Goal: Task Accomplishment & Management: Use online tool/utility

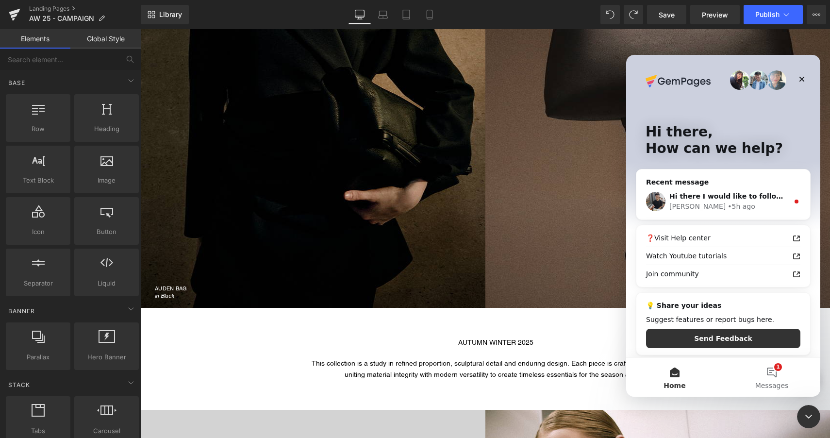
click at [671, 16] on div at bounding box center [415, 204] width 830 height 409
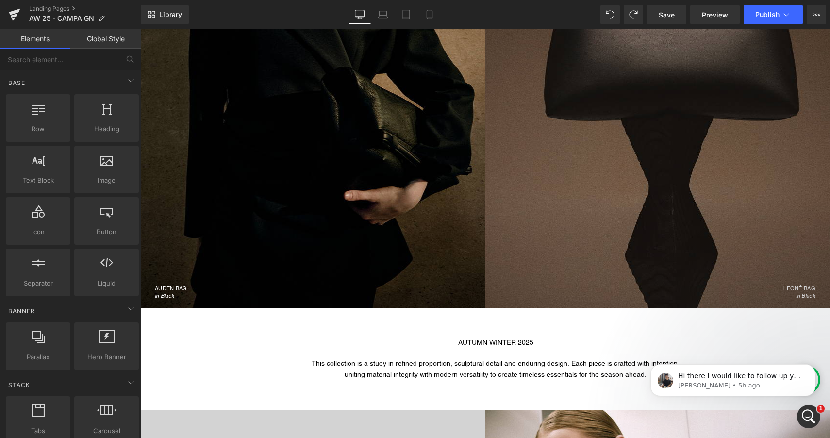
click at [671, 16] on span "Save" at bounding box center [667, 15] width 16 height 10
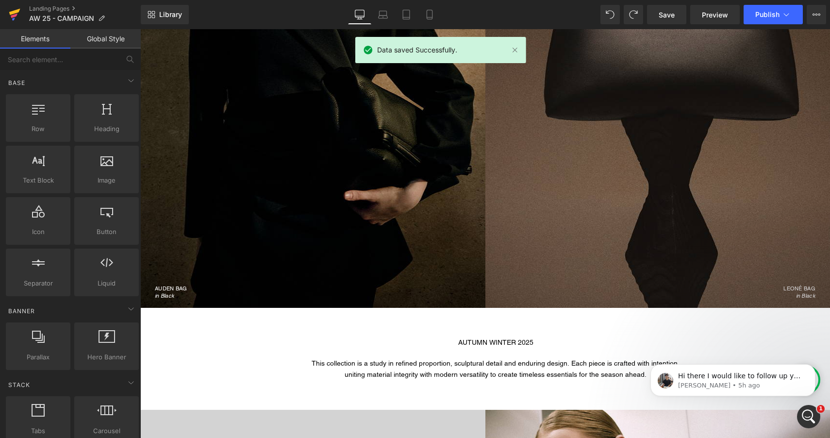
click at [17, 14] on icon at bounding box center [15, 14] width 12 height 24
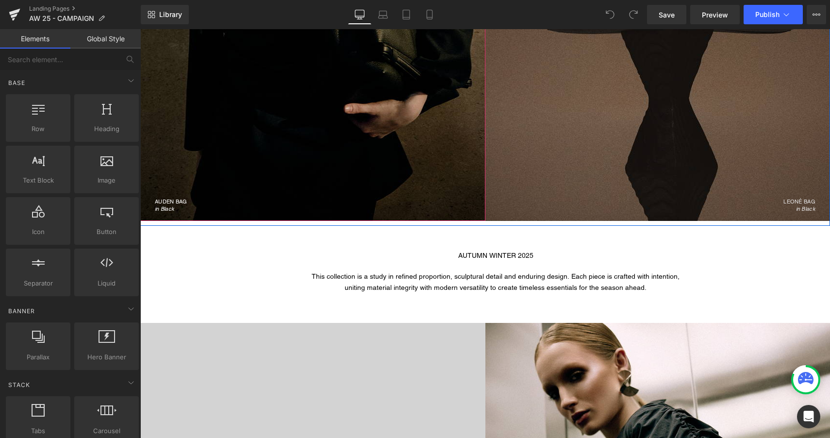
scroll to position [354, 0]
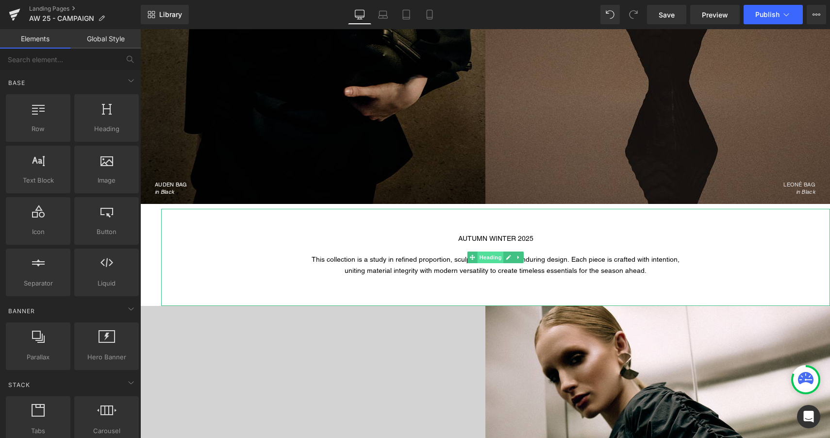
click at [493, 260] on span "Heading" at bounding box center [491, 258] width 26 height 12
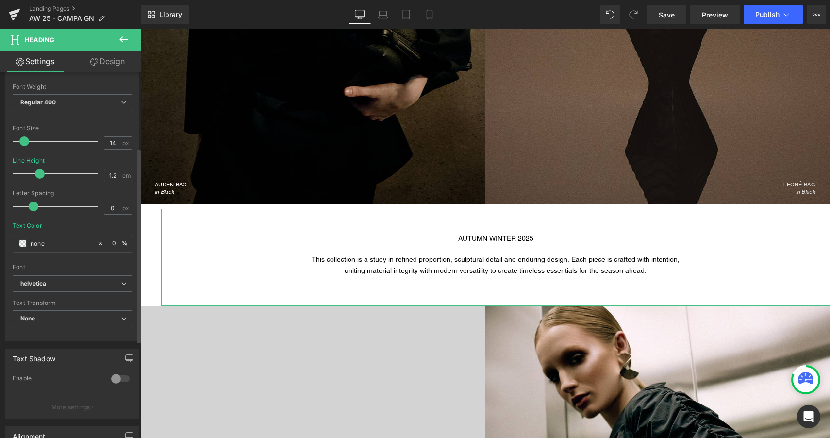
scroll to position [54, 0]
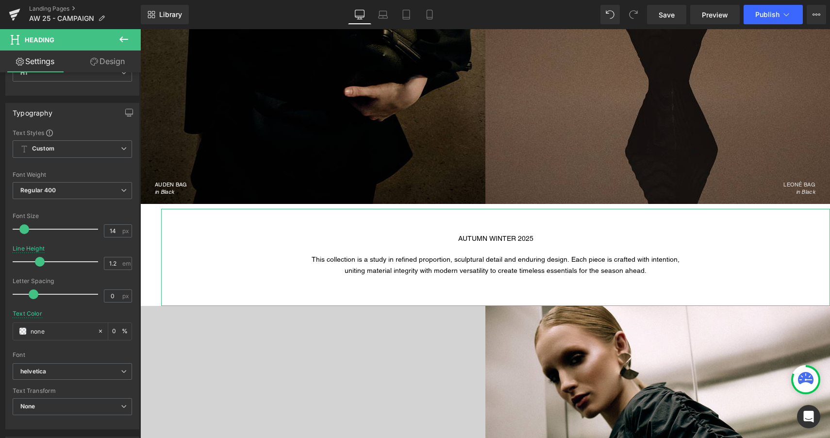
click at [112, 67] on link "Design" at bounding box center [107, 61] width 70 height 22
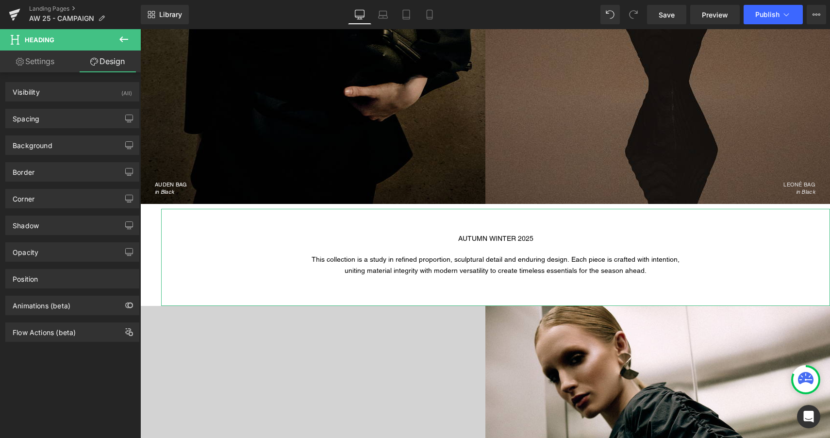
click at [43, 64] on link "Settings" at bounding box center [35, 61] width 70 height 22
type input "0"
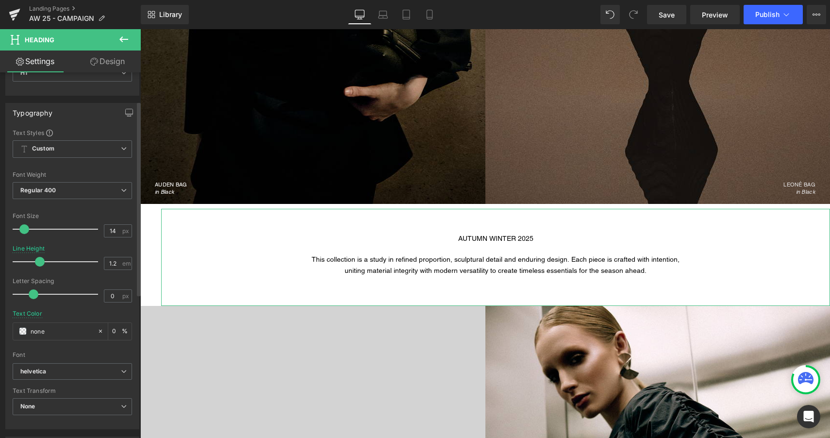
scroll to position [0, 0]
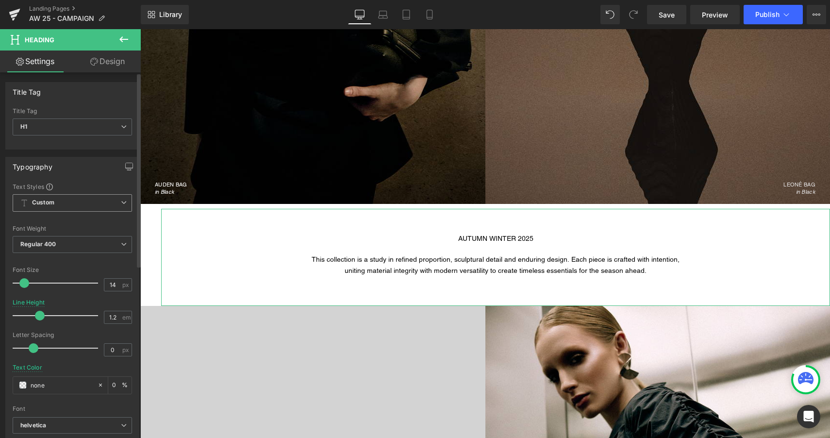
click at [81, 200] on span "Custom Setup Global Style" at bounding box center [72, 202] width 119 height 17
click at [82, 200] on span "Custom Setup Global Style" at bounding box center [71, 202] width 116 height 17
click at [108, 62] on link "Design" at bounding box center [107, 61] width 70 height 22
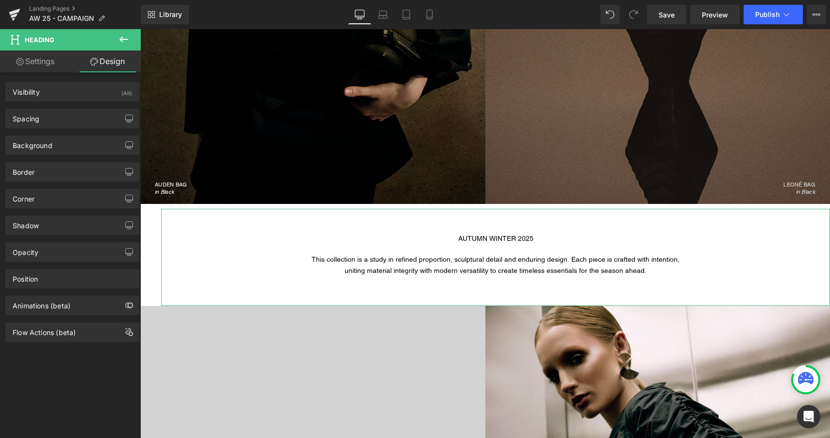
type input "0"
type input "43"
type input "0"
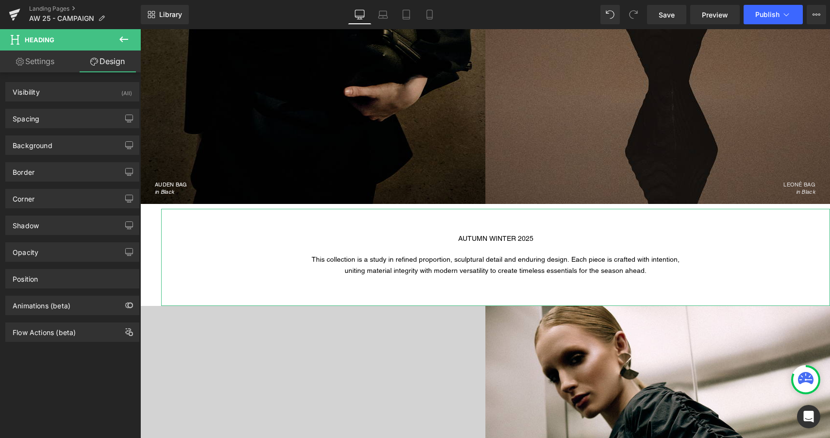
type input "0"
type input "25"
type input "0"
click at [84, 90] on div "Visibility (All)" at bounding box center [72, 92] width 133 height 18
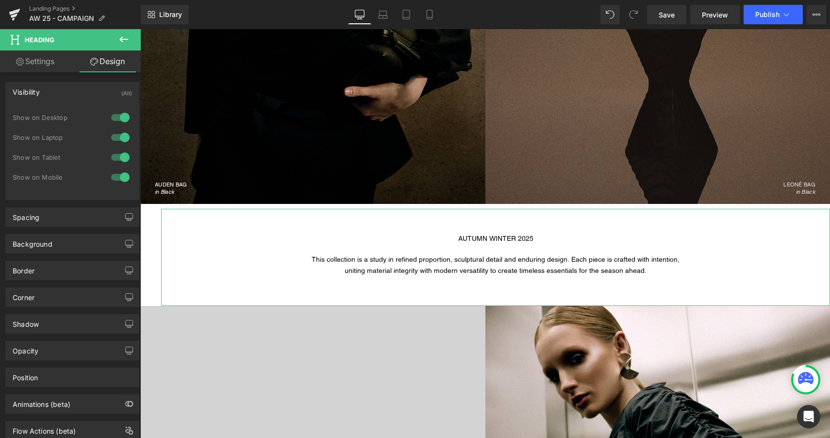
click at [84, 90] on div "Visibility (All)" at bounding box center [72, 92] width 133 height 18
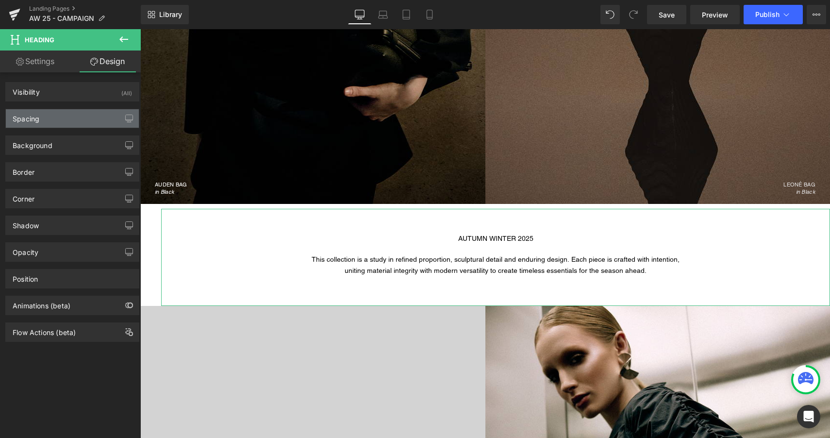
click at [77, 114] on div "Spacing" at bounding box center [72, 118] width 133 height 18
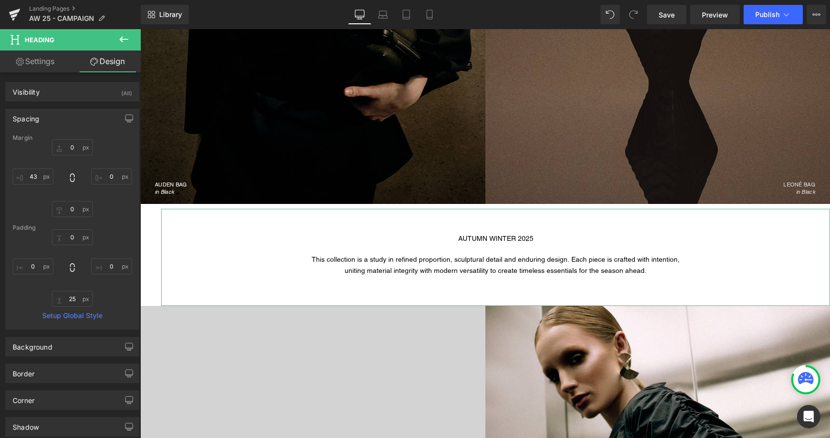
click at [77, 114] on div "Spacing" at bounding box center [72, 118] width 133 height 18
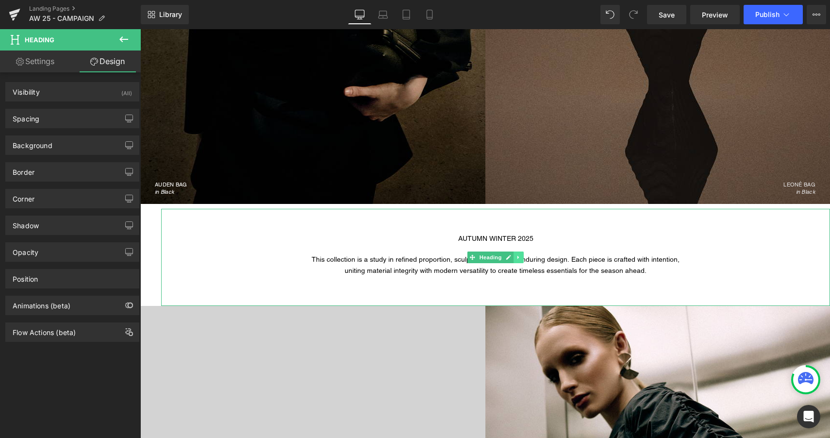
click at [520, 260] on icon at bounding box center [518, 257] width 5 height 6
click at [495, 256] on icon at bounding box center [493, 257] width 5 height 5
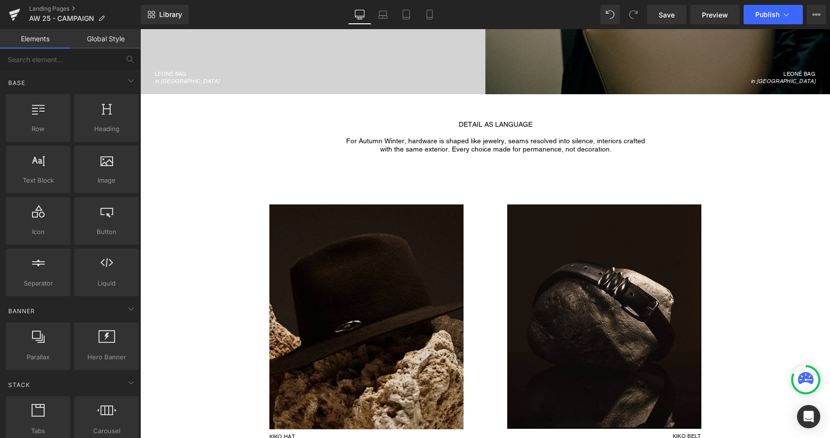
scroll to position [985, 0]
click at [383, 146] on h1 "with the same exterior. Every choice made for permanence, not decoration." at bounding box center [495, 150] width 669 height 8
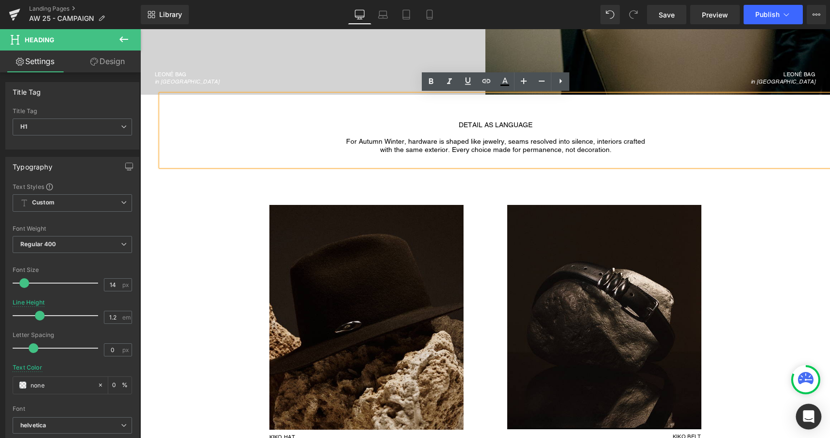
click at [807, 420] on icon "Open Intercom Messenger" at bounding box center [808, 416] width 11 height 13
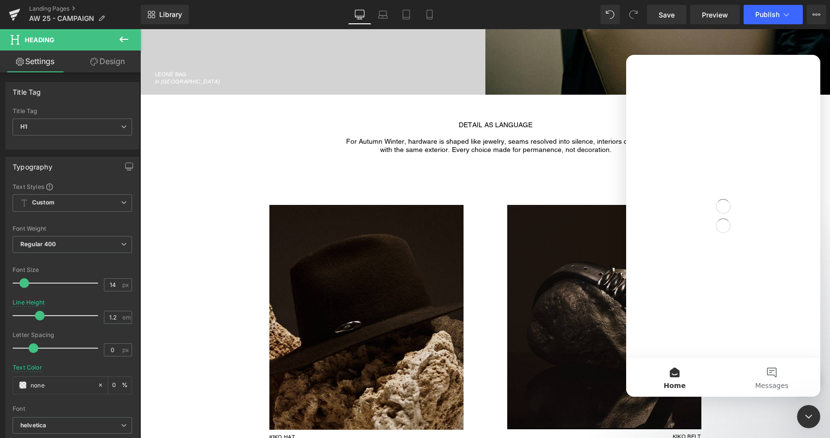
scroll to position [0, 0]
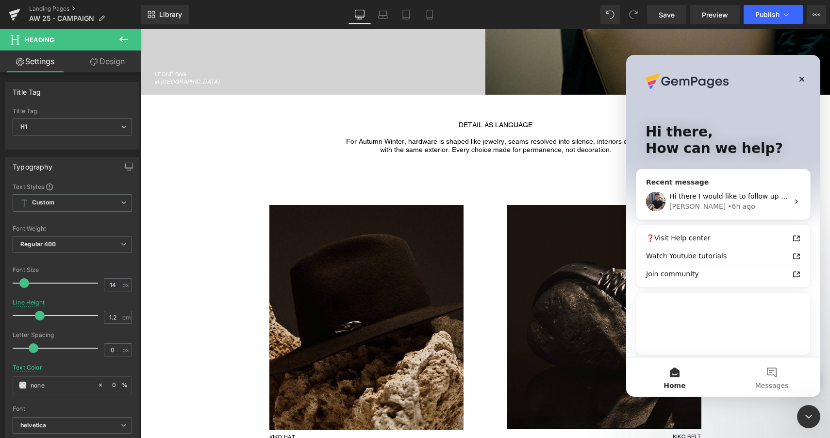
click at [746, 202] on div "Tony • 6h ago" at bounding box center [729, 207] width 119 height 10
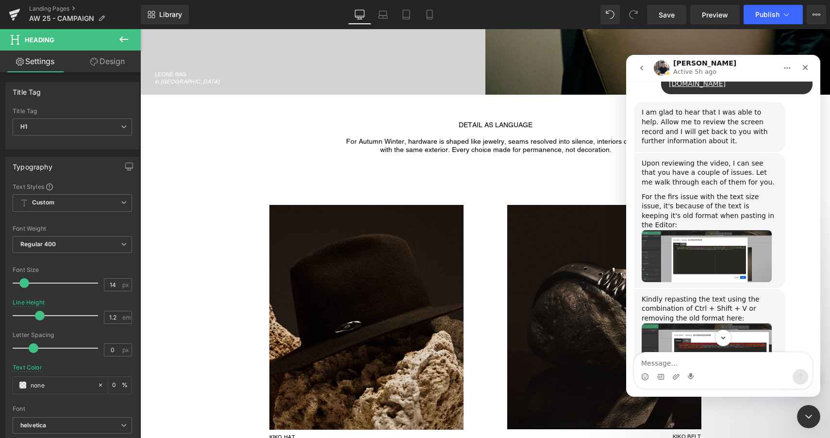
scroll to position [10929, 0]
click at [728, 240] on img "Tony says…" at bounding box center [707, 256] width 130 height 52
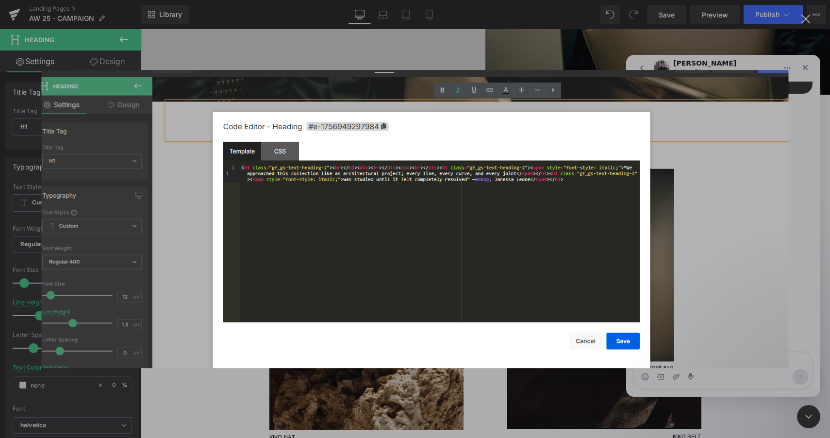
click at [728, 369] on div "Intercom messenger" at bounding box center [415, 219] width 830 height 438
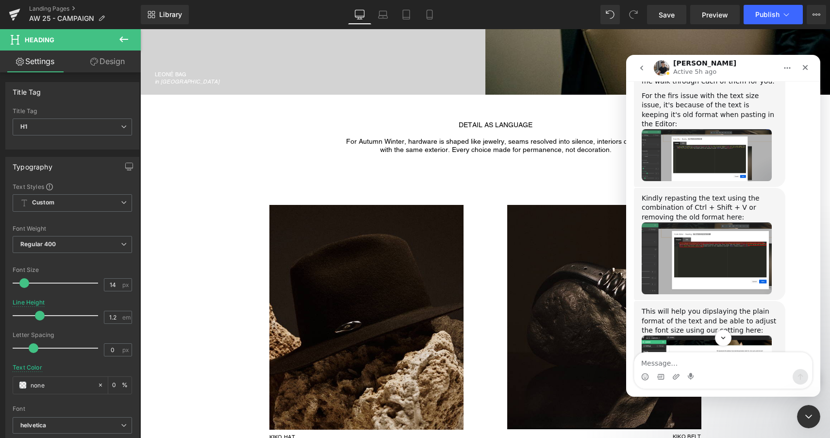
scroll to position [11055, 0]
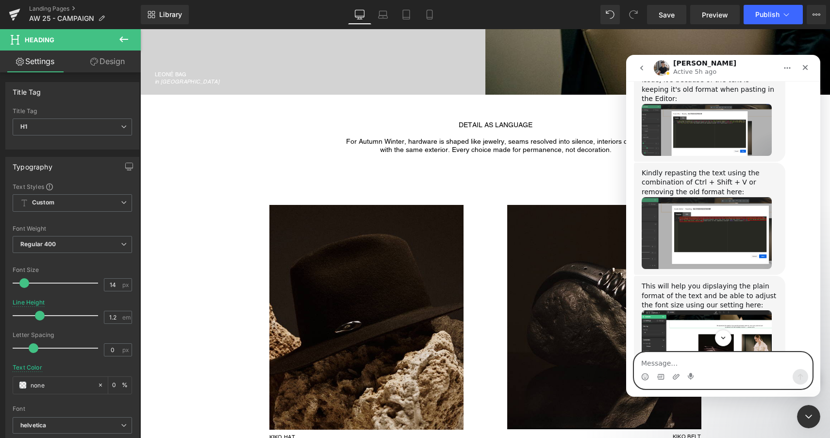
click at [706, 367] on textarea "Message…" at bounding box center [724, 361] width 178 height 17
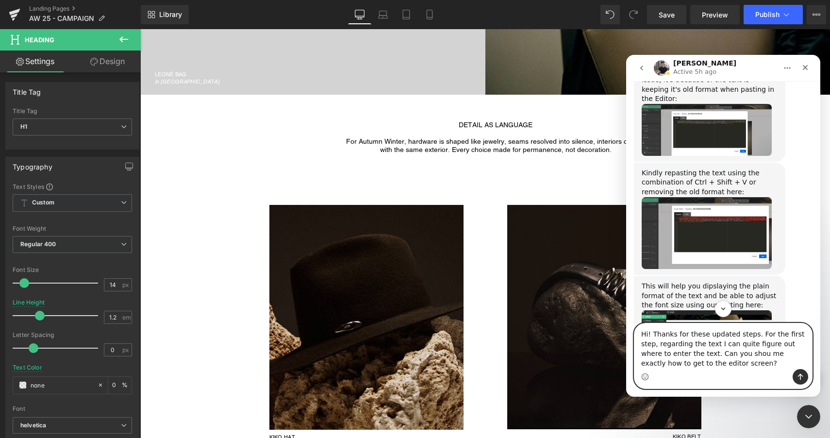
click at [736, 353] on textarea "Hi! Thanks for these updated steps. For the first step, regarding the text I ca…" at bounding box center [724, 346] width 178 height 46
type textarea "Hi! Thanks for these updated steps. For the first step, regarding the text I ca…"
click at [796, 378] on button "Send a message…" at bounding box center [801, 377] width 16 height 16
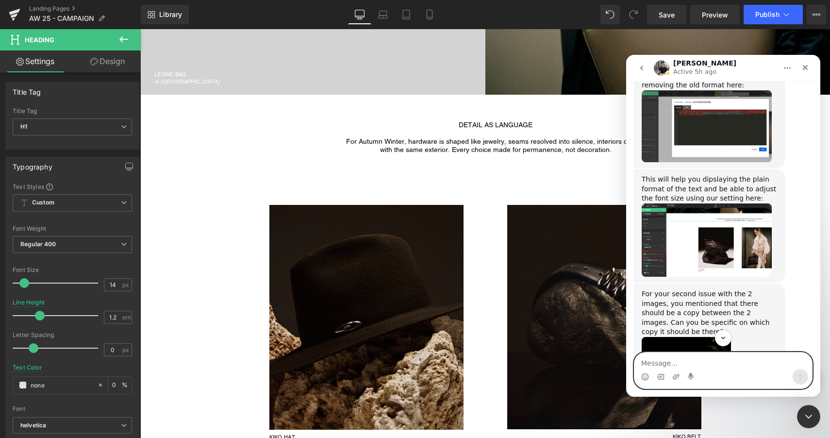
scroll to position [11175, 0]
click at [728, 248] on img "Tony says…" at bounding box center [707, 239] width 130 height 73
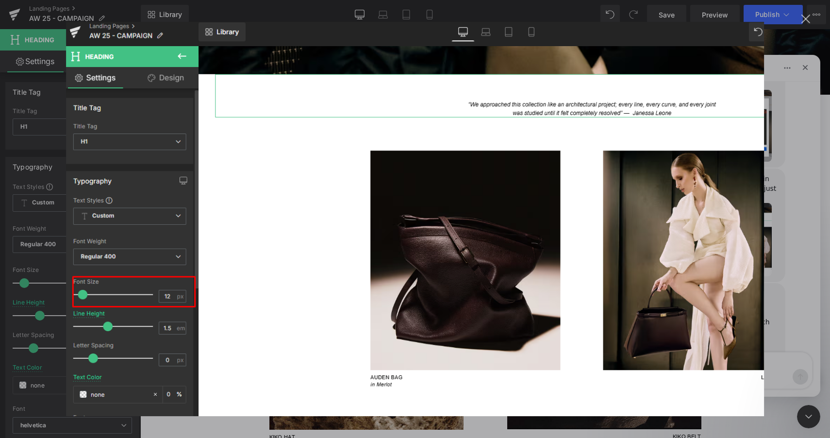
click at [786, 177] on div "Intercom messenger" at bounding box center [415, 219] width 830 height 438
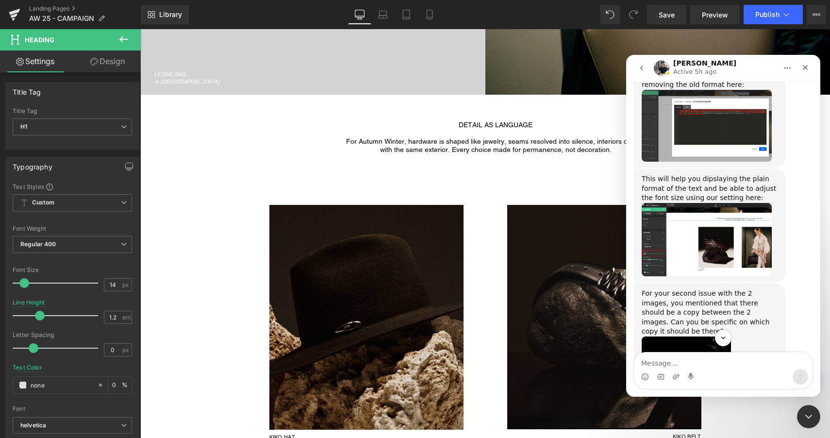
click at [739, 231] on img "Tony says…" at bounding box center [707, 239] width 130 height 73
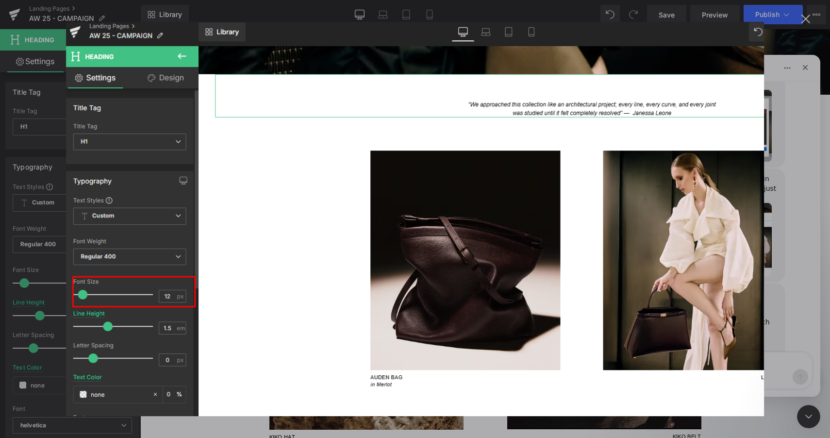
click at [796, 193] on div "Intercom messenger" at bounding box center [415, 219] width 830 height 438
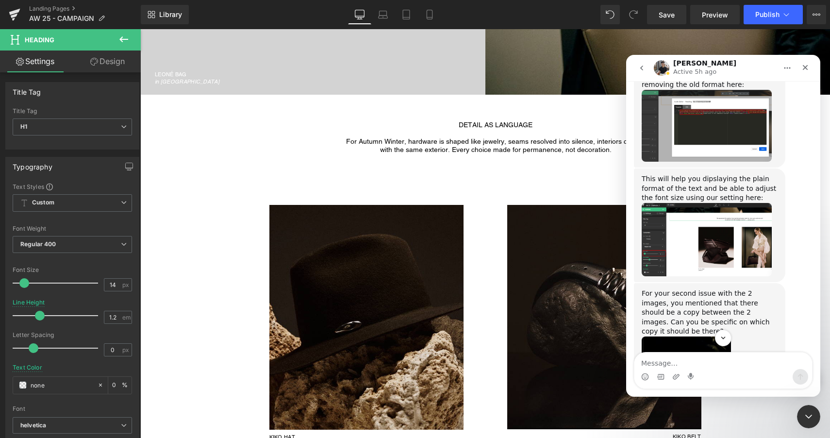
click at [215, 348] on div at bounding box center [415, 204] width 830 height 409
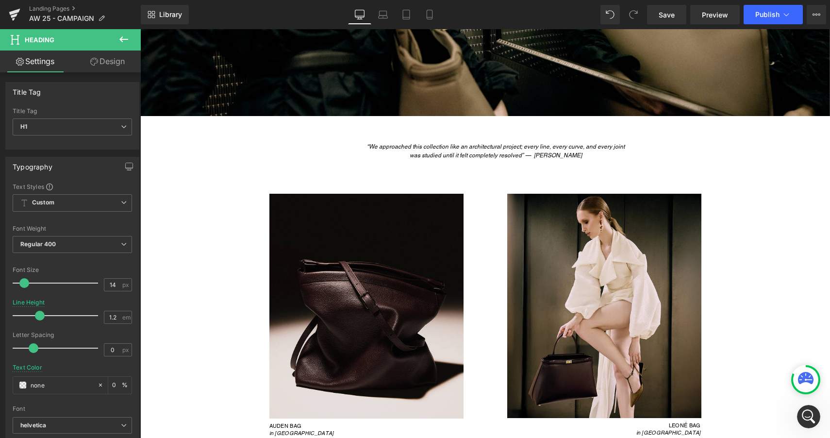
scroll to position [2260, 0]
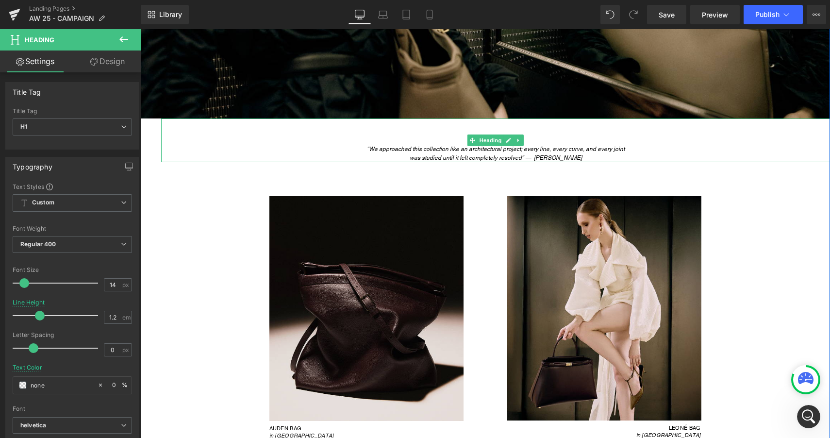
click at [477, 151] on span "“We approached this collection like an architectural project; every line, every…" at bounding box center [496, 149] width 258 height 7
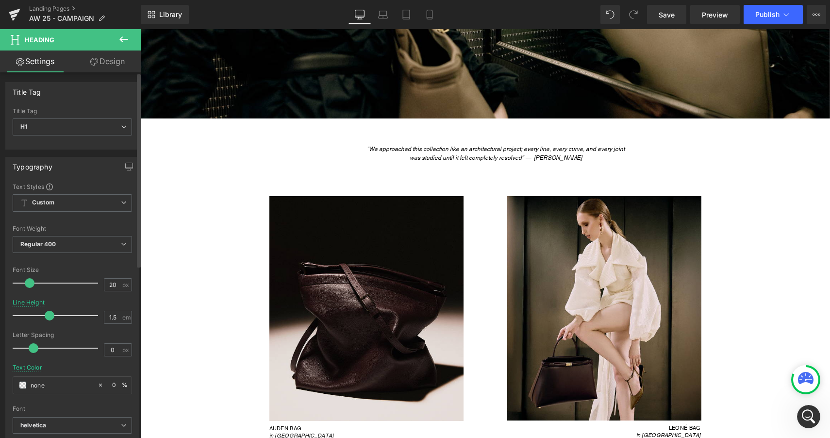
click at [29, 285] on div at bounding box center [57, 282] width 81 height 19
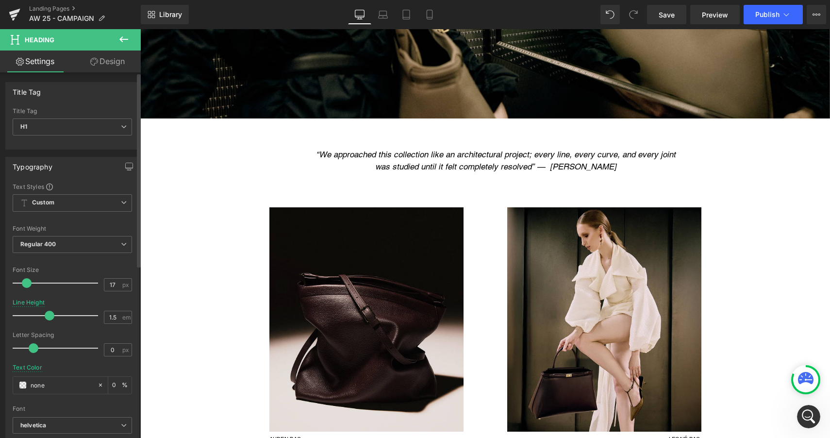
click at [24, 283] on span at bounding box center [27, 283] width 10 height 10
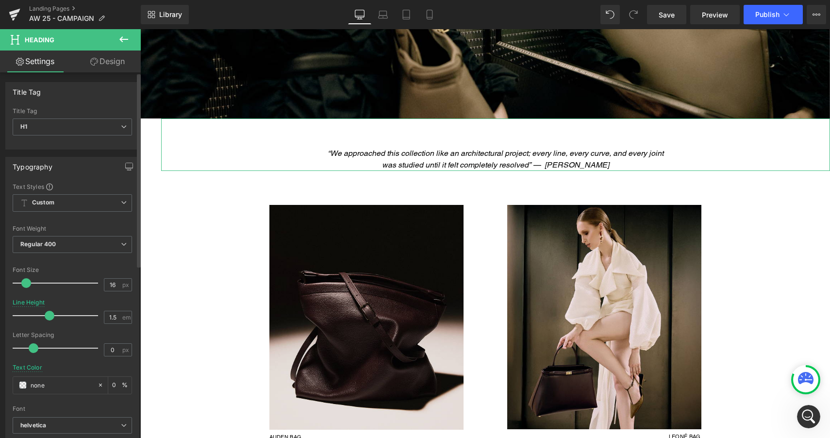
click at [26, 282] on span at bounding box center [26, 283] width 10 height 10
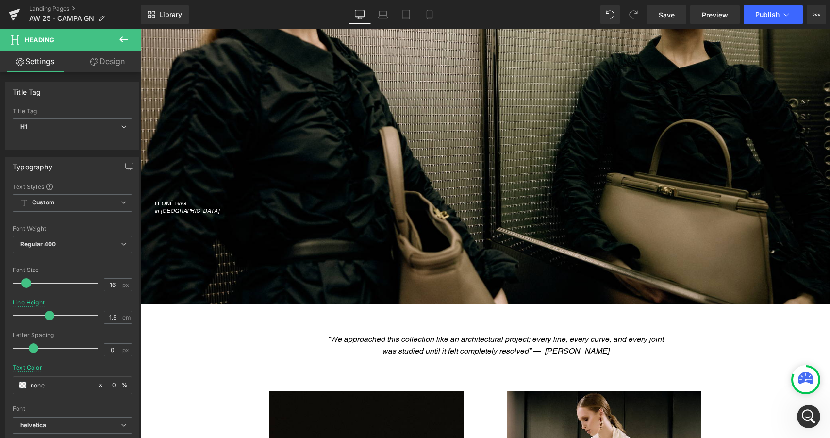
scroll to position [2122, 0]
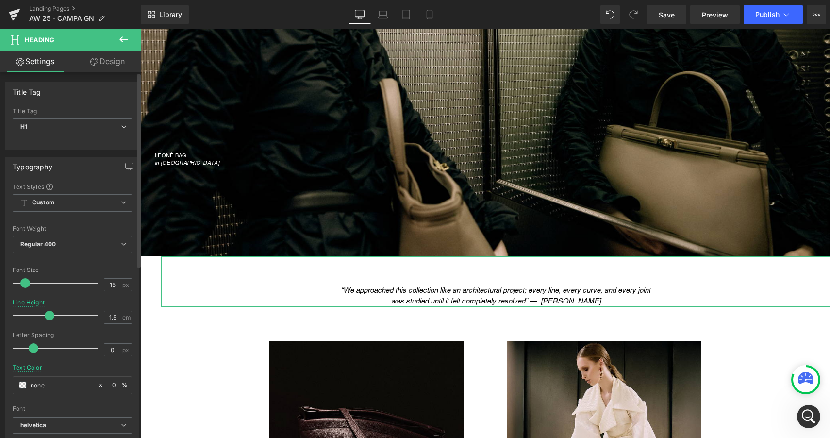
type input "14"
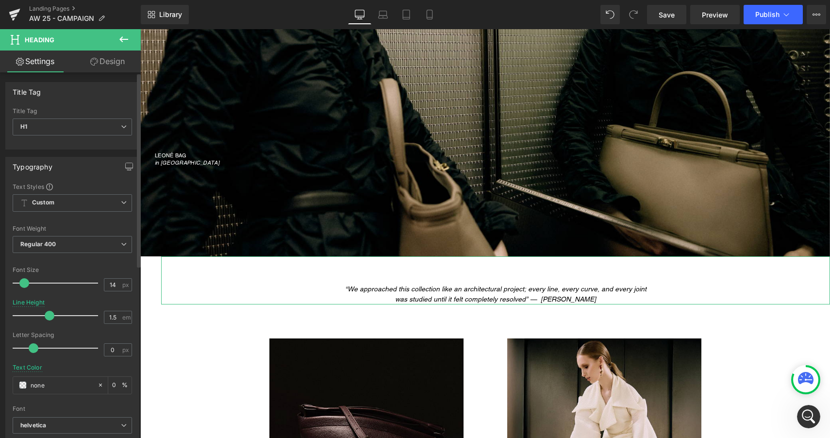
click at [24, 283] on span at bounding box center [24, 283] width 10 height 10
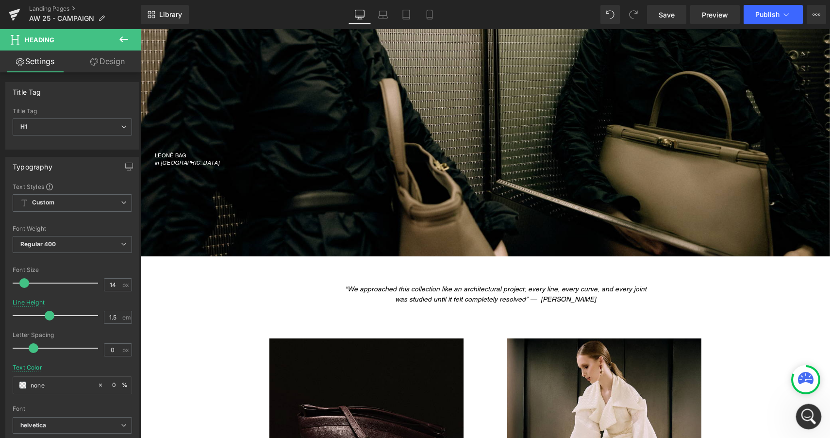
click at [805, 420] on icon "Open Intercom Messenger" at bounding box center [808, 415] width 16 height 16
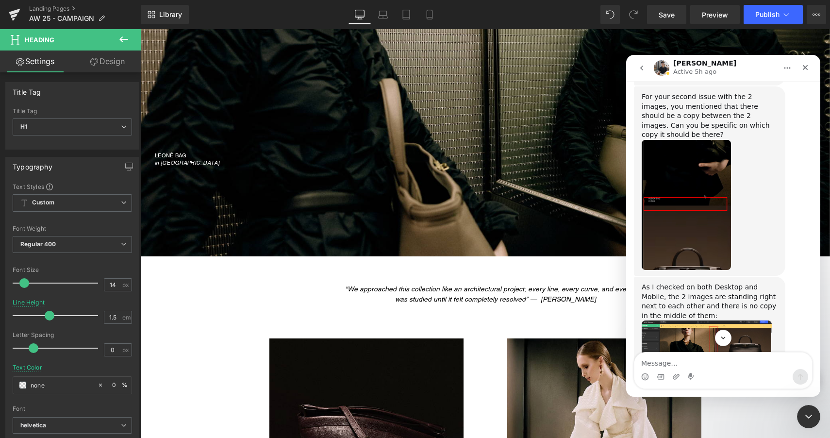
scroll to position [11373, 0]
click at [664, 17] on div at bounding box center [415, 204] width 830 height 409
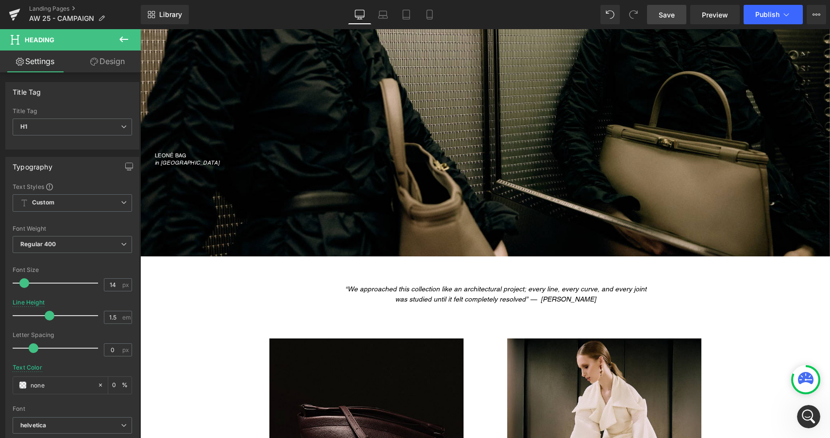
click at [667, 16] on span "Save" at bounding box center [667, 15] width 16 height 10
click at [803, 417] on icon "Open Intercom Messenger" at bounding box center [808, 415] width 16 height 16
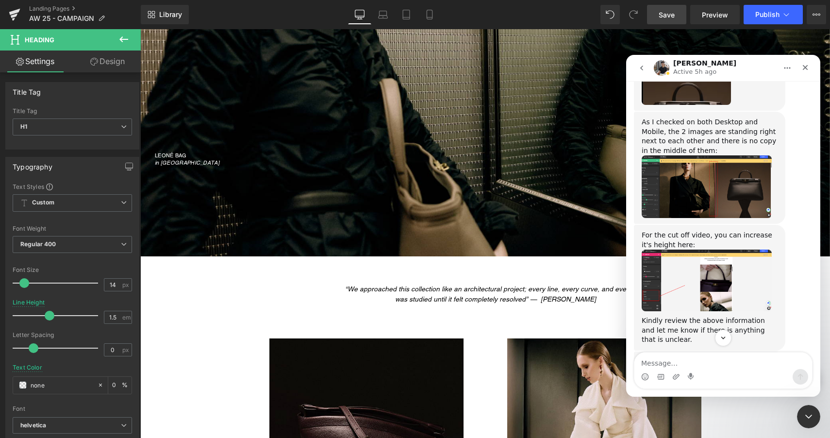
scroll to position [11539, 0]
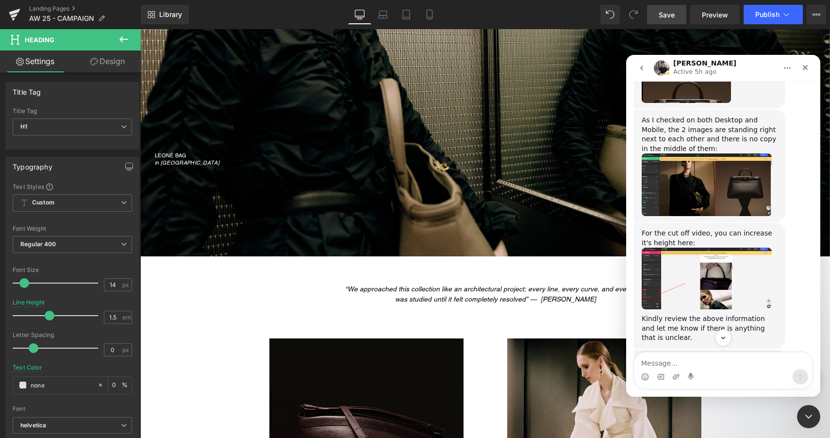
click at [730, 290] on img "Tony says…" at bounding box center [707, 279] width 130 height 62
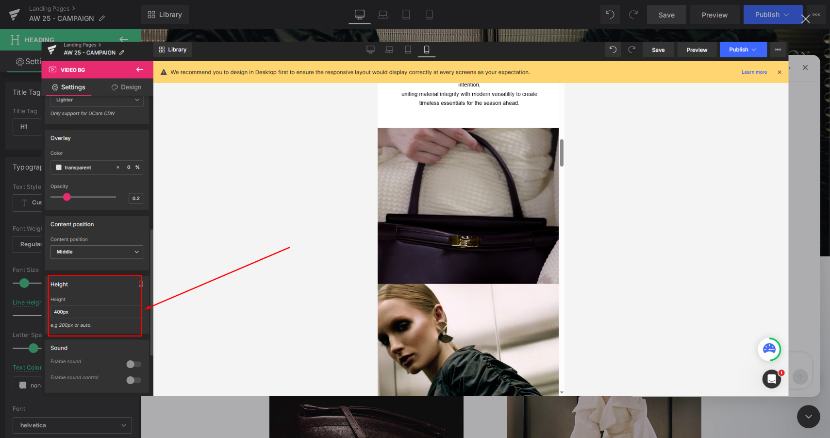
click at [802, 189] on div "Intercom messenger" at bounding box center [415, 219] width 830 height 438
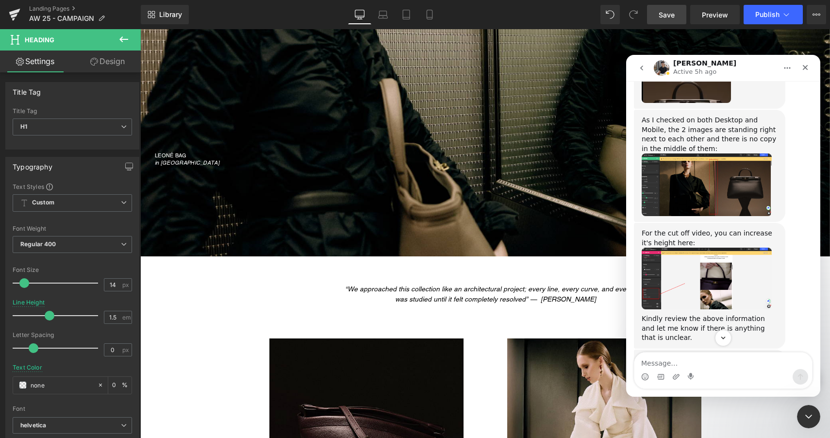
click at [288, 326] on div at bounding box center [415, 204] width 830 height 409
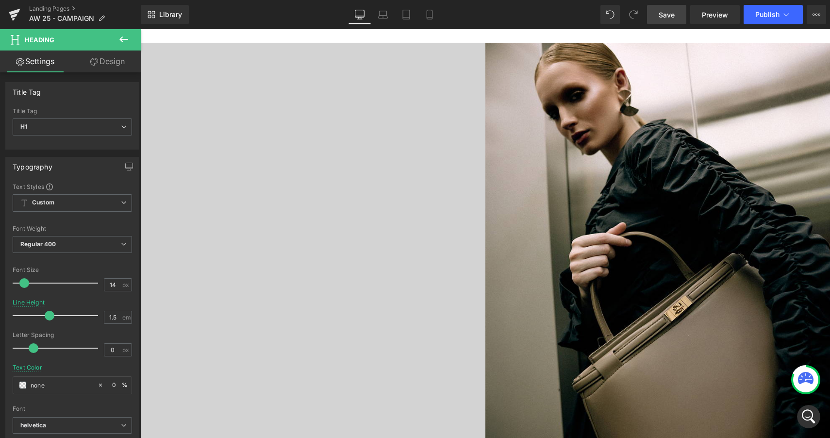
scroll to position [659, 0]
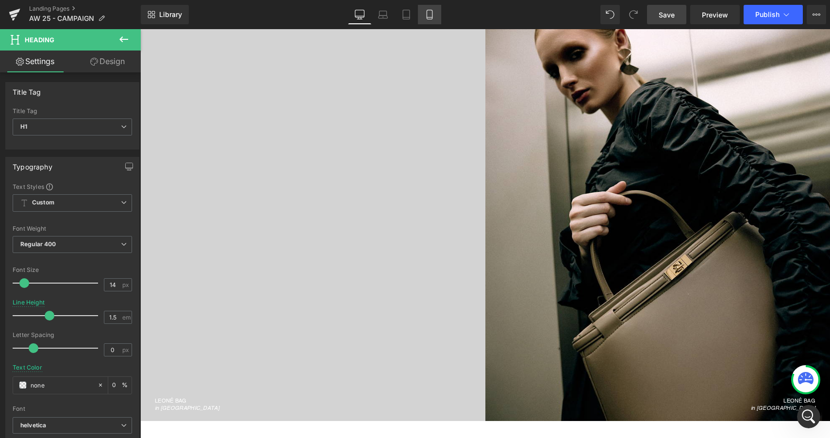
click at [429, 17] on icon at bounding box center [430, 15] width 10 height 10
type input "1.65"
type input "0"
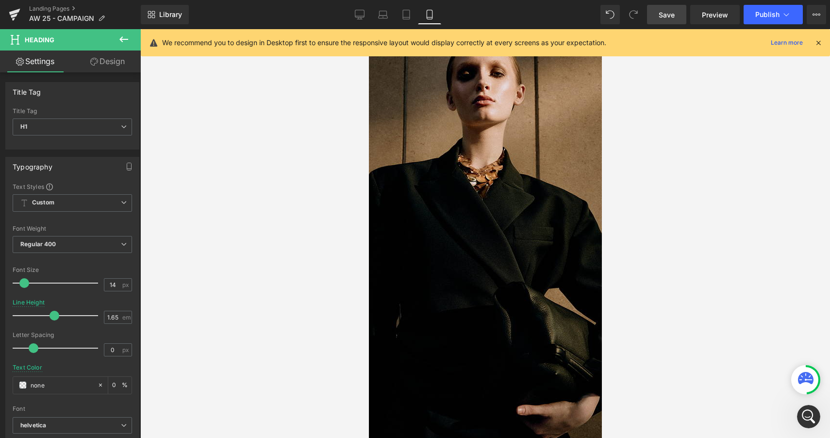
scroll to position [0, 0]
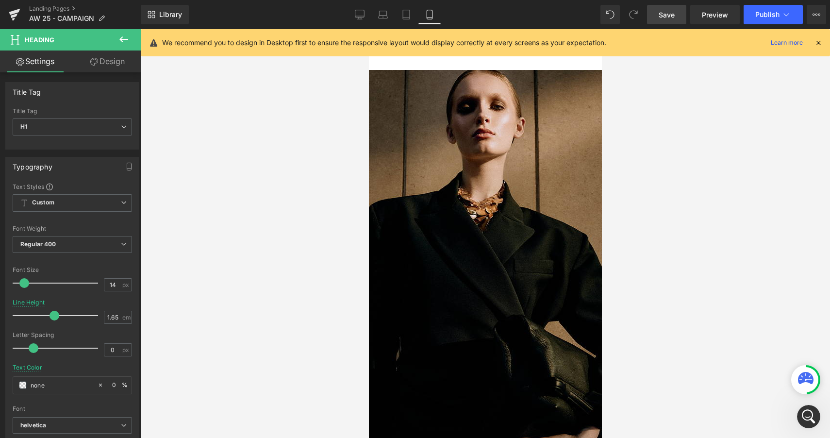
click at [817, 43] on icon at bounding box center [818, 42] width 9 height 9
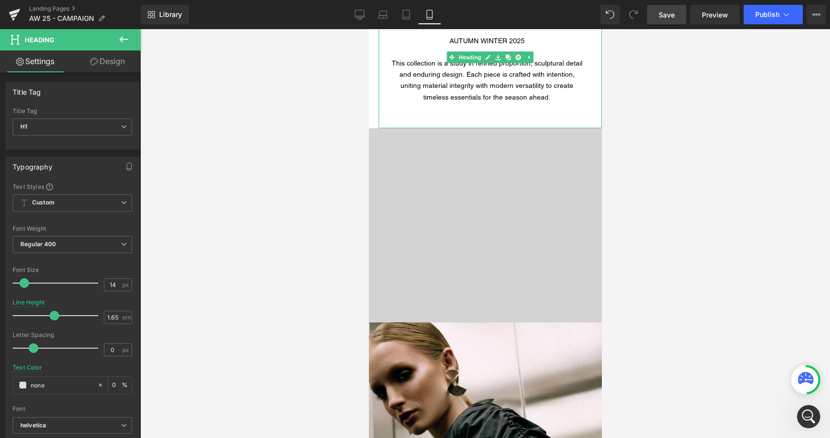
scroll to position [1084, 0]
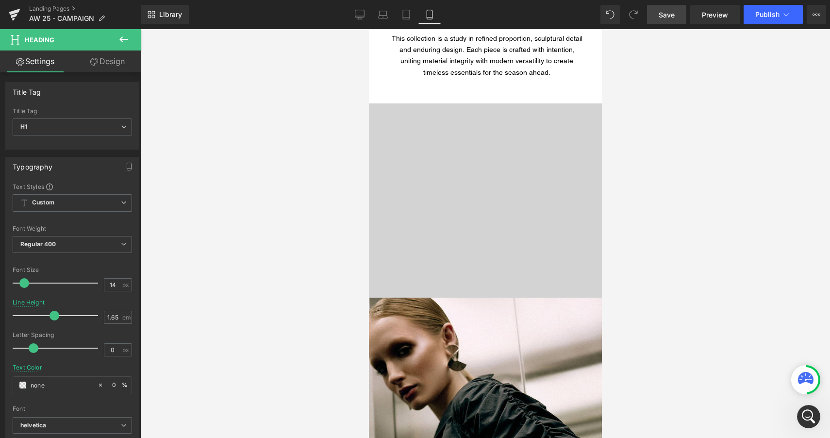
click at [556, 212] on div "LEONÉ BAG in Merlot" at bounding box center [485, 200] width 233 height 403
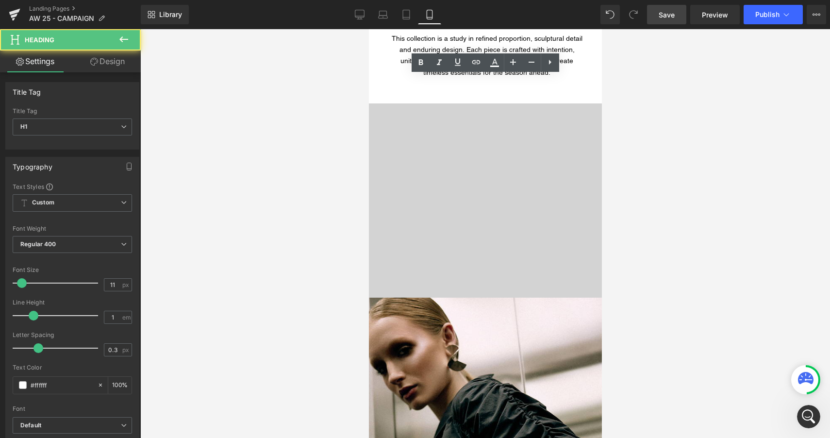
click at [510, 225] on div "LEONÉ BAG in Merlot" at bounding box center [485, 200] width 233 height 403
click at [399, 118] on div "LEONÉ BAG in Merlot" at bounding box center [485, 200] width 233 height 403
click at [392, 269] on div "LEONÉ BAG in Merlot" at bounding box center [485, 200] width 233 height 403
click at [459, 208] on div "LEONÉ BAG in Merlot" at bounding box center [485, 200] width 233 height 403
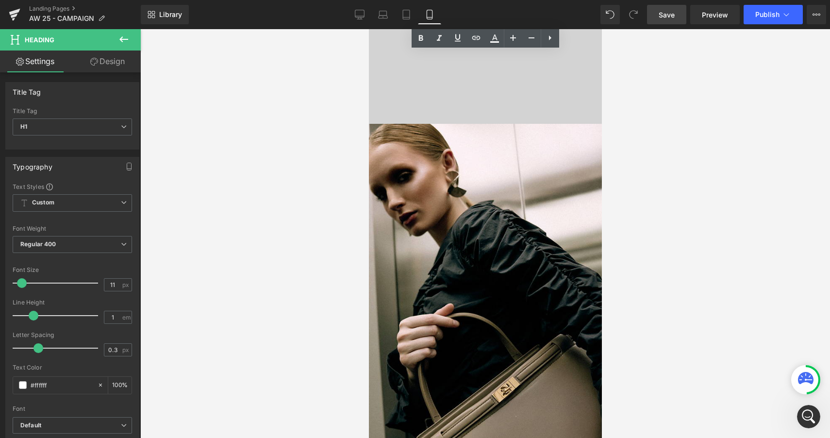
click at [522, 183] on div at bounding box center [485, 334] width 233 height 420
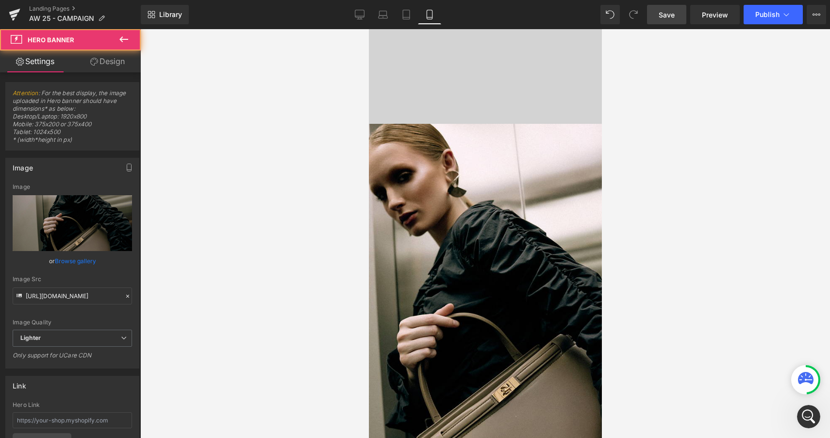
click at [540, 100] on div "LEONÉ BAG in Merlot" at bounding box center [485, 26] width 233 height 403
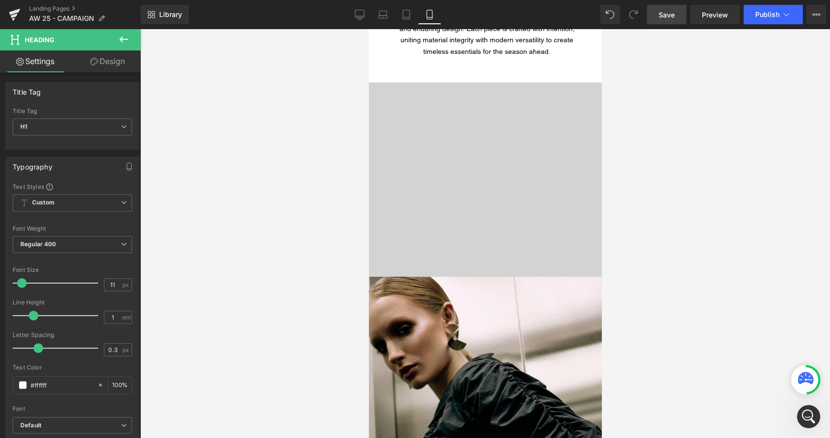
scroll to position [1083, 0]
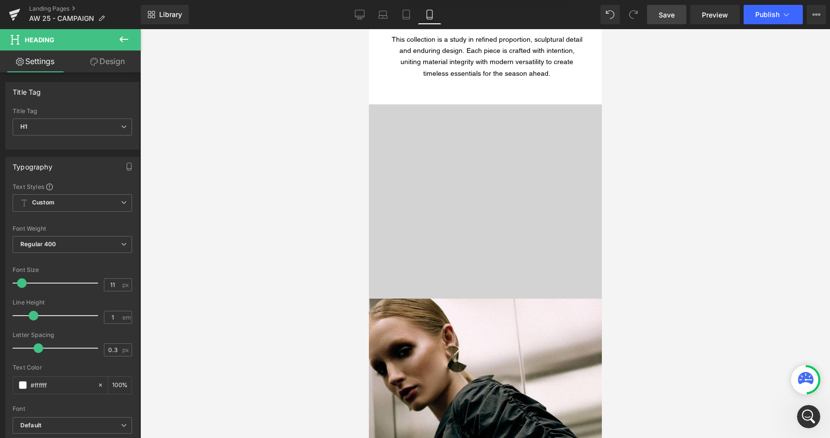
click at [599, 113] on div "LEONÉ BAG in Merlot" at bounding box center [485, 201] width 233 height 403
click at [489, 173] on div "LEONÉ BAG in Merlot" at bounding box center [485, 201] width 233 height 403
click at [362, 21] on link "Desktop" at bounding box center [359, 14] width 23 height 19
type input "100"
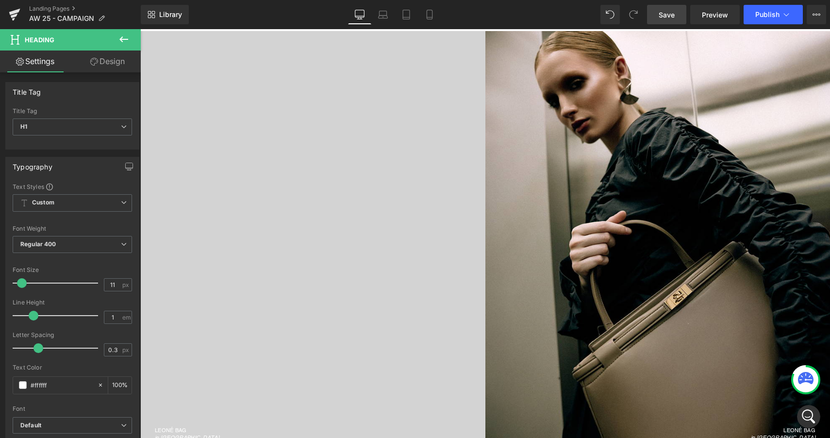
scroll to position [697, 0]
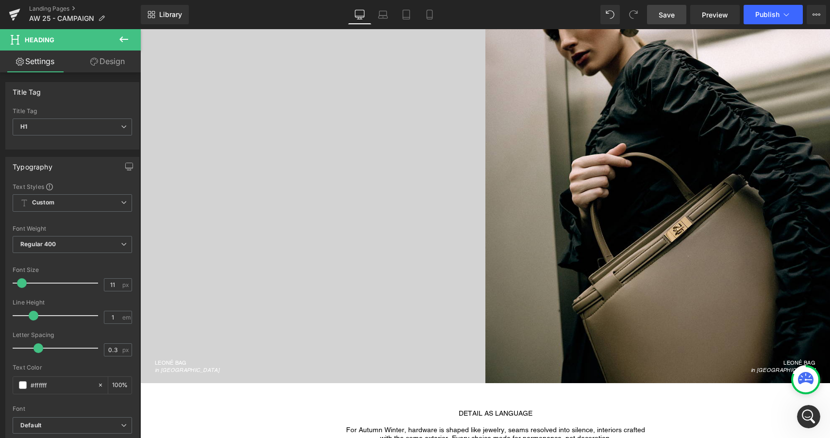
click at [359, 122] on div "LEONÉ BAG in Merlot" at bounding box center [312, 173] width 345 height 403
click at [270, 381] on div at bounding box center [312, 174] width 345 height 420
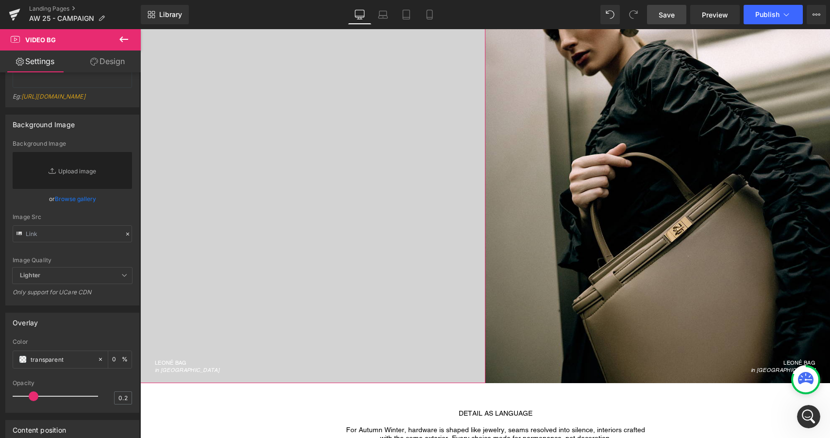
scroll to position [199, 0]
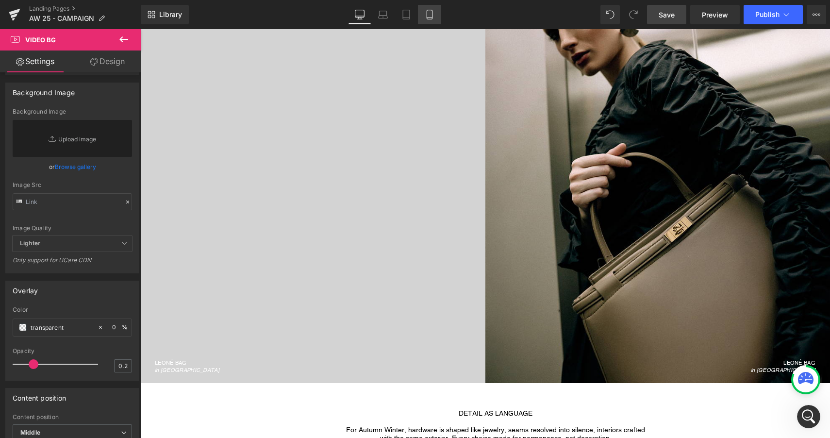
click at [428, 12] on icon at bounding box center [430, 15] width 10 height 10
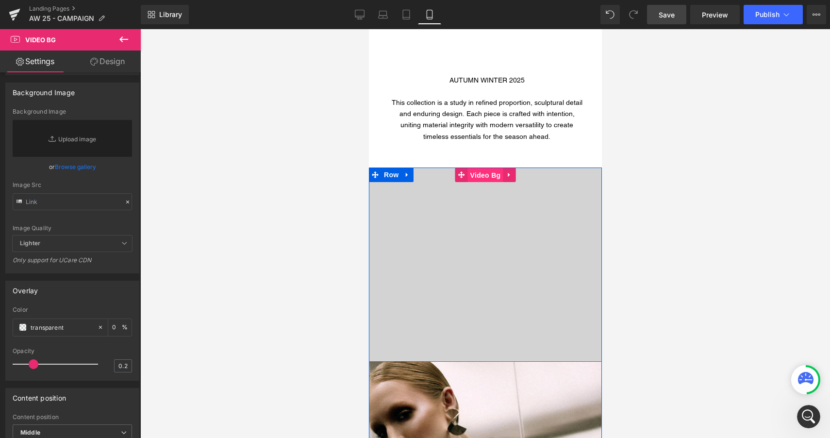
click at [479, 178] on span "Video Bg" at bounding box center [485, 175] width 35 height 15
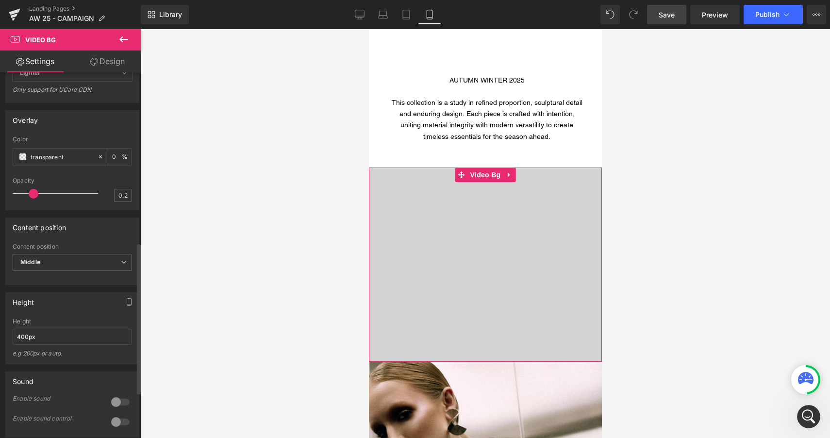
scroll to position [411, 0]
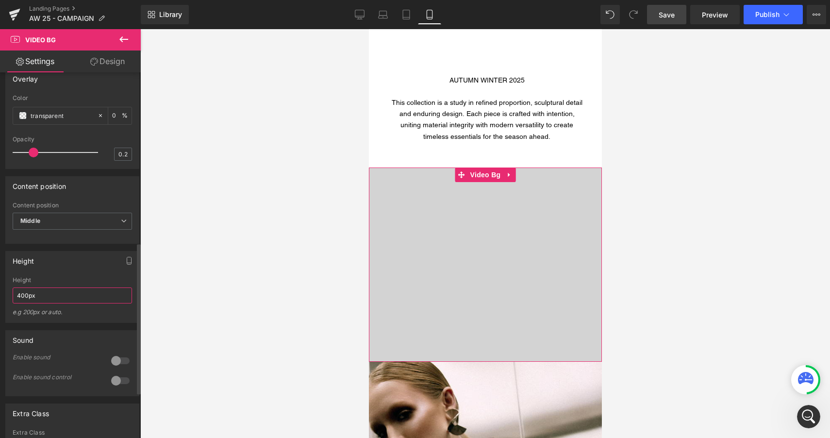
click at [26, 303] on input "400px" at bounding box center [72, 295] width 119 height 16
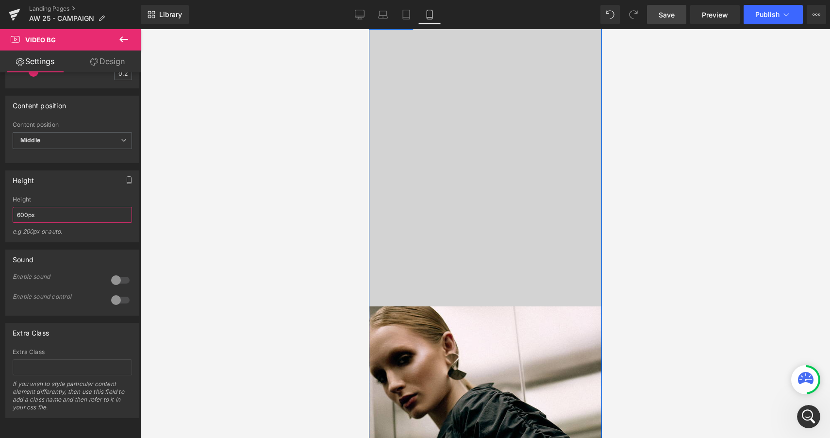
scroll to position [1171, 0]
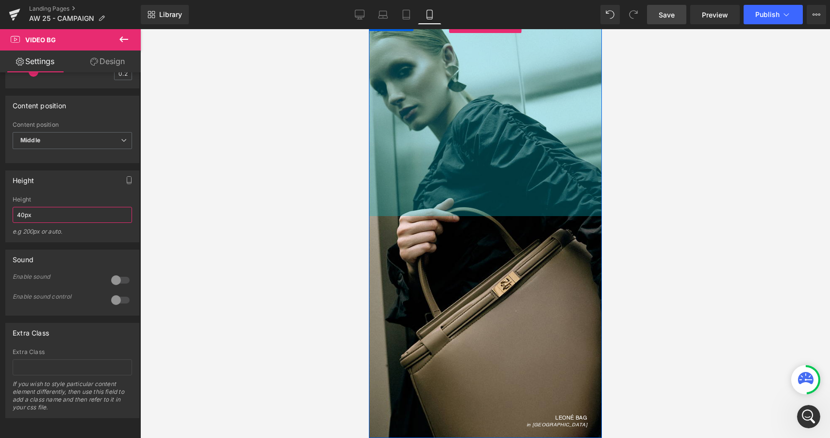
type input "400px"
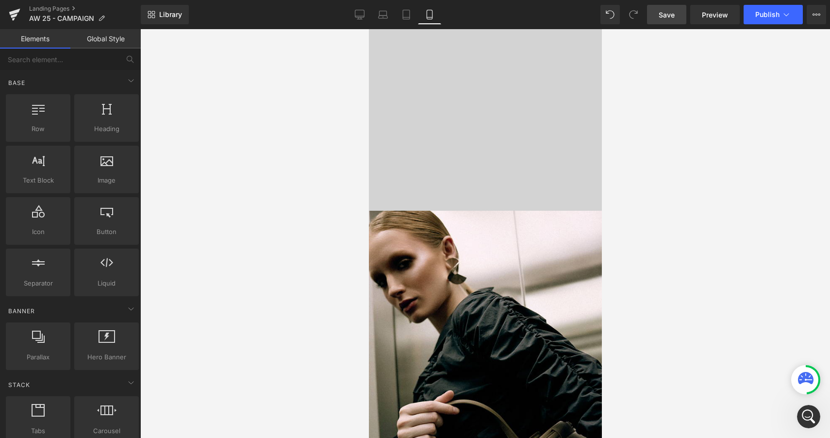
click at [337, 256] on div at bounding box center [485, 233] width 690 height 409
click at [808, 411] on icon "Open Intercom Messenger" at bounding box center [808, 415] width 16 height 16
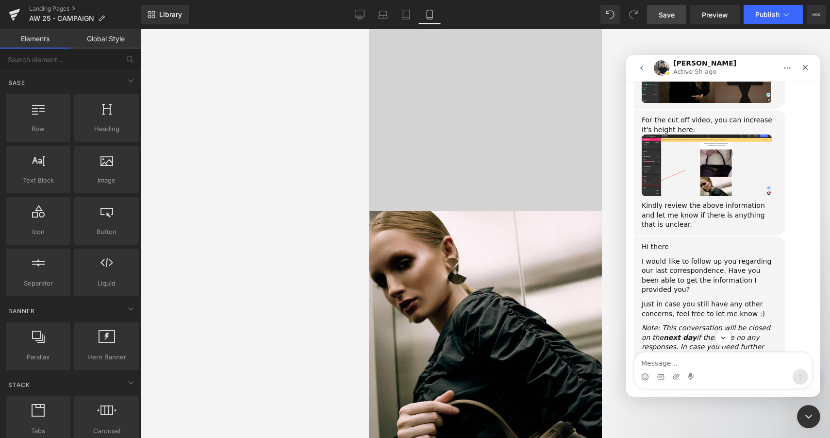
scroll to position [11649, 0]
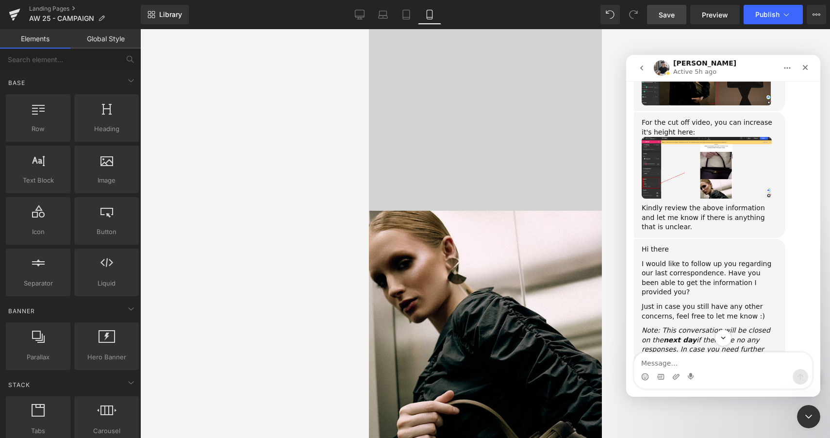
click at [14, 15] on div at bounding box center [415, 204] width 830 height 409
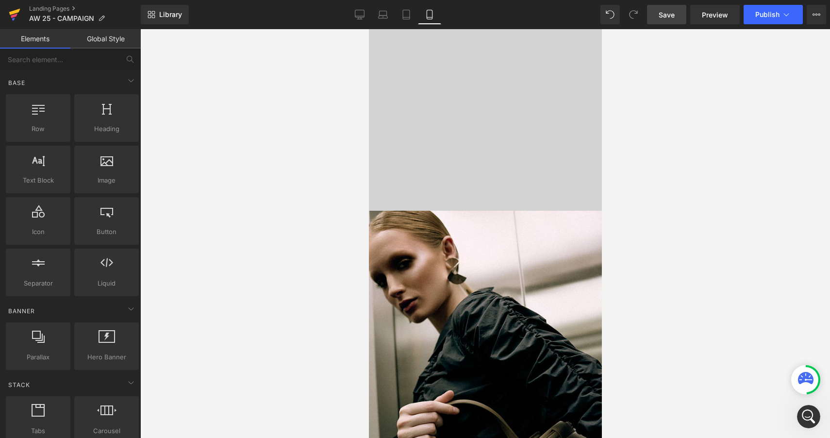
click at [12, 14] on icon at bounding box center [14, 12] width 11 height 6
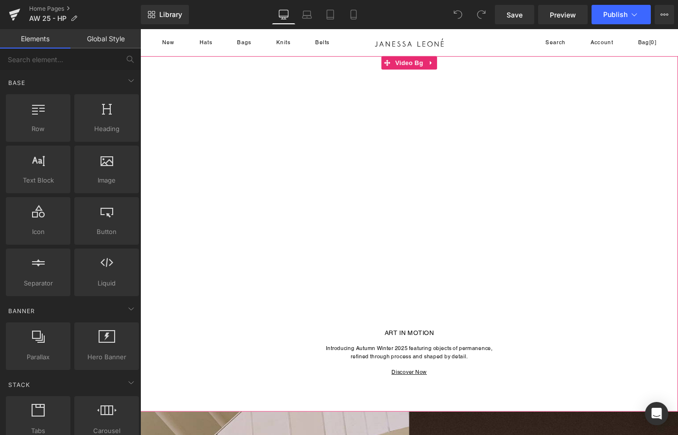
click at [373, 210] on div at bounding box center [434, 253] width 588 height 388
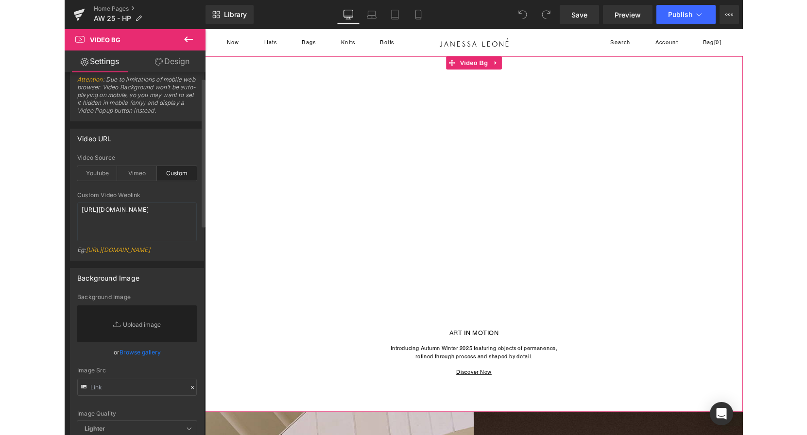
scroll to position [15, 0]
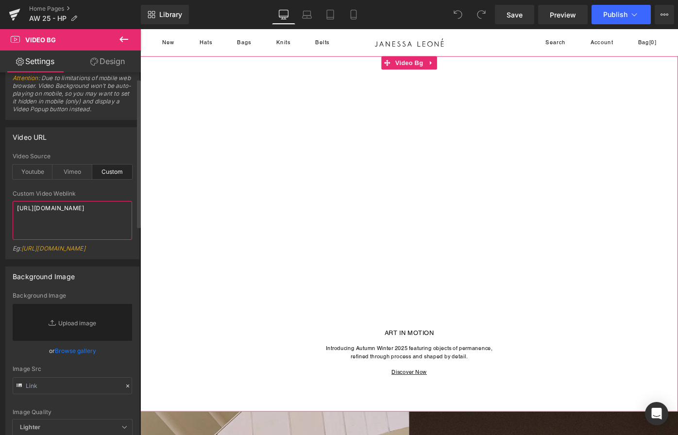
drag, startPoint x: 64, startPoint y: 223, endPoint x: 10, endPoint y: 203, distance: 57.5
click at [10, 203] on div "custom Video Source Youtube Vimeo Custom Youtube Weblink [URL][DOMAIN_NAME] Eg:…" at bounding box center [72, 206] width 133 height 106
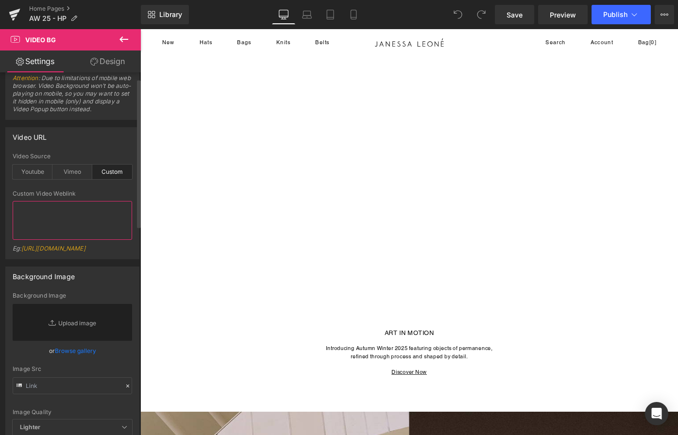
paste textarea "[URL][DOMAIN_NAME]"
type textarea "[URL][DOMAIN_NAME]"
click at [513, 15] on span "Save" at bounding box center [514, 15] width 16 height 10
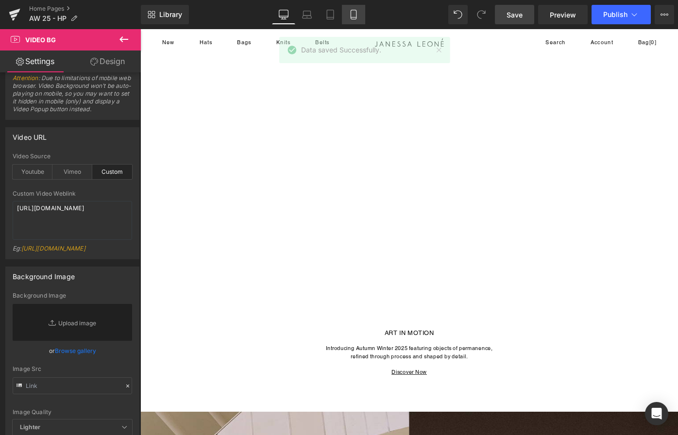
click at [356, 14] on icon at bounding box center [354, 15] width 10 height 10
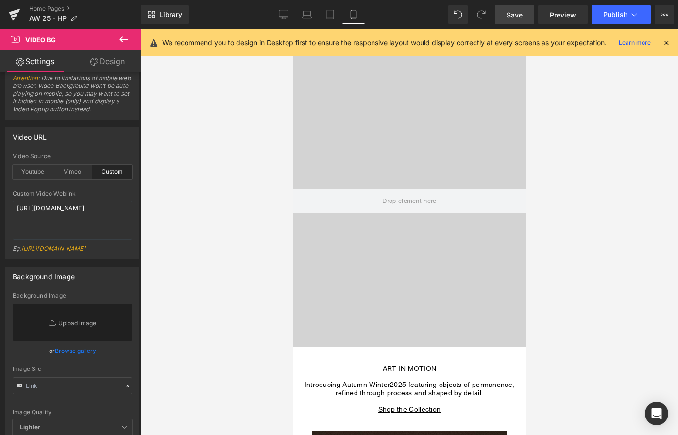
click at [356, 14] on icon at bounding box center [354, 15] width 10 height 10
click at [75, 226] on textarea "https://cdn.shopify.com/videos/c/o/v/b1118884c9ac4196a6bd6392eda13bc8.mp4" at bounding box center [72, 220] width 119 height 39
drag, startPoint x: 68, startPoint y: 226, endPoint x: -3, endPoint y: 202, distance: 75.2
click at [0, 202] on html "You are previewing how the will restyle your page. You can not edit Elements in…" at bounding box center [339, 217] width 678 height 435
paste textarea "https://cdn.shopify.com/videos/c/o/v/623ea85c27e64ee1bc5664bfa210b5a2.mp4"
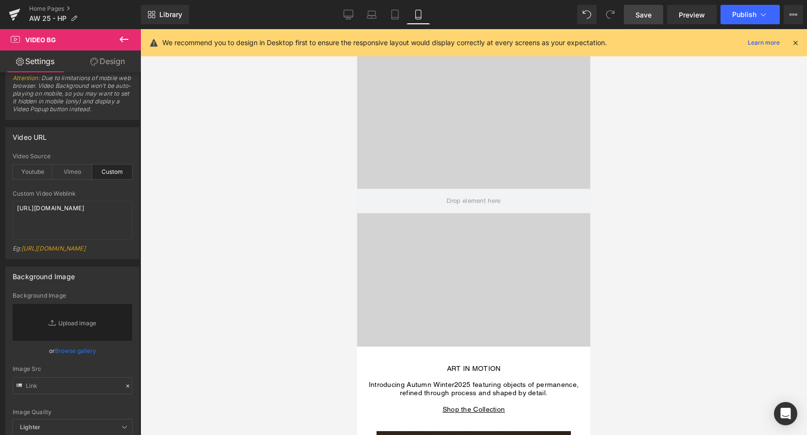
click at [636, 21] on link "Save" at bounding box center [642, 14] width 39 height 19
click at [677, 44] on icon at bounding box center [794, 42] width 9 height 9
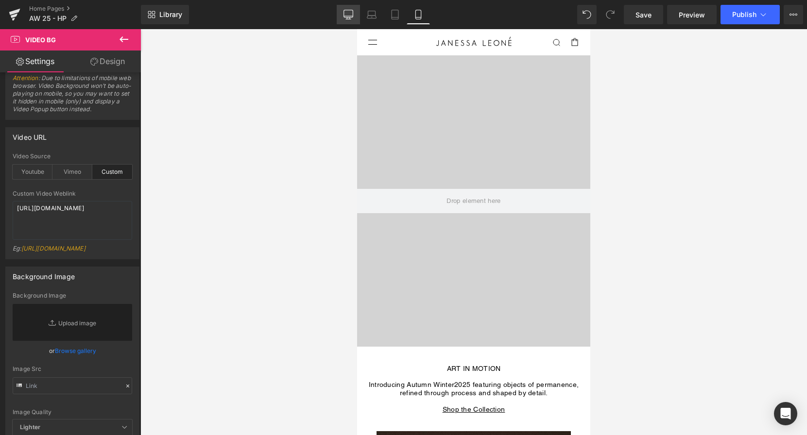
click at [345, 11] on icon at bounding box center [348, 15] width 10 height 10
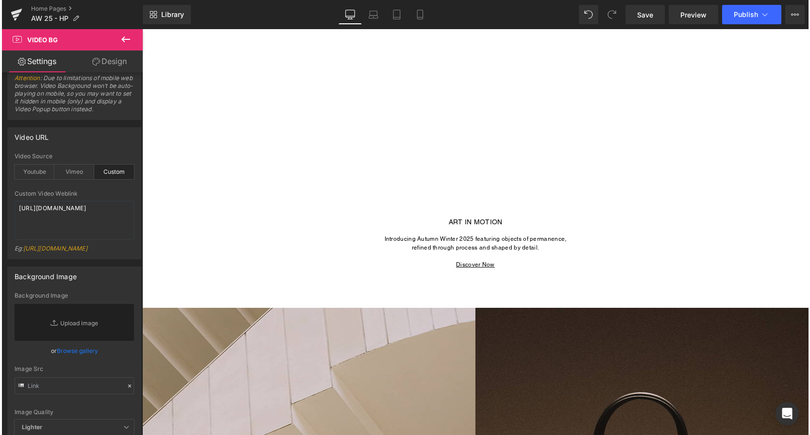
scroll to position [0, 0]
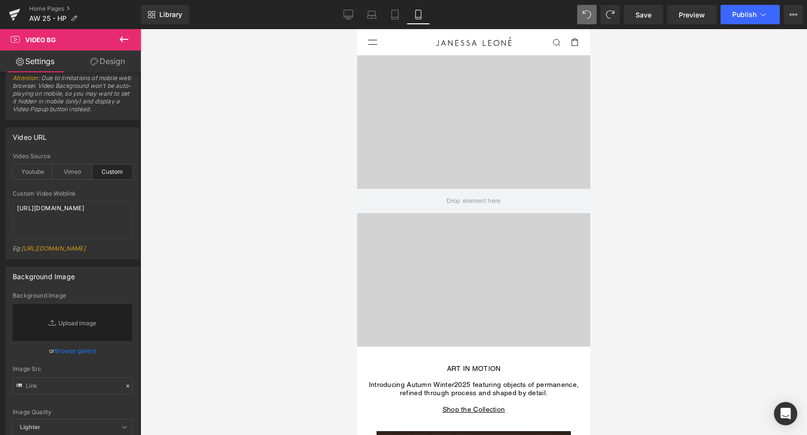
type textarea "[URL][DOMAIN_NAME]"
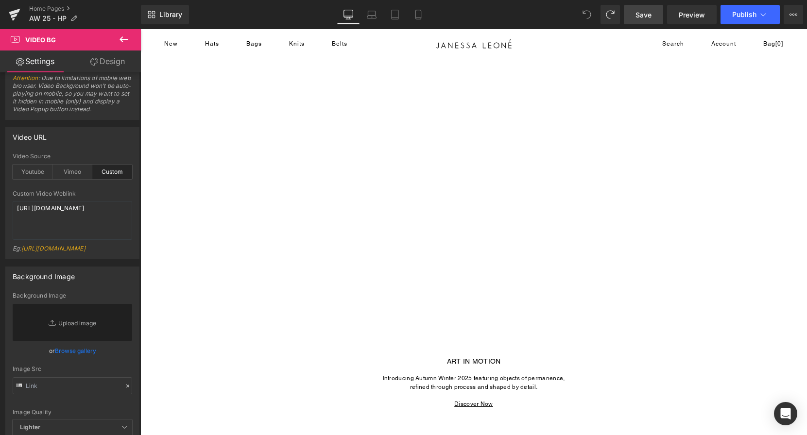
click at [641, 18] on span "Save" at bounding box center [643, 15] width 16 height 10
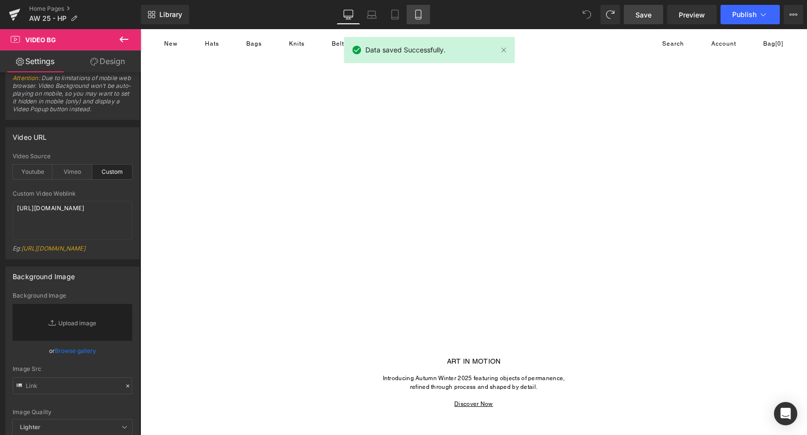
click at [417, 14] on icon at bounding box center [418, 15] width 10 height 10
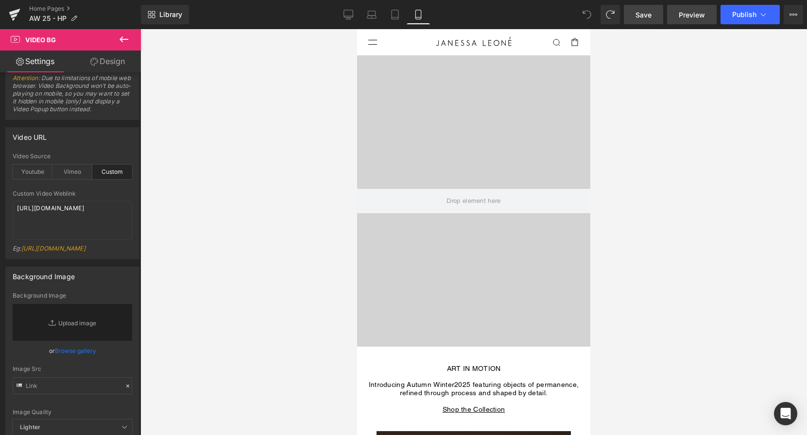
click at [677, 15] on span "Preview" at bounding box center [691, 15] width 26 height 10
click at [15, 13] on icon at bounding box center [14, 12] width 11 height 6
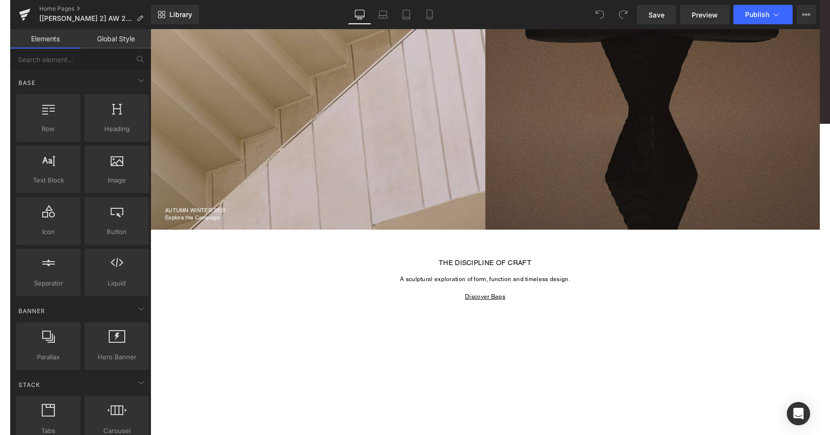
scroll to position [815, 0]
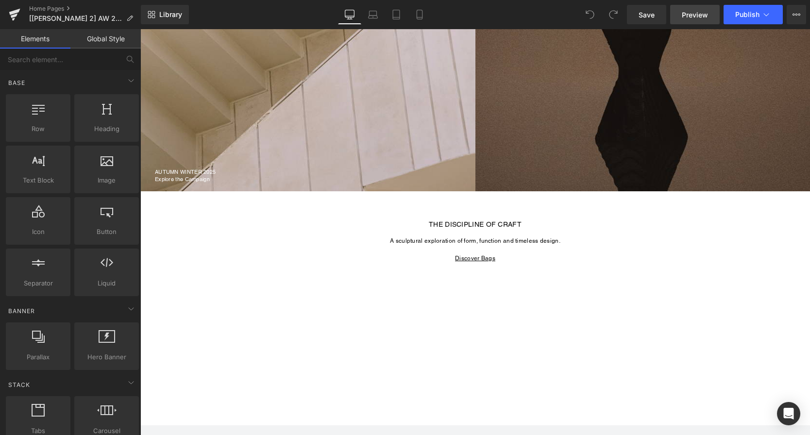
click at [688, 11] on span "Preview" at bounding box center [695, 15] width 26 height 10
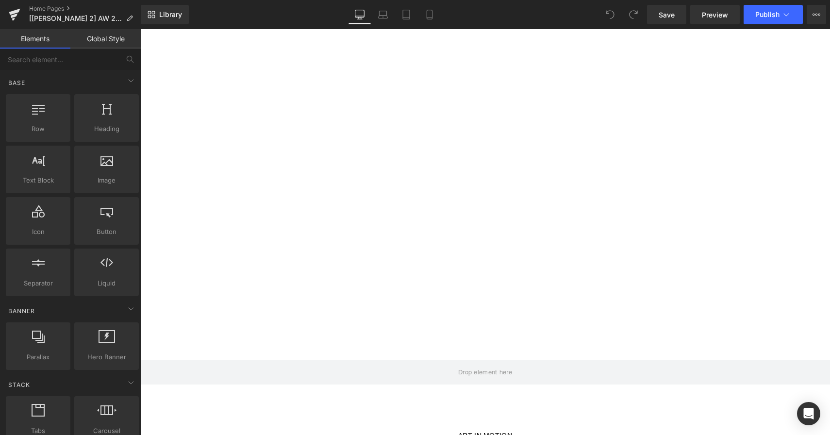
scroll to position [0, 0]
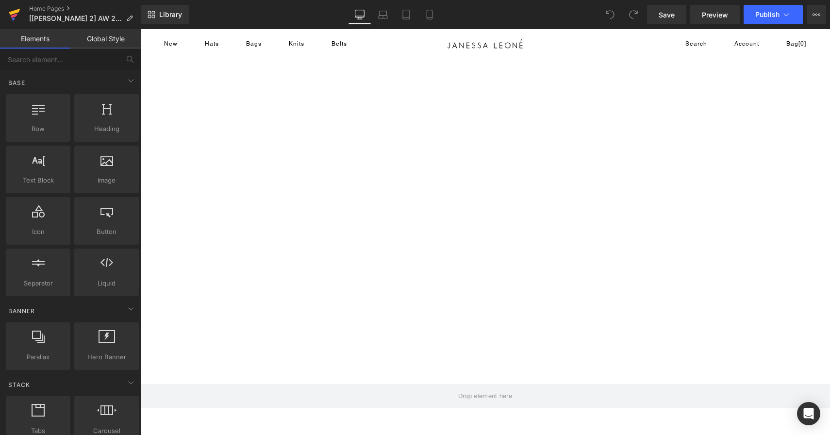
click at [13, 15] on icon at bounding box center [15, 14] width 12 height 24
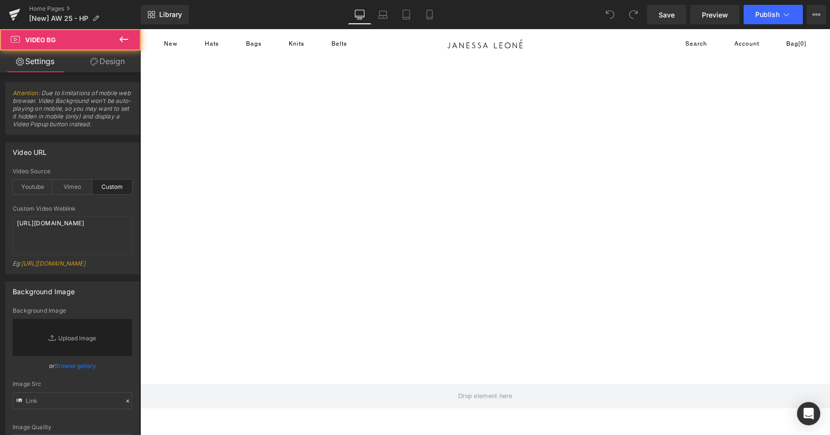
click at [432, 229] on div at bounding box center [485, 253] width 690 height 388
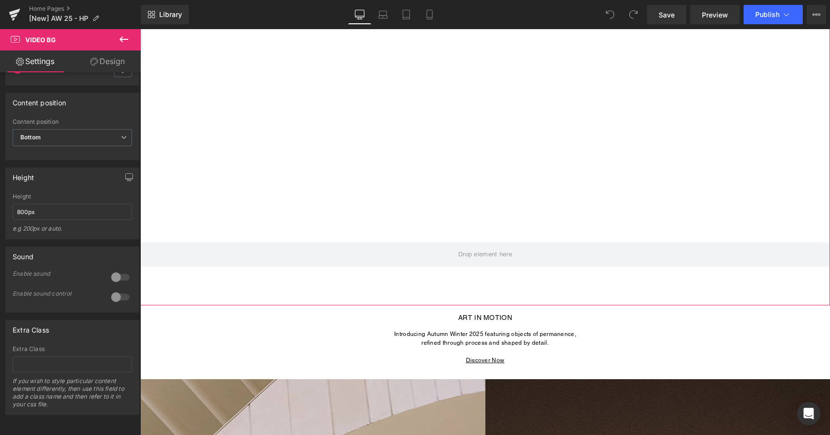
scroll to position [176, 0]
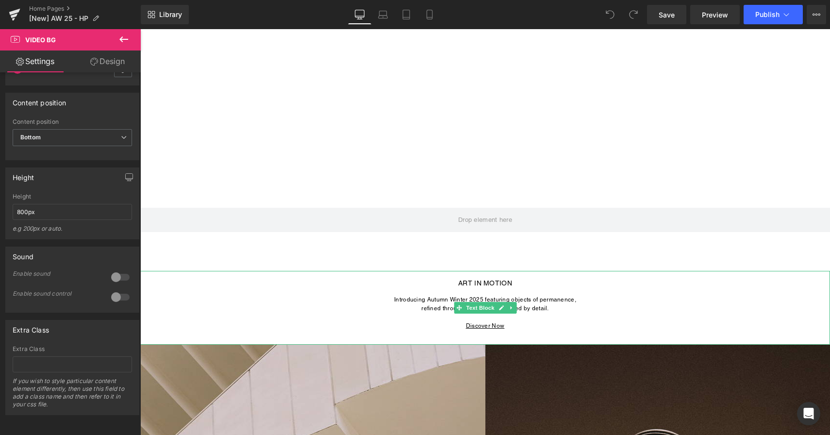
click at [456, 319] on p "To enrich screen reader interactions, please activate Accessibility in Grammarl…" at bounding box center [485, 317] width 690 height 9
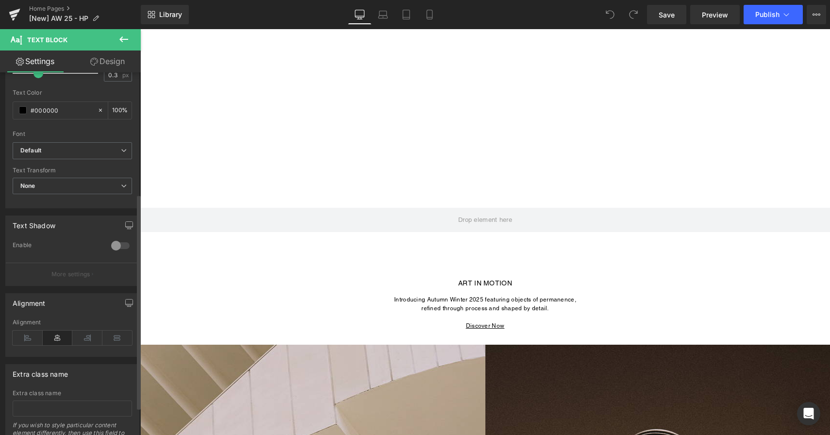
scroll to position [252, 0]
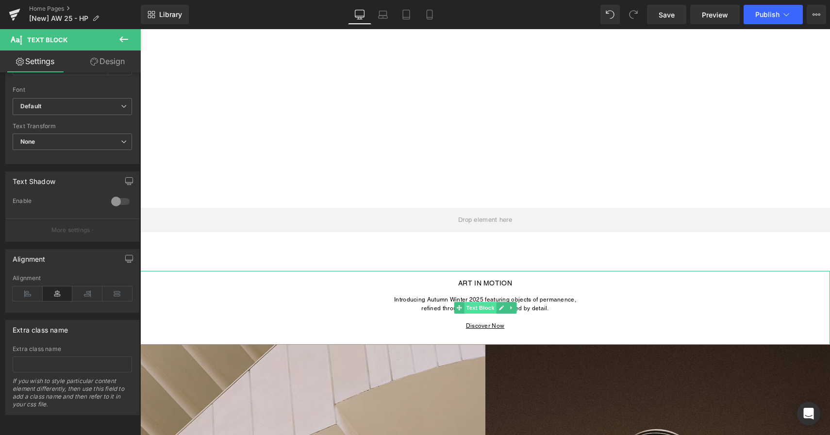
click at [485, 310] on span "Text Block" at bounding box center [480, 308] width 32 height 12
click at [504, 309] on icon at bounding box center [501, 308] width 5 height 6
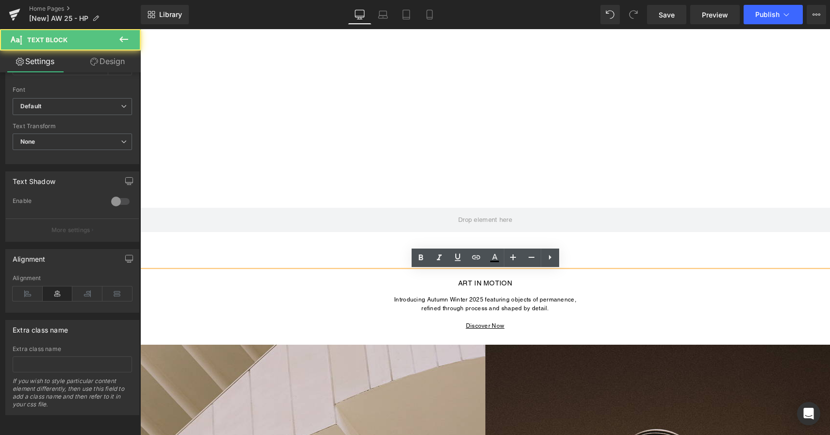
click at [474, 327] on u "Discover Now" at bounding box center [485, 325] width 39 height 7
drag, startPoint x: 510, startPoint y: 325, endPoint x: 465, endPoint y: 326, distance: 45.2
click at [465, 326] on p "Discover Now" at bounding box center [485, 325] width 690 height 9
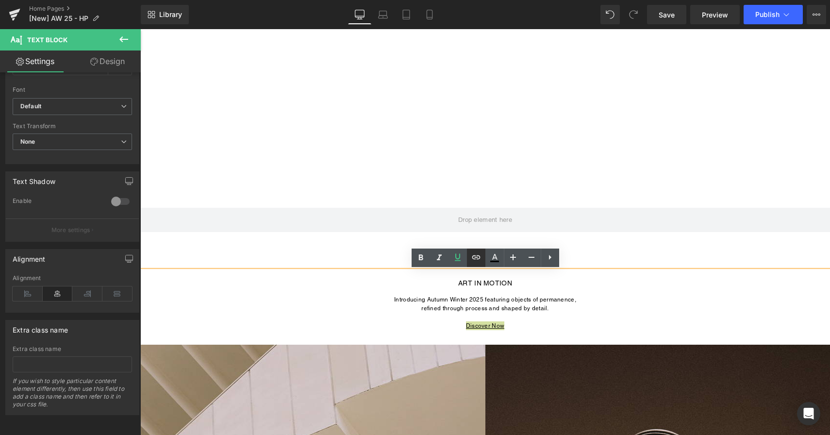
click at [477, 254] on icon at bounding box center [477, 258] width 12 height 12
click at [479, 340] on input "text" at bounding box center [512, 336] width 150 height 24
paste input "https://janessaleone.com/collections/autumn-winter-2025"
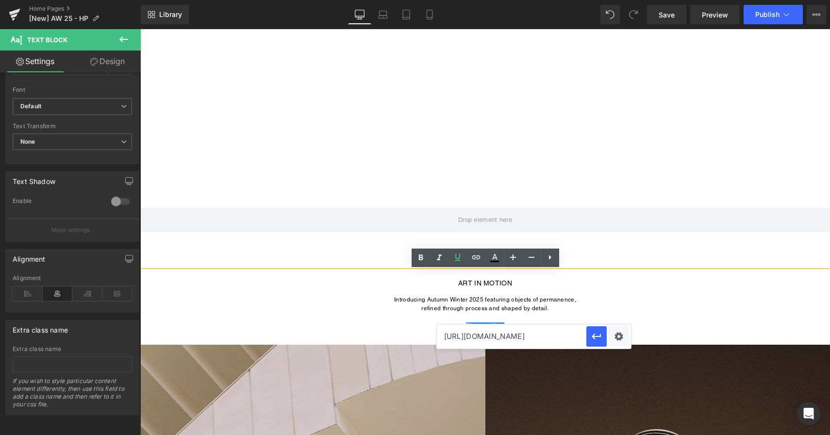
scroll to position [0, 74]
type input "https://janessaleone.com/collections/autumn-winter-2025"
click at [598, 338] on icon "button" at bounding box center [597, 337] width 12 height 12
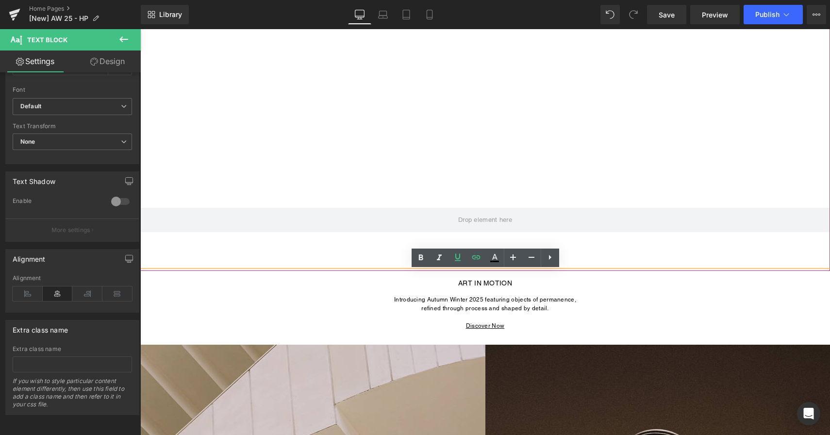
click at [684, 150] on div at bounding box center [485, 76] width 690 height 388
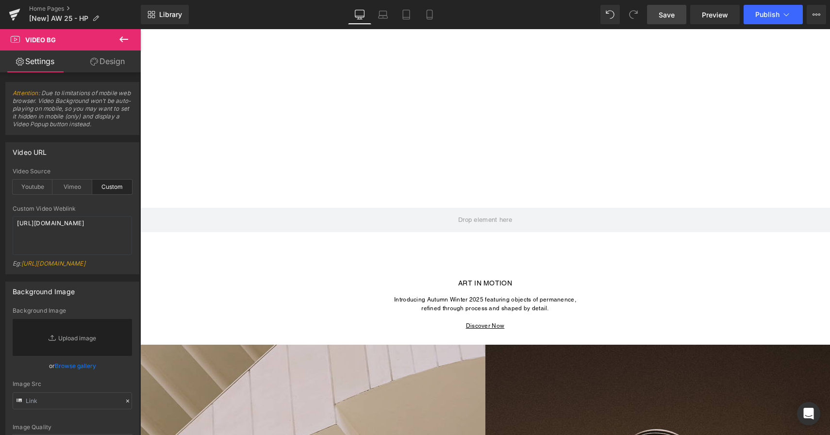
click at [662, 20] on link "Save" at bounding box center [666, 14] width 39 height 19
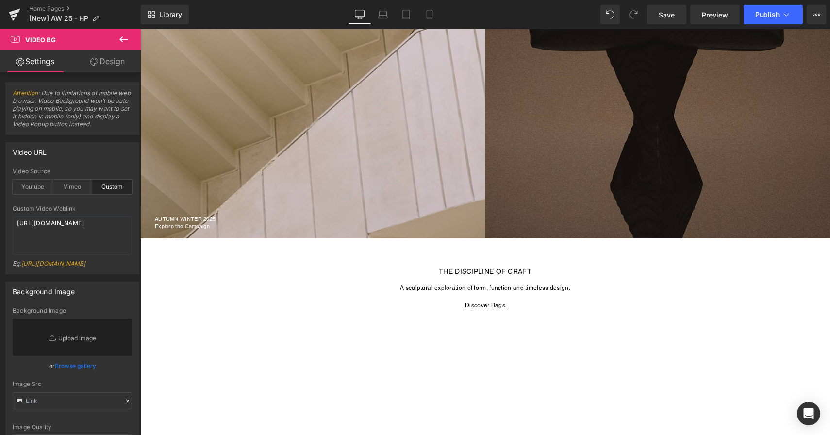
scroll to position [769, 0]
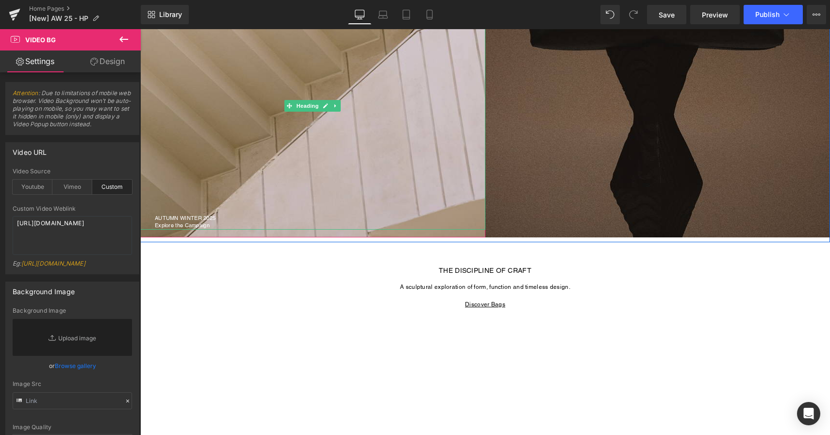
click at [210, 224] on span "Explore the Campaign" at bounding box center [182, 225] width 55 height 7
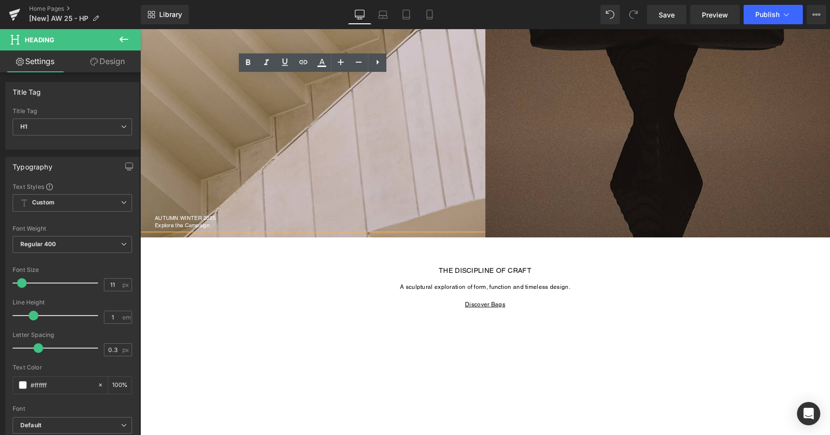
click at [206, 216] on span "AUTUMN WINTER 2025" at bounding box center [185, 218] width 61 height 7
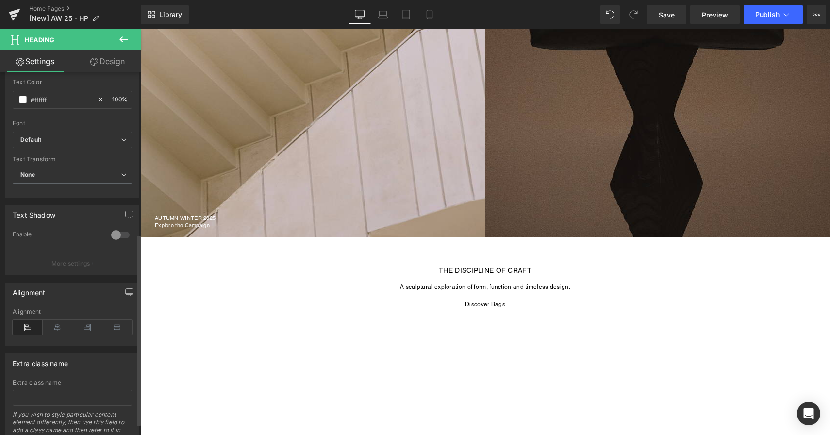
scroll to position [305, 0]
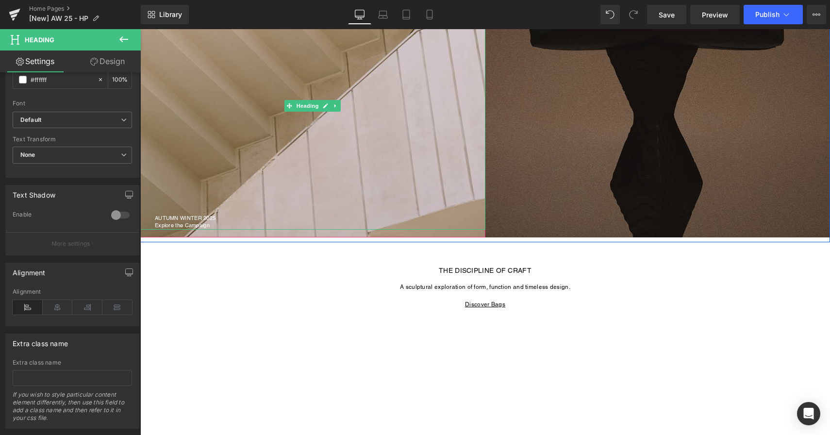
click at [208, 226] on span "Explore the Campaign" at bounding box center [182, 225] width 55 height 7
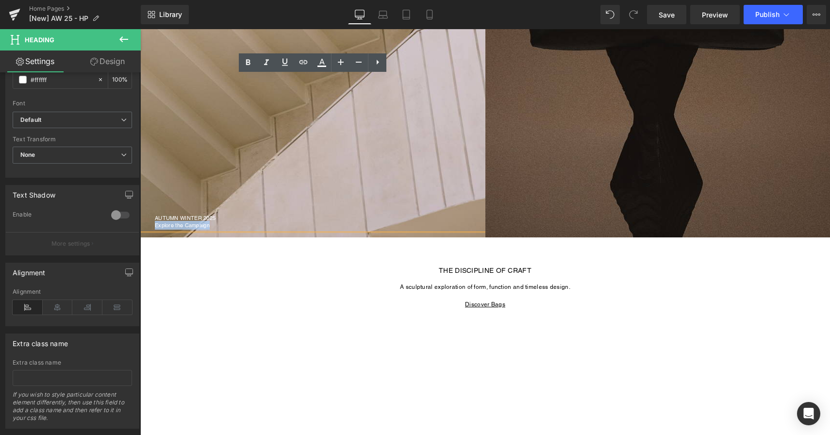
drag, startPoint x: 213, startPoint y: 225, endPoint x: 154, endPoint y: 228, distance: 58.8
click at [154, 228] on div "AUTUMN WINTER 2025 Explore the Campaign" at bounding box center [312, 106] width 345 height 247
click at [302, 68] on link at bounding box center [303, 62] width 18 height 18
click at [250, 240] on input "text" at bounding box center [211, 244] width 150 height 24
paste input "https://janessaleone.com/collections/autumn-winter-2025"
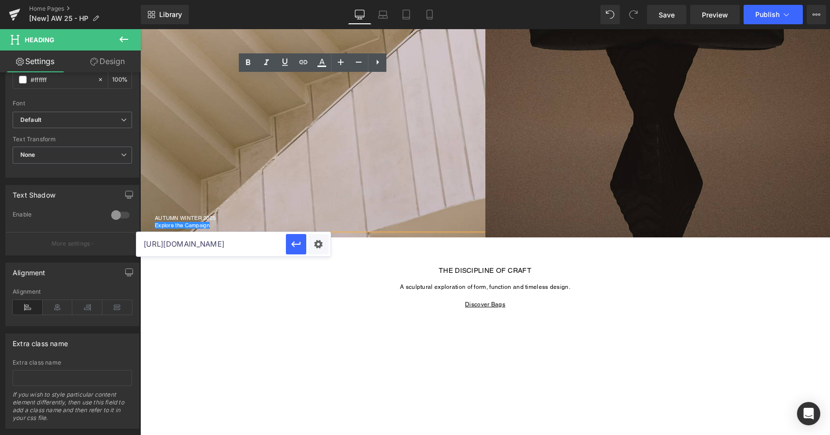
scroll to position [0, 74]
type input "https://janessaleone.com/collections/autumn-winter-2025"
click at [295, 246] on icon "button" at bounding box center [296, 244] width 12 height 12
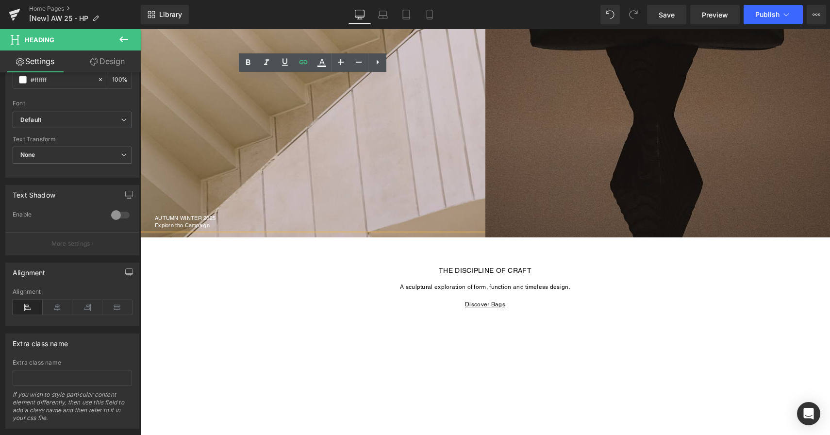
click at [342, 251] on div "Video Bg Row Video Bg ART IN MOTION Introducing Autumn Winter 2025 featuring ob…" at bounding box center [485, 23] width 690 height 1468
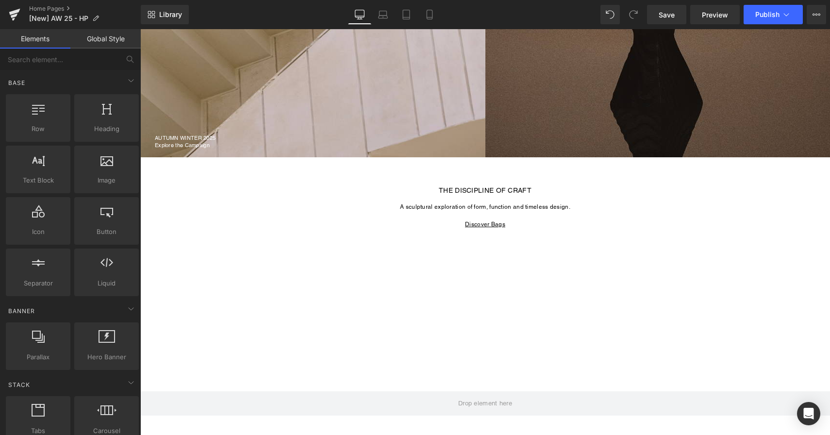
scroll to position [850, 0]
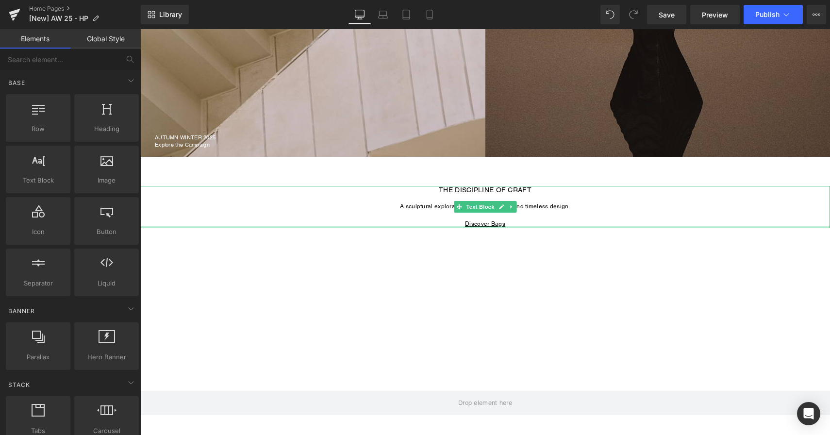
click at [480, 225] on u "Discover Bags" at bounding box center [485, 223] width 40 height 7
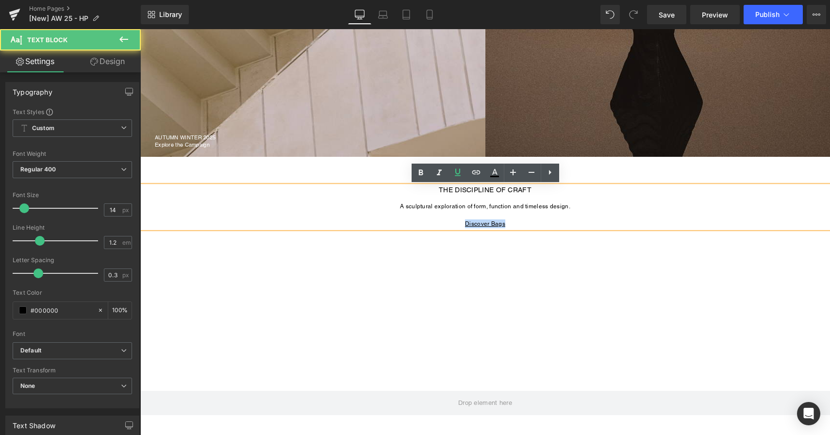
drag, startPoint x: 508, startPoint y: 224, endPoint x: 465, endPoint y: 226, distance: 43.7
click at [465, 226] on p "Discover Bags" at bounding box center [485, 223] width 690 height 9
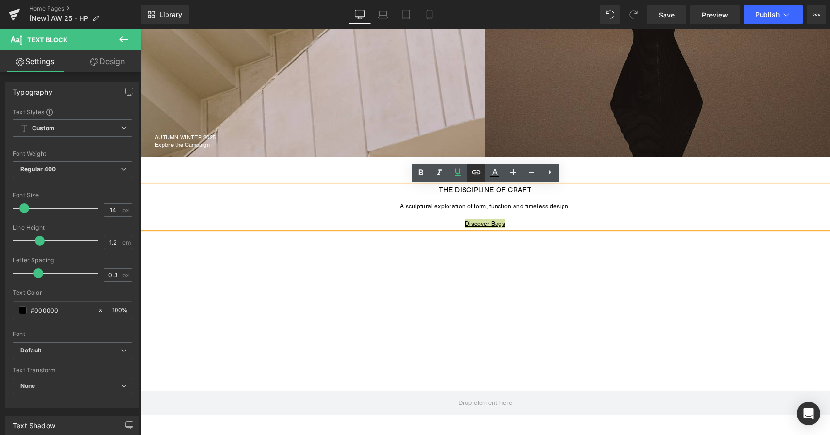
click at [475, 174] on icon at bounding box center [477, 173] width 12 height 12
click at [474, 231] on input "text" at bounding box center [512, 234] width 150 height 24
paste input "https://janessaleone.com/collections/bags"
type input "https://janessaleone.com/collections/bags"
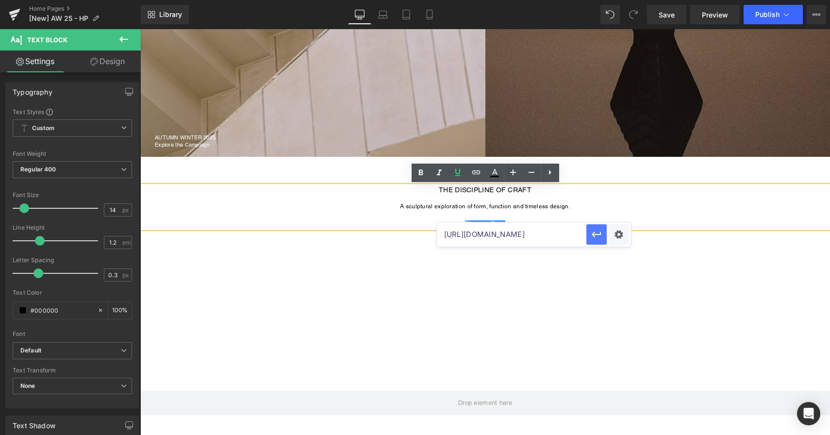
click at [597, 235] on icon "button" at bounding box center [597, 235] width 12 height 12
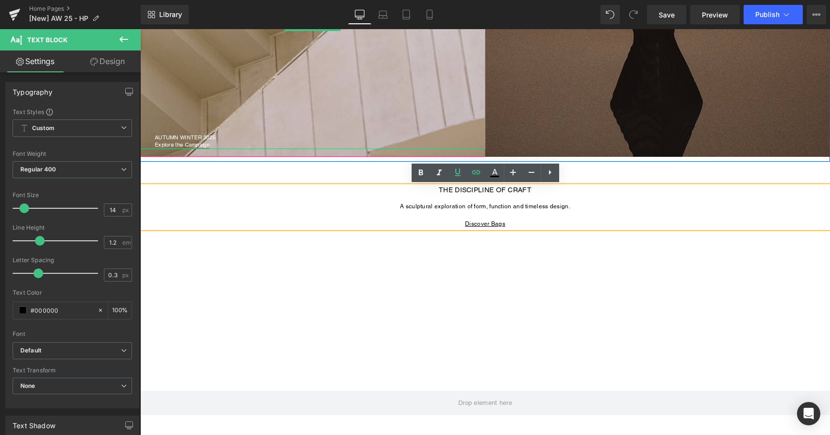
click at [204, 145] on link "Explore the Campaign" at bounding box center [182, 144] width 55 height 7
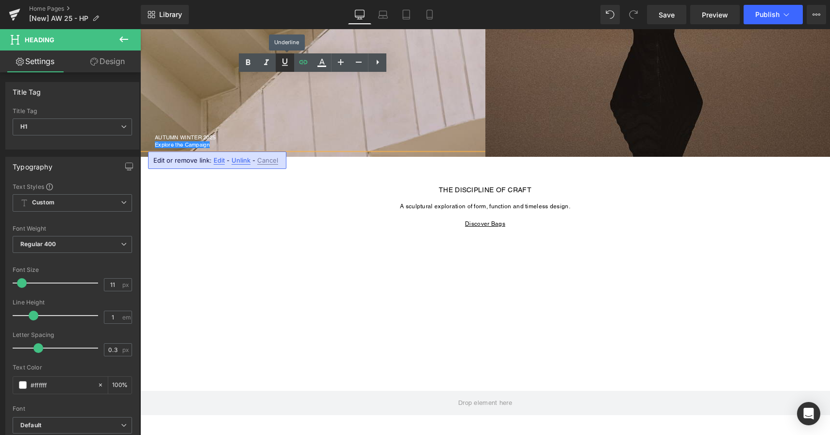
click at [285, 67] on icon at bounding box center [285, 62] width 12 height 12
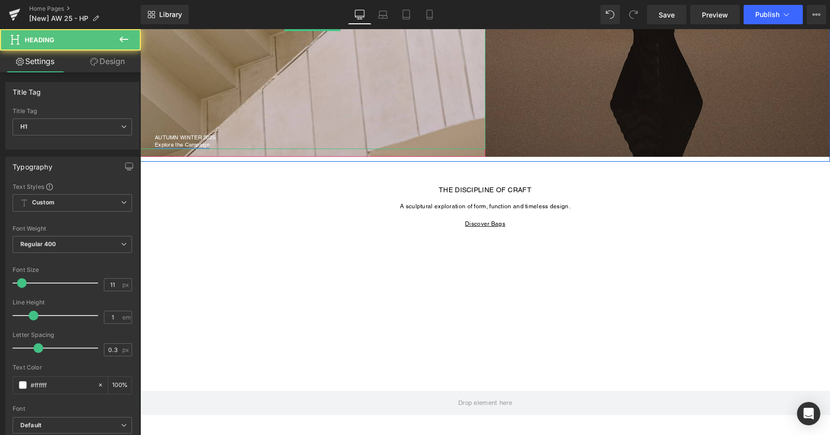
click at [195, 145] on link "Explore the Campaign" at bounding box center [182, 144] width 55 height 7
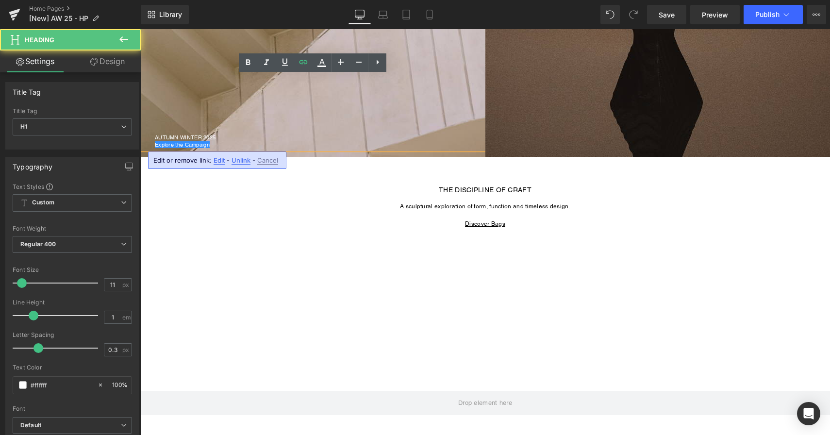
click at [216, 144] on div "Explore the Campaign" at bounding box center [320, 144] width 331 height 9
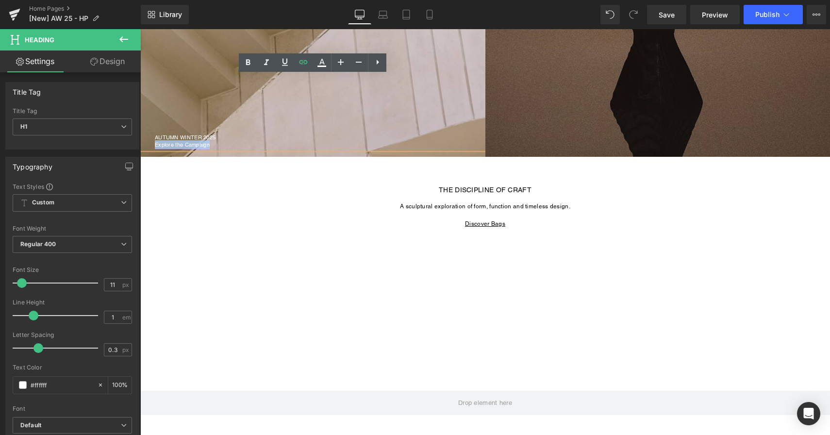
drag, startPoint x: 215, startPoint y: 144, endPoint x: 155, endPoint y: 149, distance: 60.4
click at [155, 149] on div "Explore the Campaign" at bounding box center [320, 144] width 331 height 9
click at [284, 57] on icon at bounding box center [285, 62] width 12 height 12
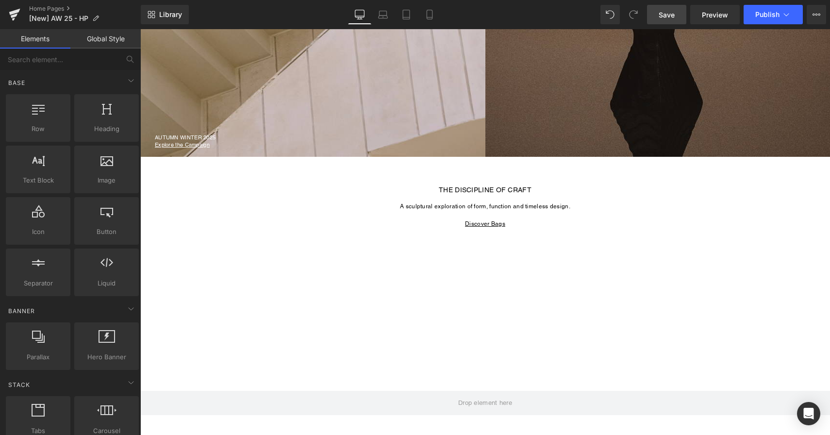
click at [672, 16] on span "Save" at bounding box center [667, 15] width 16 height 10
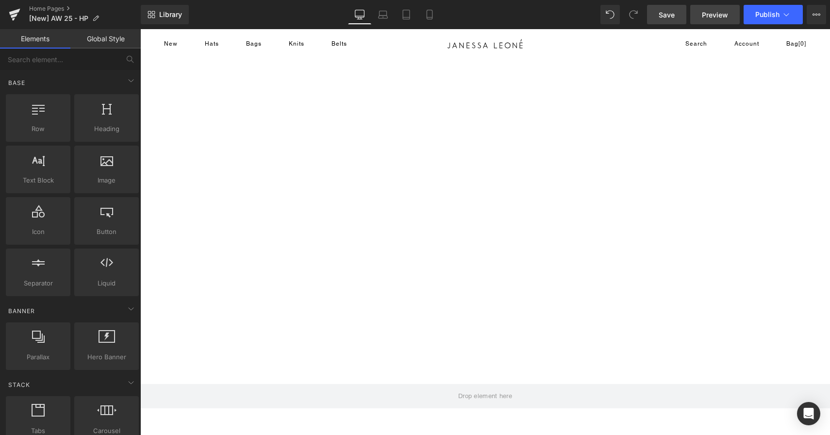
click at [714, 14] on span "Preview" at bounding box center [715, 15] width 26 height 10
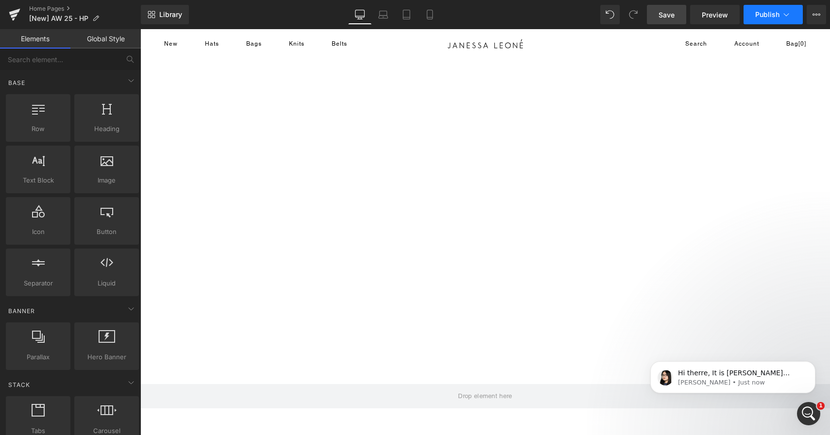
click at [785, 18] on icon at bounding box center [786, 15] width 10 height 10
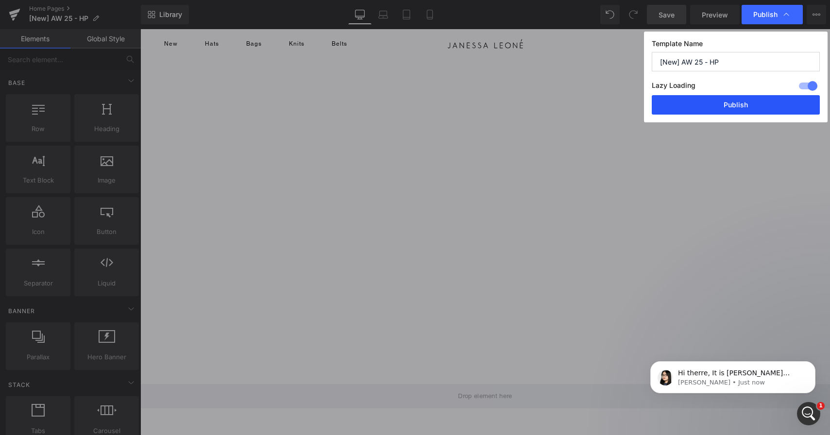
click at [747, 107] on button "Publish" at bounding box center [736, 104] width 168 height 19
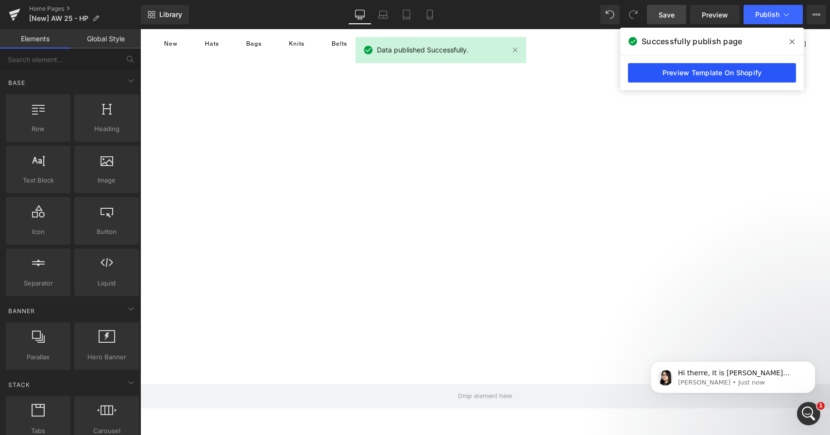
click at [699, 81] on link "Preview Template On Shopify" at bounding box center [712, 72] width 168 height 19
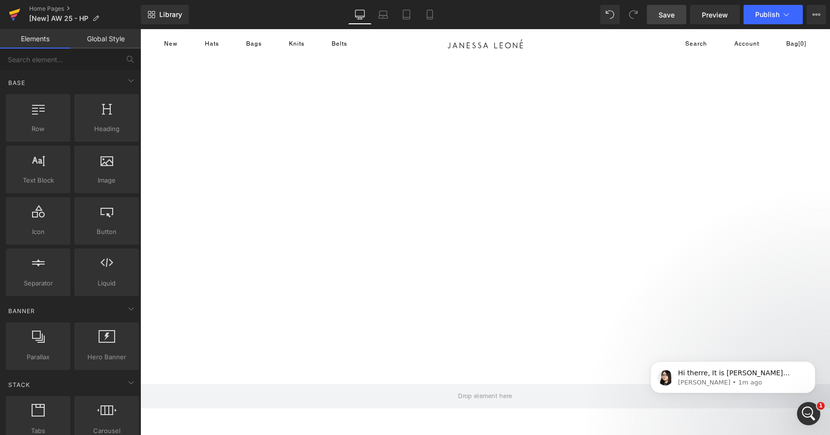
click at [11, 14] on icon at bounding box center [14, 12] width 11 height 6
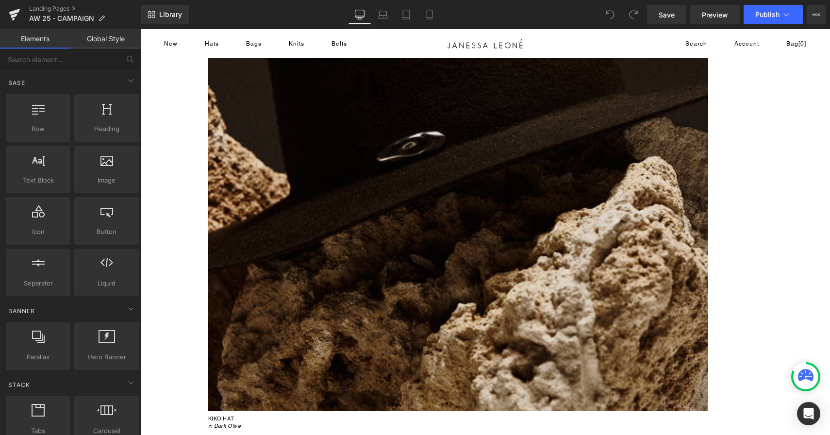
scroll to position [2254, 0]
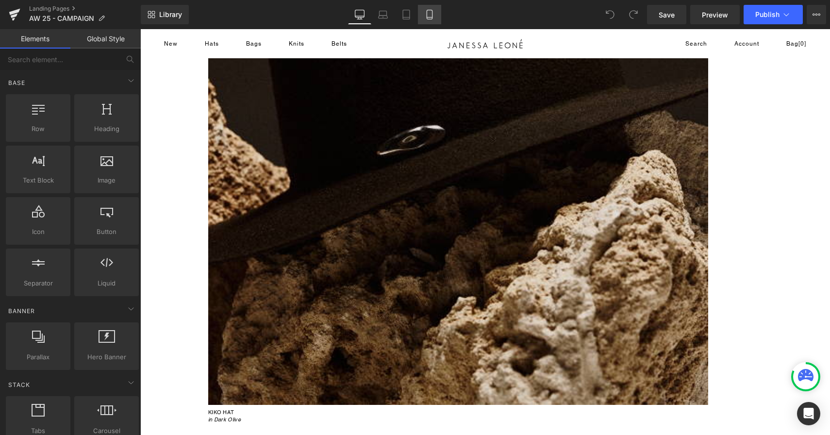
click at [432, 17] on icon at bounding box center [430, 15] width 10 height 10
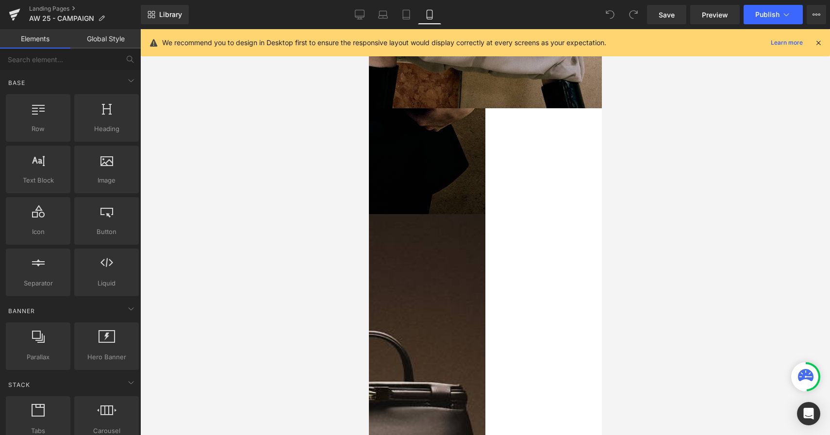
scroll to position [31, 0]
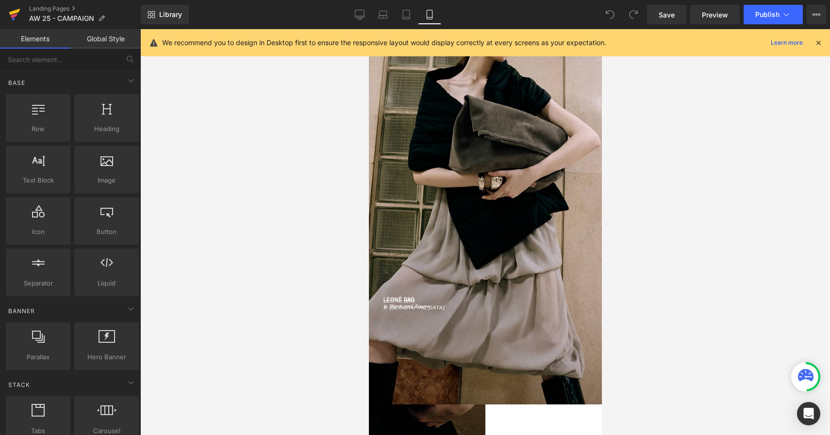
click at [11, 14] on icon at bounding box center [14, 12] width 11 height 6
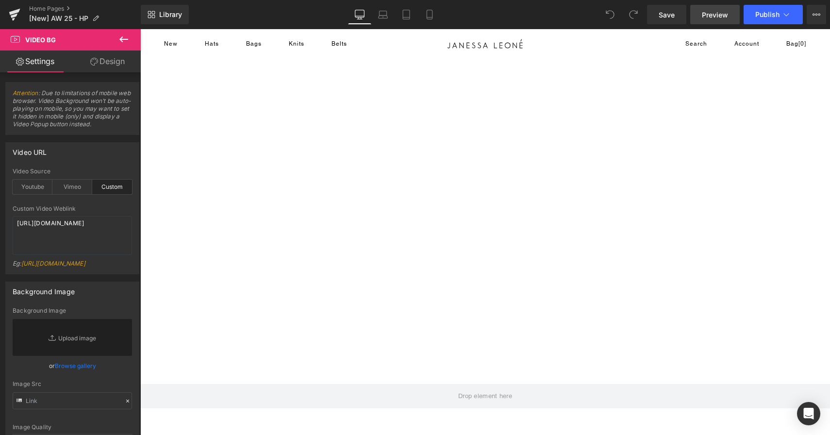
click at [719, 18] on span "Preview" at bounding box center [715, 15] width 26 height 10
click at [713, 10] on span "Preview" at bounding box center [715, 15] width 26 height 10
click at [809, 418] on icon "Open Intercom Messenger" at bounding box center [808, 413] width 11 height 13
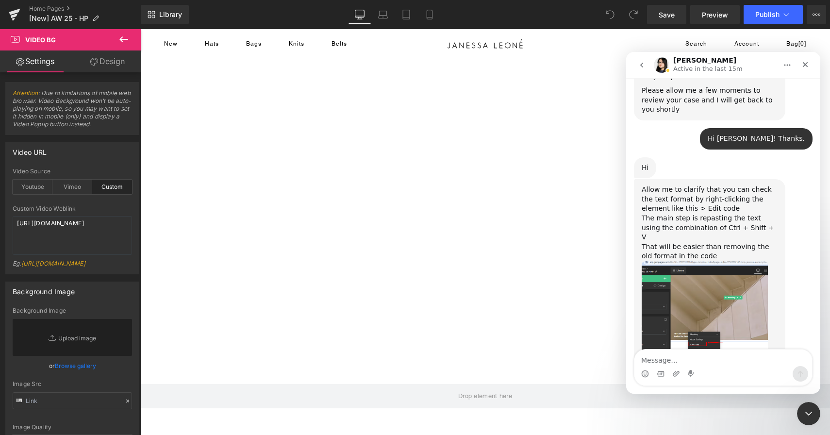
scroll to position [12132, 0]
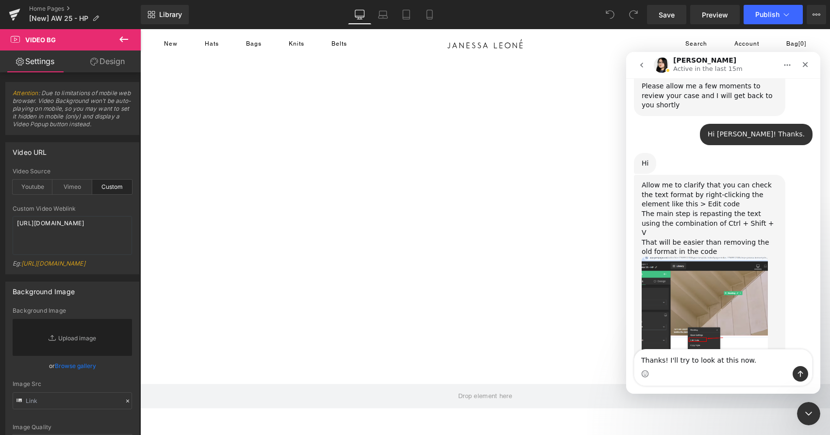
type textarea "Thanks! I'll try to look at this now."
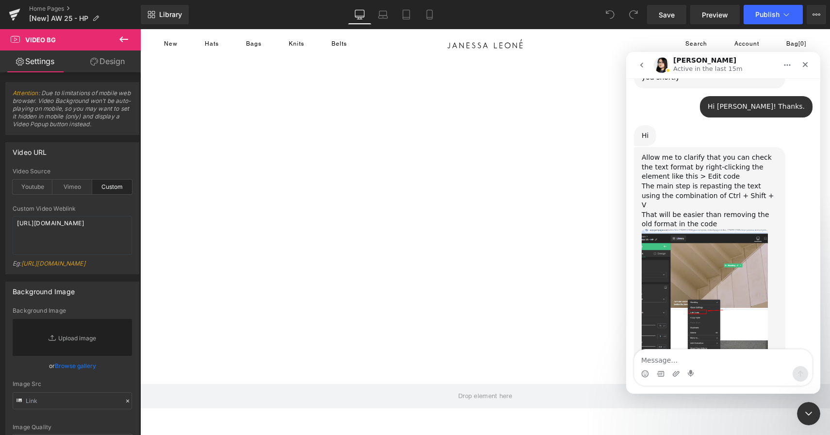
scroll to position [12161, 0]
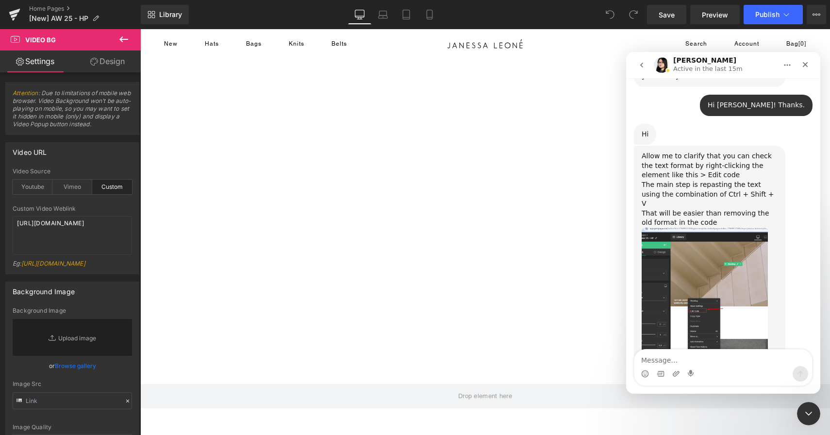
type textarea "L"
type textarea "I"
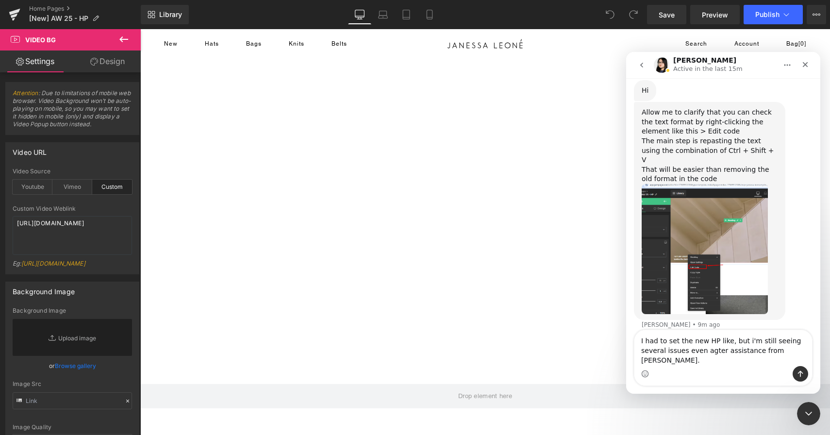
scroll to position [12208, 0]
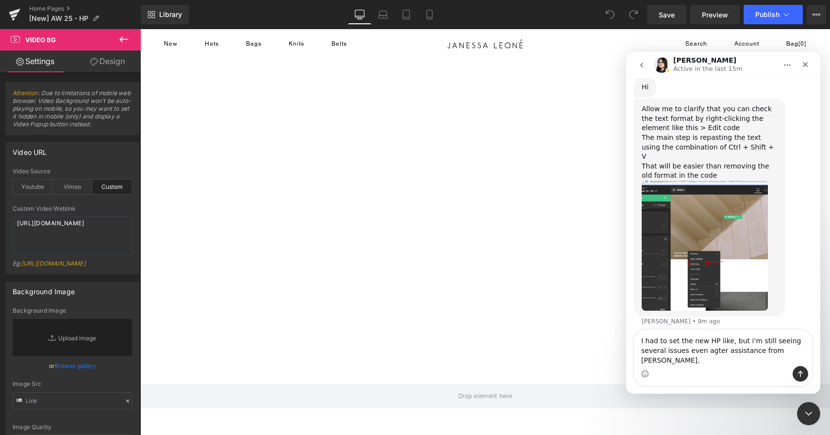
click at [711, 360] on textarea "I had to set the new HP like, but i'm still seeing several issues even agter as…" at bounding box center [724, 348] width 178 height 36
click at [791, 362] on textarea "I had to set the new HP like, but i'm still seeing several issues even after as…" at bounding box center [724, 348] width 178 height 36
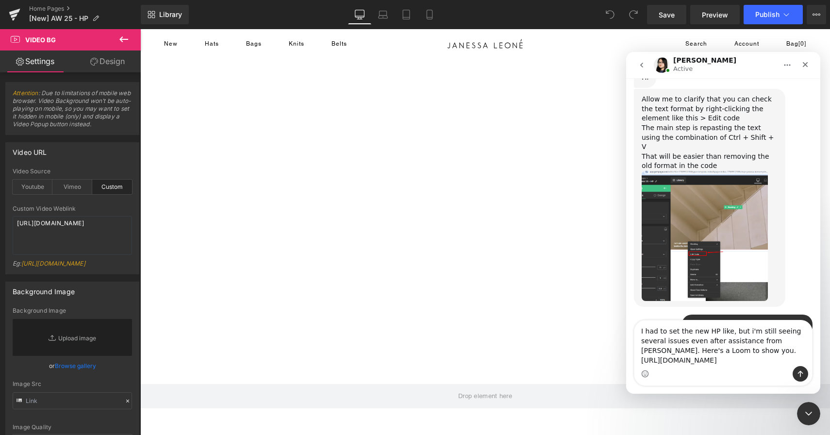
scroll to position [12238, 0]
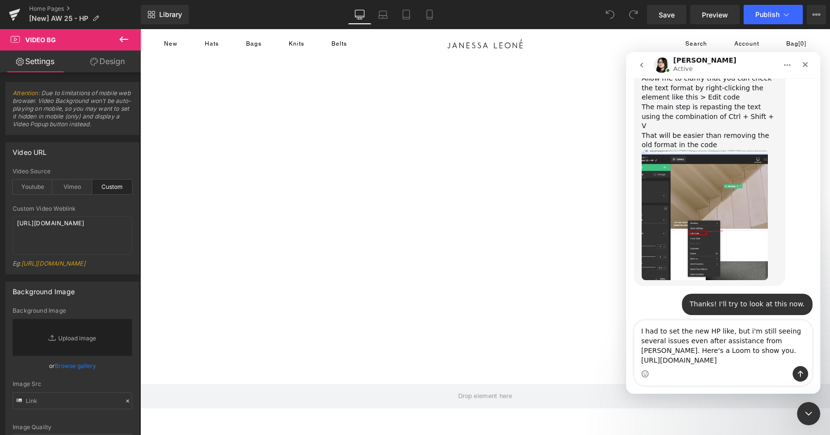
type textarea "I had to set the new HP like, but i'm still seeing several issues even after as…"
click at [801, 373] on icon "Send a message…" at bounding box center [801, 374] width 8 height 8
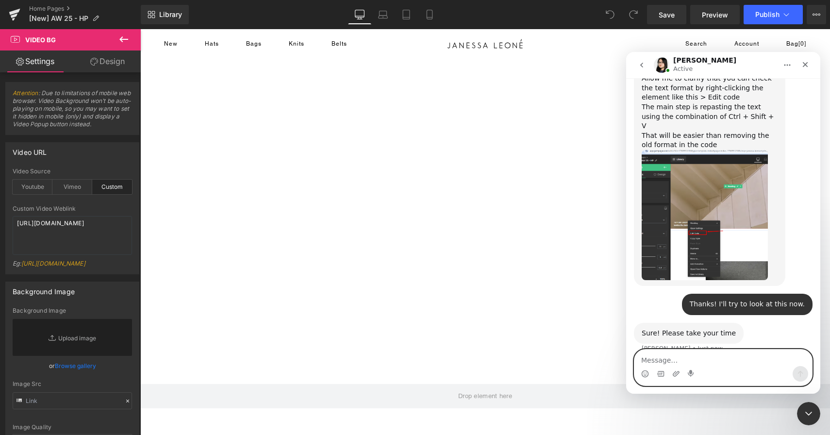
scroll to position [12266, 0]
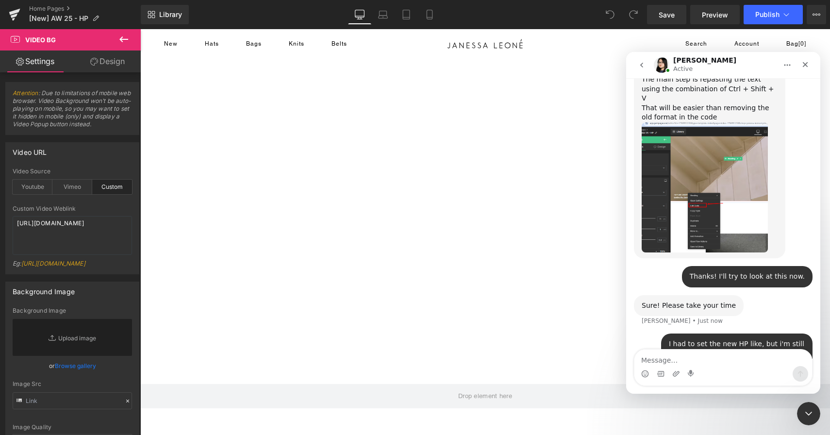
click at [14, 14] on div at bounding box center [415, 203] width 830 height 406
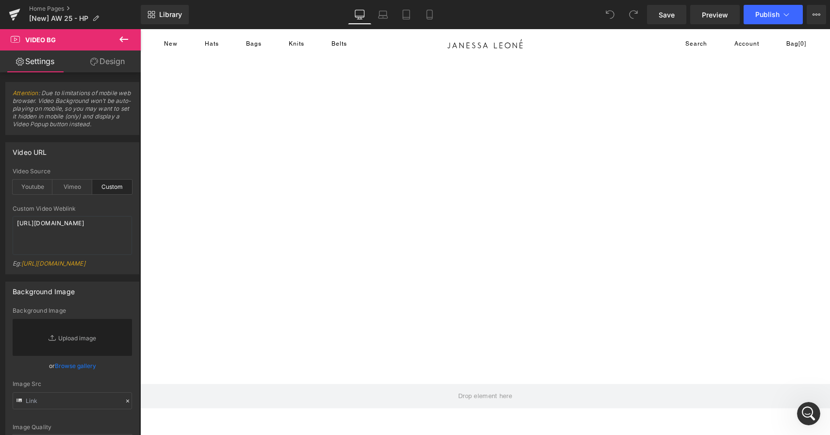
scroll to position [0, 0]
click at [13, 16] on icon at bounding box center [14, 16] width 7 height 4
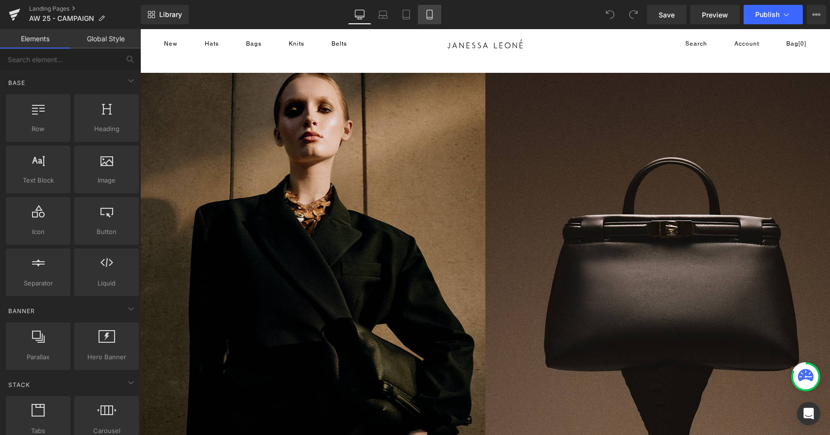
click at [435, 12] on icon at bounding box center [430, 15] width 10 height 10
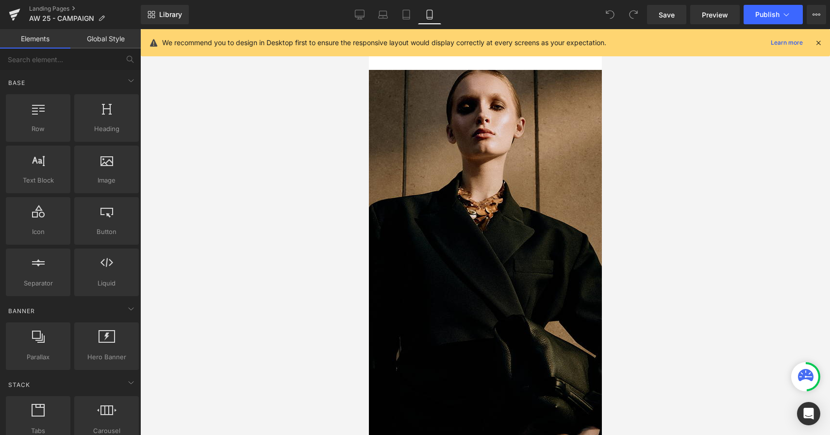
click at [820, 42] on icon at bounding box center [818, 42] width 9 height 9
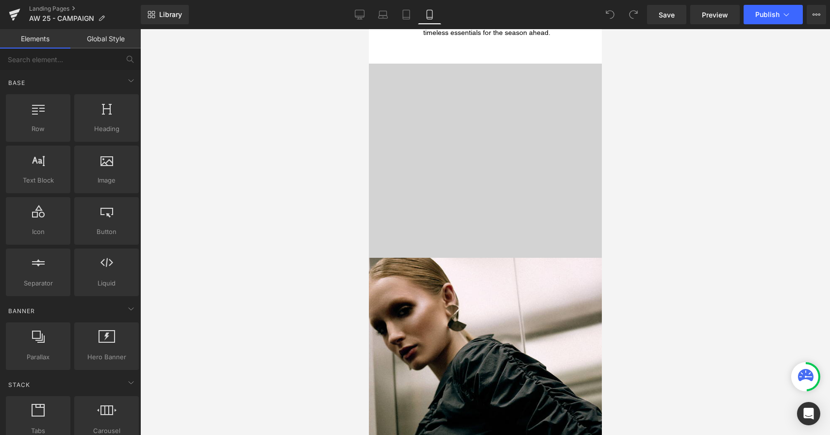
scroll to position [1106, 0]
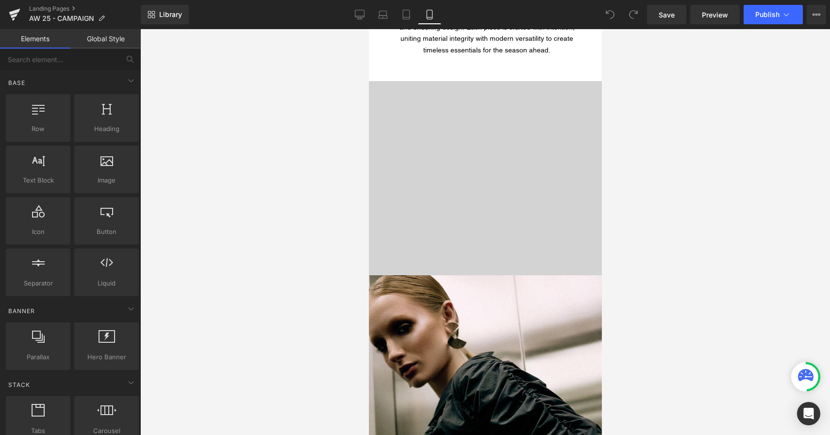
click at [509, 247] on div "LEONÉ BAG in Merlot" at bounding box center [485, 178] width 233 height 403
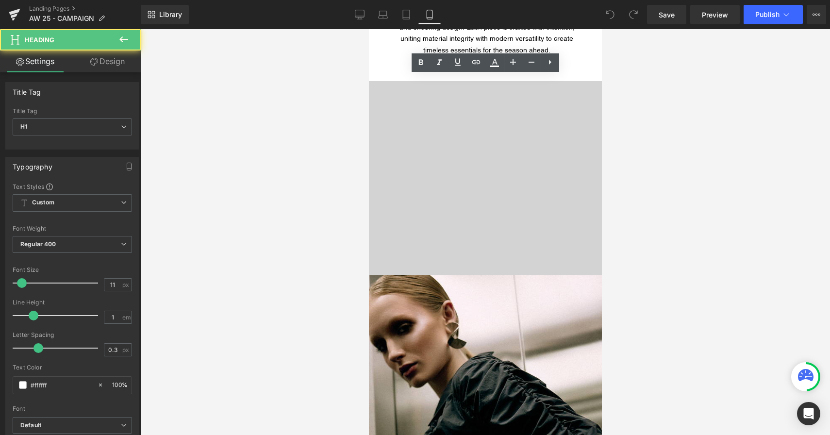
click at [598, 265] on div "LEONÉ BAG in Merlot" at bounding box center [485, 178] width 233 height 403
click at [371, 265] on div "LEONÉ BAG in Merlot" at bounding box center [485, 178] width 233 height 403
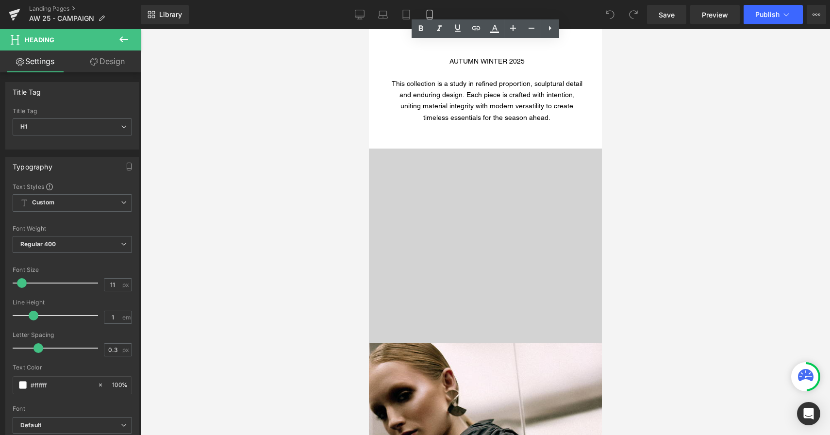
scroll to position [1039, 0]
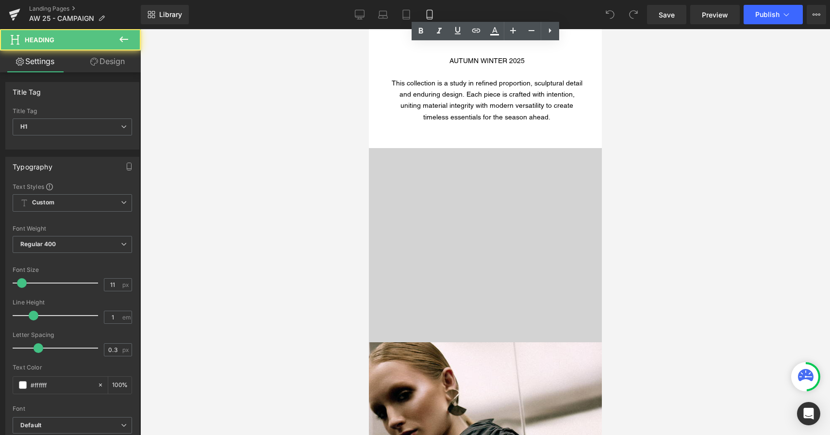
click at [377, 161] on div "LEONÉ BAG in Merlot" at bounding box center [485, 245] width 233 height 403
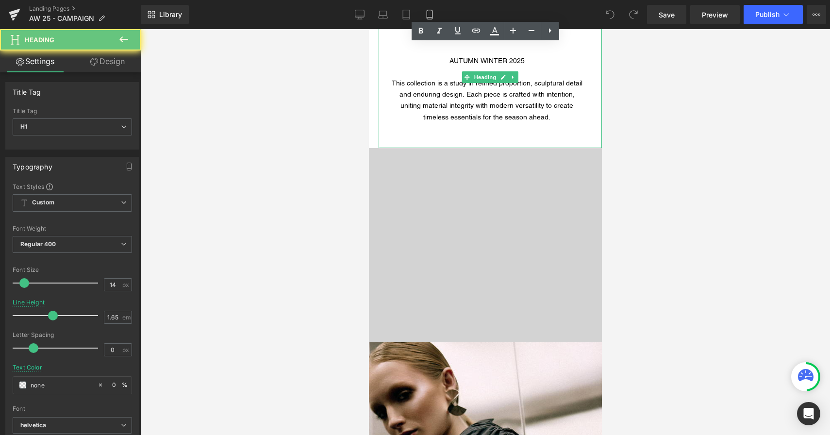
click at [384, 140] on div "AUTUMN WINTER 2025 This collection is a study in refined proportion, sculptural…" at bounding box center [489, 77] width 223 height 141
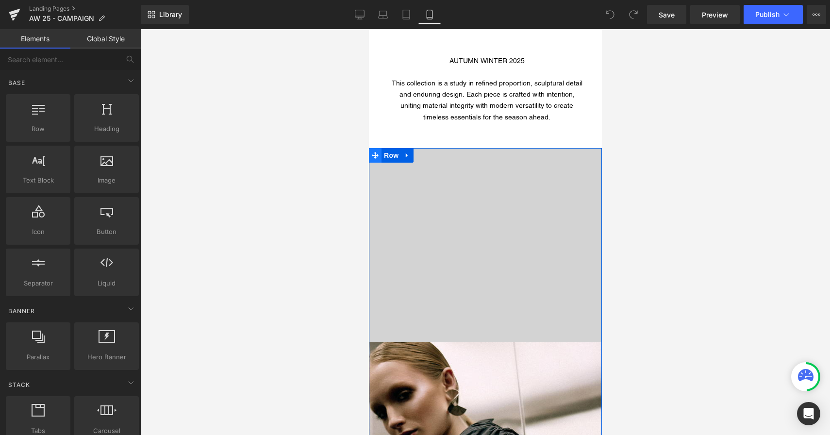
click at [373, 150] on span at bounding box center [375, 155] width 13 height 15
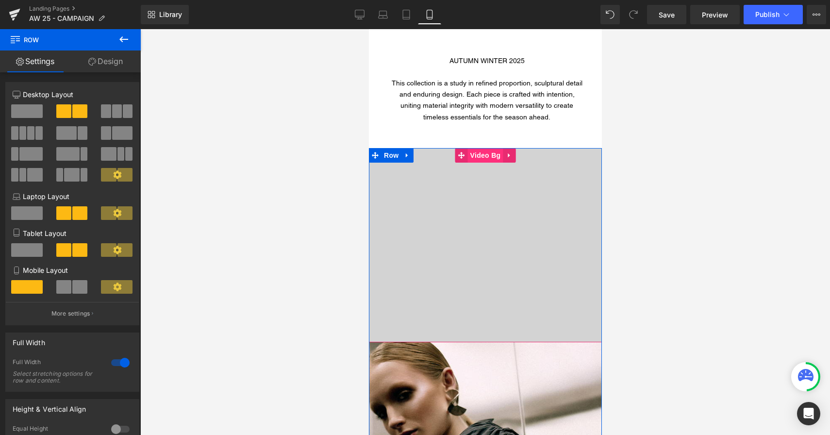
click at [485, 156] on span "Video Bg" at bounding box center [485, 155] width 35 height 15
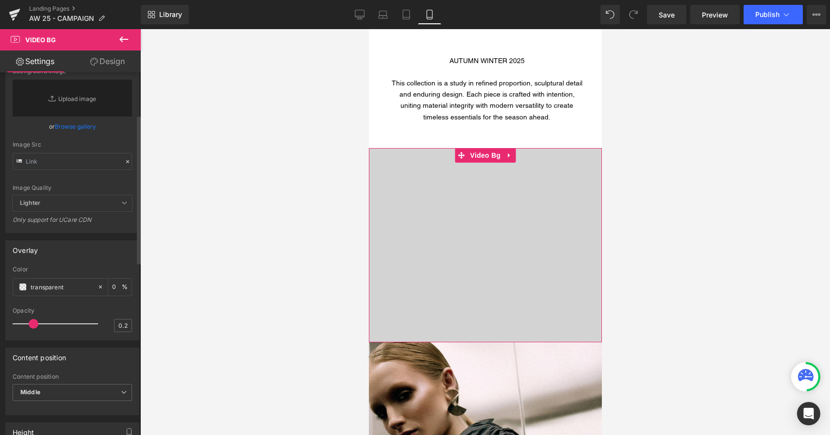
scroll to position [495, 0]
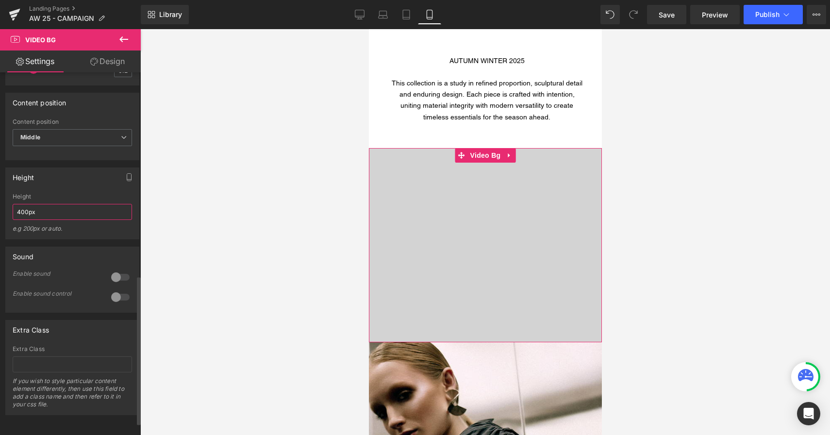
click at [21, 220] on input "400px" at bounding box center [72, 212] width 119 height 16
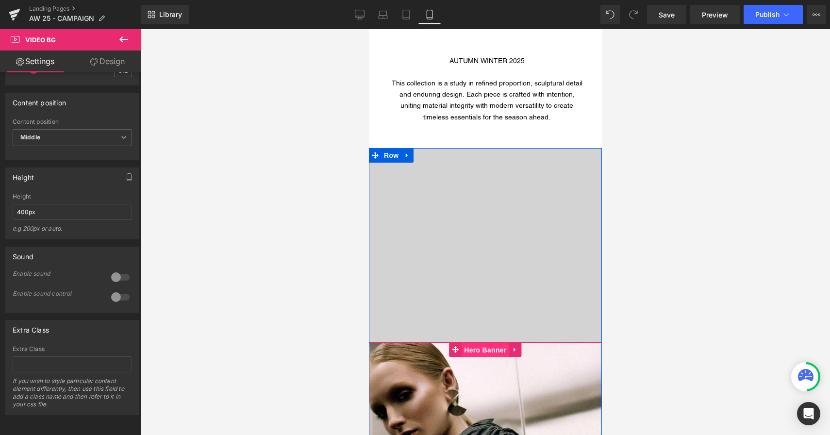
click at [475, 353] on span "Hero Banner" at bounding box center [484, 350] width 47 height 15
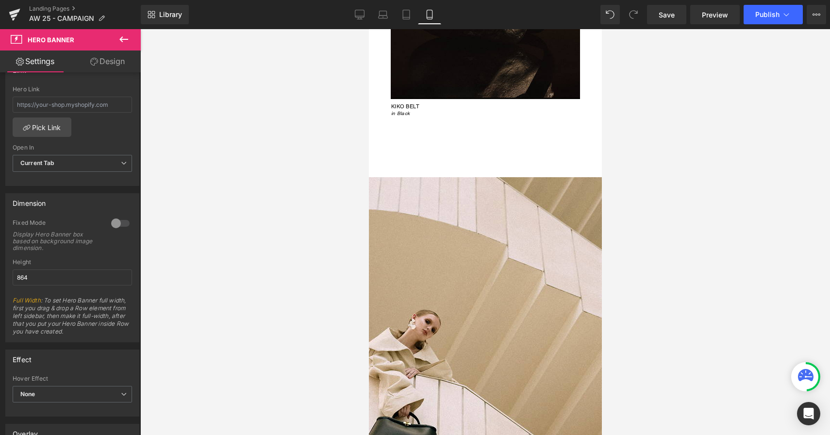
scroll to position [2365, 0]
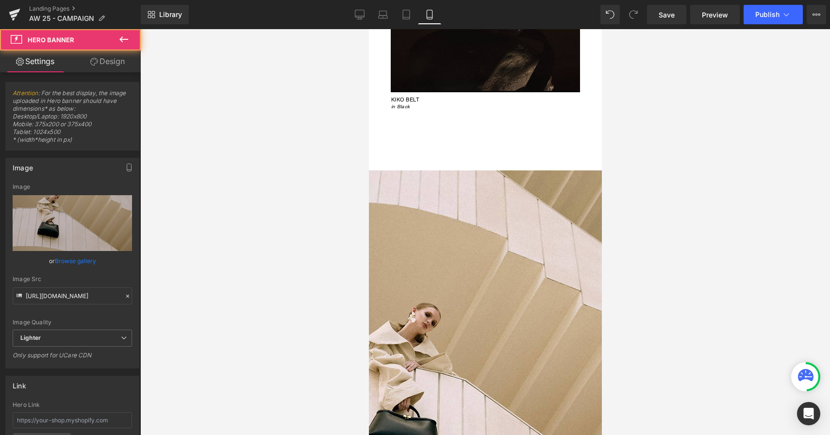
click at [488, 218] on div at bounding box center [485, 413] width 233 height 486
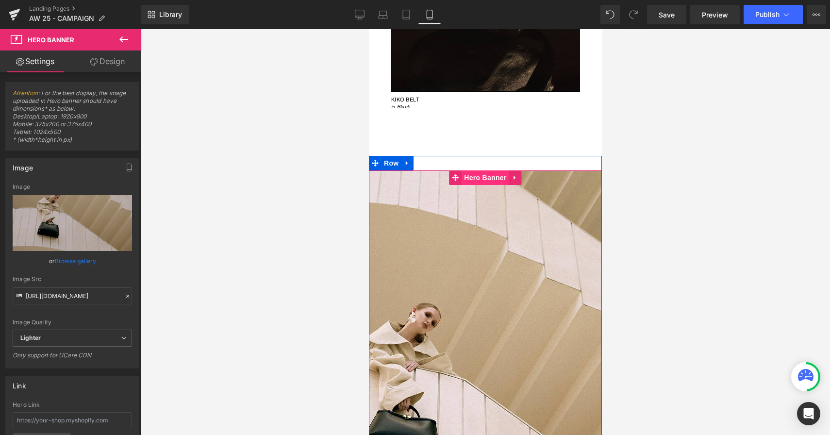
click at [486, 181] on span "Hero Banner" at bounding box center [484, 177] width 47 height 15
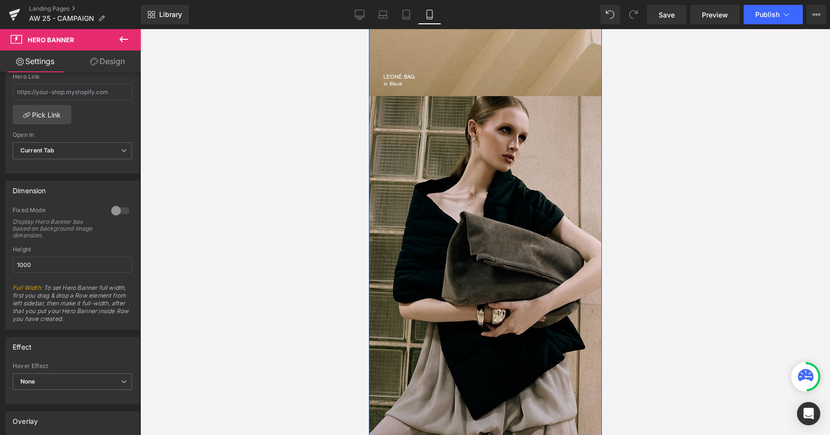
scroll to position [3057, 0]
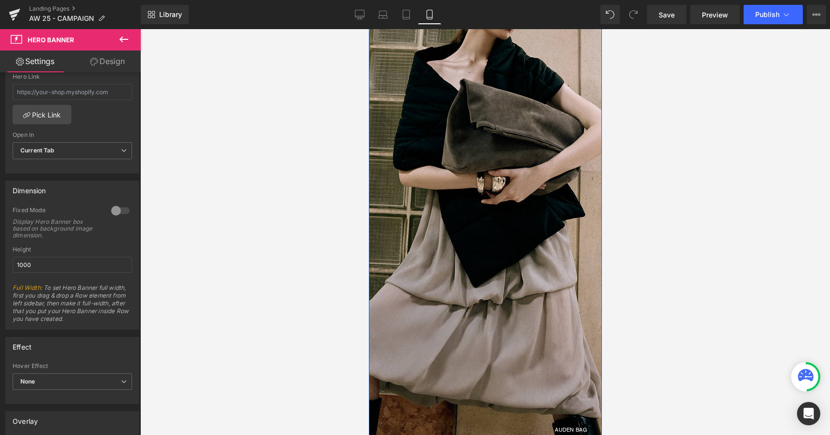
click at [406, 214] on div "AUDEN BAG in Taupe" at bounding box center [485, 317] width 233 height 247
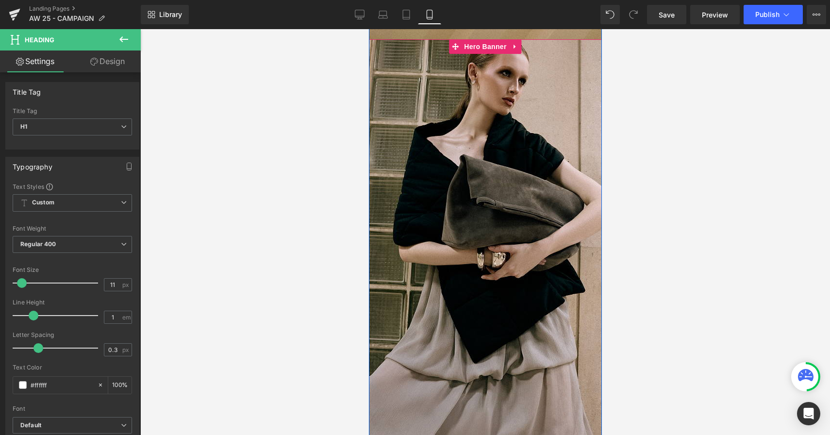
scroll to position [2980, 0]
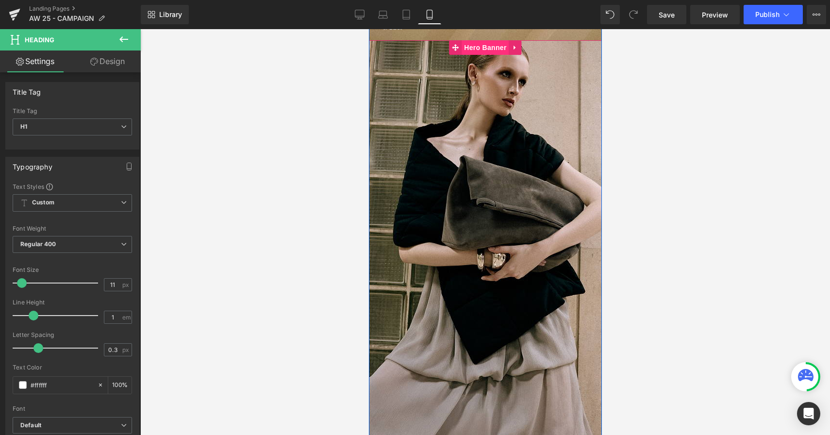
click at [479, 51] on span "Hero Banner" at bounding box center [484, 47] width 47 height 15
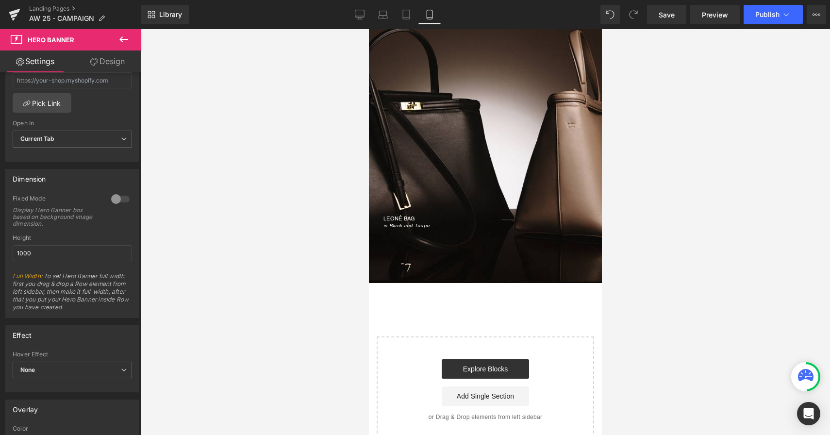
scroll to position [4240, 0]
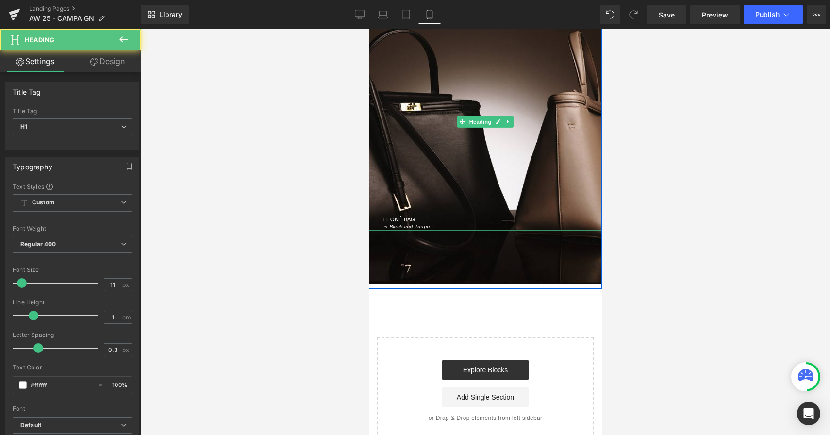
click at [486, 142] on div "LEONÉ BAG in Black and Taupe" at bounding box center [485, 122] width 233 height 218
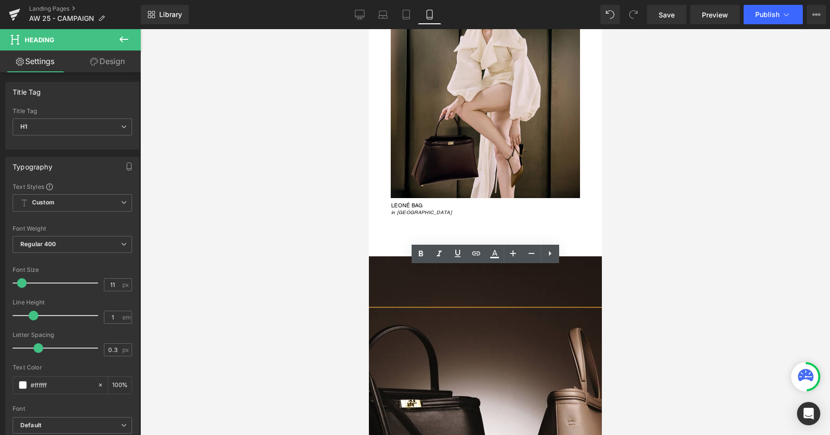
scroll to position [3929, 0]
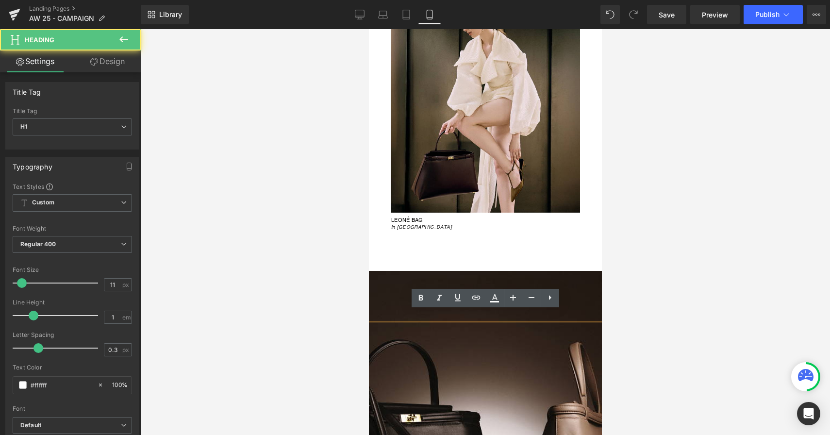
click at [482, 329] on div "LEONÉ BAG in Black and Taupe" at bounding box center [485, 433] width 233 height 218
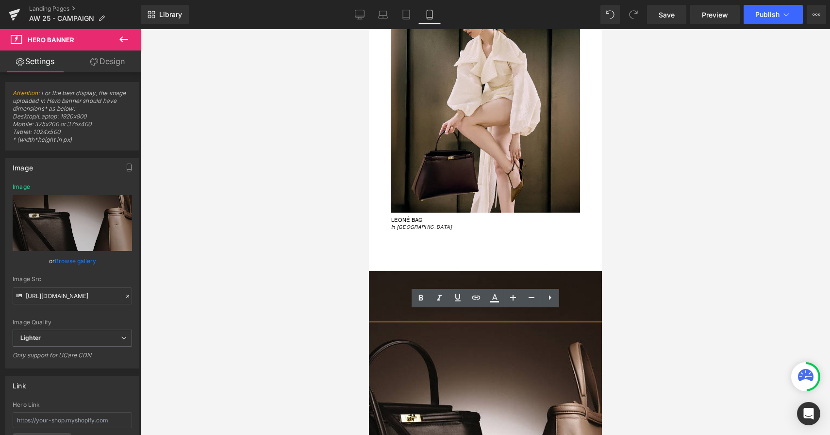
click at [490, 271] on div "LEONÉ BAG in Black and Taupe Heading" at bounding box center [485, 433] width 233 height 325
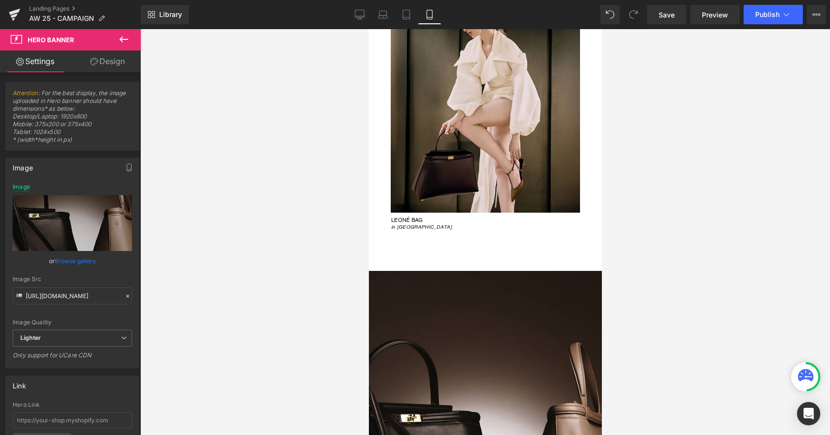
click at [496, 271] on div "LEONÉ BAG in Black and Taupe Heading Hero Banner" at bounding box center [485, 433] width 233 height 325
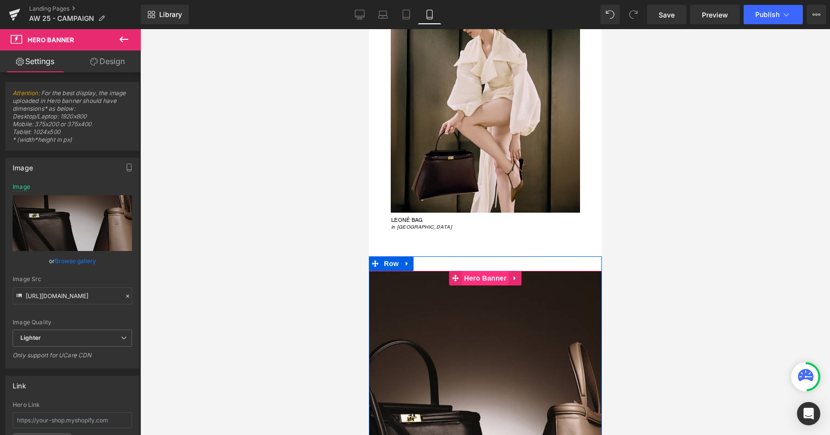
click at [488, 271] on span "Hero Banner" at bounding box center [484, 278] width 47 height 15
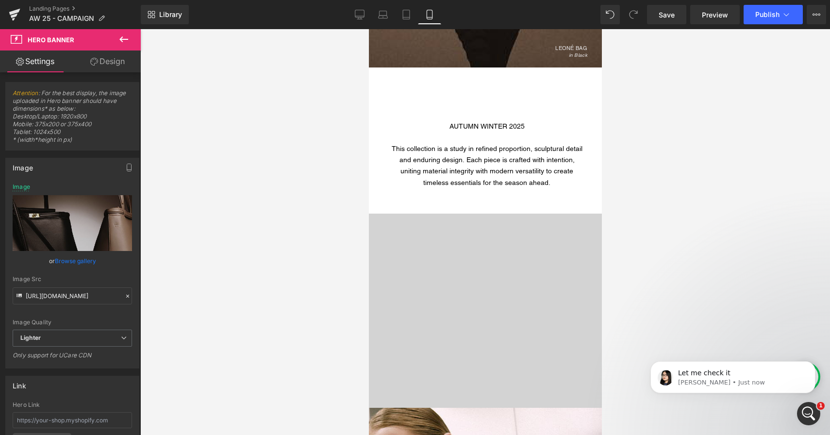
scroll to position [1112, 0]
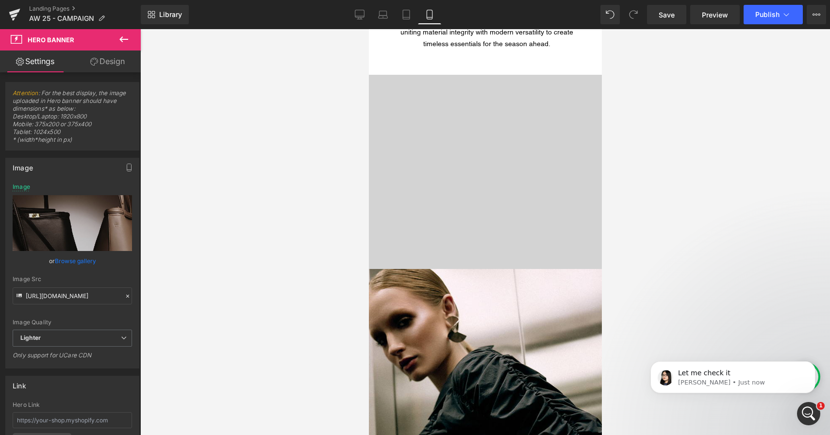
click at [437, 183] on div "LEONÉ BAG in Merlot" at bounding box center [485, 171] width 233 height 403
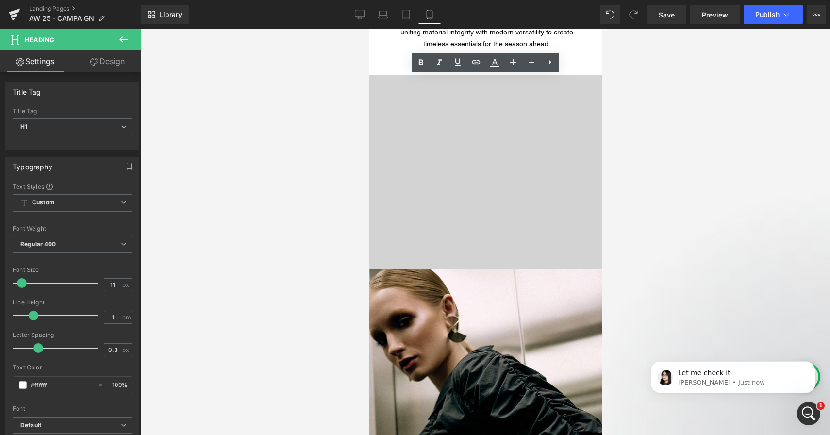
click at [481, 88] on div "LEONÉ BAG in Merlot" at bounding box center [485, 171] width 233 height 403
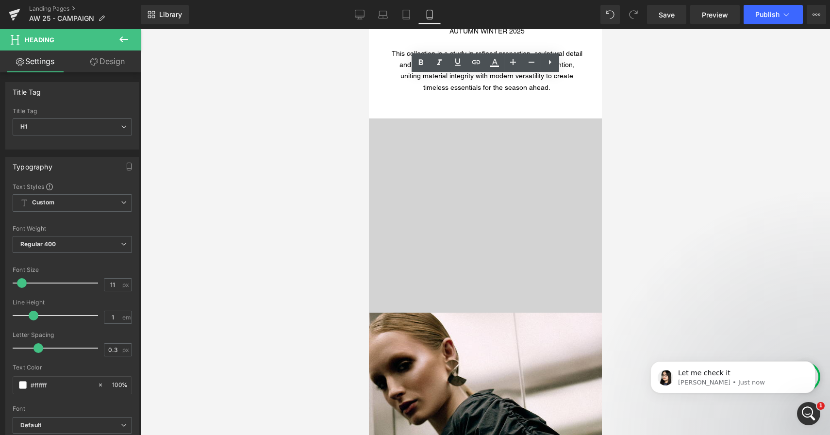
scroll to position [1056, 0]
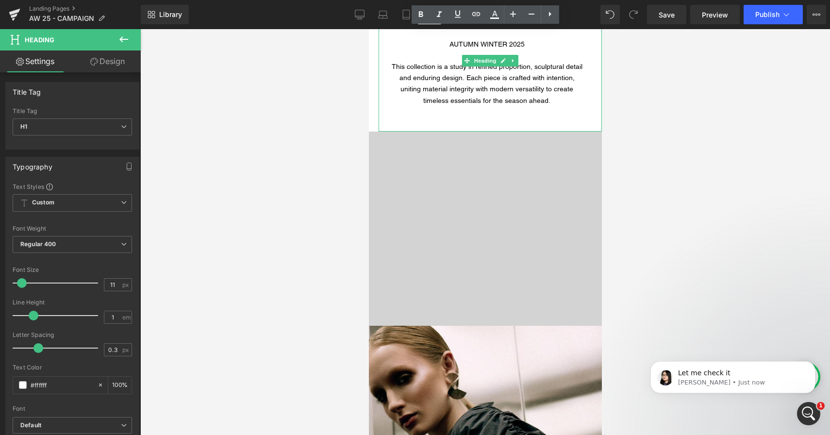
click at [494, 121] on div at bounding box center [486, 118] width 194 height 8
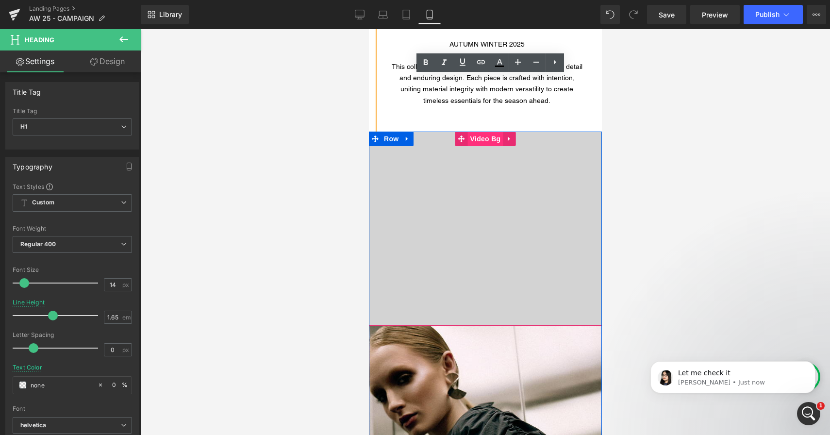
click at [489, 141] on span "Video Bg" at bounding box center [485, 139] width 35 height 15
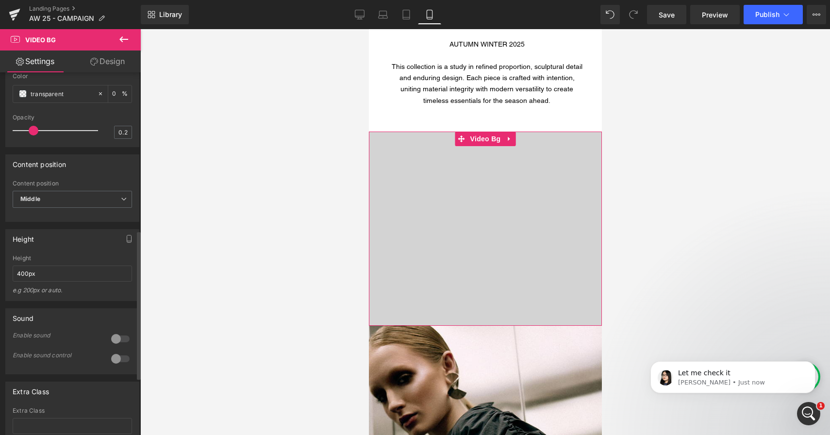
scroll to position [450, 0]
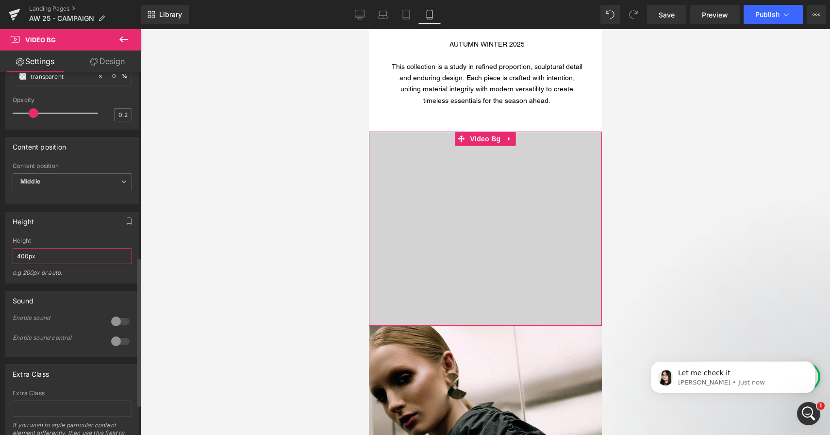
click at [21, 264] on input "400px" at bounding box center [72, 256] width 119 height 16
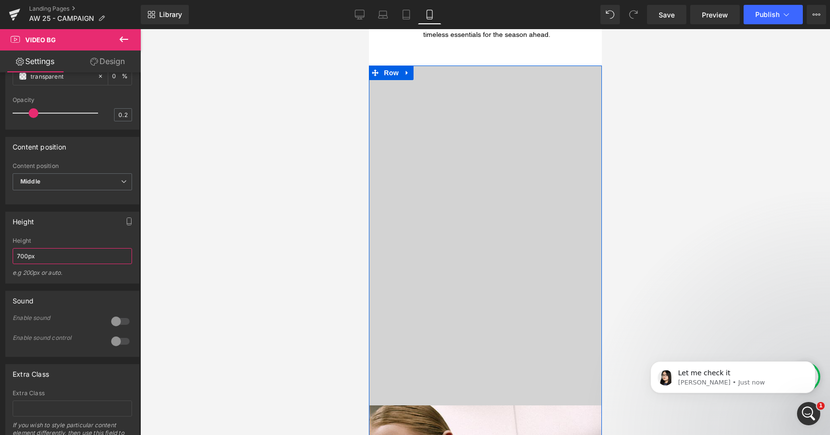
scroll to position [1121, 0]
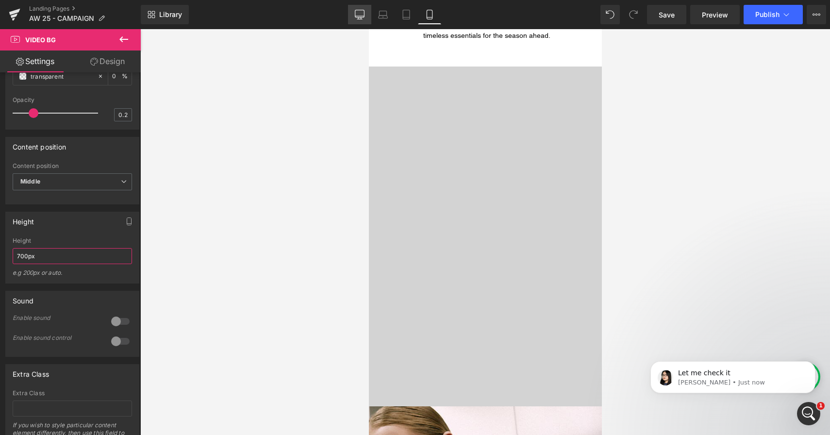
type input "700px"
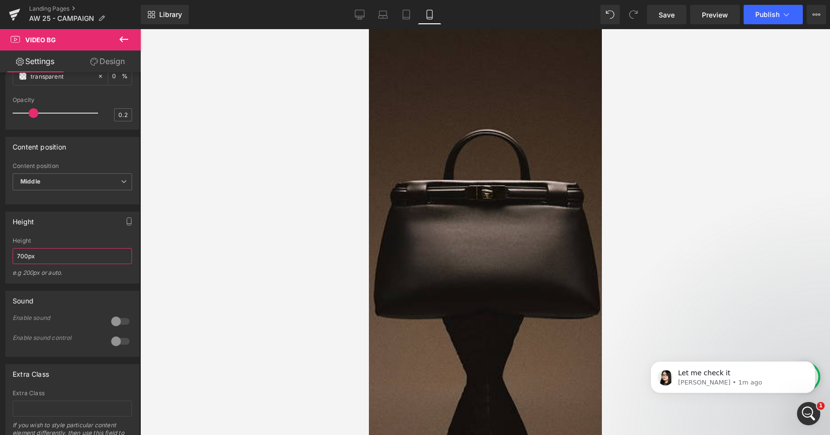
scroll to position [540, 0]
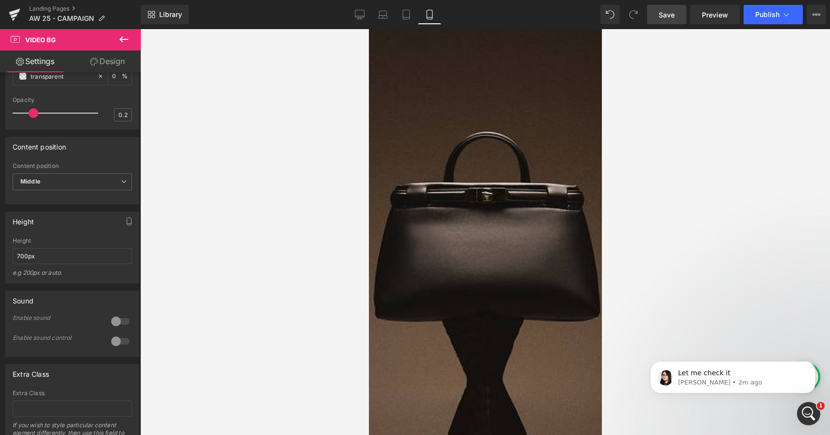
click at [659, 17] on link "Save" at bounding box center [666, 14] width 39 height 19
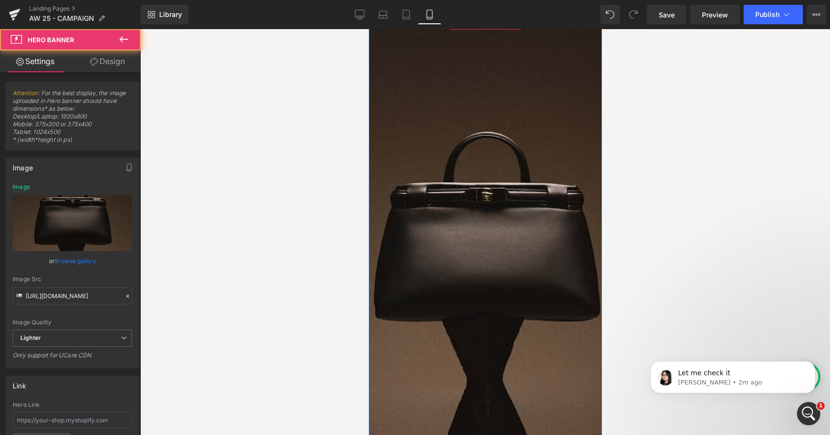
click at [473, 161] on div at bounding box center [485, 258] width 233 height 486
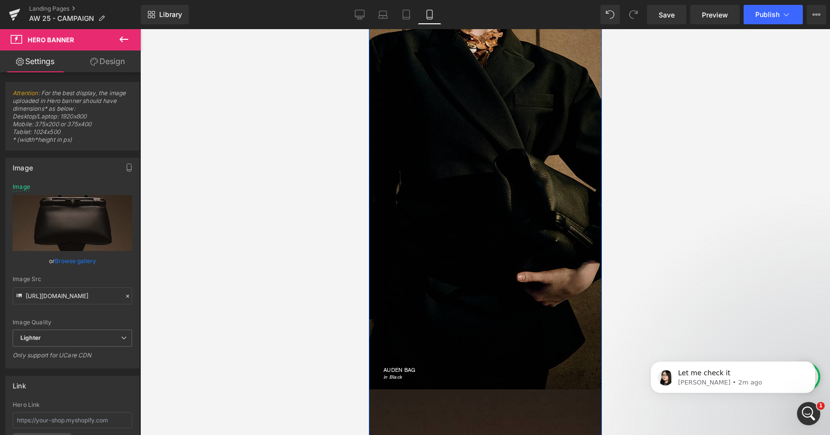
scroll to position [28, 0]
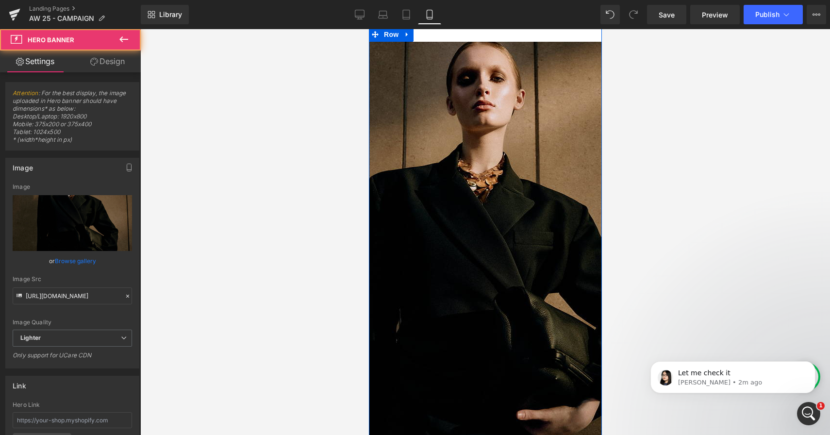
click at [473, 161] on div at bounding box center [485, 285] width 233 height 486
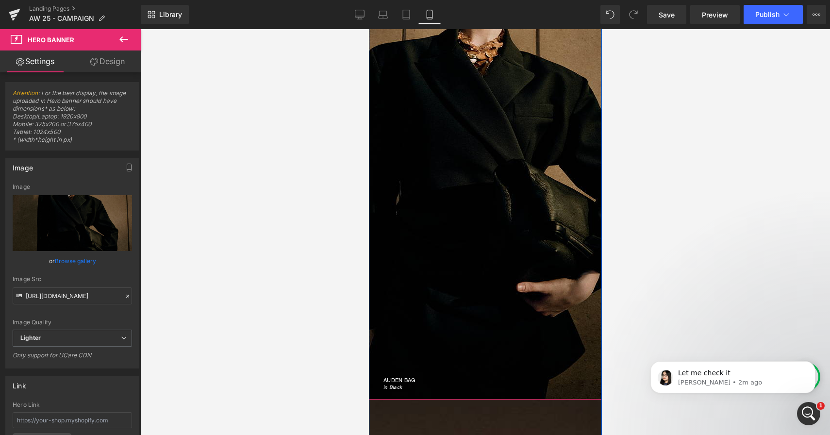
scroll to position [154, 0]
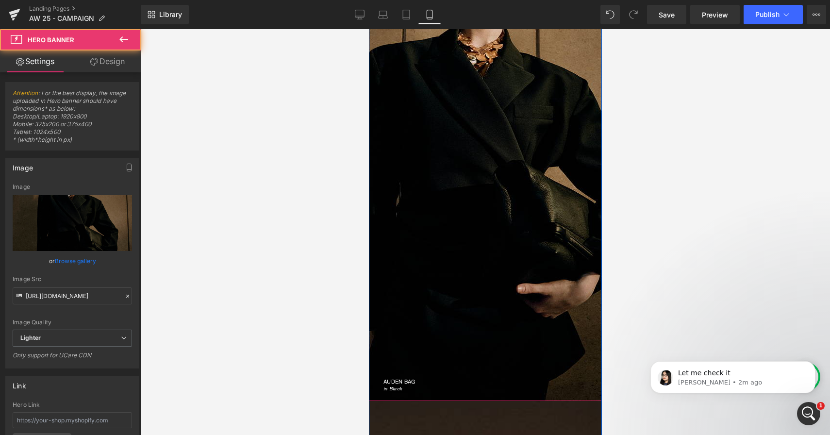
click at [504, 114] on div at bounding box center [485, 159] width 233 height 486
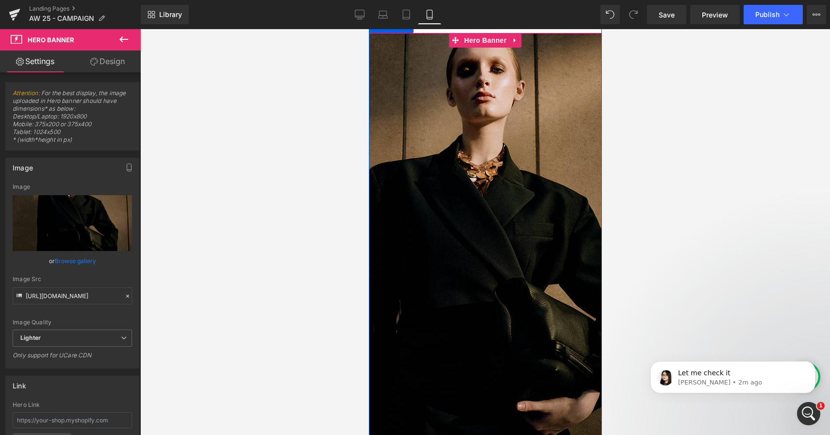
scroll to position [28, 0]
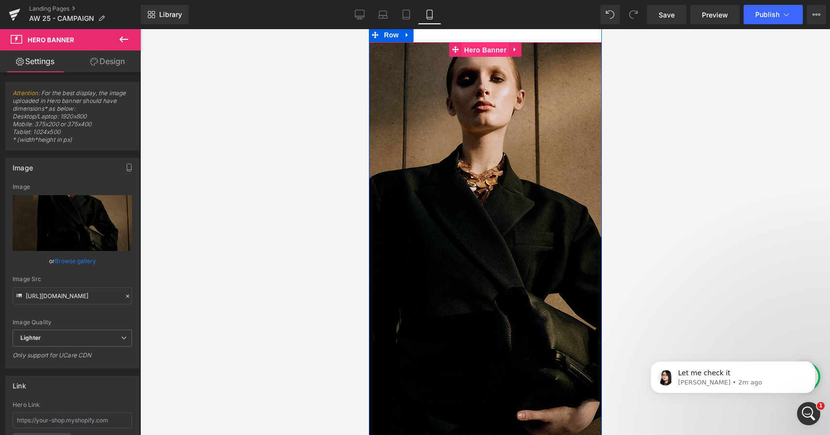
click at [487, 51] on span "Hero Banner" at bounding box center [484, 50] width 47 height 15
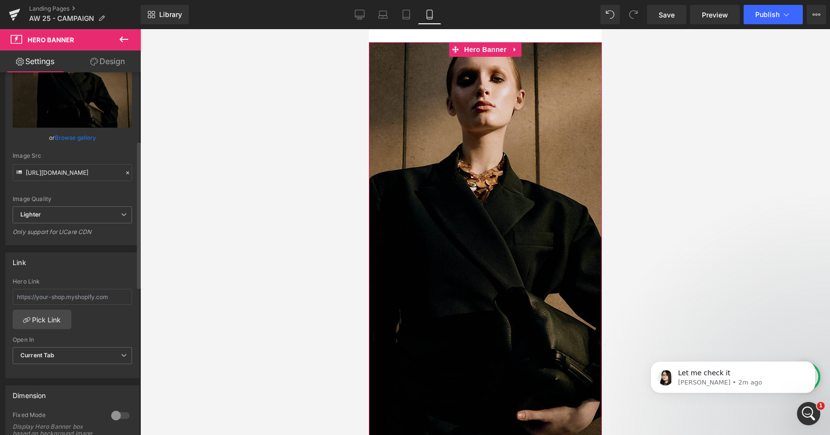
scroll to position [168, 0]
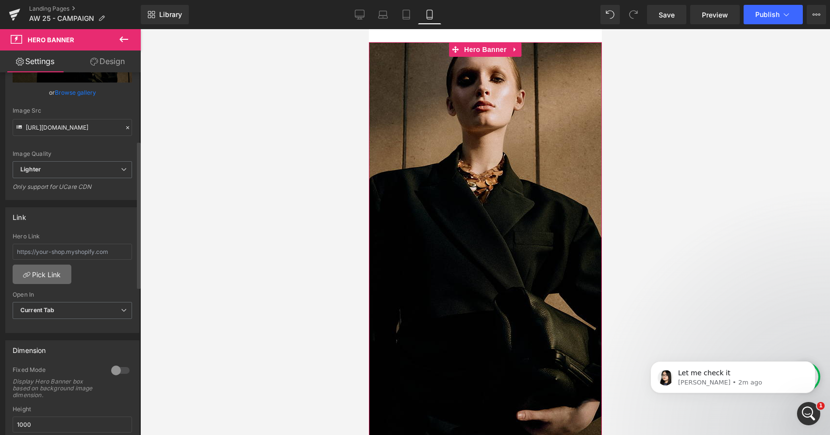
click at [39, 274] on link "Pick Link" at bounding box center [42, 274] width 59 height 19
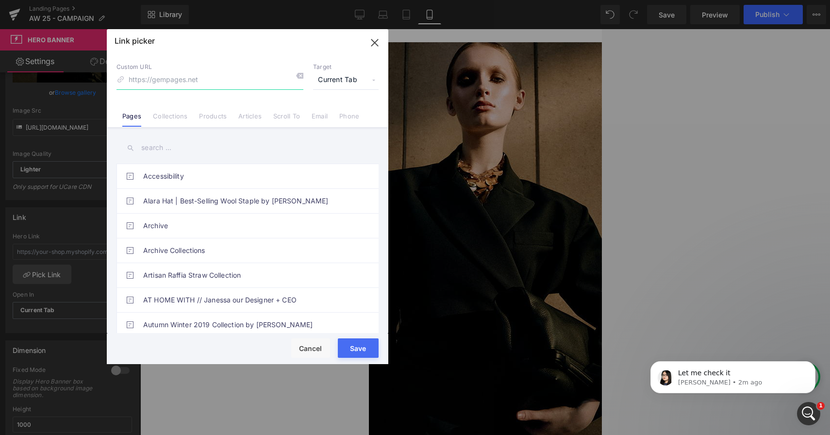
click at [372, 43] on icon "button" at bounding box center [375, 43] width 16 height 16
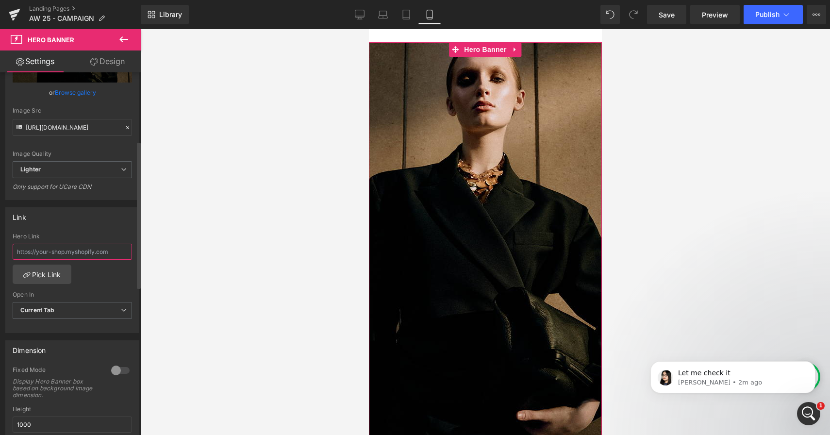
click at [48, 249] on input "text" at bounding box center [72, 252] width 119 height 16
paste input "https://janessaleone.com/products/leone-bag"
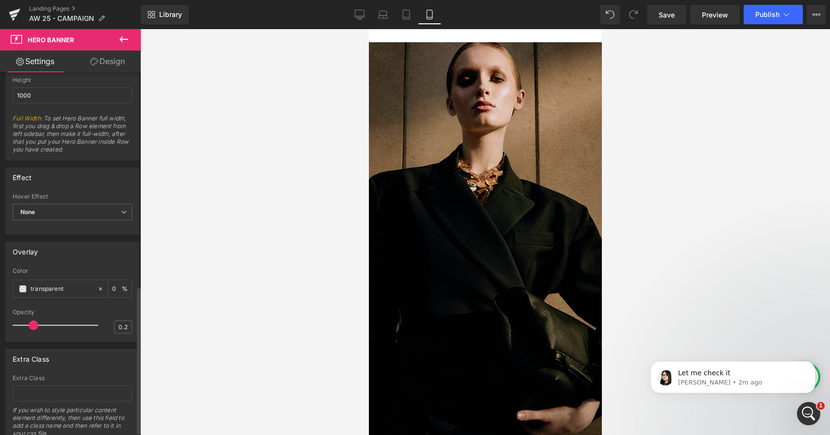
scroll to position [534, 0]
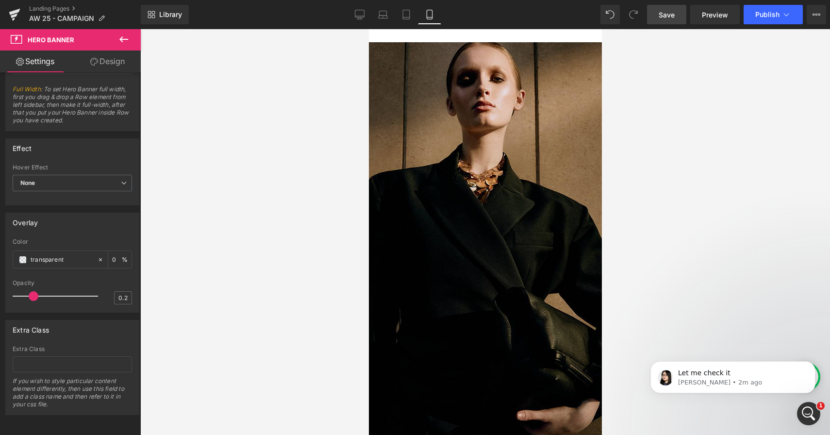
type input "https://janessaleone.com/products/leone-bag"
click at [667, 18] on span "Save" at bounding box center [667, 15] width 16 height 10
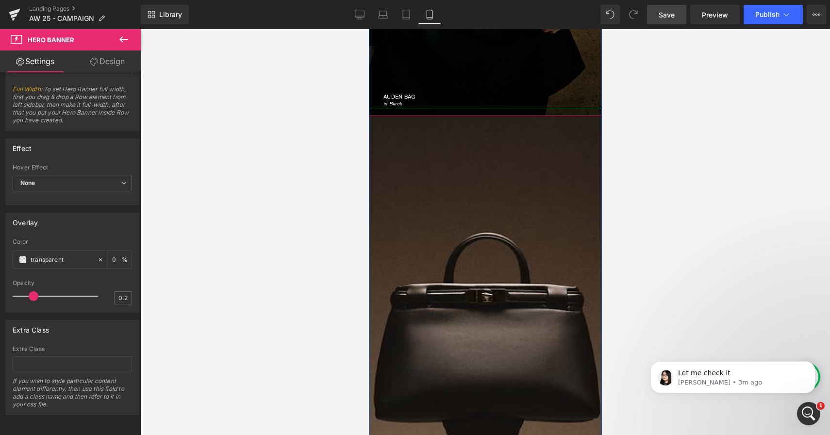
scroll to position [436, 0]
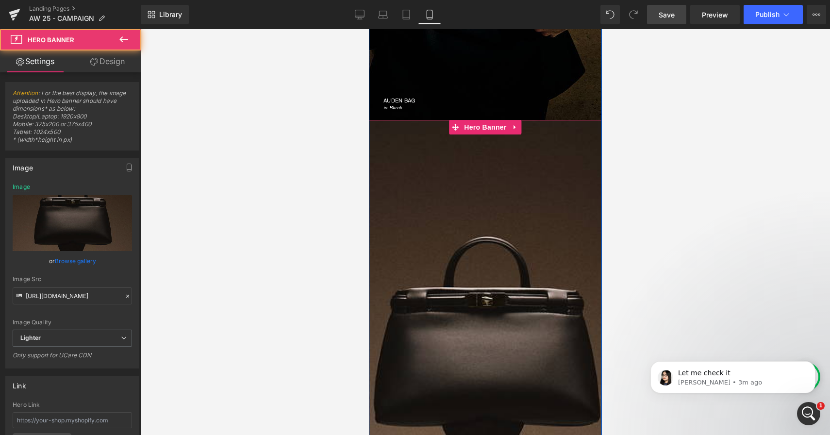
click at [440, 166] on div at bounding box center [485, 363] width 233 height 486
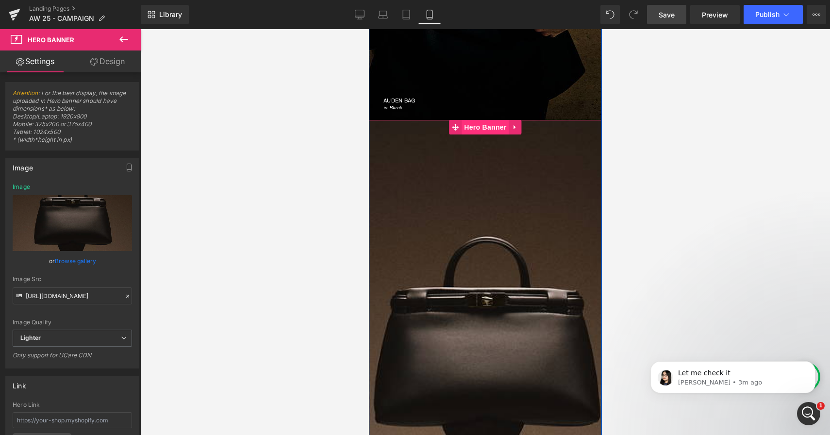
click at [480, 126] on span "Hero Banner" at bounding box center [484, 127] width 47 height 15
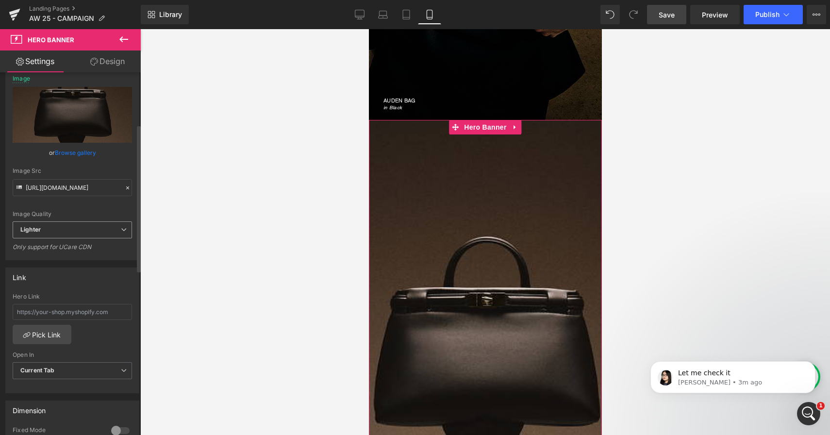
scroll to position [138, 0]
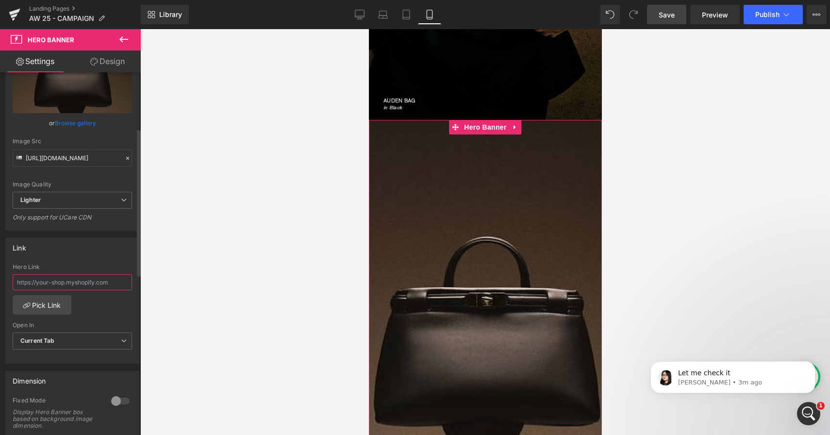
click at [94, 284] on input "text" at bounding box center [72, 282] width 119 height 16
paste input "https://janessaleone.com/products/leone-bag"
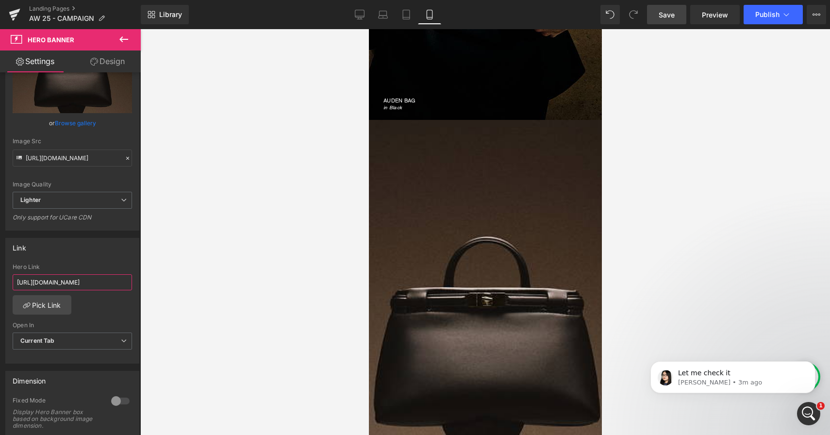
type input "https://janessaleone.com/products/leone-bag"
click at [673, 16] on span "Save" at bounding box center [667, 15] width 16 height 10
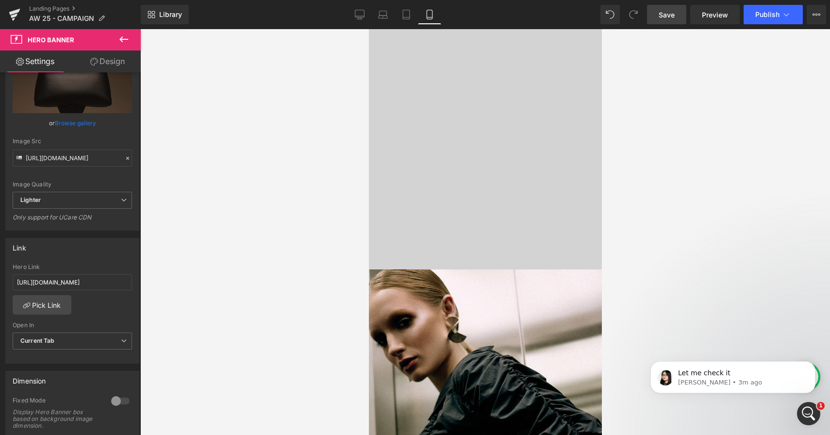
scroll to position [1302, 0]
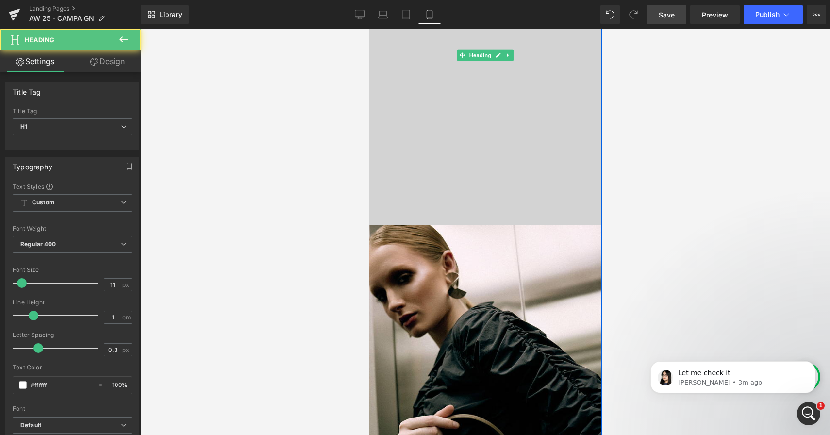
click at [437, 205] on div "LEONÉ BAG in Merlot" at bounding box center [485, 55] width 233 height 403
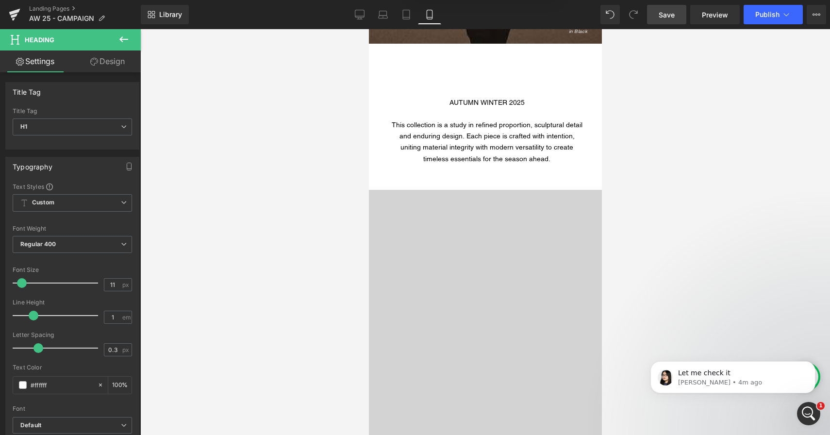
scroll to position [922, 0]
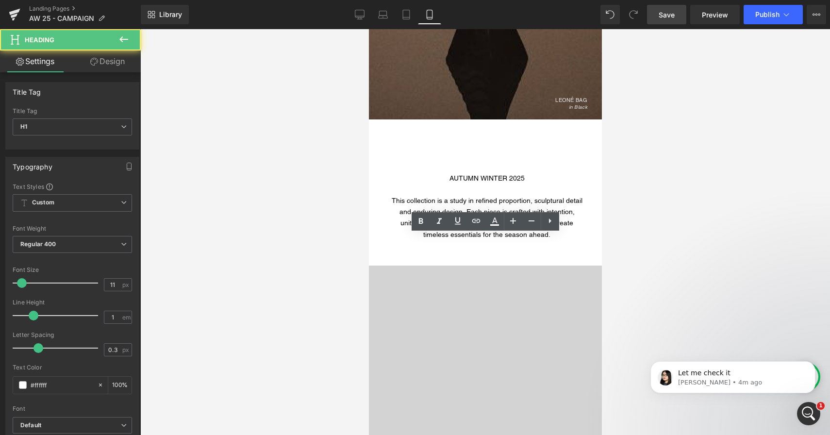
click at [480, 273] on div "LEONÉ BAG in Merlot" at bounding box center [485, 435] width 233 height 403
click at [488, 306] on div "LEONÉ BAG in Merlot" at bounding box center [485, 435] width 233 height 403
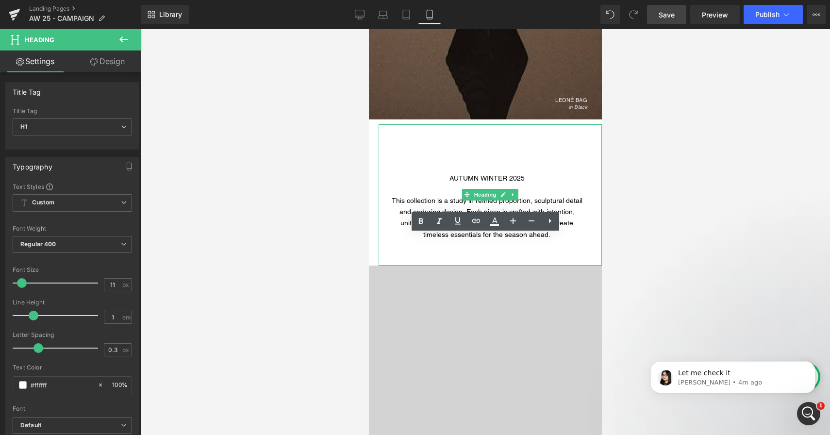
click at [517, 248] on div at bounding box center [486, 252] width 194 height 8
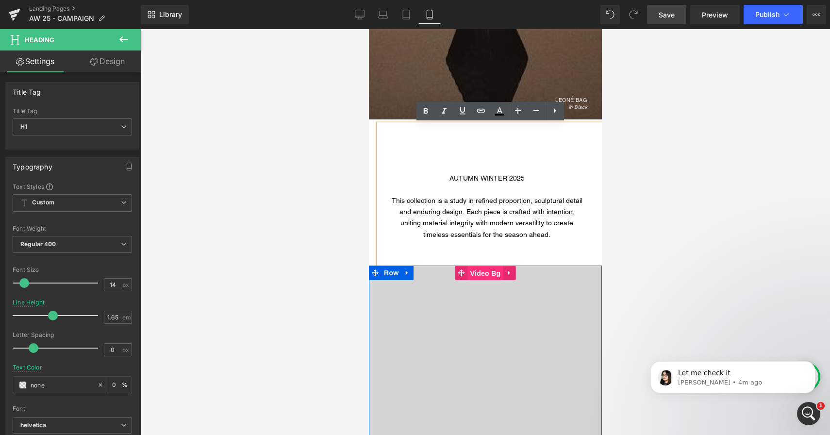
click at [487, 277] on span "Video Bg" at bounding box center [485, 273] width 35 height 15
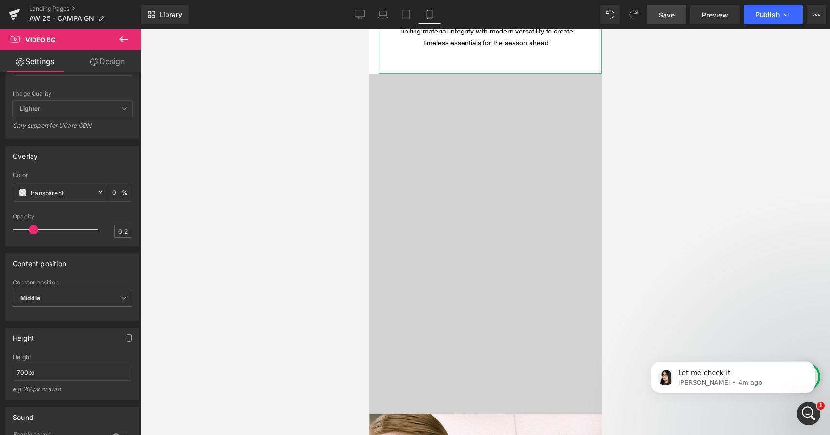
scroll to position [1230, 0]
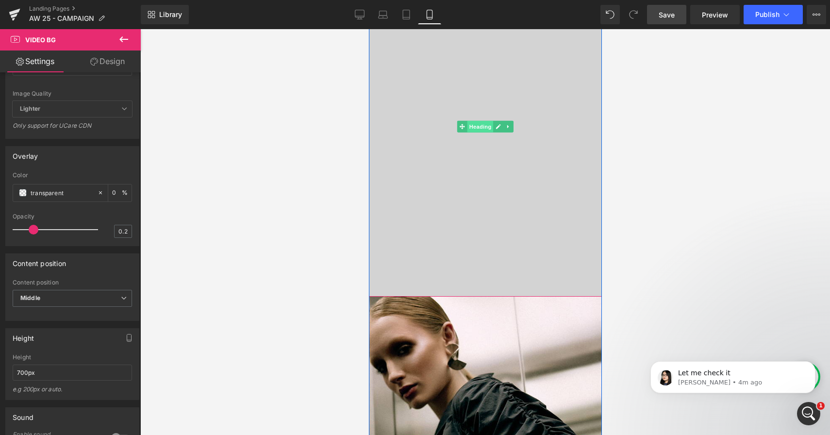
click at [484, 128] on span "Heading" at bounding box center [480, 127] width 26 height 12
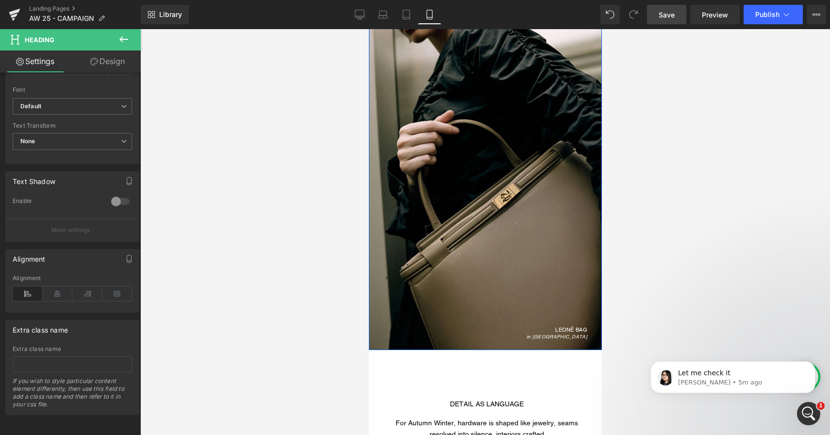
scroll to position [1619, 0]
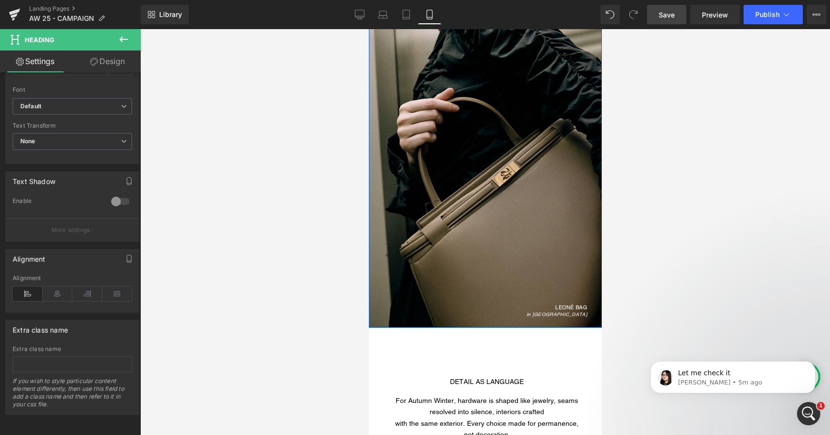
click at [420, 286] on div "LEONÉ BAG in [GEOGRAPHIC_DATA]" at bounding box center [485, 212] width 233 height 213
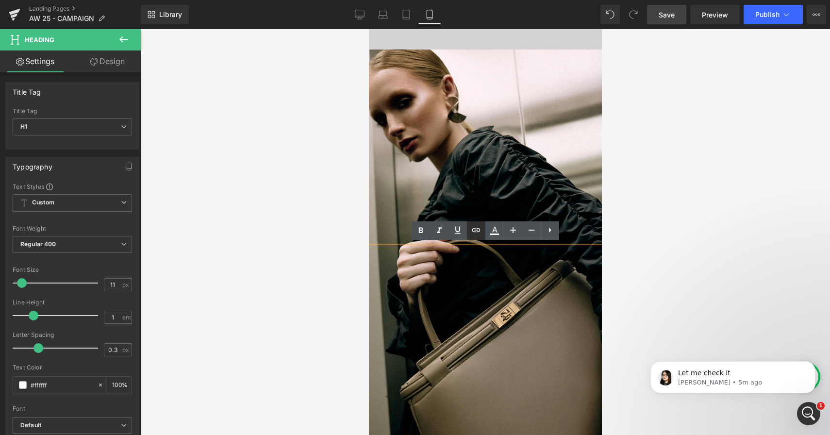
scroll to position [1472, 0]
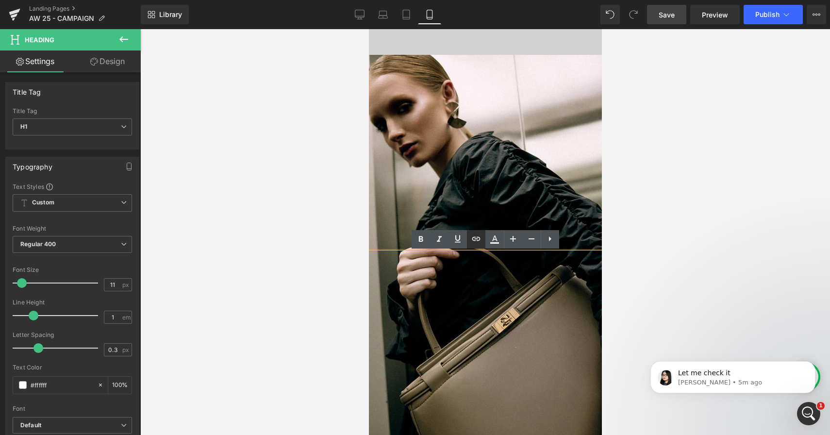
click at [487, 132] on div at bounding box center [485, 265] width 233 height 420
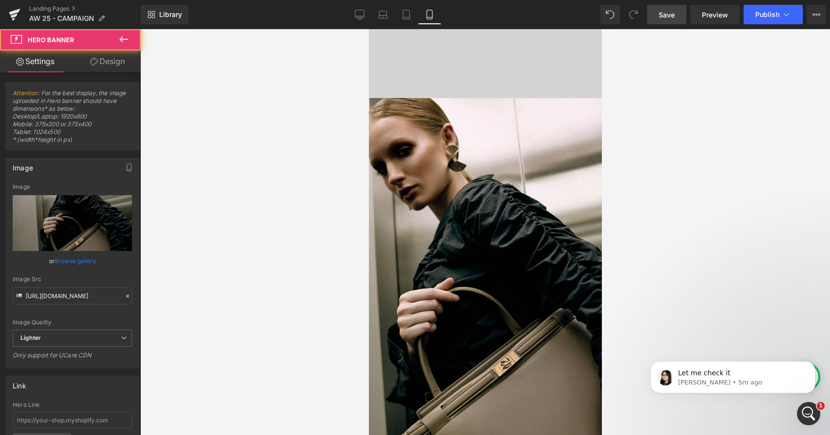
scroll to position [1419, 0]
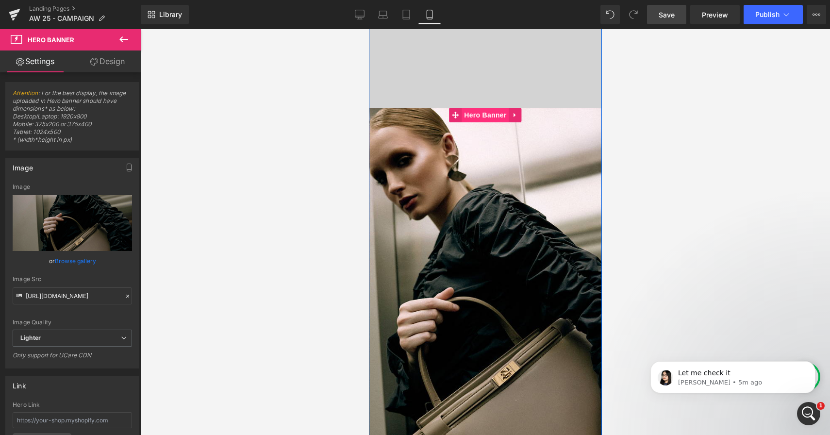
click at [487, 112] on span "Hero Banner" at bounding box center [484, 115] width 47 height 15
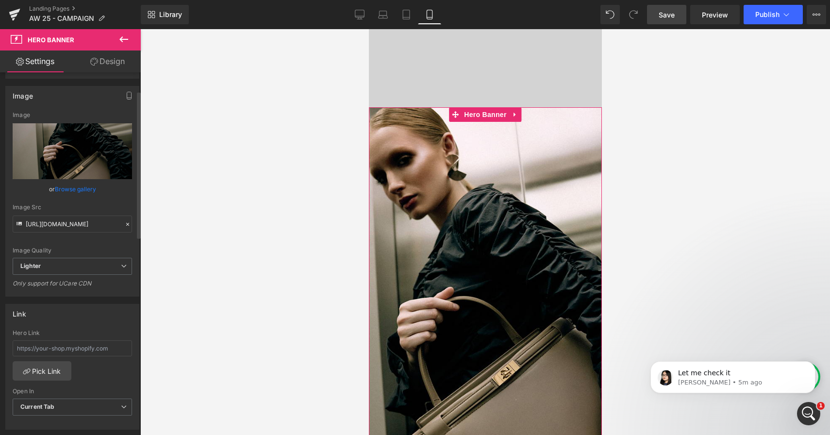
scroll to position [73, 0]
click at [67, 349] on input "text" at bounding box center [72, 347] width 119 height 16
paste input "https://janessaleone.com/products/leone-bag?variant=41992583905342"
type input "https://janessaleone.com/products/leone-bag?variant=41992583905342"
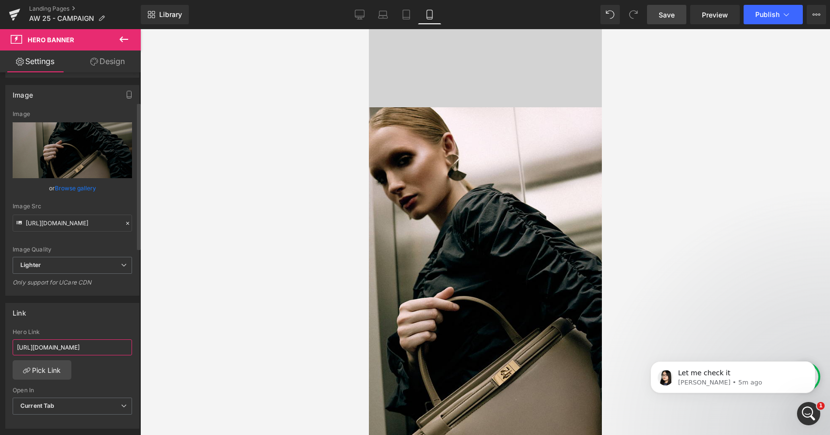
scroll to position [0, 94]
click at [197, 330] on div at bounding box center [485, 232] width 690 height 406
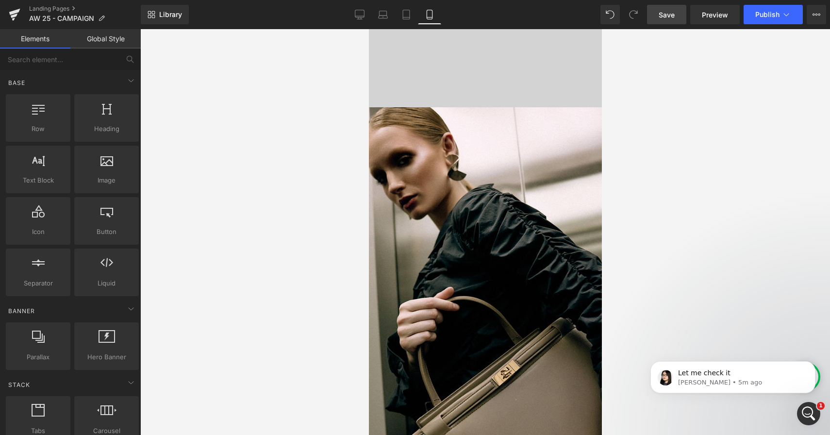
click at [675, 17] on span "Save" at bounding box center [667, 15] width 16 height 10
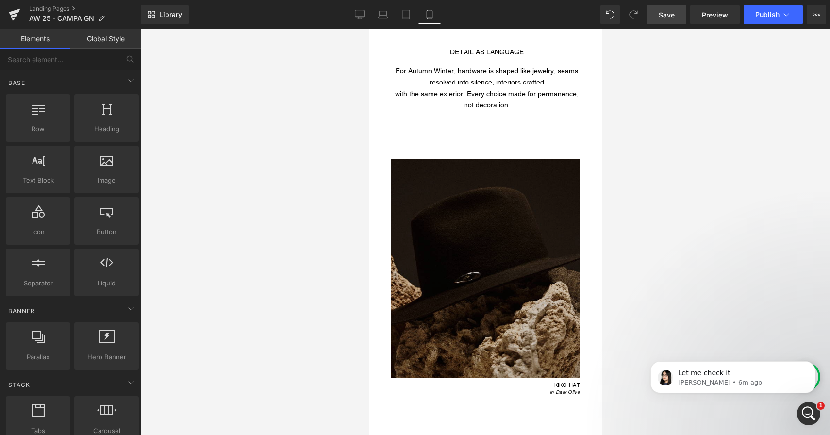
scroll to position [1987, 0]
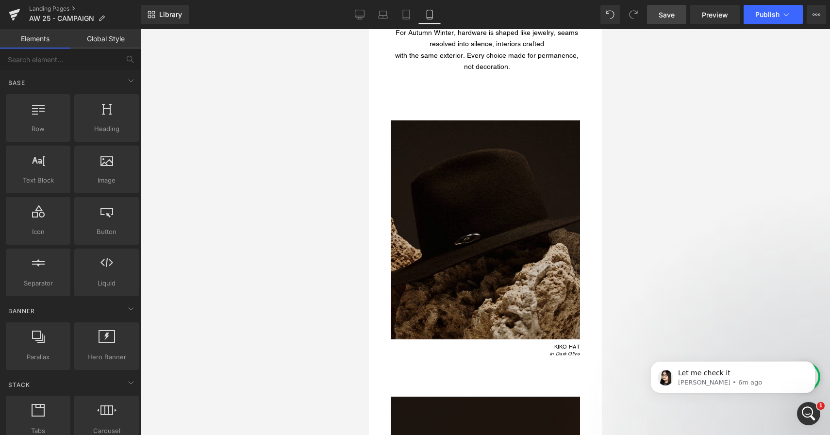
click at [434, 181] on img at bounding box center [484, 229] width 189 height 219
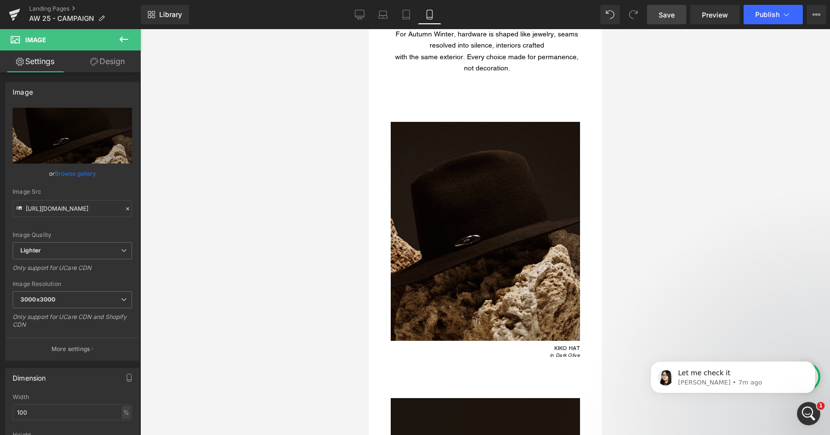
scroll to position [1989, 0]
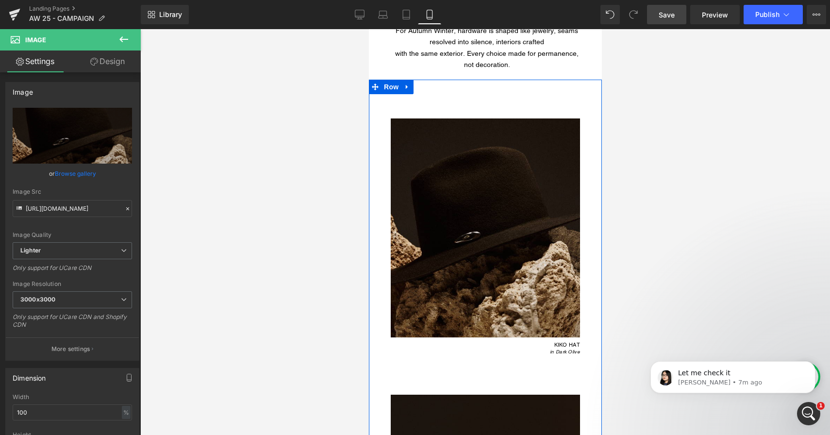
click at [487, 94] on div "Image KIKO HAT in Dark Olive Heading" at bounding box center [485, 218] width 233 height 277
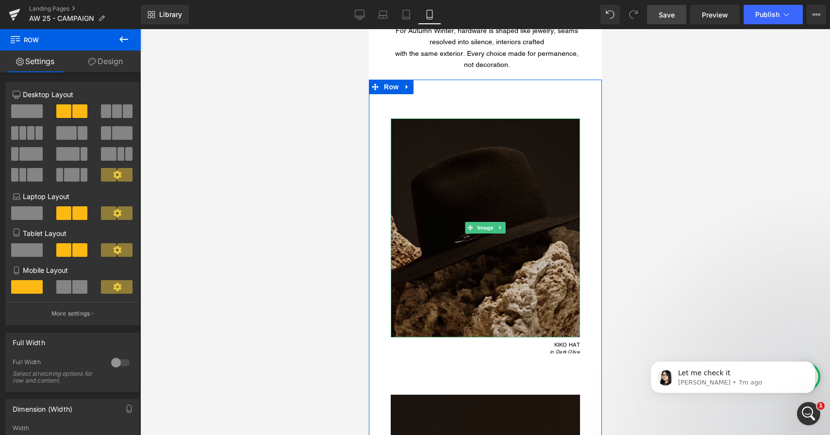
click at [486, 252] on img at bounding box center [484, 227] width 189 height 219
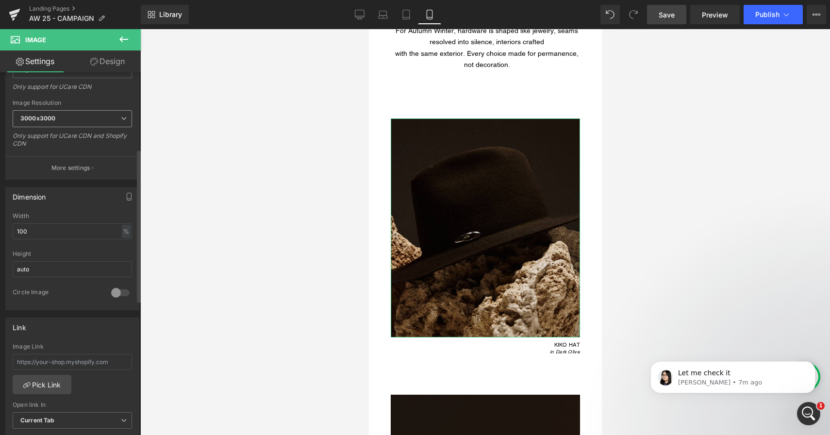
scroll to position [185, 0]
click at [89, 357] on input "text" at bounding box center [72, 359] width 119 height 16
paste input "https://janessaleone.com/products/kiko-hat"
type input "https://janessaleone.com/products/kiko-hat"
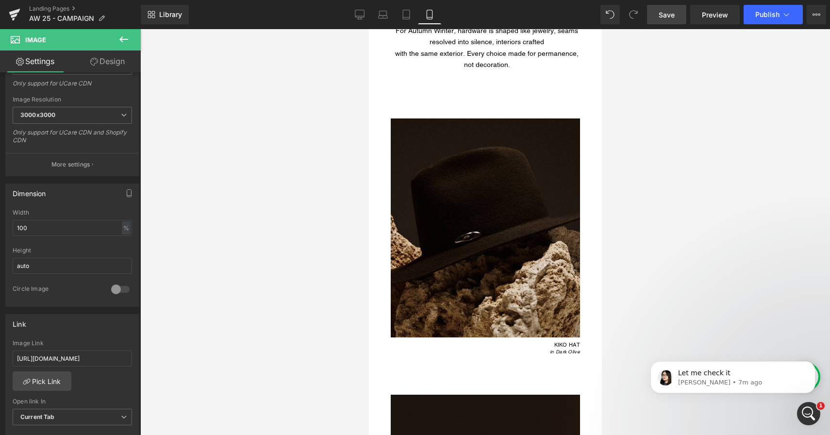
click at [670, 17] on span "Save" at bounding box center [667, 15] width 16 height 10
click at [721, 374] on p "In this case, allow me to escalate the issue to the Technical team for further …" at bounding box center [740, 374] width 125 height 10
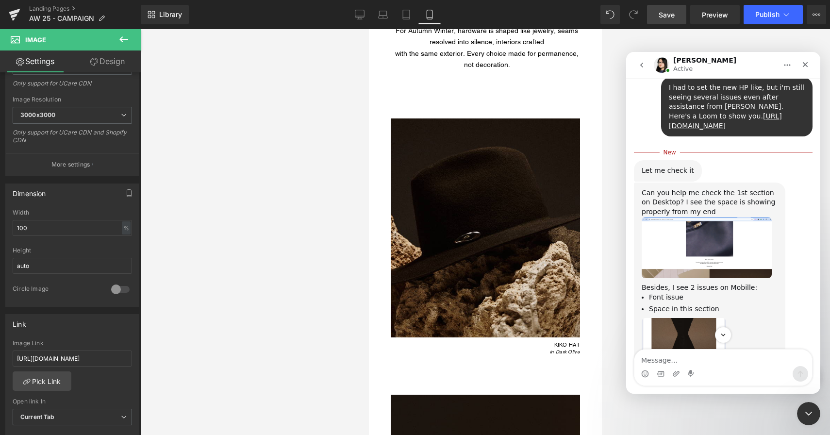
scroll to position [12495, 0]
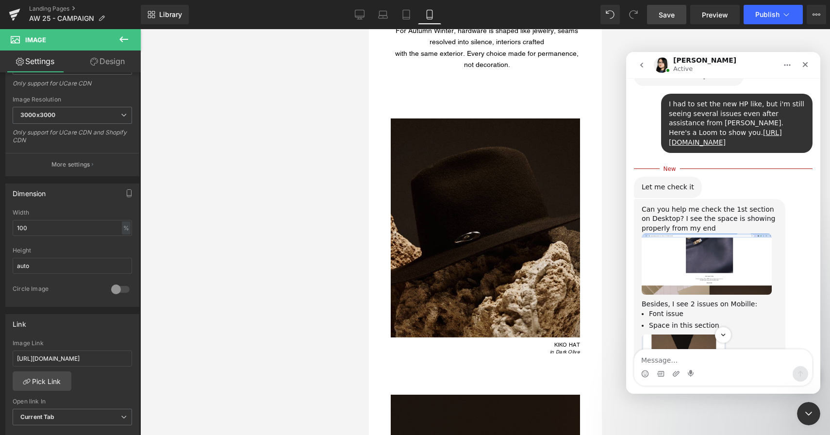
click at [716, 234] on img "Pauline says…" at bounding box center [707, 265] width 130 height 62
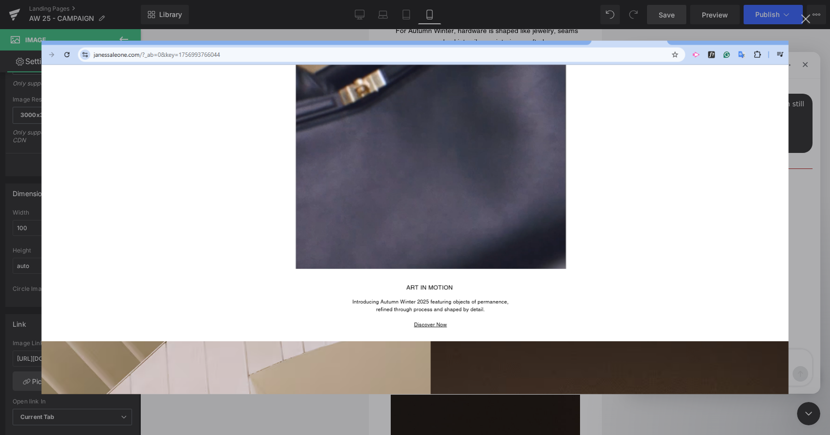
click at [801, 161] on div "Intercom messenger" at bounding box center [415, 217] width 830 height 435
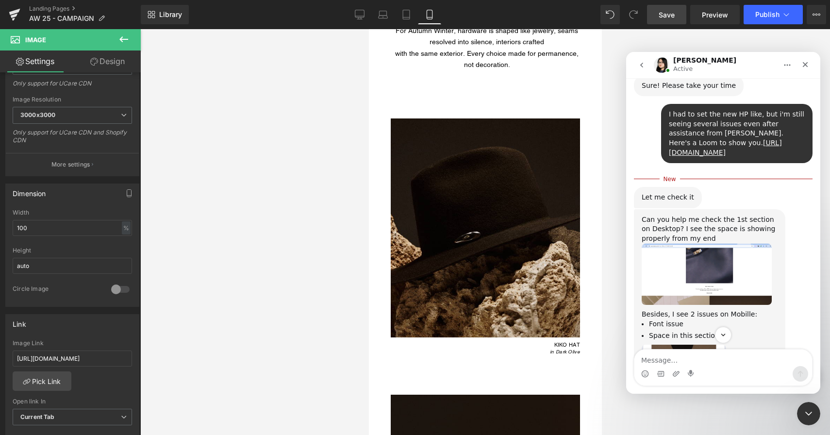
scroll to position [12490, 0]
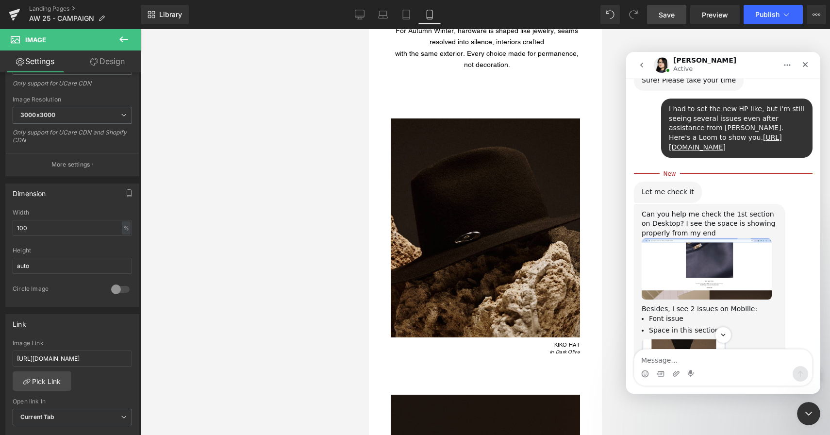
click at [688, 238] on img "Pauline says…" at bounding box center [707, 269] width 130 height 62
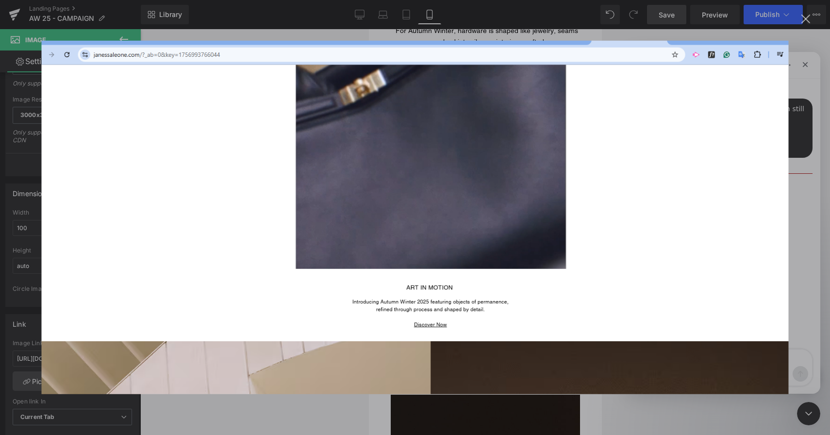
click at [801, 240] on div "Intercom messenger" at bounding box center [415, 217] width 830 height 435
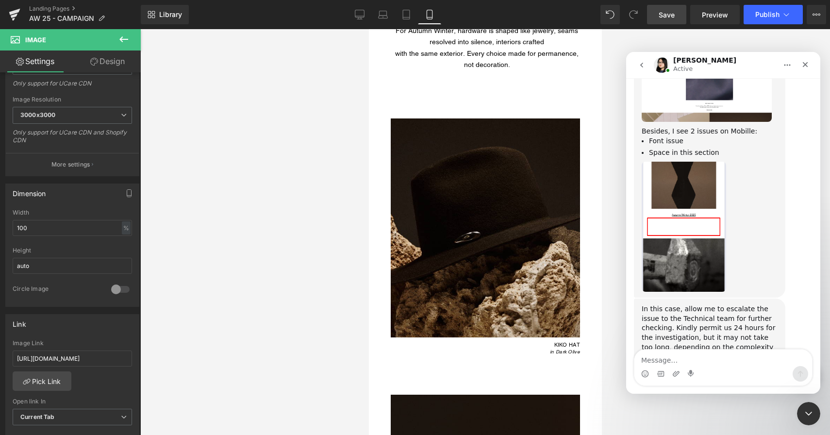
scroll to position [12672, 0]
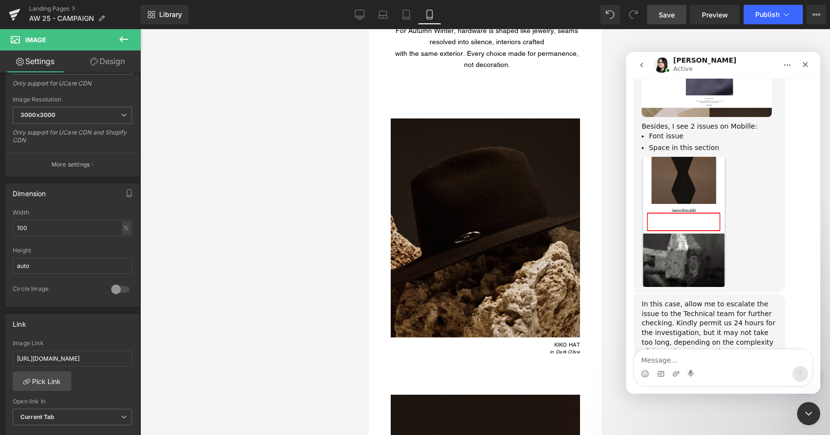
click at [720, 367] on div "Intercom messenger" at bounding box center [724, 374] width 178 height 16
click at [710, 353] on textarea "Message…" at bounding box center [724, 358] width 178 height 17
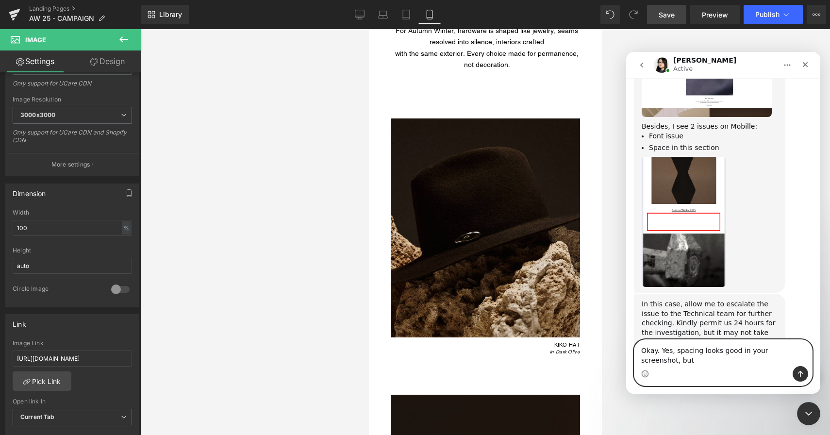
scroll to position [12682, 0]
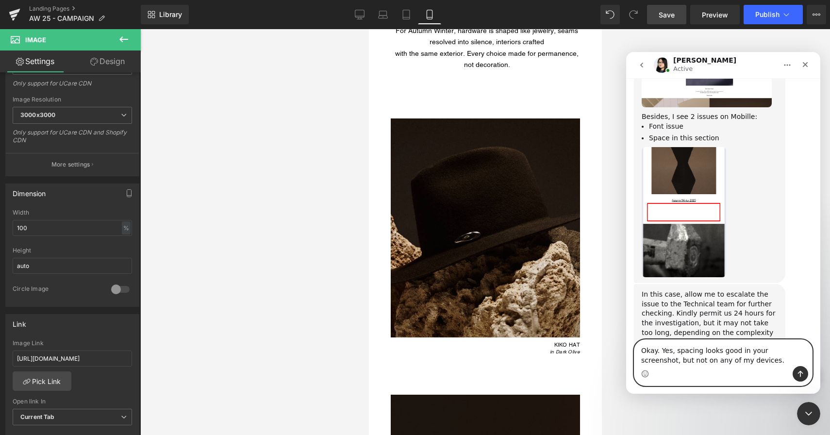
type textarea "Okay. Yes, spacing looks good in your screenshot, but not on any of my devices."
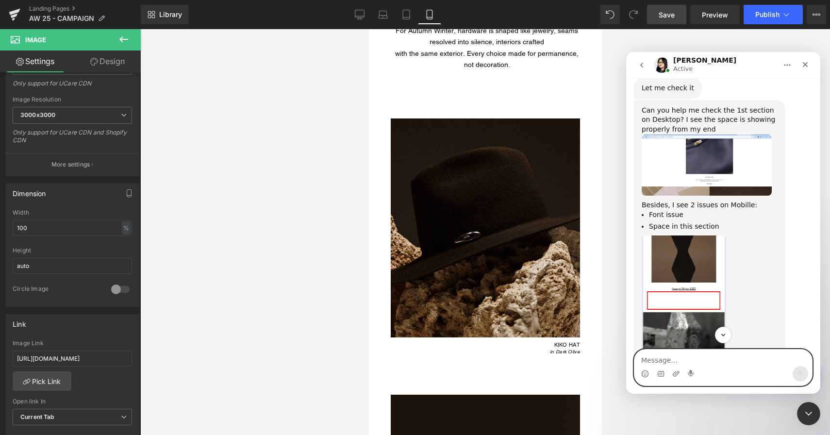
scroll to position [12695, 0]
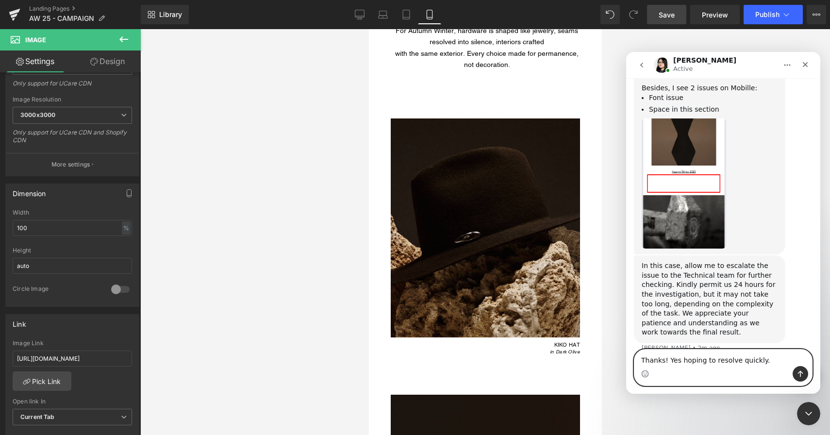
type textarea "Thanks! Yes hoping to resolve quickly."
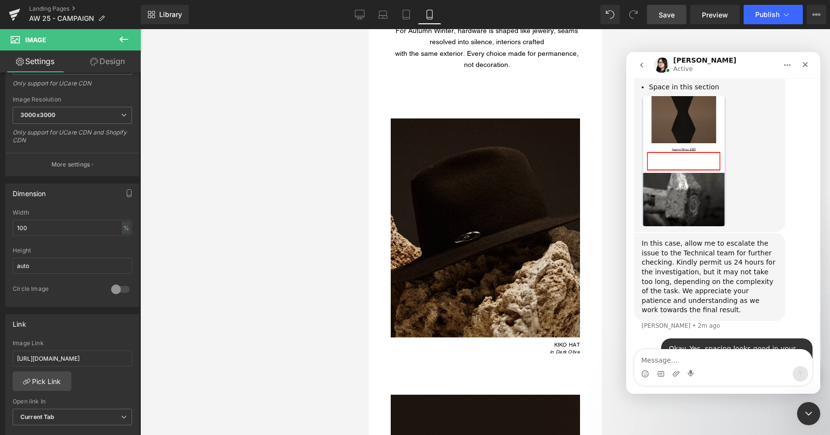
click at [14, 14] on div at bounding box center [415, 203] width 830 height 406
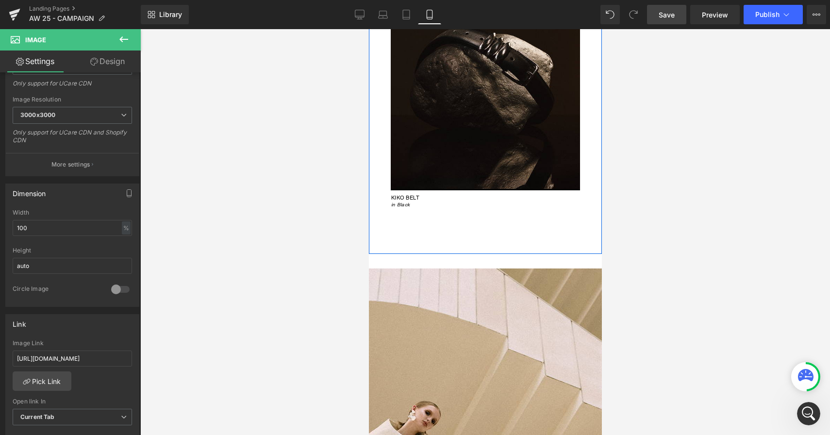
scroll to position [2569, 0]
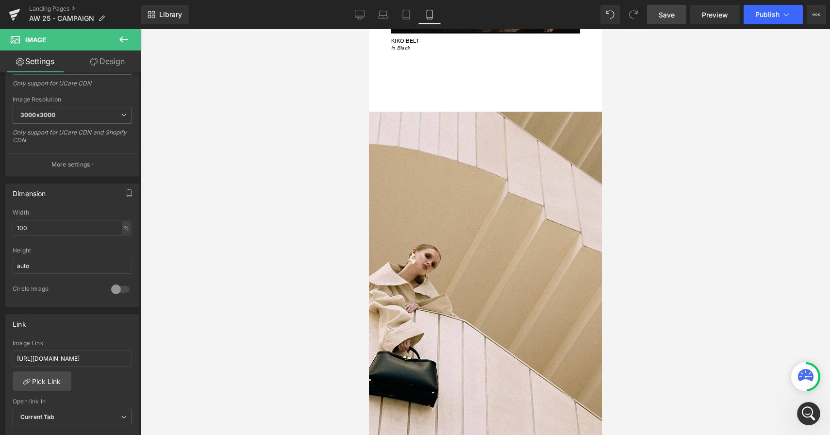
click at [472, 194] on div at bounding box center [485, 355] width 233 height 486
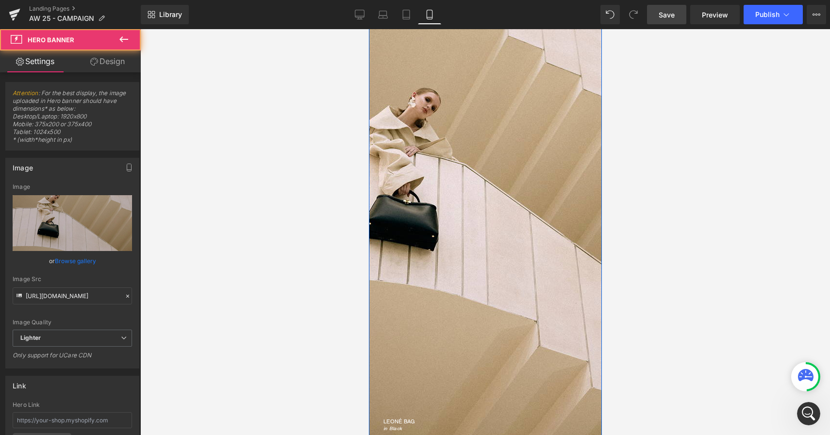
scroll to position [2788, 0]
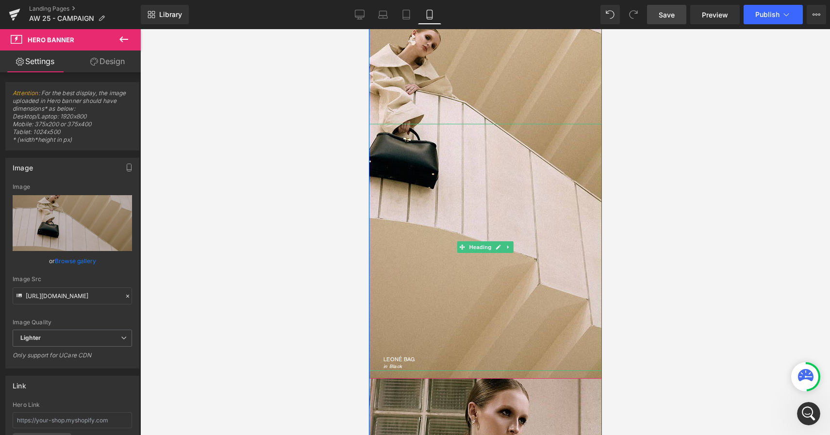
click at [441, 166] on div "LEONÉ BAG in Black" at bounding box center [485, 247] width 233 height 247
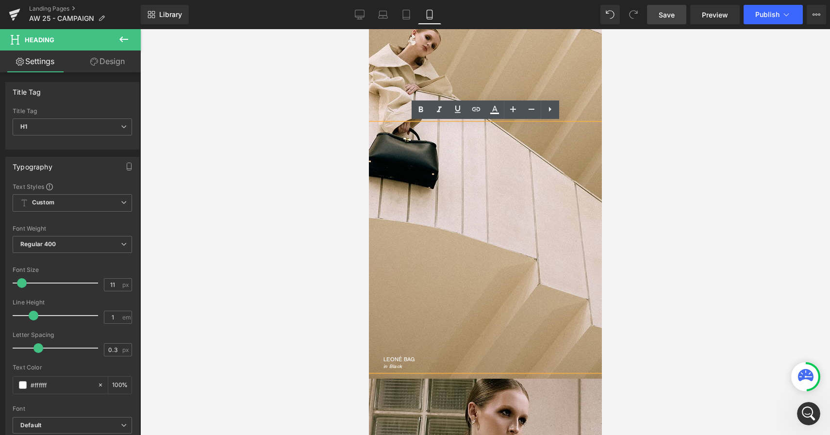
click at [441, 68] on div at bounding box center [485, 136] width 233 height 486
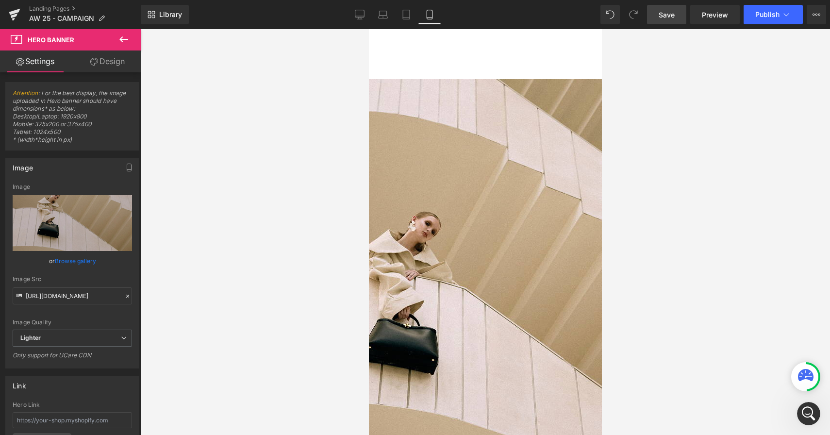
scroll to position [2601, 0]
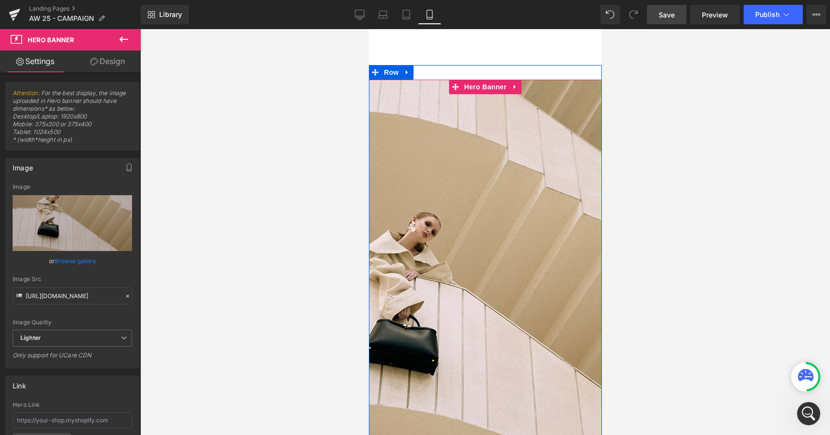
click at [477, 95] on div at bounding box center [485, 323] width 233 height 486
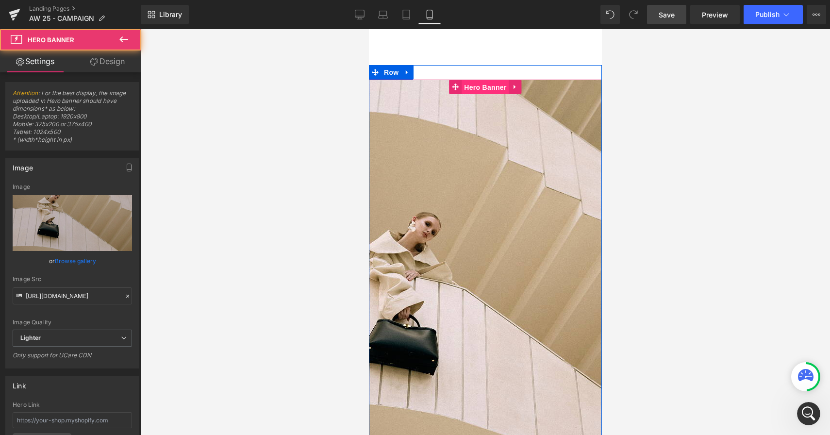
click at [478, 84] on span "Hero Banner" at bounding box center [484, 87] width 47 height 15
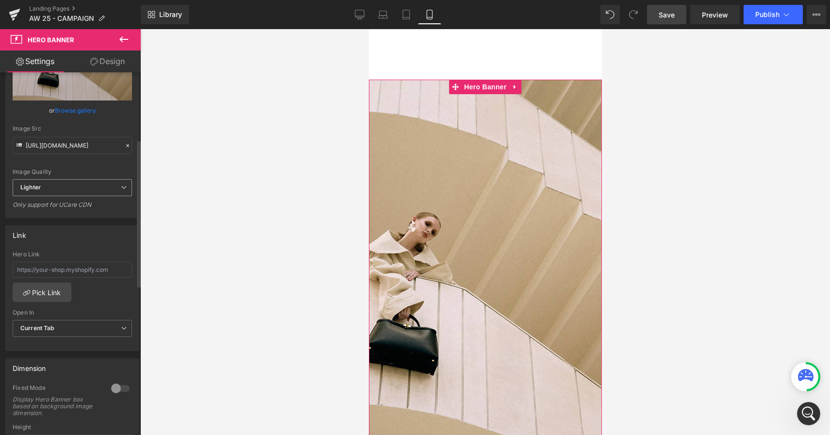
scroll to position [210, 0]
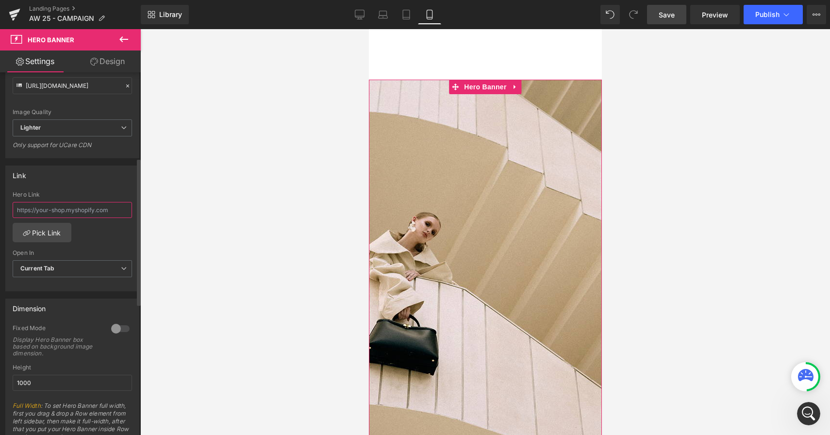
click at [55, 213] on input "text" at bounding box center [72, 210] width 119 height 16
paste input "https://janessaleone.com/products/leone-bag"
type input "https://janessaleone.com/products/leone-bag"
click at [663, 20] on link "Save" at bounding box center [666, 14] width 39 height 19
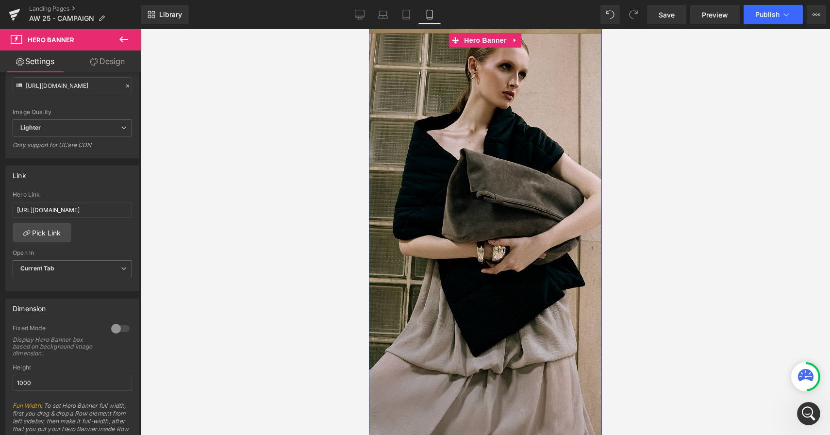
scroll to position [3163, 0]
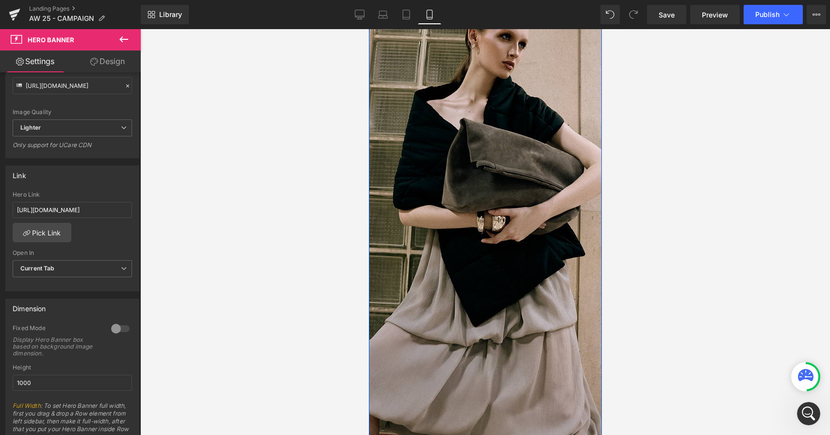
click at [496, 227] on div at bounding box center [485, 246] width 233 height 486
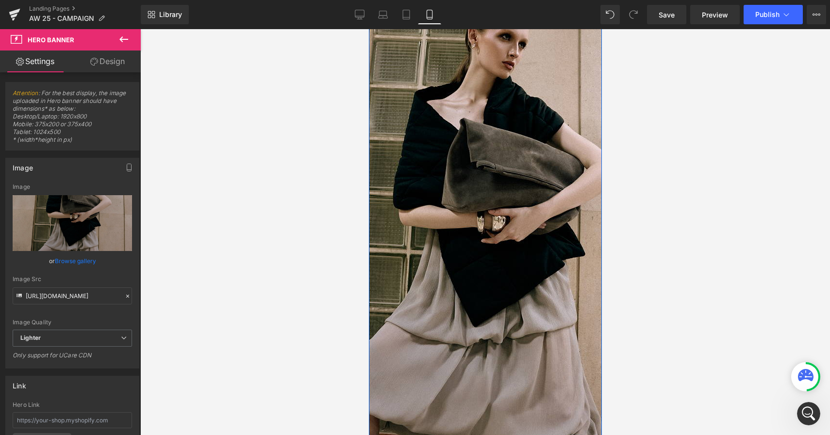
click at [413, 134] on div at bounding box center [485, 246] width 233 height 486
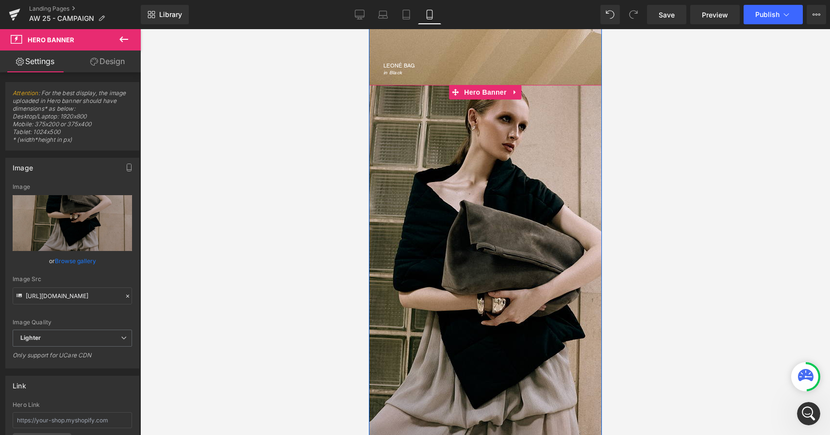
scroll to position [3082, 0]
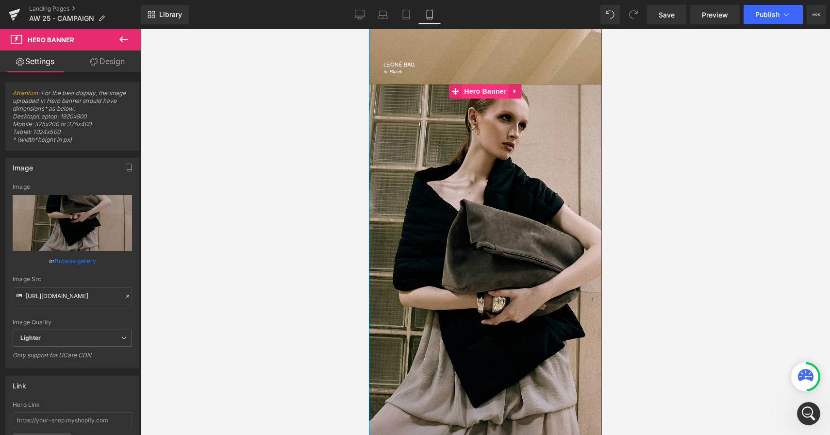
click at [496, 89] on span "Hero Banner" at bounding box center [484, 91] width 47 height 15
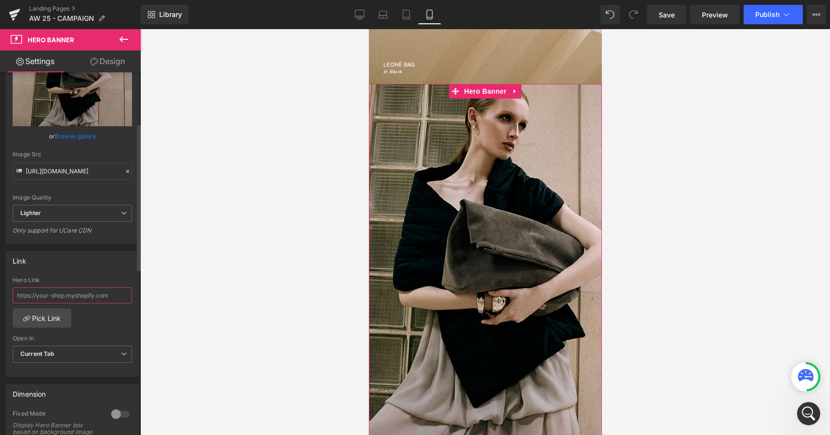
click at [44, 293] on input "text" at bounding box center [72, 295] width 119 height 16
paste input "https://janessaleone.com/products/auden-bag?variant=41992536457278"
type input "https://janessaleone.com/products/auden-bag?variant=41992536457278"
click at [672, 15] on span "Save" at bounding box center [667, 15] width 16 height 10
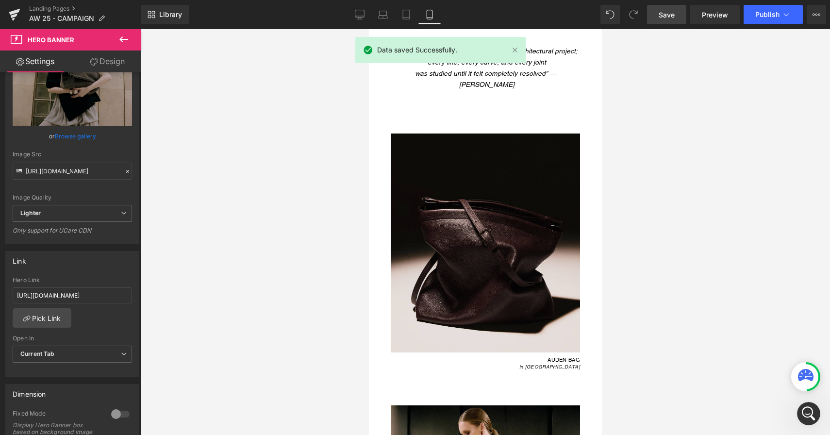
scroll to position [3673, 0]
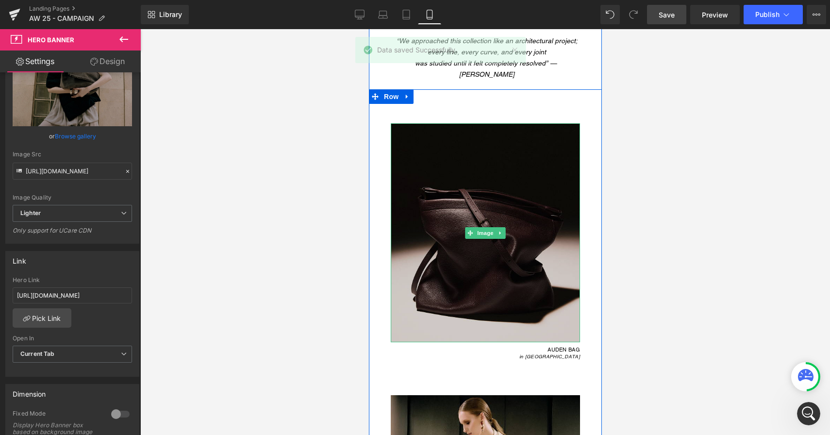
click at [532, 201] on img at bounding box center [484, 232] width 189 height 219
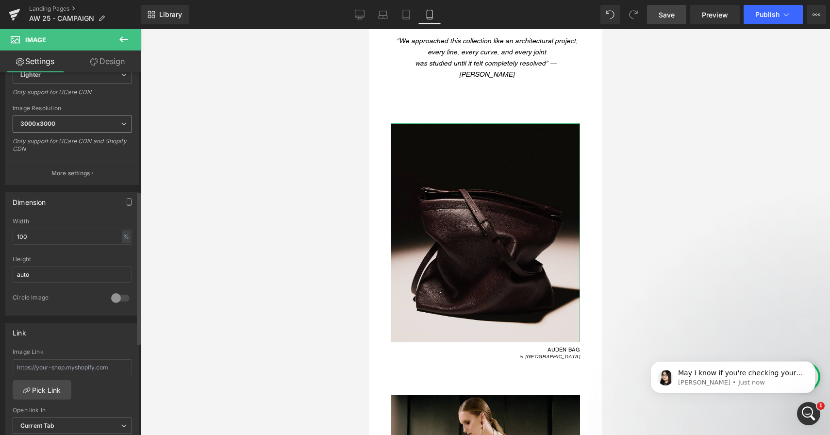
scroll to position [281, 0]
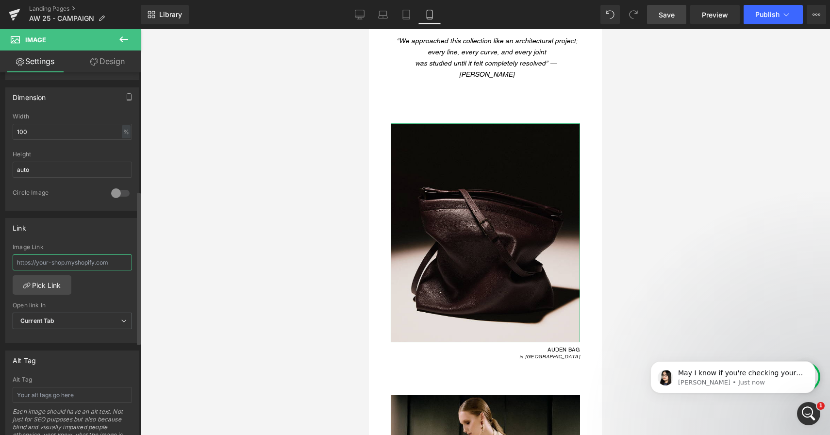
click at [60, 260] on input "text" at bounding box center [72, 262] width 119 height 16
paste input "https://janessaleone.com/products/auden-bag?variant=41992536457278"
type input "https://janessaleone.com/products/auden-bag?variant=41992536457278"
click at [673, 12] on span "Save" at bounding box center [667, 15] width 16 height 10
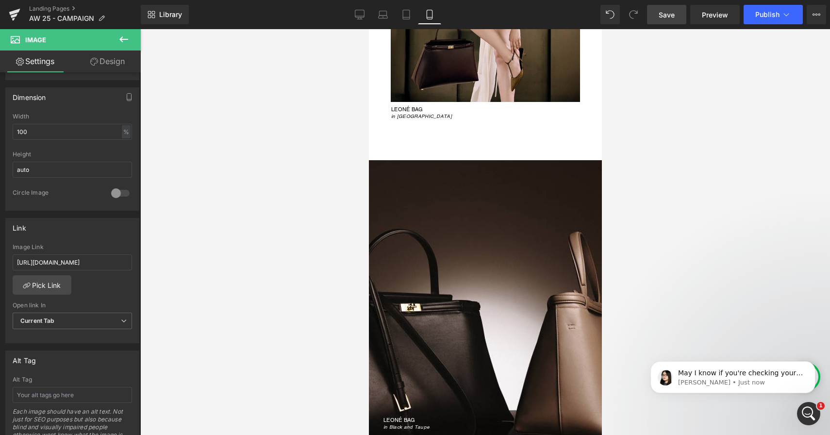
scroll to position [4175, 0]
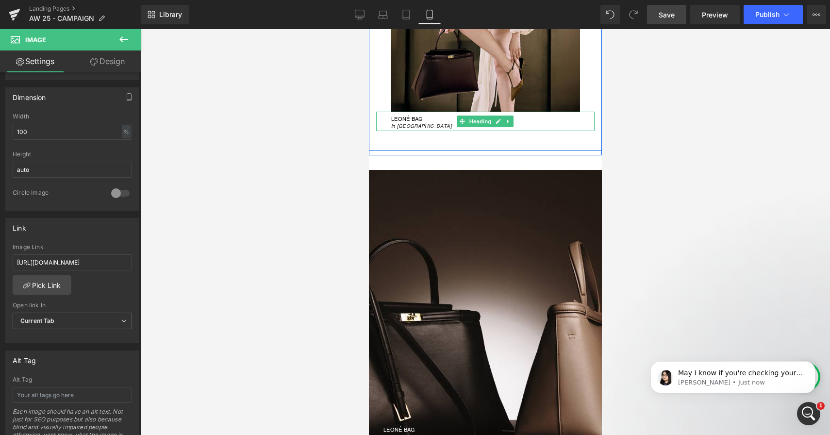
click at [412, 117] on h1 "LEONÉ BAG" at bounding box center [458, 119] width 135 height 5
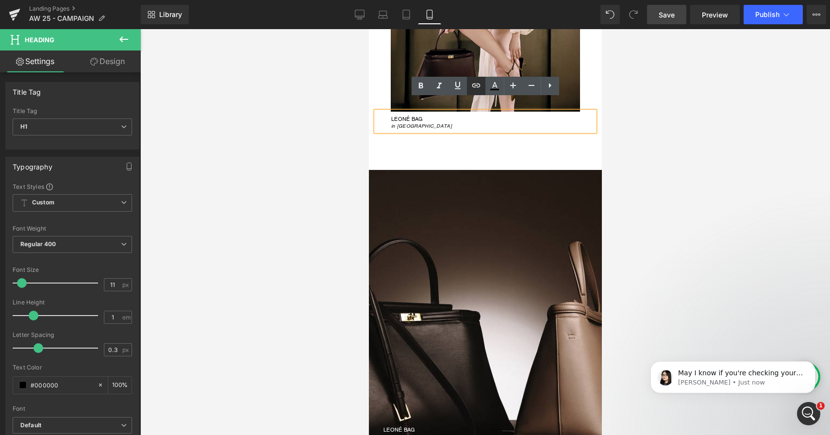
click at [476, 85] on icon at bounding box center [477, 86] width 12 height 12
click at [390, 127] on input "text" at bounding box center [392, 126] width 150 height 24
paste input "https://janessaleone.com/products/leone-bag?variant=41992583872574"
type input "https://janessaleone.com/products/leone-bag?variant=41992583872574"
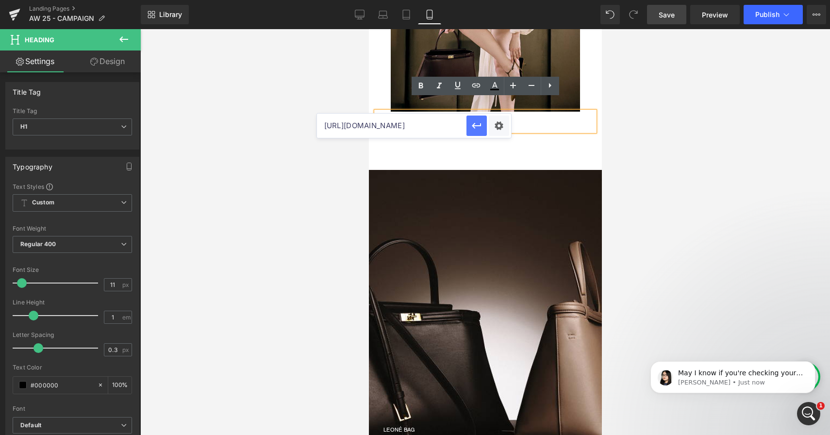
scroll to position [0, 0]
click at [481, 122] on icon "button" at bounding box center [477, 126] width 12 height 12
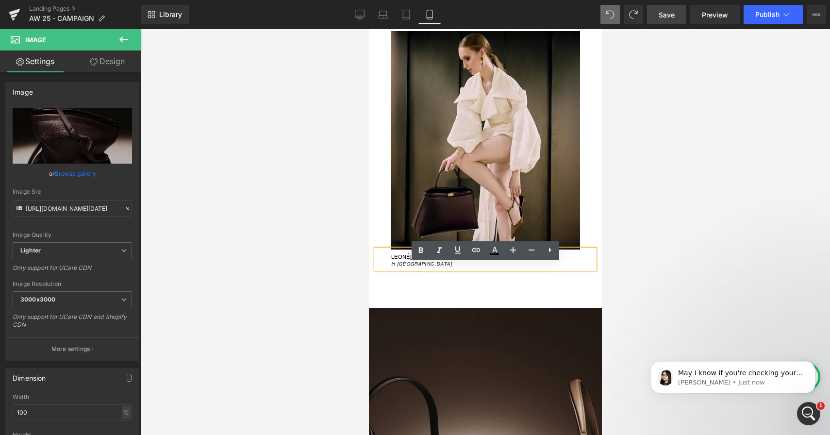
scroll to position [4042, 0]
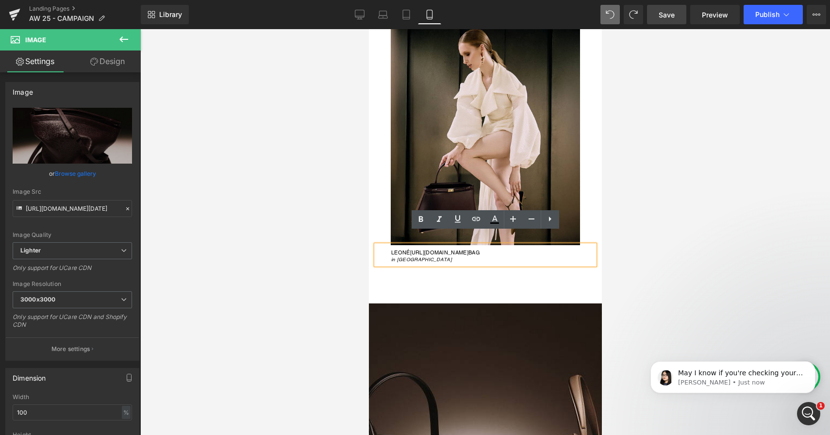
click at [463, 250] on h1 "LEONÉ https://gem-3910432.net BAG" at bounding box center [458, 252] width 135 height 5
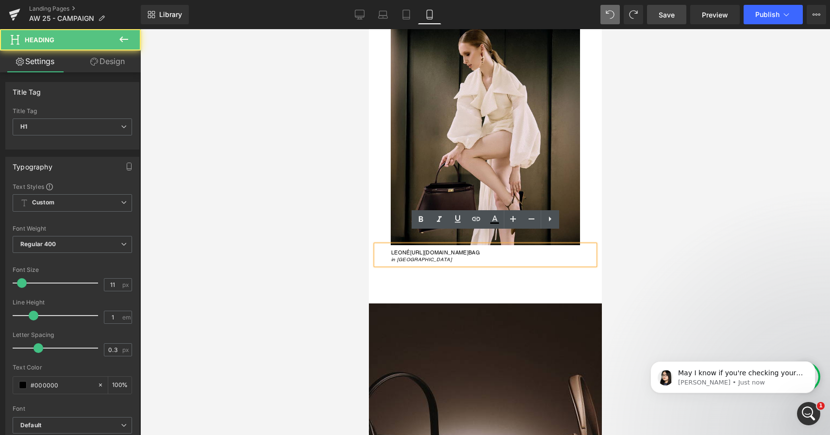
drag, startPoint x: 471, startPoint y: 239, endPoint x: 412, endPoint y: 240, distance: 59.7
click at [412, 250] on h1 "LEONÉ https://gem-3910432.net BAG" at bounding box center [458, 252] width 135 height 5
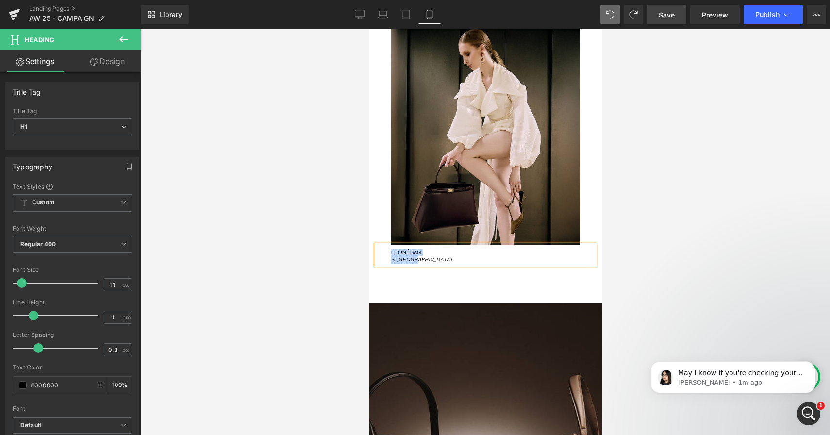
drag, startPoint x: 436, startPoint y: 246, endPoint x: 390, endPoint y: 236, distance: 46.1
click at [390, 245] on div "LEONÉ BAG in Merlot" at bounding box center [485, 254] width 218 height 19
click at [475, 218] on icon at bounding box center [477, 219] width 12 height 12
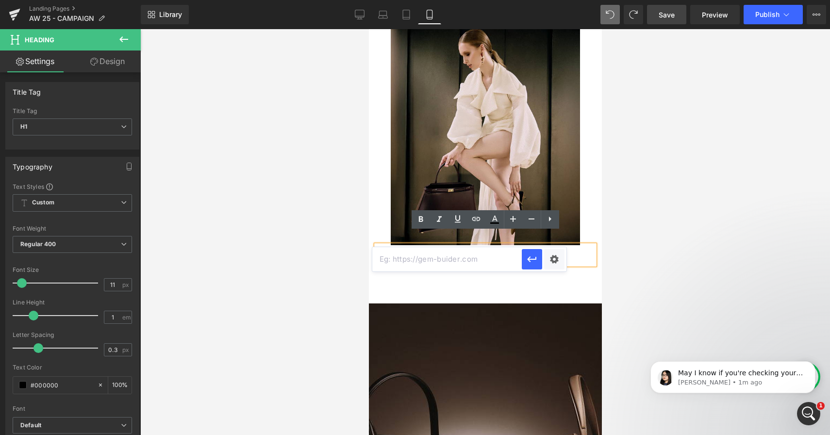
click at [455, 258] on input "text" at bounding box center [447, 259] width 150 height 24
paste input "https://janessaleone.com/products/leone-bag?variant=41992583872574"
type input "https://janessaleone.com/products/leone-bag?variant=41992583872574"
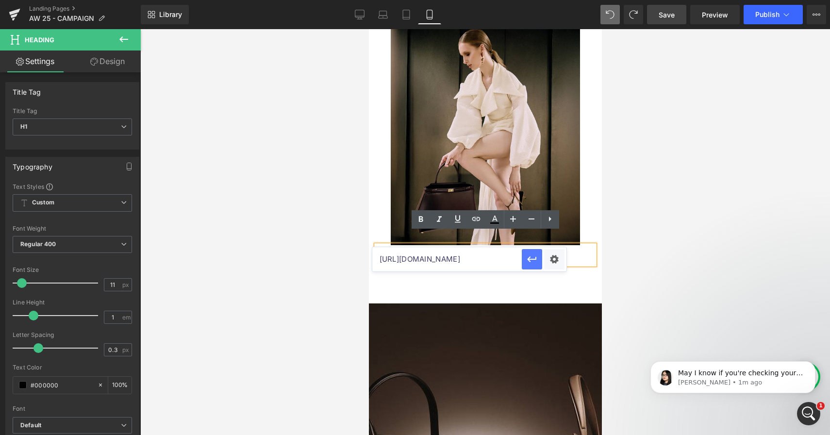
click at [528, 265] on icon "button" at bounding box center [532, 259] width 12 height 12
click at [622, 237] on div at bounding box center [485, 232] width 690 height 406
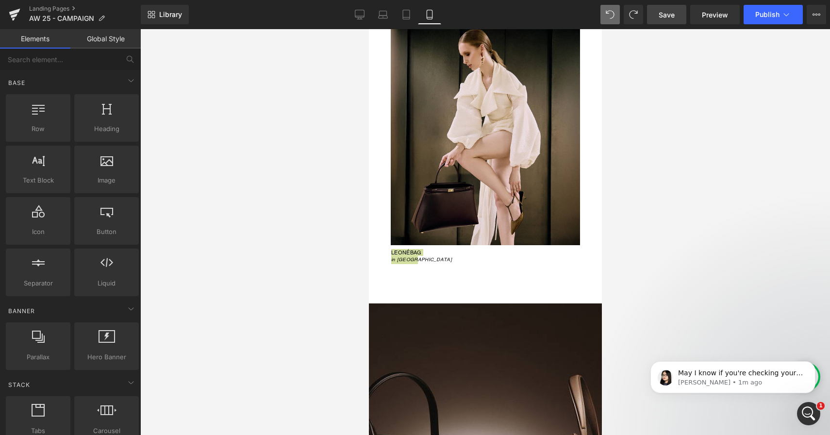
click at [621, 165] on div at bounding box center [485, 232] width 690 height 406
click at [672, 18] on span "Save" at bounding box center [667, 15] width 16 height 10
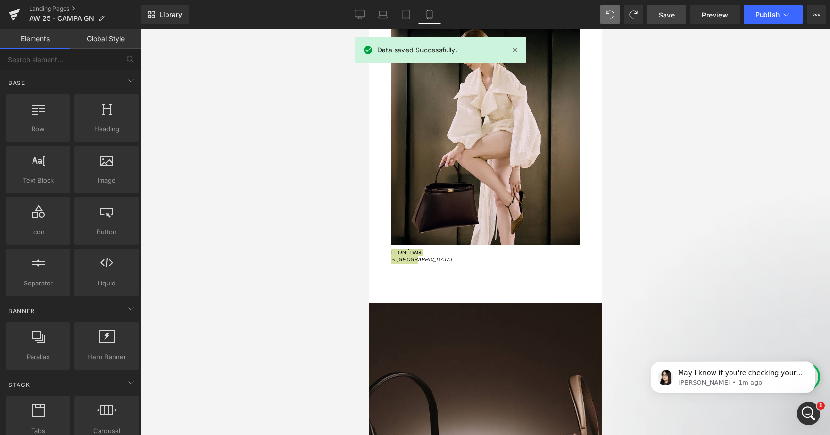
click at [330, 312] on div at bounding box center [485, 232] width 690 height 406
click at [720, 12] on span "Preview" at bounding box center [715, 15] width 26 height 10
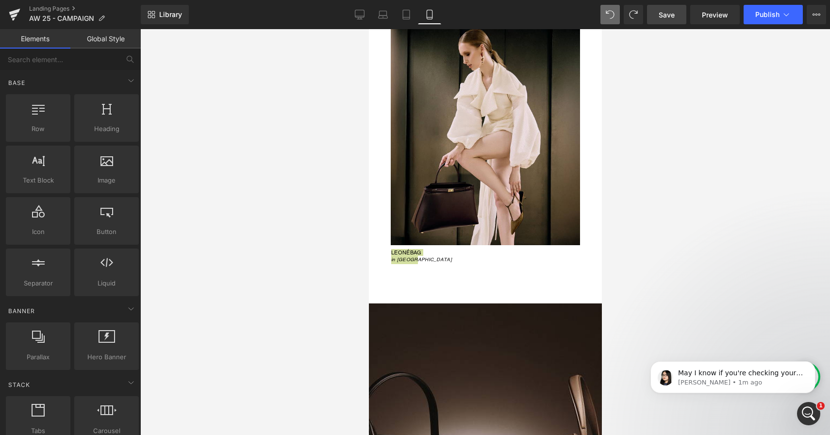
click at [312, 270] on div at bounding box center [485, 232] width 690 height 406
click at [367, 267] on div at bounding box center [485, 232] width 690 height 406
click at [671, 68] on div at bounding box center [485, 232] width 690 height 406
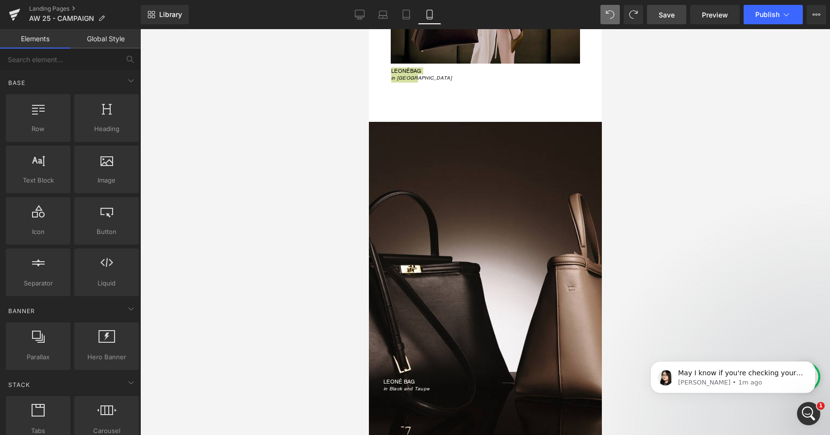
scroll to position [3754, 0]
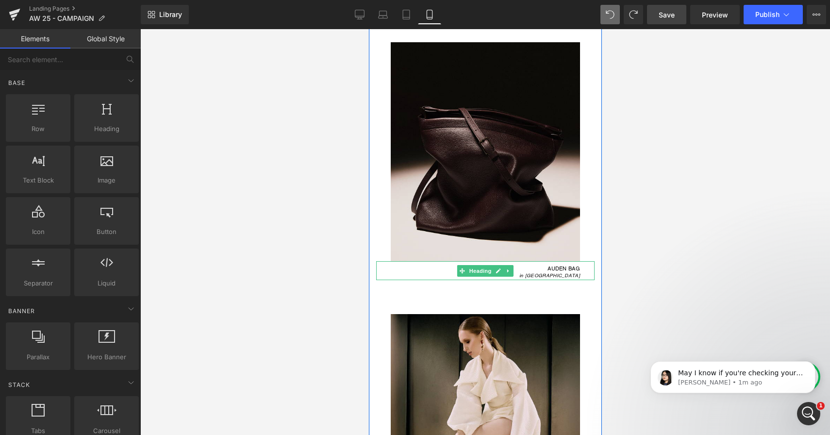
click at [542, 271] on div "in [GEOGRAPHIC_DATA]" at bounding box center [512, 275] width 136 height 9
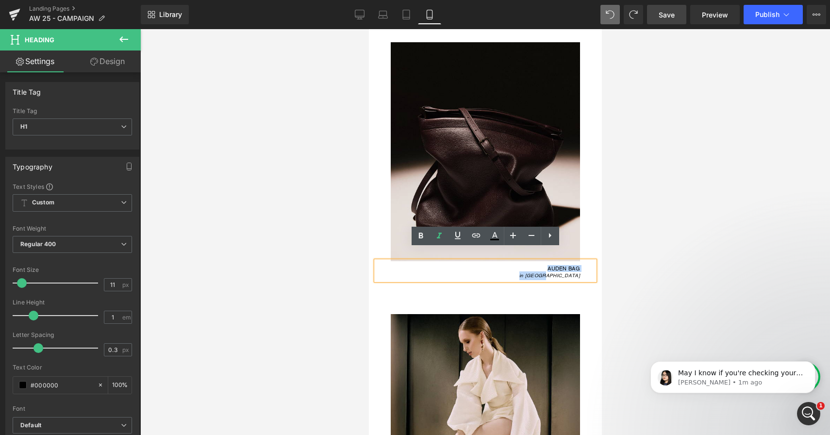
drag, startPoint x: 547, startPoint y: 257, endPoint x: 592, endPoint y: 266, distance: 46.5
click at [592, 266] on div "AUDEN BAG in [GEOGRAPHIC_DATA]" at bounding box center [485, 270] width 218 height 19
click at [478, 236] on icon at bounding box center [477, 236] width 12 height 12
click at [445, 271] on input "text" at bounding box center [393, 276] width 150 height 24
paste input "[URL][DOMAIN_NAME]"
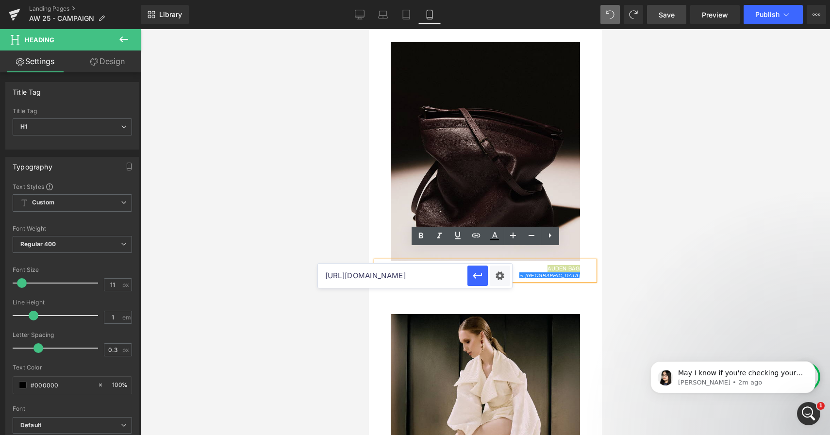
scroll to position [0, 127]
type input "[URL][DOMAIN_NAME]"
click at [481, 276] on icon "button" at bounding box center [477, 276] width 9 height 6
click at [622, 257] on div at bounding box center [485, 232] width 690 height 406
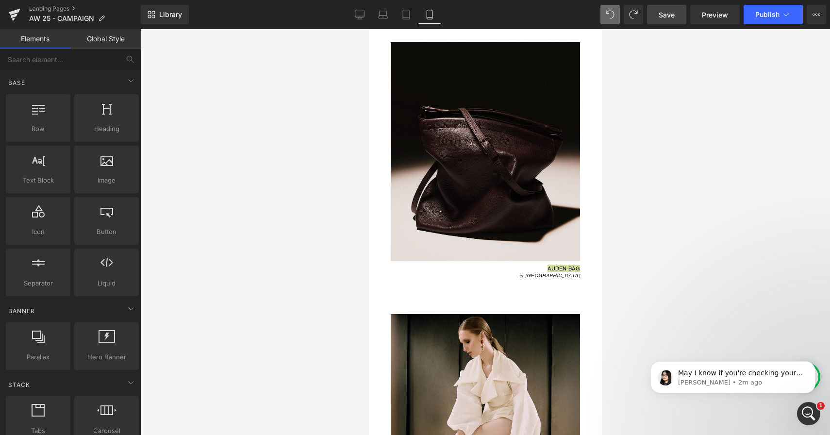
click at [671, 17] on span "Save" at bounding box center [667, 15] width 16 height 10
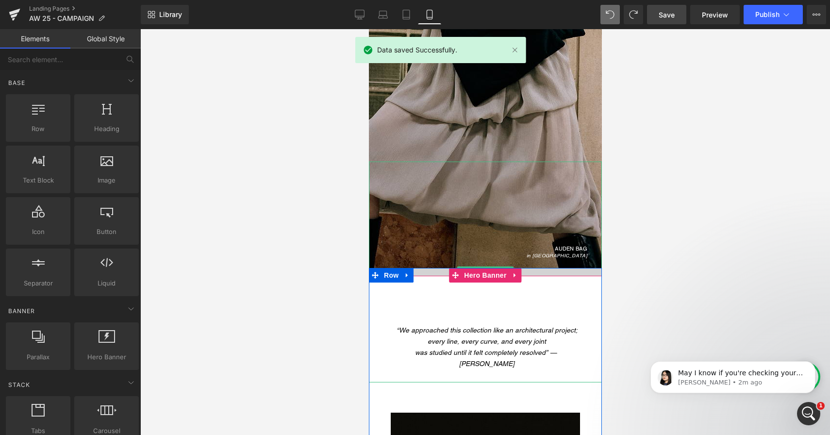
scroll to position [3379, 0]
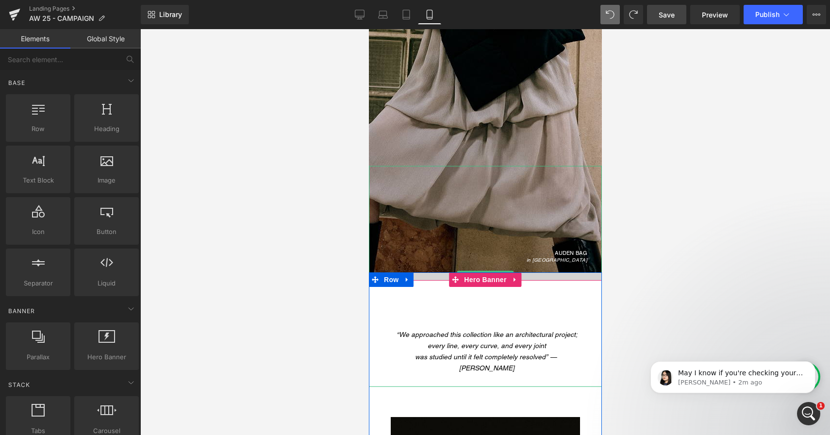
click at [583, 260] on div "LEONÉ BAG in [GEOGRAPHIC_DATA]" at bounding box center [485, 276] width 233 height 221
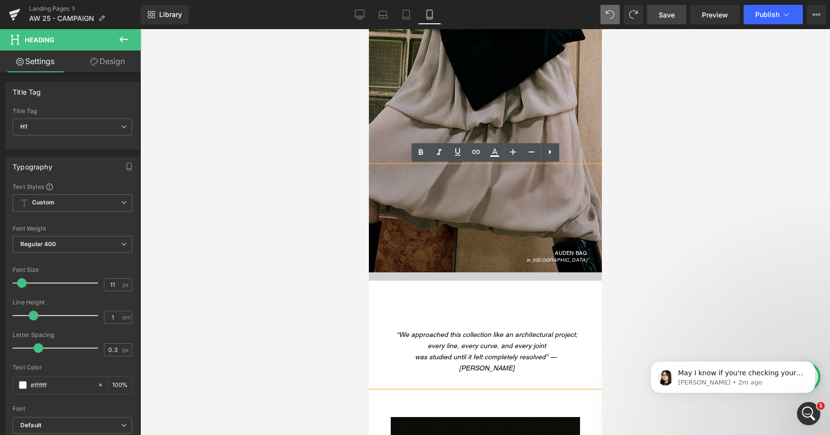
click at [578, 253] on div "LEONÉ BAG in [GEOGRAPHIC_DATA]" at bounding box center [485, 276] width 233 height 221
click at [554, 253] on div "LEONÉ BAG in [GEOGRAPHIC_DATA]" at bounding box center [485, 276] width 233 height 221
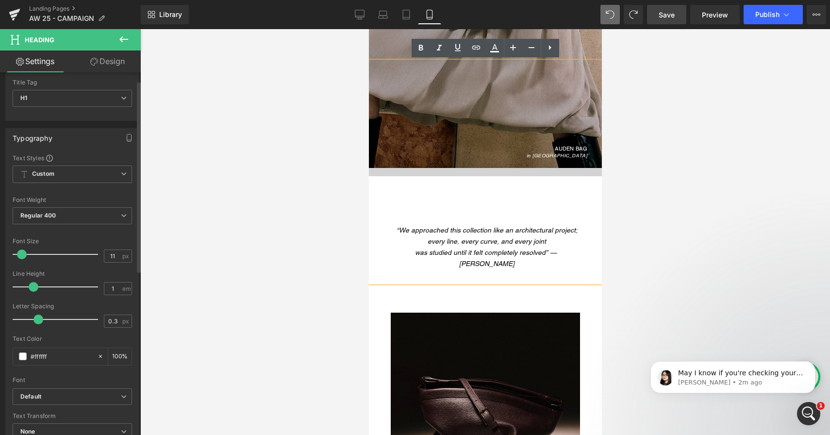
scroll to position [37, 0]
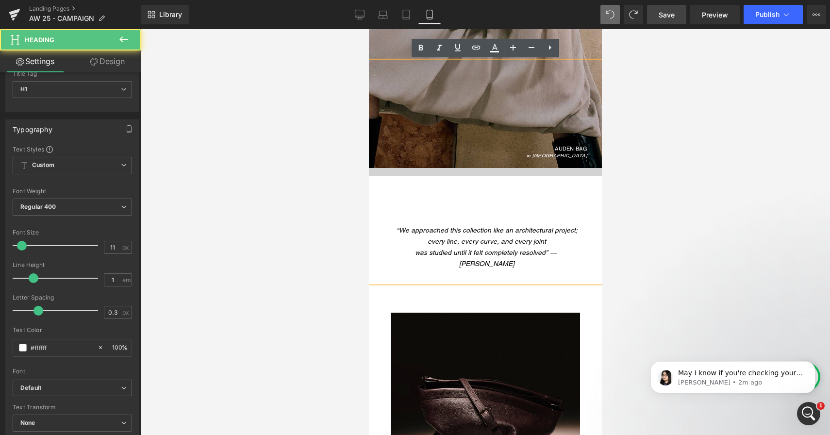
drag, startPoint x: 553, startPoint y: 148, endPoint x: 588, endPoint y: 153, distance: 35.4
click at [588, 153] on div "LEONÉ BAG in [GEOGRAPHIC_DATA]" at bounding box center [485, 172] width 233 height 221
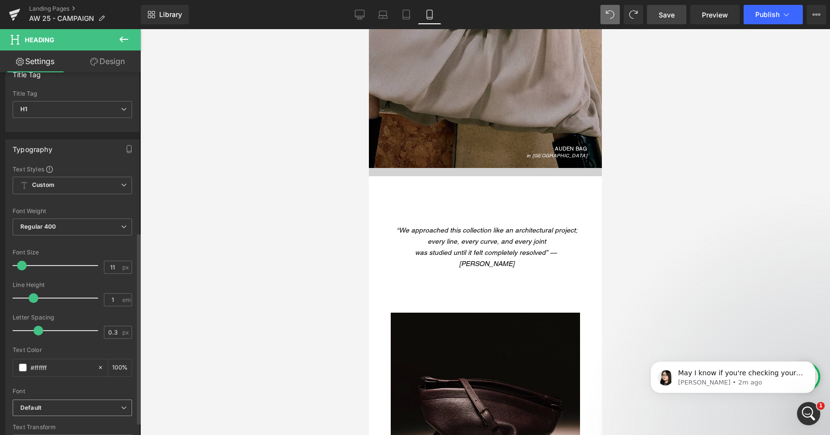
scroll to position [0, 0]
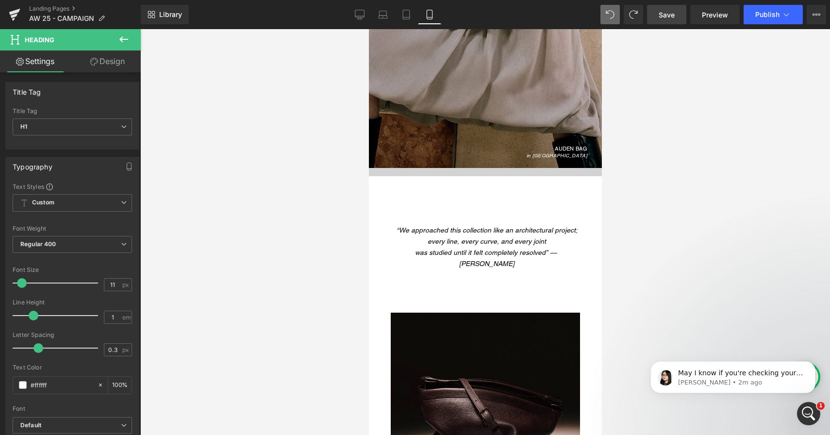
click at [240, 355] on div at bounding box center [485, 232] width 690 height 406
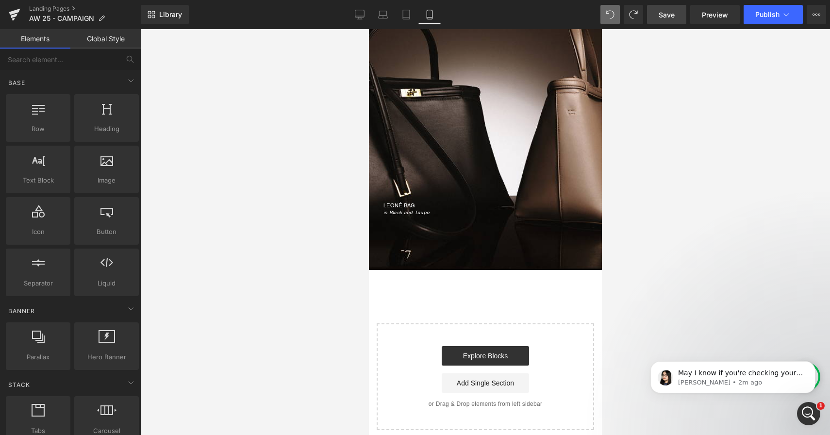
scroll to position [4399, 0]
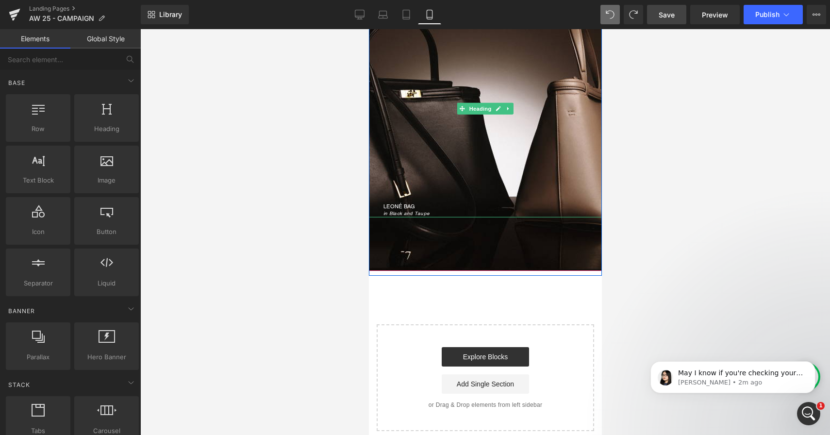
click at [394, 210] on span "in Black and Taupe" at bounding box center [406, 213] width 46 height 6
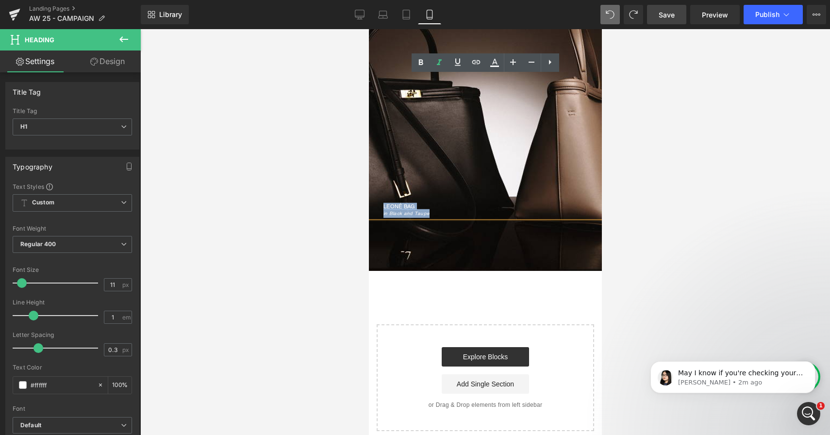
drag, startPoint x: 383, startPoint y: 193, endPoint x: 429, endPoint y: 201, distance: 46.2
click at [429, 201] on div "LEONÉ BAG in Black and Taupe" at bounding box center [485, 109] width 233 height 218
click at [476, 63] on icon at bounding box center [477, 62] width 12 height 12
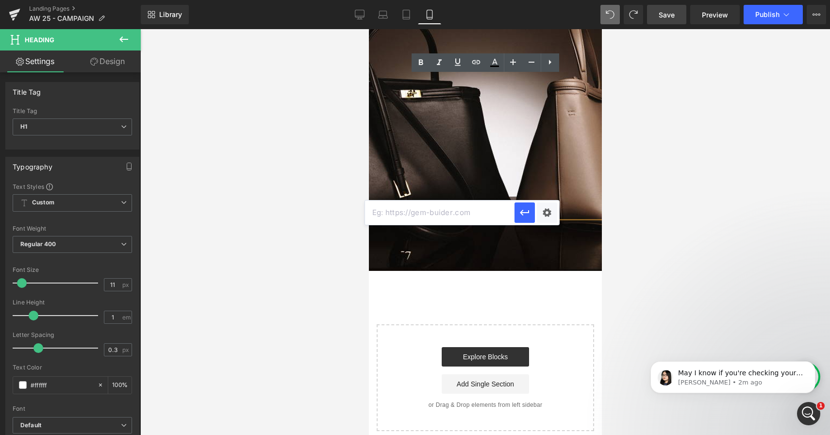
click at [425, 214] on input "text" at bounding box center [440, 213] width 150 height 24
paste input "[URL][DOMAIN_NAME]"
type input "[URL][DOMAIN_NAME]"
drag, startPoint x: 522, startPoint y: 215, endPoint x: 153, endPoint y: 185, distance: 370.2
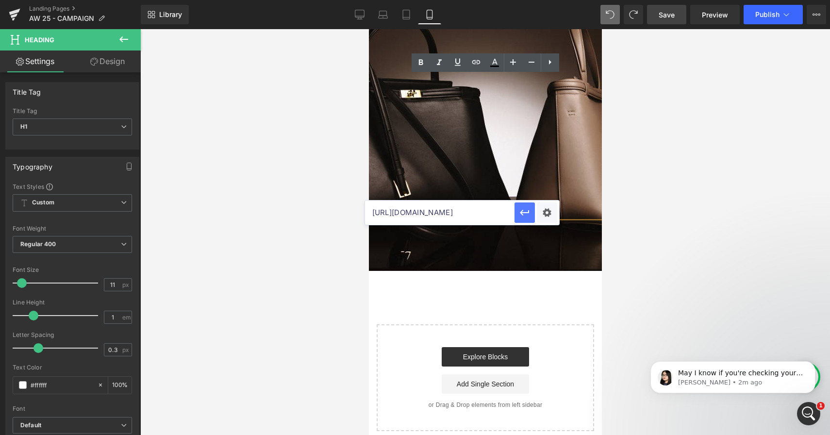
click at [522, 215] on icon "button" at bounding box center [524, 213] width 9 height 6
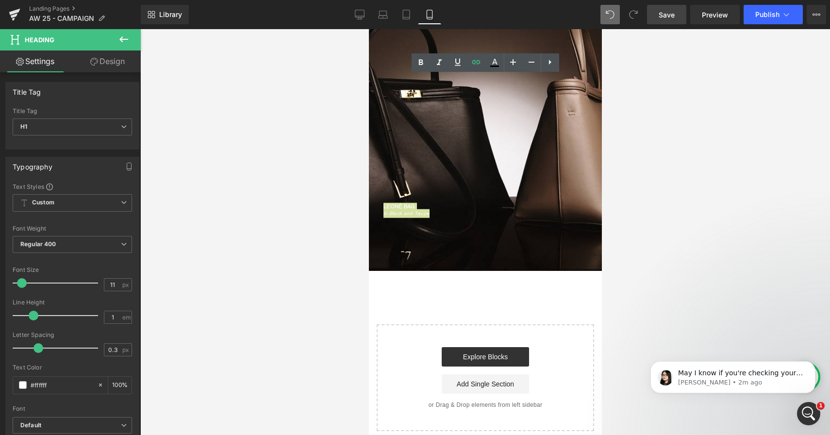
click at [668, 16] on span "Save" at bounding box center [667, 15] width 16 height 10
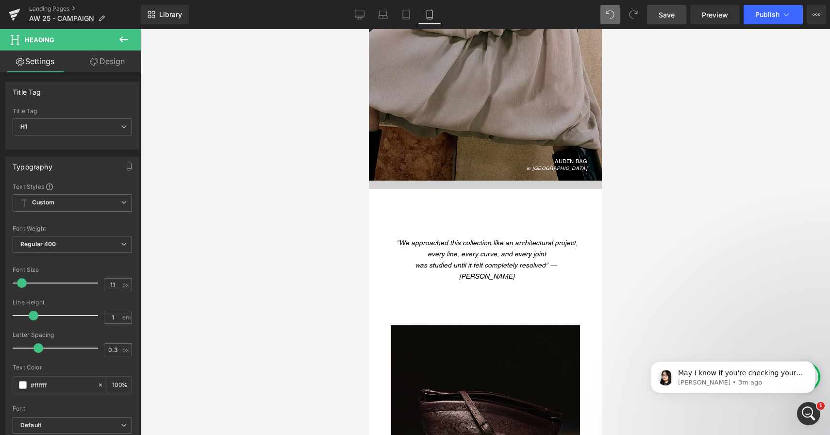
scroll to position [3569, 0]
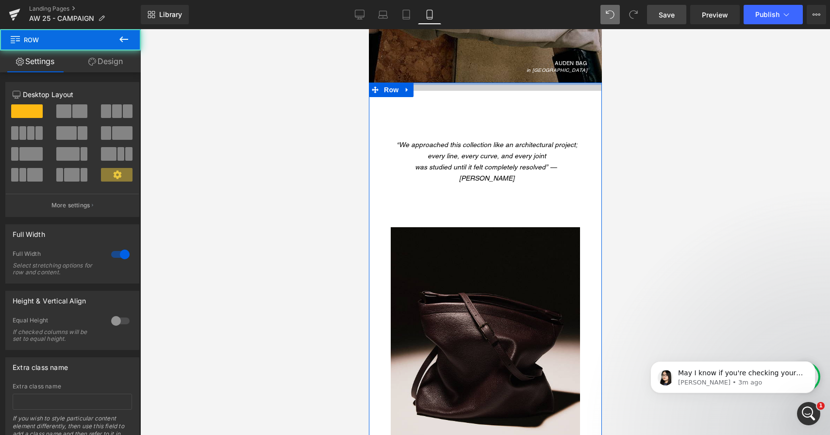
click at [538, 84] on div "LEONÉ BAG in Taupe Heading Hero Banner “We approached this collection like an a…" at bounding box center [485, 422] width 233 height 678
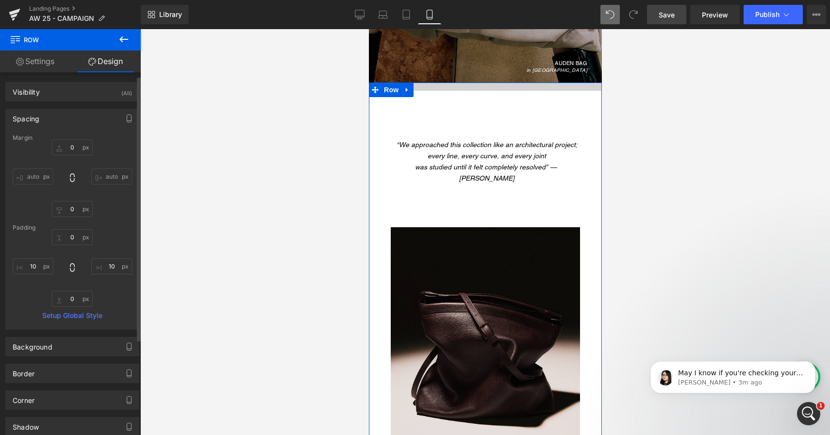
scroll to position [9, 0]
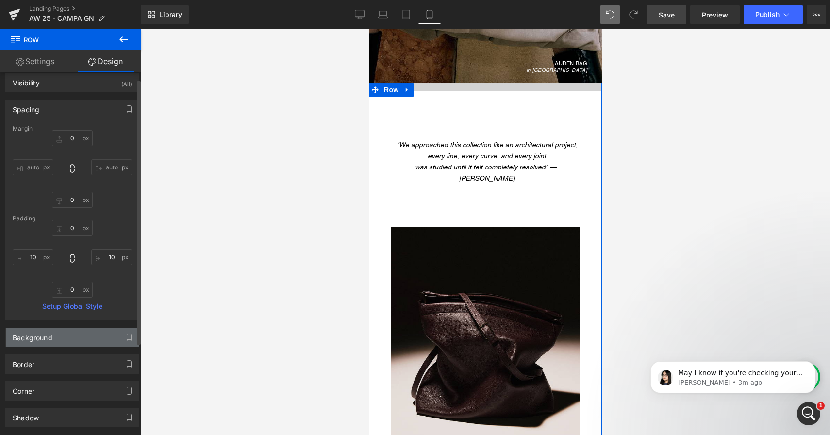
click at [100, 329] on div "Background" at bounding box center [72, 337] width 133 height 18
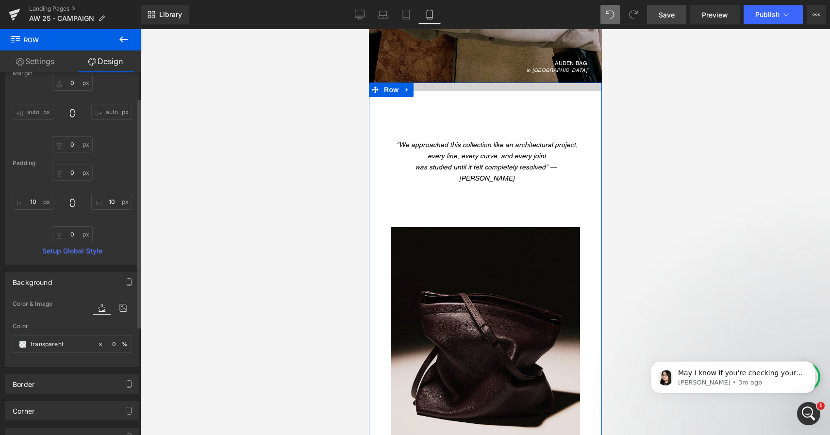
scroll to position [66, 0]
click at [62, 345] on input "transparent" at bounding box center [62, 343] width 62 height 11
click at [62, 326] on div "Color" at bounding box center [72, 325] width 119 height 7
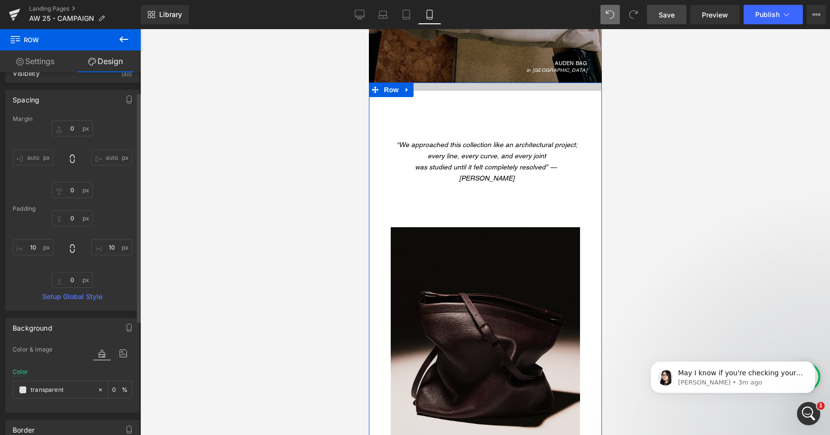
scroll to position [0, 0]
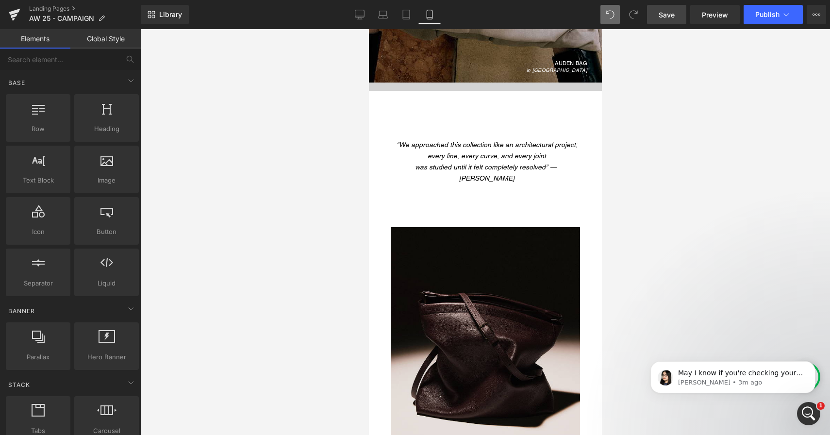
click at [216, 108] on div at bounding box center [485, 232] width 690 height 406
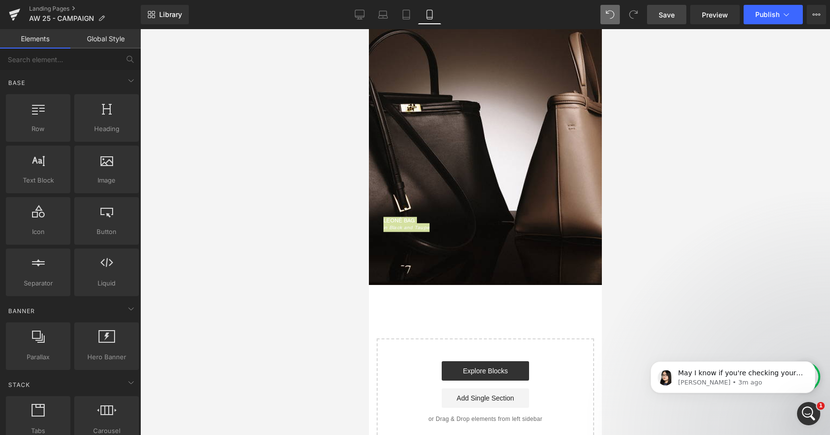
scroll to position [4450, 0]
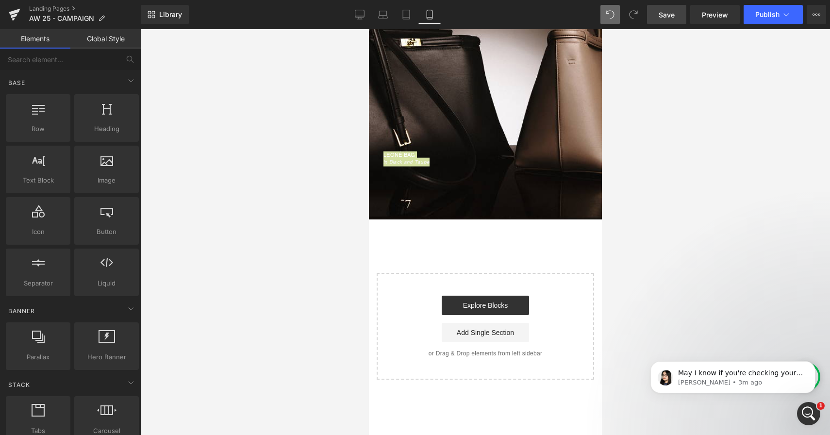
click at [324, 248] on div at bounding box center [485, 232] width 690 height 406
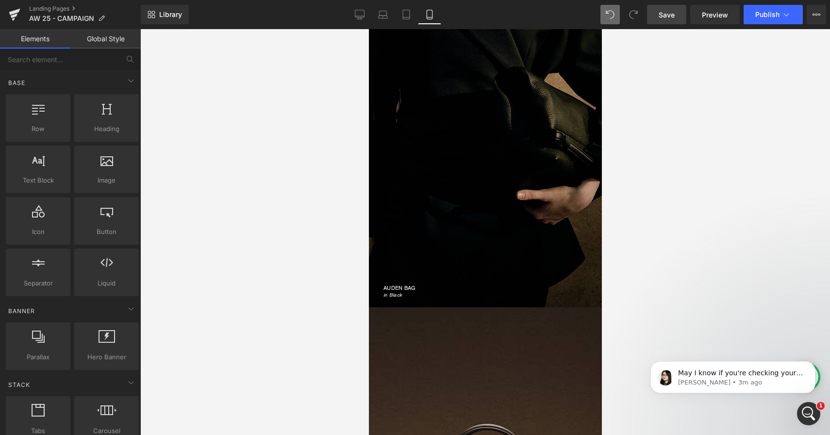
scroll to position [296, 0]
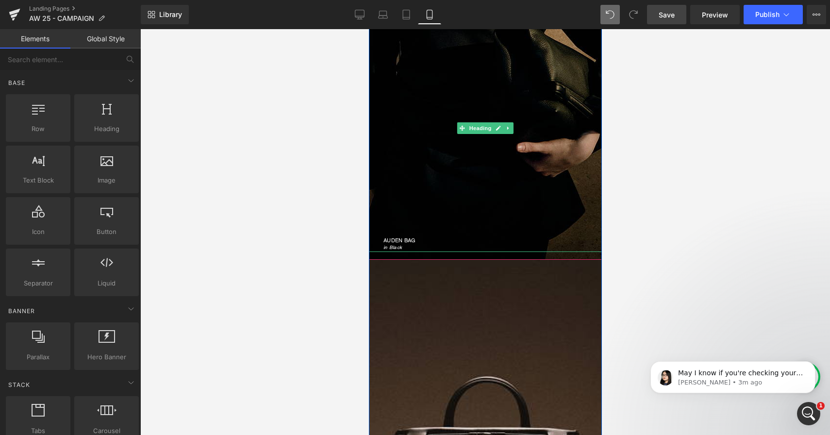
click at [389, 240] on h1 "AUDEN BAG" at bounding box center [485, 240] width 205 height 5
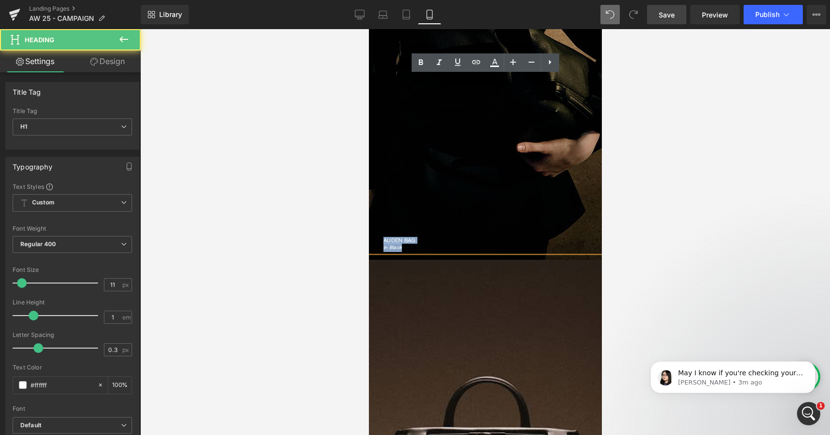
drag, startPoint x: 383, startPoint y: 240, endPoint x: 410, endPoint y: 248, distance: 28.3
click at [410, 248] on div "AUDEN BAG in Black" at bounding box center [485, 128] width 233 height 247
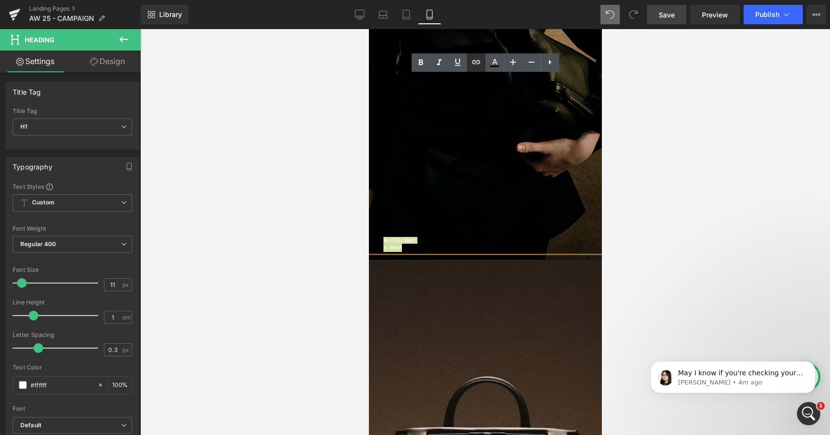
click at [476, 62] on icon at bounding box center [476, 62] width 8 height 4
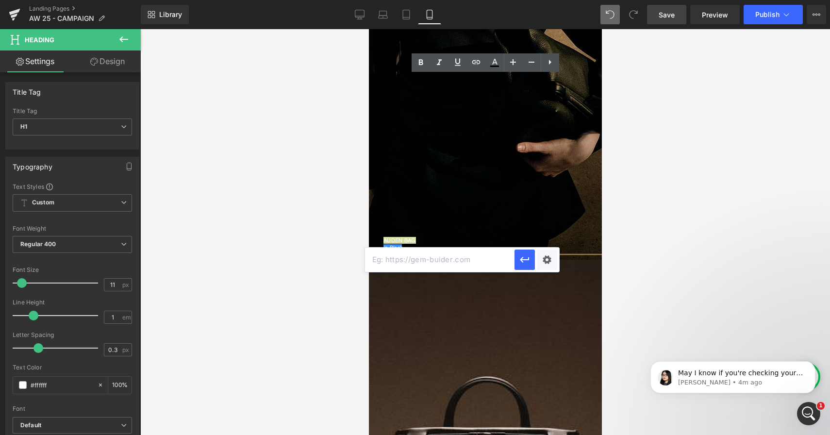
click at [425, 259] on input "text" at bounding box center [440, 260] width 150 height 24
paste input "https://janessaleone.com/products/auden-bag"
type input "https://janessaleone.com/products/auden-bag"
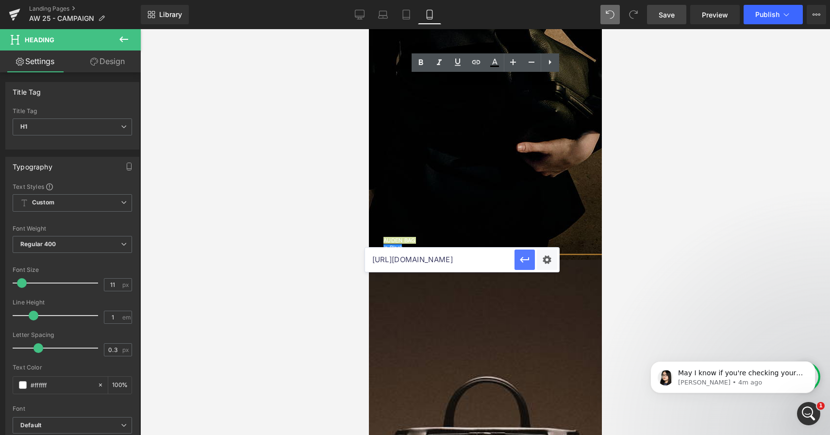
click at [530, 261] on icon "button" at bounding box center [525, 260] width 12 height 12
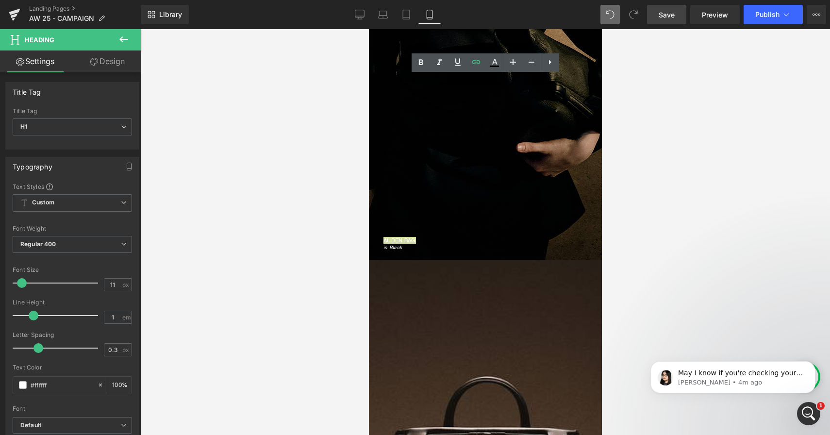
click at [672, 19] on link "Save" at bounding box center [666, 14] width 39 height 19
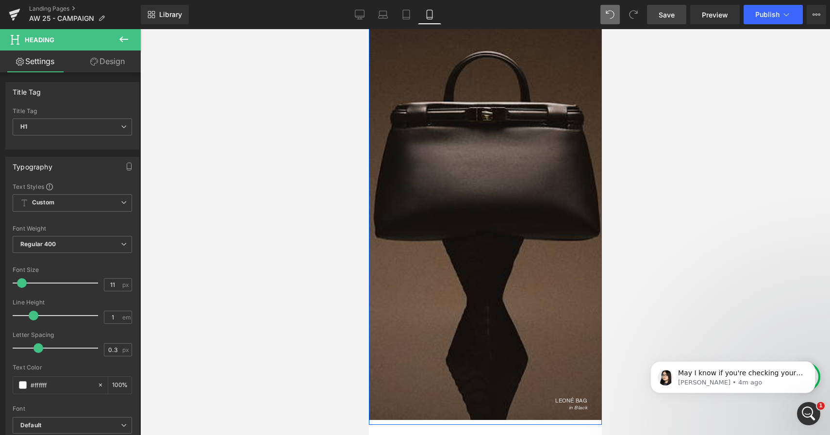
scroll to position [732, 0]
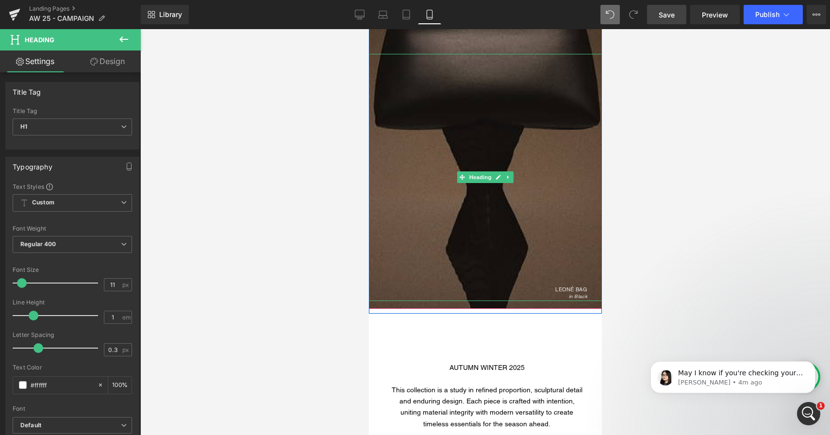
click at [576, 289] on span "LEONÉ BAG" at bounding box center [571, 289] width 32 height 7
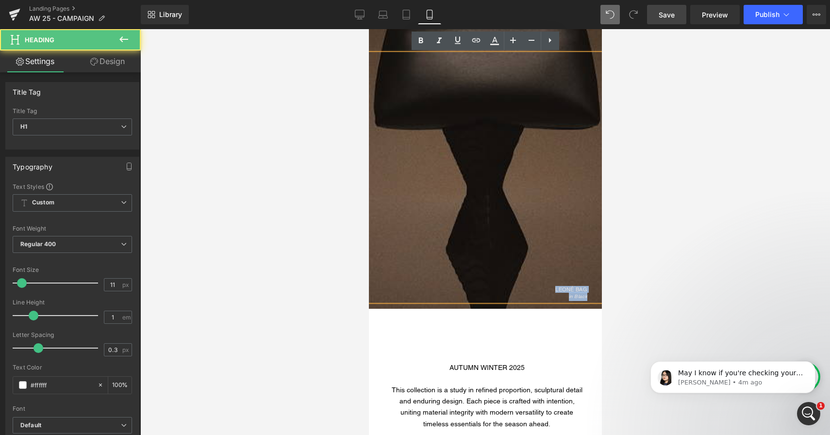
drag, startPoint x: 555, startPoint y: 288, endPoint x: 588, endPoint y: 295, distance: 34.2
click at [588, 295] on div "LEONÉ BAG in Black" at bounding box center [485, 177] width 233 height 247
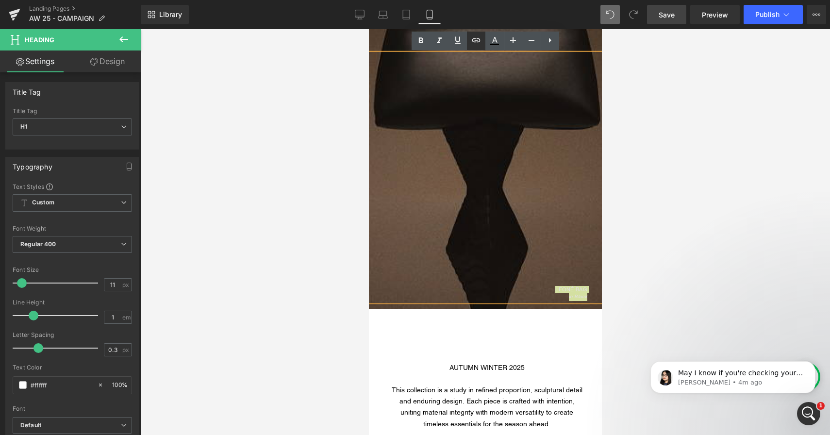
click at [475, 42] on icon at bounding box center [477, 40] width 12 height 12
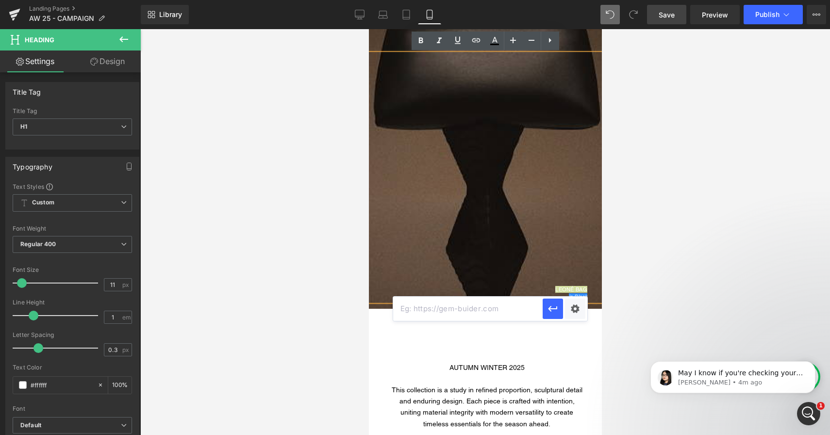
click at [440, 313] on input "text" at bounding box center [468, 309] width 150 height 24
paste input "https://janessaleone.com/products/auden-bag"
type input "https://janessaleone.com/products/auden-bag"
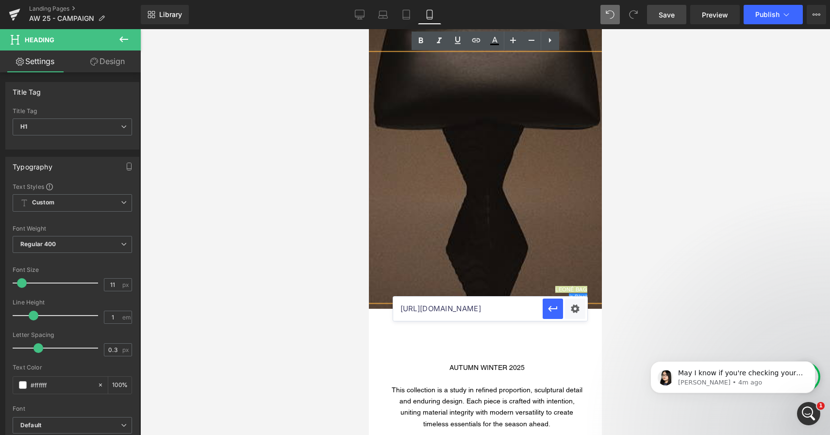
click at [455, 303] on input "https://janessaleone.com/products/auden-bag" at bounding box center [468, 309] width 150 height 24
paste input "https://janessaleone.com/products/leone-bag"
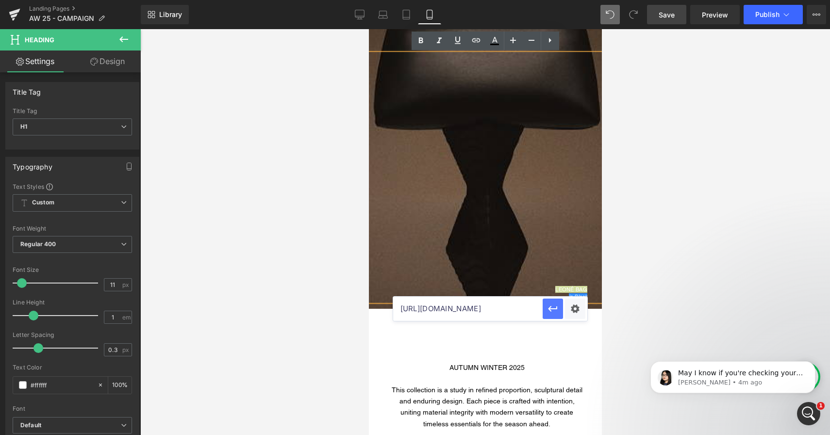
type input "https://janessaleone.com/products/leone-bag"
click at [547, 316] on button "button" at bounding box center [553, 309] width 20 height 20
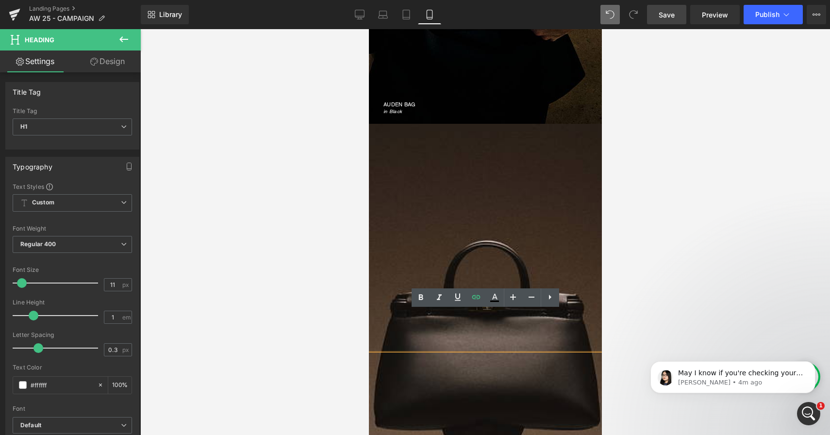
scroll to position [344, 0]
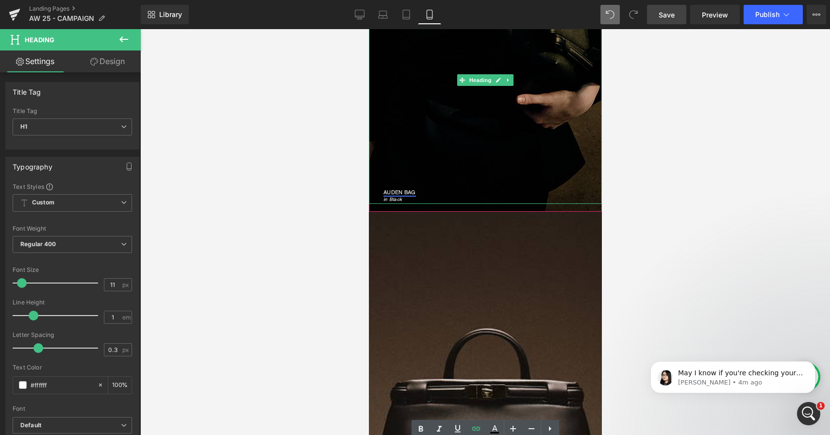
click at [403, 193] on link "AUDEN BAG" at bounding box center [399, 192] width 33 height 7
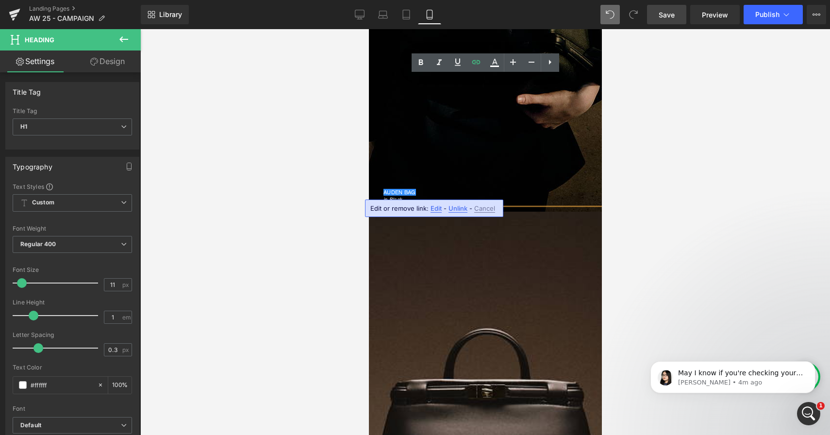
click at [437, 209] on span "Edit" at bounding box center [436, 208] width 11 height 8
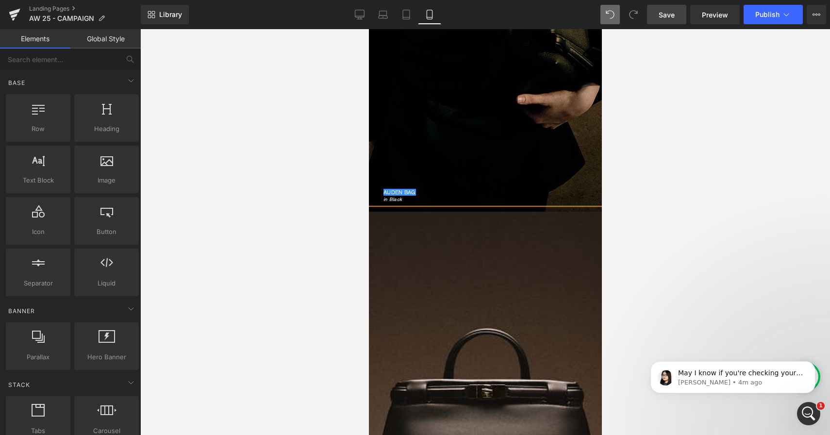
click at [321, 262] on div at bounding box center [485, 232] width 690 height 406
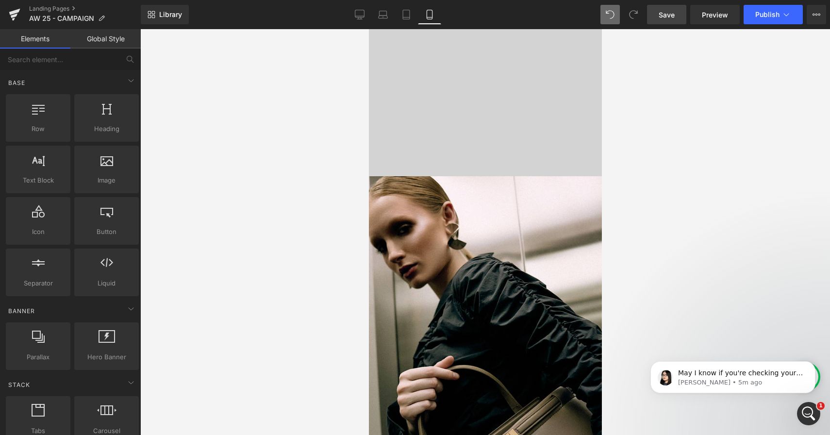
scroll to position [1407, 0]
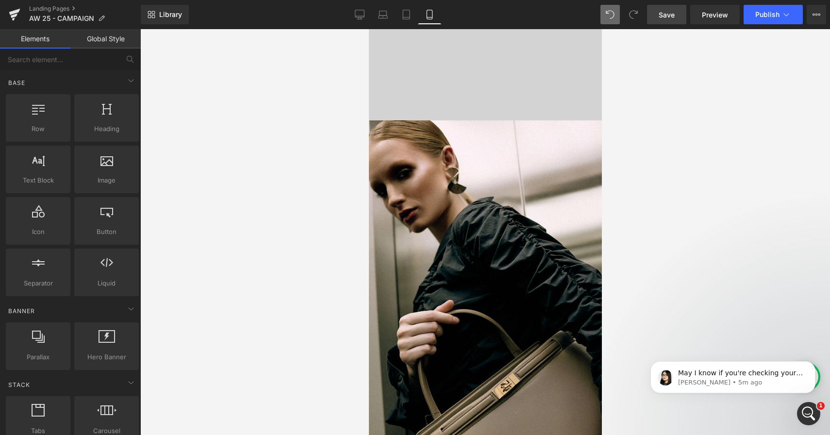
click at [659, 19] on link "Save" at bounding box center [666, 14] width 39 height 19
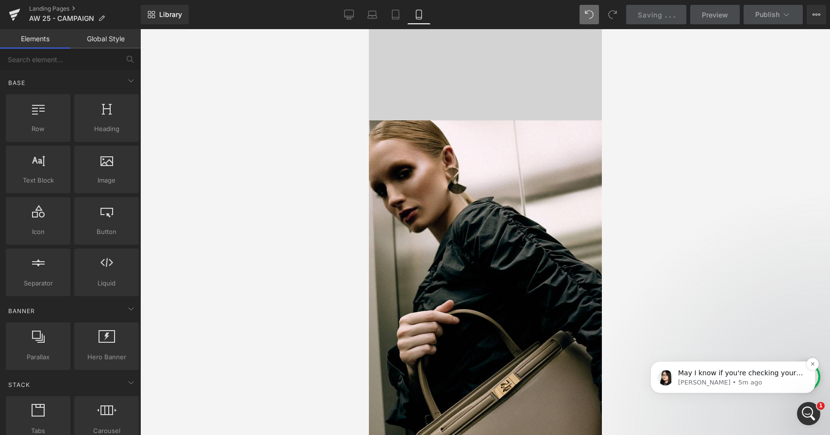
click at [688, 384] on p "Pauline • 5m ago" at bounding box center [740, 382] width 125 height 9
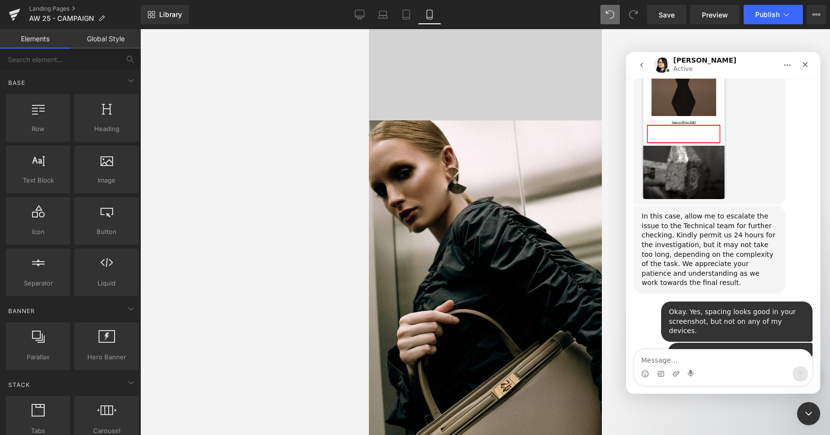
scroll to position [12772, 0]
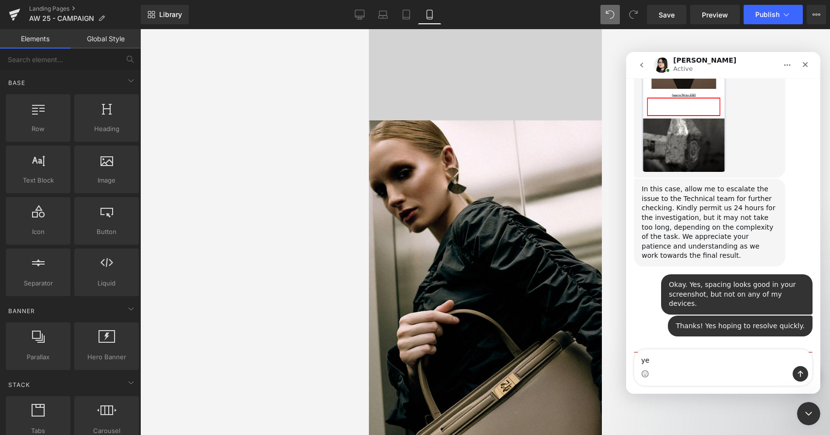
type textarea "yes"
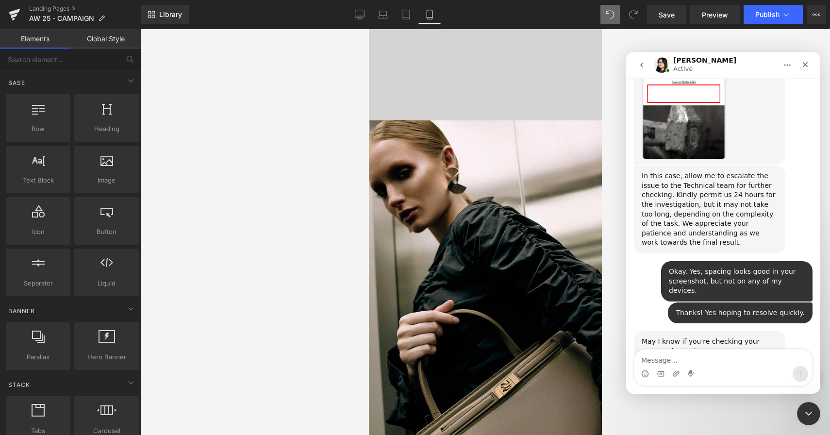
click at [313, 298] on div at bounding box center [415, 203] width 830 height 406
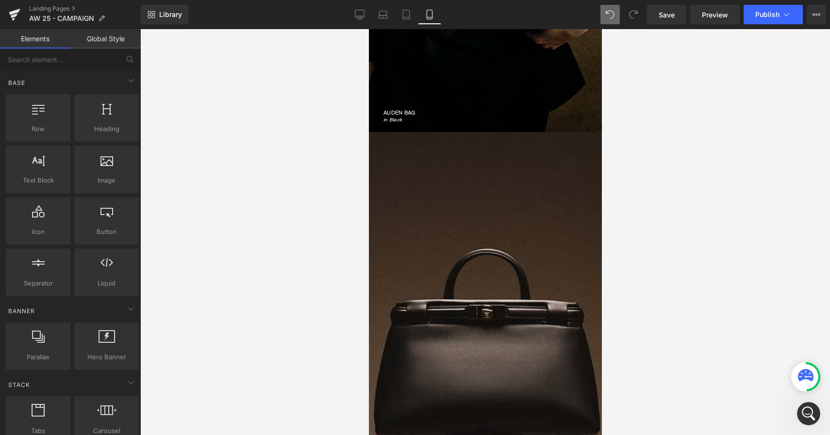
scroll to position [0, 0]
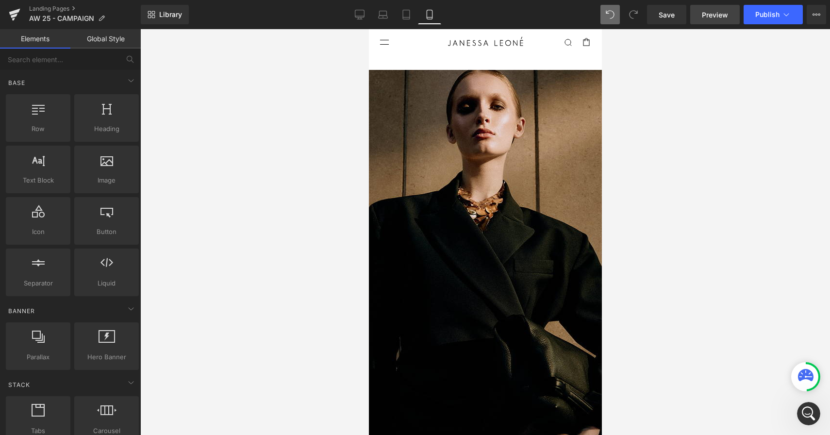
click at [713, 17] on span "Preview" at bounding box center [715, 15] width 26 height 10
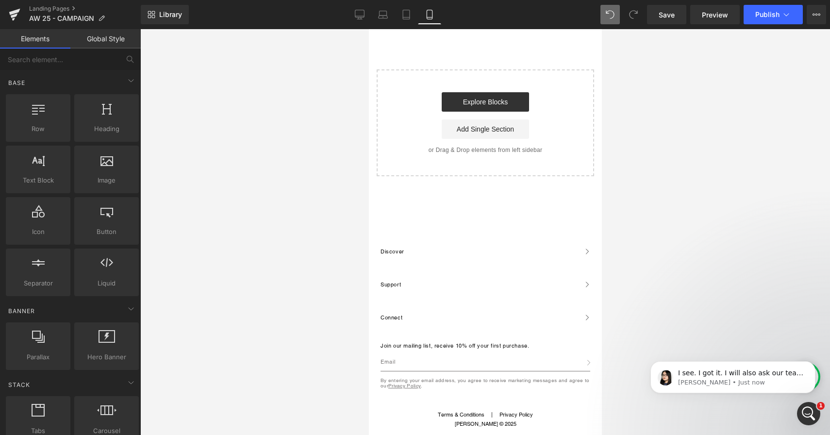
scroll to position [12832, 0]
click at [687, 370] on p "I see. I got it. I will also ask our team to review that matter on laptop" at bounding box center [740, 374] width 125 height 10
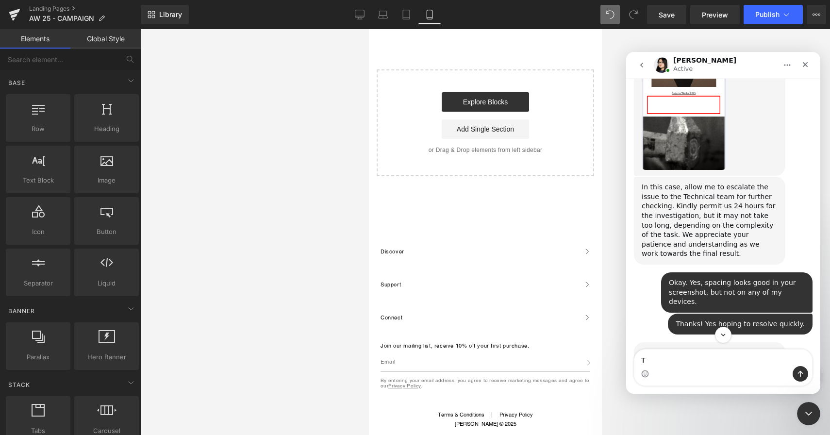
scroll to position [12848, 0]
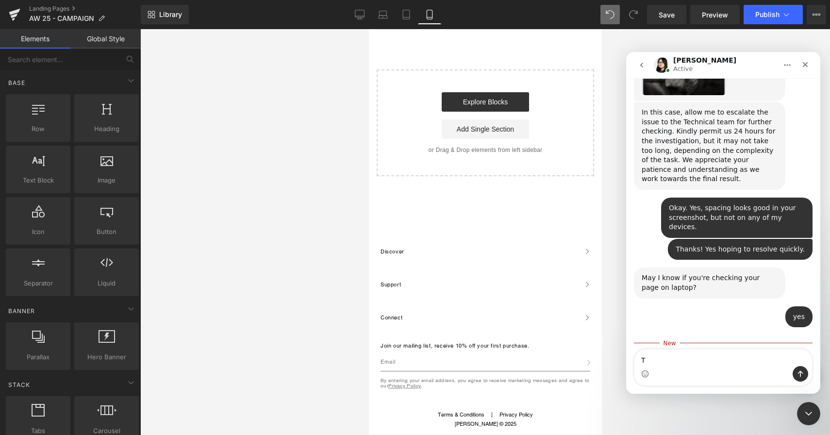
type textarea "T"
click at [301, 319] on div at bounding box center [415, 203] width 830 height 406
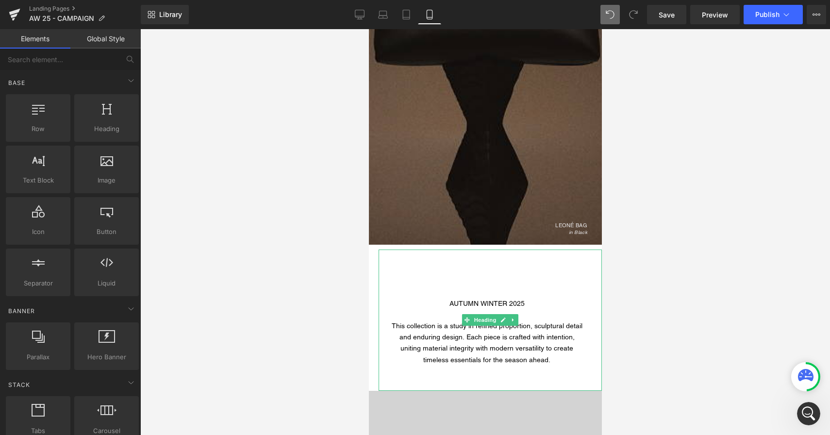
scroll to position [793, 0]
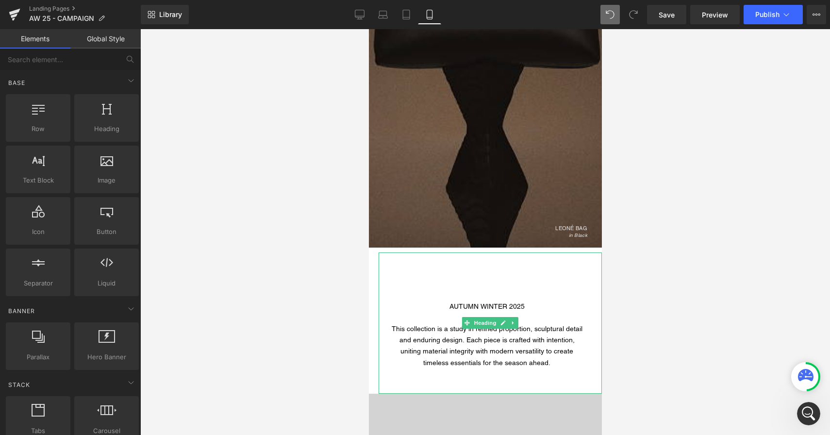
click at [429, 278] on h1 at bounding box center [486, 279] width 194 height 11
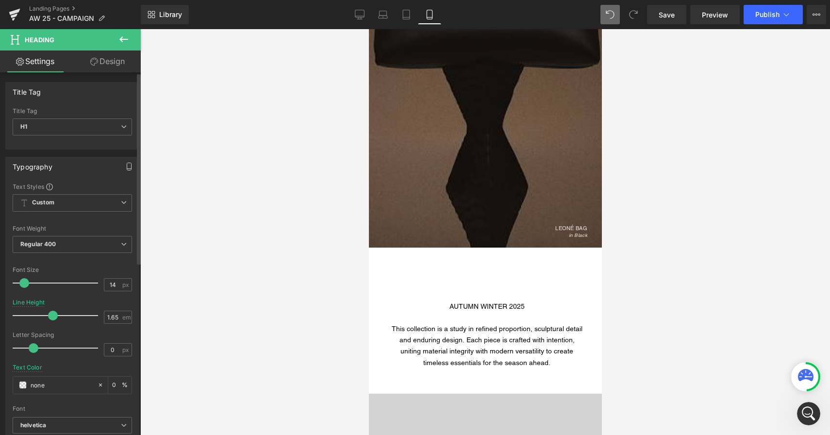
click at [126, 168] on icon "button" at bounding box center [129, 167] width 8 height 8
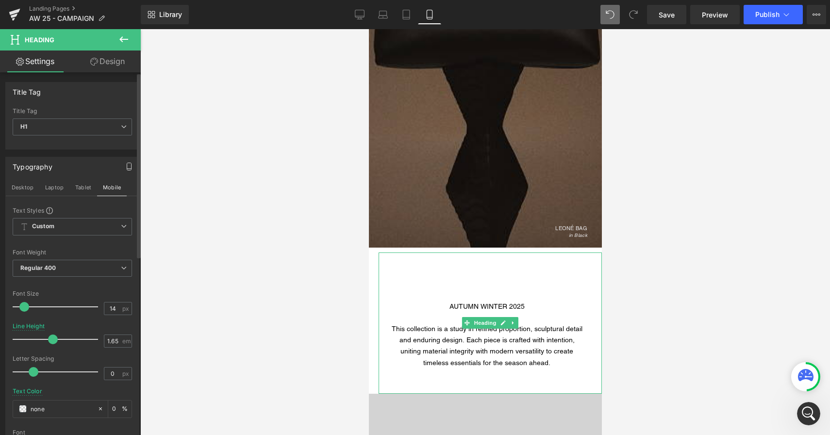
click at [428, 269] on div "AUTUMN WINTER 2025 This collection is a study in refined proportion, sculptural…" at bounding box center [489, 322] width 223 height 141
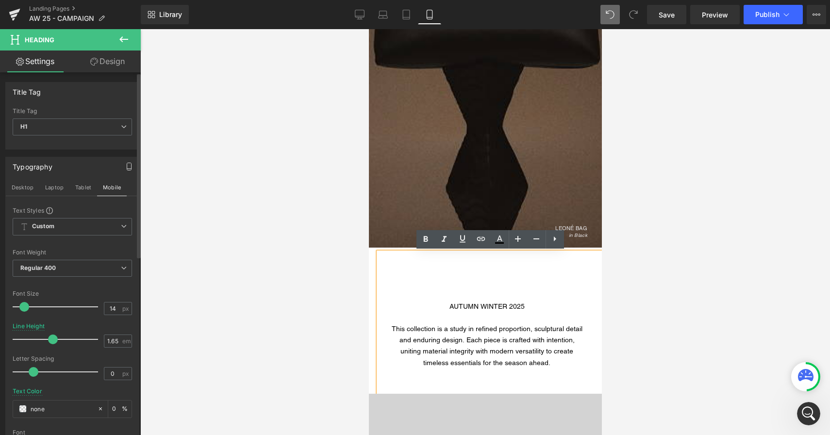
click at [465, 318] on div at bounding box center [486, 317] width 194 height 11
click at [487, 285] on div at bounding box center [486, 289] width 194 height 8
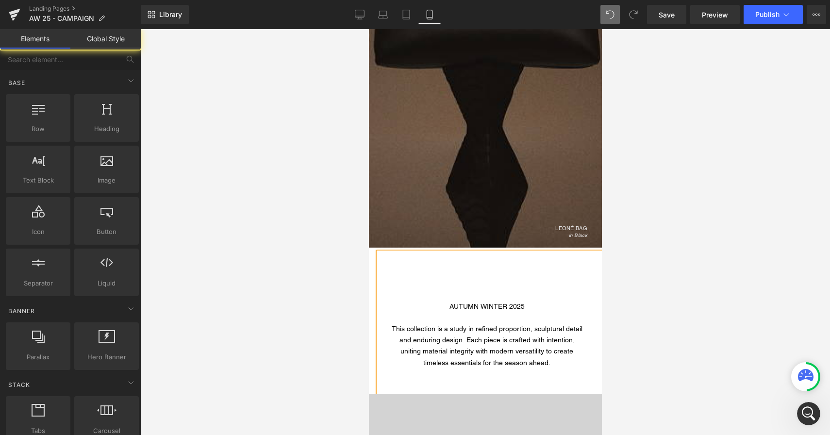
click at [621, 265] on div at bounding box center [485, 232] width 690 height 406
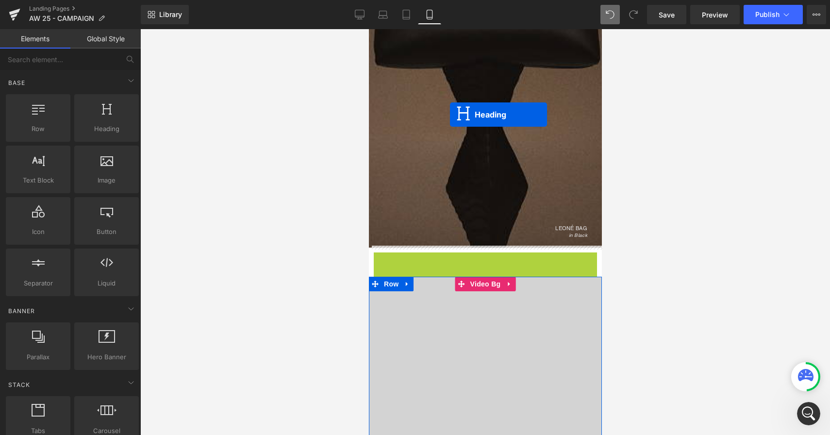
drag, startPoint x: 467, startPoint y: 322, endPoint x: 450, endPoint y: 115, distance: 208.5
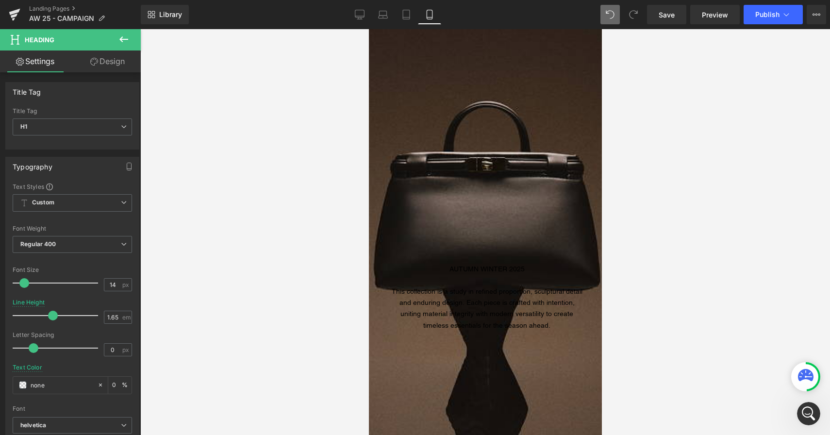
scroll to position [492, 0]
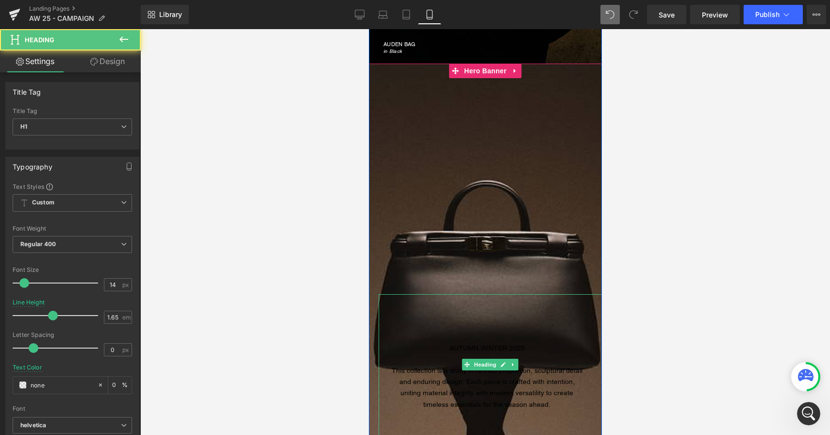
click at [424, 310] on div "AUTUMN WINTER 2025 This collection is a study in refined proportion, sculptural…" at bounding box center [489, 364] width 223 height 141
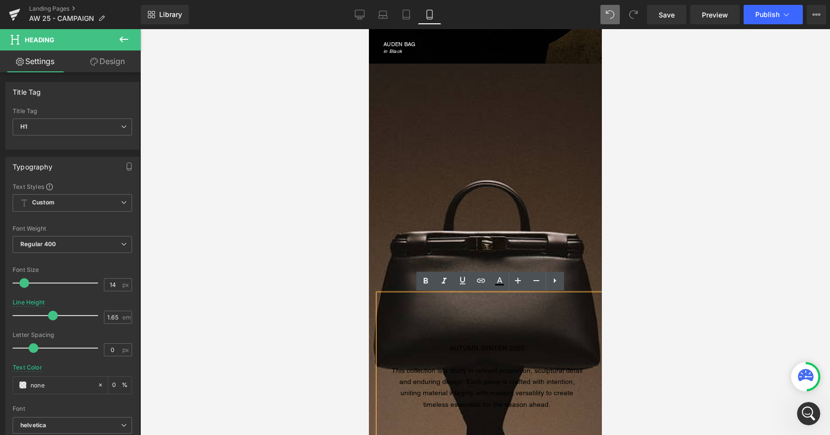
click at [625, 275] on div at bounding box center [485, 232] width 690 height 406
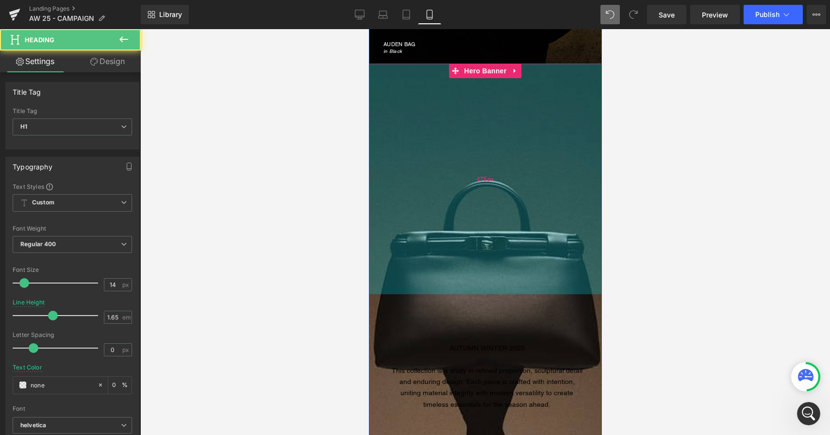
drag, startPoint x: 401, startPoint y: 306, endPoint x: 400, endPoint y: 290, distance: 15.6
click at [400, 290] on div "AUTUMN WINTER 2025 This collection is a study in refined proportion, sculptural…" at bounding box center [485, 307] width 233 height 486
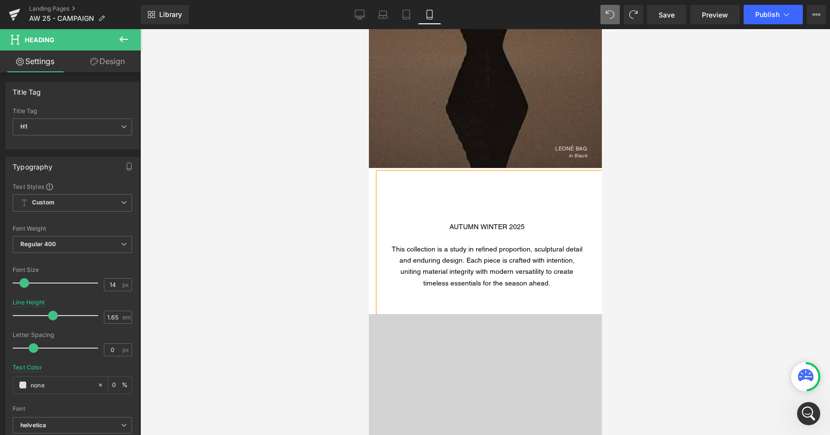
scroll to position [880, 0]
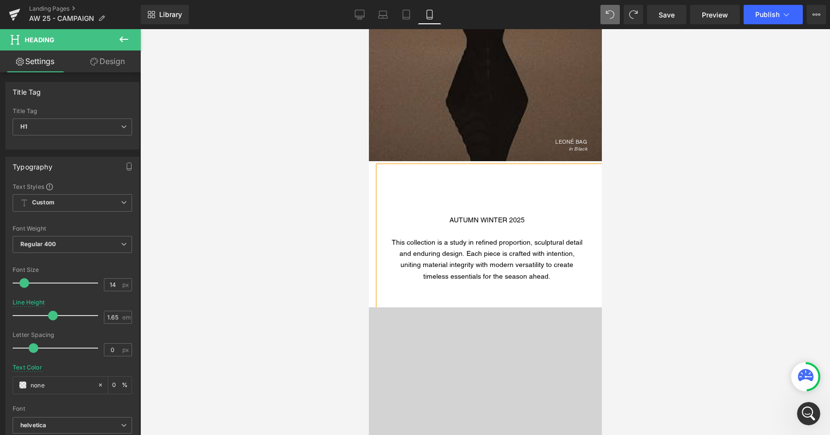
click at [627, 177] on div at bounding box center [485, 232] width 690 height 406
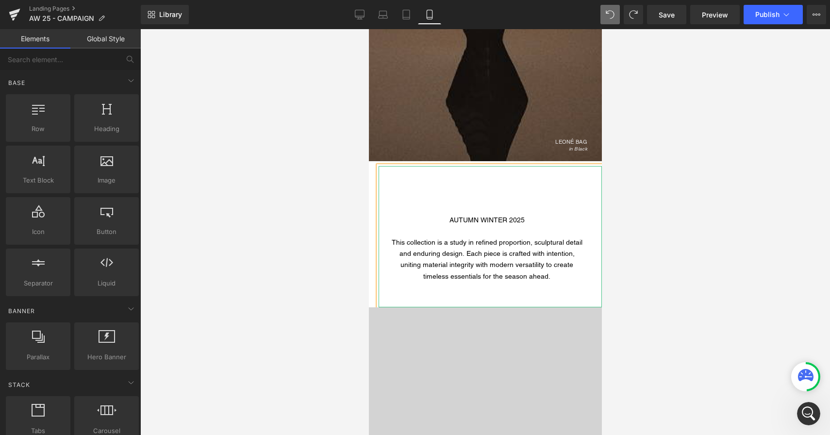
click at [532, 240] on span "This collection is a study in refined proportion, sculptural detail and endurin…" at bounding box center [486, 247] width 191 height 19
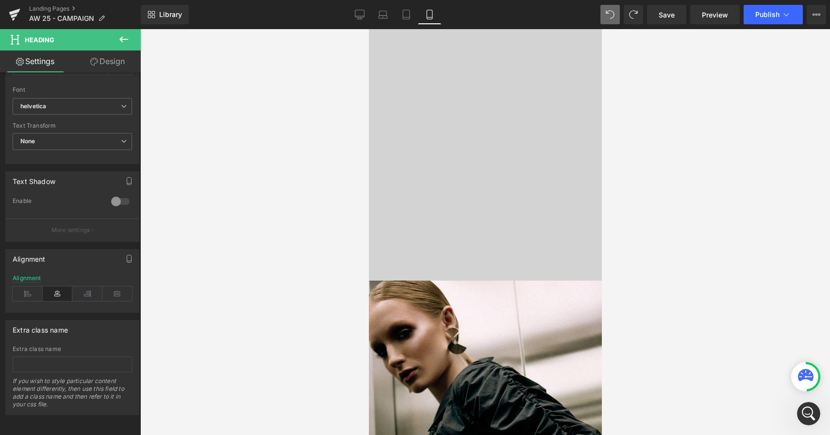
scroll to position [1369, 0]
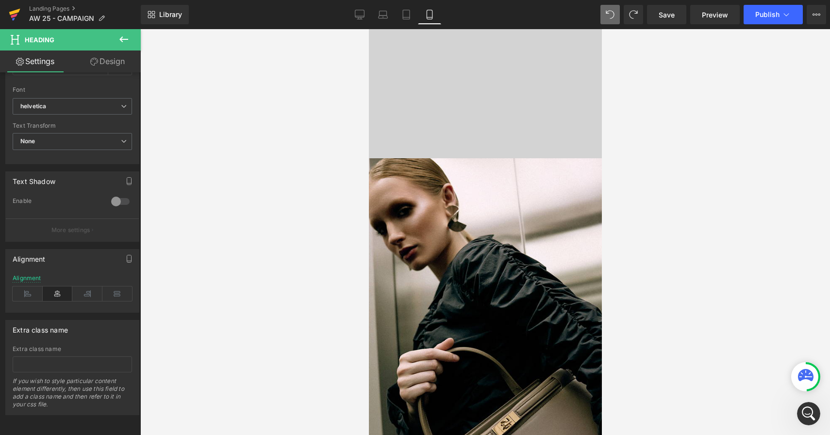
click at [6, 7] on link at bounding box center [14, 14] width 29 height 29
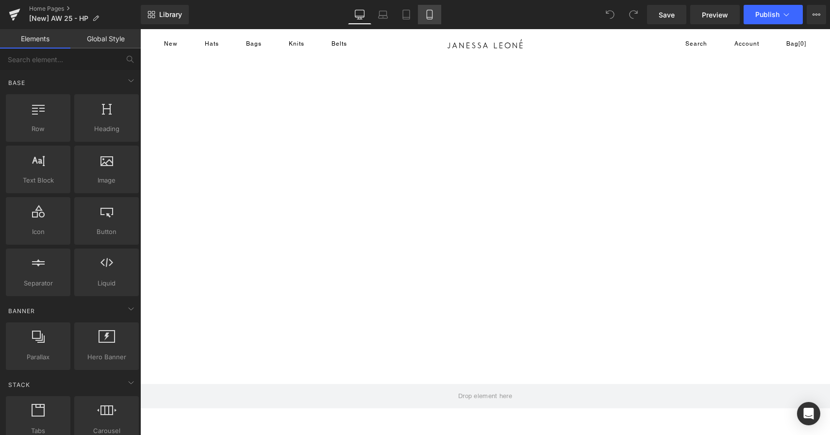
click at [436, 20] on link "Mobile" at bounding box center [429, 14] width 23 height 19
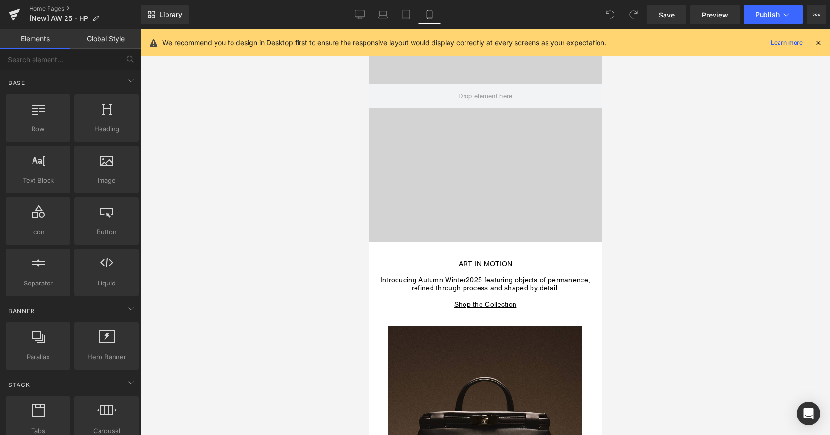
scroll to position [118, 0]
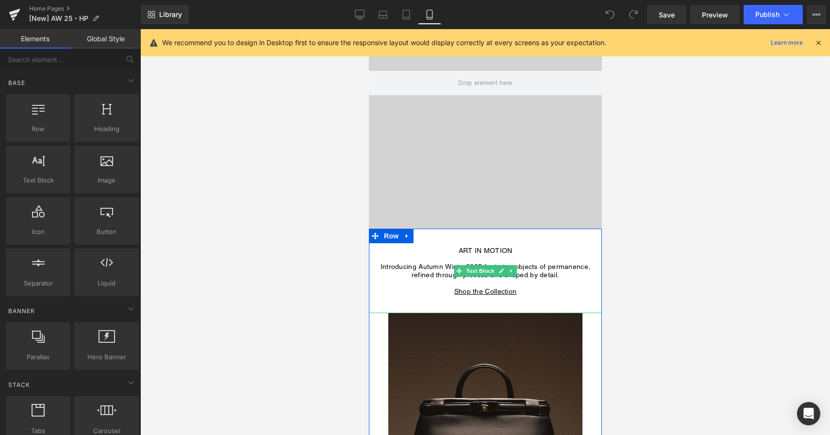
click at [486, 291] on u "Shop the Collection" at bounding box center [485, 291] width 63 height 8
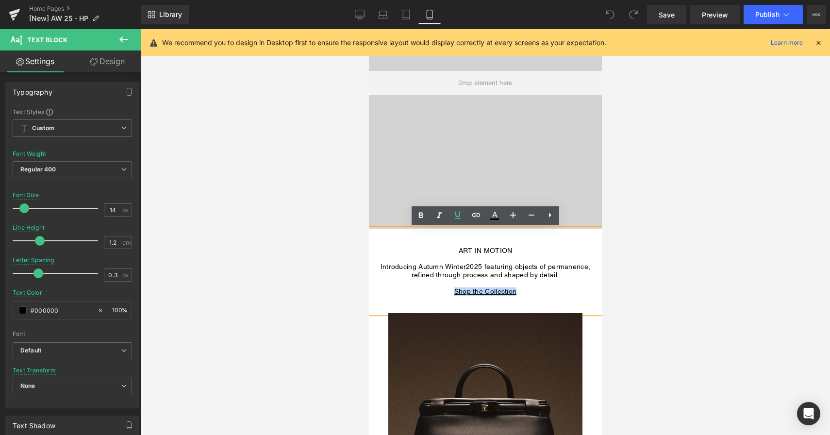
drag, startPoint x: 517, startPoint y: 292, endPoint x: 450, endPoint y: 292, distance: 66.5
click at [450, 292] on p "Shop the Collection" at bounding box center [485, 291] width 233 height 8
click at [478, 215] on icon at bounding box center [477, 215] width 12 height 12
click at [529, 303] on input "text" at bounding box center [483, 303] width 150 height 24
paste input "https://janessaleone.com/collections/autumn-winter-2025"
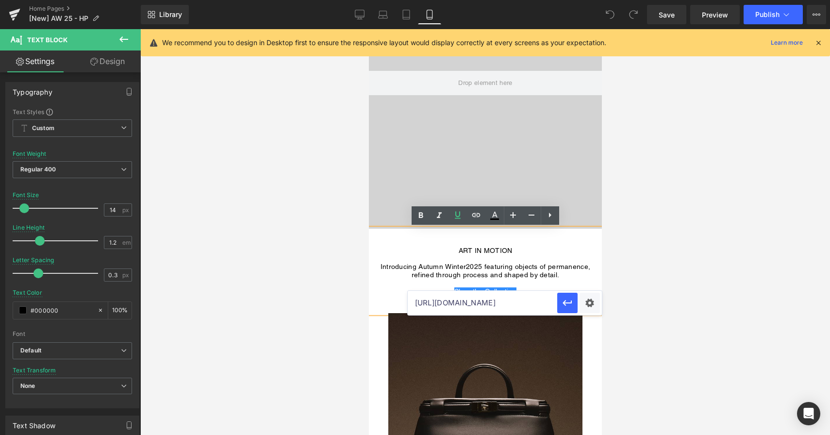
scroll to position [0, 74]
type input "https://janessaleone.com/collections/autumn-winter-2025"
click at [567, 309] on button "button" at bounding box center [567, 303] width 20 height 20
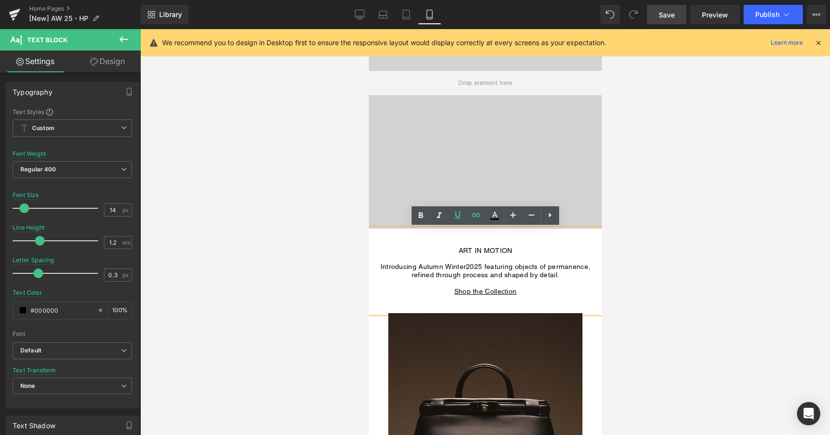
click at [663, 16] on span "Save" at bounding box center [667, 15] width 16 height 10
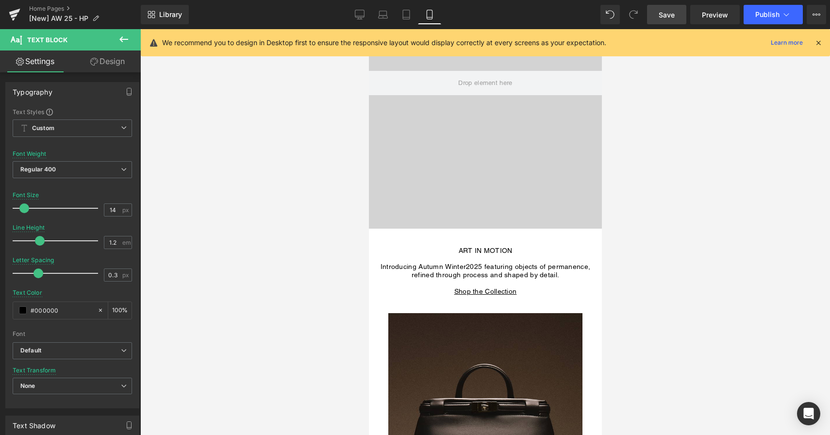
click at [818, 45] on icon at bounding box center [818, 42] width 9 height 9
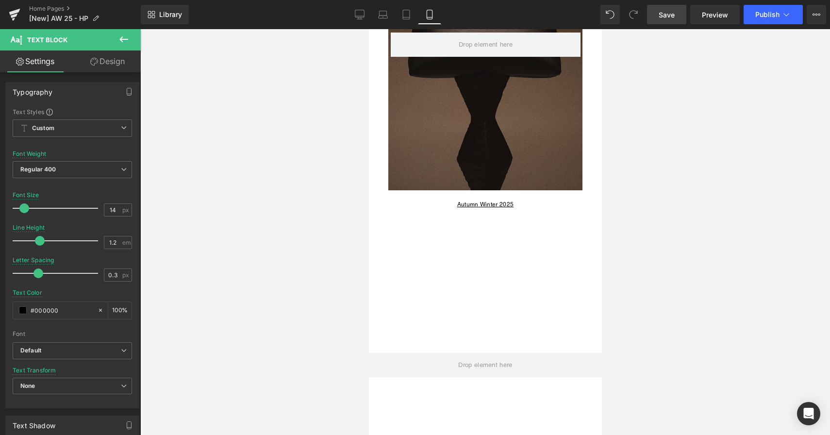
scroll to position [469, 0]
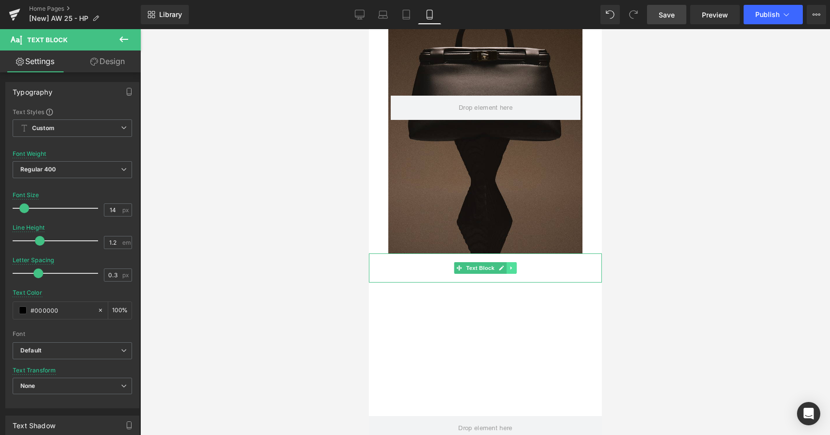
click at [510, 269] on icon at bounding box center [510, 268] width 1 height 3
click at [556, 266] on p "Autumn Winter 2025" at bounding box center [485, 268] width 233 height 10
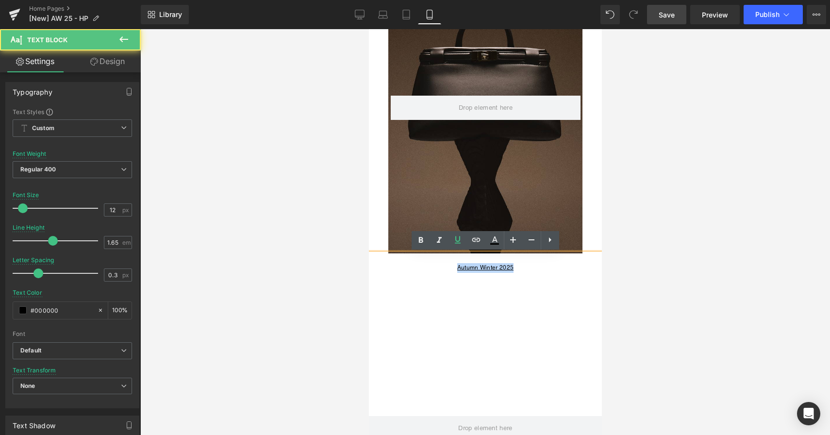
drag, startPoint x: 515, startPoint y: 268, endPoint x: 455, endPoint y: 270, distance: 59.3
click at [455, 270] on p "Autumn Winter 2025" at bounding box center [485, 268] width 233 height 10
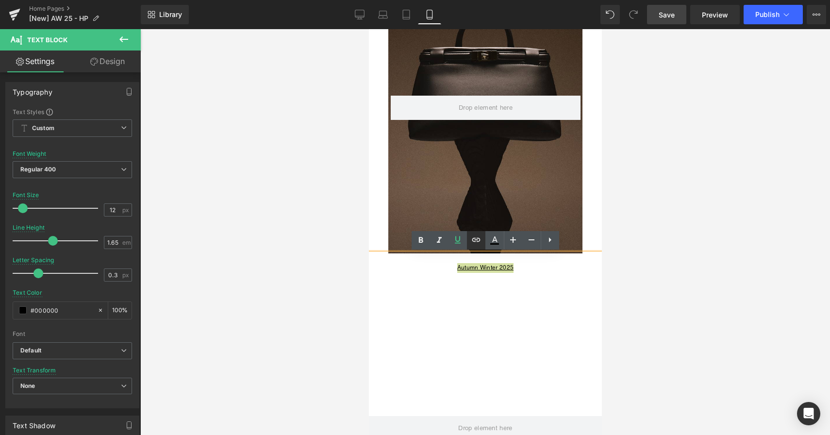
click at [475, 243] on icon at bounding box center [477, 240] width 12 height 12
click at [470, 281] on input "text" at bounding box center [483, 287] width 150 height 24
paste input "https://janessaleone.com/collections/autumn-winter-2025"
type input "https://janessaleone.com/collections/autumn-winter-2025"
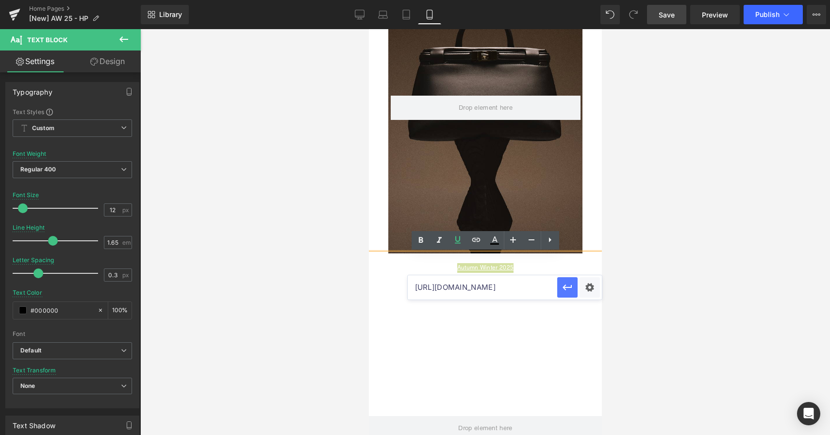
click at [563, 286] on icon "button" at bounding box center [568, 288] width 12 height 12
click at [672, 18] on span "Save" at bounding box center [667, 15] width 16 height 10
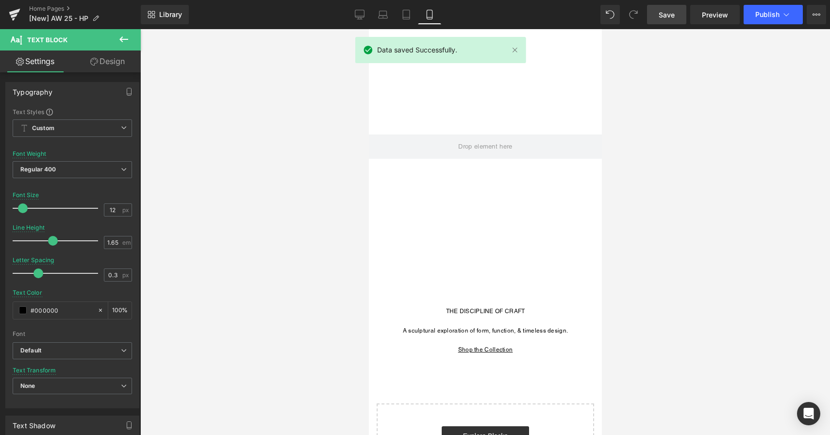
scroll to position [762, 0]
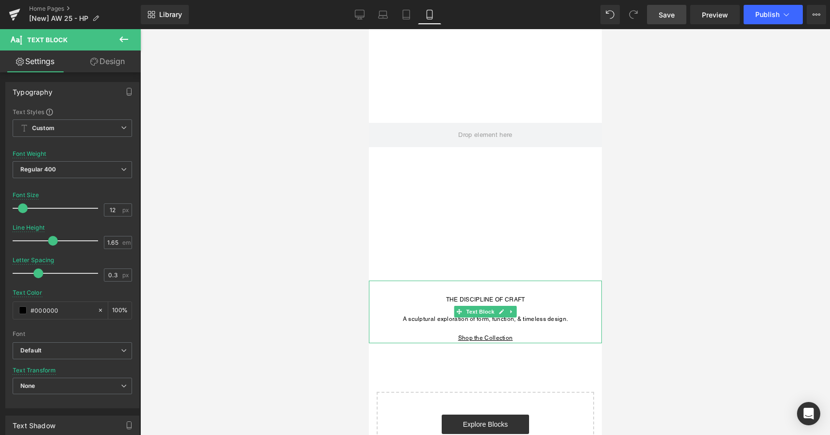
click at [526, 336] on p "Shop the Collection" at bounding box center [485, 339] width 233 height 10
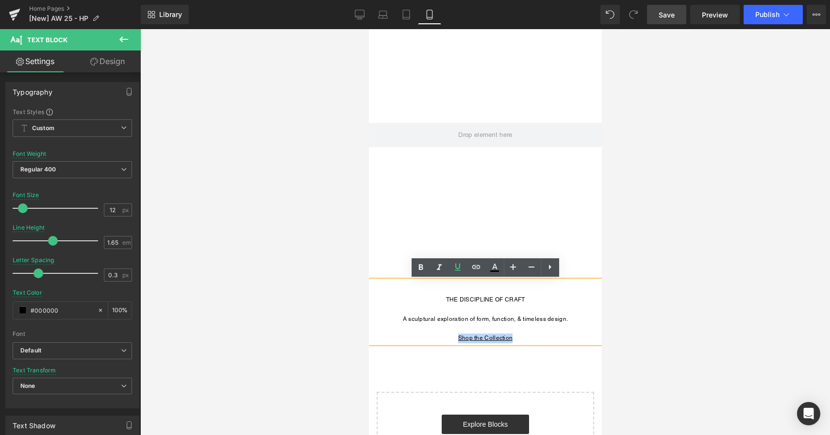
drag, startPoint x: 519, startPoint y: 338, endPoint x: 455, endPoint y: 341, distance: 63.2
click at [455, 341] on p "Shop the Collection" at bounding box center [485, 339] width 233 height 10
click at [293, 164] on div at bounding box center [485, 232] width 690 height 406
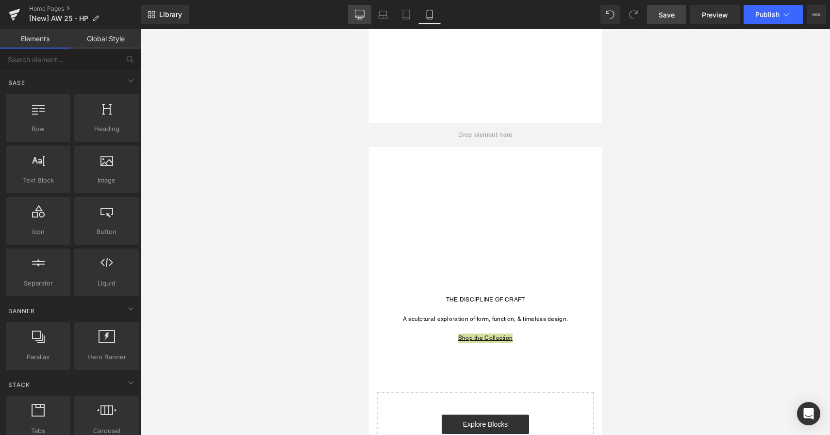
click at [364, 16] on icon at bounding box center [359, 16] width 9 height 0
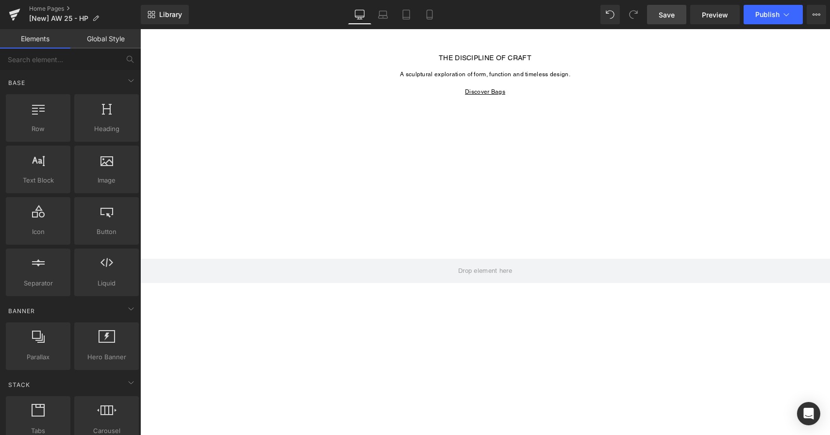
scroll to position [908, 0]
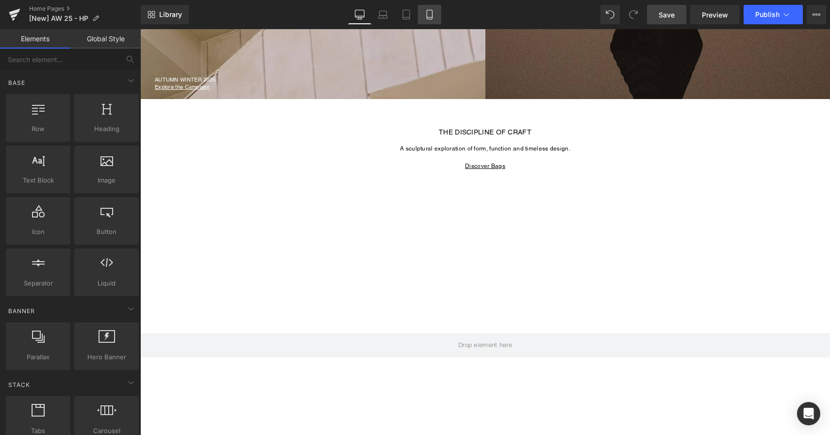
click at [428, 16] on icon at bounding box center [430, 15] width 10 height 10
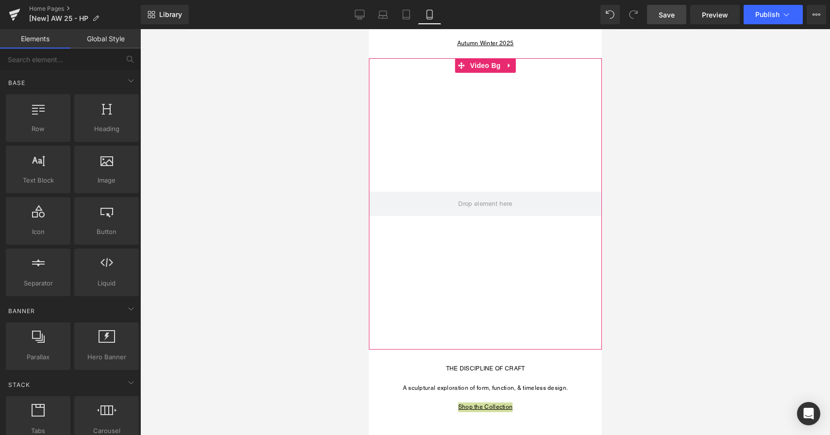
scroll to position [789, 0]
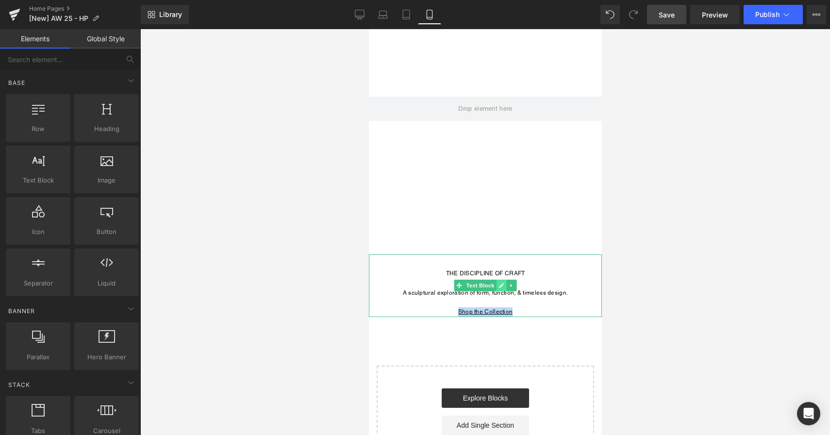
click at [502, 287] on icon at bounding box center [501, 286] width 5 height 6
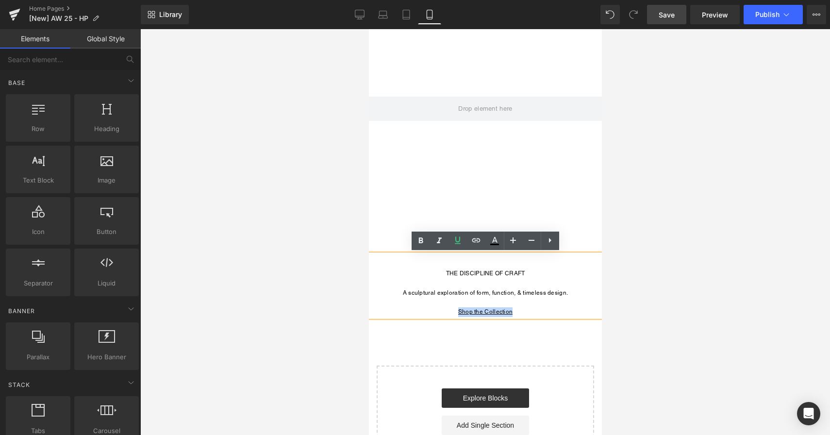
click at [511, 312] on u "Shop the Collection" at bounding box center [485, 311] width 55 height 7
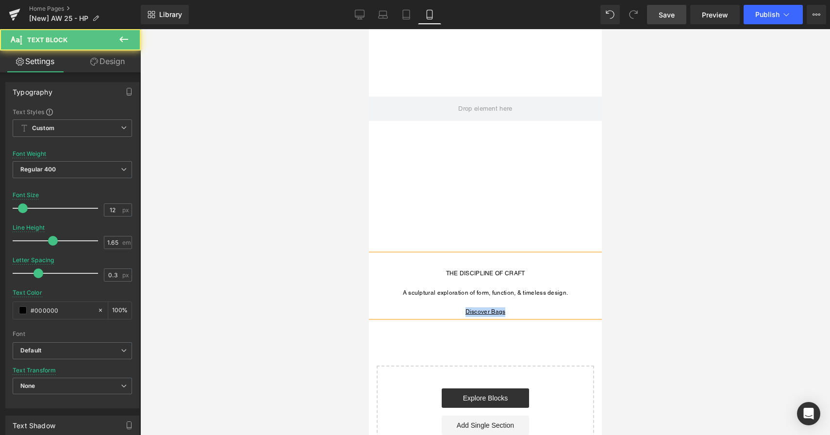
drag, startPoint x: 507, startPoint y: 314, endPoint x: 464, endPoint y: 314, distance: 43.2
click at [464, 314] on p "Discover Bags" at bounding box center [485, 312] width 233 height 10
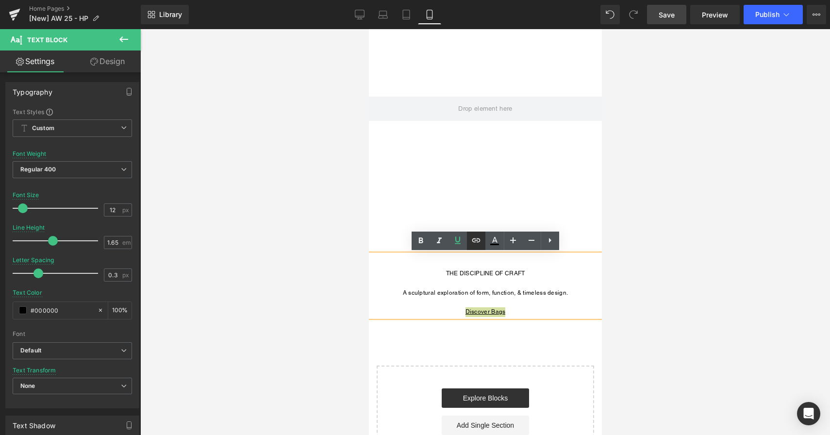
click at [478, 245] on icon at bounding box center [477, 241] width 12 height 12
click at [501, 320] on input "text" at bounding box center [483, 321] width 150 height 24
paste input "https://janessaleone.com/collections/bags"
type input "https://janessaleone.com/collections/bags"
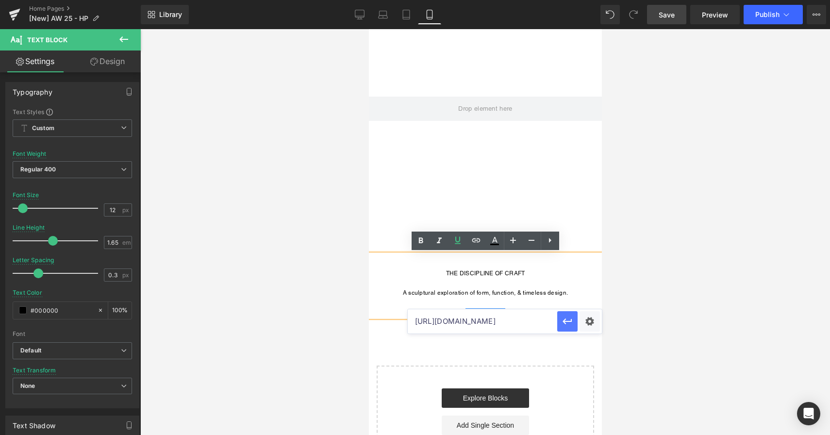
click at [568, 328] on button "button" at bounding box center [567, 321] width 20 height 20
click at [666, 11] on span "Save" at bounding box center [667, 15] width 16 height 10
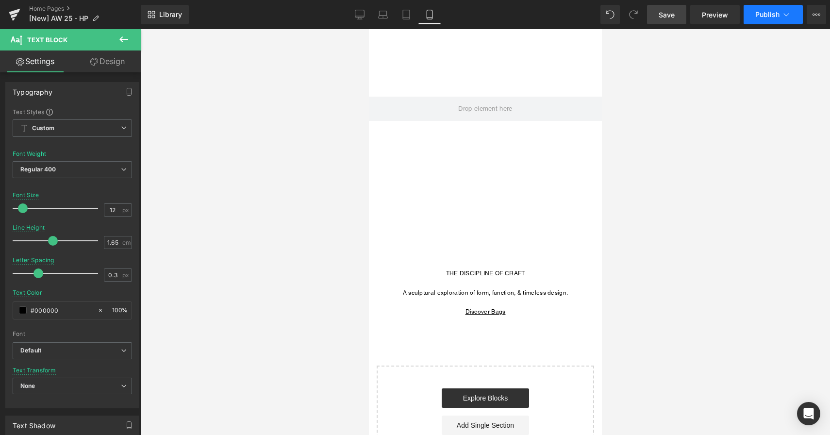
click at [790, 17] on icon at bounding box center [787, 15] width 10 height 10
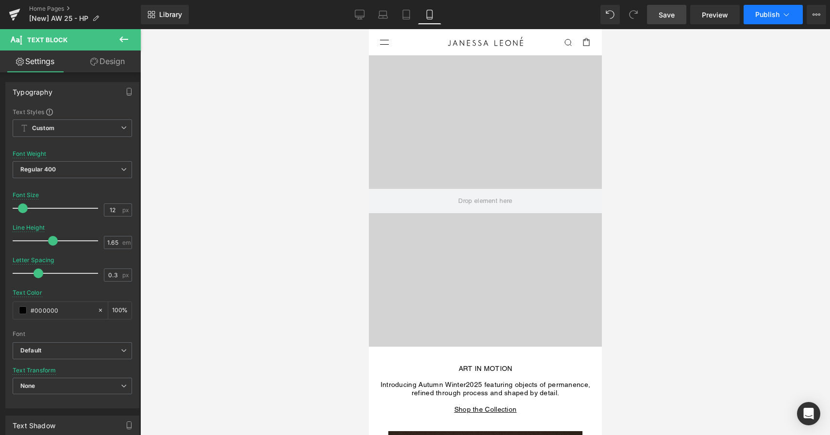
click at [758, 19] on button "Publish" at bounding box center [773, 14] width 59 height 19
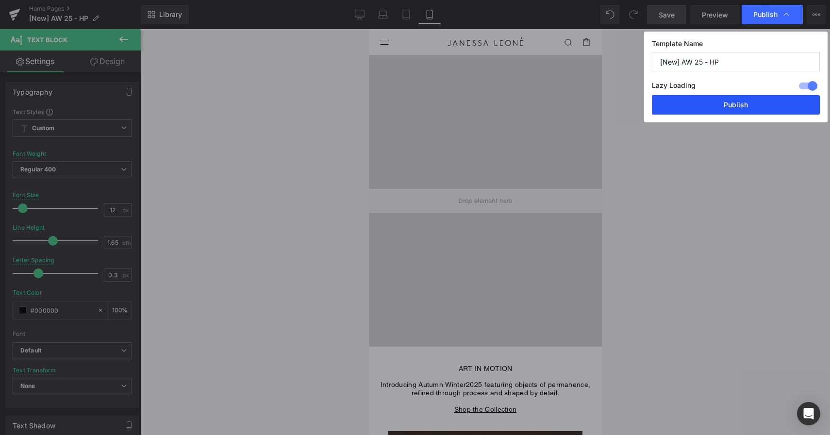
click at [741, 103] on button "Publish" at bounding box center [736, 104] width 168 height 19
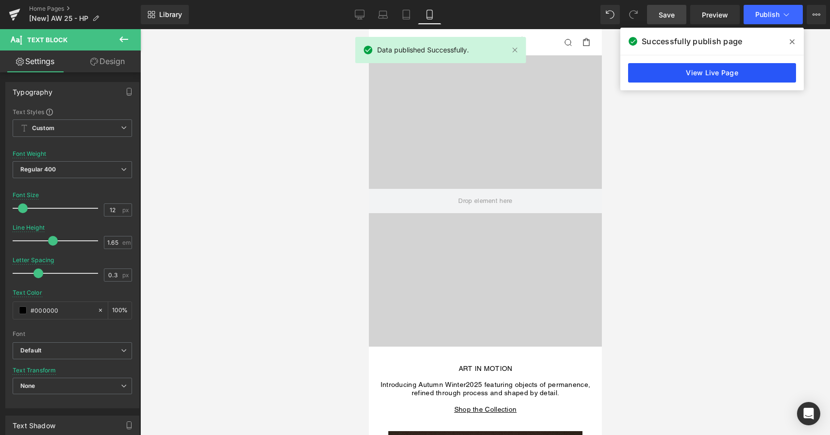
click at [699, 69] on link "View Live Page" at bounding box center [712, 72] width 168 height 19
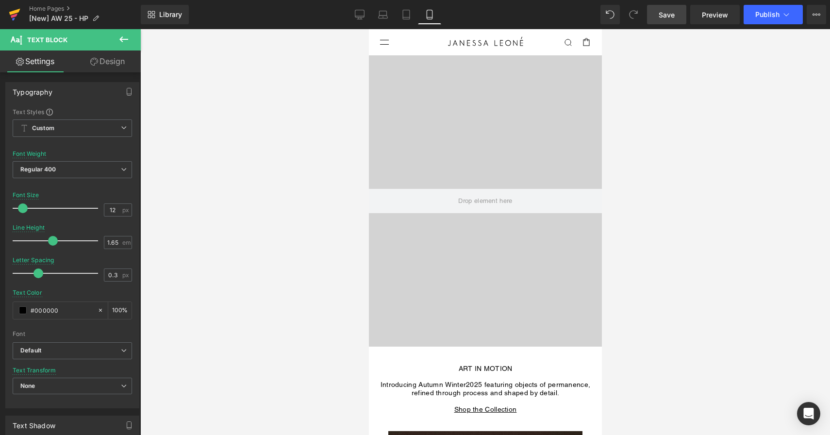
click at [13, 13] on icon at bounding box center [14, 12] width 11 height 6
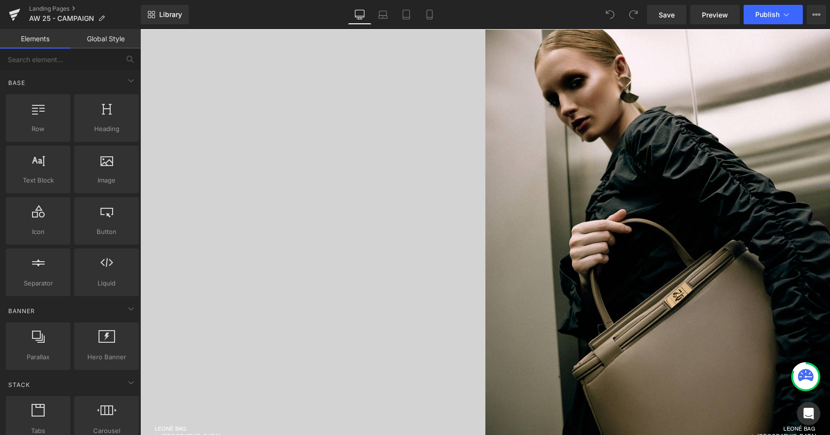
scroll to position [729, 0]
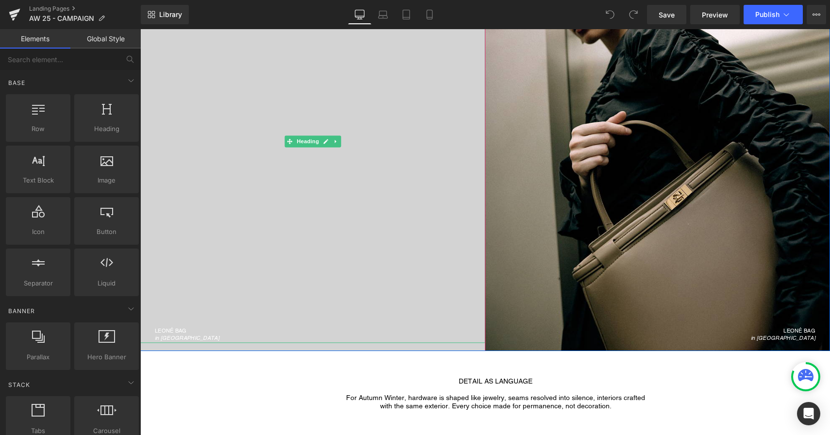
click at [176, 334] on h1 "LEONÉ BAG" at bounding box center [320, 331] width 331 height 5
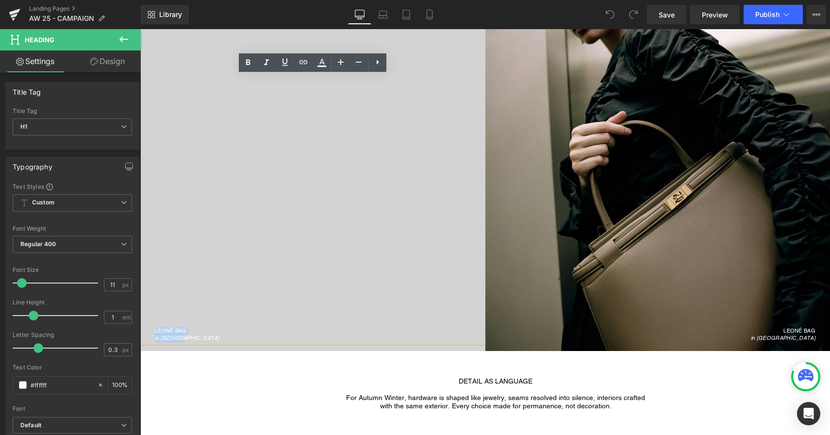
drag, startPoint x: 180, startPoint y: 341, endPoint x: 152, endPoint y: 333, distance: 29.5
click at [152, 333] on div "LEONÉ BAG in Merlot" at bounding box center [312, 141] width 345 height 403
click at [304, 66] on icon at bounding box center [304, 62] width 12 height 12
click at [207, 349] on input "text" at bounding box center [211, 350] width 150 height 24
paste input "https://janessaleone.com/collections/bags/products/leone-bag?variant=4199258387…"
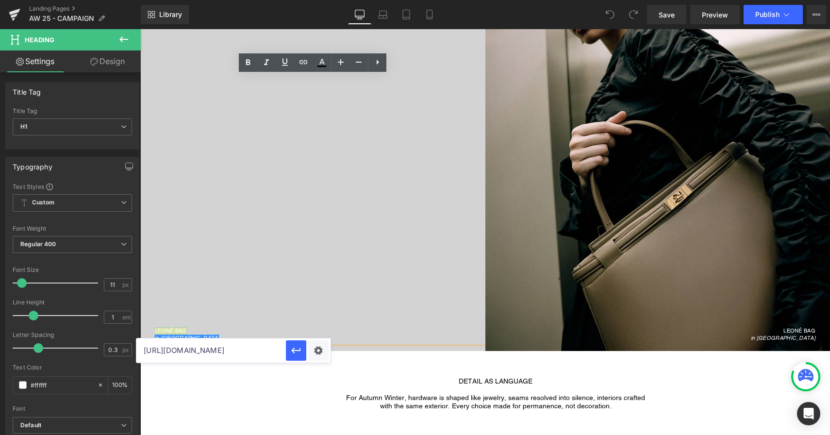
scroll to position [0, 187]
type input "https://janessaleone.com/collections/bags/products/leone-bag?variant=4199258387…"
click at [294, 349] on icon "button" at bounding box center [296, 351] width 12 height 12
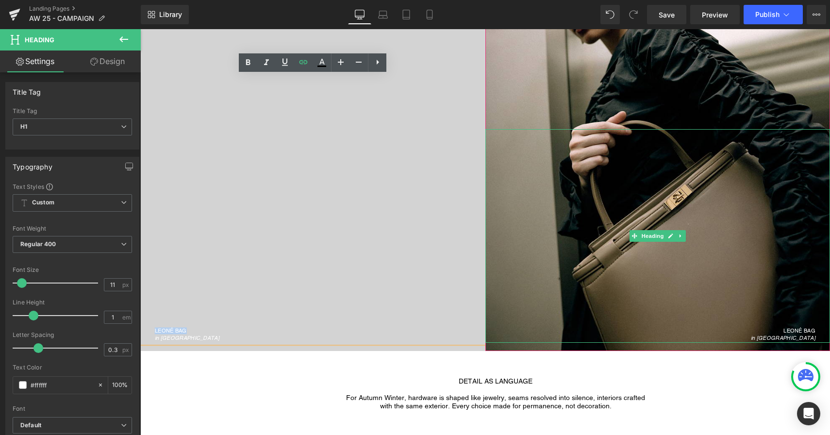
click at [808, 334] on div "in [GEOGRAPHIC_DATA]" at bounding box center [651, 338] width 331 height 9
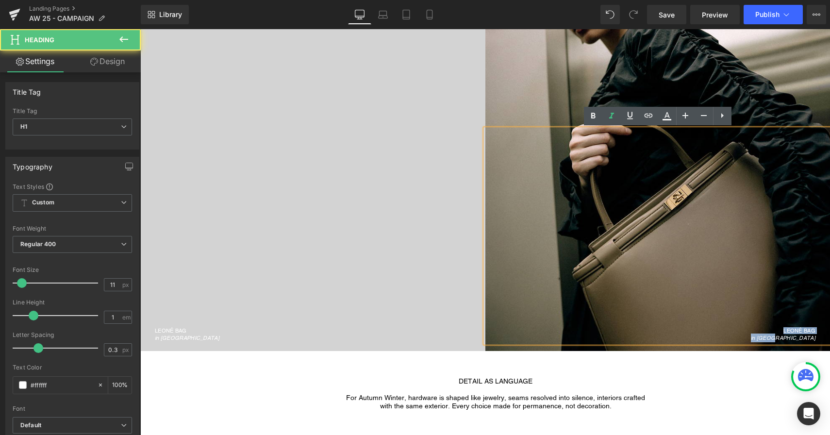
drag, startPoint x: 784, startPoint y: 330, endPoint x: 823, endPoint y: 338, distance: 39.8
click at [823, 339] on div "LEONÉ BAG in [GEOGRAPHIC_DATA]" at bounding box center [658, 235] width 345 height 213
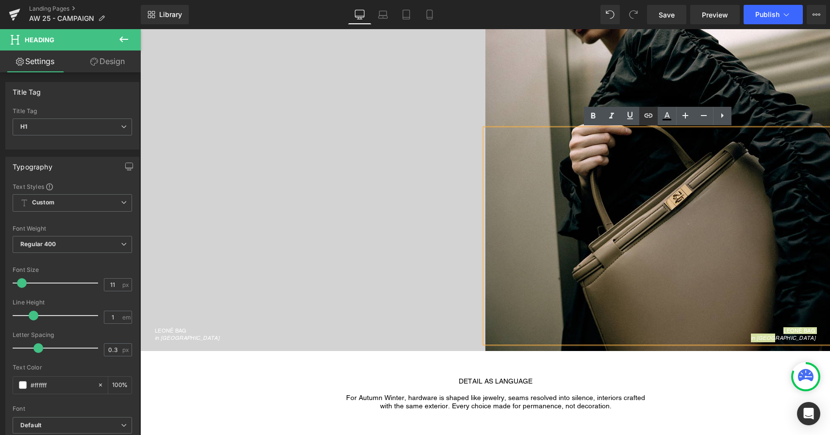
click at [650, 116] on icon at bounding box center [648, 116] width 8 height 4
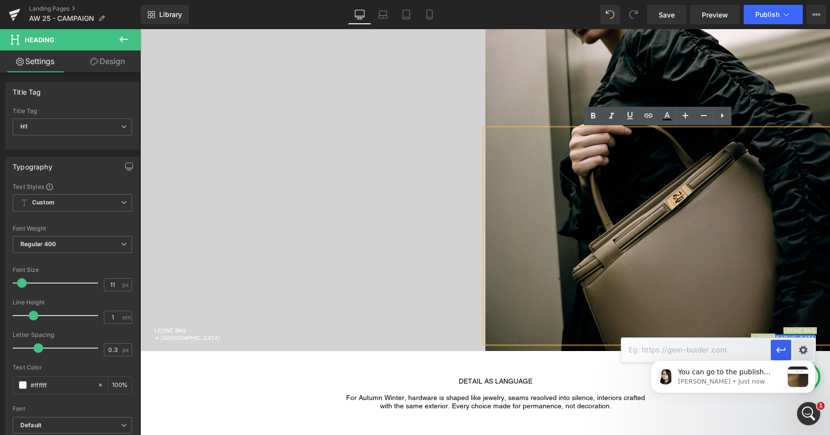
click at [658, 351] on body "You can go to the publish settings and change it here Pauline • Just now" at bounding box center [733, 375] width 186 height 60
click at [647, 345] on body "You can go to the publish settings and change it here Pauline • Just now" at bounding box center [733, 375] width 186 height 60
click at [638, 352] on input "text" at bounding box center [697, 350] width 150 height 24
paste input "https://janessaleone.com/collections/bags/products/leone-bag?variant=4199258390…"
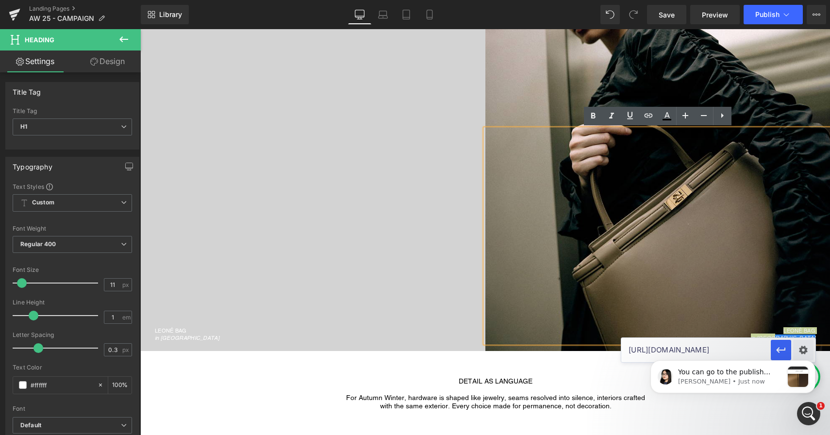
type input "https://janessaleone.com/collections/bags/products/leone-bag?variant=4199258390…"
click at [771, 346] on body "You can go to the publish settings and change it here Pauline • Just now" at bounding box center [733, 375] width 186 height 60
click at [775, 352] on div "You can go to the publish settings and change it here Pauline • Just now" at bounding box center [733, 332] width 179 height 121
click at [810, 364] on icon "Dismiss notification" at bounding box center [812, 363] width 5 height 5
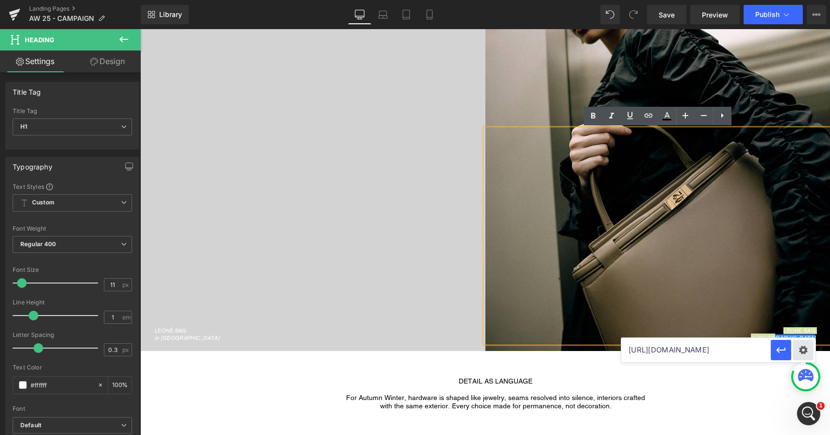
click at [804, 0] on div "Text Color Highlight Color #333333 Edit or remove link: Edit - Unlink - Cancel …" at bounding box center [415, 0] width 830 height 0
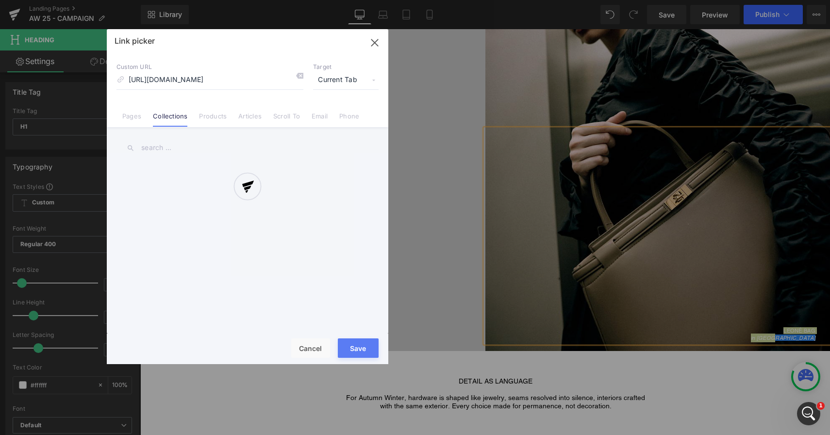
scroll to position [0, 120]
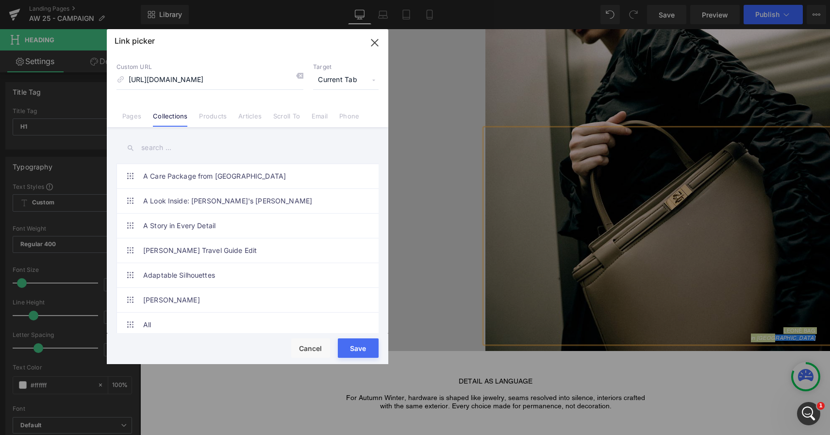
click at [375, 41] on icon "button" at bounding box center [375, 43] width 16 height 16
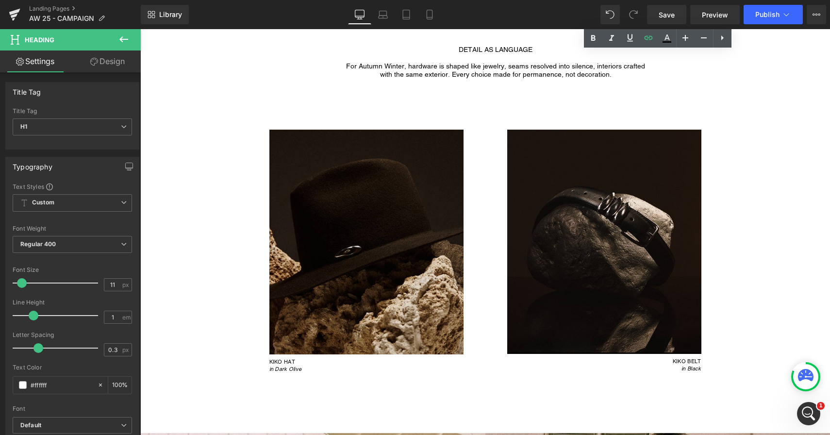
scroll to position [1181, 0]
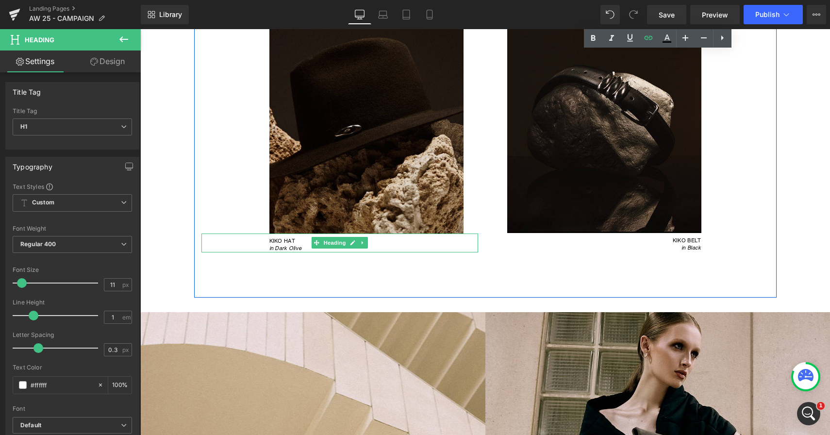
click at [300, 247] on span "in Dark Olive" at bounding box center [285, 248] width 33 height 6
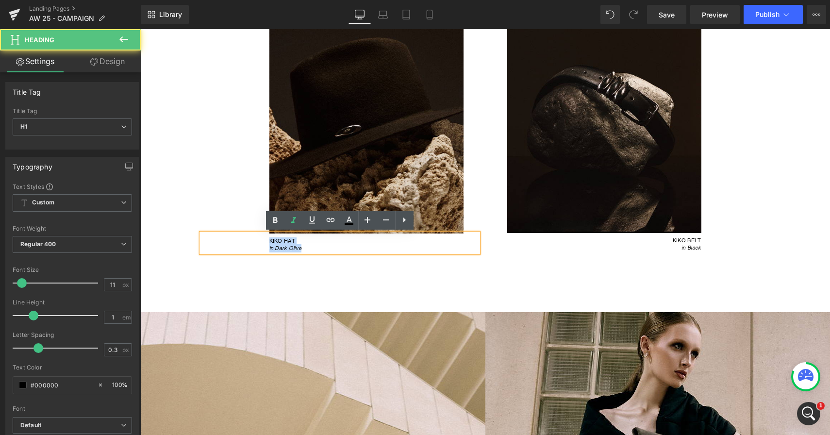
drag, startPoint x: 268, startPoint y: 240, endPoint x: 307, endPoint y: 247, distance: 39.4
click at [307, 247] on div "KIKO HAT in Dark Olive" at bounding box center [340, 243] width 277 height 19
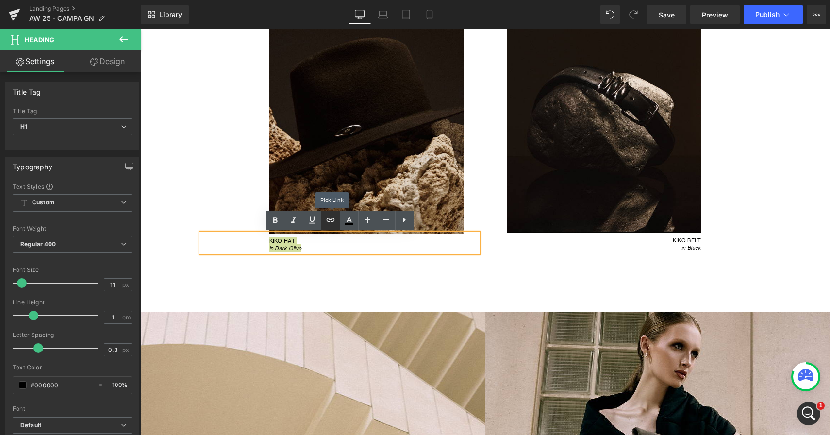
click at [333, 221] on icon at bounding box center [330, 220] width 8 height 4
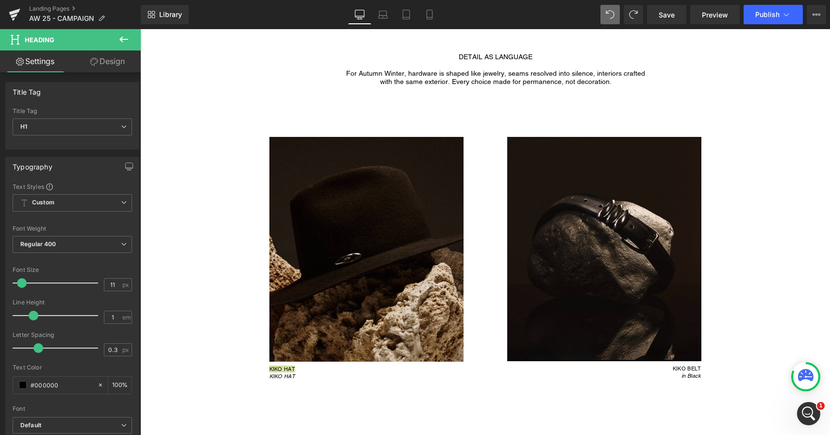
scroll to position [1132, 0]
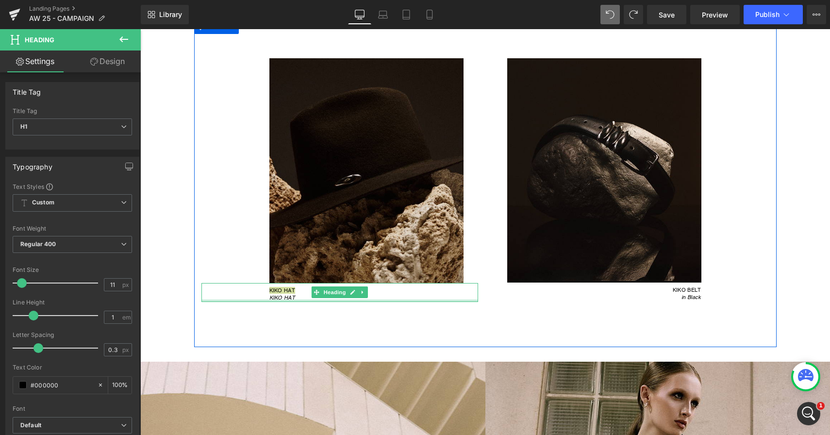
click at [290, 300] on div at bounding box center [340, 301] width 277 height 2
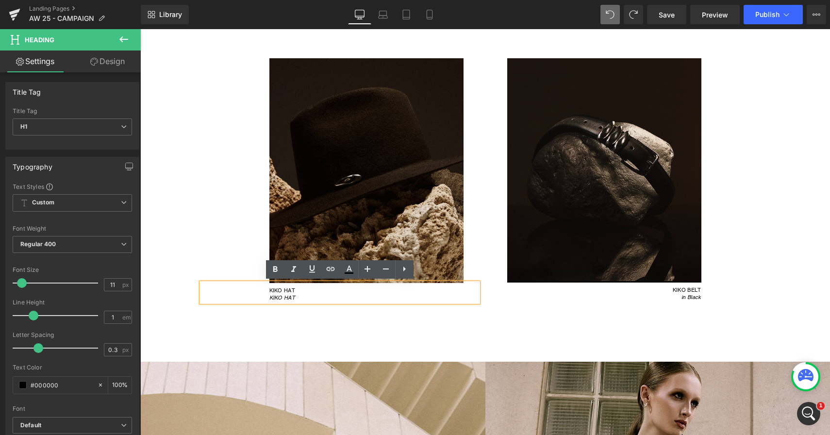
click at [295, 297] on div "KIKO HAT" at bounding box center [366, 297] width 194 height 9
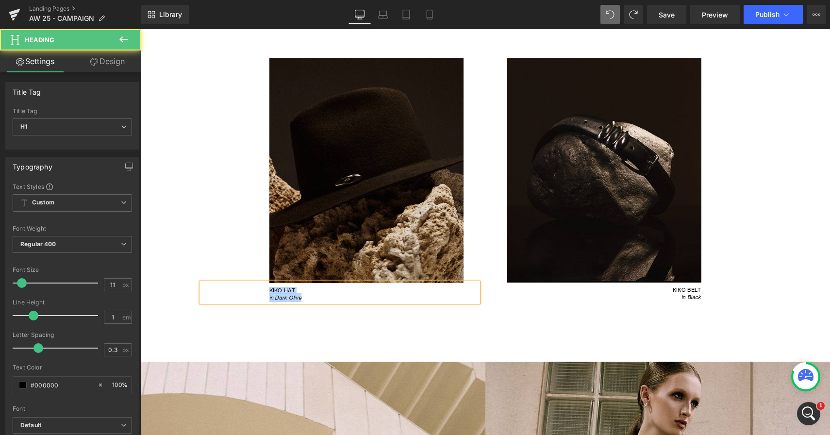
drag, startPoint x: 269, startPoint y: 291, endPoint x: 311, endPoint y: 299, distance: 42.5
click at [311, 299] on div "KIKO HAT in Dark Olive" at bounding box center [340, 292] width 277 height 19
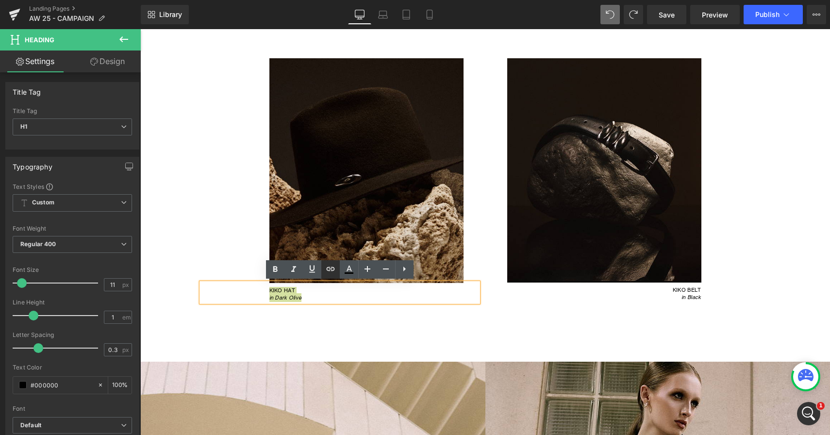
click at [331, 271] on icon at bounding box center [330, 269] width 8 height 4
click at [302, 317] on input "text" at bounding box center [277, 309] width 150 height 24
paste input "https://janessaleone.com/products/kiko-hat?_pos=1&_sid=643c58f26&_ss=r"
type input "https://janessaleone.com/products/kiko-hat?_pos=1&_sid=643c58f26&_ss=r"
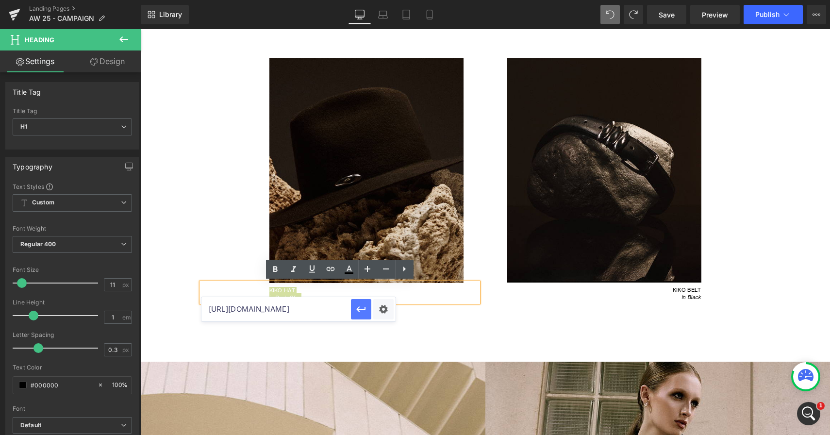
click at [358, 314] on icon "button" at bounding box center [361, 309] width 12 height 12
click at [582, 342] on div "Image KIKO HAT in Dark Olive Heading Image KIKO BELT in Black Heading Row" at bounding box center [485, 183] width 583 height 328
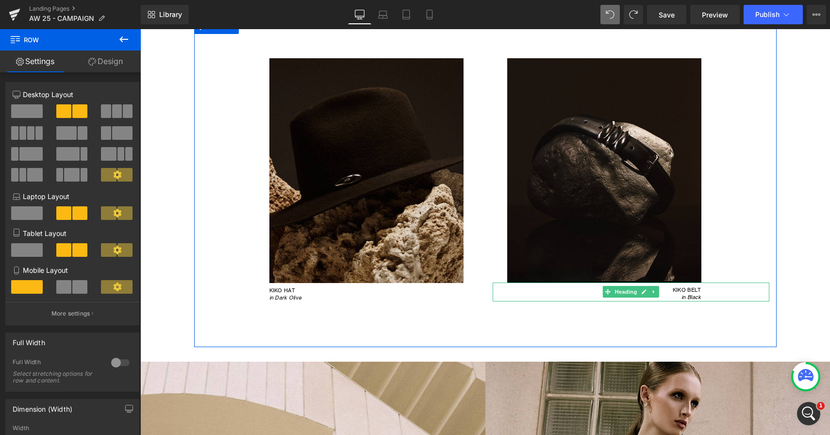
click at [691, 295] on span "in Black" at bounding box center [691, 297] width 19 height 6
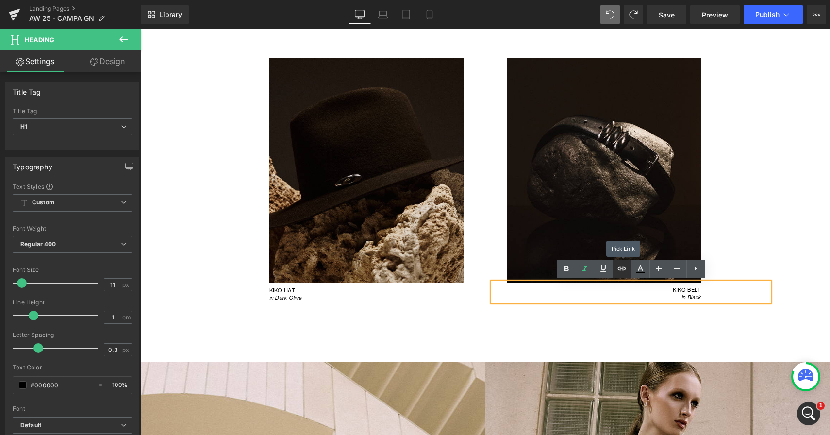
click at [622, 270] on icon at bounding box center [622, 269] width 8 height 4
click at [607, 325] on input "text" at bounding box center [567, 316] width 150 height 24
paste input "https://janessaleone.com/products/kiko-belt?_pos=2&_sid=643c58f26&_ss=r"
type input "https://janessaleone.com/products/kiko-belt?_pos=2&_sid=643c58f26&_ss=r"
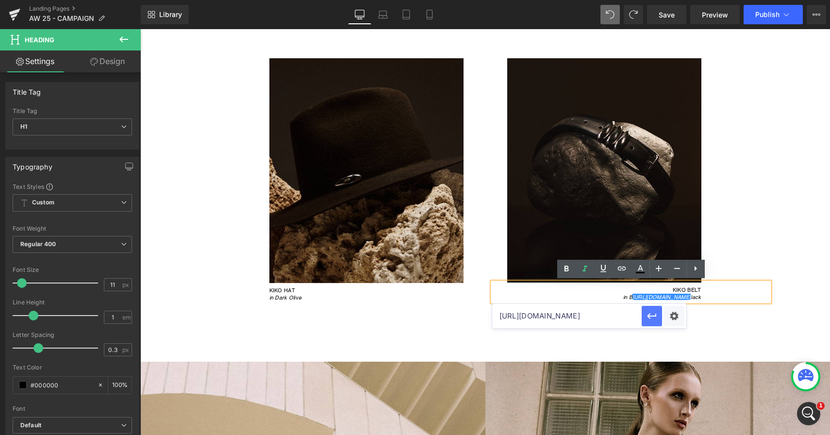
click at [652, 320] on icon "button" at bounding box center [652, 316] width 12 height 12
click at [746, 137] on div "Image KIKO BELT in B https://gem-3910432.net lack Heading" at bounding box center [631, 160] width 291 height 282
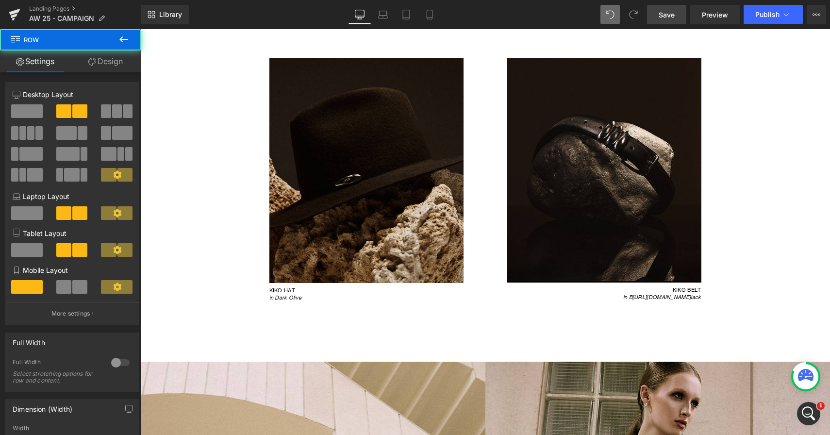
click at [673, 14] on span "Save" at bounding box center [667, 15] width 16 height 10
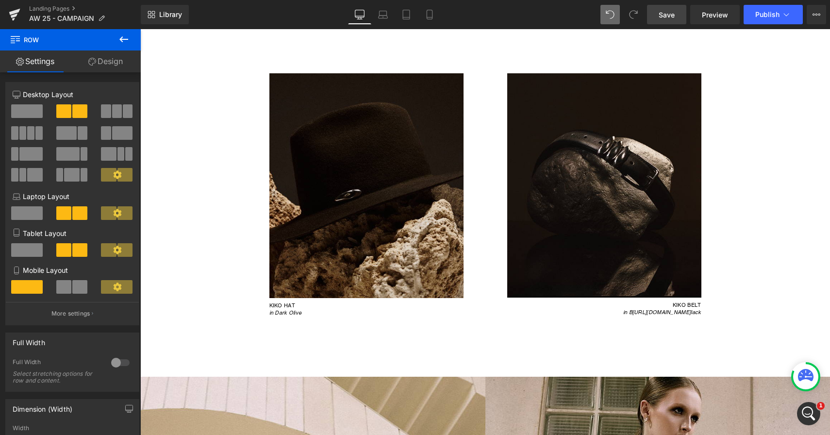
scroll to position [1021, 0]
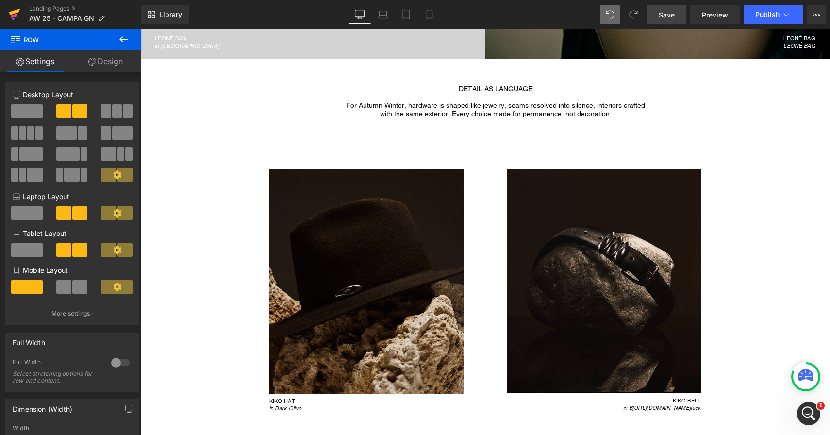
click at [10, 17] on icon at bounding box center [15, 14] width 12 height 24
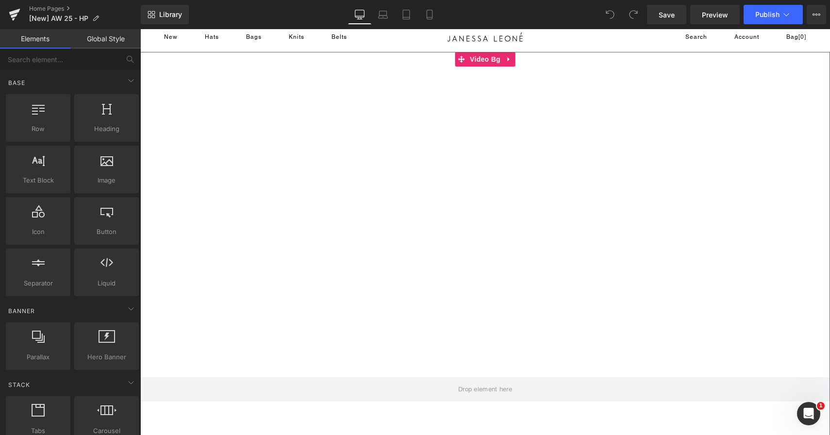
scroll to position [10, 0]
click at [485, 58] on span "Video Bg" at bounding box center [485, 56] width 35 height 15
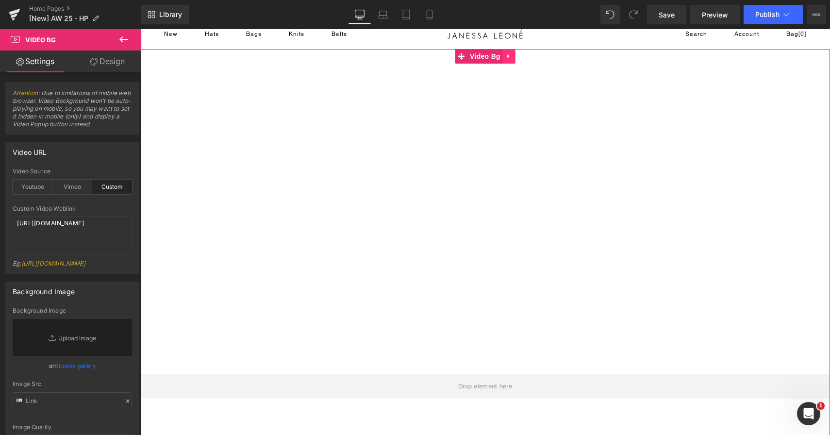
click at [511, 57] on icon at bounding box center [509, 56] width 7 height 7
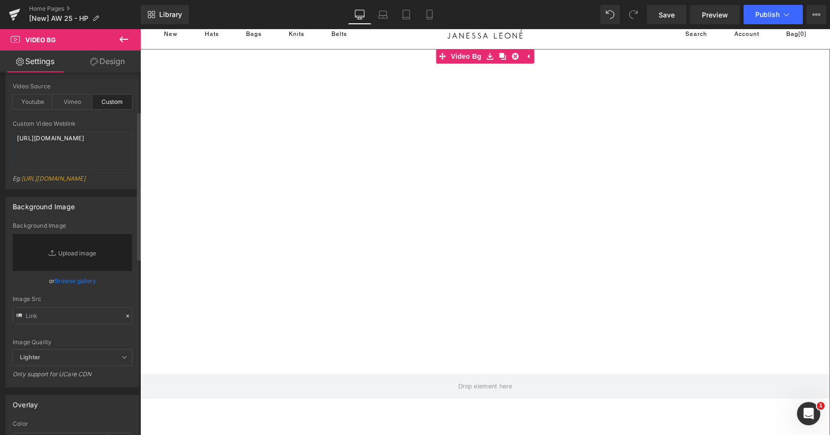
scroll to position [97, 0]
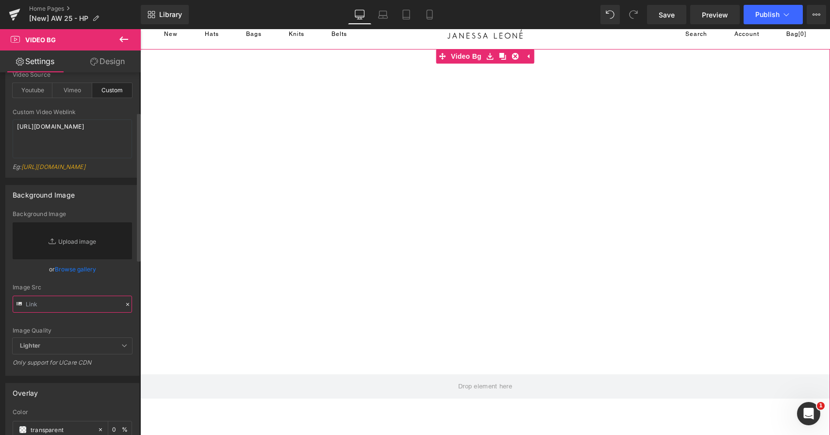
click at [50, 313] on input "text" at bounding box center [72, 304] width 119 height 17
click at [62, 338] on div "Image Quality Lighter Lightest Lighter Lighter Lightest Only support for UCare …" at bounding box center [72, 274] width 119 height 127
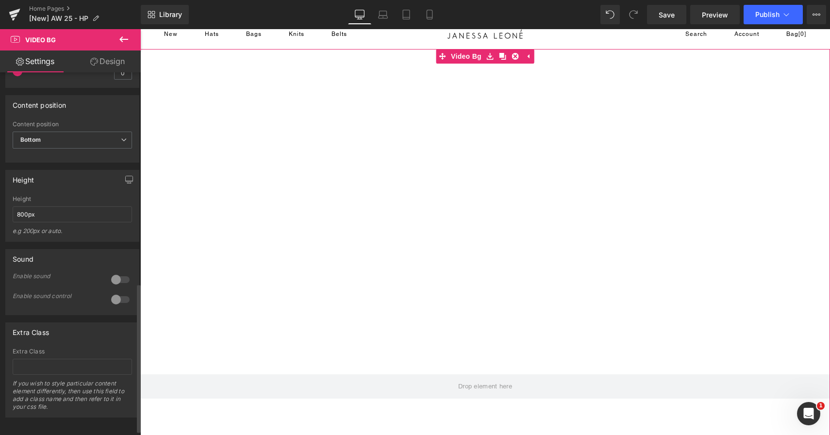
scroll to position [524, 0]
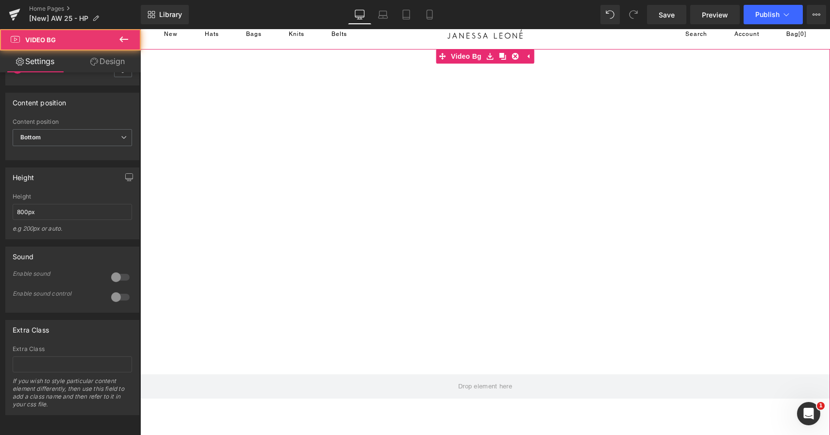
click at [339, 196] on div at bounding box center [485, 243] width 690 height 388
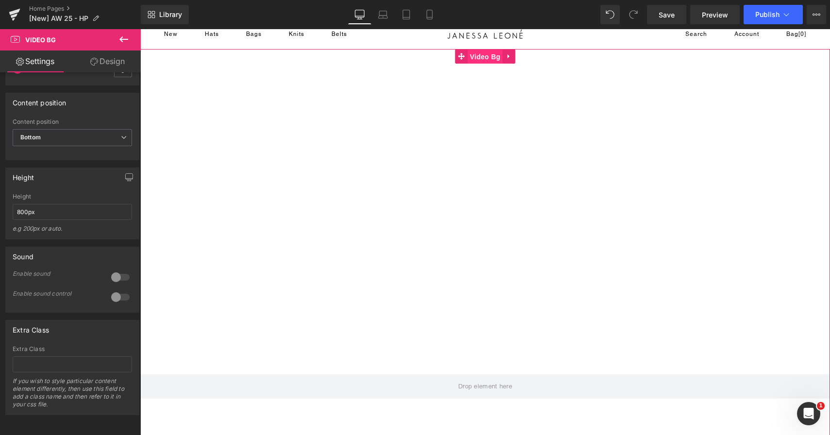
click at [481, 57] on span "Video Bg" at bounding box center [485, 57] width 35 height 15
click at [483, 57] on span "Video Bg" at bounding box center [485, 56] width 35 height 15
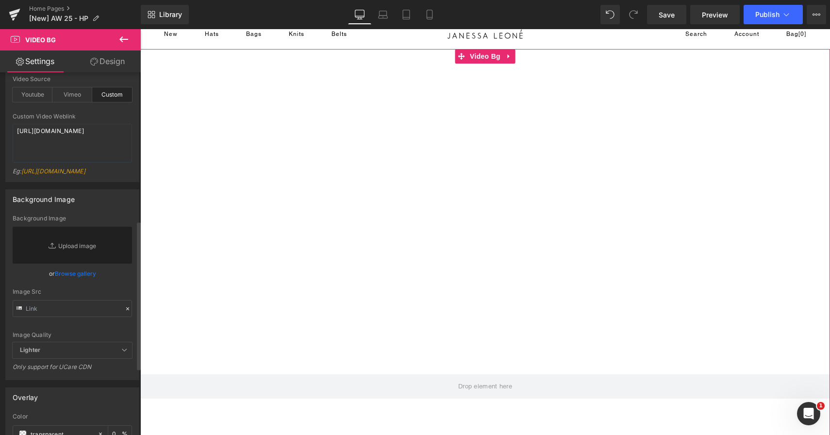
scroll to position [0, 0]
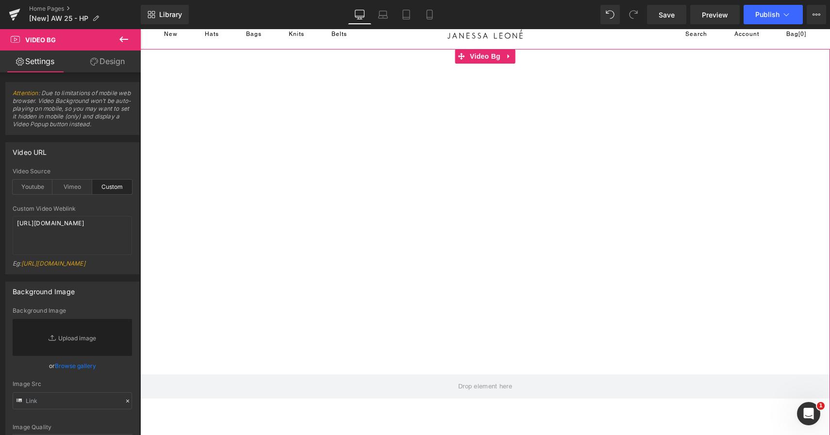
click at [104, 67] on link "Design" at bounding box center [107, 61] width 70 height 22
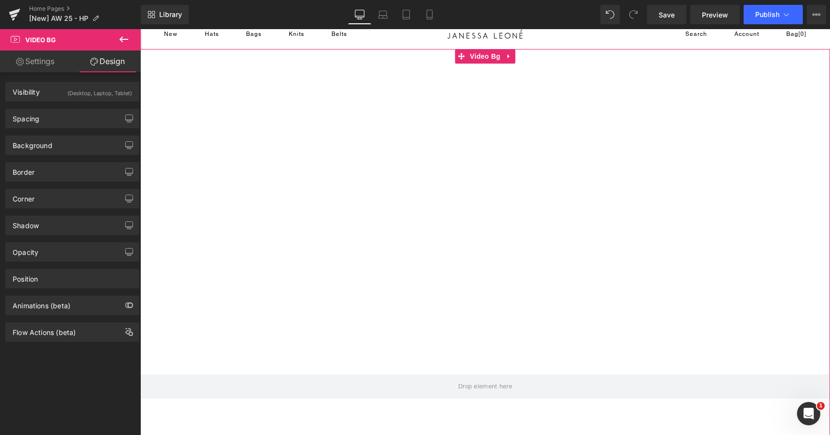
click at [41, 65] on link "Settings" at bounding box center [35, 61] width 70 height 22
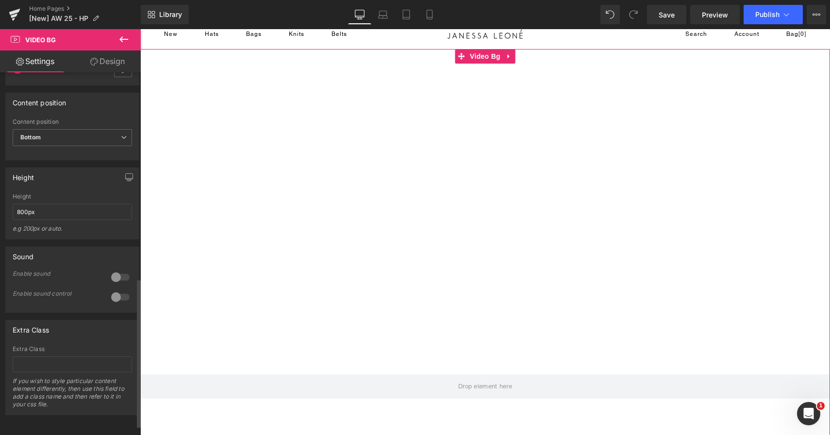
scroll to position [524, 0]
click at [331, 195] on div at bounding box center [485, 243] width 690 height 388
click at [451, 169] on div at bounding box center [485, 243] width 690 height 388
click at [481, 56] on span "Video Bg" at bounding box center [485, 56] width 35 height 15
click at [493, 56] on span "Video Bg" at bounding box center [485, 57] width 35 height 15
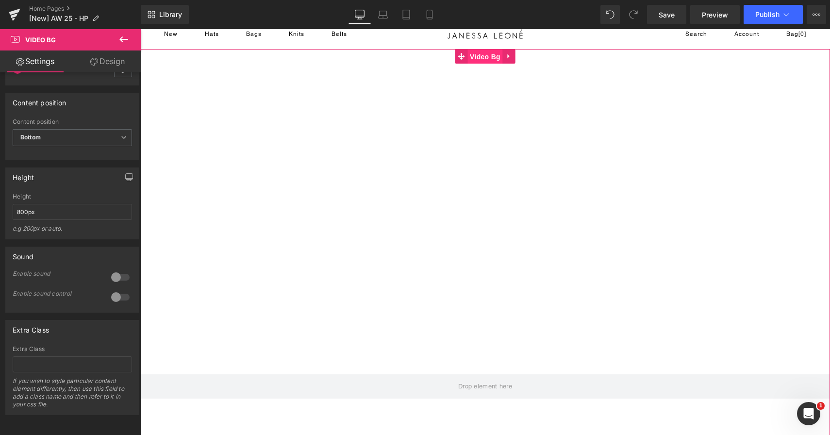
click at [492, 56] on span "Video Bg" at bounding box center [485, 57] width 35 height 15
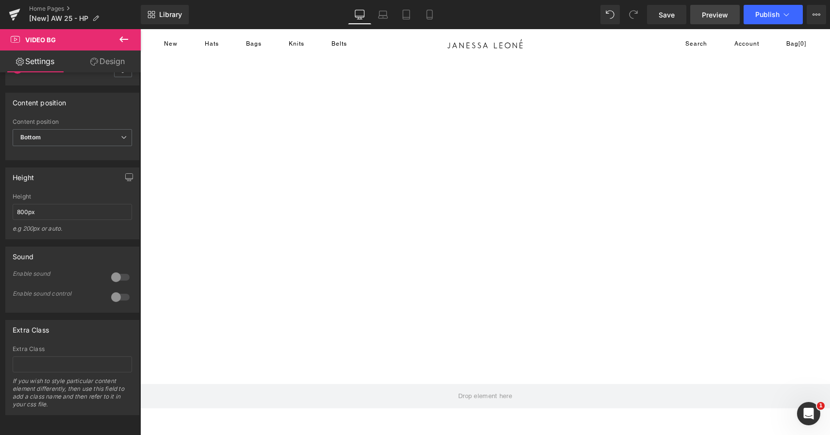
click at [713, 10] on span "Preview" at bounding box center [715, 15] width 26 height 10
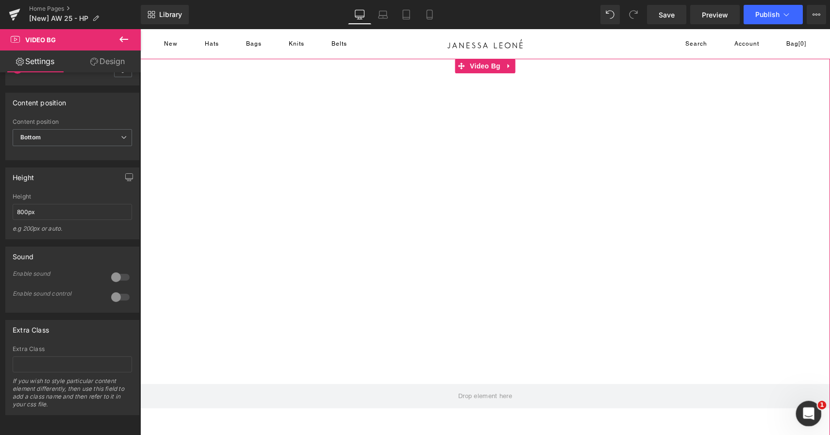
click at [806, 403] on div "Open Intercom Messenger" at bounding box center [807, 412] width 32 height 32
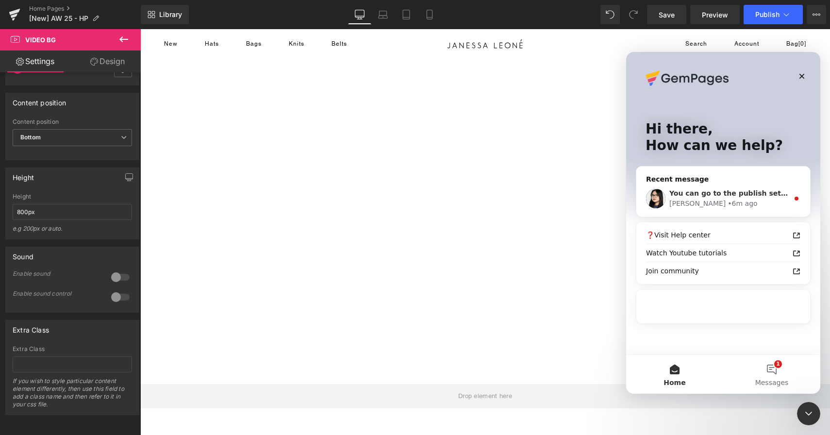
click at [741, 203] on div "[PERSON_NAME] • 6m ago" at bounding box center [729, 204] width 119 height 10
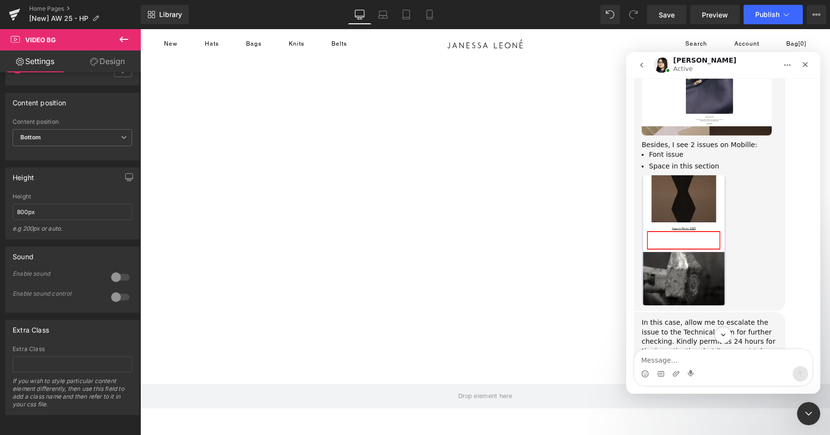
scroll to position [13067, 0]
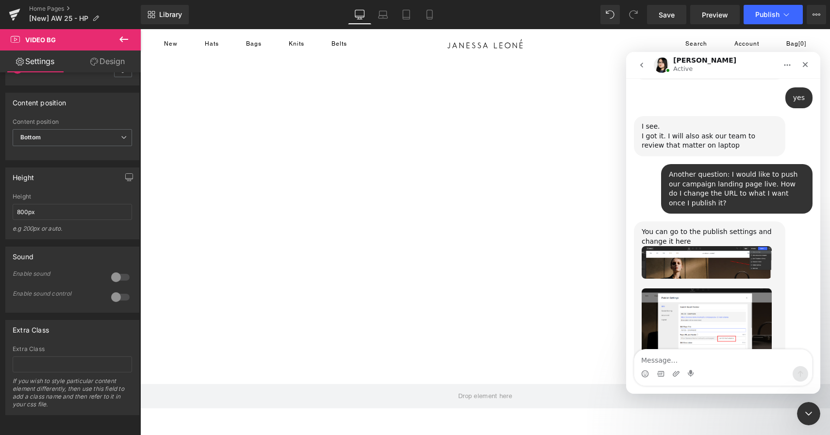
click at [724, 288] on img "Pauline says…" at bounding box center [707, 336] width 130 height 97
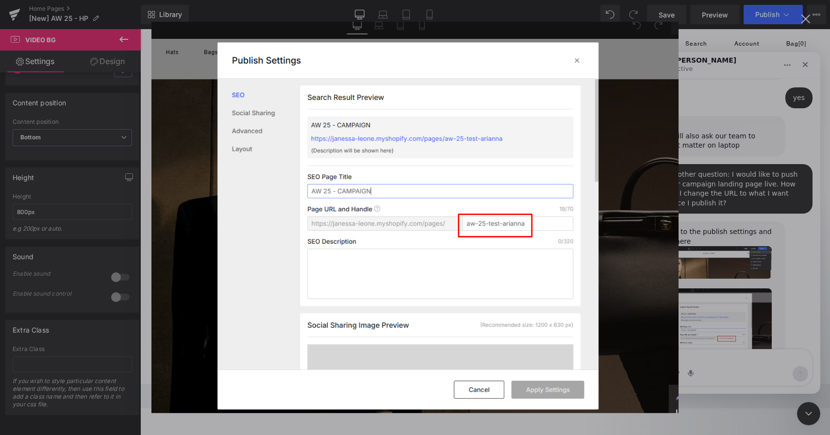
click at [722, 249] on div "Intercom messenger" at bounding box center [415, 217] width 830 height 435
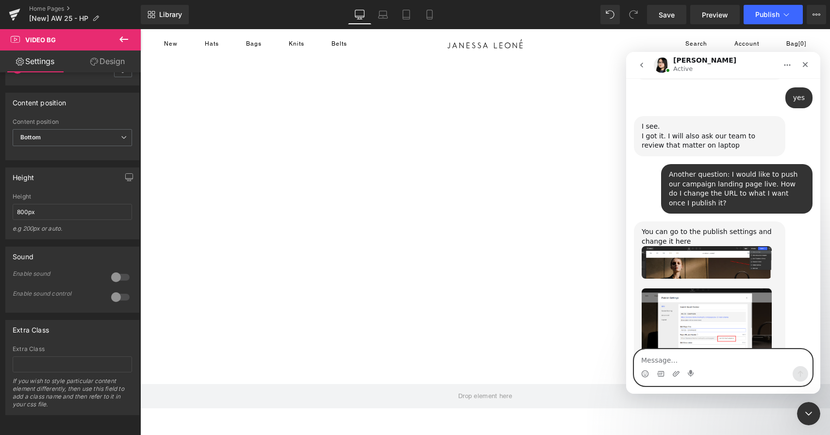
click at [686, 358] on textarea "Message…" at bounding box center [724, 358] width 178 height 17
type textarea "Thanks!"
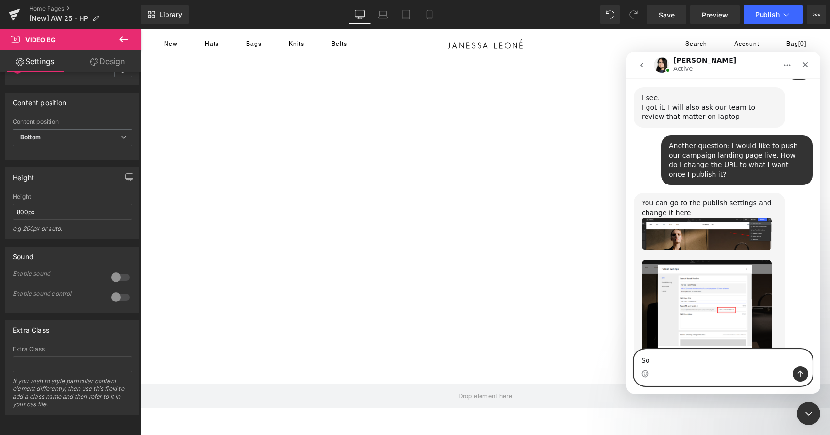
type textarea "S"
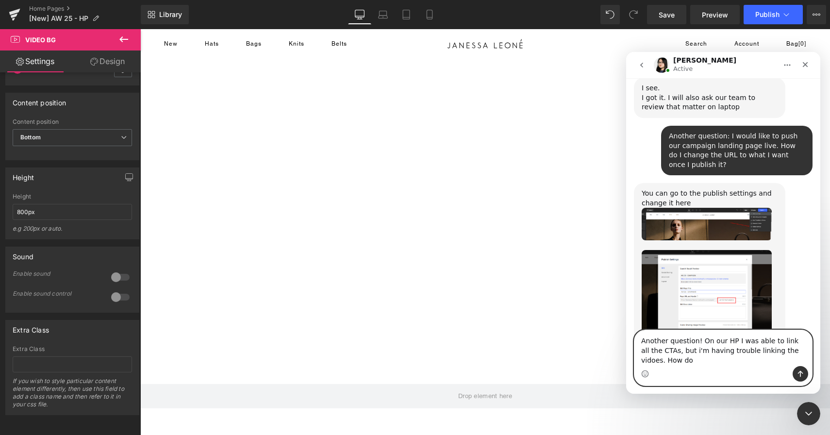
scroll to position [13115, 0]
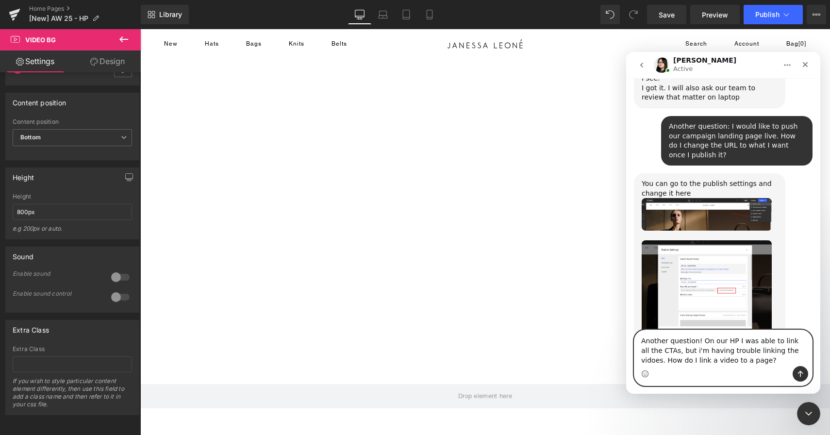
type textarea "Another question! On our HP I was able to link all the CTAs, but i'm having tro…"
click at [804, 373] on icon "Send a message…" at bounding box center [801, 374] width 8 height 8
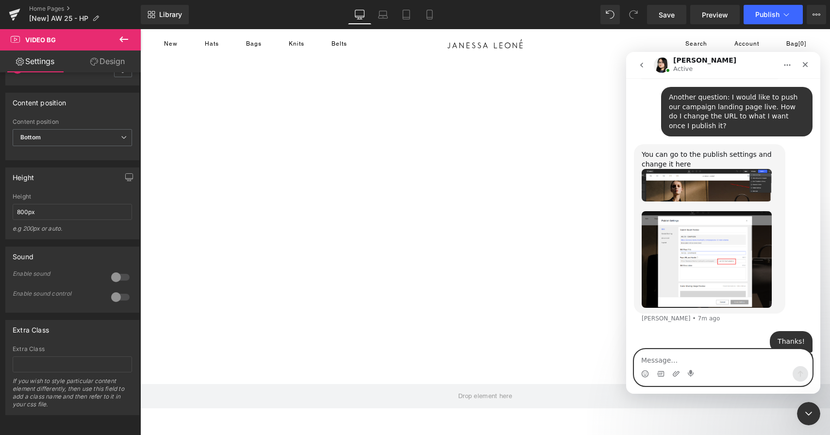
scroll to position [13146, 0]
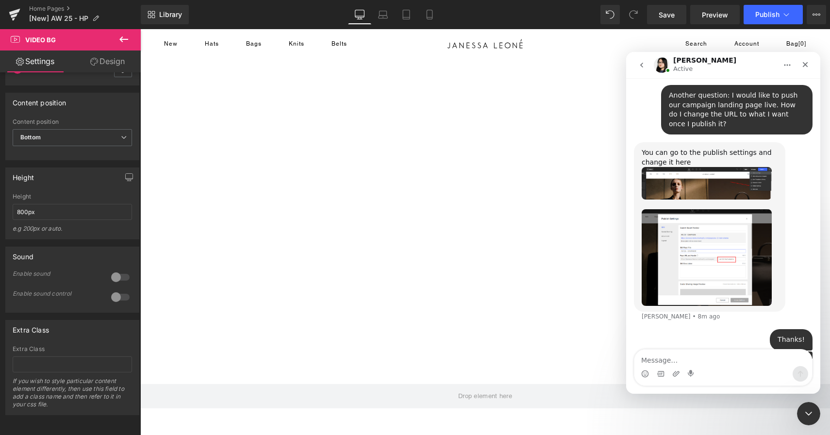
click at [427, 16] on div at bounding box center [415, 203] width 830 height 406
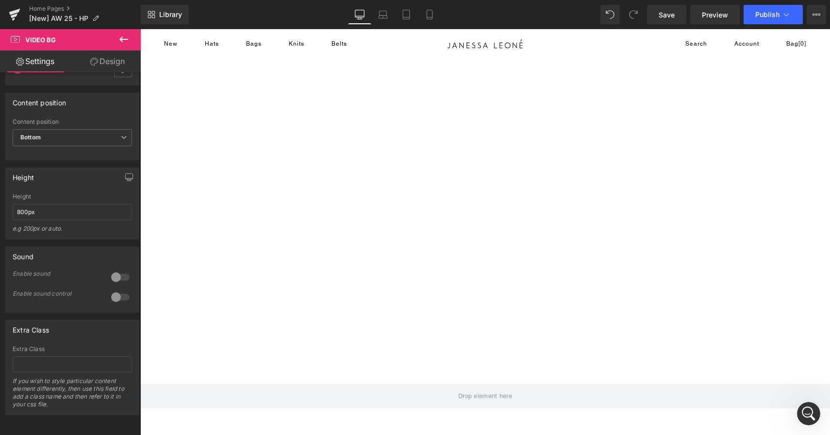
scroll to position [0, 0]
click at [431, 16] on icon at bounding box center [430, 15] width 10 height 10
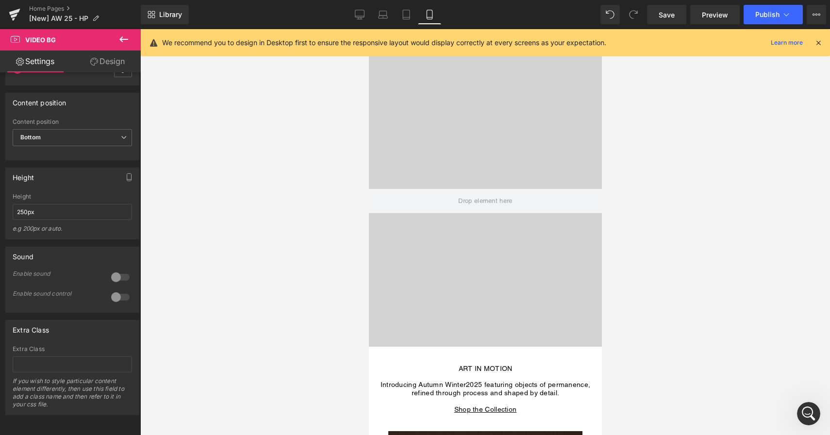
scroll to position [13146, 0]
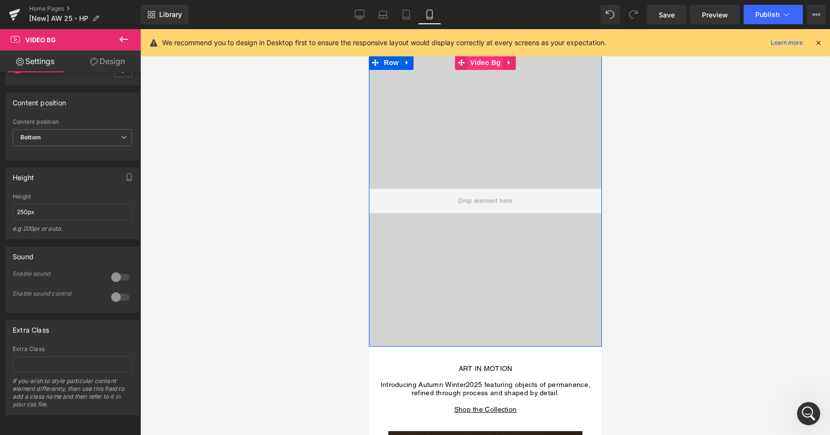
click at [489, 62] on span "Video Bg" at bounding box center [485, 62] width 35 height 15
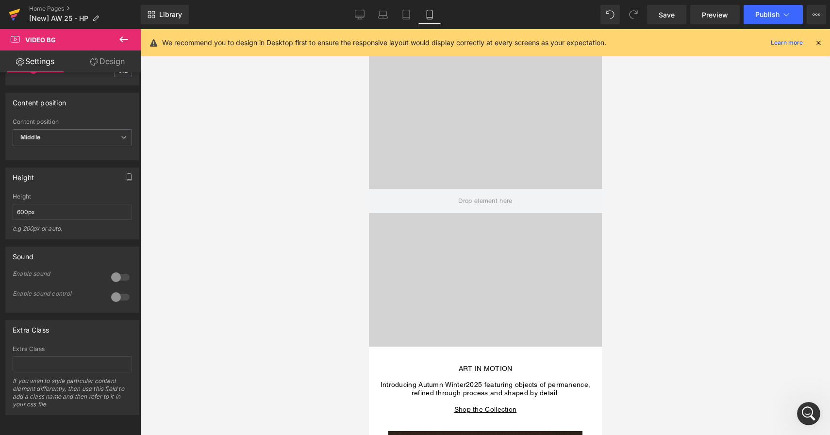
click at [10, 17] on icon at bounding box center [15, 14] width 12 height 24
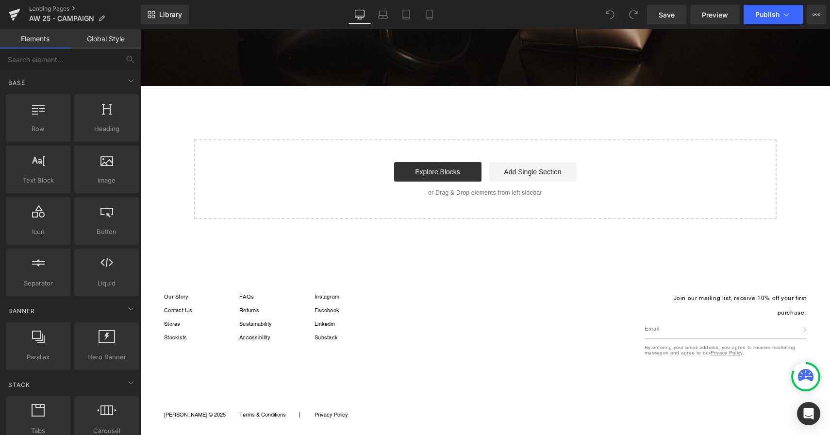
scroll to position [3021, 0]
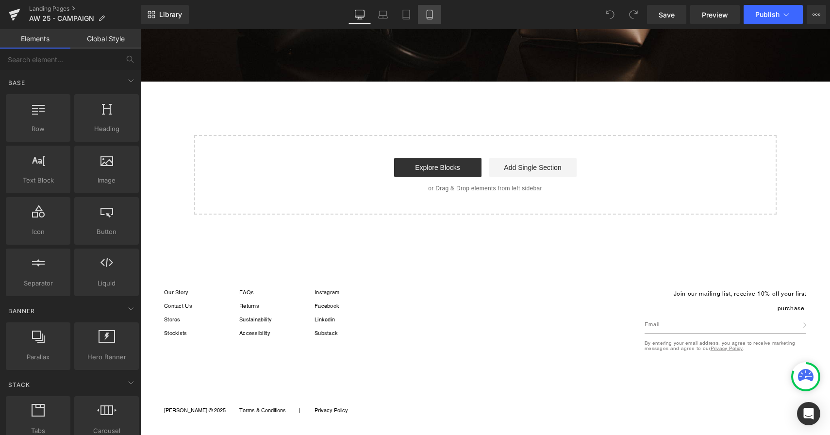
click at [434, 16] on icon at bounding box center [430, 15] width 10 height 10
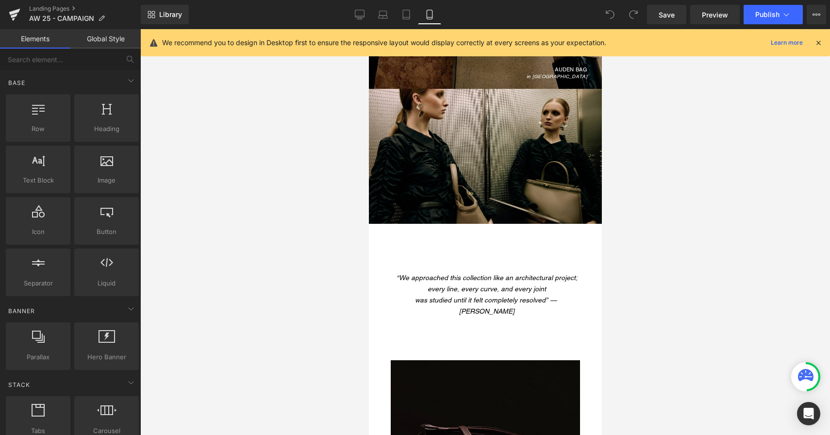
scroll to position [3524, 0]
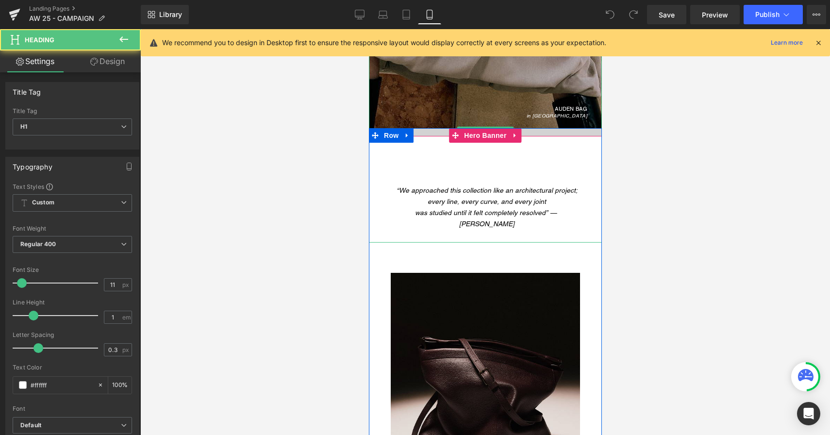
click at [435, 132] on div "LEONÉ BAG in Taupe" at bounding box center [485, 132] width 233 height 221
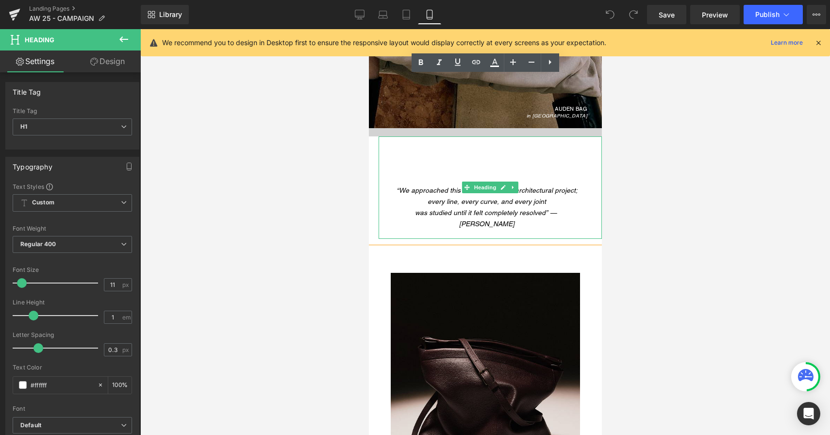
click at [437, 158] on h1 at bounding box center [486, 163] width 194 height 11
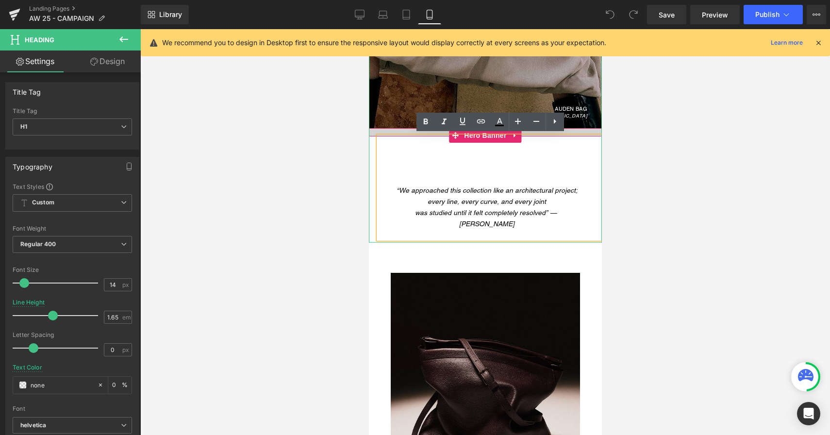
click at [375, 133] on div "LEONÉ BAG in Taupe" at bounding box center [485, 132] width 233 height 221
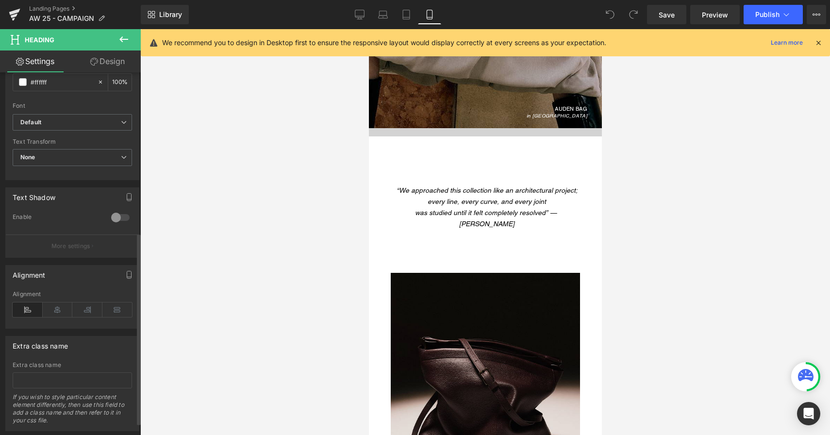
scroll to position [326, 0]
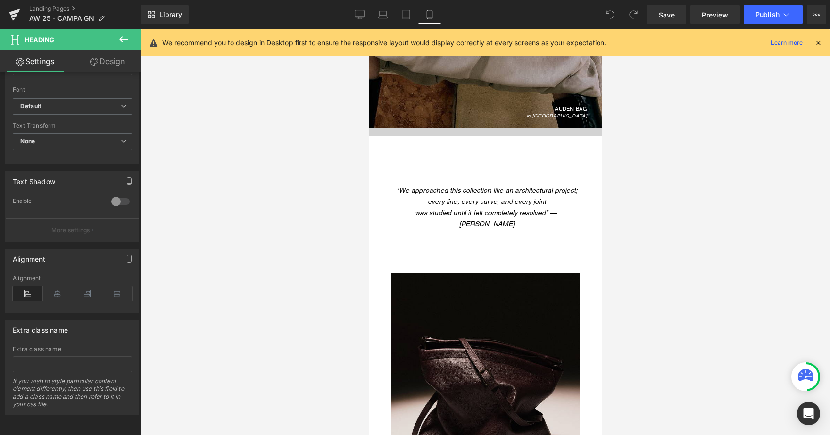
click at [98, 64] on link "Design" at bounding box center [107, 61] width 70 height 22
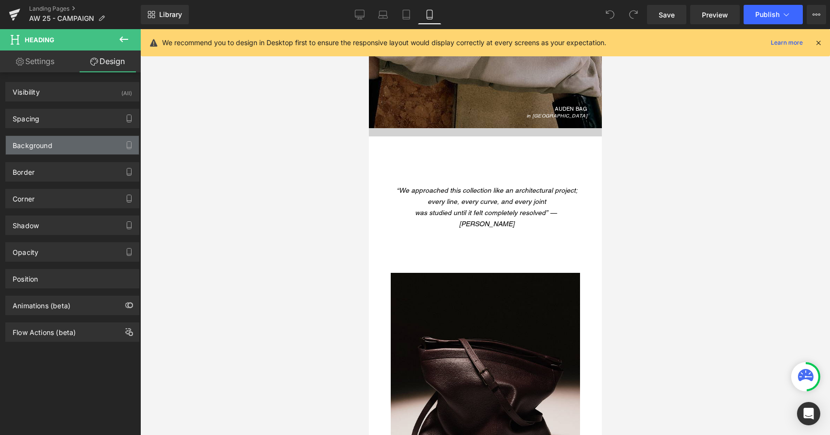
click at [71, 137] on div "Background" at bounding box center [72, 145] width 133 height 18
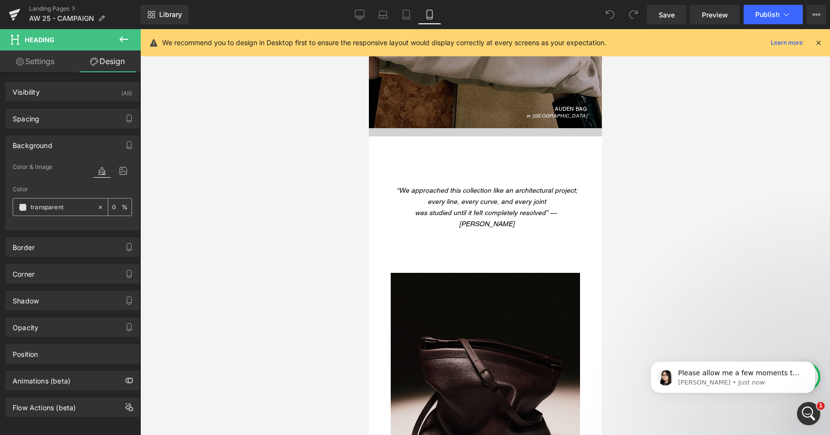
scroll to position [0, 0]
click at [125, 144] on icon "button" at bounding box center [129, 145] width 8 height 8
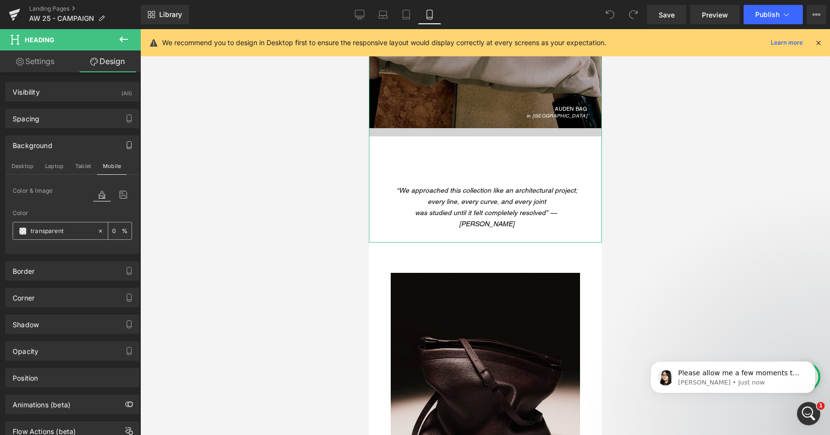
click at [62, 236] on input "transparent" at bounding box center [62, 231] width 62 height 11
click at [97, 229] on icon at bounding box center [100, 231] width 7 height 7
click at [97, 230] on icon at bounding box center [100, 231] width 7 height 7
click at [51, 230] on input "none" at bounding box center [62, 231] width 62 height 11
type input "transparent"
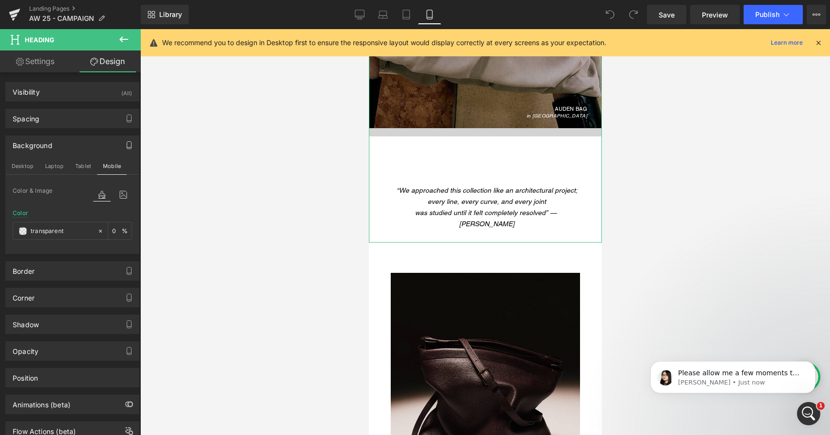
click at [121, 216] on div "Color transparent 0 %" at bounding box center [72, 230] width 119 height 41
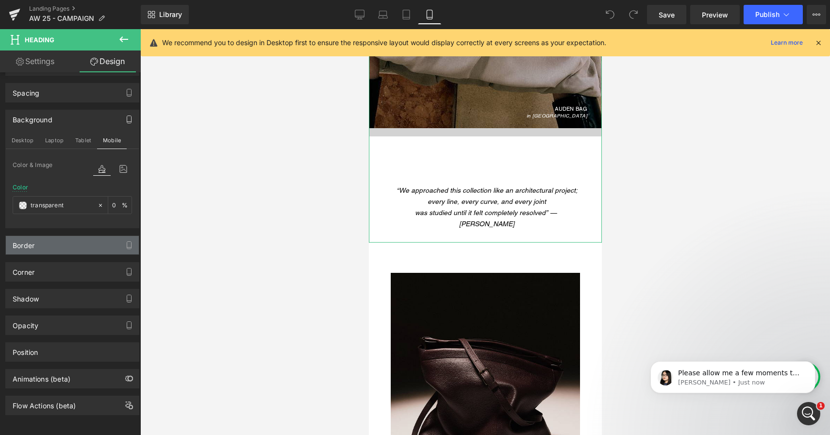
scroll to position [32, 0]
click at [87, 240] on div "Border" at bounding box center [72, 245] width 133 height 18
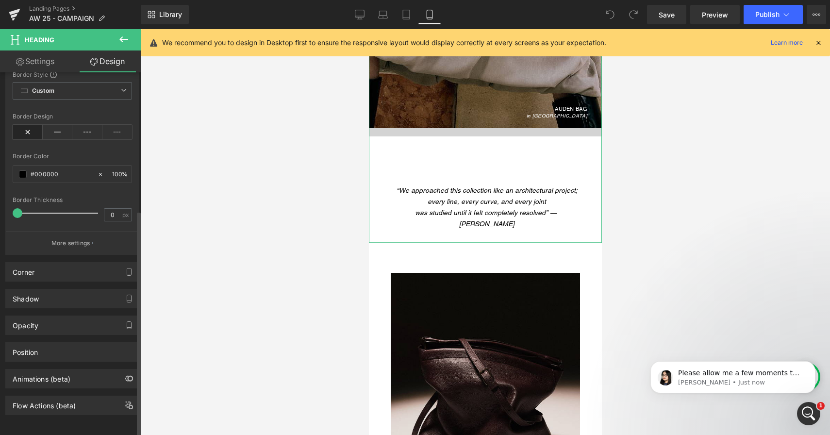
scroll to position [224, 0]
click at [76, 269] on div "Corner" at bounding box center [72, 272] width 133 height 18
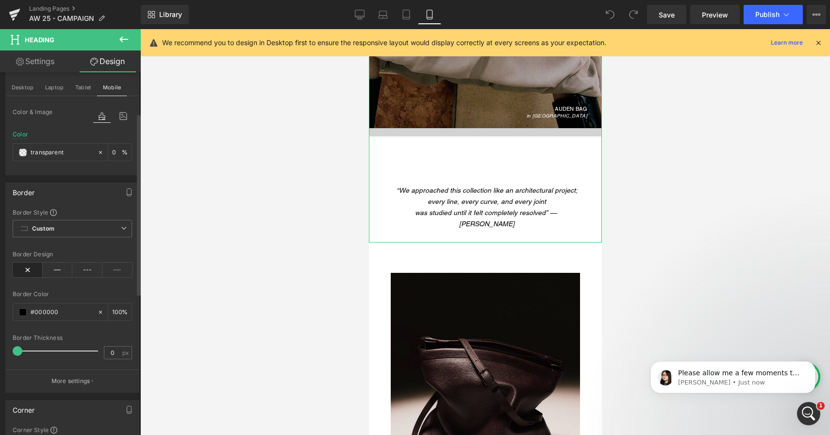
scroll to position [0, 0]
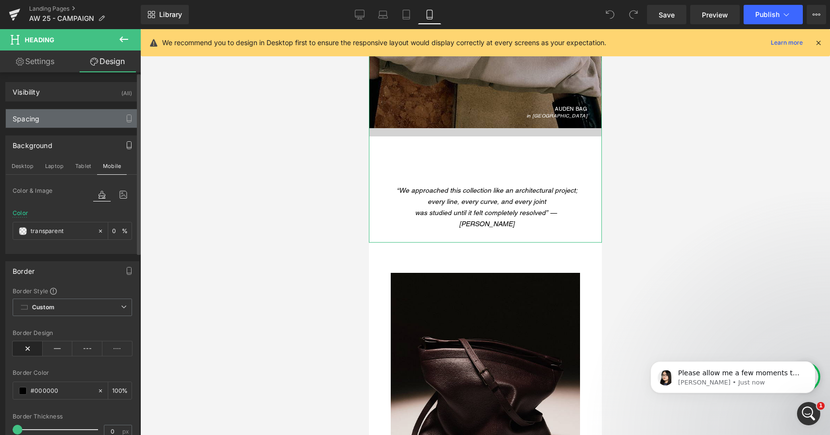
click at [80, 114] on div "Spacing" at bounding box center [72, 118] width 133 height 18
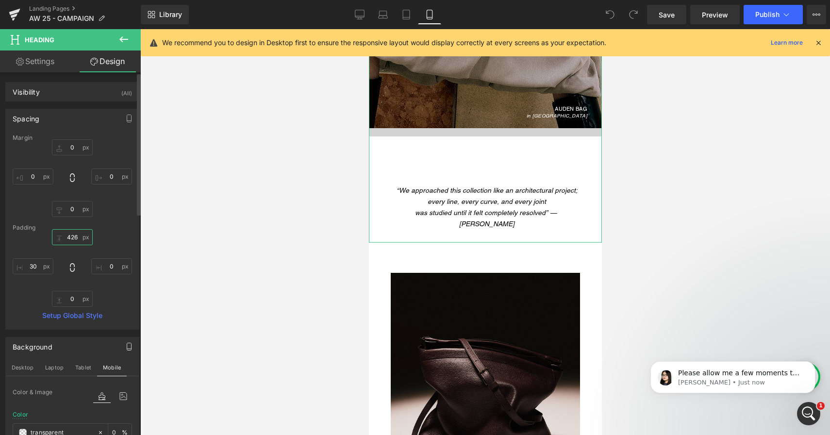
click at [68, 237] on input "426" at bounding box center [72, 237] width 41 height 16
type input "326"
click at [607, 12] on icon at bounding box center [607, 12] width 2 height 2
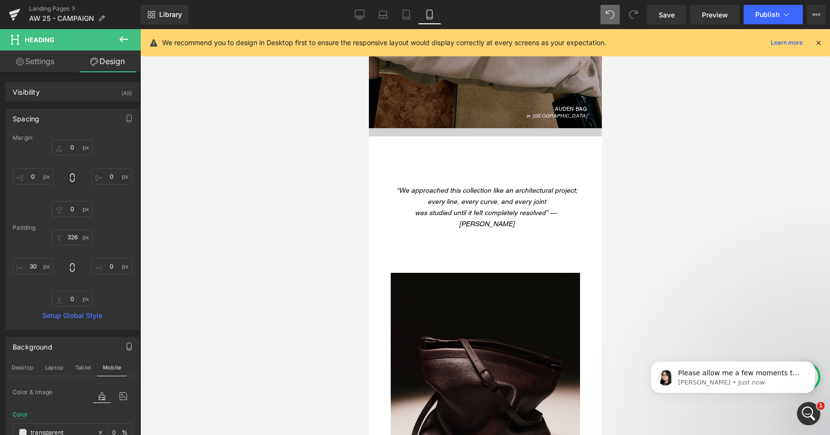
type input "0"
type input "426"
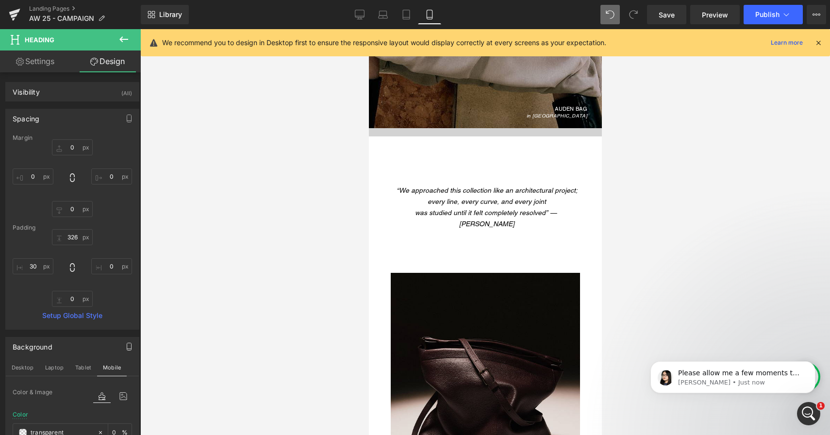
type input "0"
type input "30"
type input "0"
type input "100"
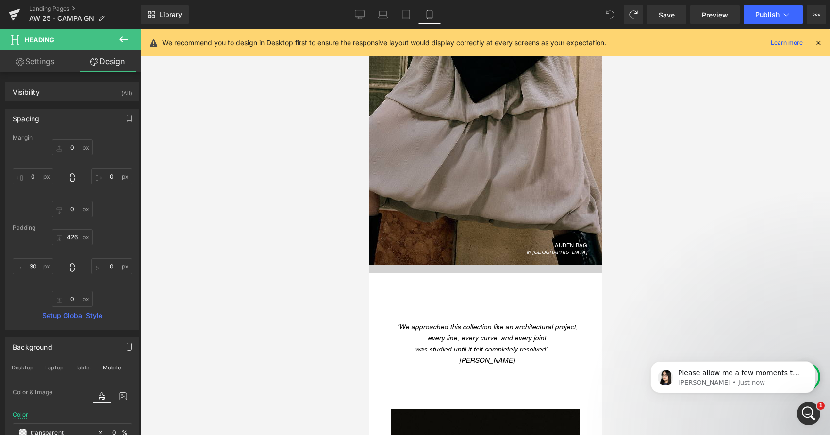
scroll to position [3379, 0]
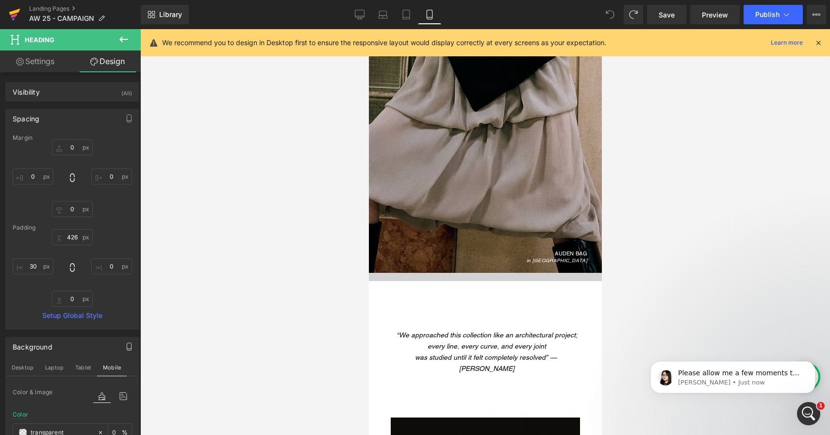
click at [9, 15] on icon at bounding box center [15, 14] width 12 height 24
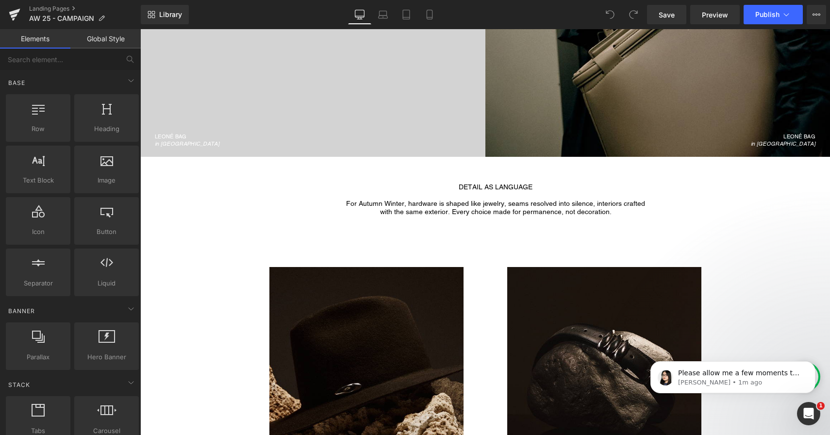
scroll to position [131, 0]
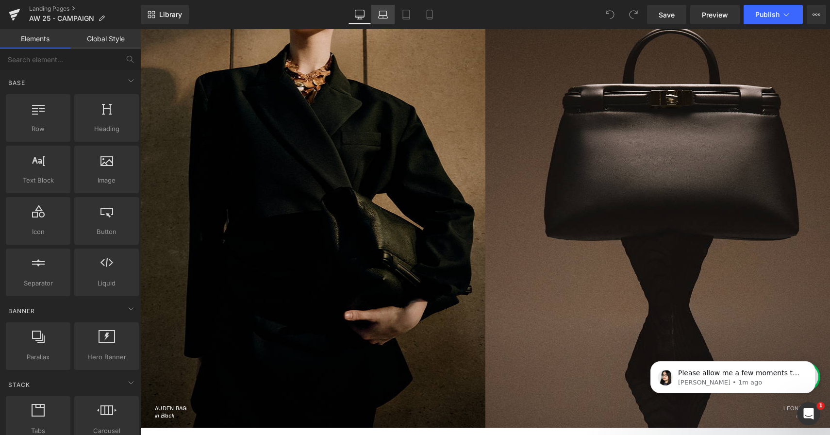
click at [385, 22] on link "Laptop" at bounding box center [382, 14] width 23 height 19
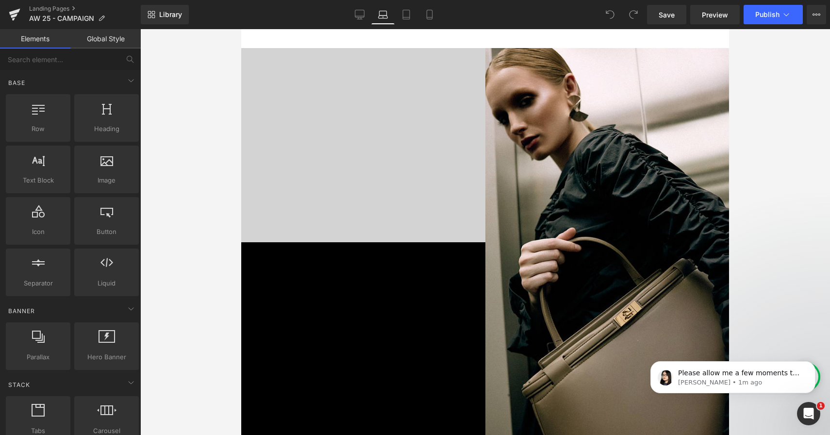
scroll to position [572, 0]
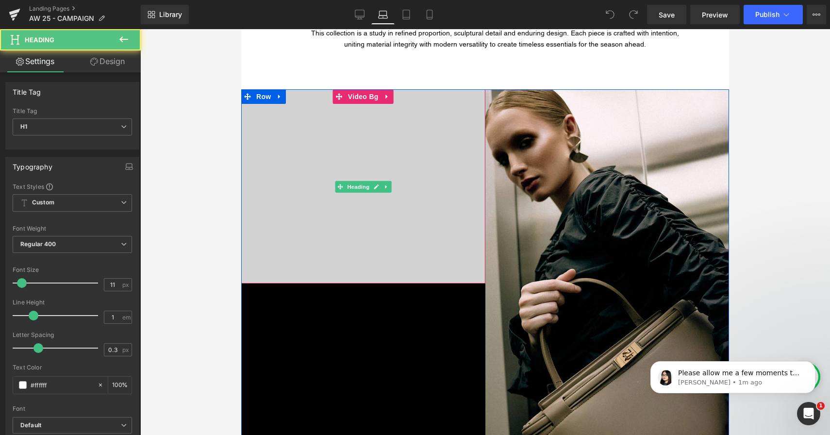
click at [325, 236] on div "LEONÉ BAG in Merlot" at bounding box center [363, 186] width 244 height 403
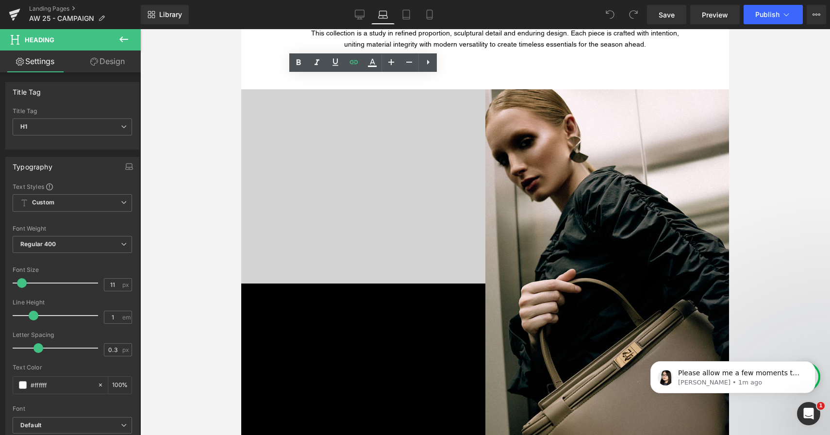
click at [339, 328] on div "LEONÉ BAG in Merlot Heading Video Bg LEONÉ BAG in Taupe Heading Hero Banner Row" at bounding box center [485, 299] width 488 height 420
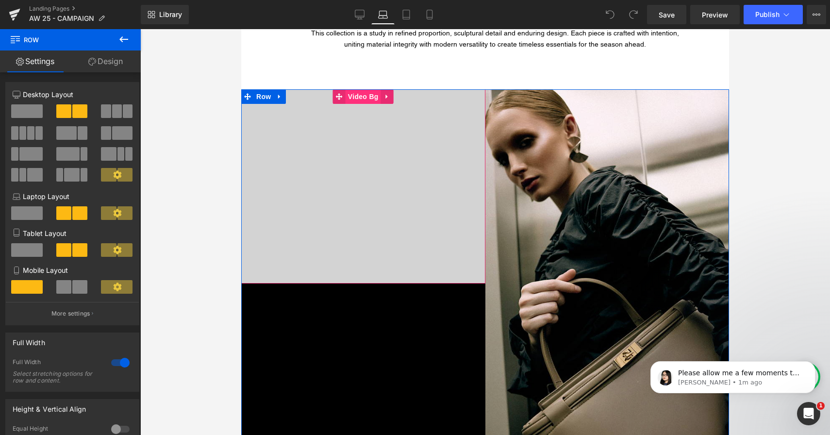
click at [359, 102] on span "Video Bg" at bounding box center [363, 96] width 35 height 15
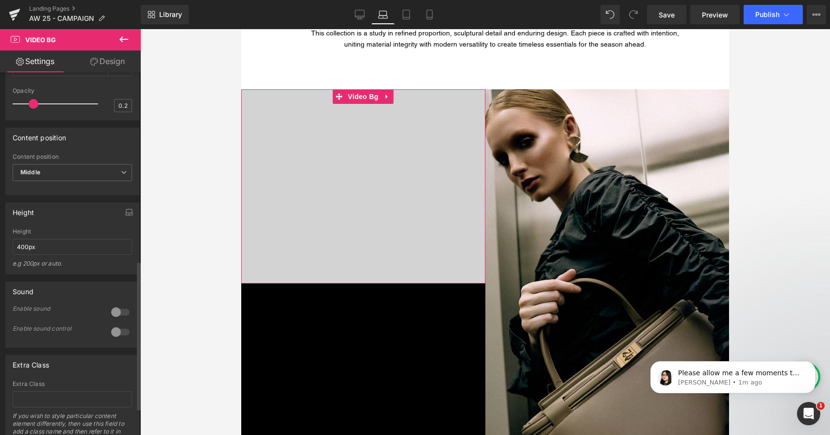
scroll to position [459, 0]
click at [21, 255] on input "400px" at bounding box center [72, 247] width 119 height 16
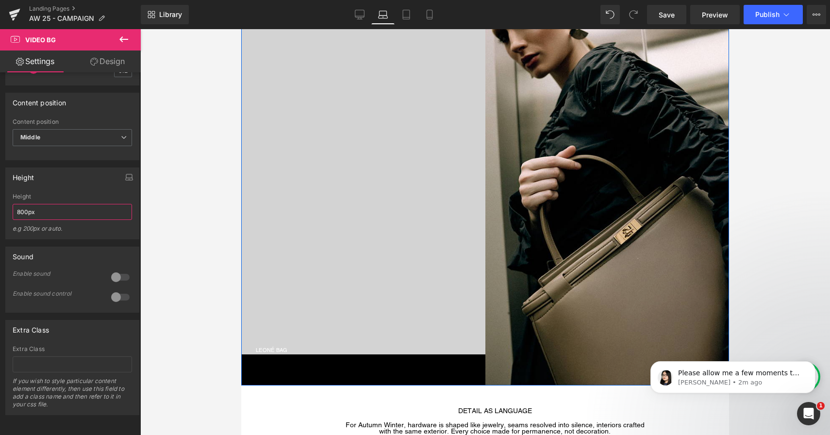
scroll to position [691, 0]
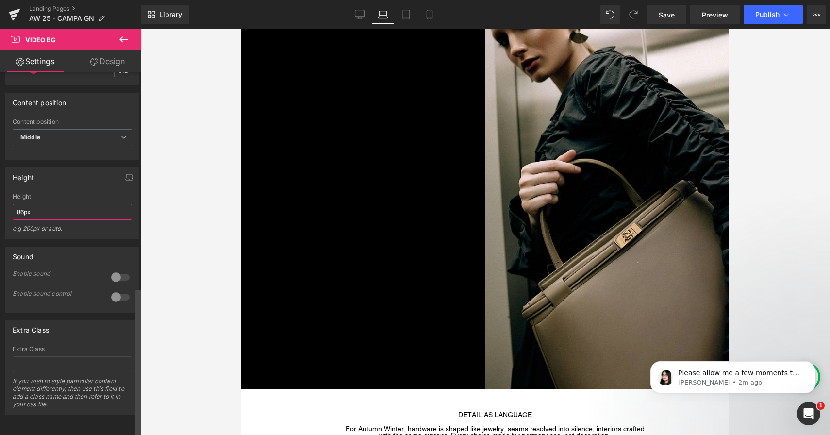
type input "864px"
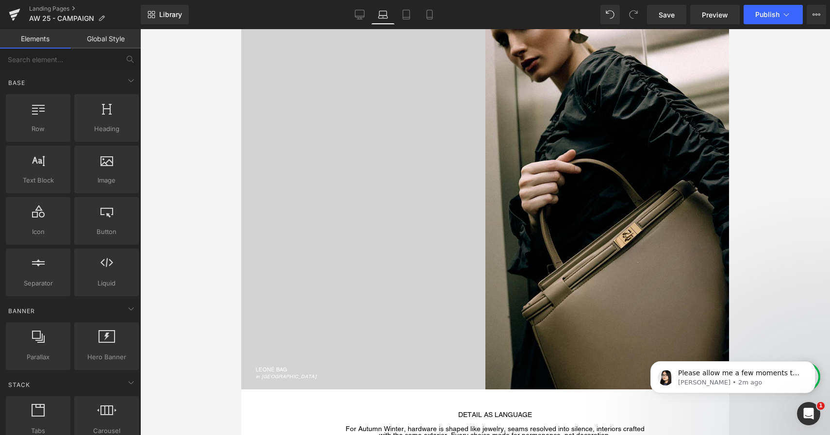
click at [188, 219] on div at bounding box center [485, 232] width 690 height 406
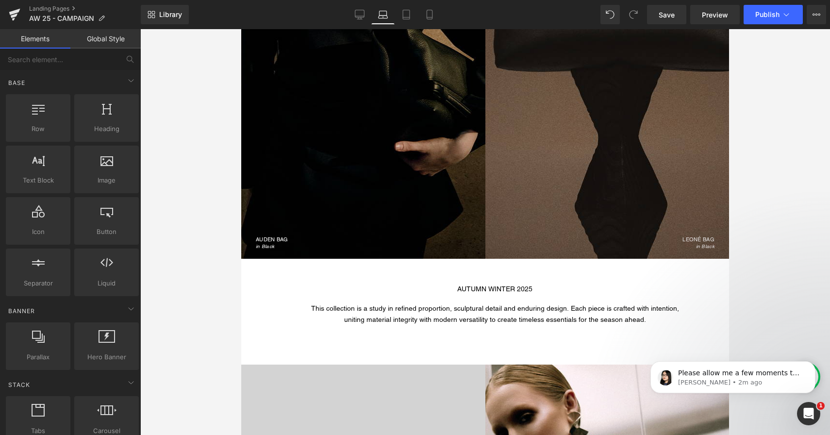
scroll to position [0, 0]
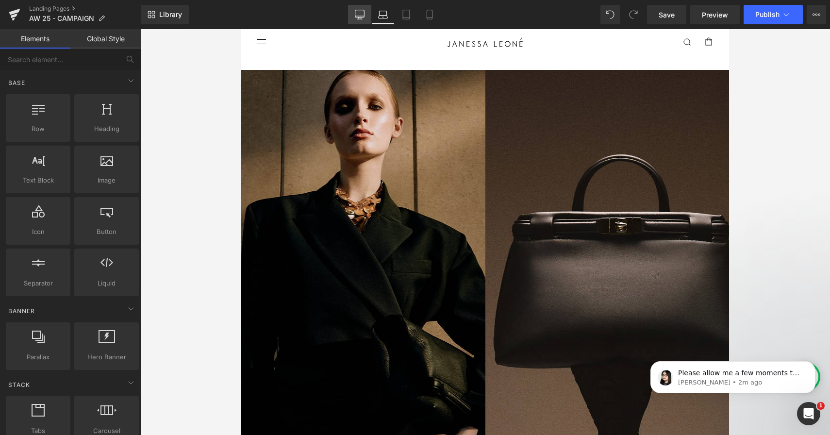
click at [357, 16] on icon at bounding box center [359, 16] width 9 height 0
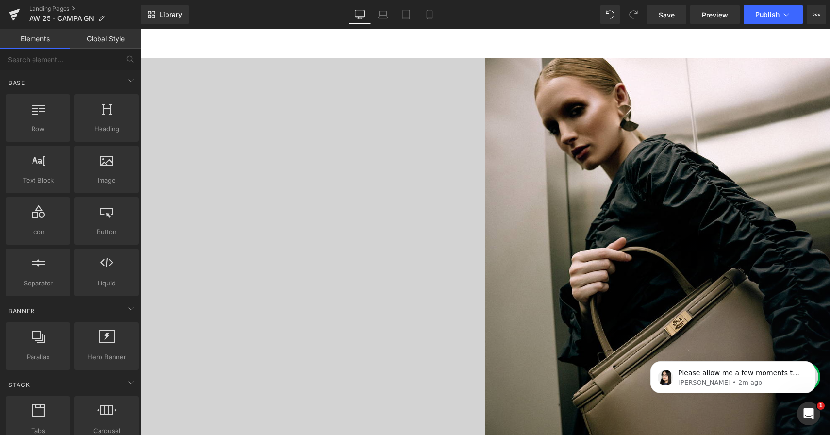
scroll to position [600, 0]
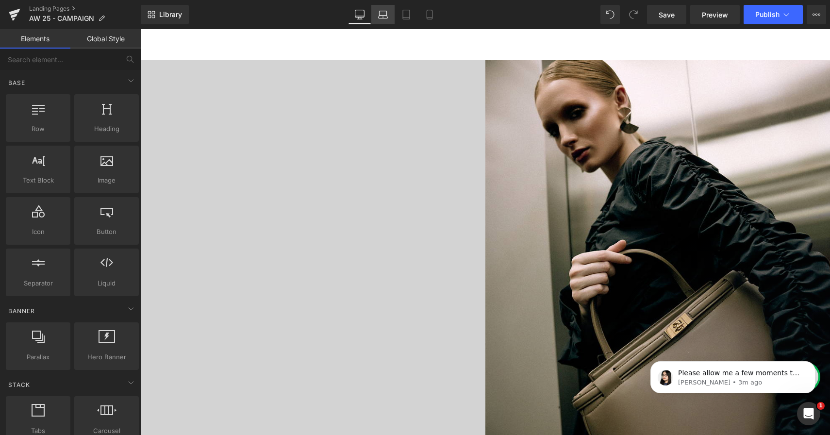
click at [383, 16] on icon at bounding box center [383, 17] width 9 height 3
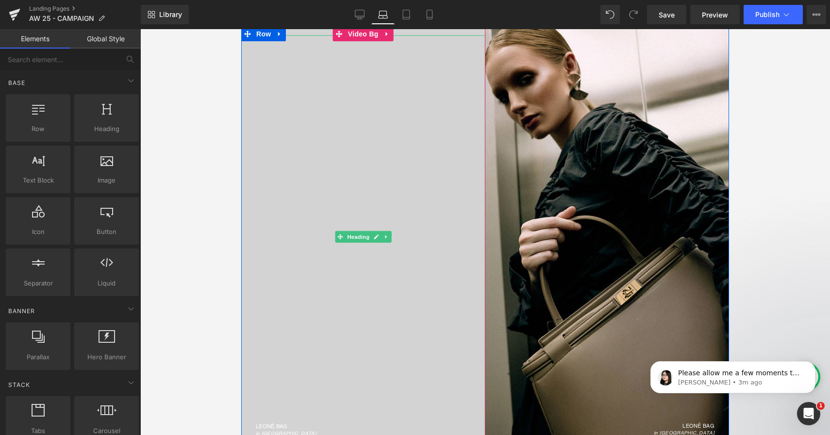
scroll to position [633, 0]
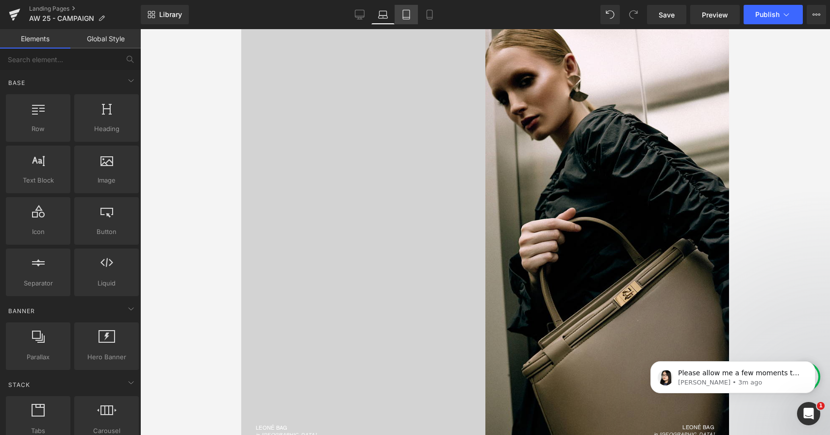
click at [400, 16] on link "Tablet" at bounding box center [406, 14] width 23 height 19
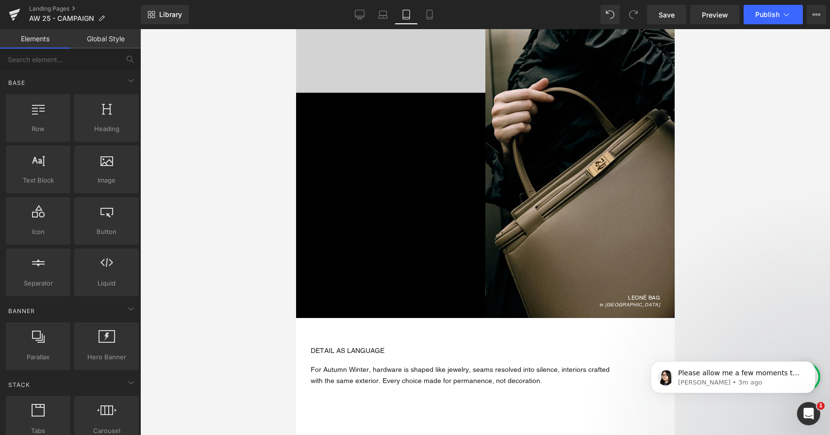
scroll to position [699, 0]
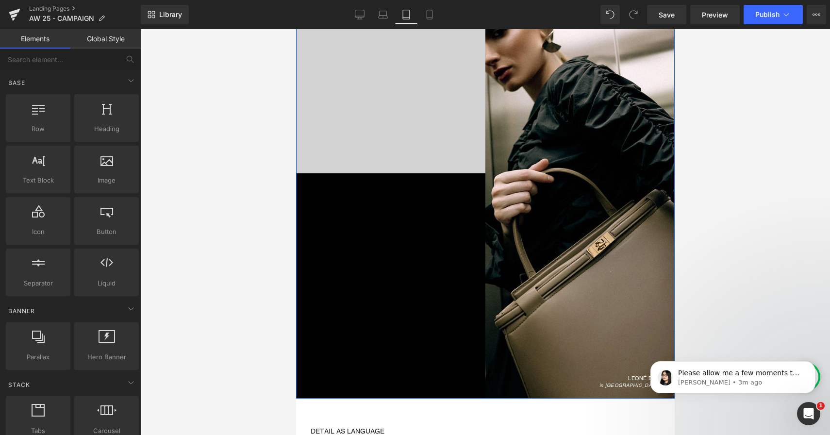
click at [375, 192] on div "LEONÉ BAG in Merlot Heading Video Bg LEONÉ BAG in Taupe Heading Hero Banner Row" at bounding box center [485, 189] width 379 height 420
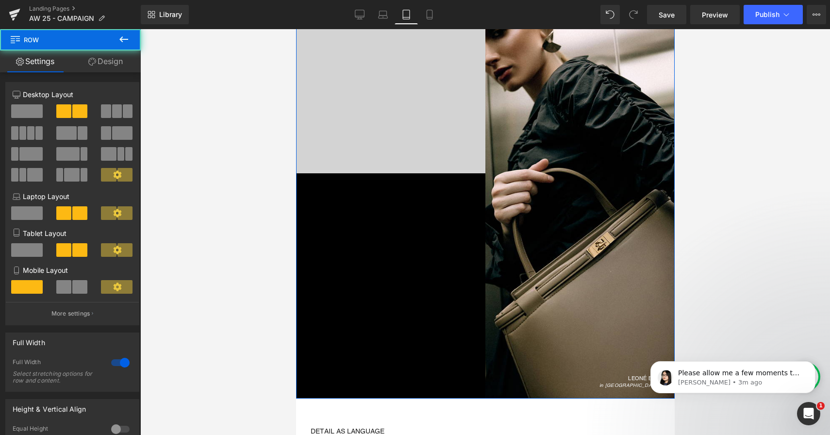
click at [367, 147] on div "LEONÉ BAG in Merlot" at bounding box center [390, 76] width 189 height 403
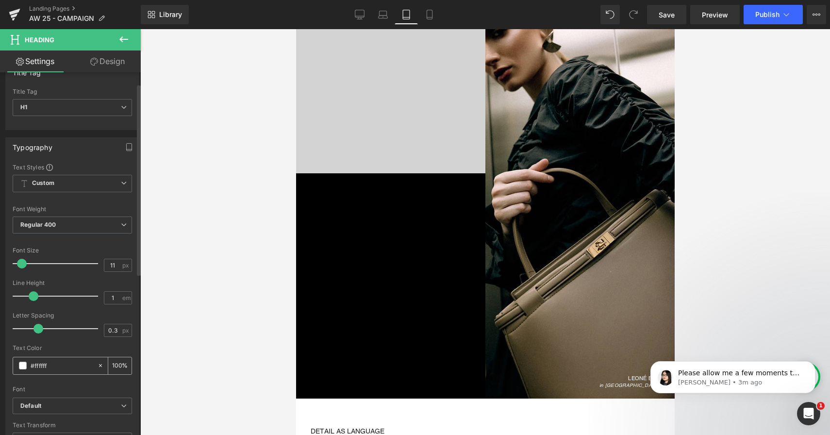
scroll to position [0, 0]
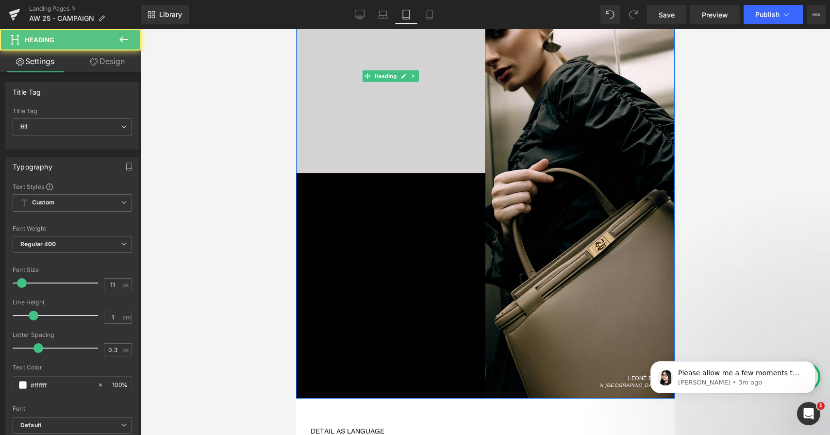
click at [323, 92] on div "LEONÉ BAG in Merlot" at bounding box center [390, 76] width 189 height 403
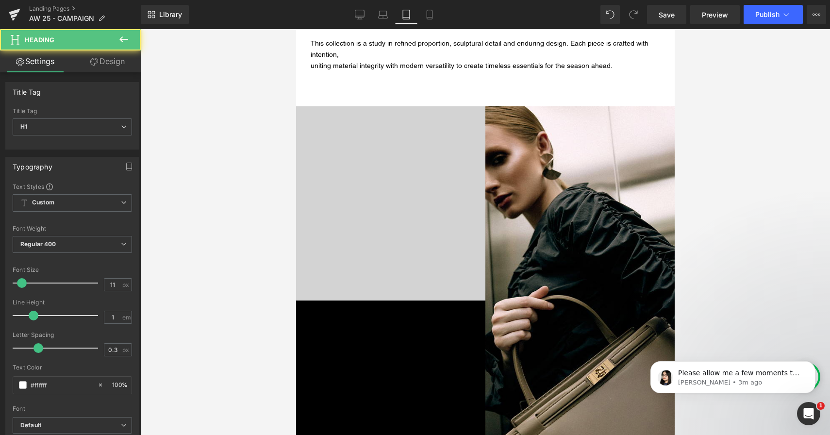
scroll to position [512, 0]
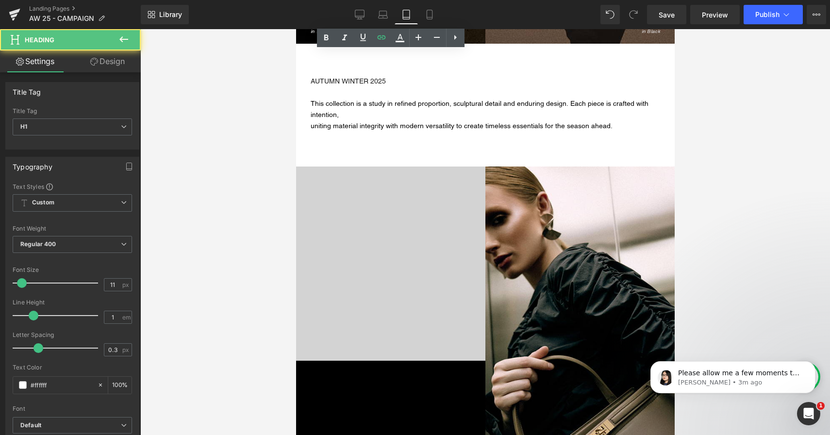
click at [386, 169] on div "LEONÉ BAG in Merlot" at bounding box center [390, 263] width 189 height 403
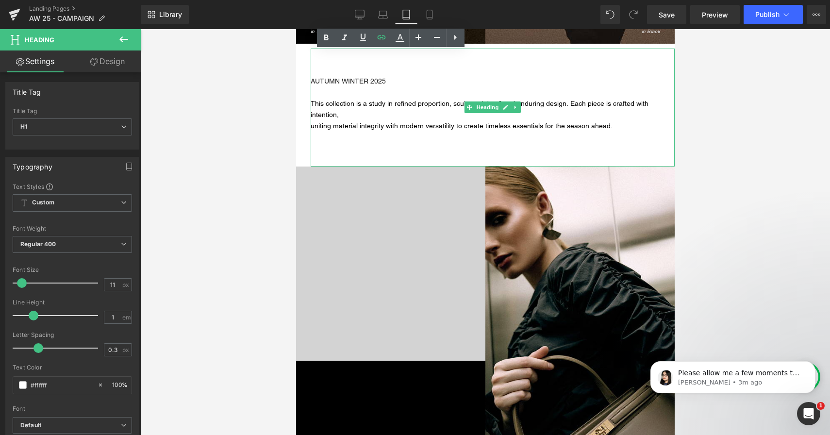
click at [394, 146] on div "AUTUMN WINTER 2025 This collection is a study in refined proportion, sculptural…" at bounding box center [492, 108] width 364 height 118
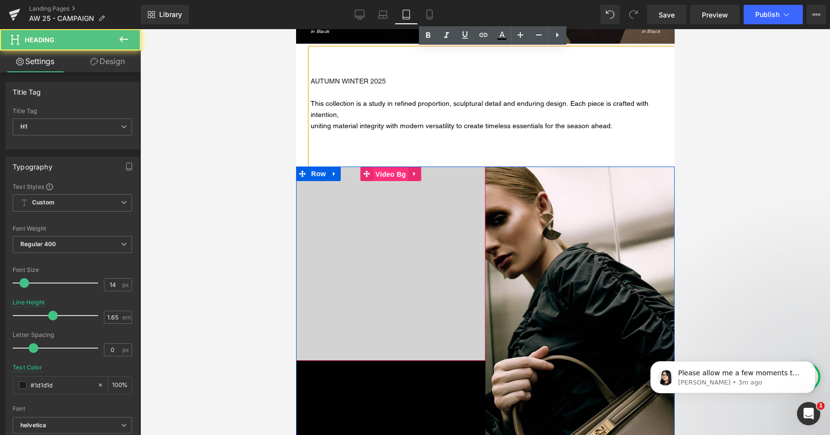
click at [392, 167] on span "Video Bg" at bounding box center [390, 174] width 35 height 15
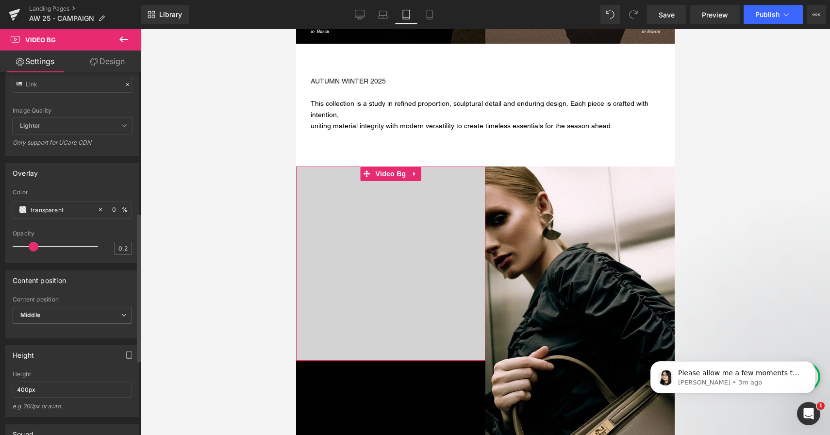
scroll to position [362, 0]
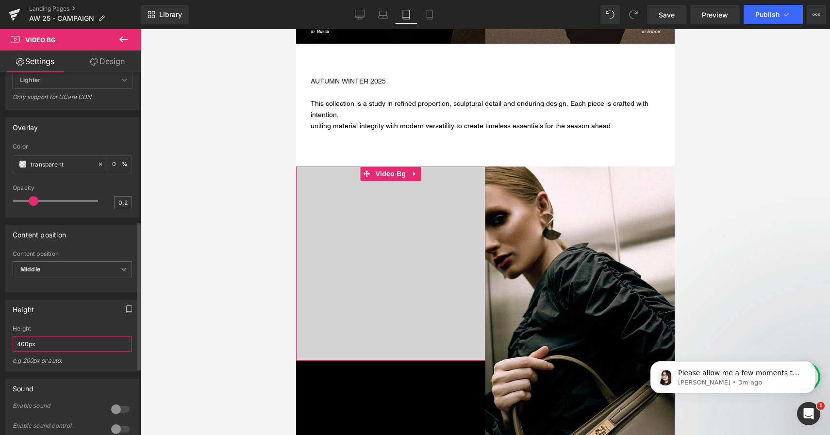
click at [21, 352] on input "400px" at bounding box center [72, 344] width 119 height 16
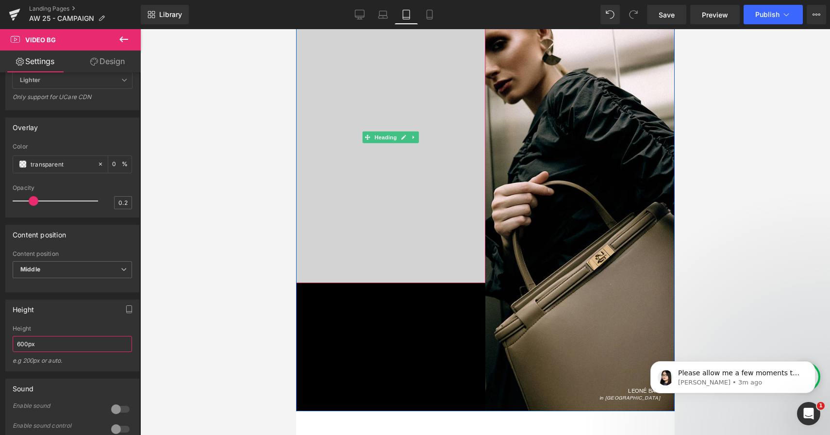
scroll to position [789, 0]
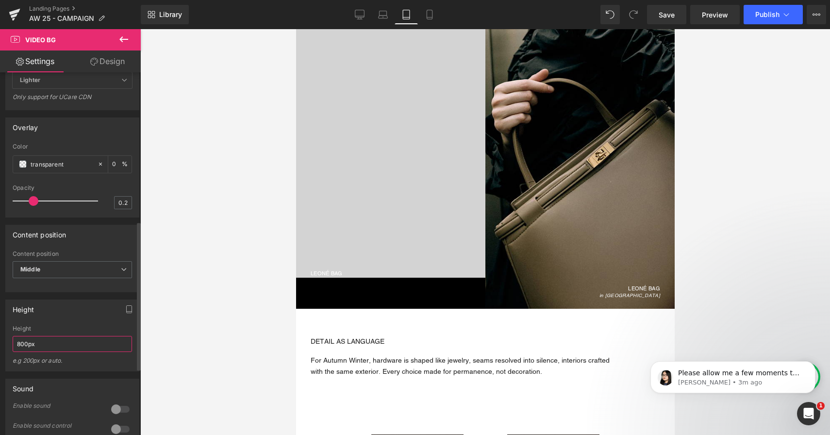
click at [23, 352] on input "800px" at bounding box center [72, 344] width 119 height 16
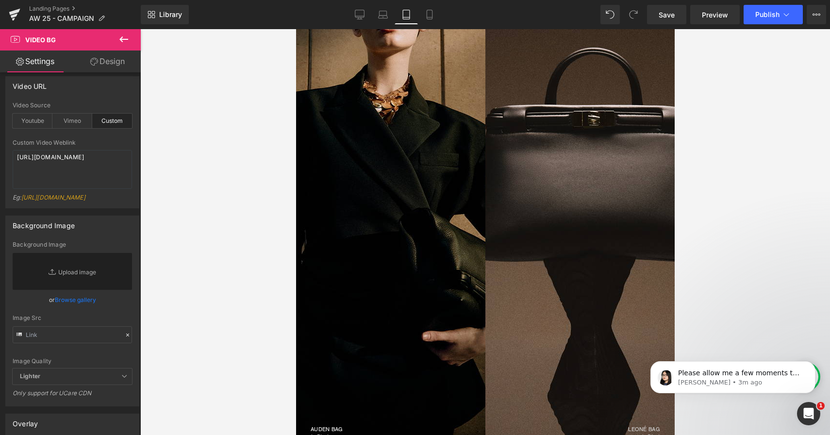
scroll to position [0, 0]
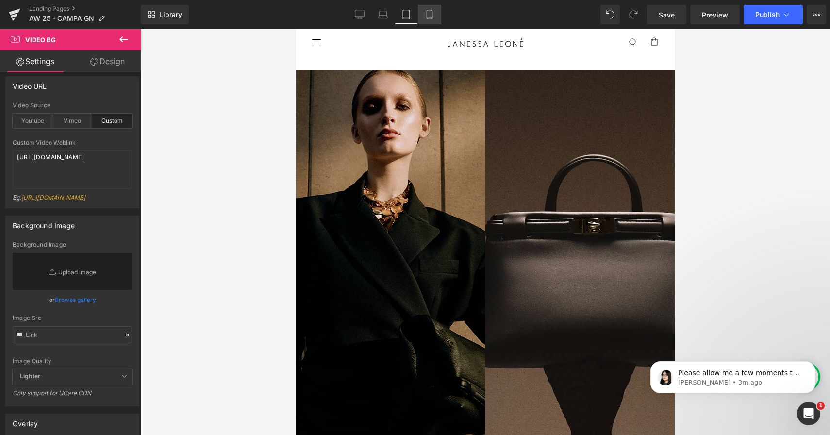
type input "864px"
click at [428, 17] on icon at bounding box center [430, 15] width 10 height 10
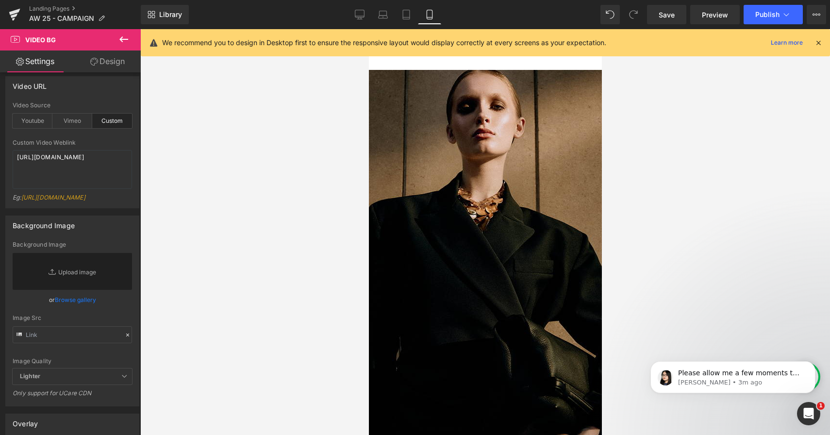
click at [820, 44] on icon at bounding box center [818, 42] width 9 height 9
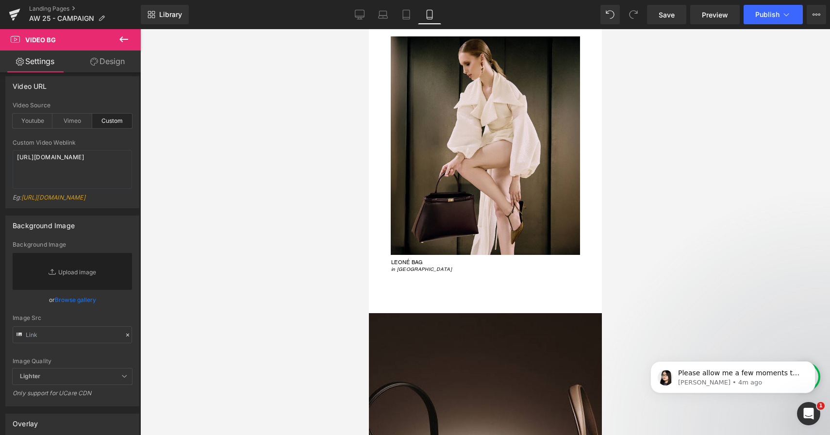
scroll to position [3689, 0]
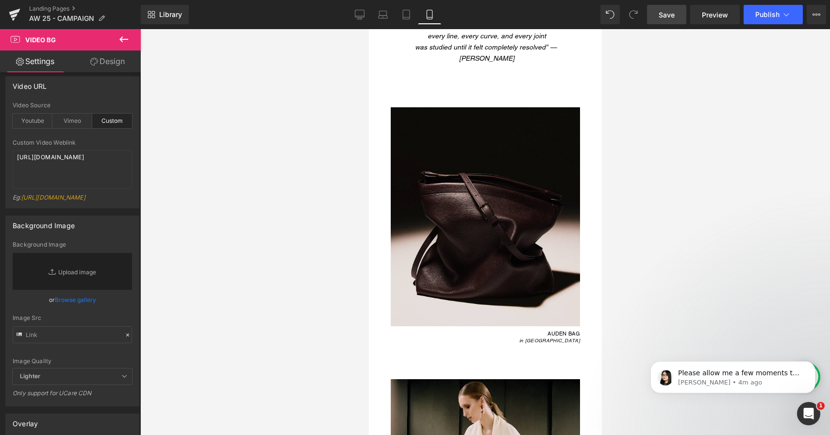
click at [664, 20] on link "Save" at bounding box center [666, 14] width 39 height 19
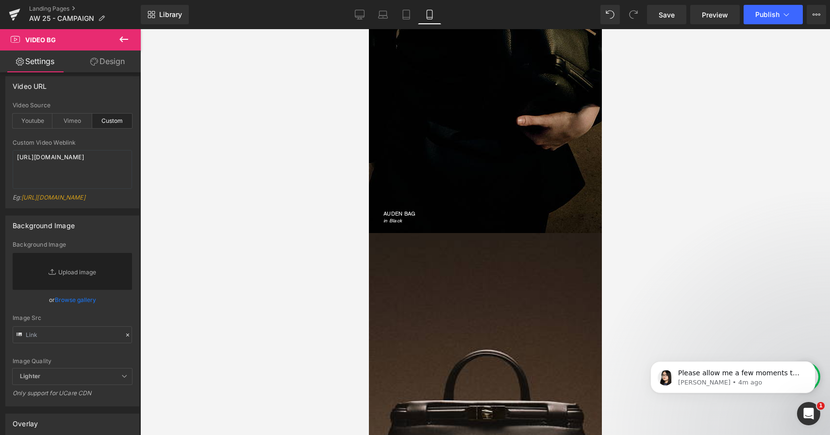
scroll to position [0, 0]
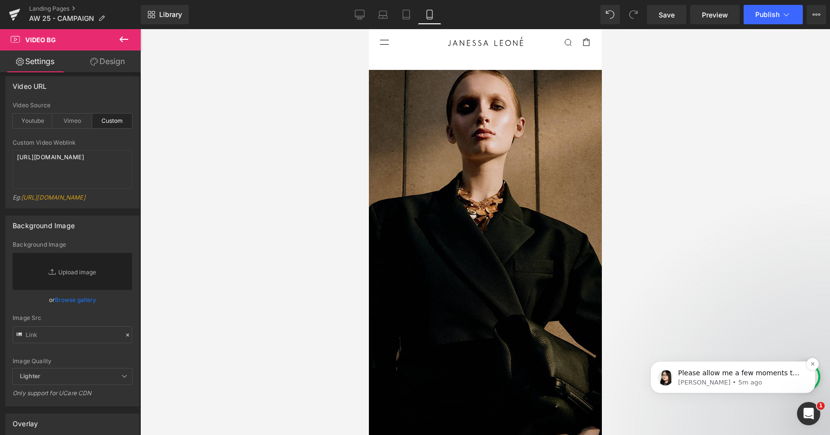
click at [715, 376] on p "Please allow me a few moments to check it" at bounding box center [740, 374] width 125 height 10
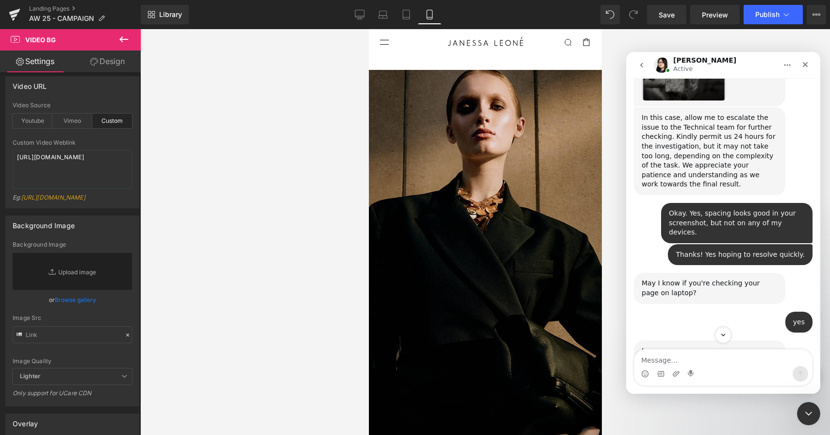
scroll to position [13176, 0]
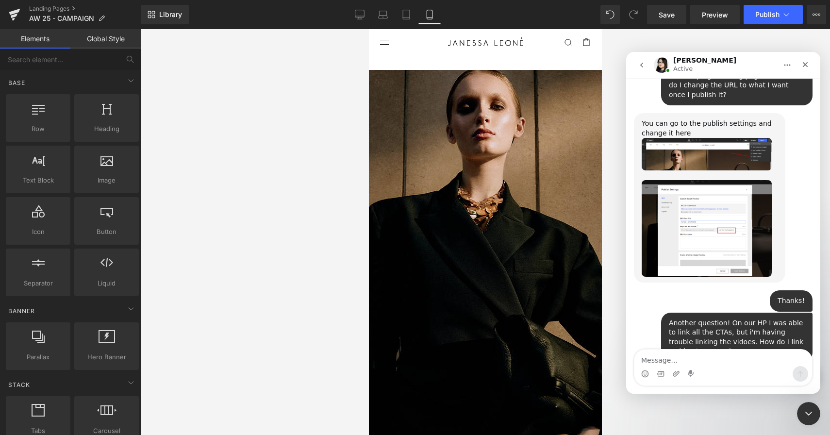
click at [648, 416] on div at bounding box center [485, 232] width 690 height 406
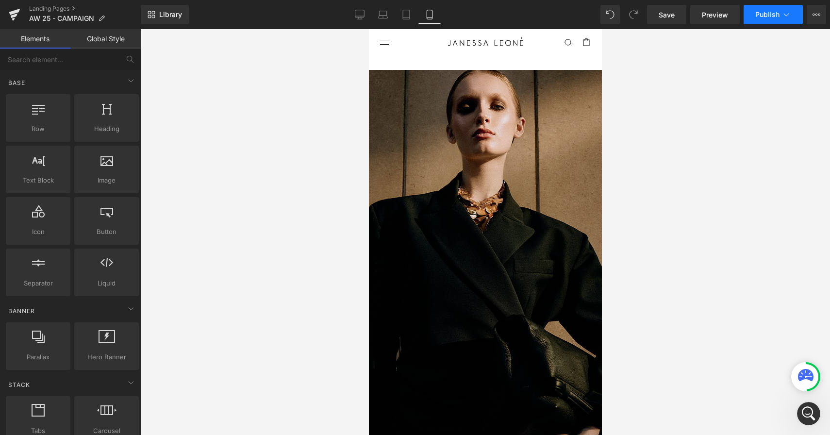
click at [770, 16] on span "Publish" at bounding box center [768, 15] width 24 height 8
click at [771, 17] on span "Publish" at bounding box center [768, 15] width 24 height 8
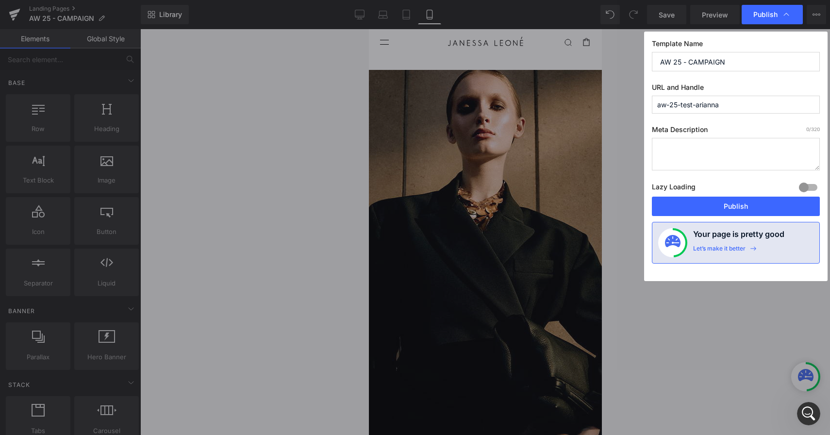
drag, startPoint x: 731, startPoint y: 102, endPoint x: 642, endPoint y: 102, distance: 89.3
click at [642, 102] on div "Publish Template Name AW 25 - CAMPAIGN URL and Handle aw-25-test-arianna Meta D…" at bounding box center [415, 217] width 830 height 435
paste input "utumn-winter-2025"
type input "autumn-winter-2025-campaign"
click at [740, 206] on button "Publish" at bounding box center [736, 206] width 168 height 19
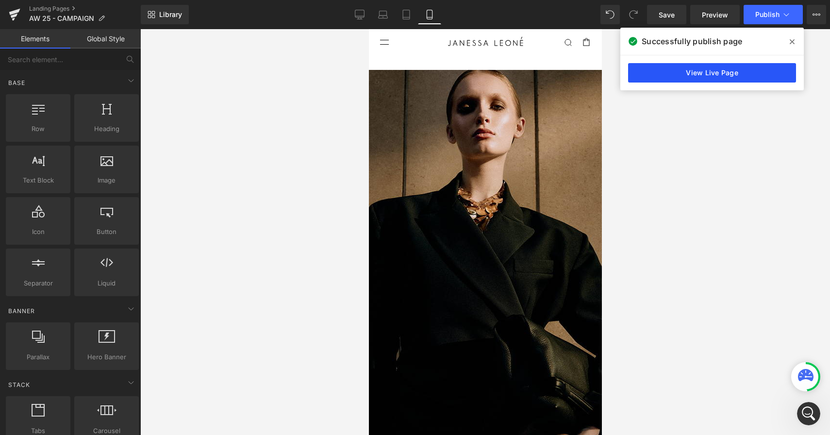
click at [712, 76] on link "View Live Page" at bounding box center [712, 72] width 168 height 19
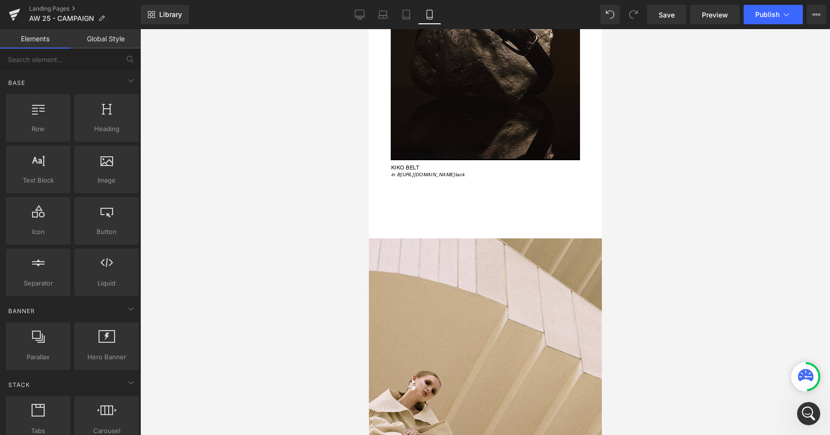
scroll to position [2417, 0]
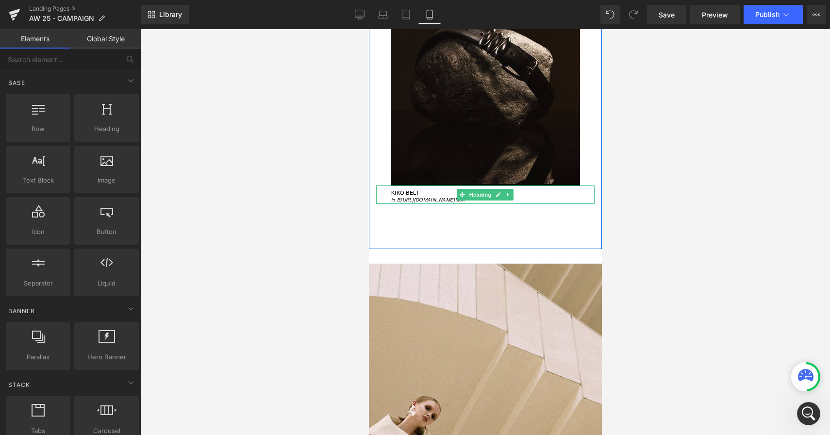
click at [440, 196] on div "in B https://gem-3910432.net lack" at bounding box center [458, 200] width 135 height 9
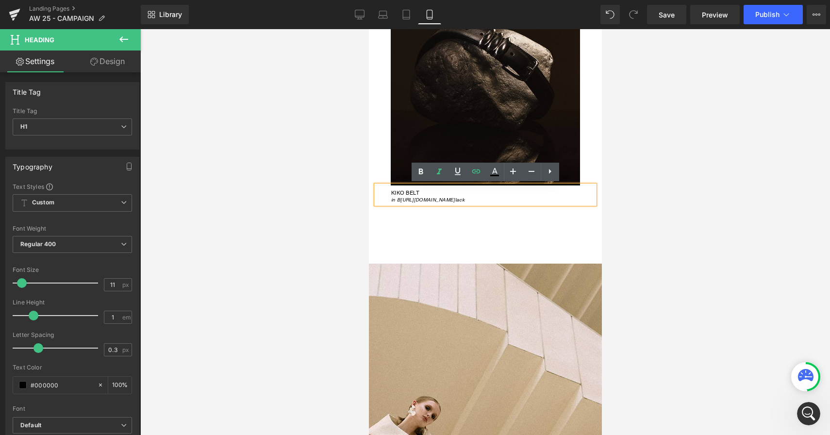
click at [456, 199] on span "in B https://gem-3910432.net lack" at bounding box center [427, 200] width 73 height 6
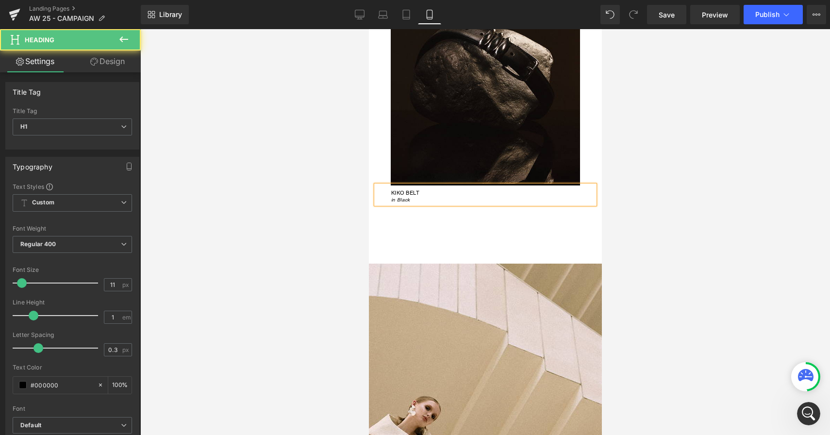
click at [477, 197] on div "in B lack" at bounding box center [458, 200] width 135 height 9
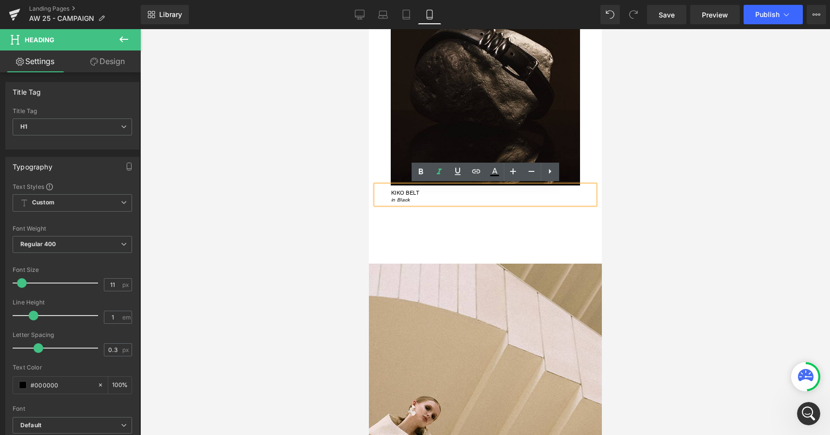
scroll to position [13213, 0]
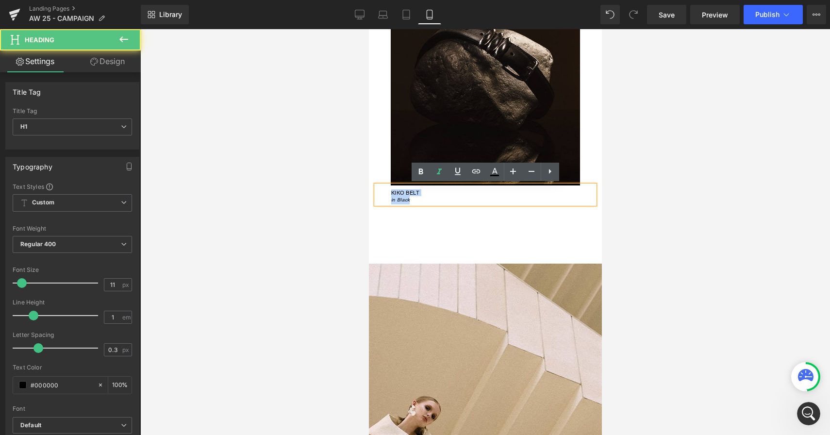
drag, startPoint x: 414, startPoint y: 197, endPoint x: 380, endPoint y: 194, distance: 34.6
click at [380, 194] on div "KIKO BELT in B lack" at bounding box center [485, 194] width 218 height 19
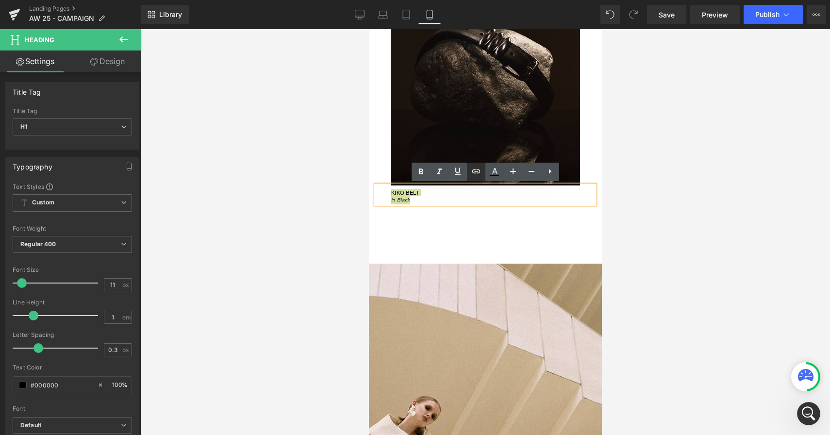
click at [477, 172] on icon at bounding box center [476, 171] width 8 height 4
click at [459, 214] on input "text" at bounding box center [447, 212] width 150 height 24
paste input "https://janessaleone.com/products/kiko-belt"
type input "https://janessaleone.com/products/kiko-belt"
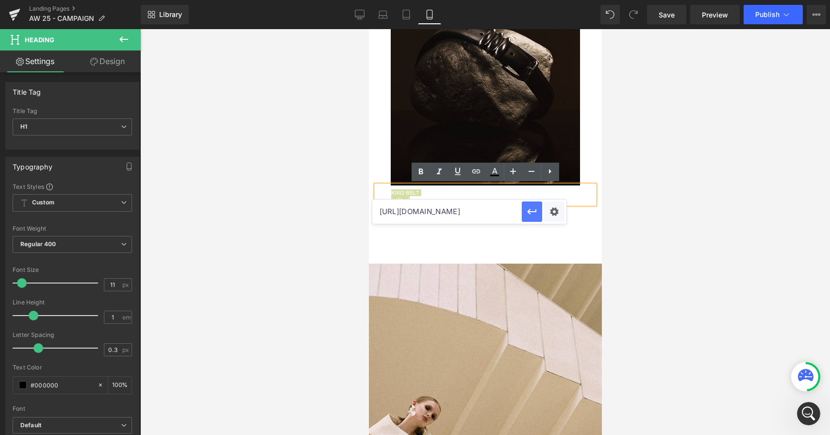
click at [532, 215] on icon "button" at bounding box center [532, 212] width 12 height 12
click at [664, 214] on div at bounding box center [485, 232] width 690 height 406
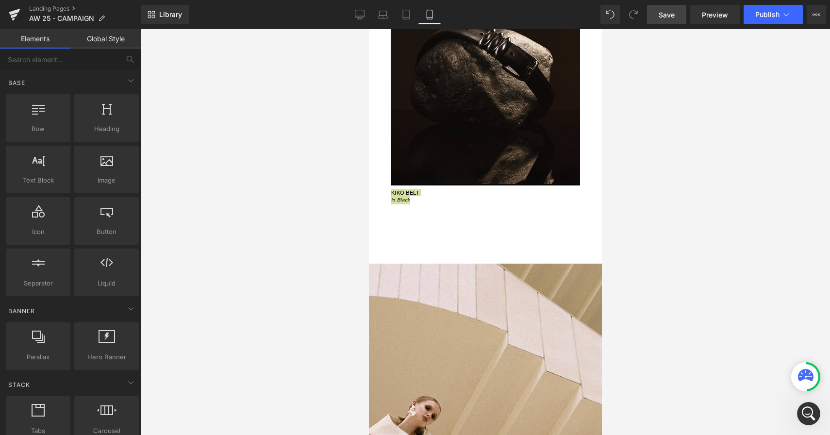
click at [660, 11] on span "Save" at bounding box center [667, 15] width 16 height 10
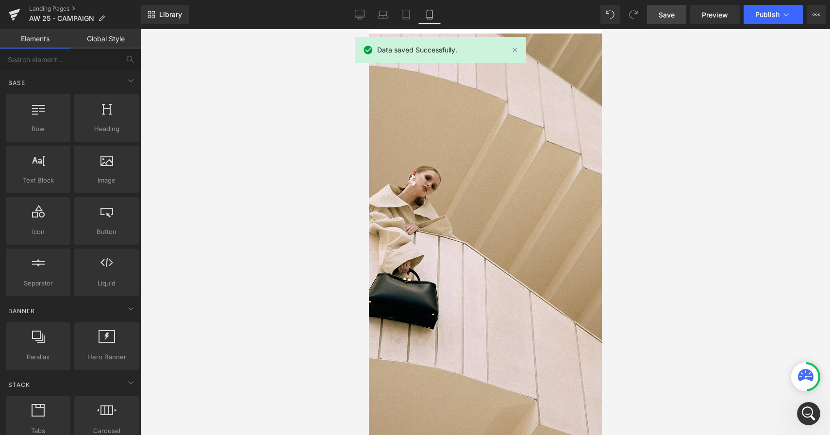
scroll to position [2907, 0]
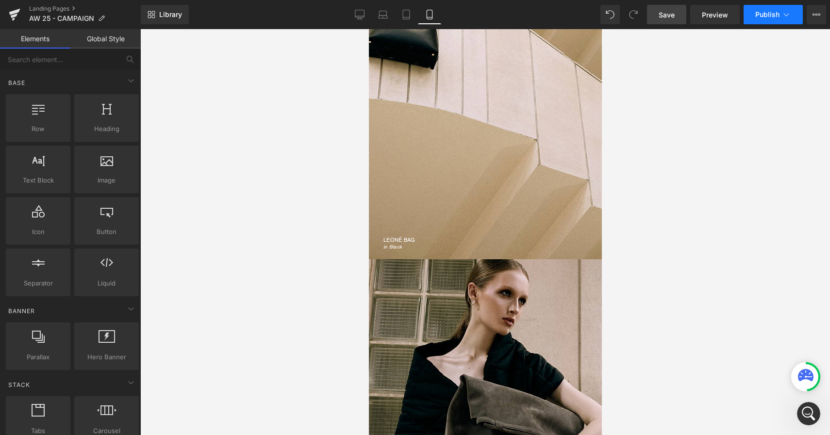
click at [753, 14] on button "Publish" at bounding box center [773, 14] width 59 height 19
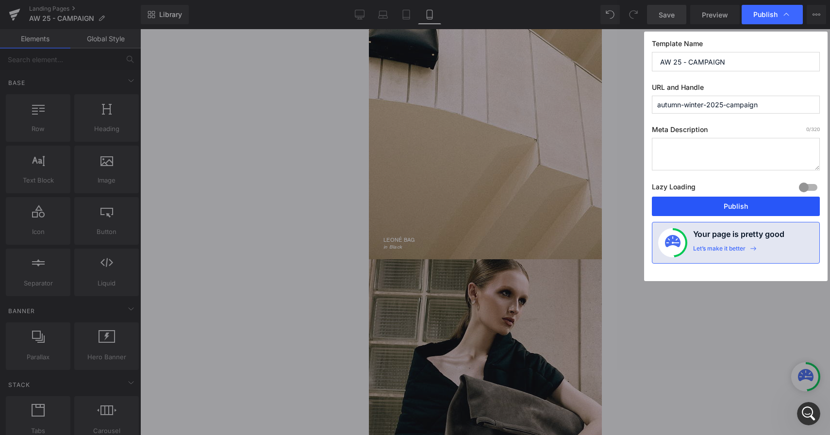
click at [725, 204] on button "Publish" at bounding box center [736, 206] width 168 height 19
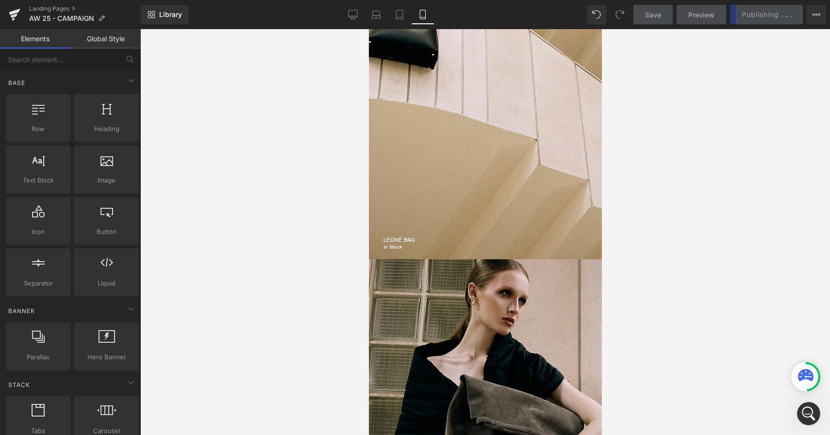
scroll to position [13176, 0]
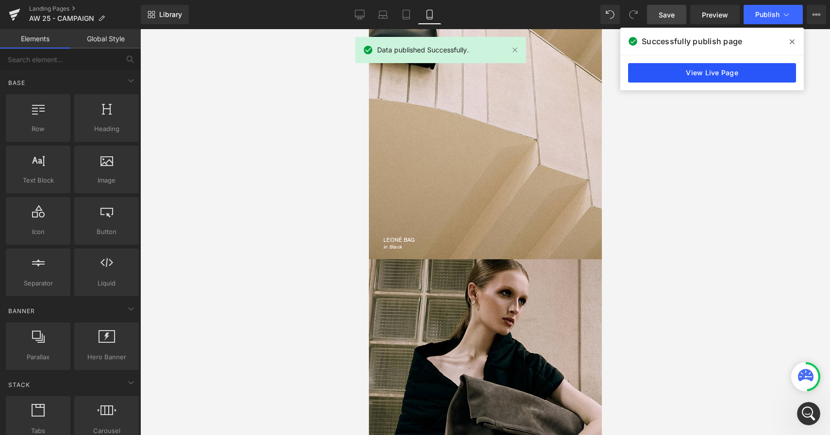
click at [756, 71] on link "View Live Page" at bounding box center [712, 72] width 168 height 19
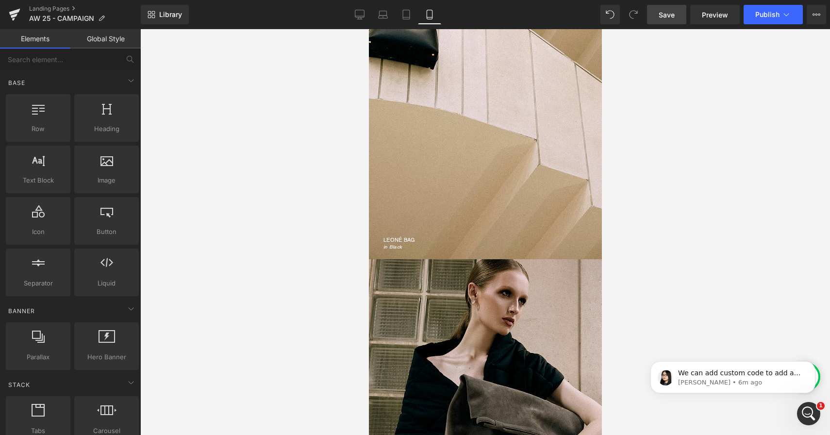
scroll to position [13217, 0]
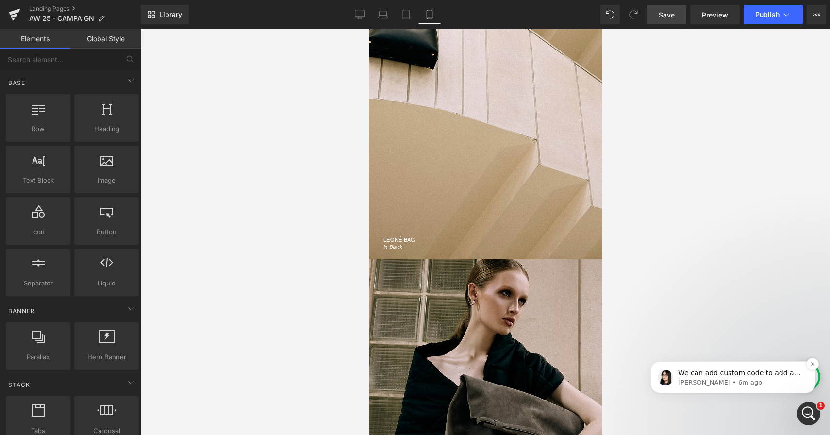
click at [702, 372] on p "We can add custom code to add a URL to a Video BG. May I know which link you wa…" at bounding box center [740, 374] width 125 height 10
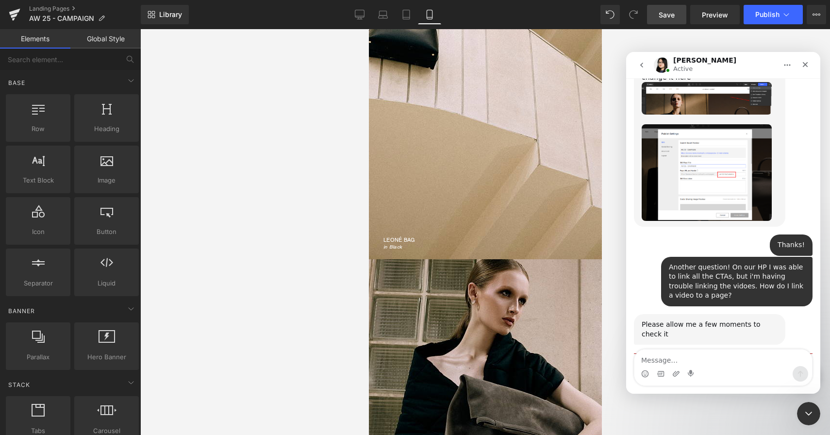
scroll to position [13233, 0]
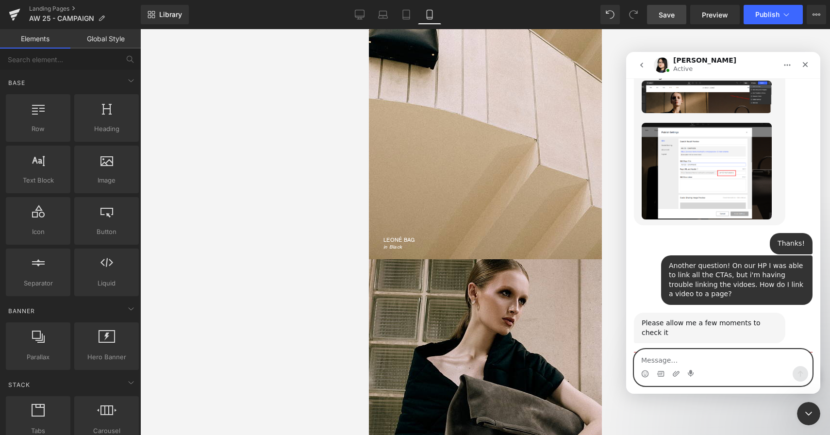
type textarea "G"
paste textarea "https://janessaleone.com/collections/autumn-winter-2025"
type textarea "For the HP main video it would be https://janessaleone.com/collections/autumn-w…"
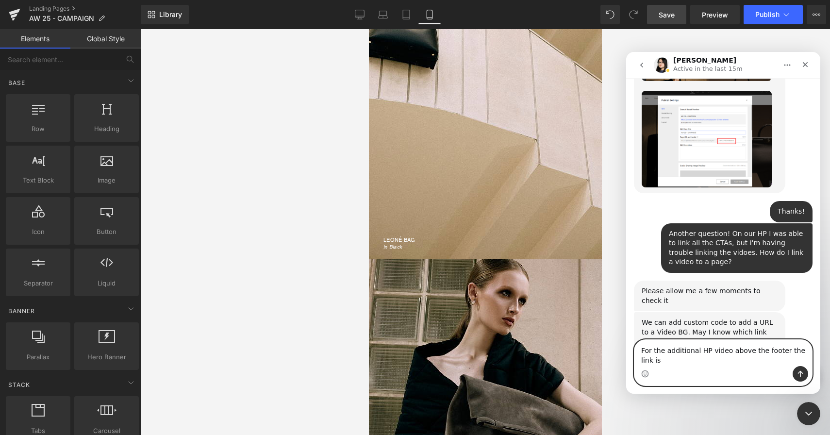
scroll to position [13275, 0]
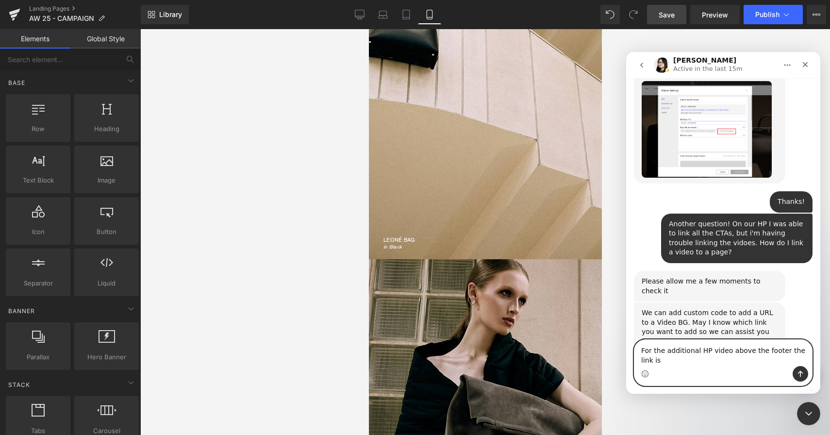
paste textarea "https://janessaleone.com/collections/bags"
type textarea "For the additional HP video above the footer the link is https://janessaleone.c…"
click at [797, 369] on button "Send a message…" at bounding box center [801, 374] width 16 height 16
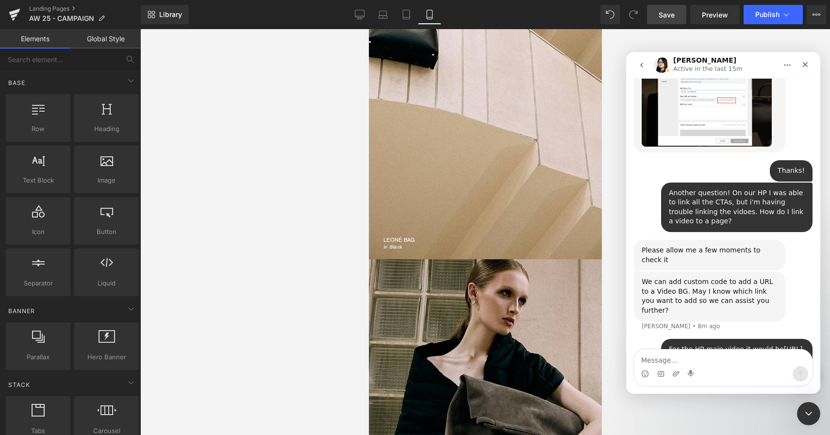
click at [346, 246] on div at bounding box center [415, 203] width 830 height 406
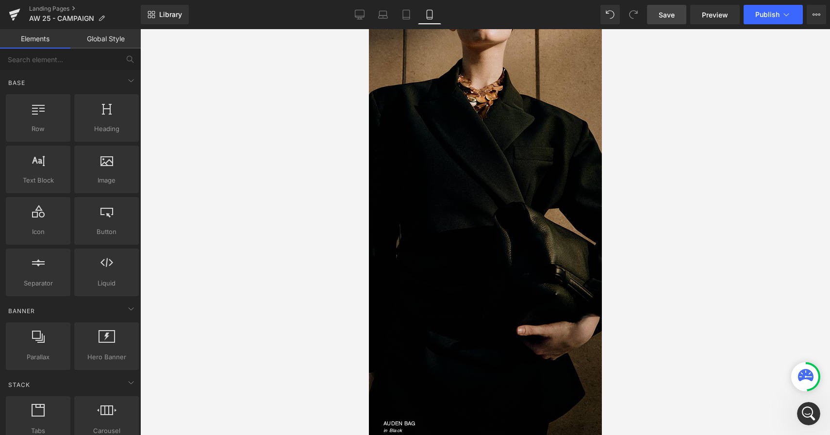
scroll to position [0, 0]
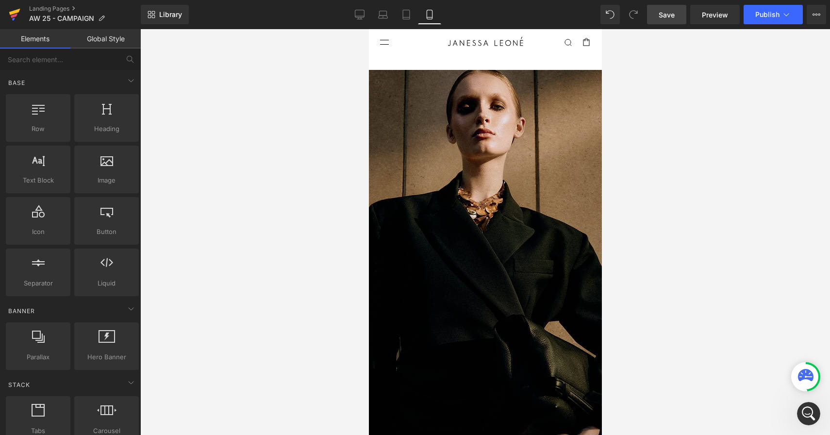
click at [11, 14] on icon at bounding box center [14, 12] width 11 height 6
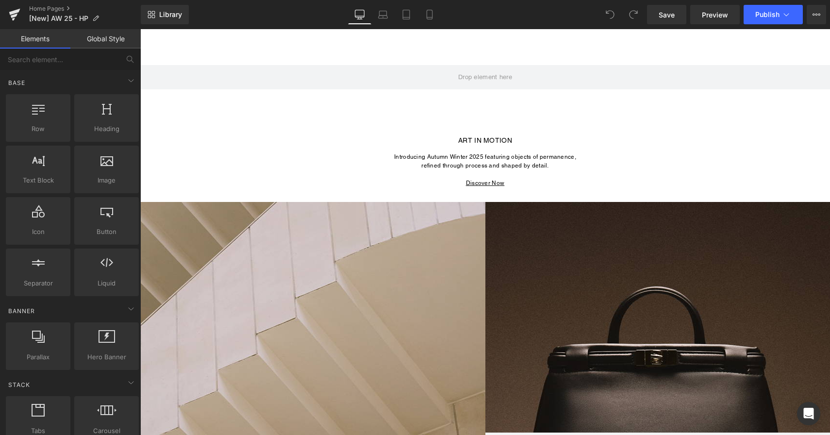
scroll to position [278, 0]
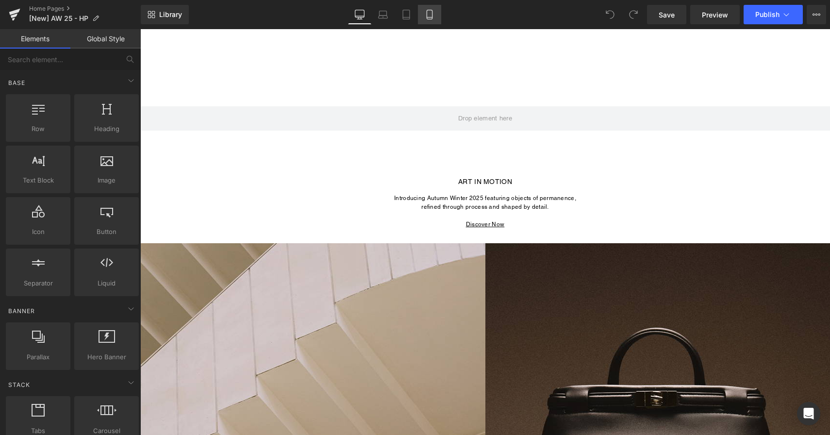
click at [428, 14] on icon at bounding box center [430, 15] width 10 height 10
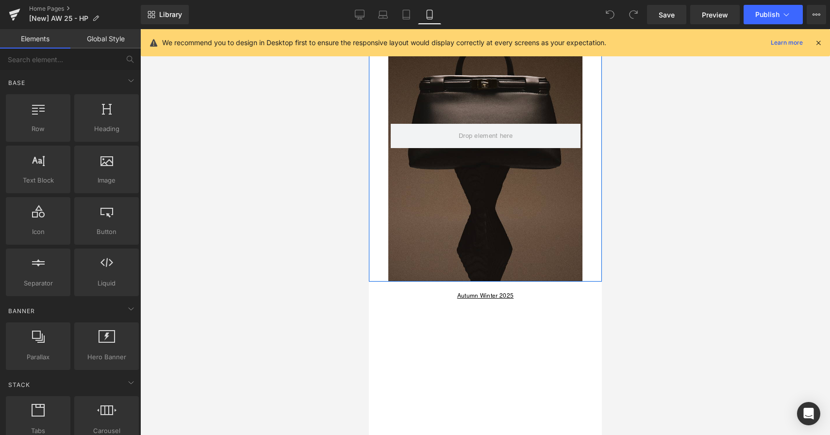
scroll to position [467, 0]
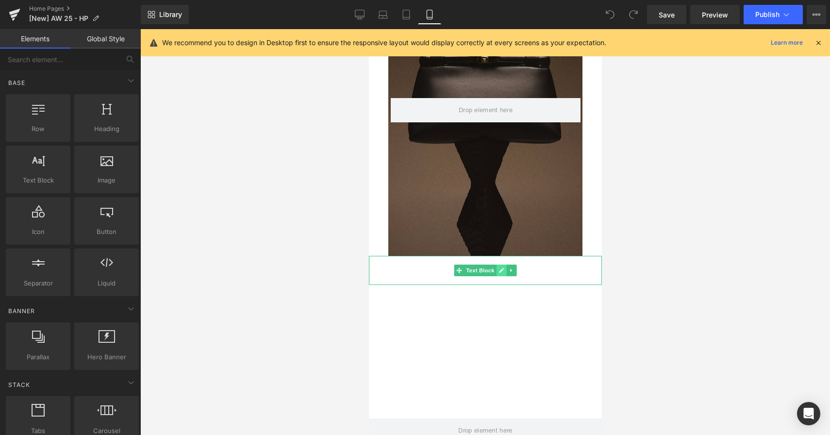
click at [502, 271] on icon at bounding box center [501, 271] width 5 height 6
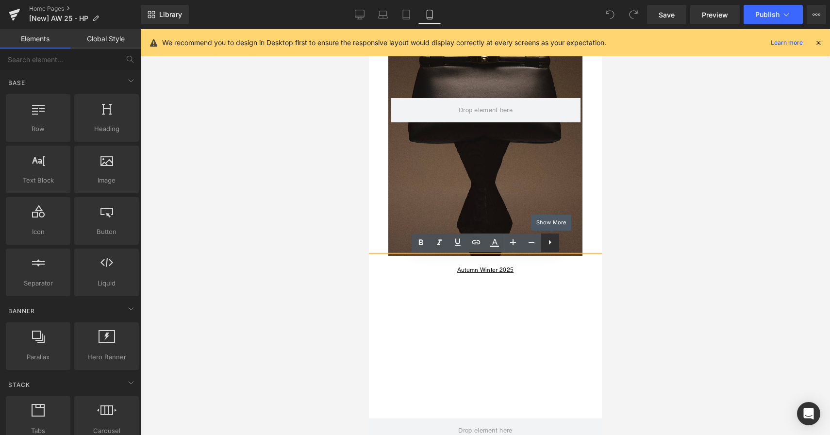
click at [549, 241] on icon at bounding box center [550, 242] width 12 height 12
click at [548, 242] on icon at bounding box center [550, 242] width 12 height 12
click at [104, 38] on link "Global Style" at bounding box center [105, 38] width 70 height 19
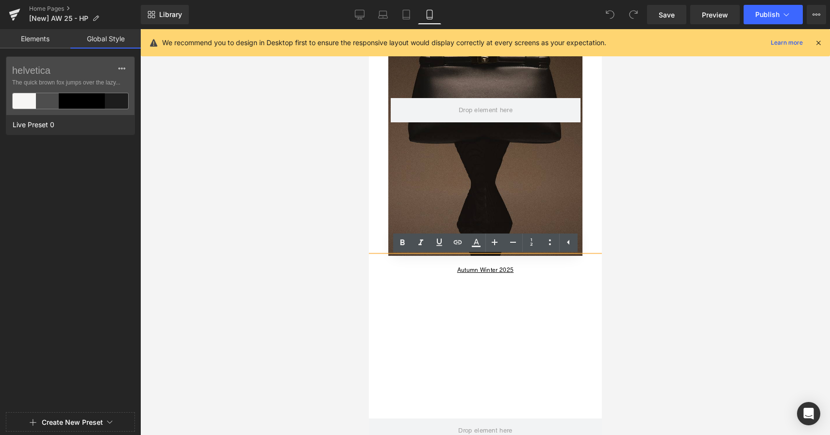
click at [47, 42] on link "Elements" at bounding box center [35, 38] width 70 height 19
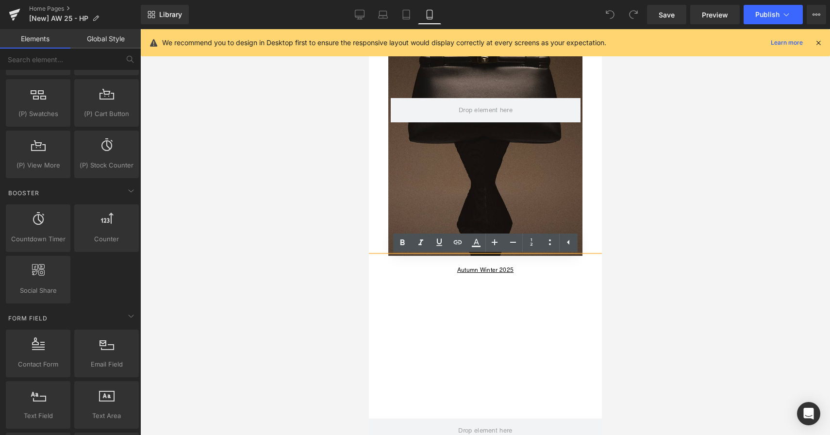
scroll to position [1110, 0]
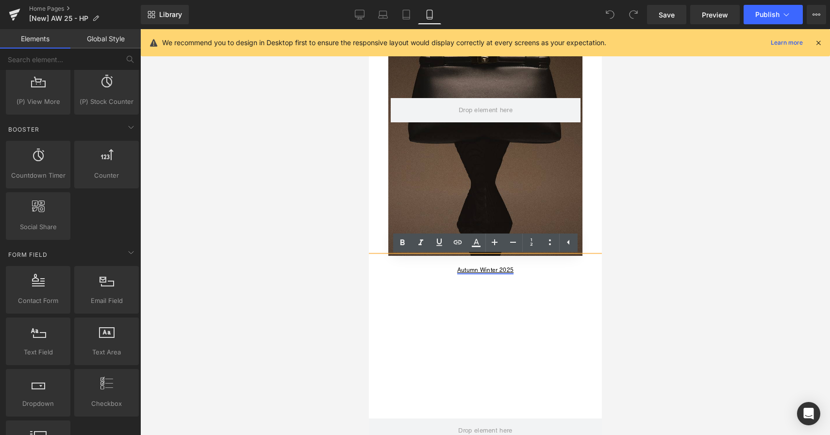
click at [486, 269] on link "Autumn Winter 2025" at bounding box center [485, 270] width 56 height 7
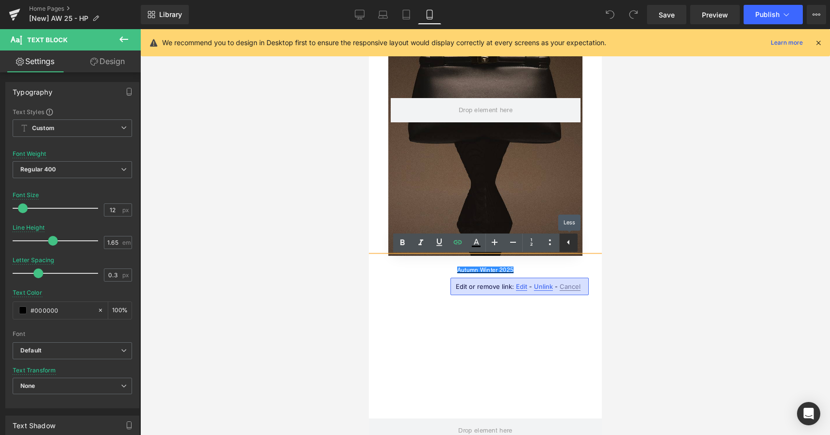
click at [565, 240] on icon at bounding box center [569, 242] width 12 height 12
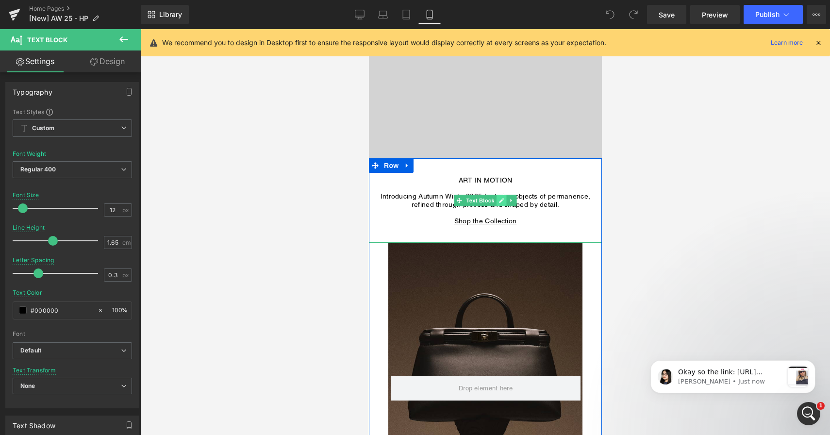
scroll to position [0, 0]
click at [500, 200] on icon at bounding box center [501, 200] width 5 height 5
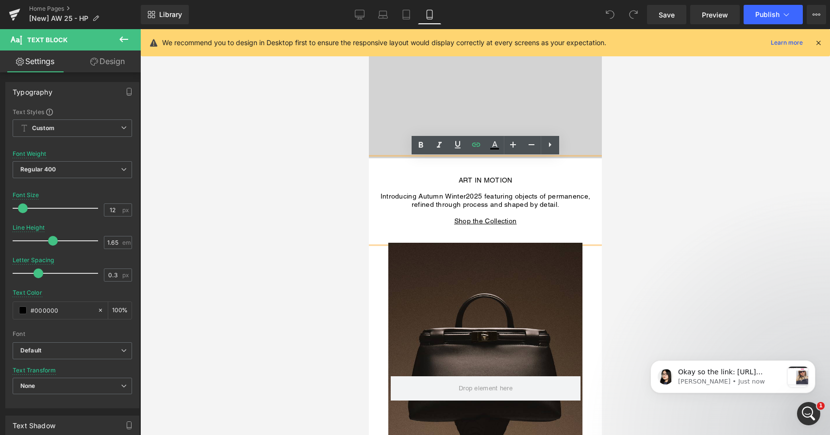
click at [485, 194] on span "2025 featuring objects of permanence," at bounding box center [528, 196] width 124 height 8
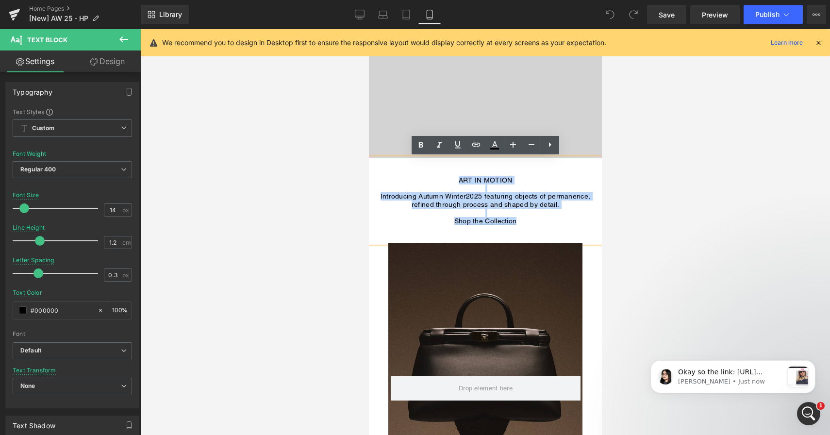
drag, startPoint x: 458, startPoint y: 180, endPoint x: 517, endPoint y: 218, distance: 70.2
click at [518, 218] on div "ART IN MOTION Introducing Autumn Winter 2025 featuring objects of permanence, r…" at bounding box center [485, 200] width 233 height 84
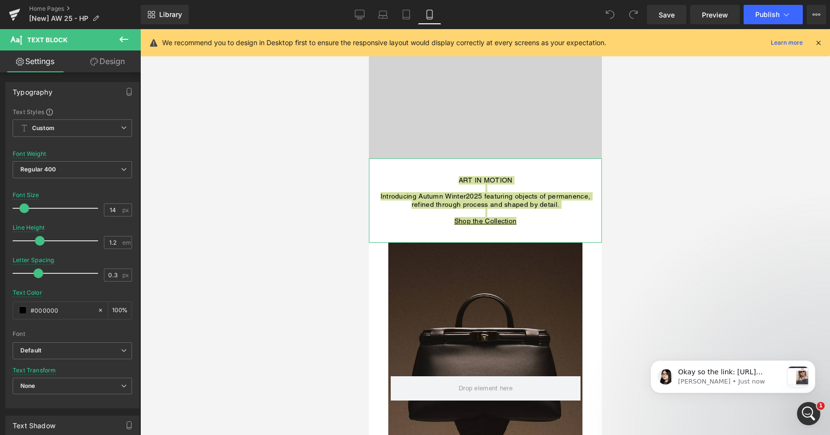
click at [99, 62] on link "Design" at bounding box center [107, 61] width 70 height 22
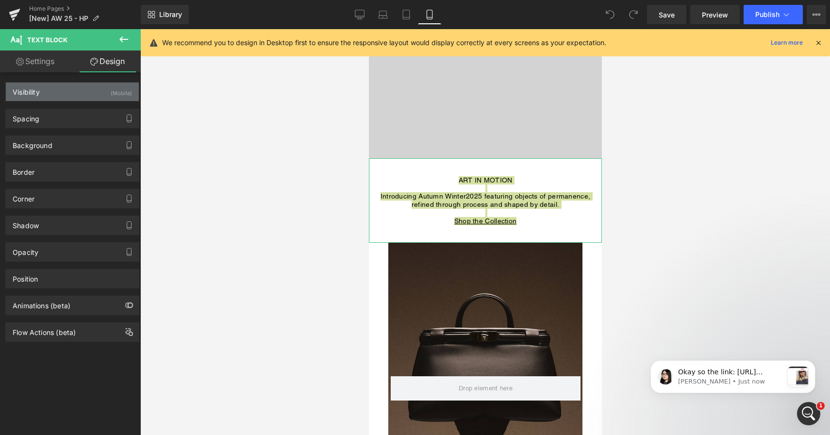
click at [74, 94] on div "Visibility (Mobile)" at bounding box center [72, 92] width 133 height 18
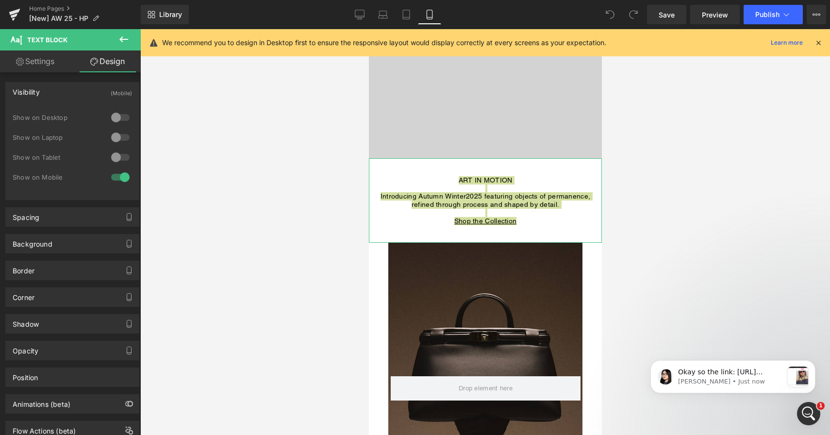
click at [74, 94] on div "Visibility (Mobile)" at bounding box center [72, 92] width 133 height 18
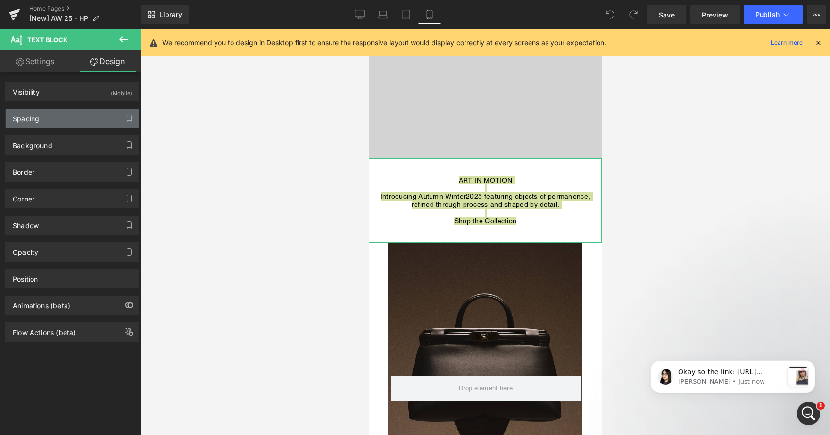
click at [68, 122] on div "Spacing" at bounding box center [72, 118] width 133 height 18
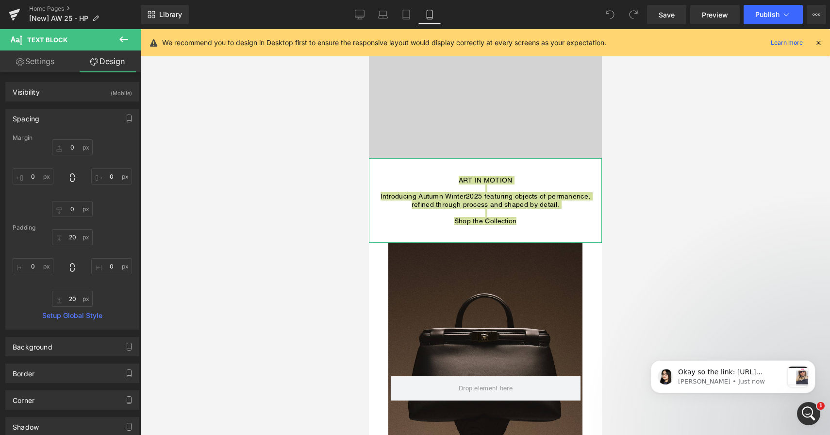
click at [68, 122] on div "Spacing" at bounding box center [72, 118] width 133 height 18
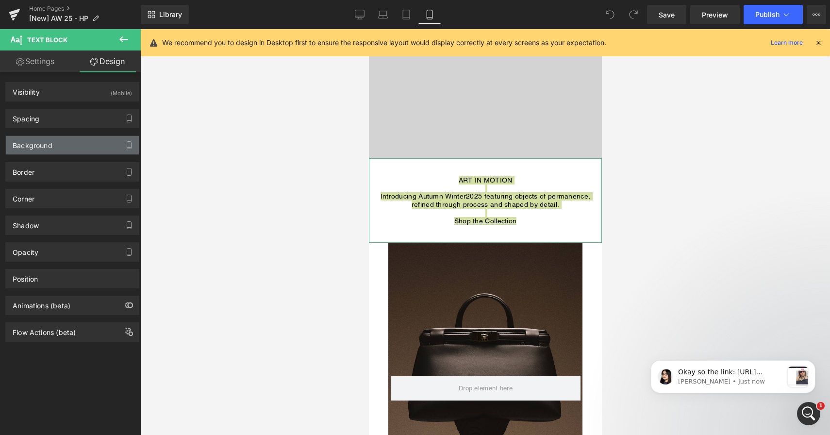
click at [68, 147] on div "Background" at bounding box center [72, 145] width 133 height 18
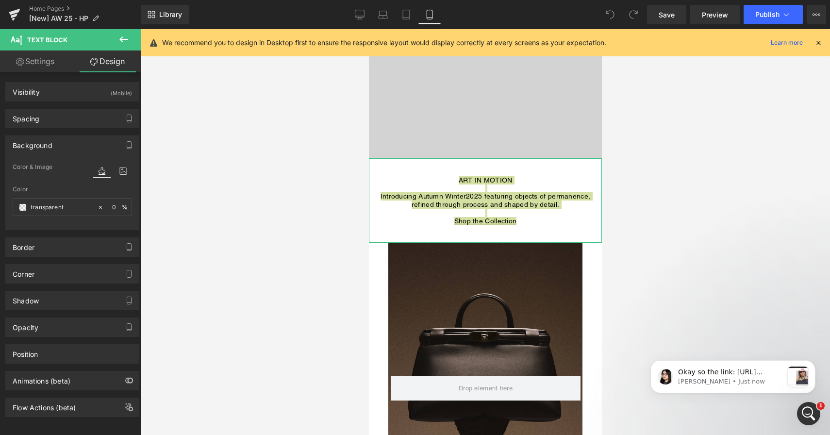
click at [68, 147] on div "Background" at bounding box center [72, 145] width 133 height 18
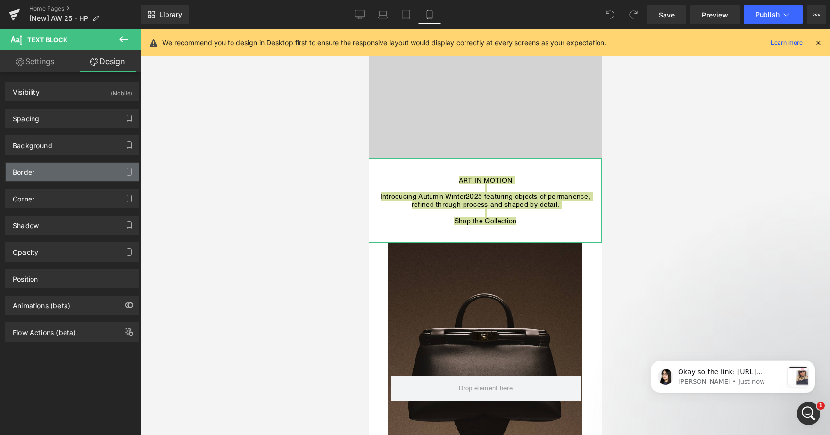
click at [67, 171] on div "Border" at bounding box center [72, 172] width 133 height 18
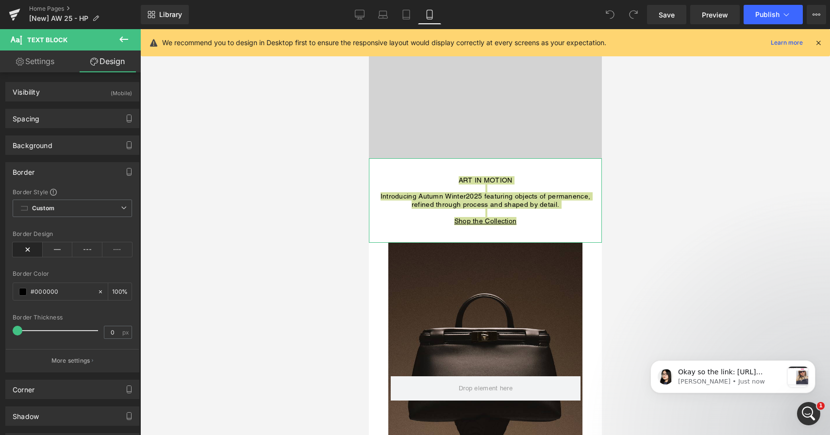
click at [67, 171] on div "Border" at bounding box center [72, 172] width 133 height 18
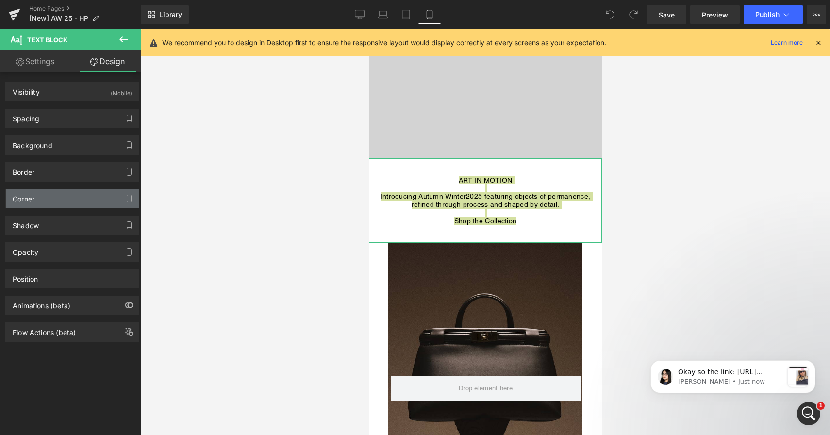
click at [66, 194] on div "Corner" at bounding box center [72, 198] width 133 height 18
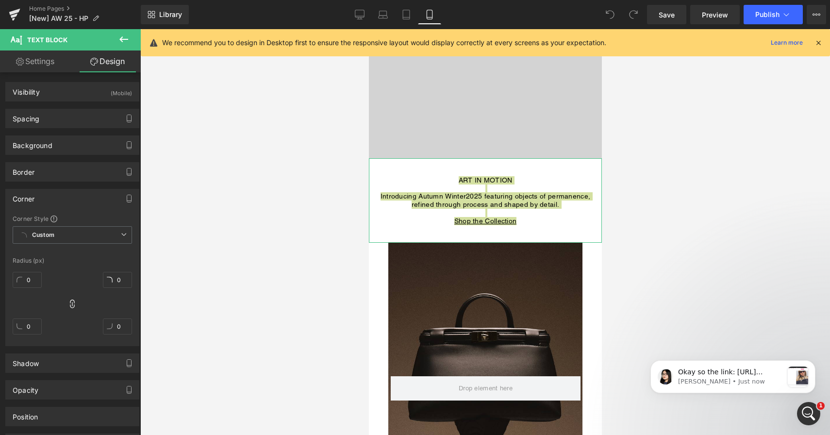
click at [66, 194] on div "Corner" at bounding box center [72, 198] width 133 height 18
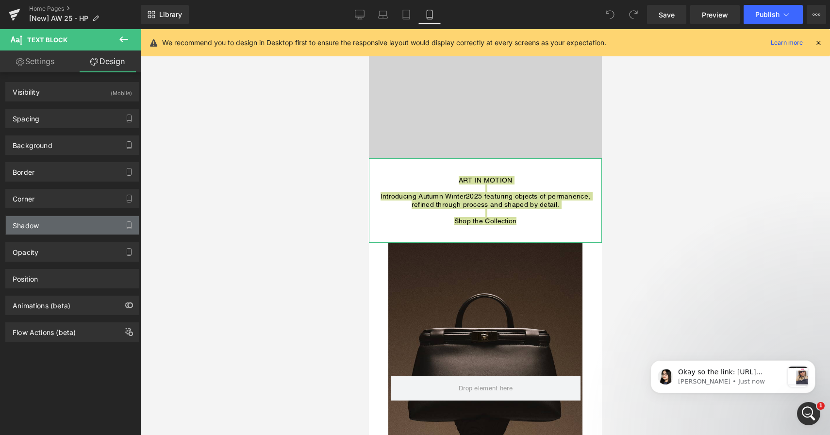
click at [65, 226] on div "Shadow" at bounding box center [72, 225] width 133 height 18
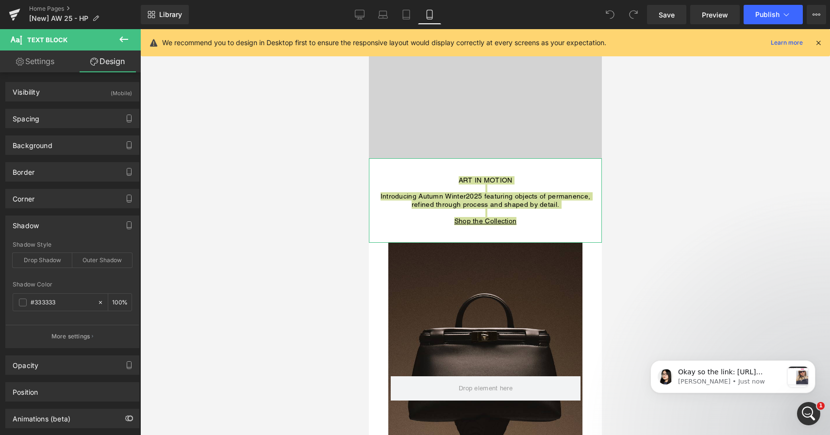
click at [65, 226] on div "Shadow" at bounding box center [72, 225] width 133 height 18
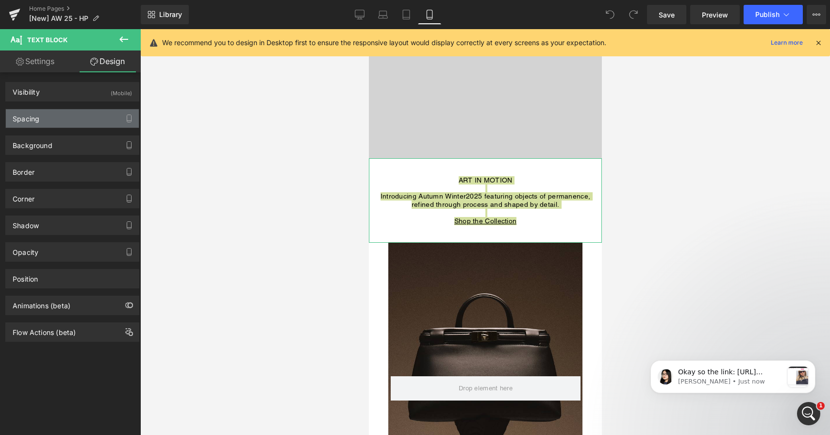
click at [59, 118] on div "Spacing" at bounding box center [72, 118] width 133 height 18
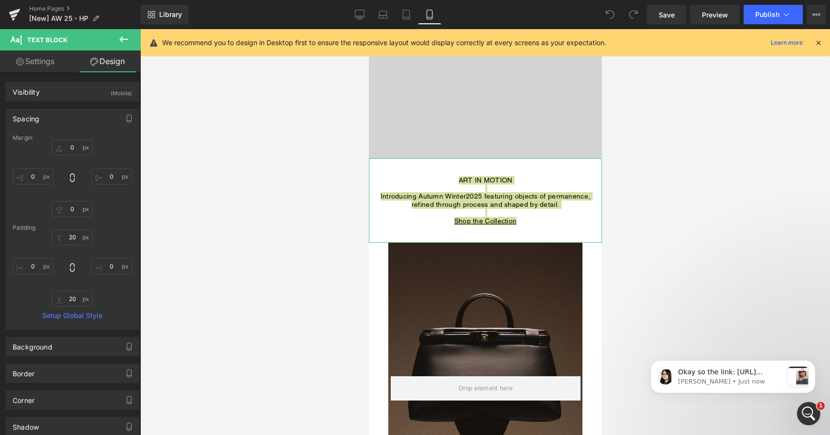
click at [59, 118] on div "Spacing" at bounding box center [72, 118] width 133 height 18
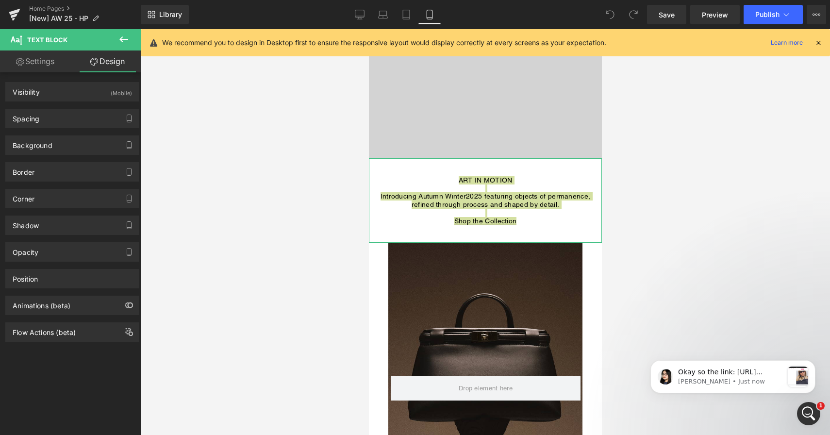
click at [45, 63] on link "Settings" at bounding box center [35, 61] width 70 height 22
type input "100"
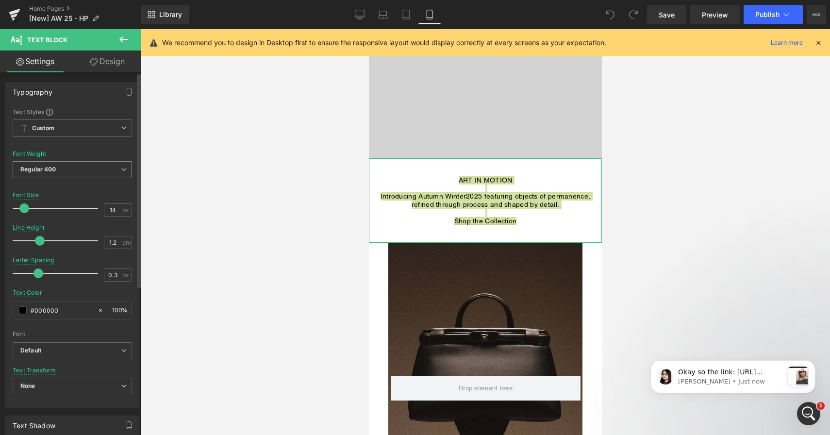
click at [125, 169] on span "Regular 400" at bounding box center [72, 169] width 119 height 17
click at [172, 172] on div at bounding box center [485, 232] width 690 height 406
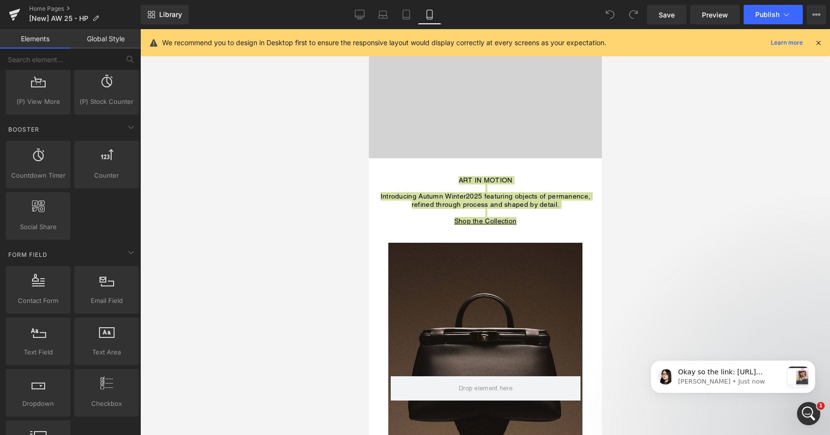
click at [353, 256] on div at bounding box center [485, 232] width 690 height 406
click at [669, 175] on div at bounding box center [485, 232] width 690 height 406
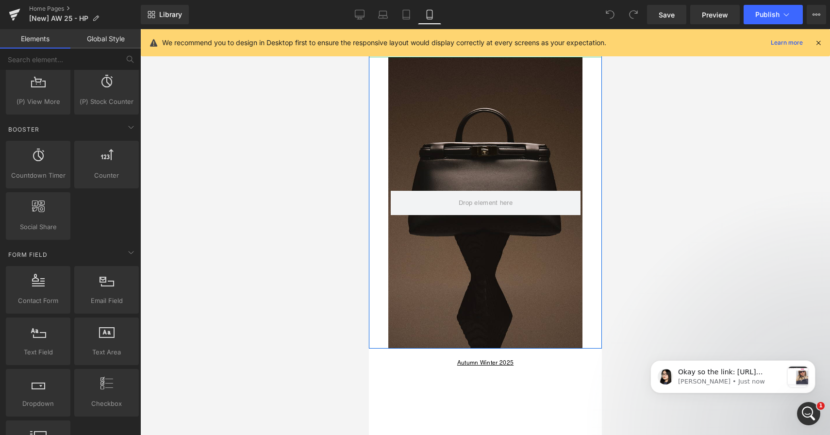
scroll to position [469, 0]
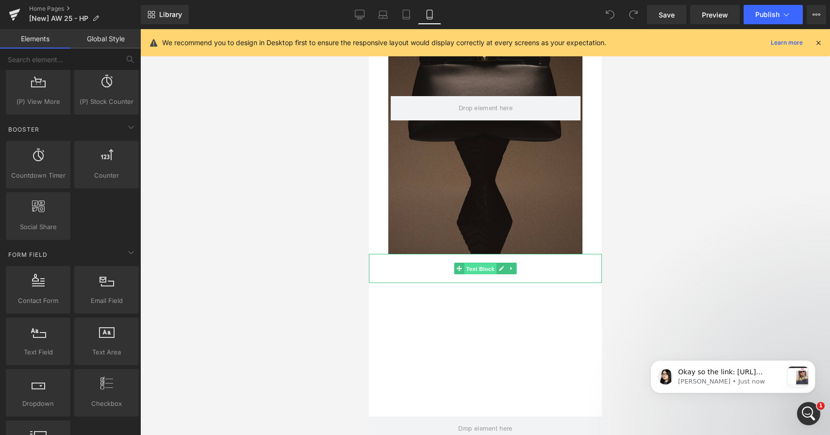
click at [487, 271] on span "Text Block" at bounding box center [480, 269] width 32 height 12
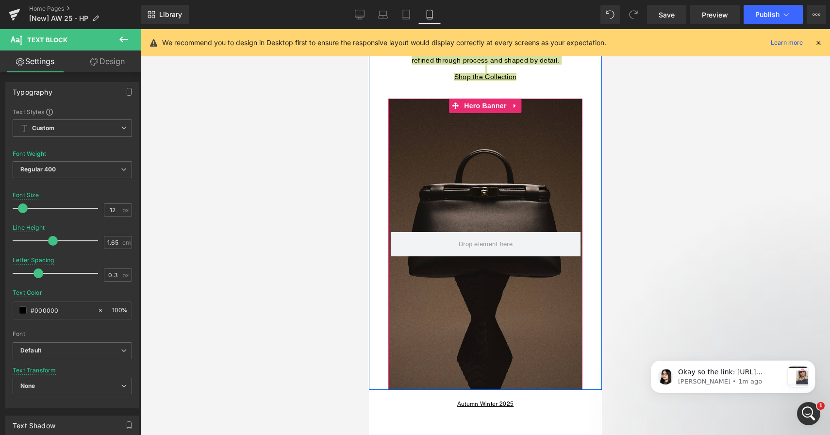
scroll to position [303, 0]
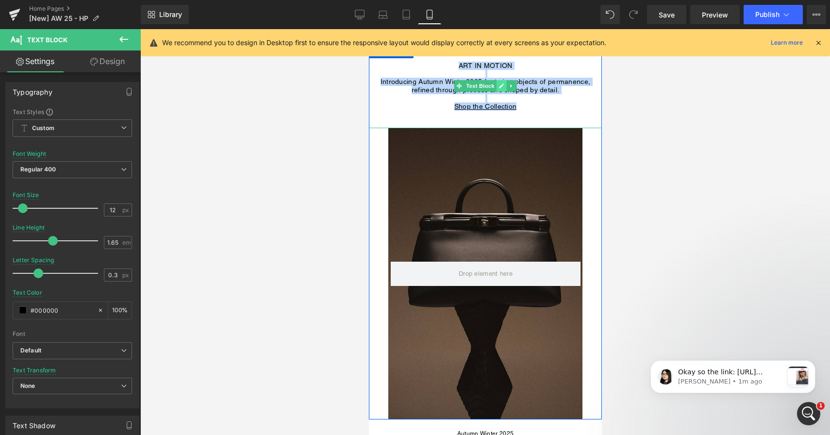
click at [499, 85] on icon at bounding box center [501, 86] width 5 height 6
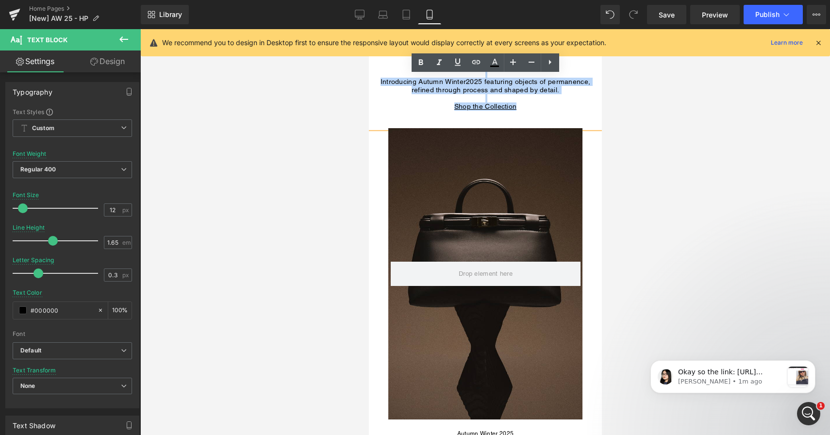
click at [481, 94] on p "refined through process and shaped by detail." at bounding box center [485, 90] width 233 height 8
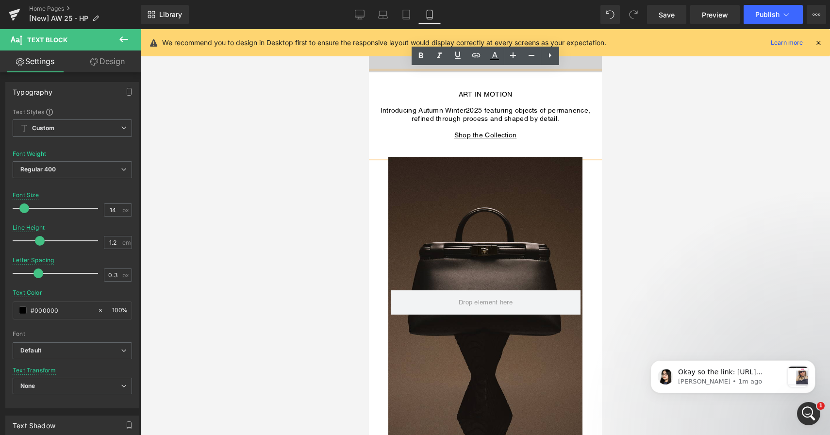
scroll to position [269, 0]
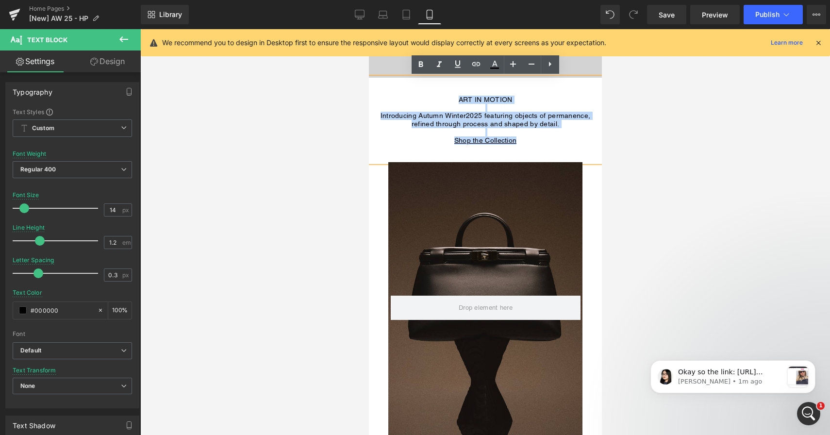
drag, startPoint x: 459, startPoint y: 101, endPoint x: 521, endPoint y: 139, distance: 73.3
click at [521, 139] on div "ART IN MOTION Introducing Autumn Winter 2025 featuring objects of permanence, r…" at bounding box center [485, 120] width 233 height 84
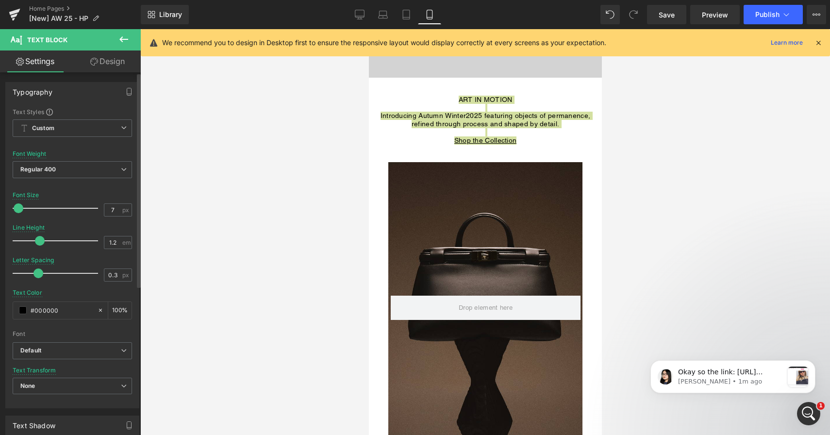
click at [18, 209] on div at bounding box center [57, 208] width 81 height 19
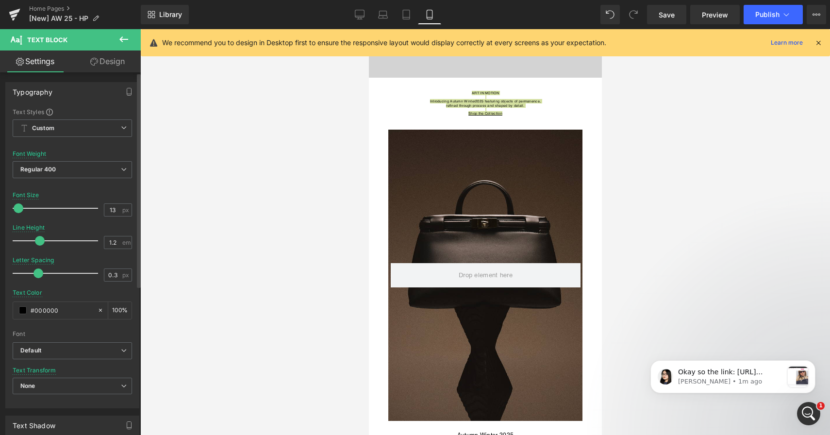
click at [23, 209] on div at bounding box center [57, 208] width 81 height 19
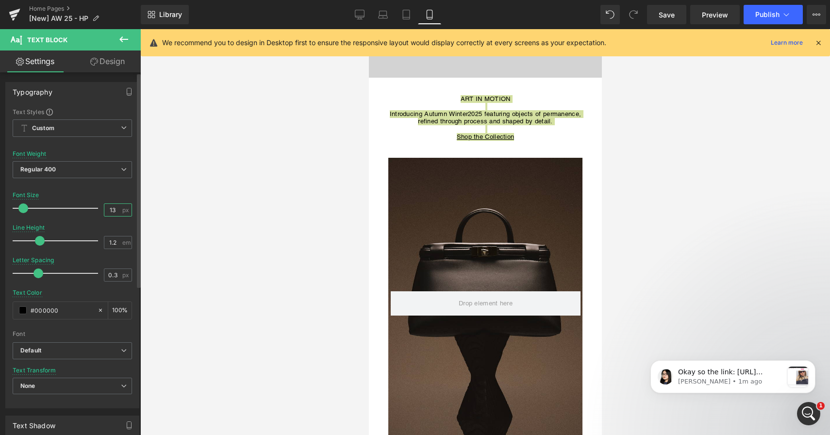
click at [110, 211] on input "13" at bounding box center [112, 210] width 17 height 12
type input "12"
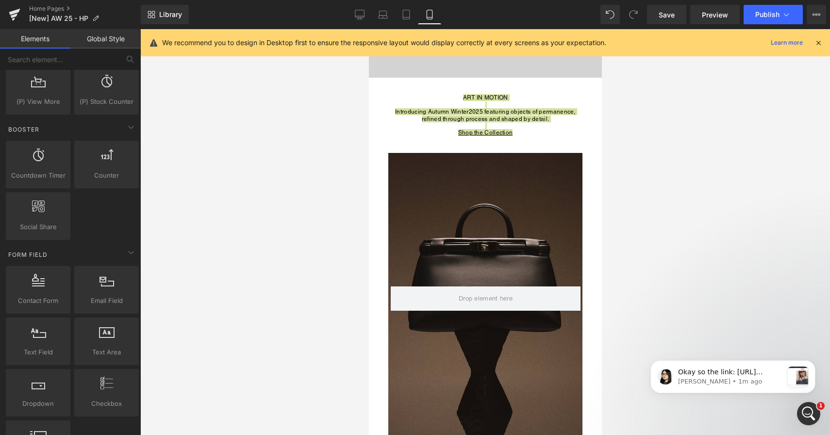
click at [252, 236] on div at bounding box center [485, 232] width 690 height 406
click at [642, 128] on div at bounding box center [485, 232] width 690 height 406
click at [669, 18] on span "Save" at bounding box center [667, 15] width 16 height 10
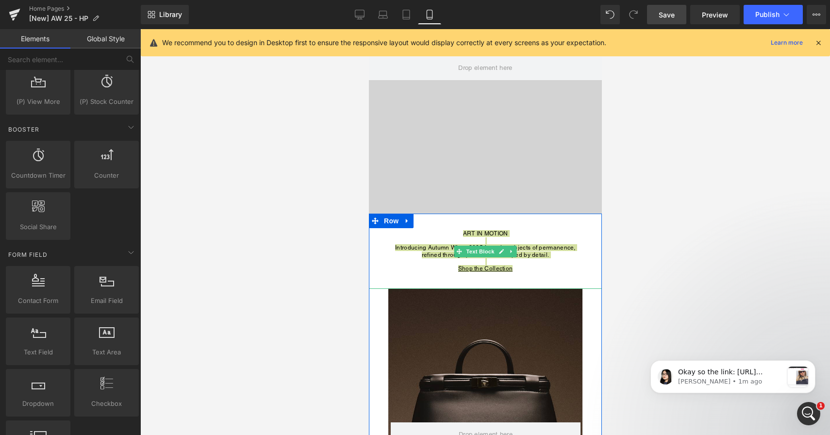
scroll to position [2, 0]
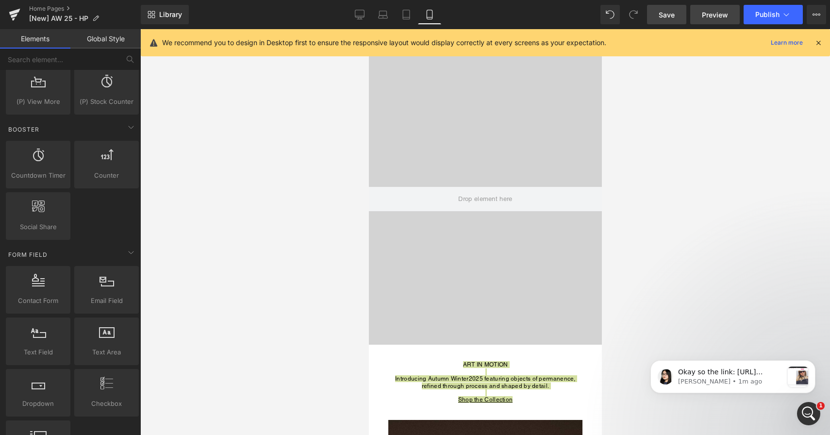
click at [714, 19] on span "Preview" at bounding box center [715, 15] width 26 height 10
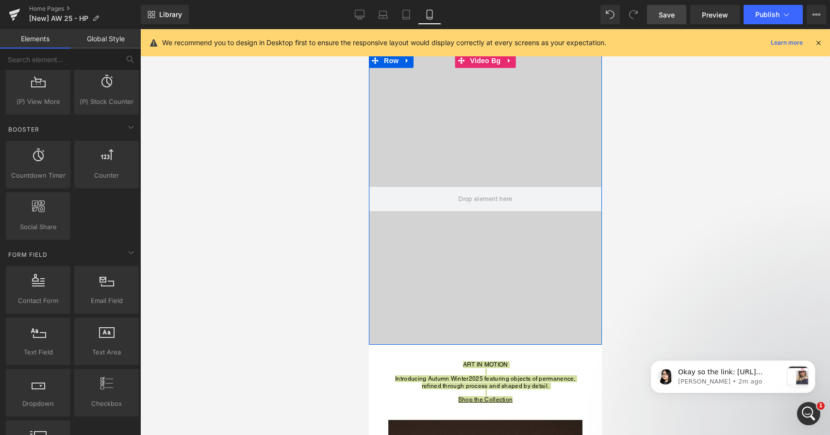
scroll to position [0, 0]
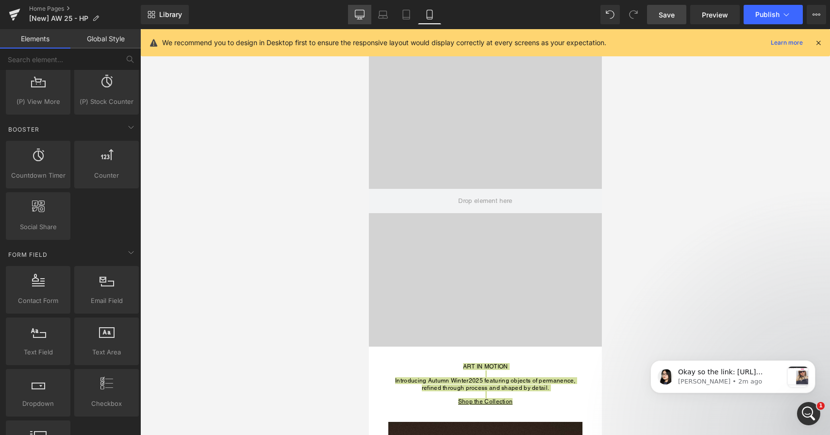
click at [357, 13] on icon at bounding box center [360, 15] width 10 height 10
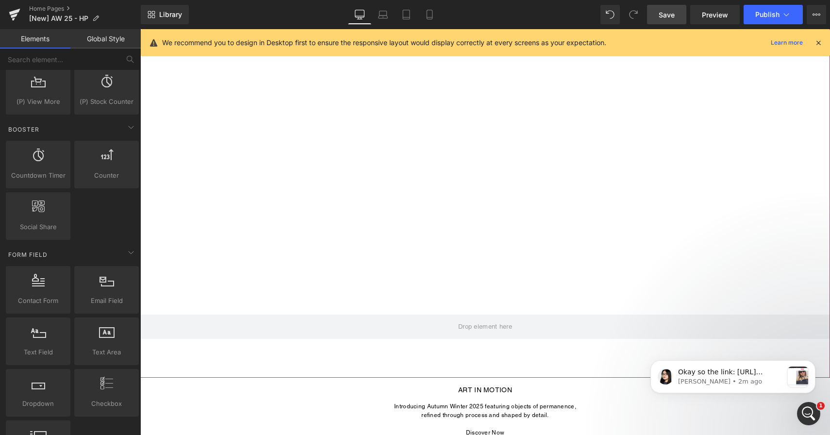
scroll to position [25, 0]
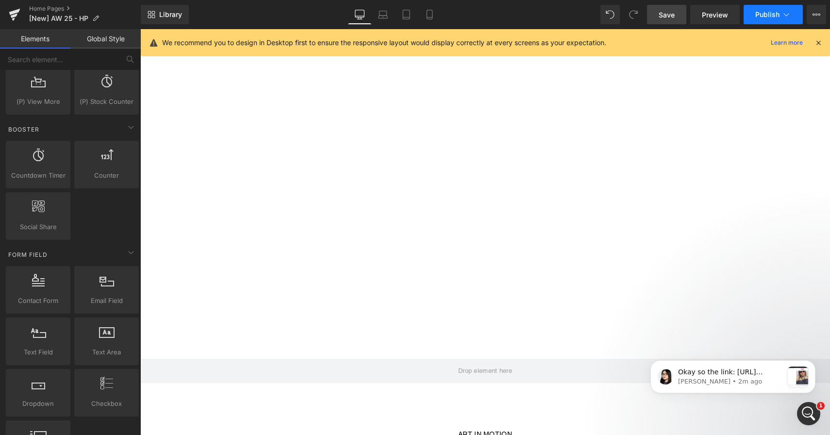
click at [751, 20] on button "Publish" at bounding box center [773, 14] width 59 height 19
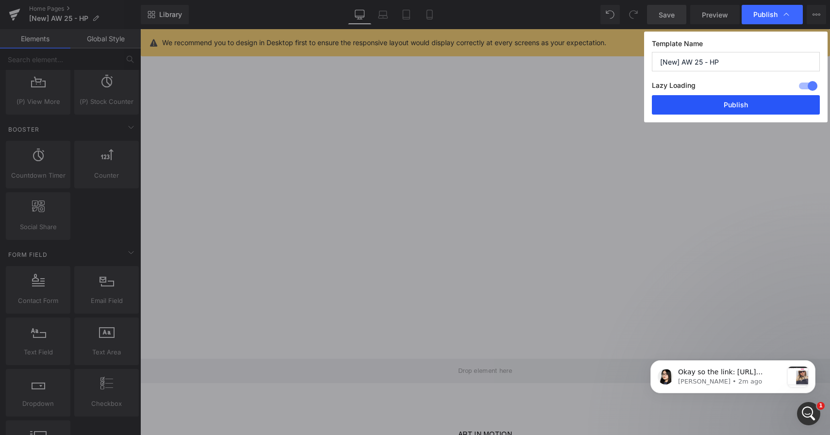
click at [703, 101] on button "Publish" at bounding box center [736, 104] width 168 height 19
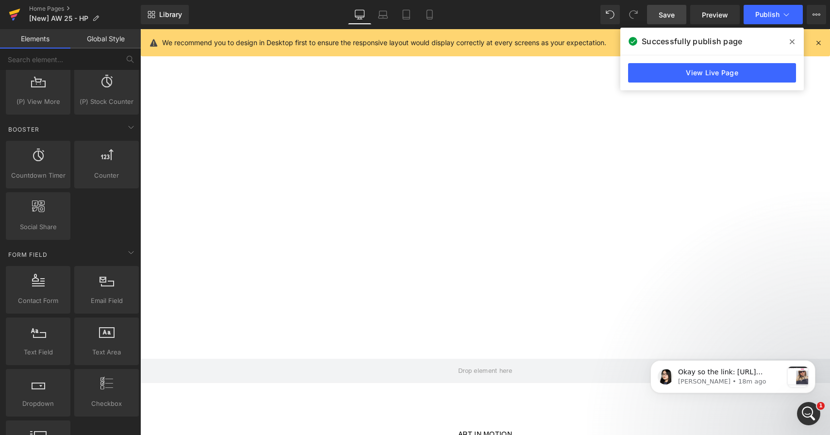
click at [13, 18] on icon at bounding box center [13, 18] width 3 height 3
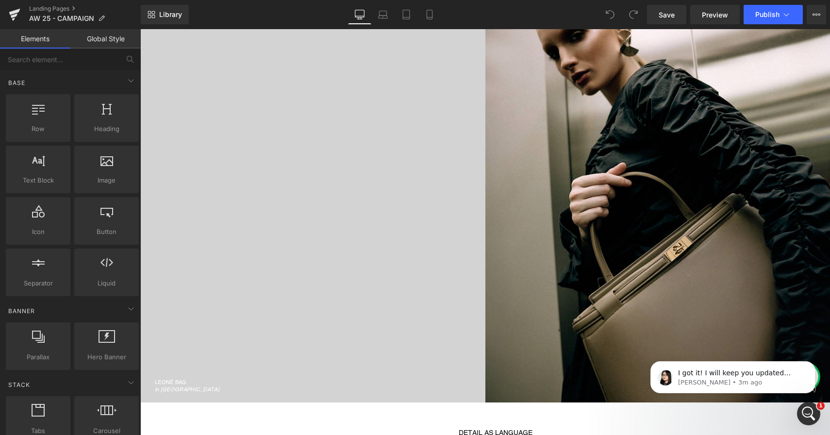
scroll to position [748, 0]
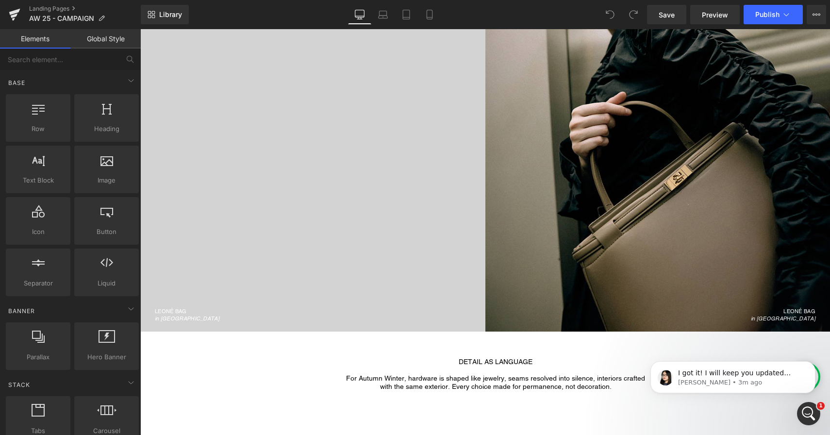
click at [244, 213] on div "LEONÉ BAG in Merlot" at bounding box center [312, 122] width 345 height 403
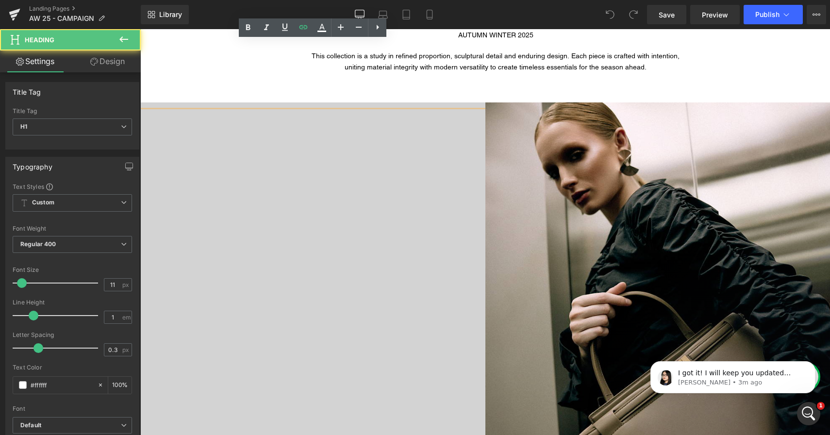
scroll to position [540, 0]
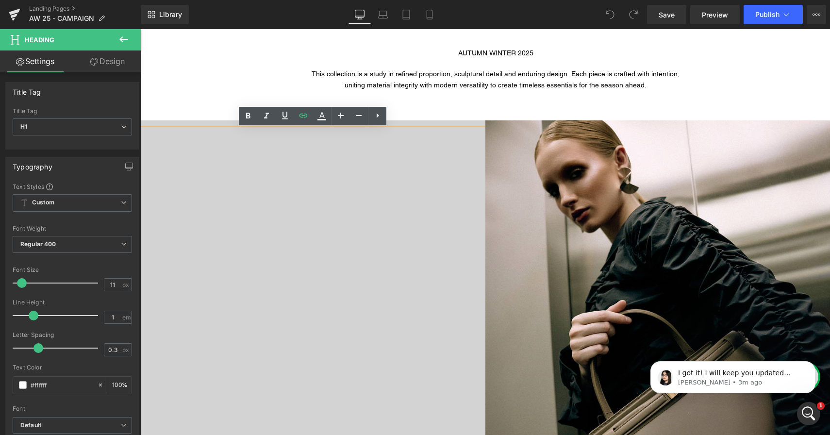
click at [356, 162] on div "LEONÉ BAG in Merlot" at bounding box center [312, 330] width 345 height 403
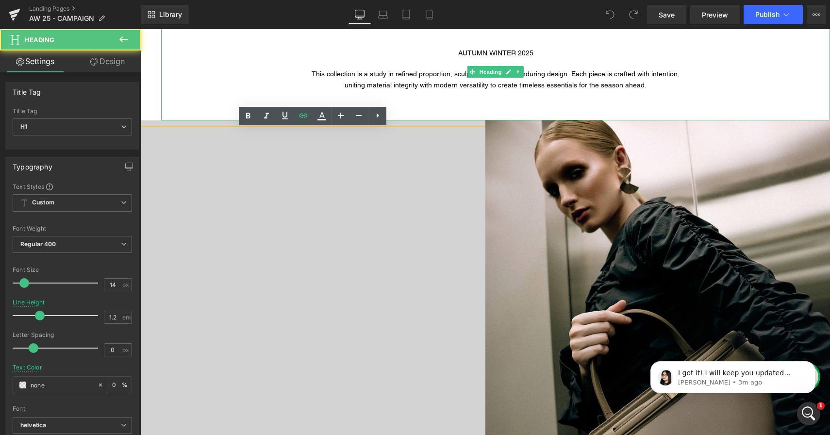
click at [317, 92] on div at bounding box center [495, 95] width 669 height 9
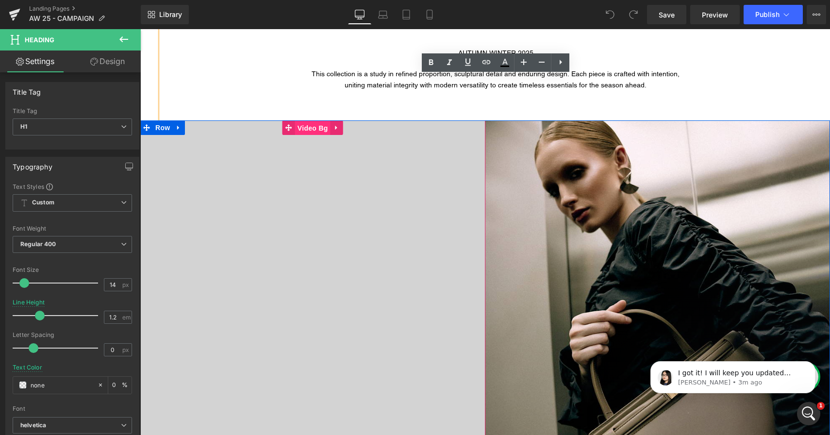
click at [310, 130] on span "Video Bg" at bounding box center [312, 128] width 35 height 15
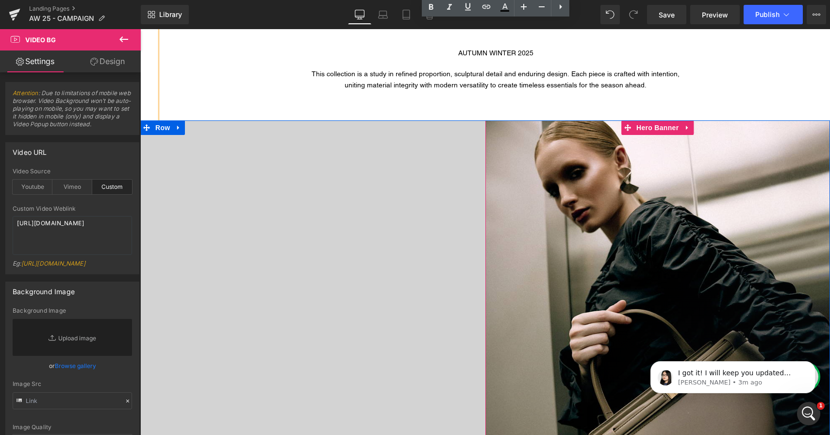
scroll to position [585, 0]
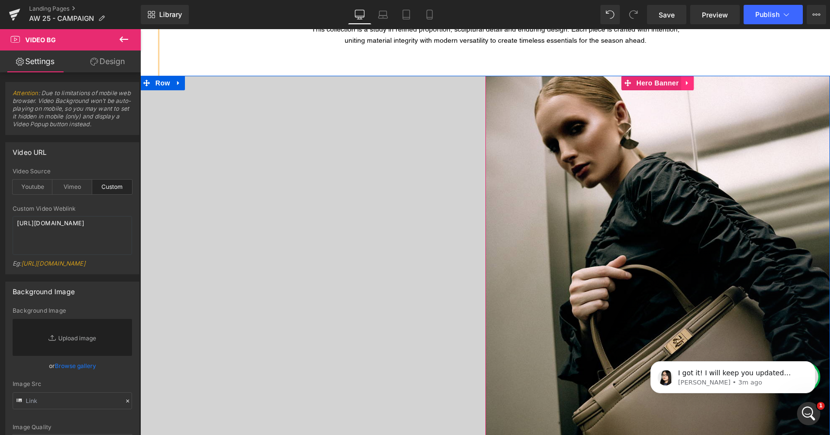
click at [687, 82] on icon at bounding box center [687, 83] width 2 height 4
click at [683, 85] on icon at bounding box center [681, 83] width 7 height 7
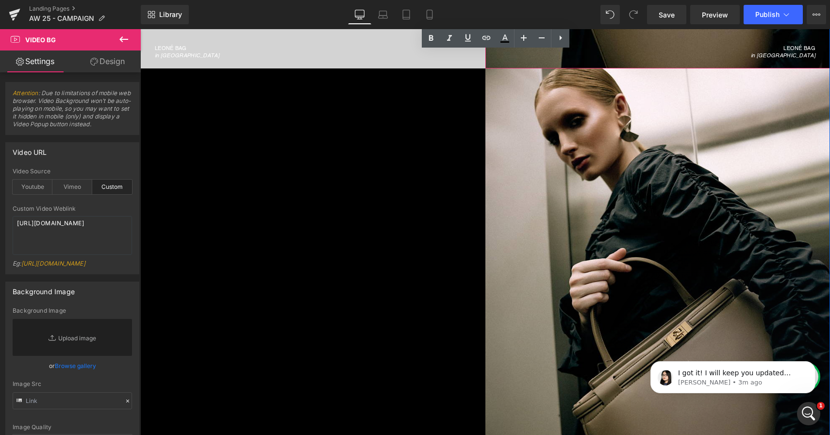
scroll to position [1012, 0]
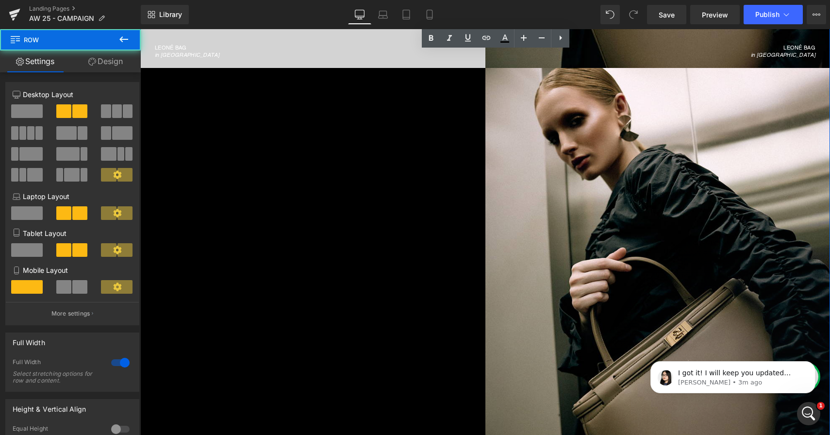
click at [445, 197] on div "LEONÉ BAG in Merlot Heading Video Bg LEONÉ BAG in Taupe Heading Hero Banner LEO…" at bounding box center [485, 67] width 690 height 839
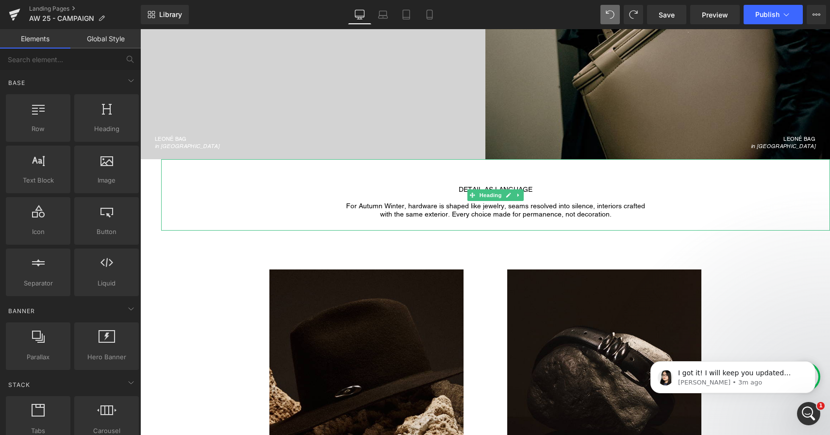
scroll to position [718, 0]
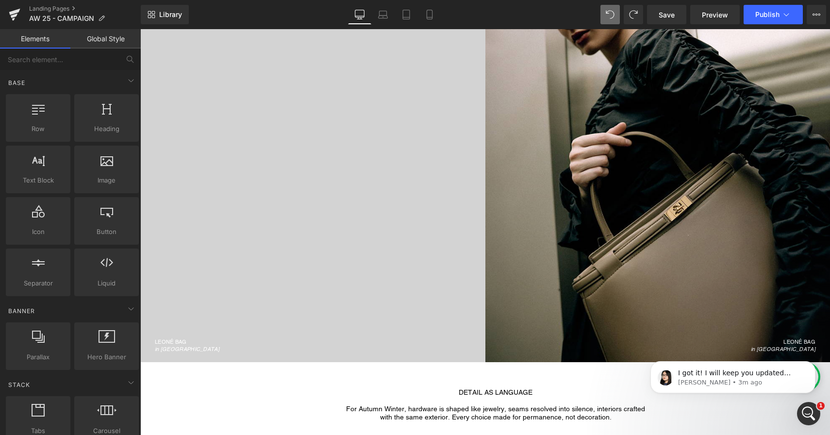
click at [355, 163] on div "LEONÉ BAG in Merlot" at bounding box center [312, 152] width 345 height 403
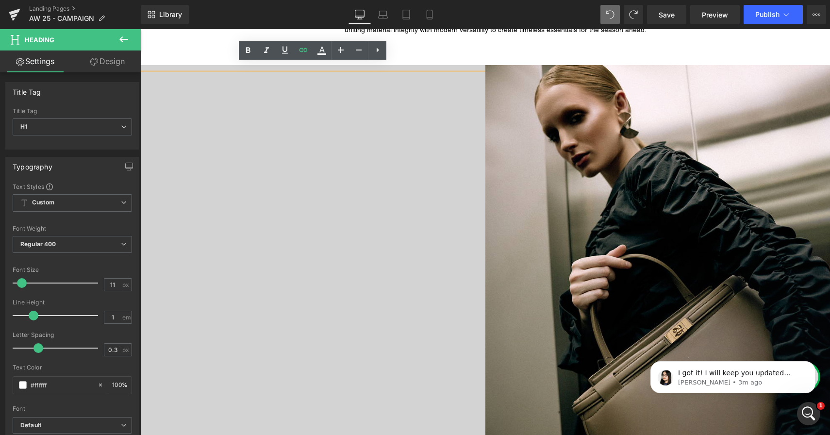
scroll to position [588, 0]
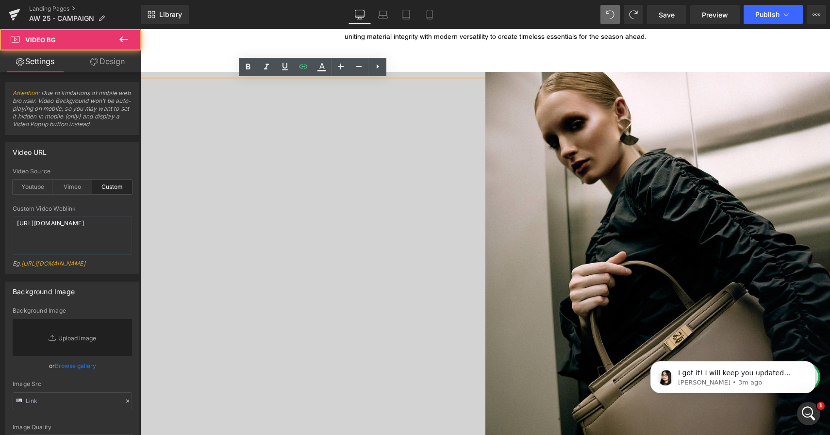
click at [409, 73] on div at bounding box center [312, 282] width 345 height 420
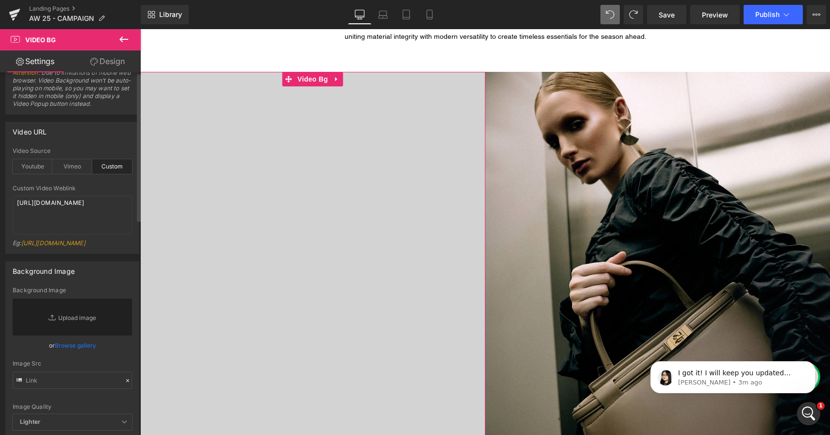
scroll to position [0, 0]
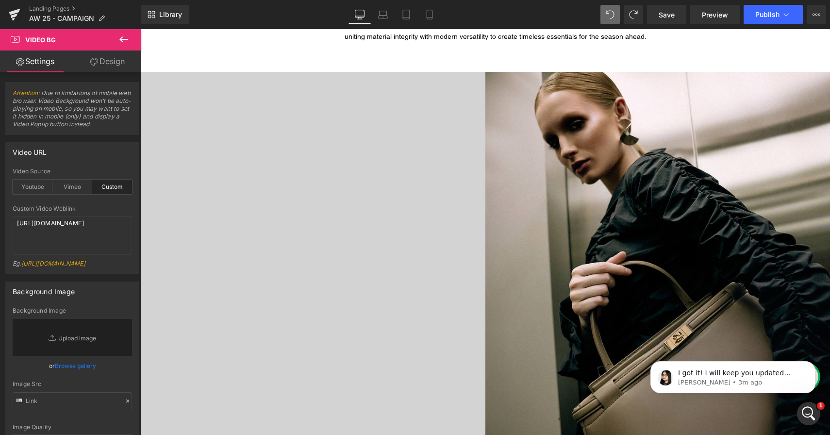
click at [17, 42] on icon at bounding box center [15, 39] width 9 height 9
click at [120, 41] on icon at bounding box center [124, 40] width 12 height 12
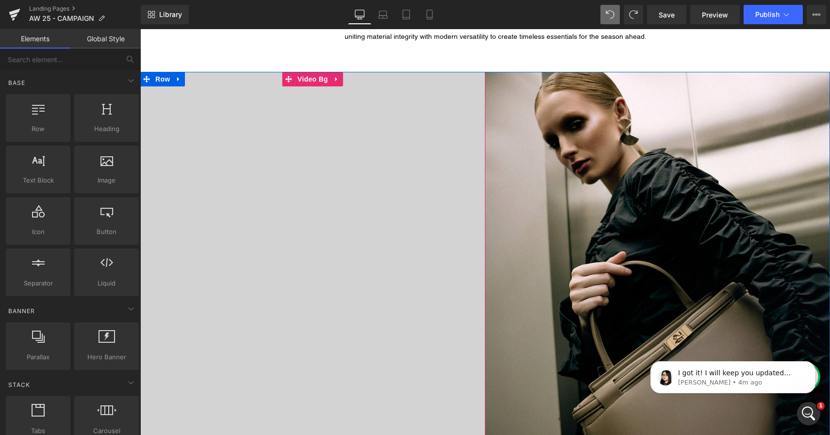
click at [194, 77] on div at bounding box center [312, 282] width 345 height 420
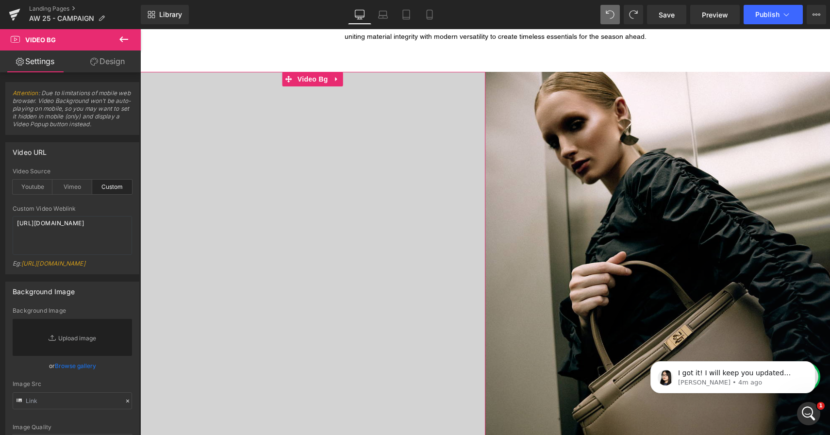
click at [112, 62] on link "Design" at bounding box center [107, 61] width 70 height 22
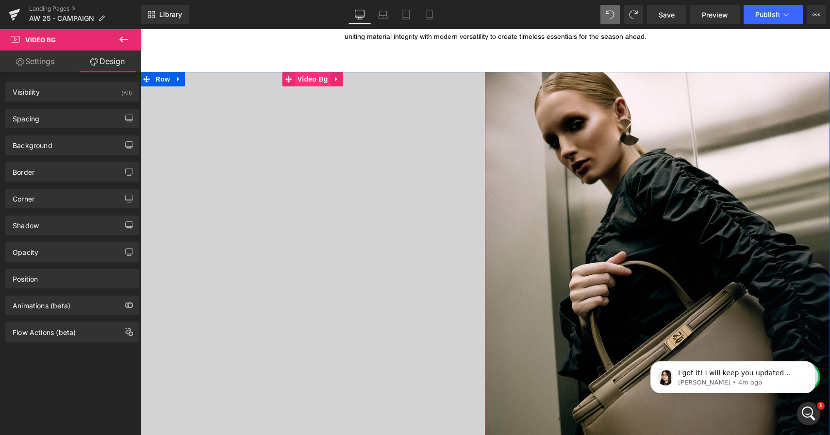
click at [321, 80] on span "Video Bg" at bounding box center [312, 79] width 35 height 15
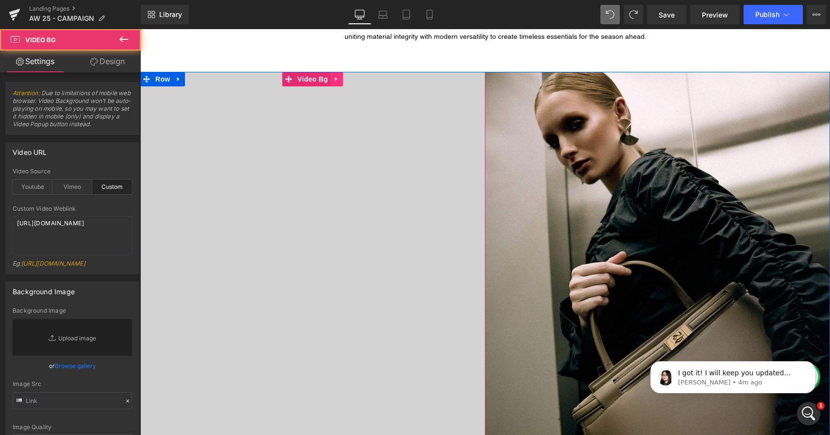
click at [335, 80] on icon at bounding box center [336, 79] width 2 height 4
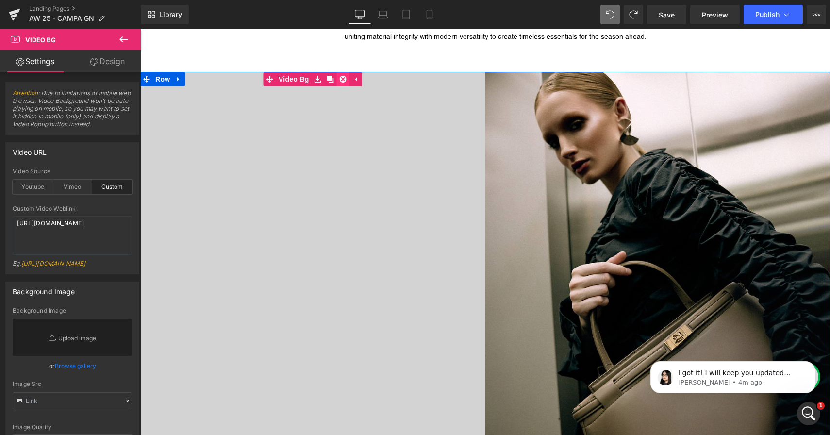
click at [344, 81] on icon at bounding box center [343, 79] width 7 height 7
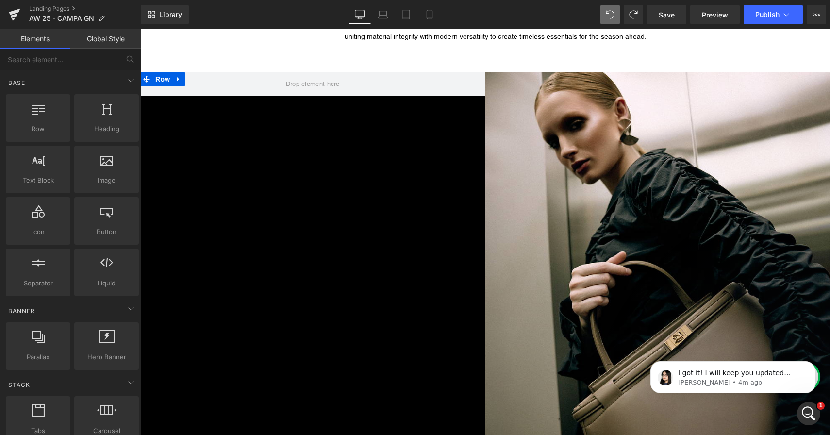
click at [305, 120] on div "LEONÉ BAG in Taupe Heading Hero Banner Row" at bounding box center [485, 282] width 690 height 420
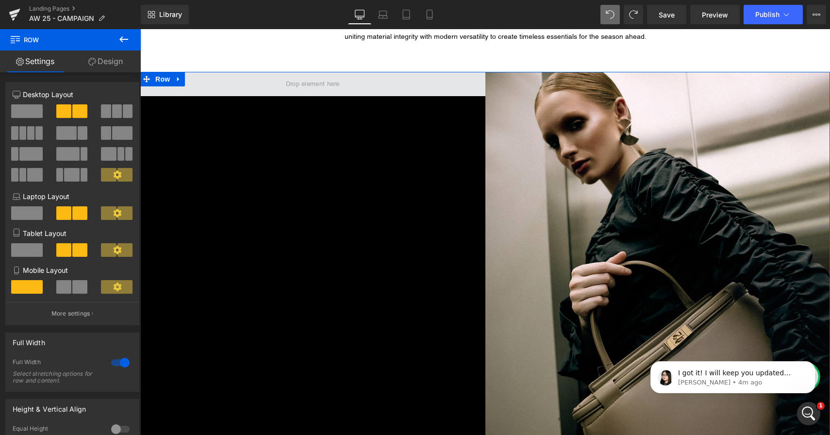
click at [301, 87] on span at bounding box center [313, 84] width 61 height 15
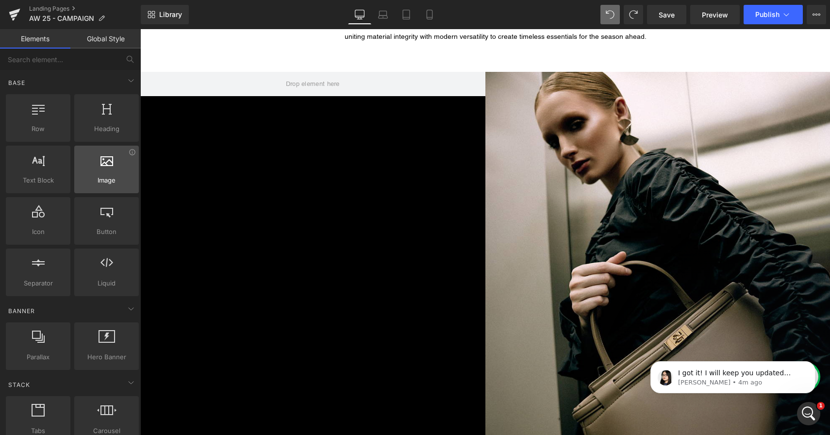
click at [95, 181] on span "Image" at bounding box center [106, 180] width 59 height 10
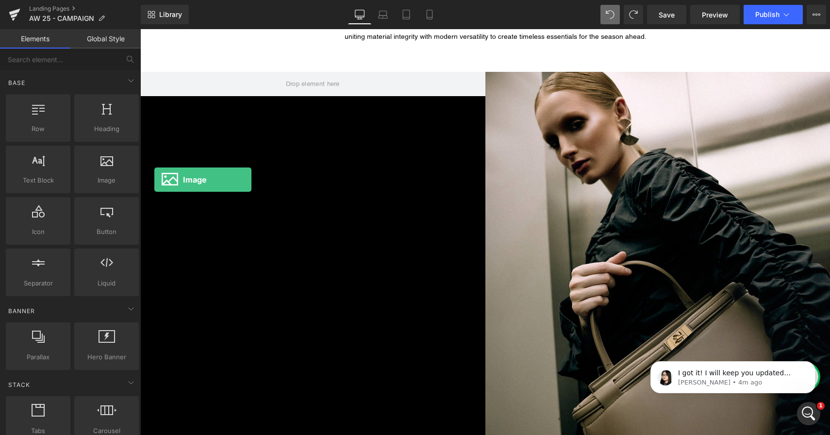
drag, startPoint x: 250, startPoint y: 204, endPoint x: 202, endPoint y: 185, distance: 51.4
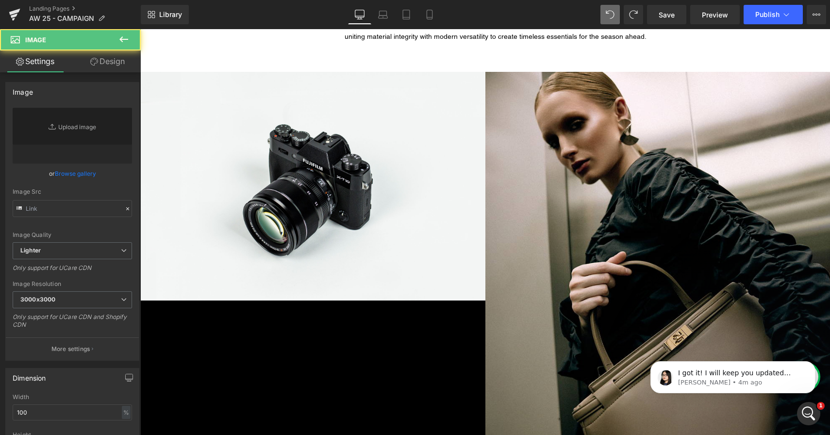
type input "//d1um8515vdn9kb.cloudfront.net/images/parallax.jpg"
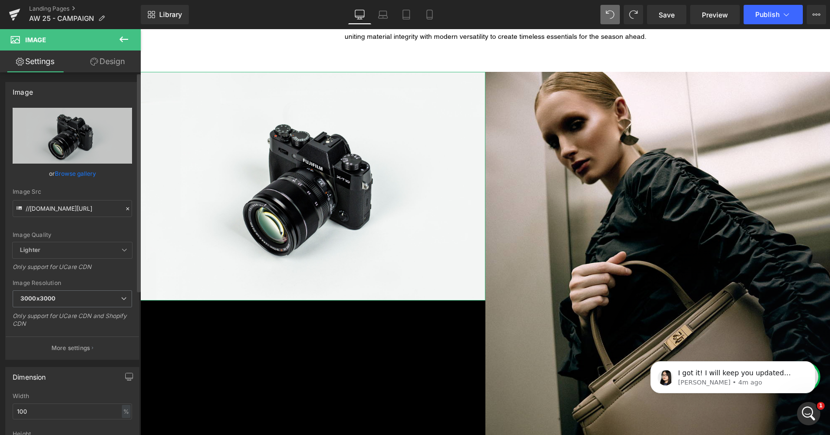
click at [68, 172] on link "Browse gallery" at bounding box center [75, 173] width 41 height 17
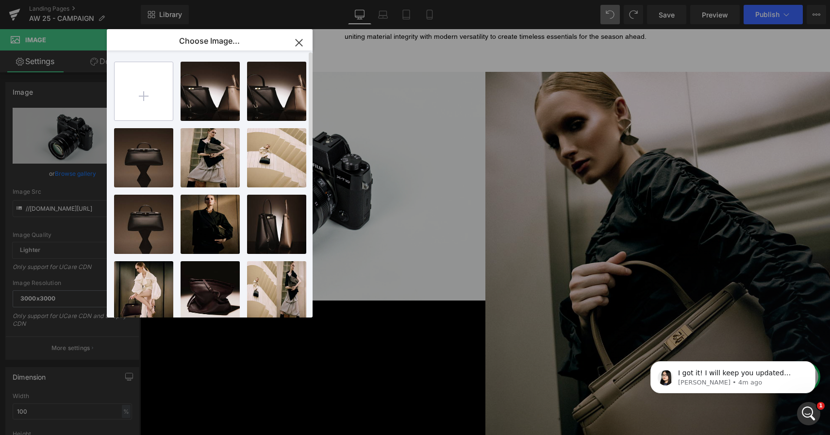
click at [140, 111] on input "file" at bounding box center [144, 91] width 58 height 58
type input "C:\fakepath\Leone_elevator _desktop-2 1.png"
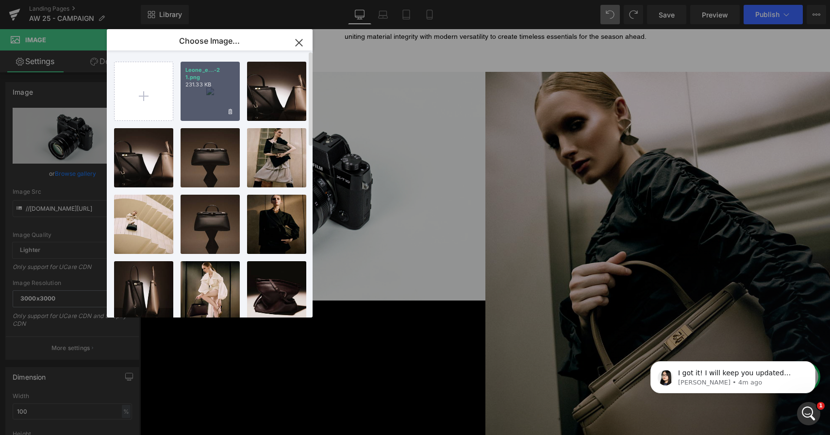
click at [218, 108] on div "Leone_e...-2 1.png 231.33 KB" at bounding box center [210, 91] width 59 height 59
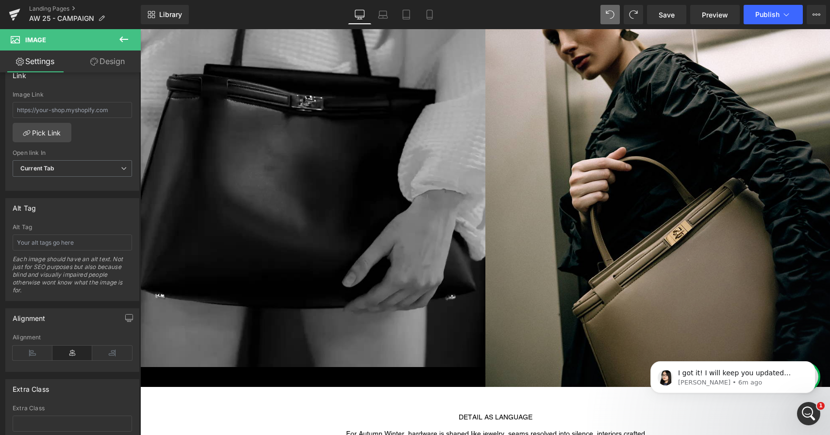
scroll to position [694, 0]
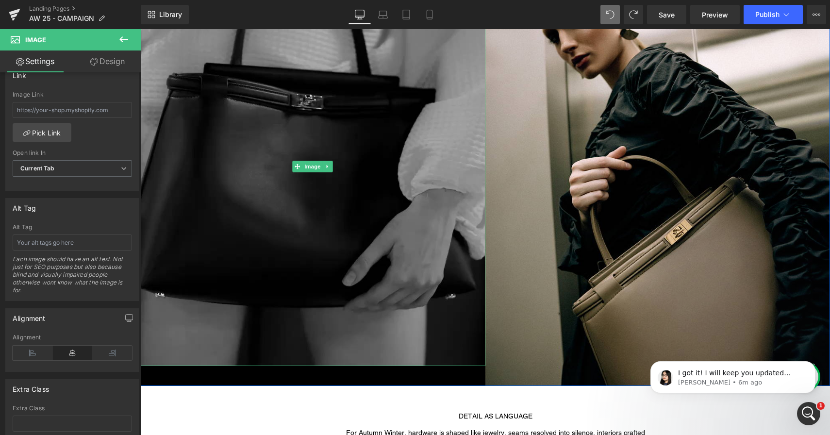
click at [293, 355] on img at bounding box center [312, 165] width 345 height 399
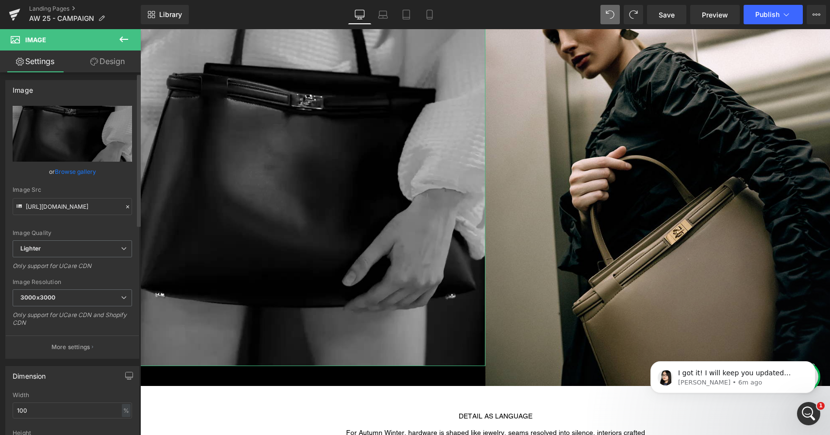
scroll to position [0, 0]
click at [113, 70] on link "Design" at bounding box center [107, 61] width 70 height 22
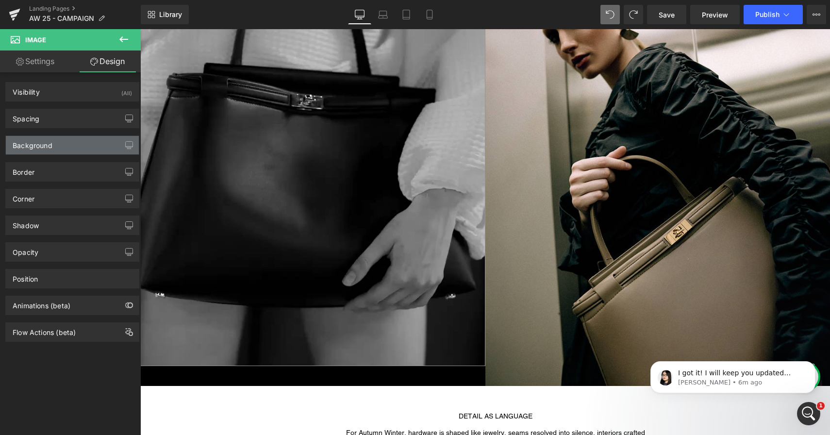
click at [71, 145] on div "Background" at bounding box center [72, 145] width 133 height 18
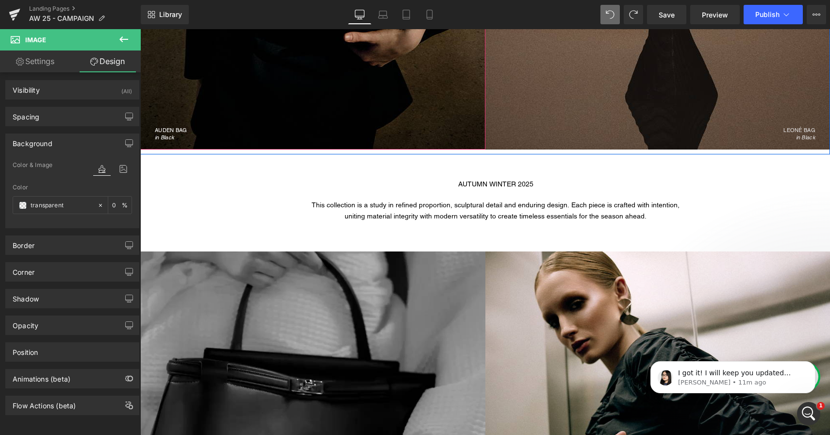
scroll to position [420, 0]
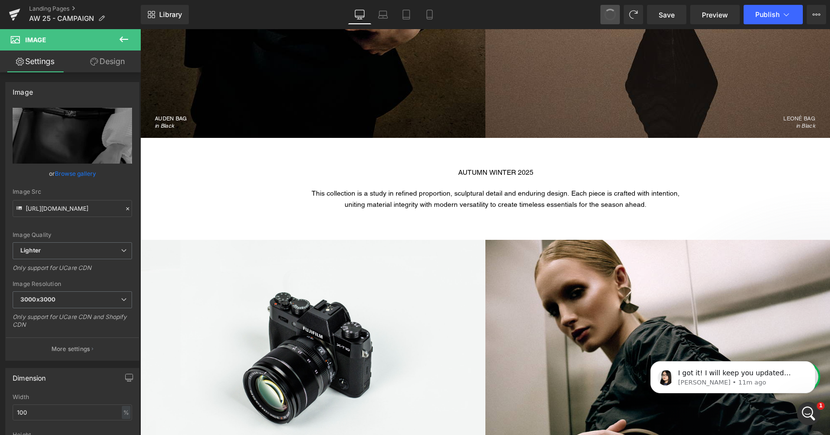
type input "//d1um8515vdn9kb.cloudfront.net/images/parallax.jpg"
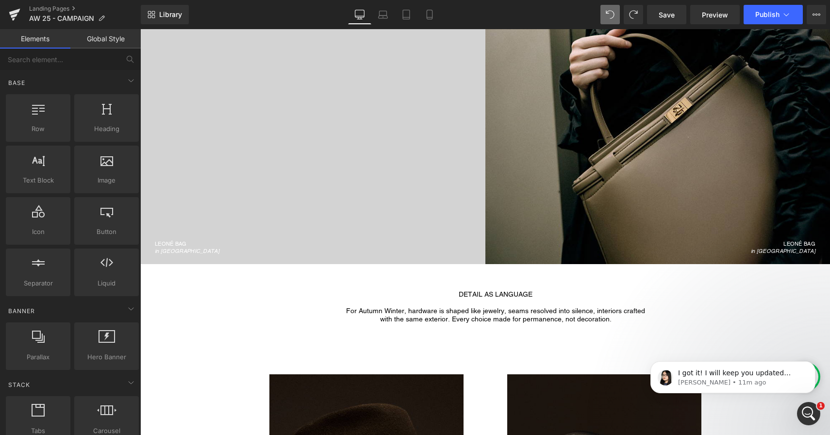
scroll to position [774, 0]
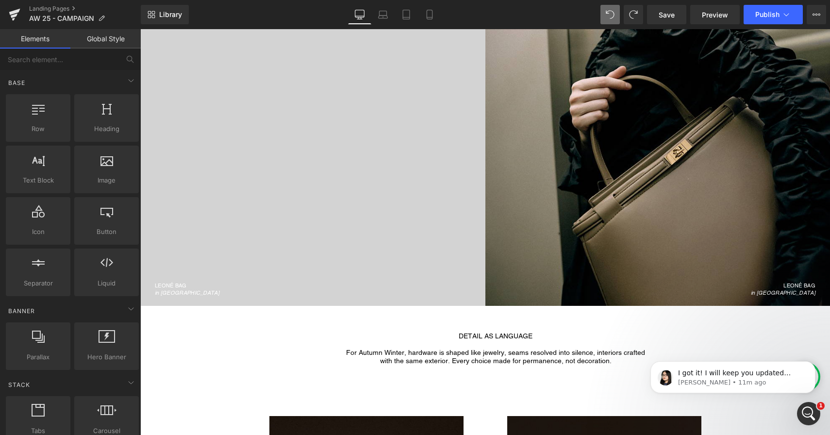
click at [524, 128] on div "LEONÉ BAG in Taupe" at bounding box center [658, 190] width 345 height 213
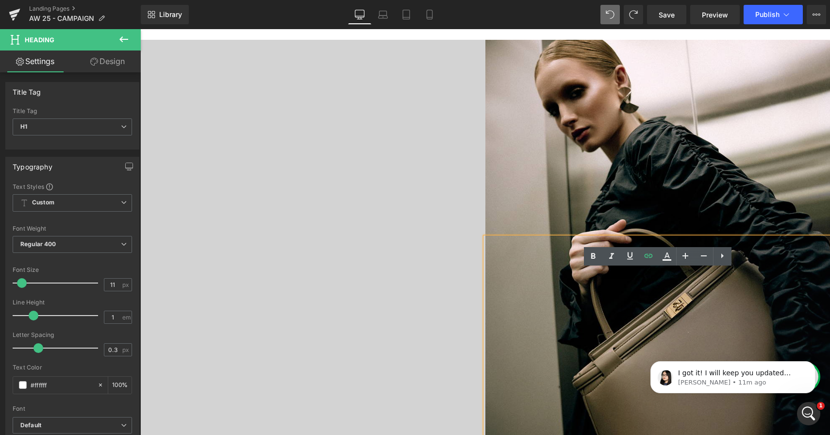
scroll to position [561, 0]
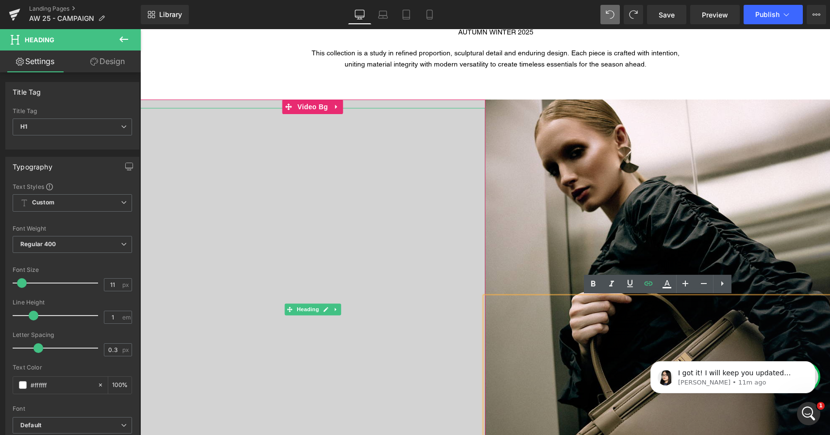
click at [448, 149] on div "LEONÉ BAG in Merlot" at bounding box center [312, 309] width 345 height 403
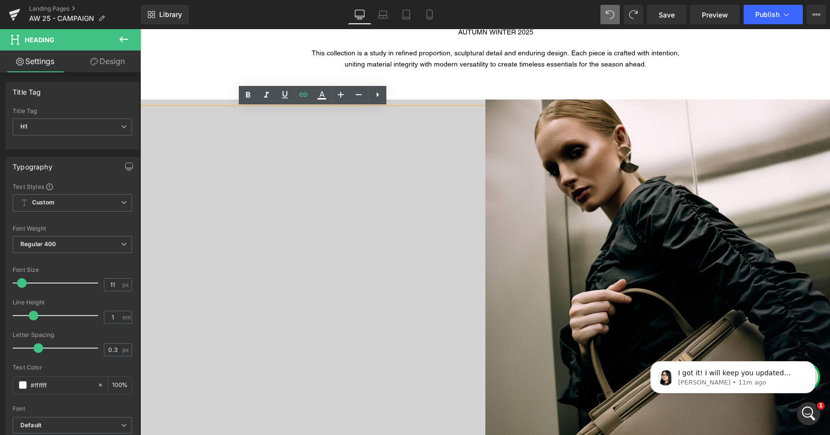
click at [408, 101] on div at bounding box center [312, 310] width 345 height 420
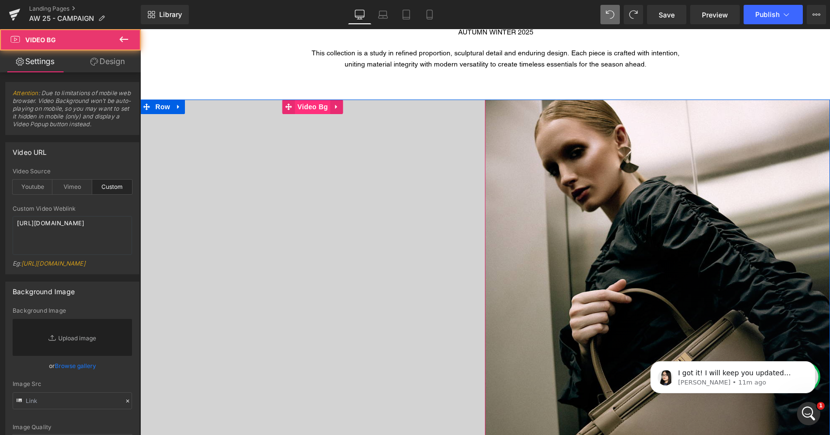
click at [329, 112] on span "Video Bg" at bounding box center [312, 107] width 35 height 15
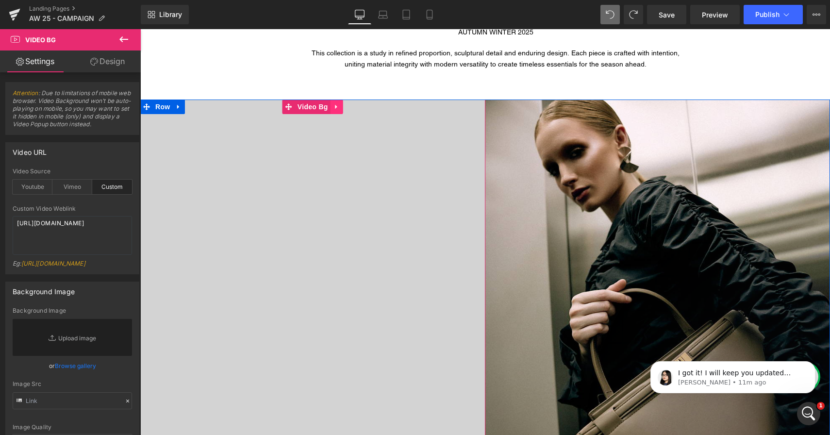
click at [337, 107] on icon at bounding box center [336, 107] width 2 height 4
click at [340, 106] on icon at bounding box center [343, 106] width 7 height 7
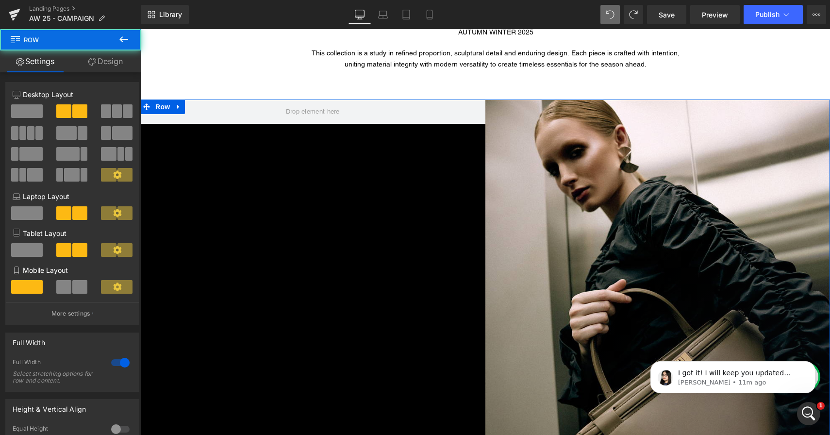
click at [407, 132] on div "LEONÉ BAG in Taupe Heading Hero Banner Row" at bounding box center [485, 310] width 690 height 420
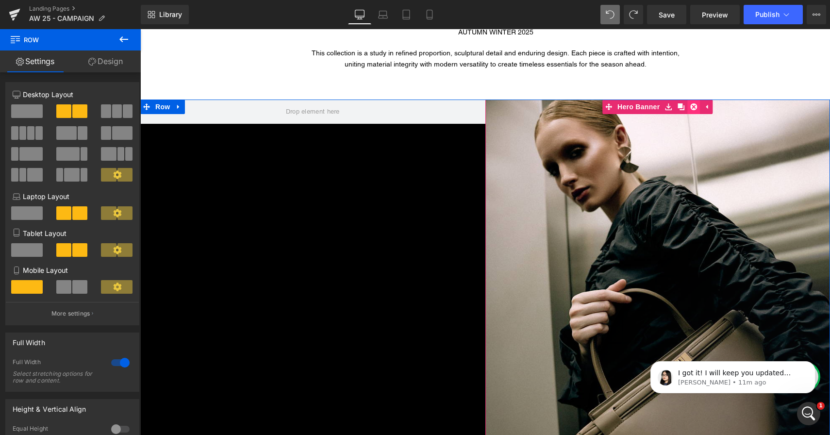
click at [695, 106] on icon at bounding box center [693, 106] width 7 height 7
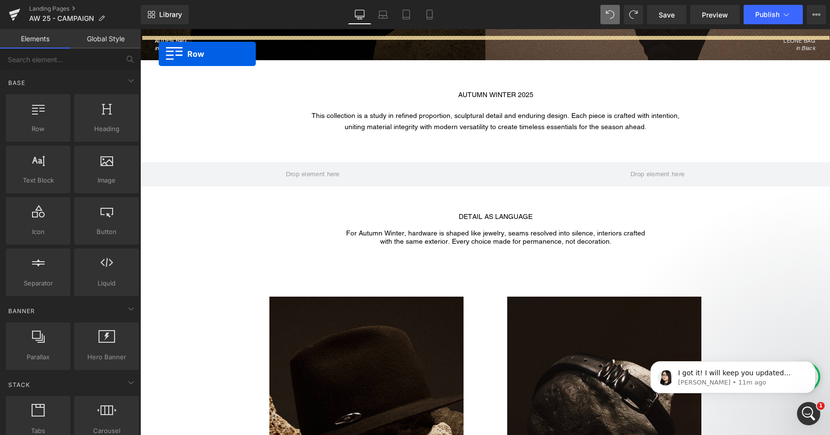
scroll to position [488, 0]
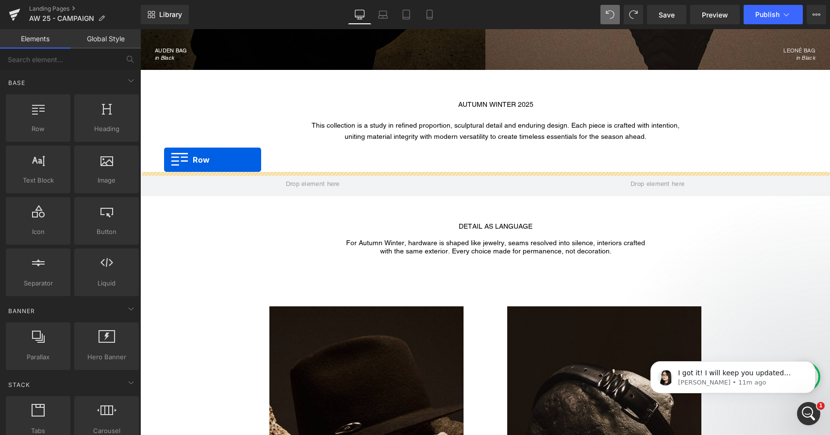
drag, startPoint x: 146, startPoint y: 126, endPoint x: 164, endPoint y: 160, distance: 38.7
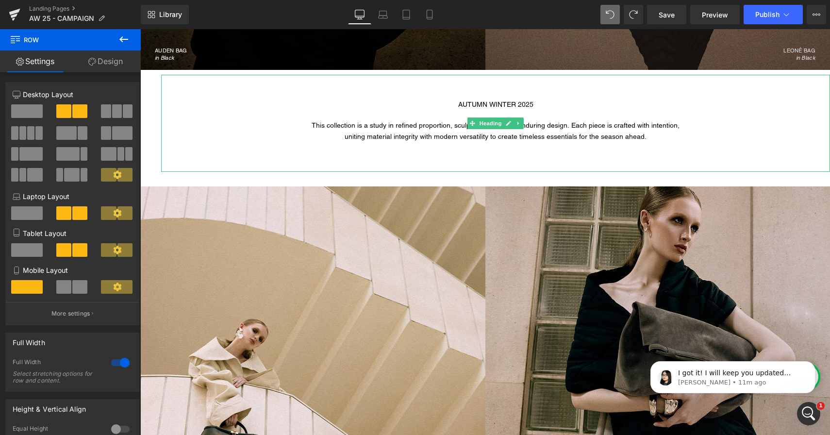
click at [215, 115] on div at bounding box center [495, 114] width 669 height 11
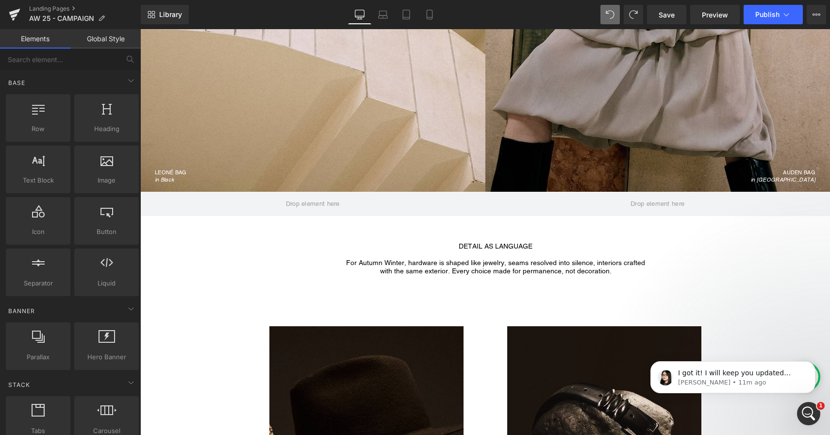
scroll to position [974, 0]
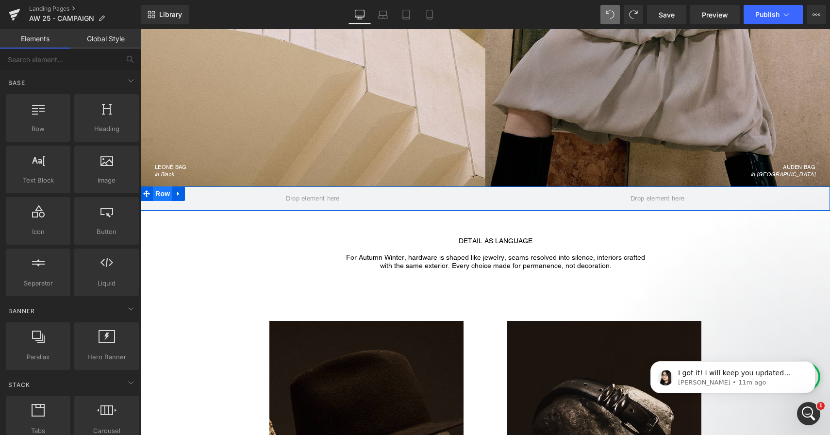
click at [165, 196] on span "Row" at bounding box center [162, 193] width 19 height 15
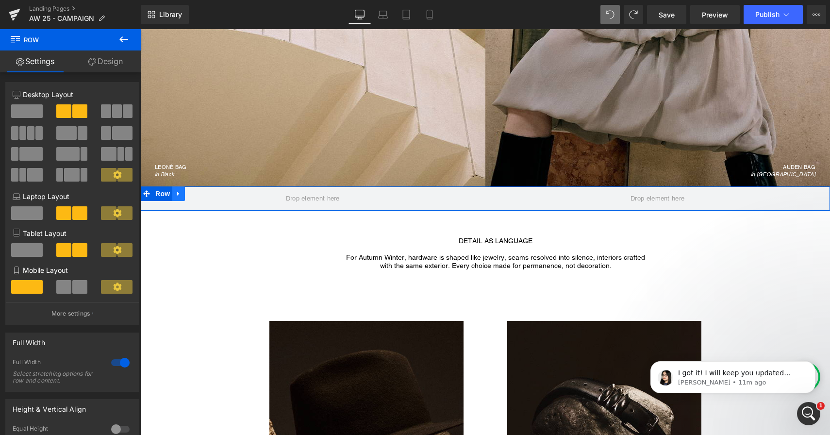
click at [176, 195] on icon at bounding box center [178, 193] width 7 height 7
click at [204, 193] on icon at bounding box center [204, 193] width 7 height 7
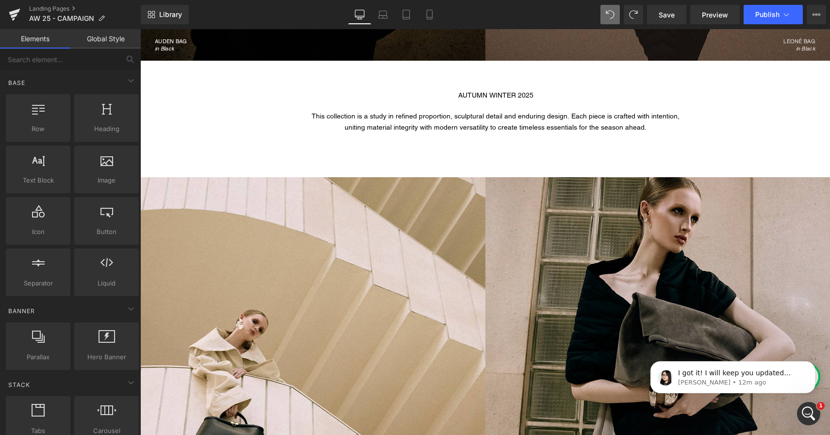
scroll to position [0, 0]
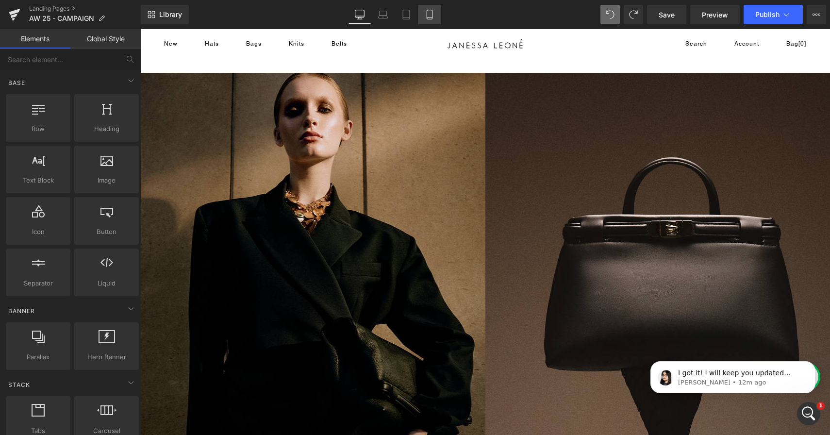
click at [429, 15] on icon at bounding box center [430, 15] width 10 height 10
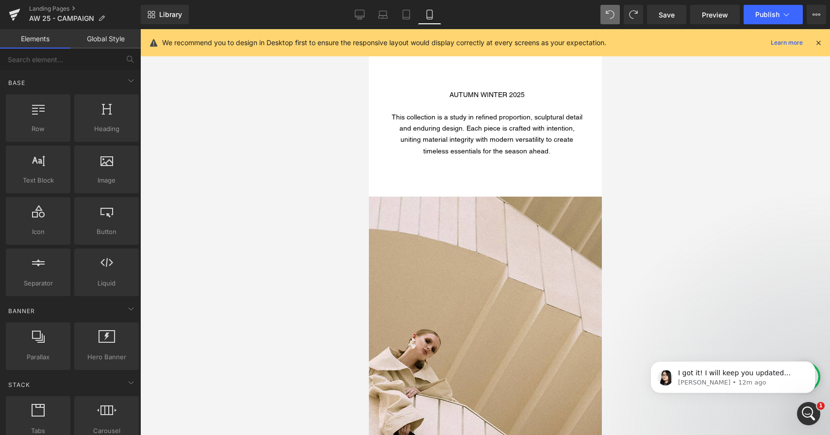
scroll to position [895, 0]
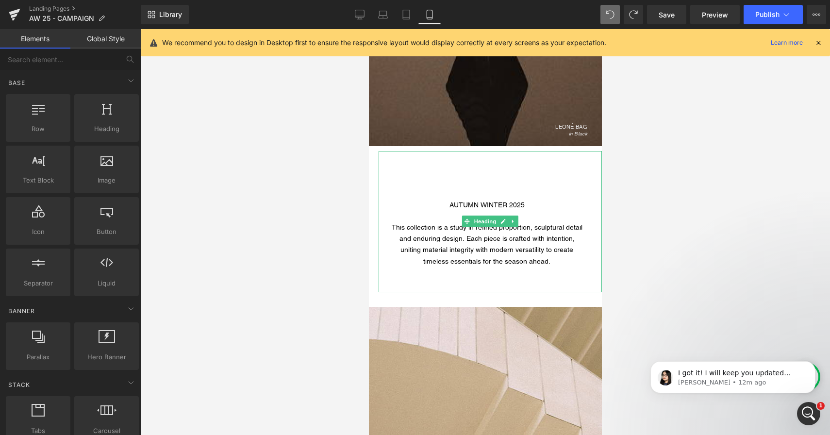
click at [449, 205] on h1 "AUTUMN WINTER 2025" at bounding box center [486, 205] width 194 height 11
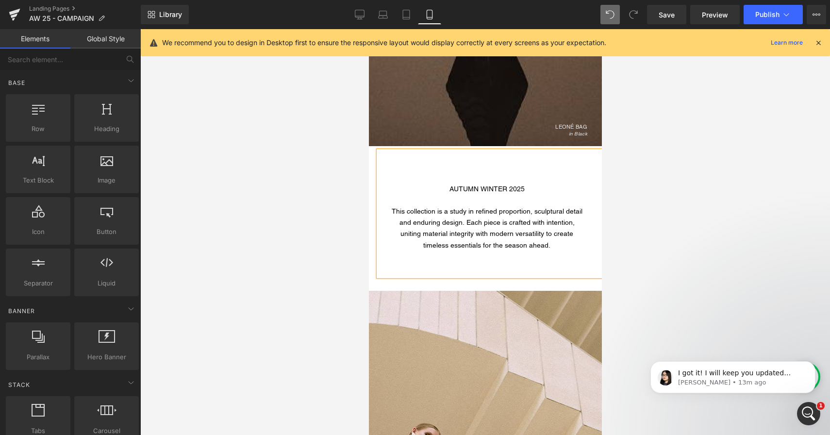
click at [648, 246] on div at bounding box center [485, 232] width 690 height 406
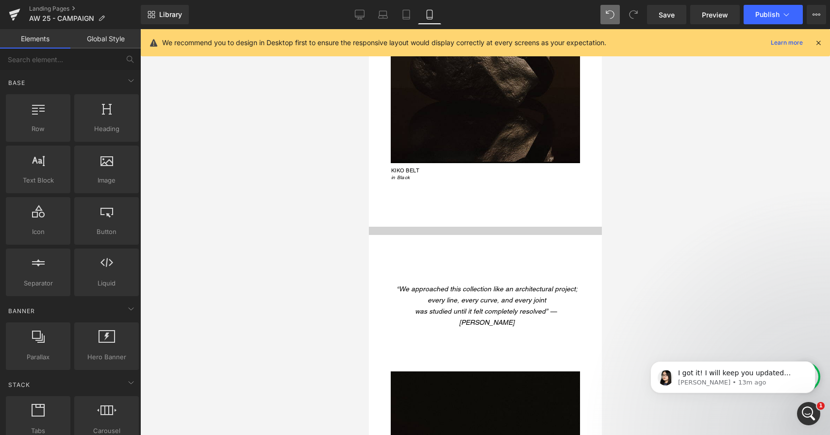
scroll to position [2649, 0]
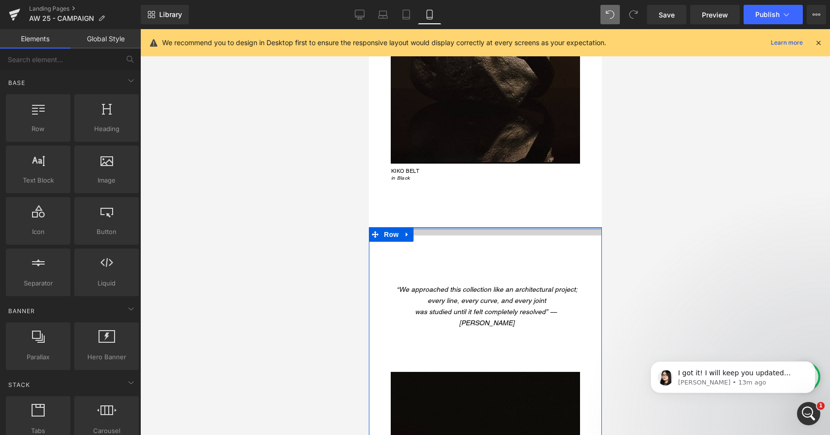
click at [426, 228] on div at bounding box center [485, 228] width 233 height 2
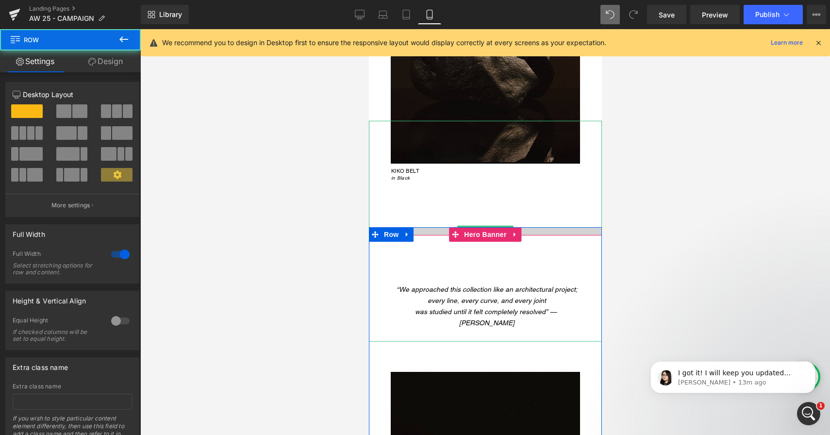
click at [426, 231] on div "LEONÉ BAG in Taupe" at bounding box center [485, 231] width 233 height 221
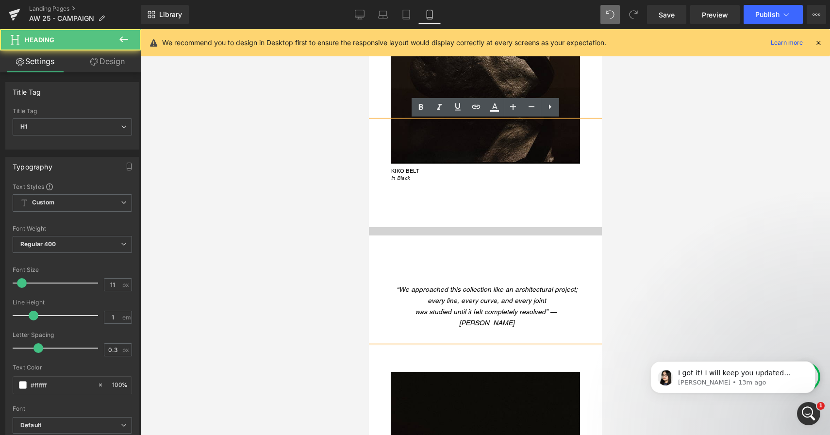
click at [391, 219] on div "LEONÉ BAG in Taupe" at bounding box center [485, 231] width 233 height 221
click at [392, 234] on div "LEONÉ BAG in Taupe" at bounding box center [485, 231] width 233 height 221
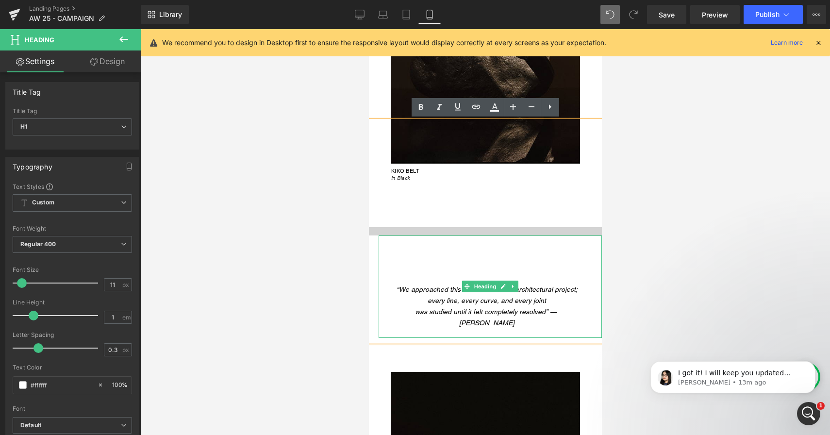
click at [420, 258] on h1 at bounding box center [486, 262] width 194 height 11
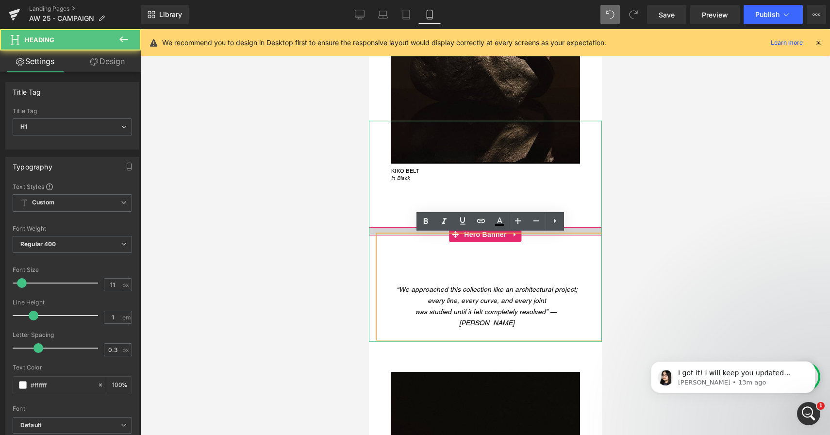
click at [372, 231] on div "LEONÉ BAG in Taupe" at bounding box center [485, 231] width 233 height 221
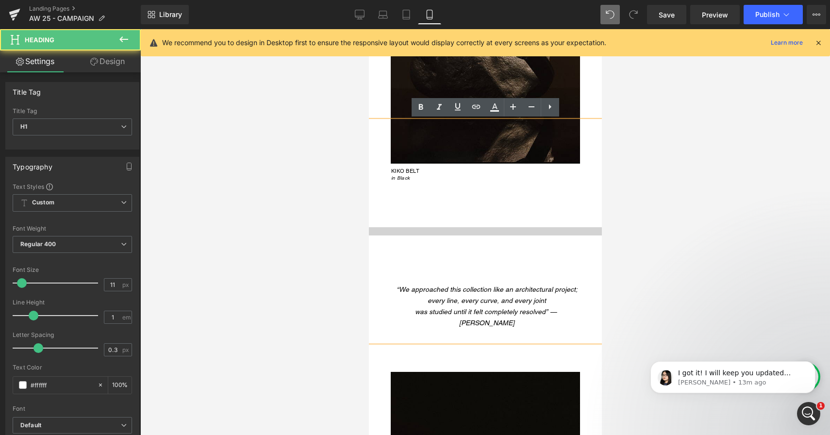
click at [373, 232] on div "LEONÉ BAG in Taupe" at bounding box center [485, 231] width 233 height 221
click at [394, 218] on div "LEONÉ BAG in Taupe" at bounding box center [485, 231] width 233 height 221
click at [369, 29] on div at bounding box center [369, 29] width 0 height 0
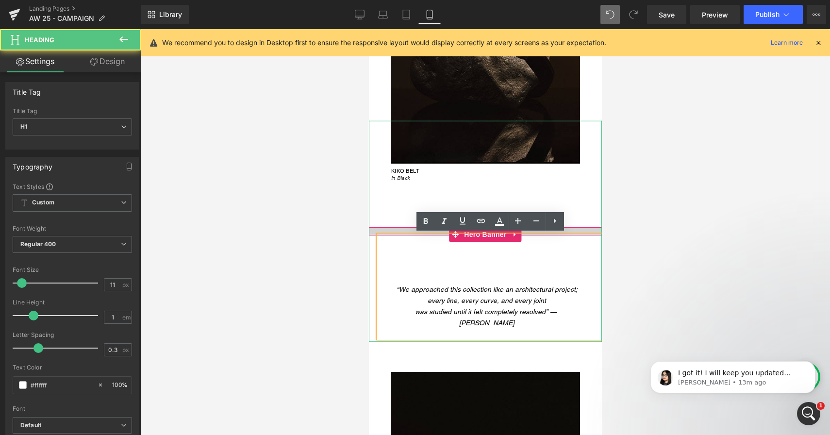
click at [403, 228] on div "LEONÉ BAG in Taupe" at bounding box center [485, 231] width 233 height 221
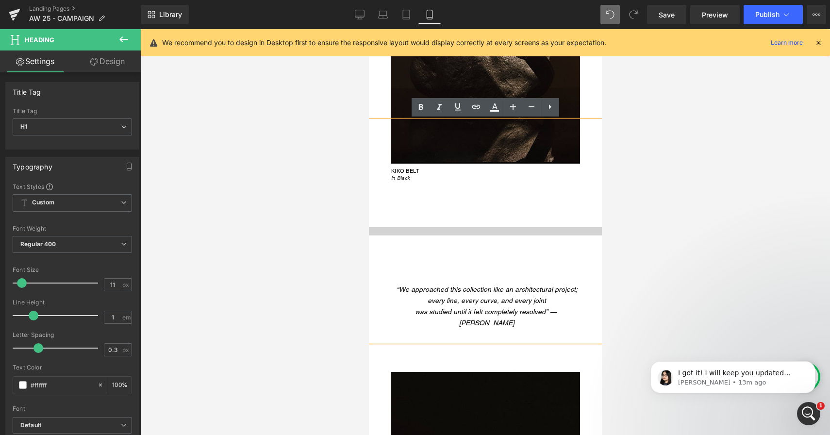
click at [407, 240] on div "“We approached this collection like an architectural project; every line, every…" at bounding box center [489, 286] width 223 height 102
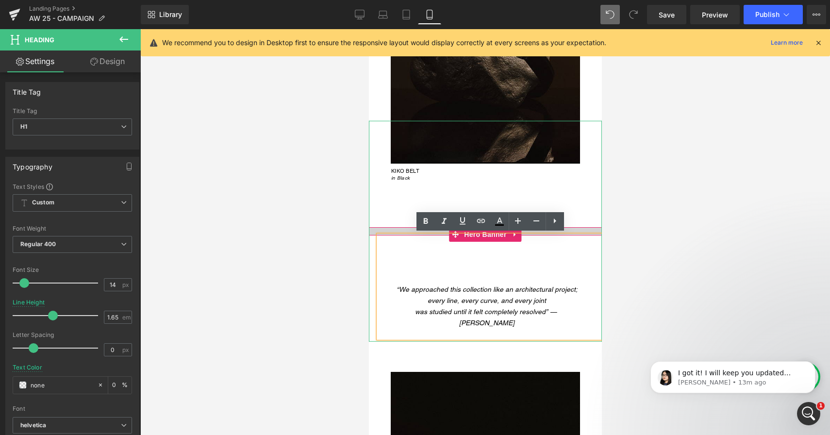
click at [569, 229] on div "LEONÉ BAG in Taupe" at bounding box center [485, 231] width 233 height 221
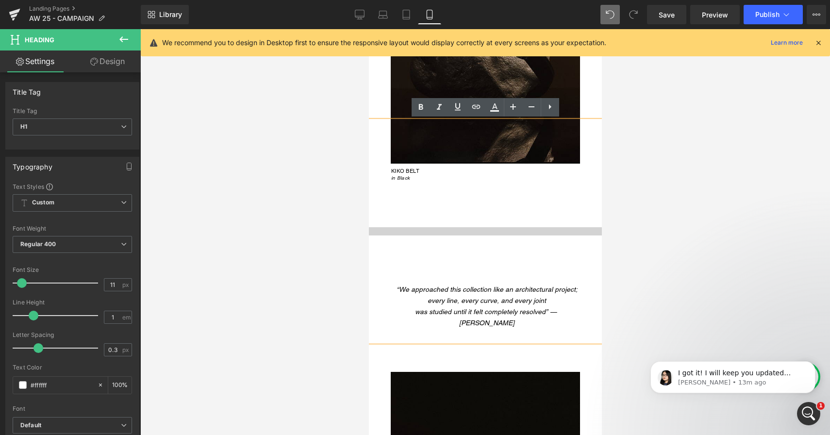
click at [568, 231] on div "LEONÉ BAG in Taupe" at bounding box center [485, 231] width 233 height 221
click at [549, 230] on div "LEONÉ BAG in Taupe" at bounding box center [485, 231] width 233 height 221
click at [459, 229] on div "LEONÉ BAG in Taupe" at bounding box center [485, 231] width 233 height 221
click at [372, 232] on div "LEONÉ BAG in Taupe" at bounding box center [485, 231] width 233 height 221
click at [399, 264] on h1 at bounding box center [486, 262] width 194 height 11
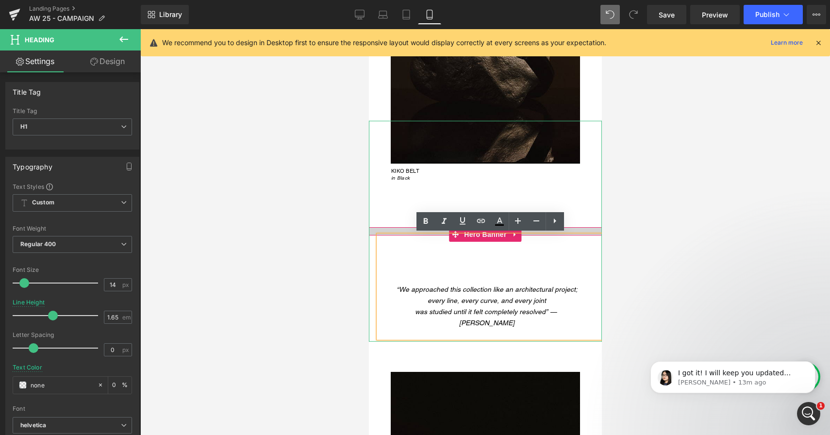
click at [387, 228] on div "LEONÉ BAG in Taupe" at bounding box center [485, 231] width 233 height 221
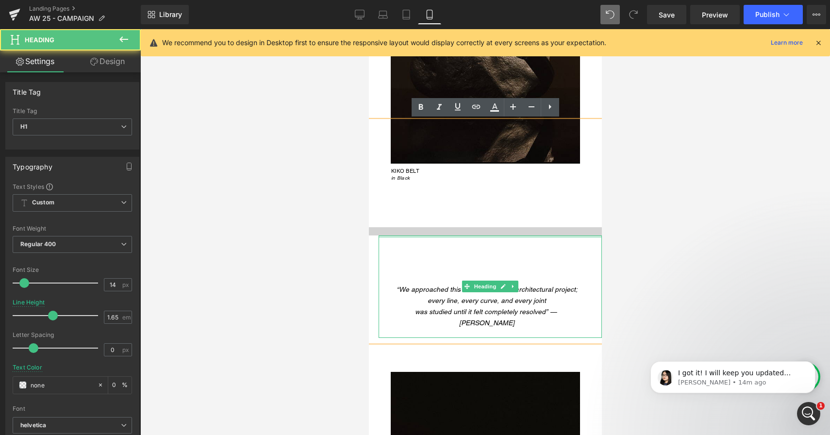
click at [384, 235] on div at bounding box center [489, 236] width 223 height 2
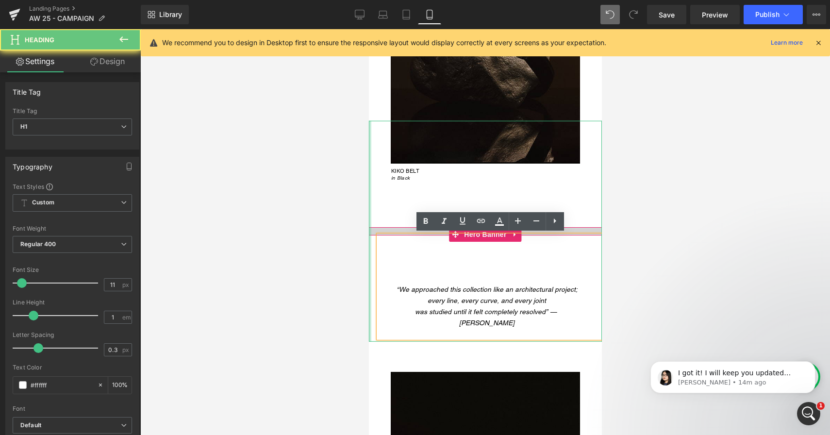
click at [370, 232] on div at bounding box center [370, 231] width 2 height 221
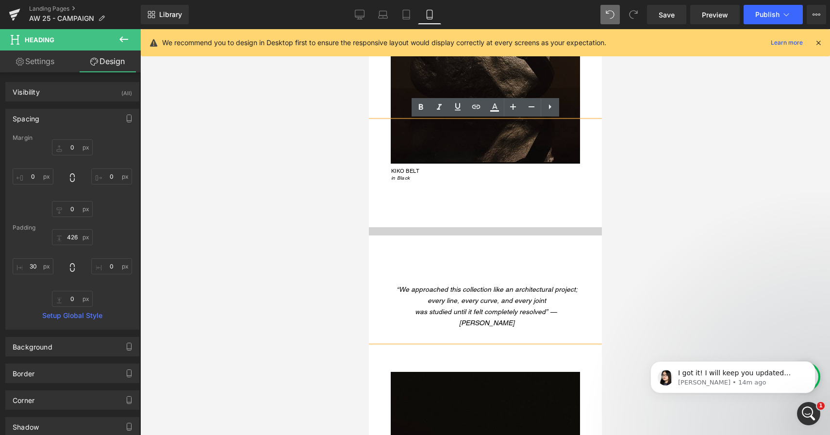
click at [373, 230] on div "LEONÉ BAG in Taupe" at bounding box center [485, 231] width 233 height 221
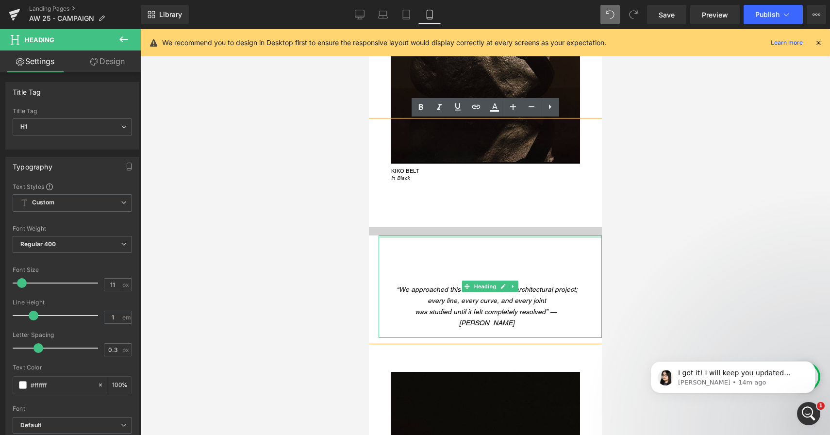
click at [476, 235] on div at bounding box center [489, 236] width 223 height 2
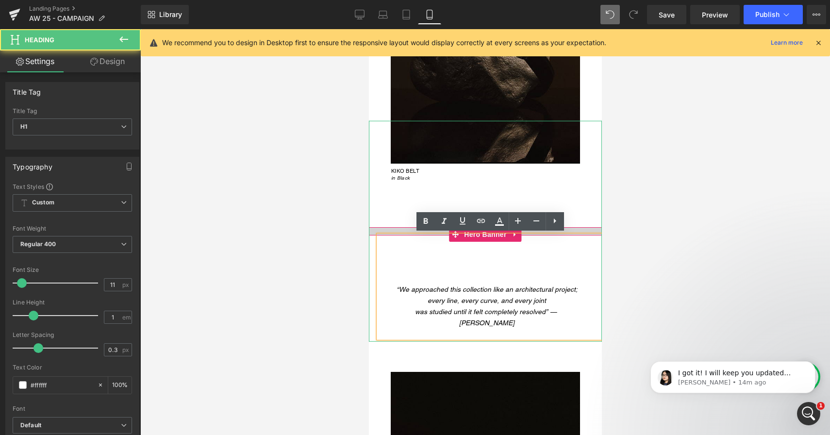
click at [460, 203] on div "LEONÉ BAG in Taupe" at bounding box center [485, 231] width 233 height 221
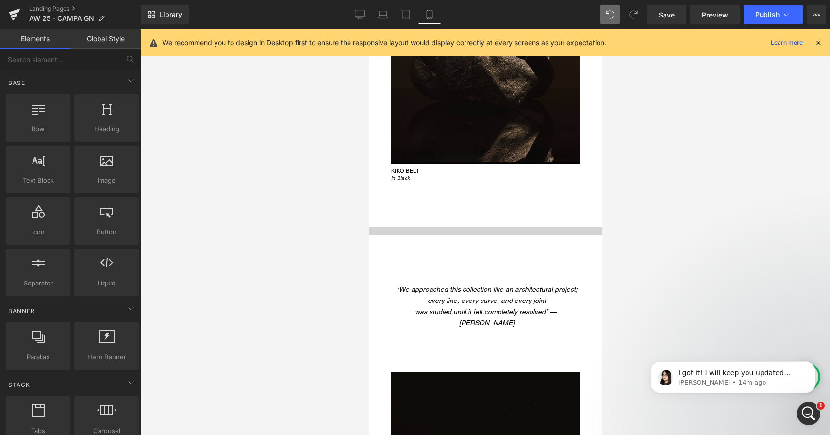
click at [310, 330] on div at bounding box center [485, 232] width 690 height 406
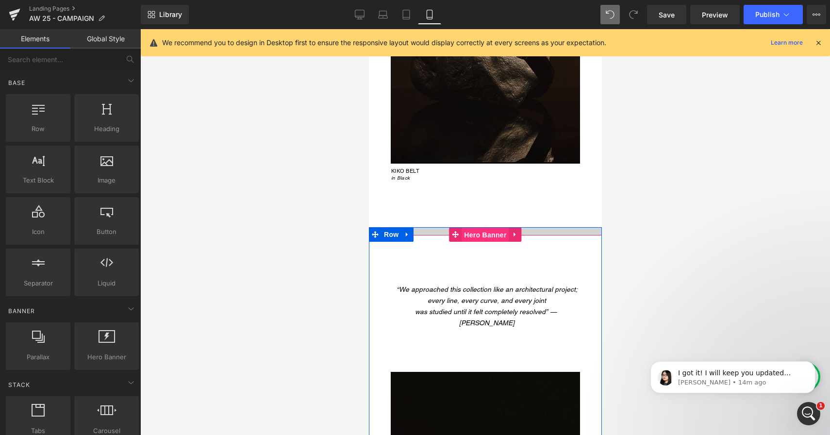
click at [503, 234] on span "Hero Banner" at bounding box center [484, 235] width 47 height 15
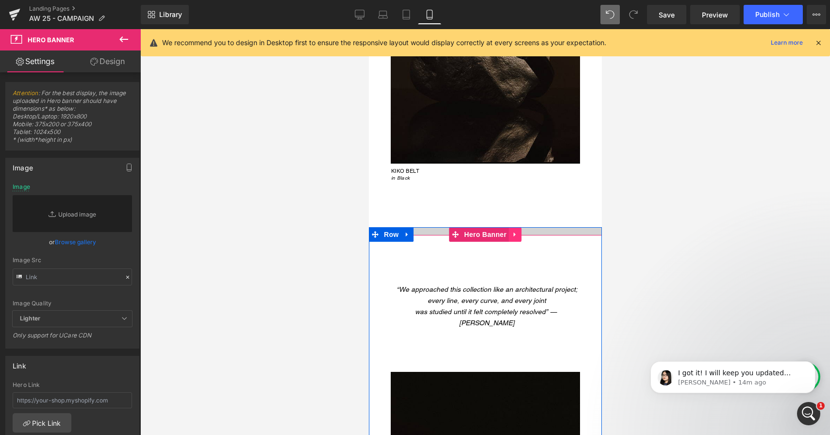
click at [513, 233] on icon at bounding box center [514, 235] width 2 height 4
click at [521, 233] on icon at bounding box center [521, 234] width 7 height 7
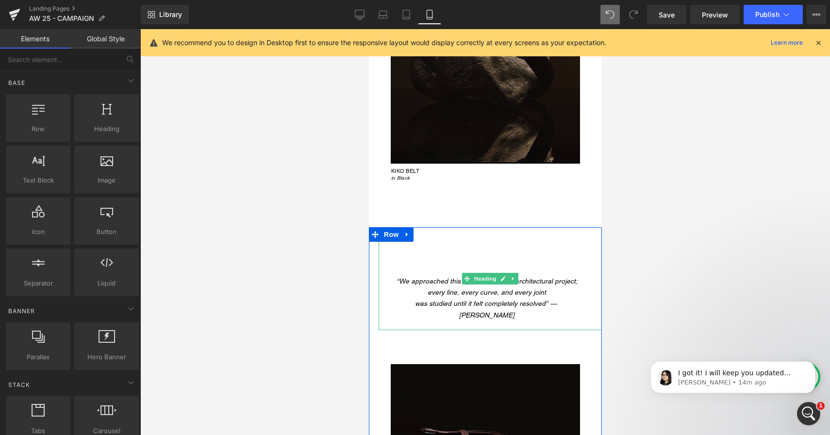
click at [399, 278] on span "“We approached this collection like an architectural project; every line, every…" at bounding box center [486, 286] width 181 height 19
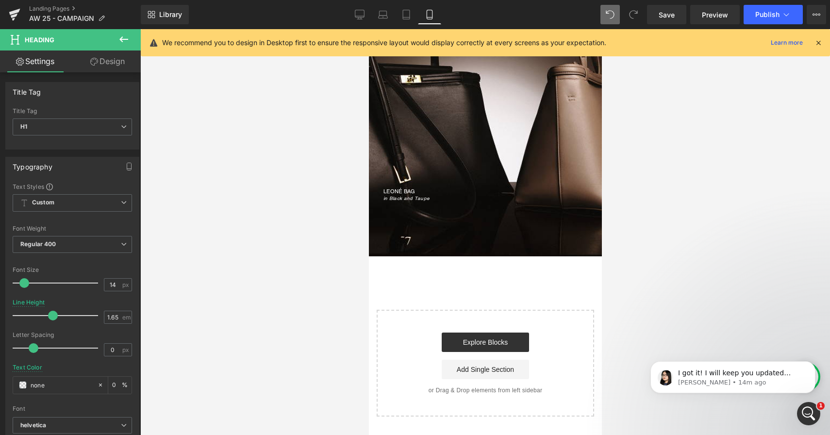
scroll to position [3667, 0]
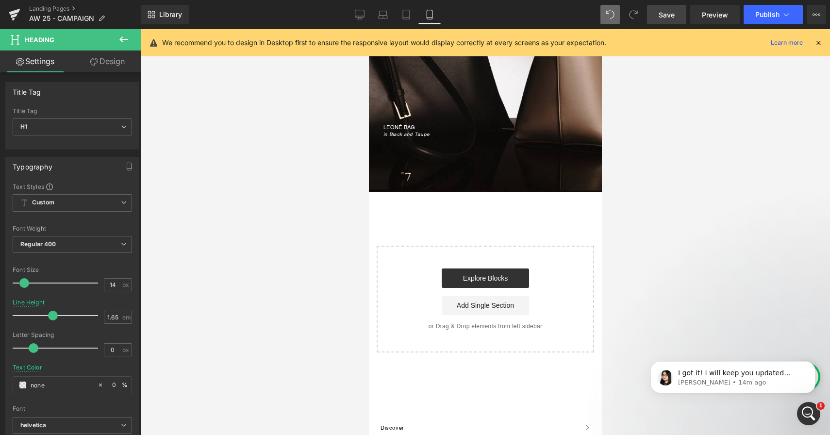
click at [672, 20] on link "Save" at bounding box center [666, 14] width 39 height 19
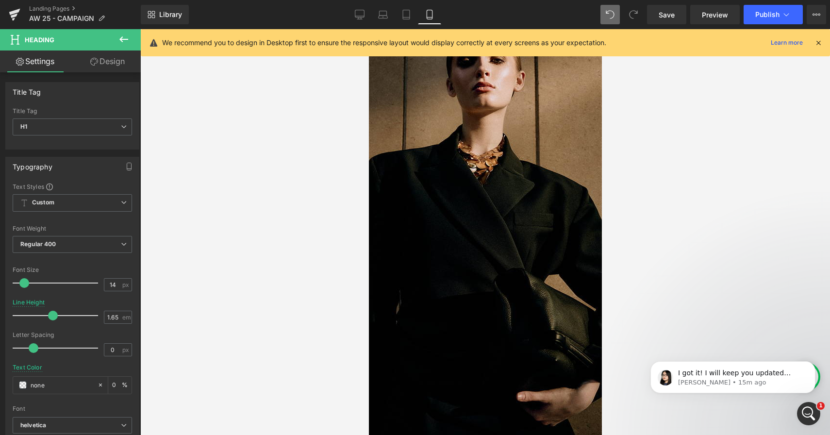
scroll to position [0, 0]
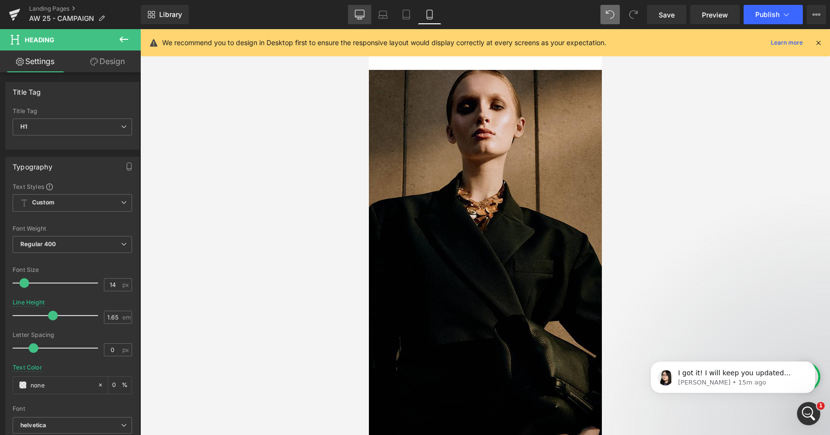
click at [350, 14] on link "Desktop" at bounding box center [359, 14] width 23 height 19
type input "1.5"
type input "0"
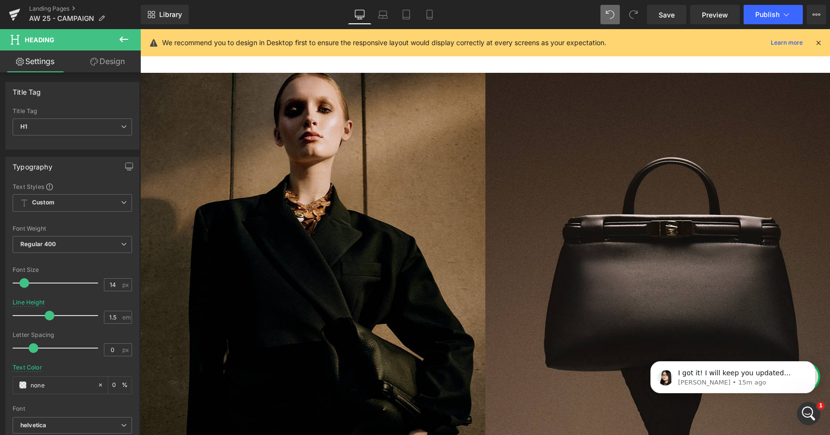
click at [817, 39] on icon at bounding box center [818, 42] width 9 height 9
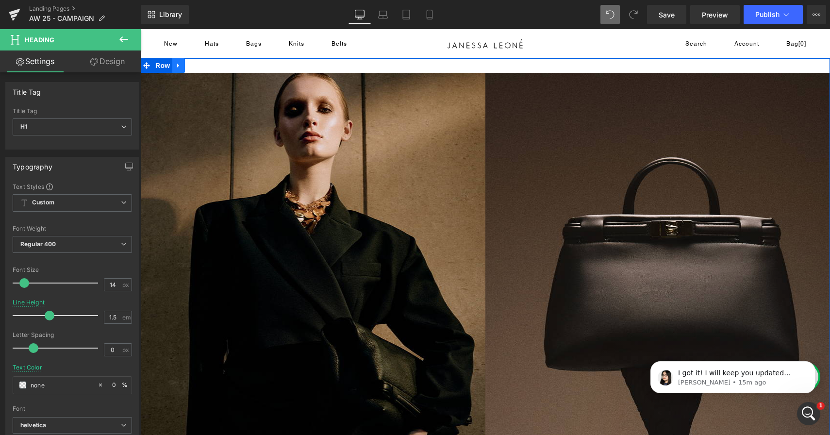
click at [177, 65] on icon at bounding box center [178, 65] width 7 height 7
click at [204, 66] on icon at bounding box center [204, 65] width 7 height 7
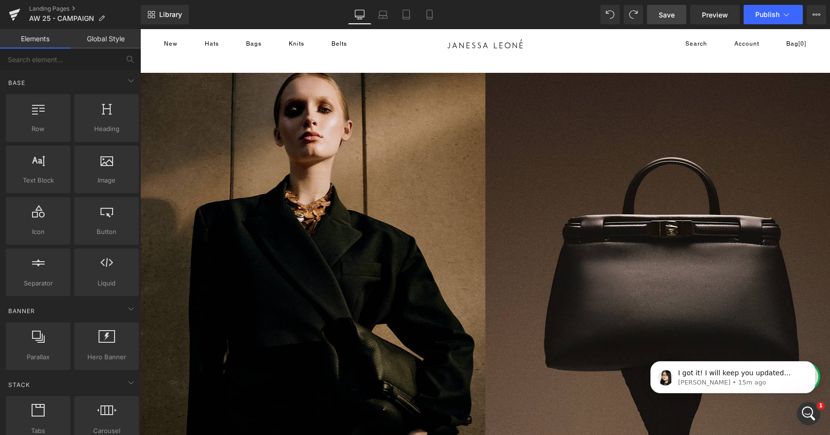
click at [663, 16] on span "Save" at bounding box center [667, 15] width 16 height 10
click at [385, 19] on icon at bounding box center [383, 15] width 10 height 10
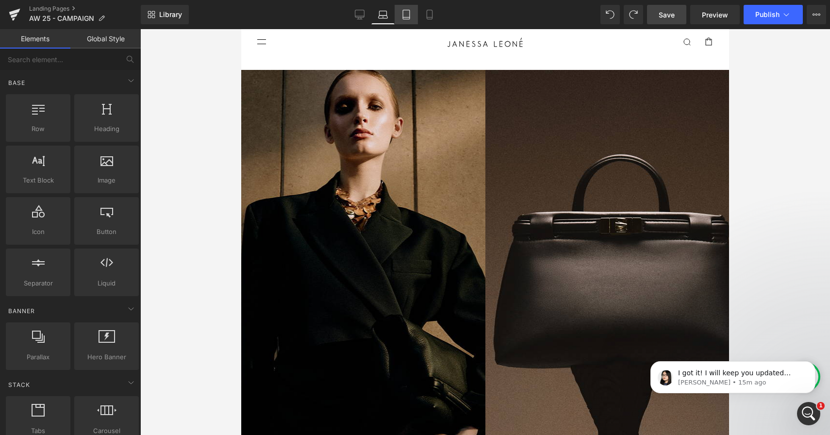
click at [404, 12] on icon at bounding box center [407, 15] width 10 height 10
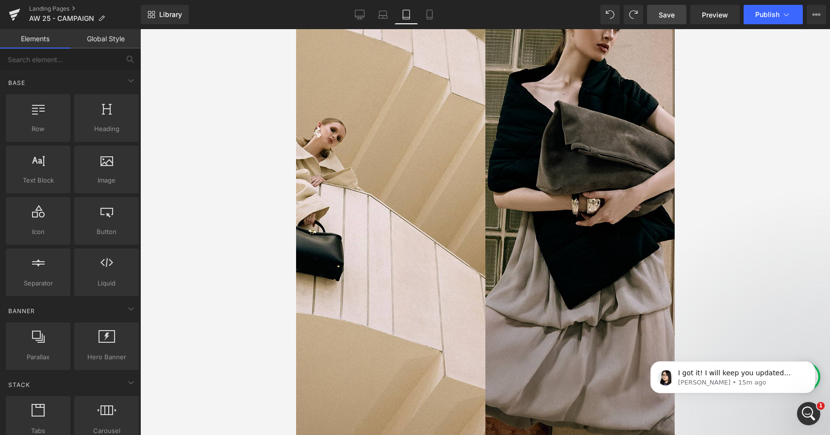
scroll to position [413, 0]
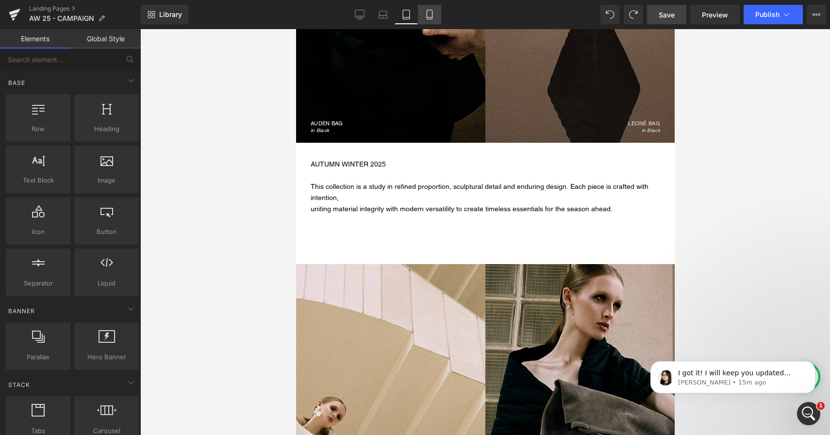
click at [429, 13] on icon at bounding box center [430, 15] width 10 height 10
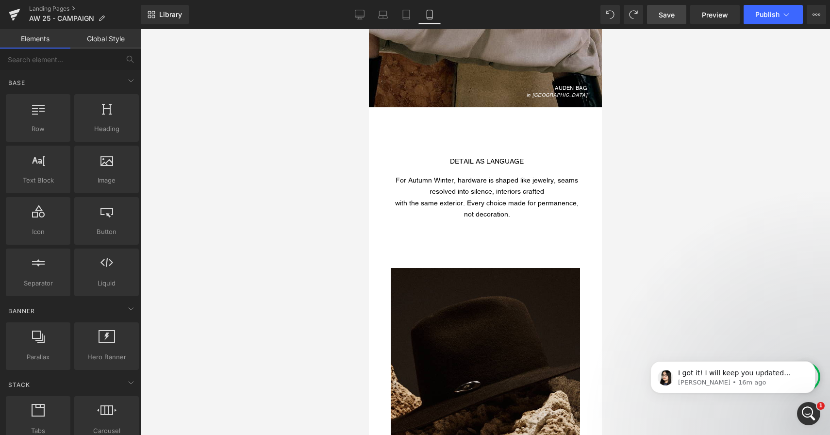
scroll to position [2110, 0]
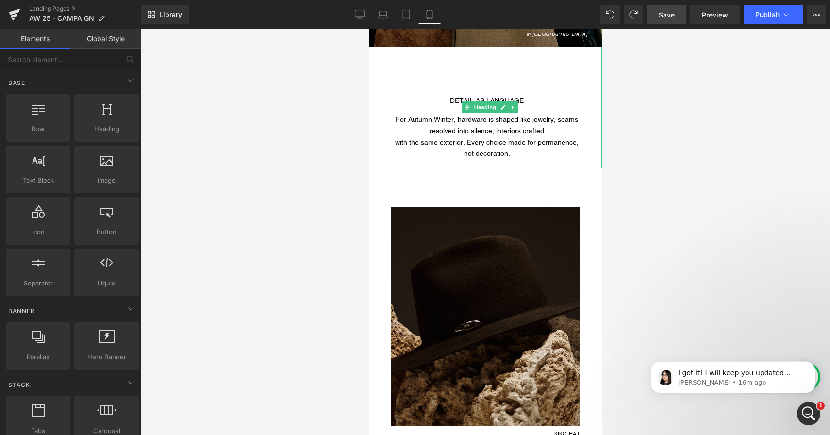
click at [461, 125] on h1 "For Autumn Winter, hardware is shaped like jewelry, seams resolved into silence…" at bounding box center [486, 125] width 194 height 22
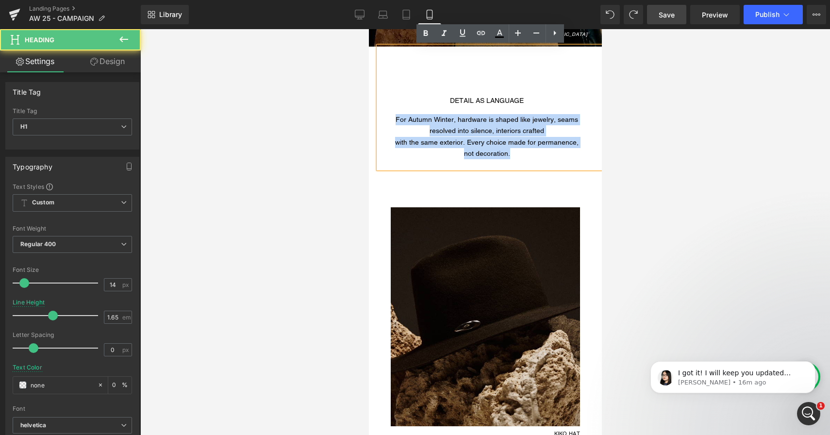
drag, startPoint x: 395, startPoint y: 120, endPoint x: 515, endPoint y: 157, distance: 125.5
click at [515, 157] on div "DETAIL AS LANGUAGE For Autumn Winter, hardware is shaped like jewelry, seams re…" at bounding box center [489, 108] width 223 height 122
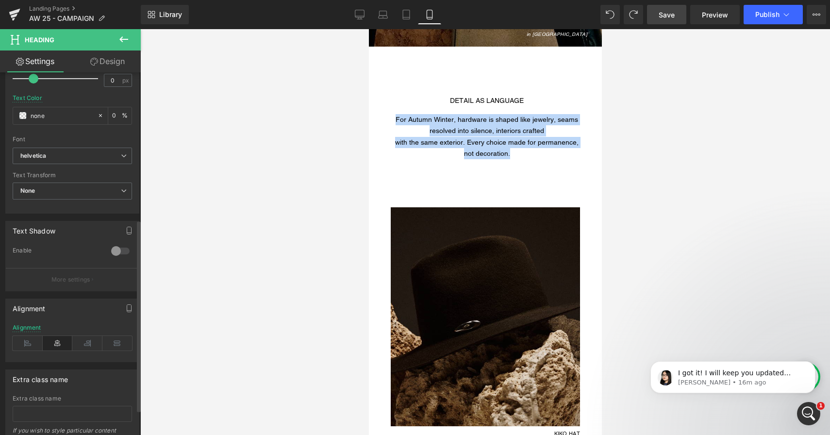
scroll to position [279, 0]
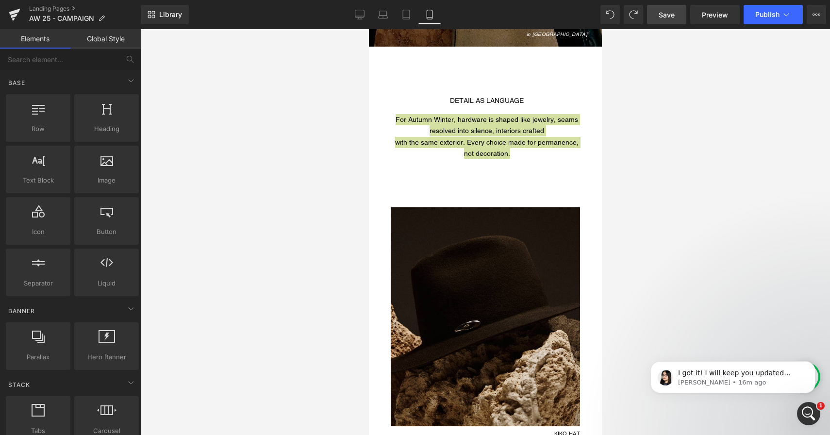
click at [215, 257] on div at bounding box center [485, 232] width 690 height 406
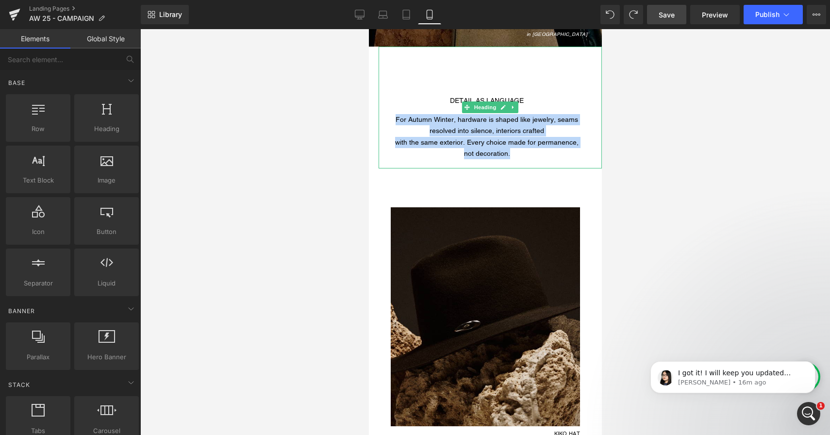
click at [431, 131] on h1 "For Autumn Winter, hardware is shaped like jewelry, seams resolved into silence…" at bounding box center [486, 125] width 194 height 22
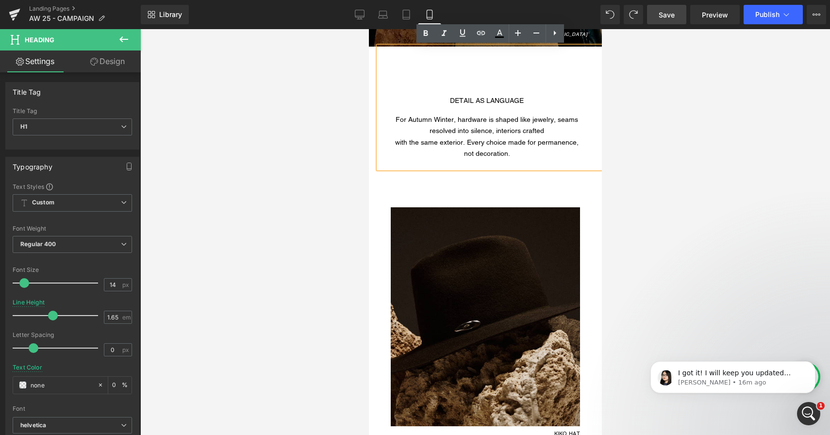
click at [390, 144] on h1 "with the same exterior. Every choice made for permanence, not decoration." at bounding box center [486, 148] width 194 height 22
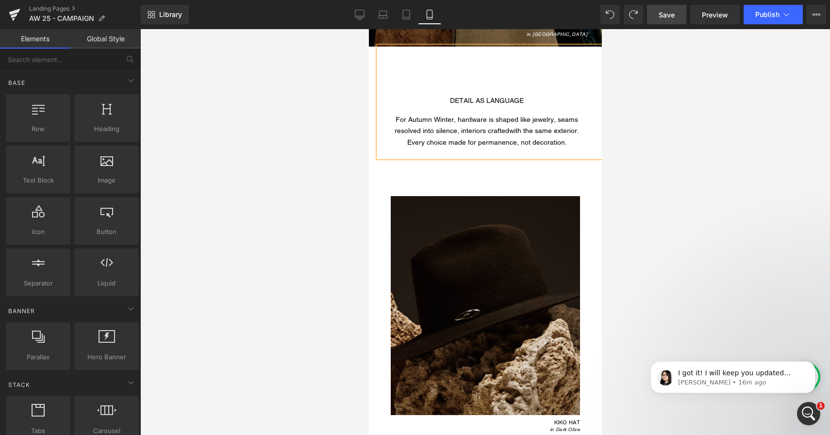
click at [302, 206] on div at bounding box center [485, 232] width 690 height 406
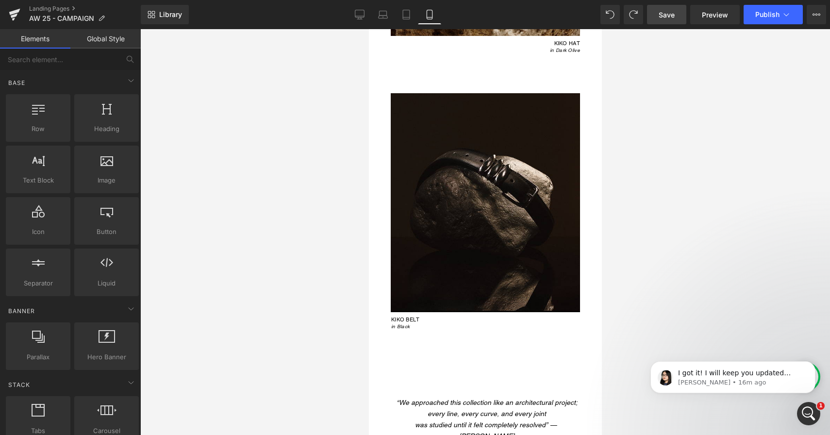
scroll to position [2652, 0]
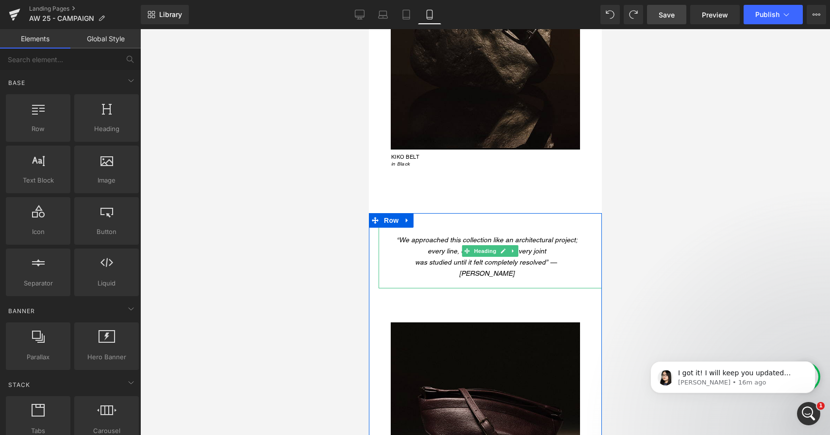
click at [476, 254] on span "“We approached this collection like an architectural project; every line, every…" at bounding box center [486, 245] width 181 height 19
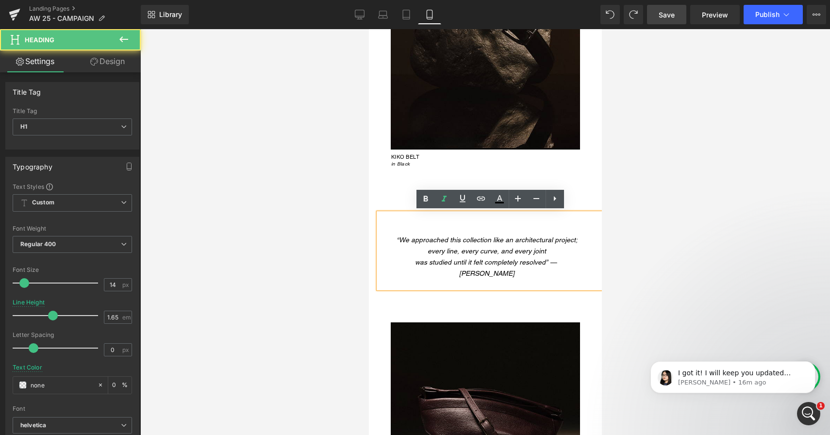
click at [427, 253] on h1 "“We approached this collection like an architectural project; every line, every…" at bounding box center [486, 246] width 194 height 22
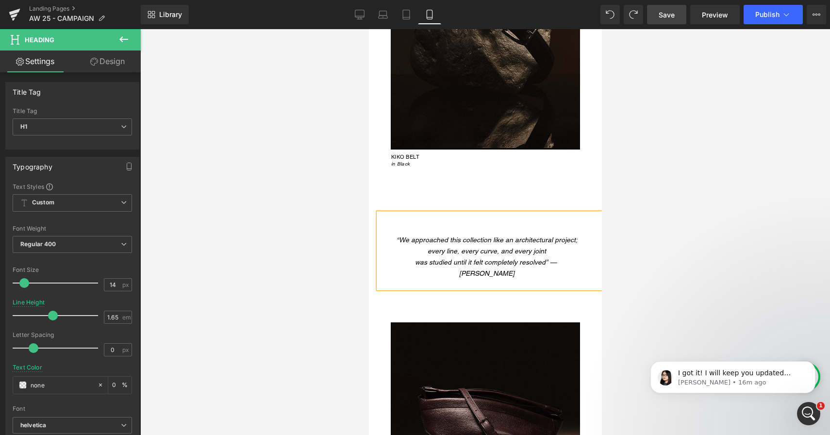
click at [391, 264] on h1 "was studied until it felt completely resolved” — Janessa Leone" at bounding box center [486, 268] width 194 height 22
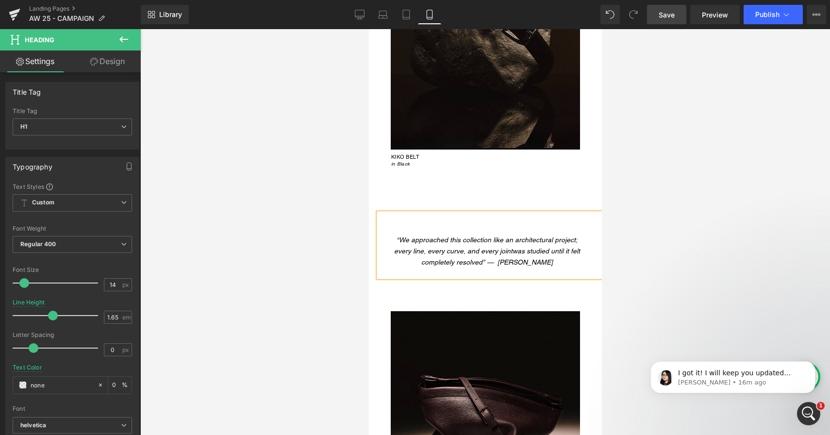
click at [670, 13] on span "Save" at bounding box center [667, 15] width 16 height 10
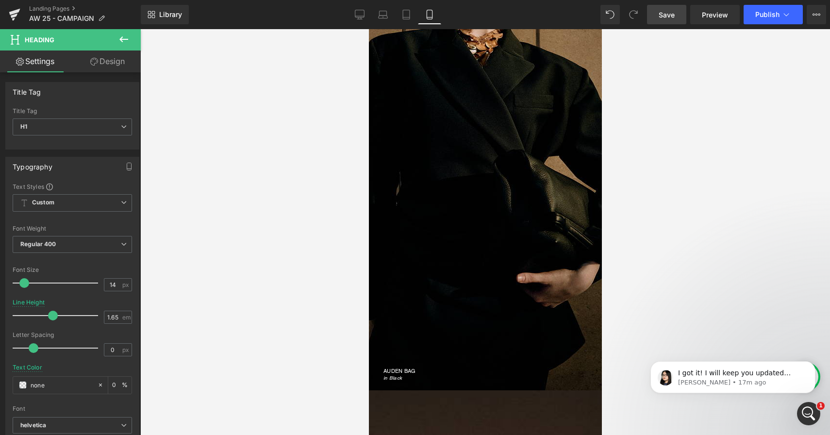
scroll to position [0, 0]
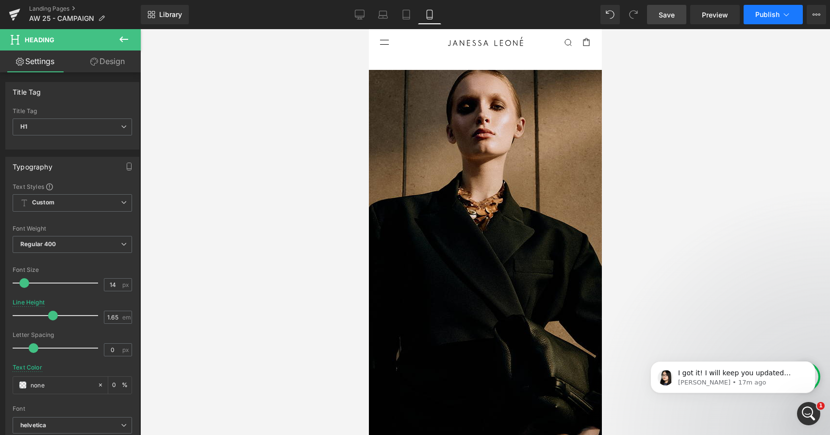
click at [757, 19] on button "Publish" at bounding box center [773, 14] width 59 height 19
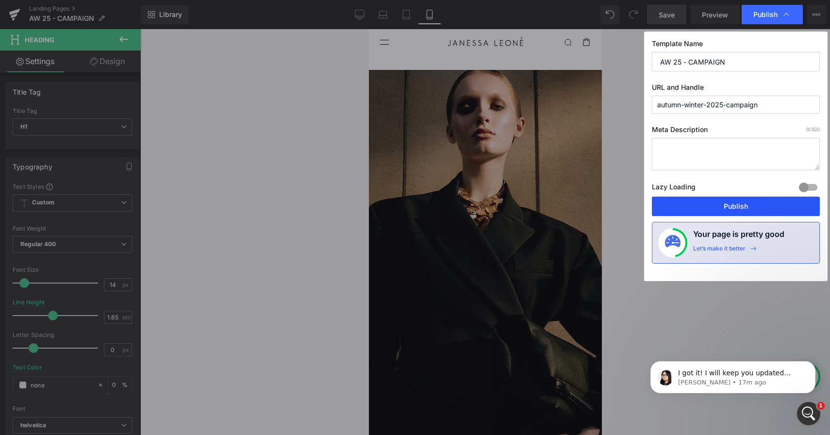
click at [733, 198] on button "Publish" at bounding box center [736, 206] width 168 height 19
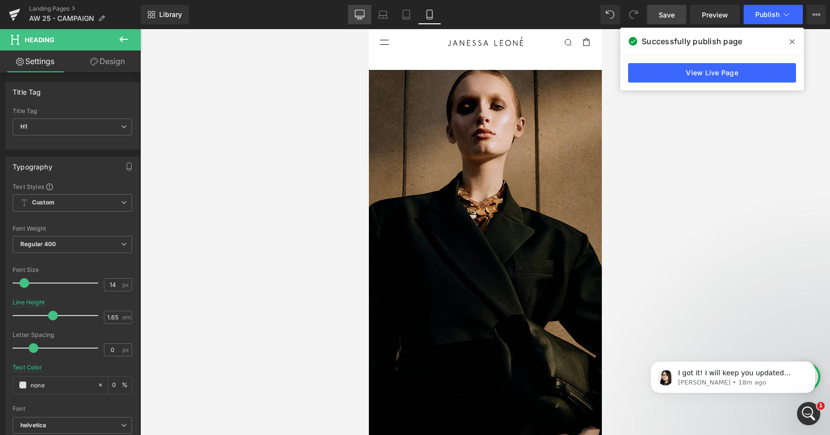
click at [361, 13] on icon at bounding box center [360, 15] width 10 height 10
type input "1.5"
type input "0"
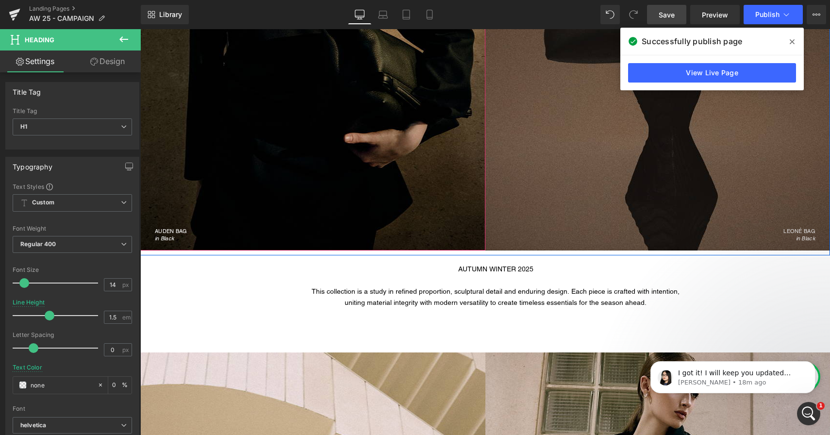
scroll to position [312, 0]
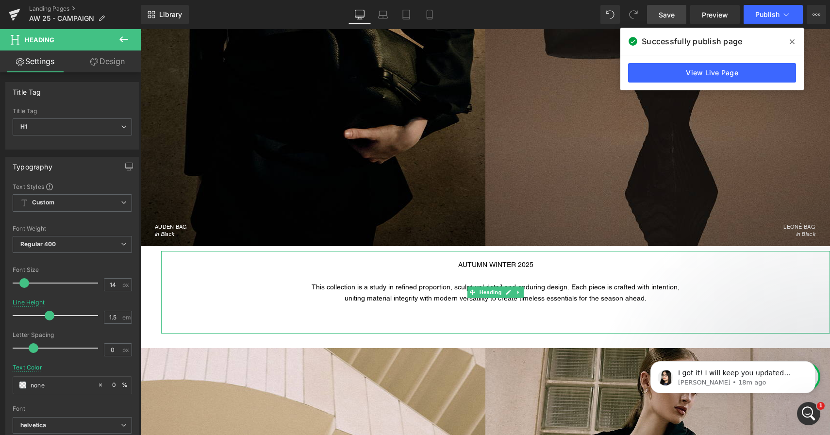
click at [459, 268] on span "AUTUMN WINTER 2025" at bounding box center [495, 265] width 75 height 8
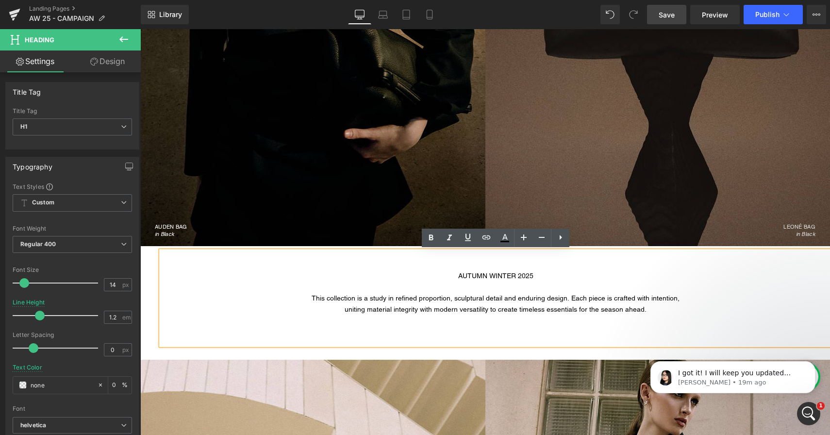
click at [656, 17] on link "Save" at bounding box center [666, 14] width 39 height 19
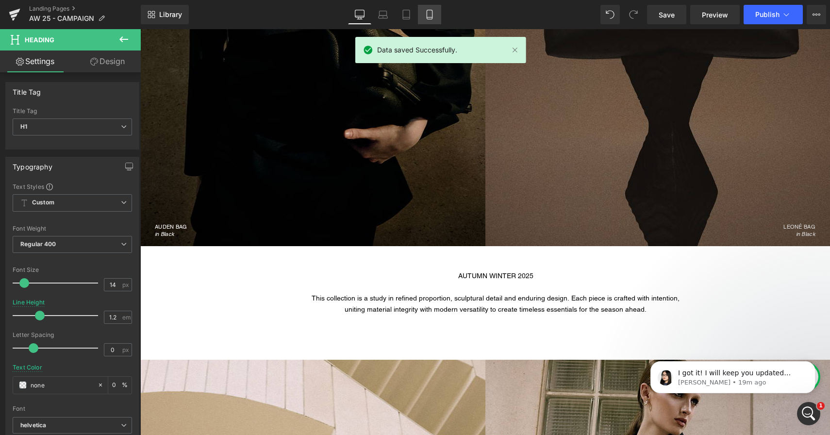
click at [431, 15] on icon at bounding box center [430, 15] width 10 height 10
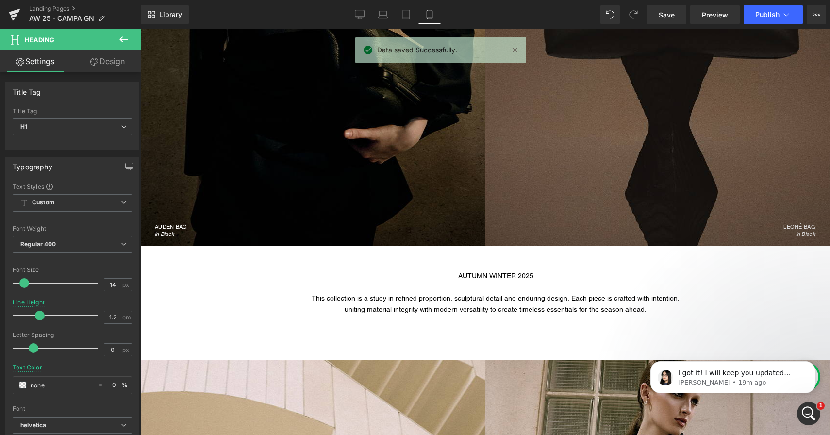
type input "1.65"
type input "0"
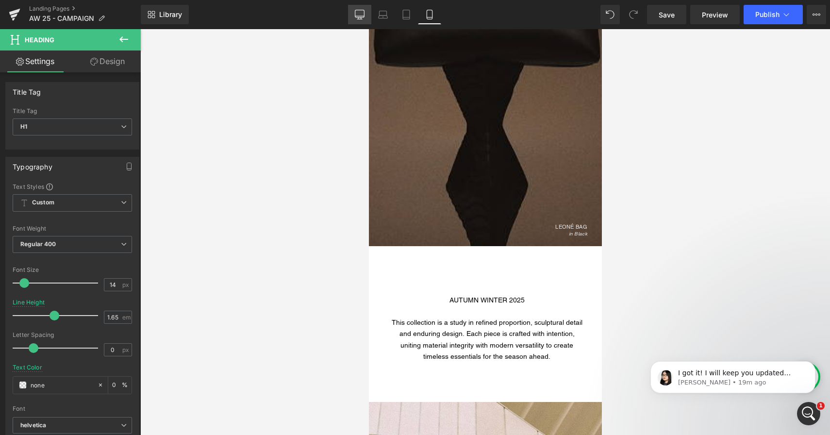
click at [356, 19] on icon at bounding box center [360, 15] width 10 height 10
type input "1.2"
type input "0"
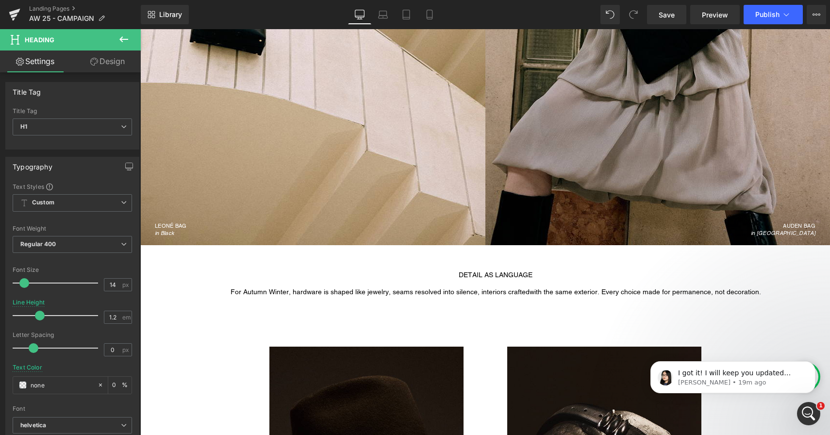
scroll to position [997, 0]
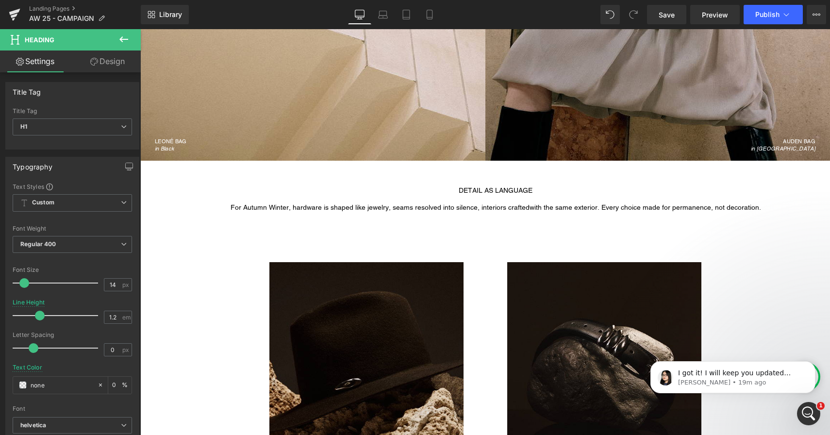
click at [445, 218] on div "DETAIL AS LANGUAGE For Autumn Winter, hardware is shaped like jewelry, seams re…" at bounding box center [495, 192] width 669 height 63
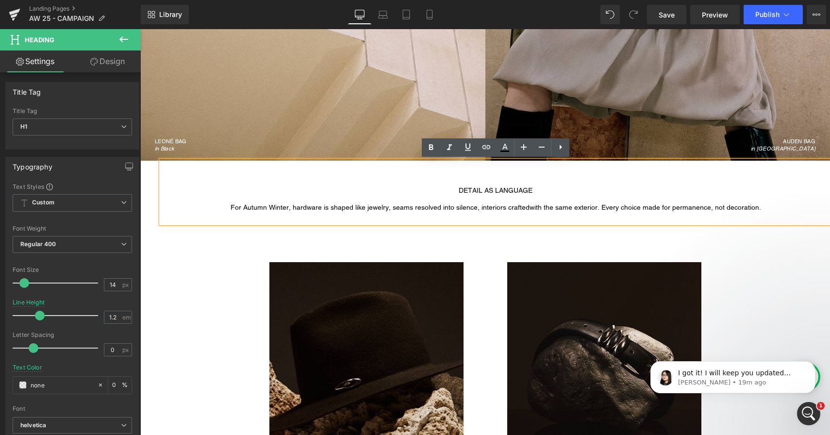
click at [528, 207] on h1 "For Autumn Winter, hardware is shaped like jewelry, seams resolved into silence…" at bounding box center [495, 207] width 669 height 8
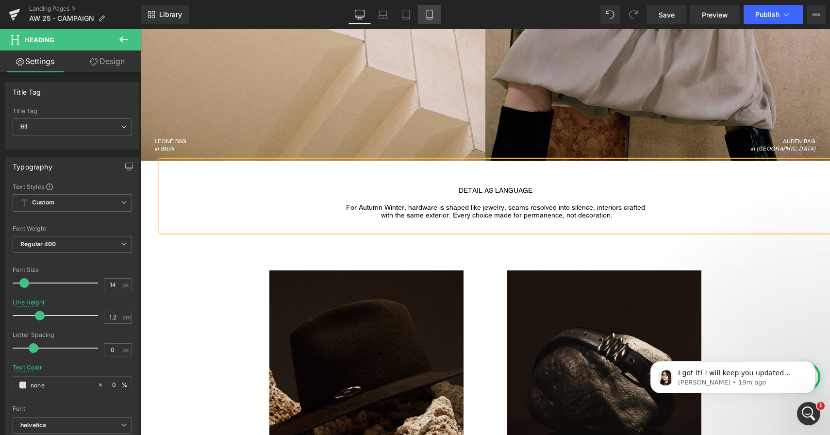
click at [432, 17] on icon at bounding box center [430, 15] width 10 height 10
type input "1.65"
type input "0"
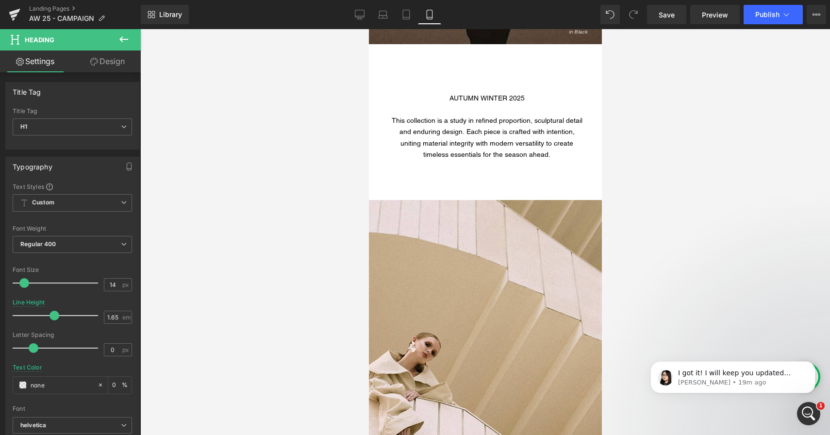
scroll to position [2007, 0]
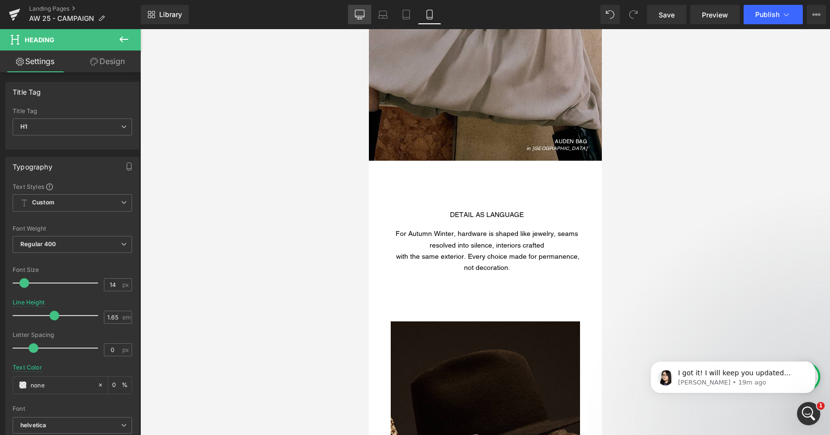
click at [359, 19] on link "Desktop" at bounding box center [359, 14] width 23 height 19
type input "1.2"
type input "0"
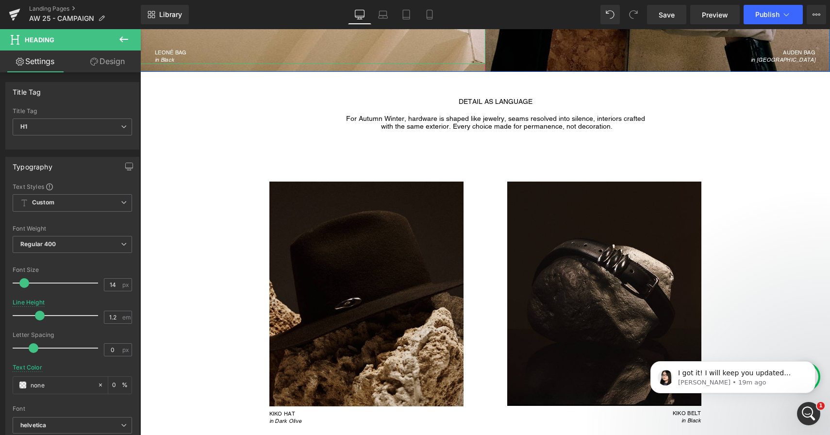
scroll to position [1144, 0]
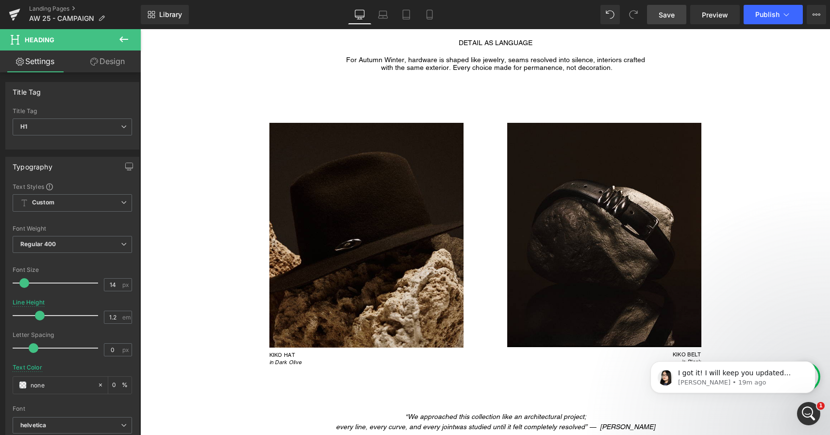
click at [663, 11] on span "Save" at bounding box center [667, 15] width 16 height 10
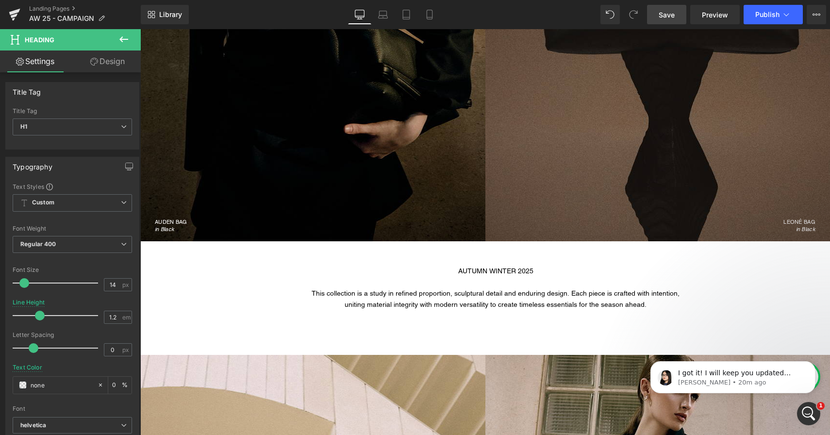
scroll to position [404, 0]
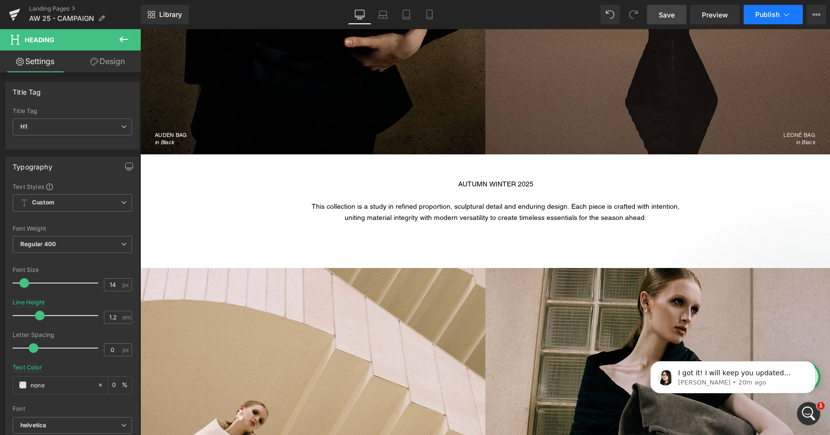
click at [763, 10] on button "Publish" at bounding box center [773, 14] width 59 height 19
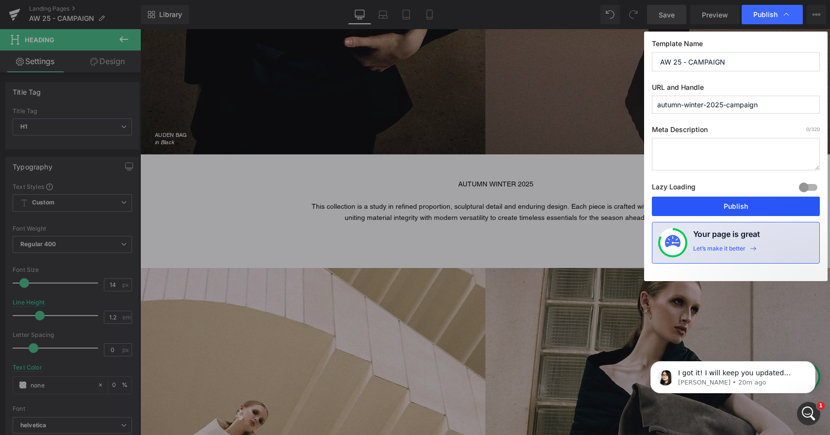
click at [739, 202] on button "Publish" at bounding box center [736, 206] width 168 height 19
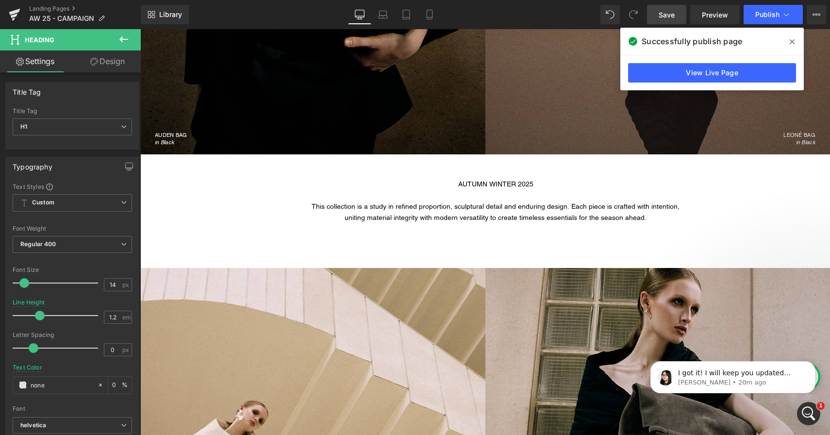
click at [792, 42] on icon at bounding box center [792, 41] width 5 height 5
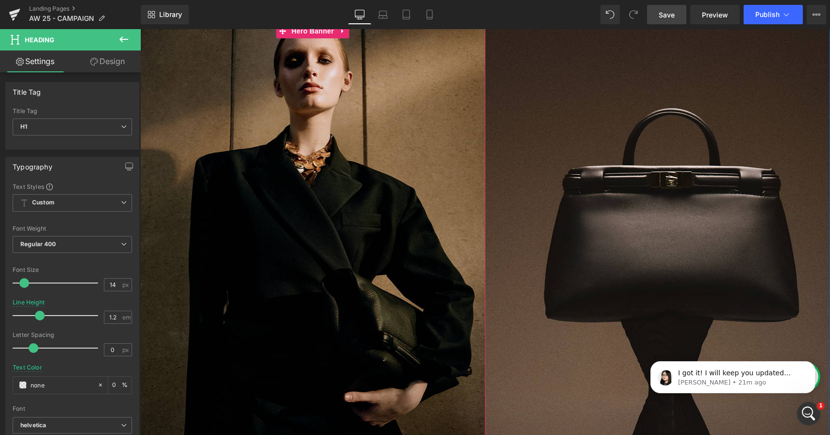
scroll to position [335, 0]
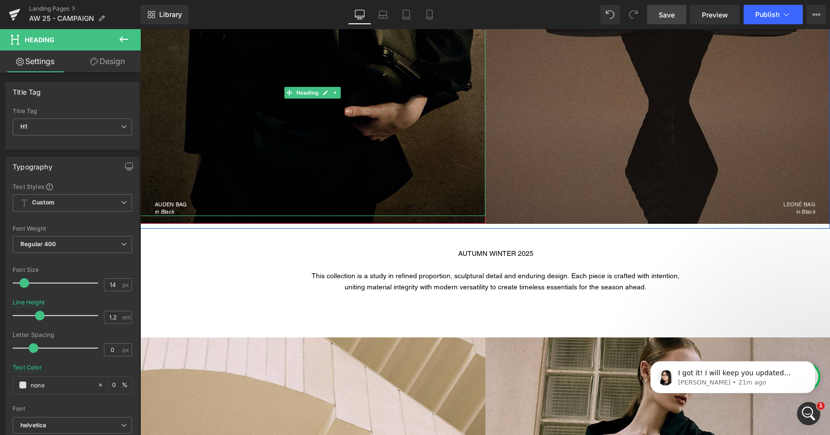
click at [272, 198] on div "AUDEN BAG in Black" at bounding box center [312, 92] width 345 height 247
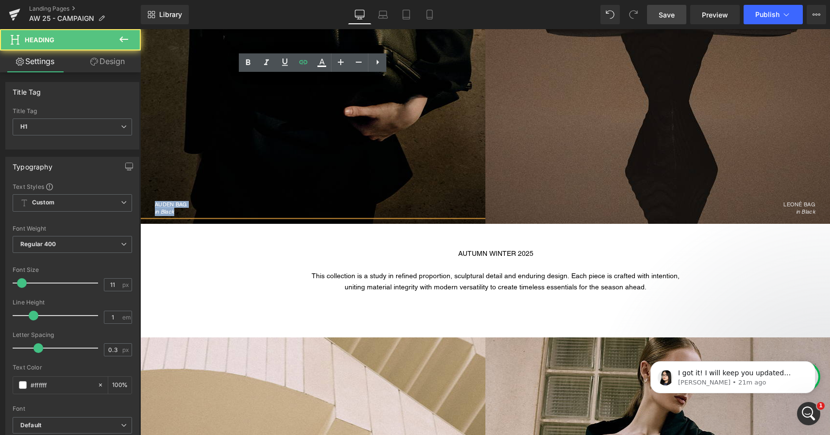
drag, startPoint x: 182, startPoint y: 211, endPoint x: 152, endPoint y: 203, distance: 30.0
click at [152, 203] on div "AUDEN BAG in Black" at bounding box center [312, 92] width 345 height 247
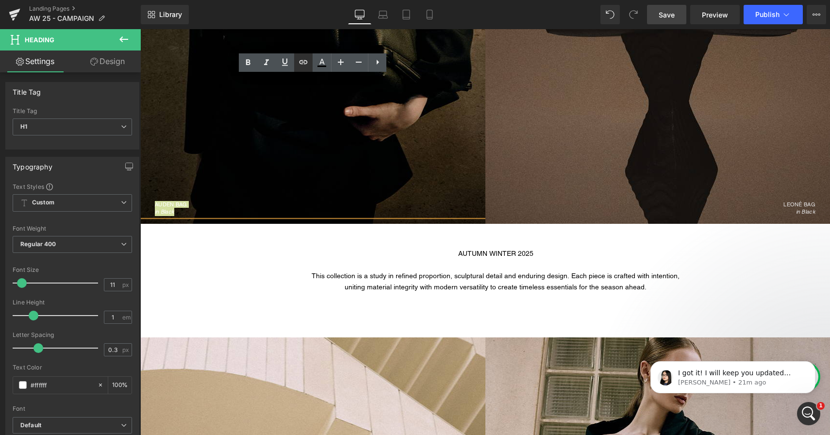
click at [305, 63] on icon at bounding box center [304, 62] width 12 height 12
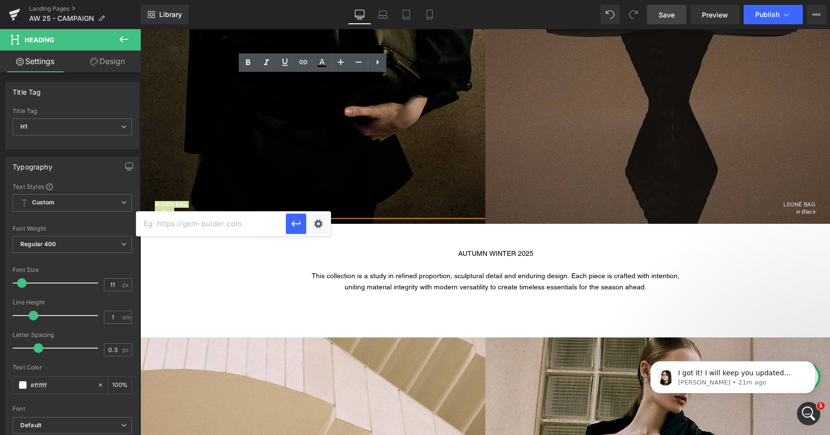
click at [268, 221] on input "text" at bounding box center [211, 224] width 150 height 24
paste input "https://janessaleone.com/products/auden-bag?_pos=1&_sid=d4b9c5265&_ss=r"
type input "https://janessaleone.com/products/auden-bag?_pos=1&_sid=d4b9c5265&_ss=r"
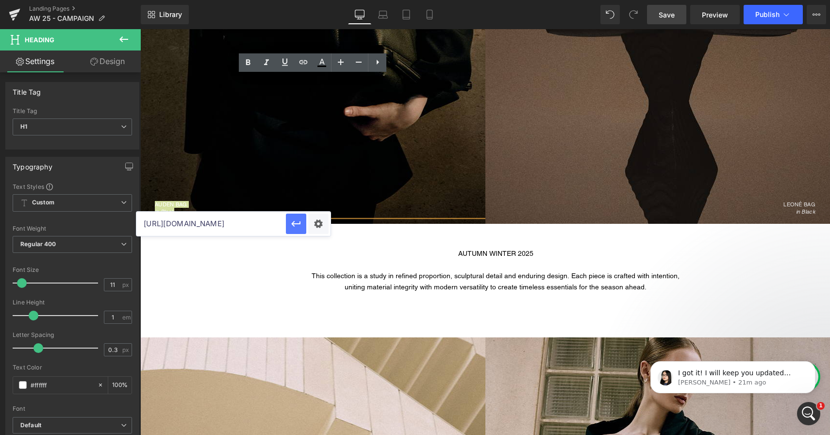
click at [293, 226] on icon "button" at bounding box center [296, 224] width 12 height 12
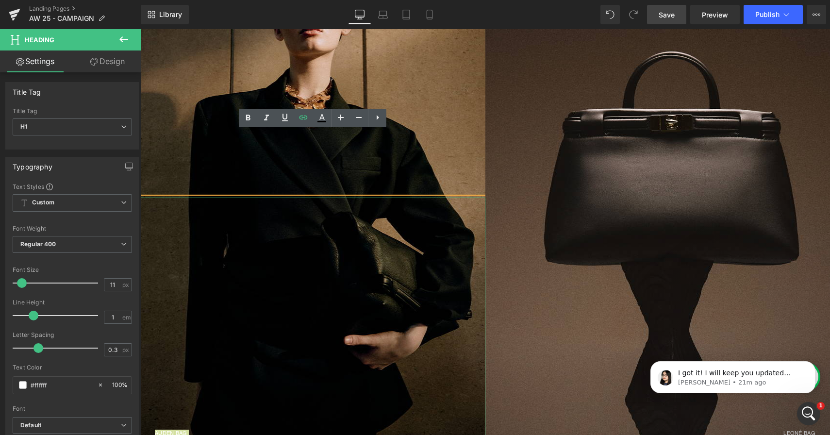
scroll to position [45, 0]
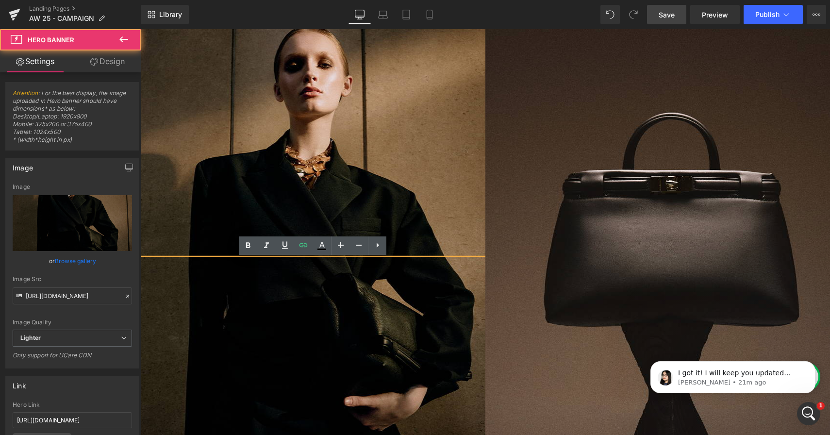
click at [315, 163] on div at bounding box center [312, 271] width 345 height 486
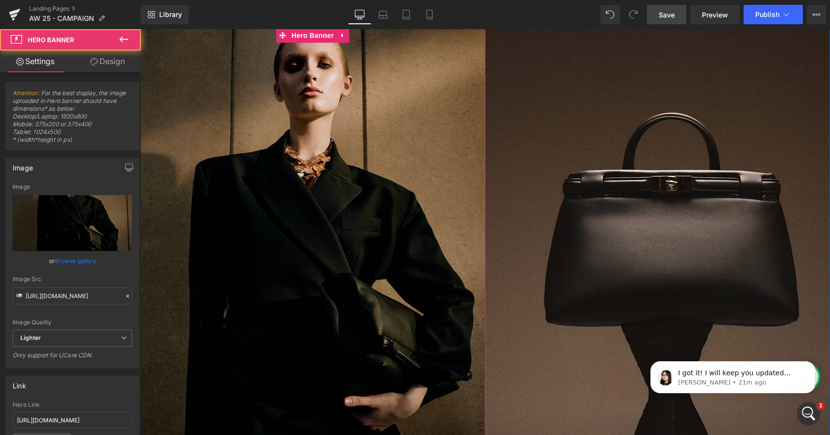
click at [316, 161] on div at bounding box center [312, 271] width 345 height 486
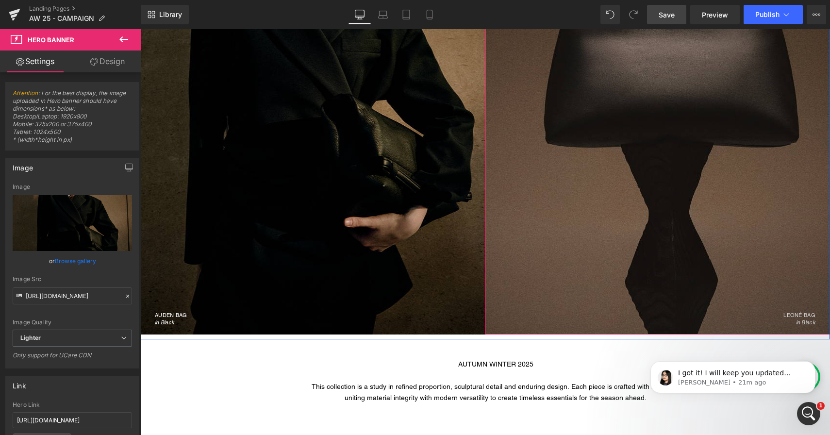
scroll to position [307, 0]
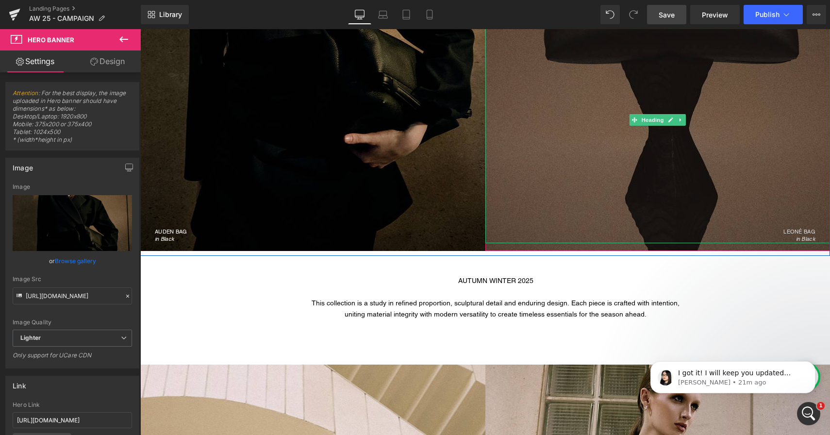
click at [778, 226] on div "LEONÉ BAG in Black" at bounding box center [658, 119] width 345 height 247
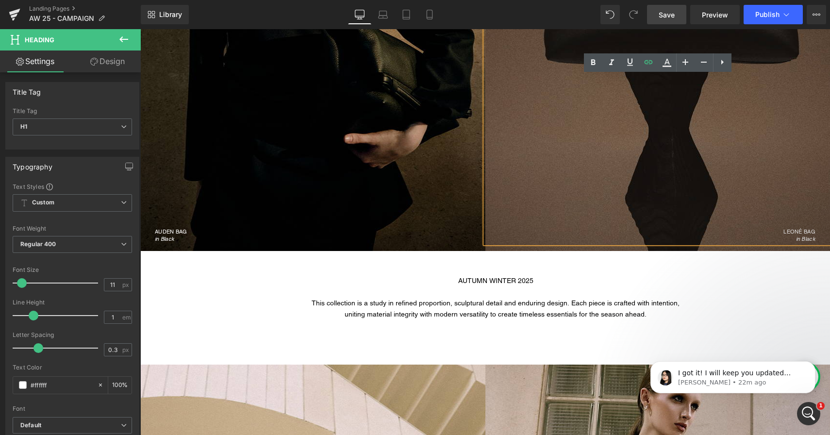
click at [674, 20] on link "Save" at bounding box center [666, 14] width 39 height 19
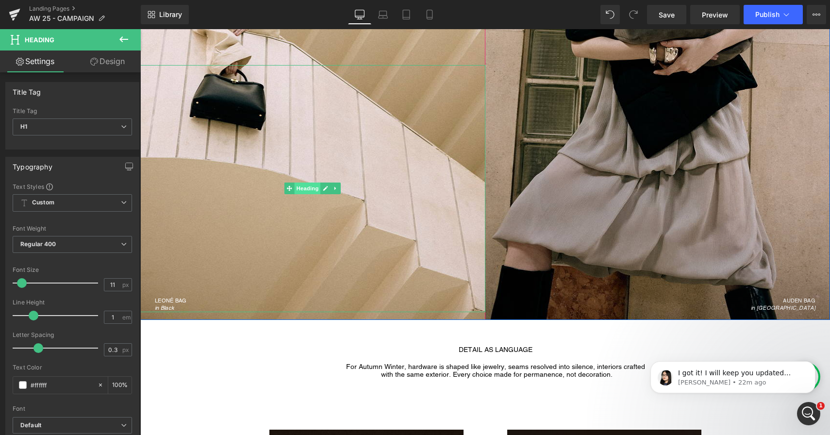
scroll to position [904, 0]
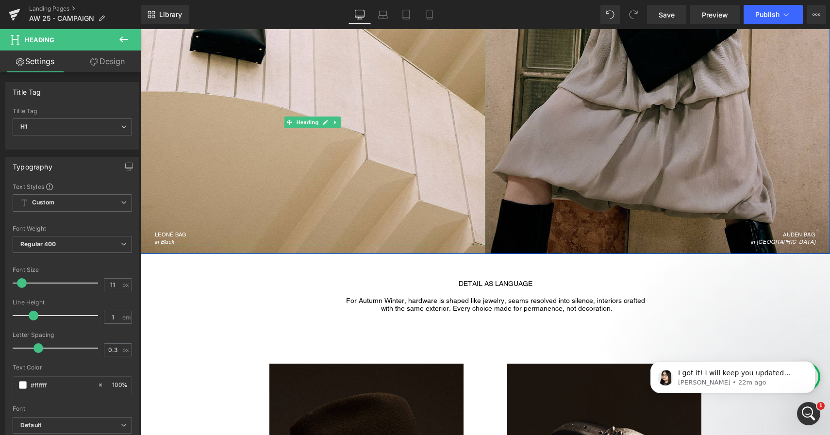
click at [172, 237] on div "in Black" at bounding box center [320, 241] width 331 height 9
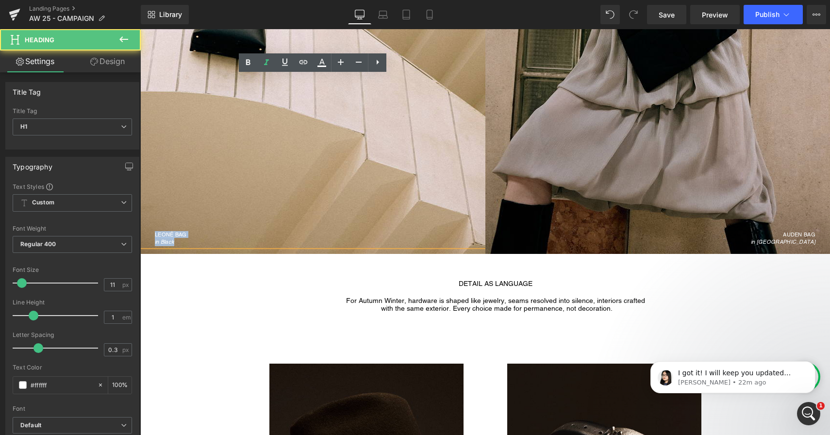
drag, startPoint x: 180, startPoint y: 241, endPoint x: 152, endPoint y: 235, distance: 28.0
click at [152, 235] on div "LEONÉ BAG in Black" at bounding box center [312, 122] width 345 height 247
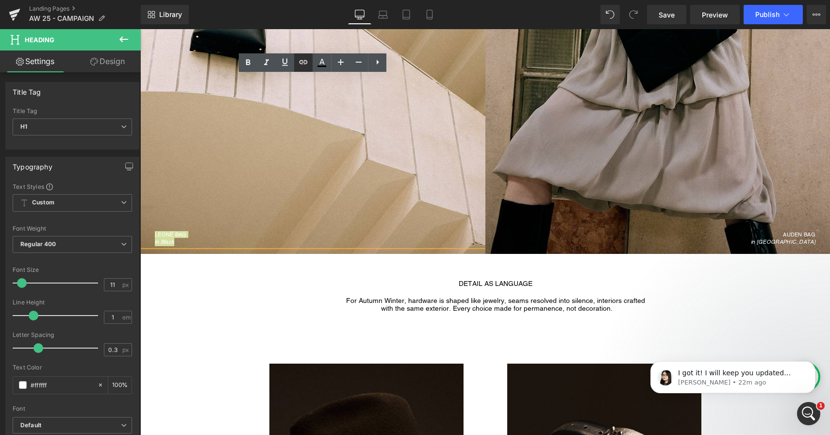
click at [304, 64] on icon at bounding box center [304, 62] width 12 height 12
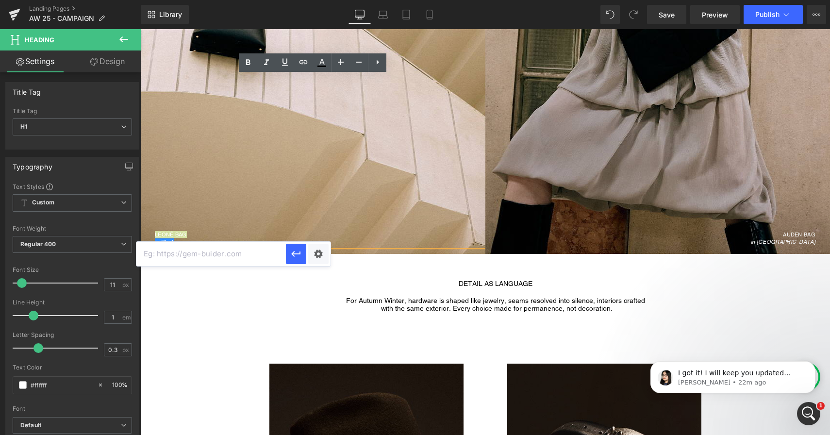
click at [256, 252] on input "text" at bounding box center [211, 254] width 150 height 24
paste input "https://janessaleone.com/collections/bags/products/leone-bag?variant=4199258383…"
type input "https://janessaleone.com/collections/bags/products/leone-bag?variant=4199258383…"
click at [293, 255] on icon "button" at bounding box center [296, 254] width 12 height 12
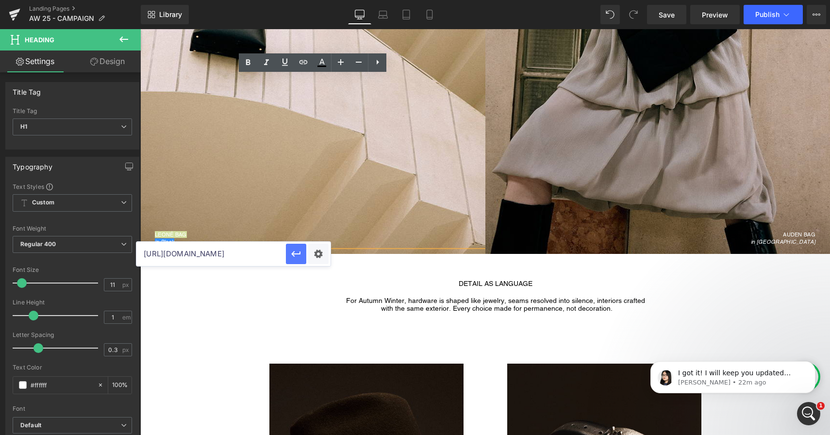
scroll to position [0, 0]
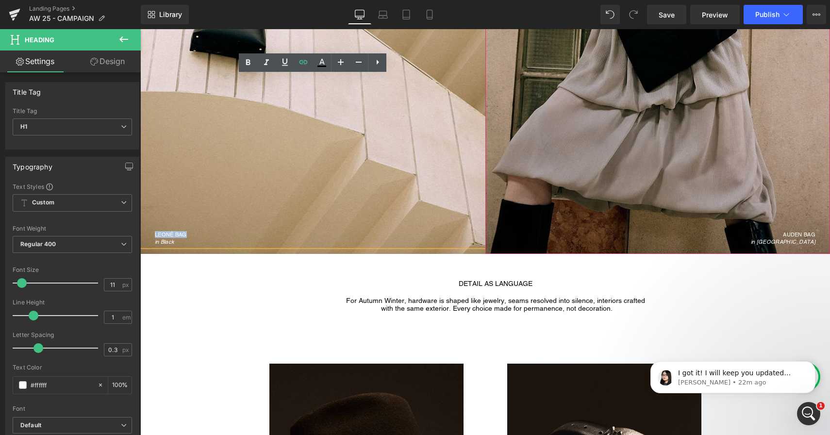
click at [800, 235] on h1 "AUDEN BAG" at bounding box center [651, 234] width 331 height 5
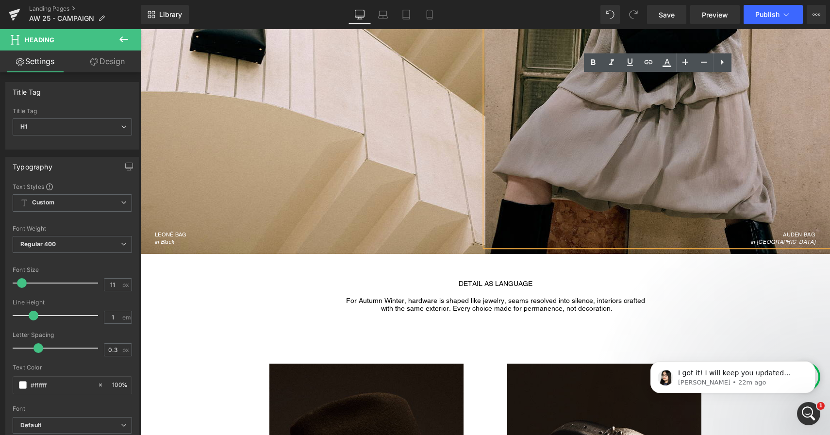
click at [786, 235] on h1 "AUDEN BAG" at bounding box center [651, 234] width 331 height 5
drag, startPoint x: 783, startPoint y: 235, endPoint x: 822, endPoint y: 241, distance: 39.8
click at [822, 242] on div "AUDEN BAG in Taupe" at bounding box center [658, 122] width 345 height 247
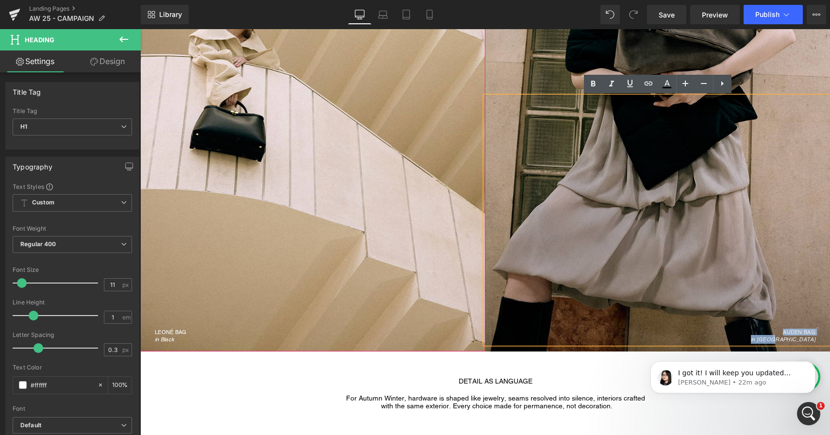
scroll to position [806, 0]
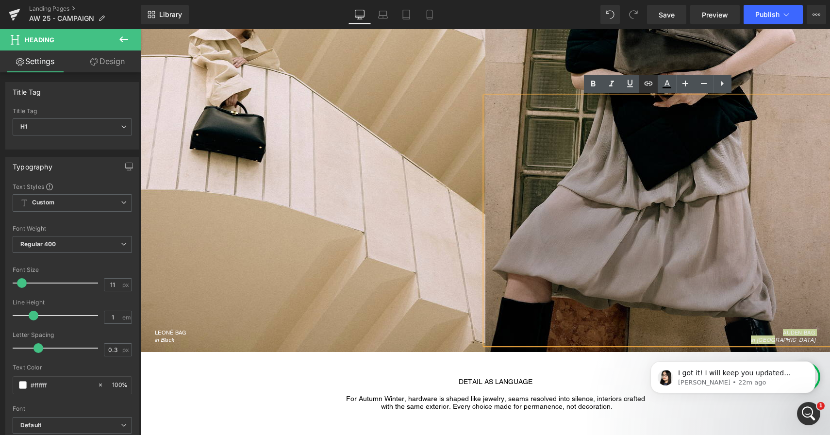
click at [649, 83] on icon at bounding box center [648, 83] width 8 height 4
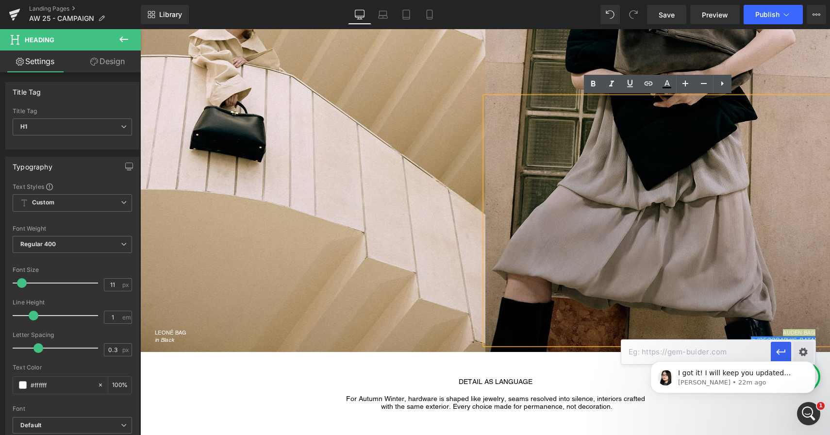
click at [648, 345] on body "I got it! I will keep you updated within 24 hours along with the other 3 issues…" at bounding box center [733, 375] width 186 height 60
click at [651, 353] on body "I got it! I will keep you updated within 24 hours along with the other 3 issues…" at bounding box center [733, 375] width 186 height 60
click at [680, 355] on body "I got it! I will keep you updated within 24 hours along with the other 3 issues…" at bounding box center [733, 375] width 186 height 60
click at [812, 366] on icon "Dismiss notification" at bounding box center [812, 363] width 5 height 5
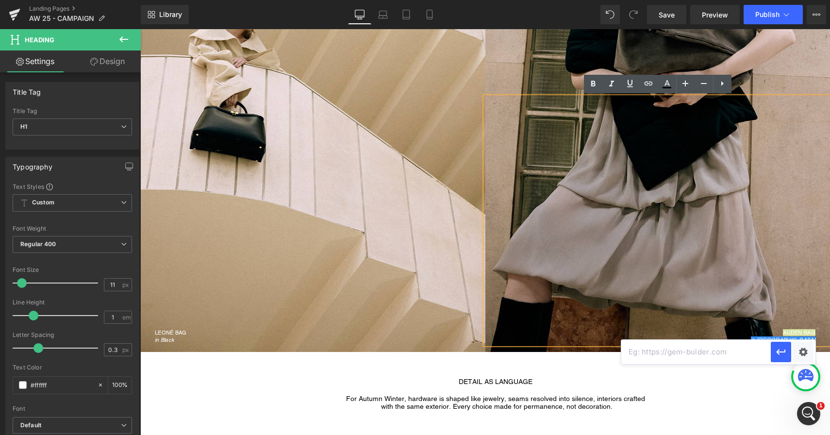
click at [737, 359] on input "text" at bounding box center [697, 352] width 150 height 24
paste input "https://janessaleone.com/collections/bags/products/auden-bag?variant=4199253645…"
type input "https://janessaleone.com/collections/bags/products/auden-bag?variant=4199253645…"
click at [785, 358] on button "button" at bounding box center [781, 352] width 20 height 20
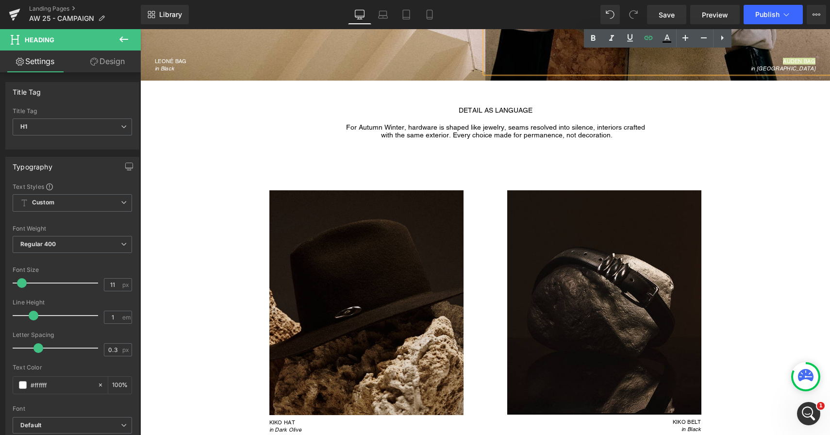
scroll to position [1161, 0]
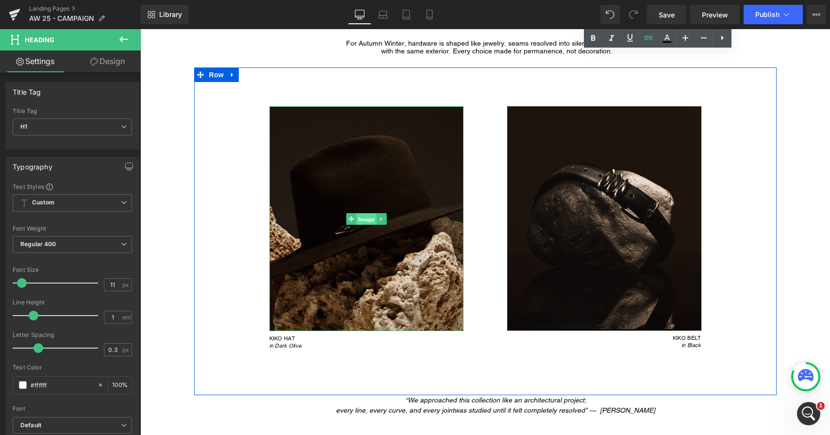
click at [369, 218] on span "Image" at bounding box center [366, 219] width 20 height 12
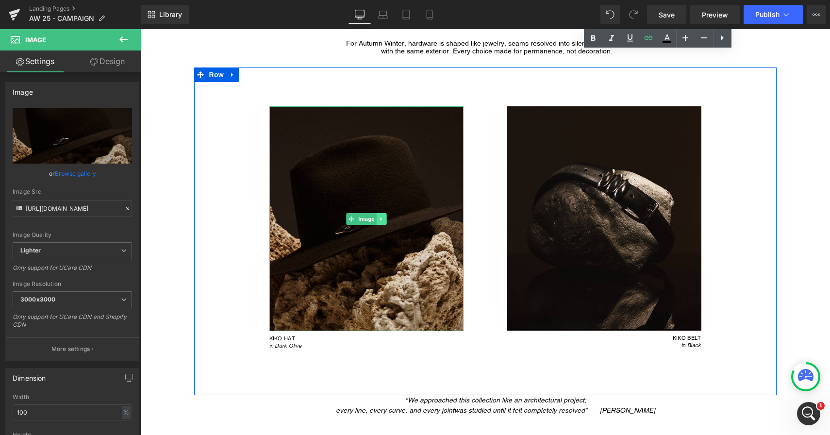
click at [384, 219] on icon at bounding box center [381, 219] width 5 height 6
click at [293, 341] on div "in Dark Olive" at bounding box center [366, 345] width 194 height 9
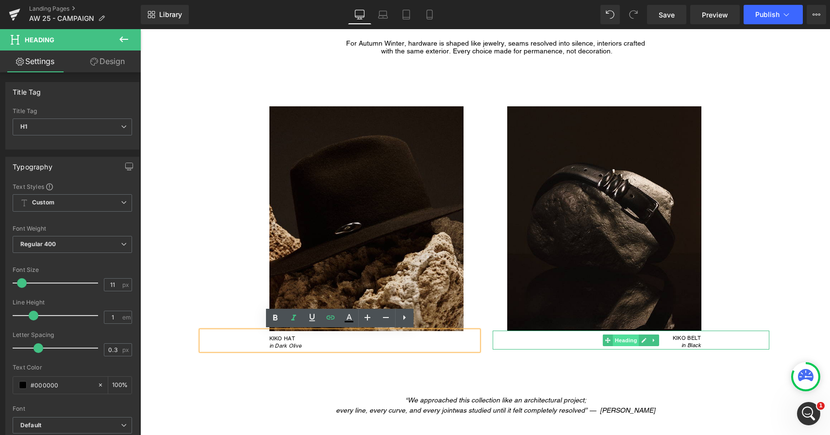
click at [615, 339] on span "Heading" at bounding box center [626, 341] width 26 height 12
click at [684, 336] on link "KIKO BELT" at bounding box center [687, 338] width 29 height 7
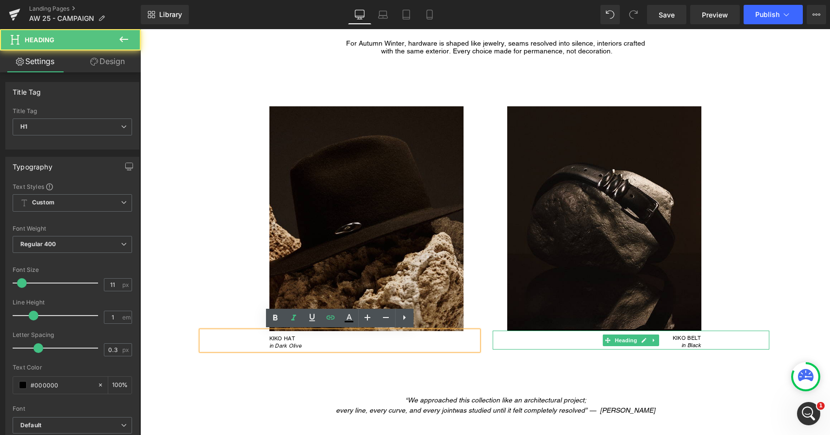
click at [704, 343] on div "KIKO BELT in Black" at bounding box center [631, 340] width 277 height 19
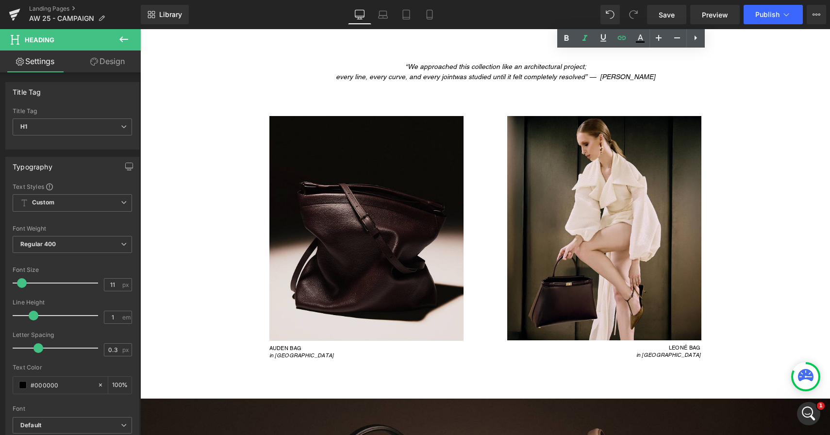
scroll to position [1597, 0]
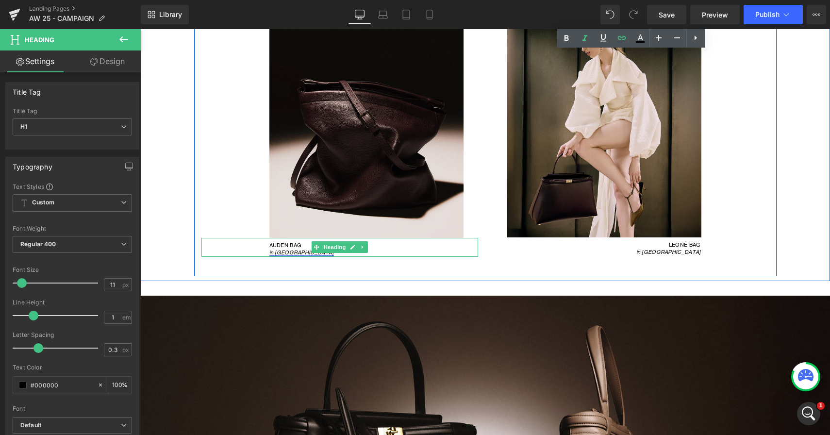
click at [286, 252] on link "in Merlot" at bounding box center [301, 252] width 65 height 6
click at [287, 245] on link "AUDEN BAG" at bounding box center [285, 245] width 33 height 7
click at [301, 252] on div "in Merlot" at bounding box center [366, 252] width 194 height 9
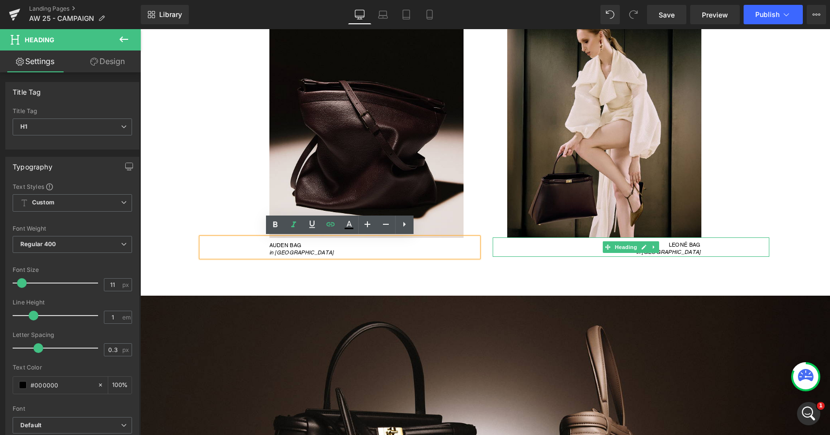
click at [681, 248] on div "in Merlot" at bounding box center [604, 252] width 193 height 9
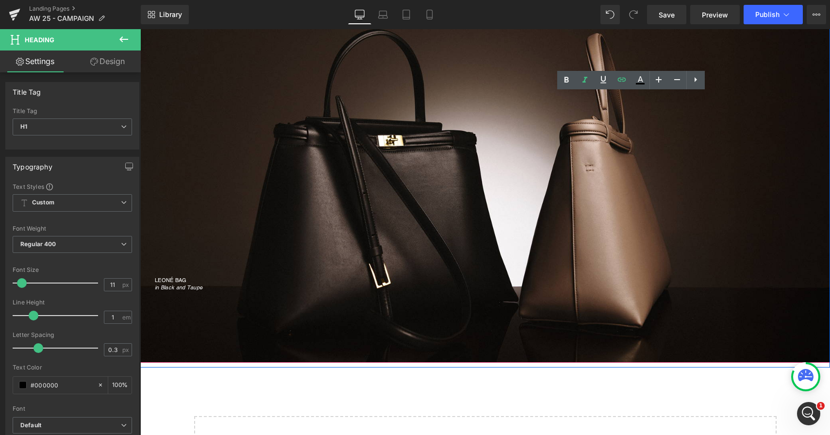
scroll to position [1930, 0]
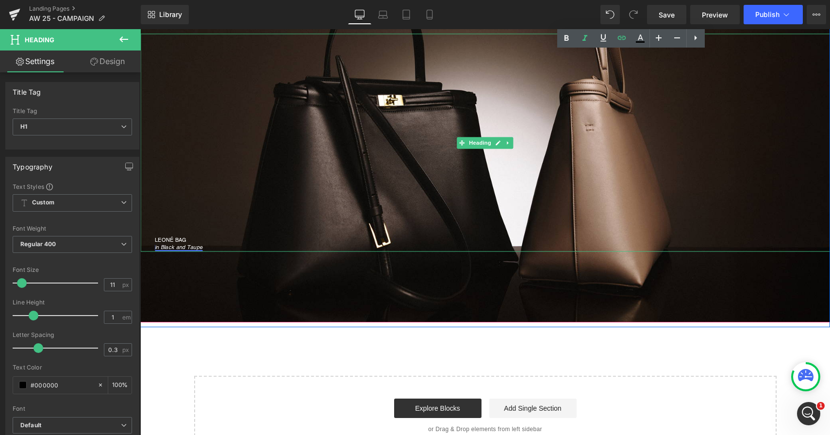
click at [186, 246] on link "in Black and Taupe" at bounding box center [179, 247] width 48 height 6
click at [183, 238] on link "LEONÉ BAG" at bounding box center [171, 240] width 32 height 7
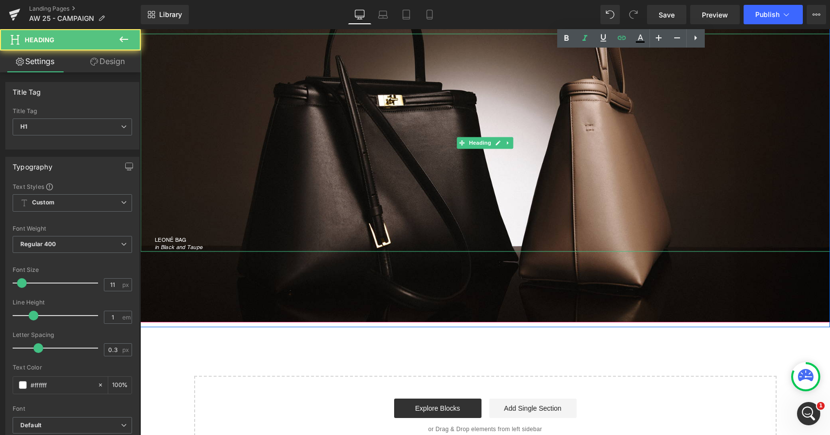
click at [213, 230] on div "LEONÉ BAG in Black and Taupe" at bounding box center [485, 143] width 690 height 218
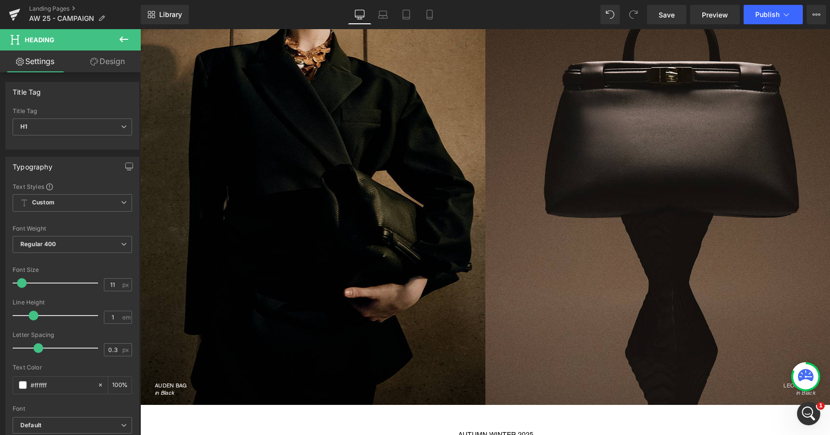
scroll to position [0, 0]
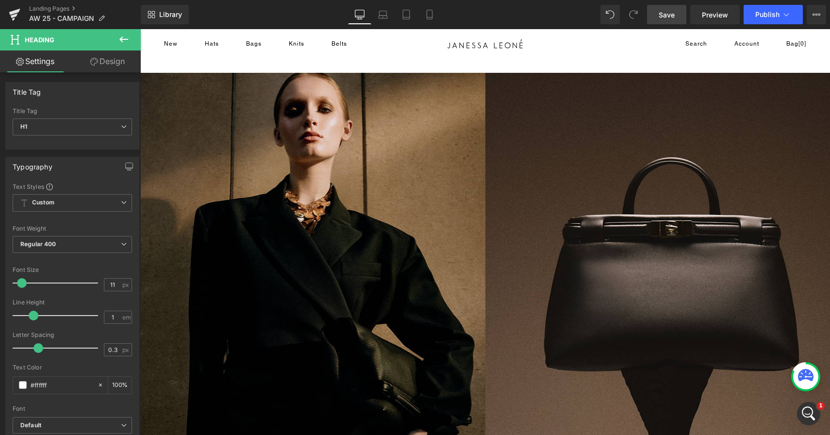
click at [672, 13] on span "Save" at bounding box center [667, 15] width 16 height 10
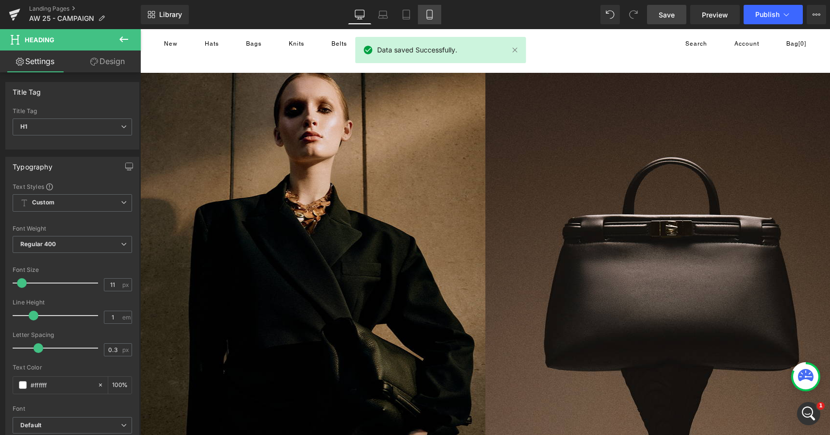
click at [429, 15] on icon at bounding box center [430, 15] width 10 height 10
type input "100"
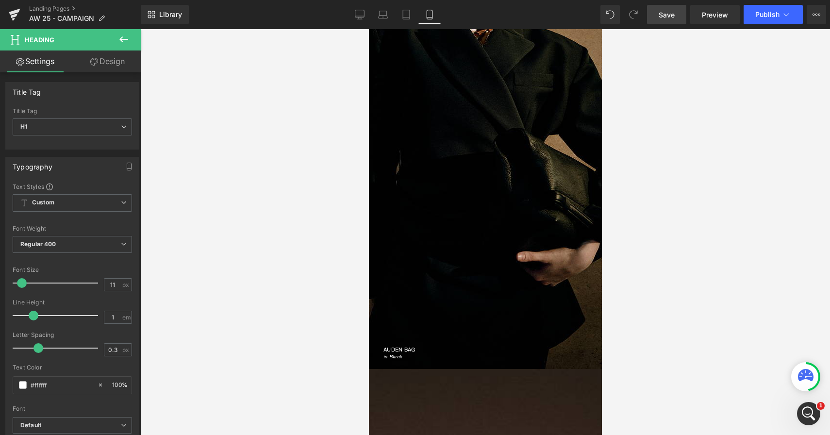
scroll to position [205, 0]
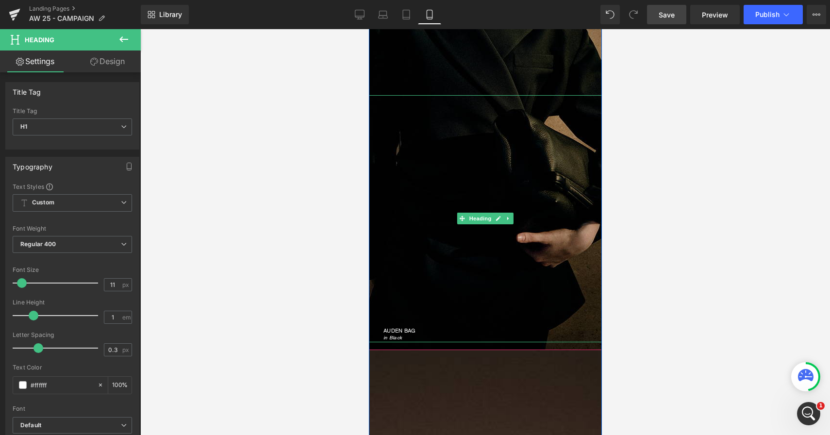
click at [407, 322] on div "AUDEN BAG in Black" at bounding box center [485, 218] width 233 height 247
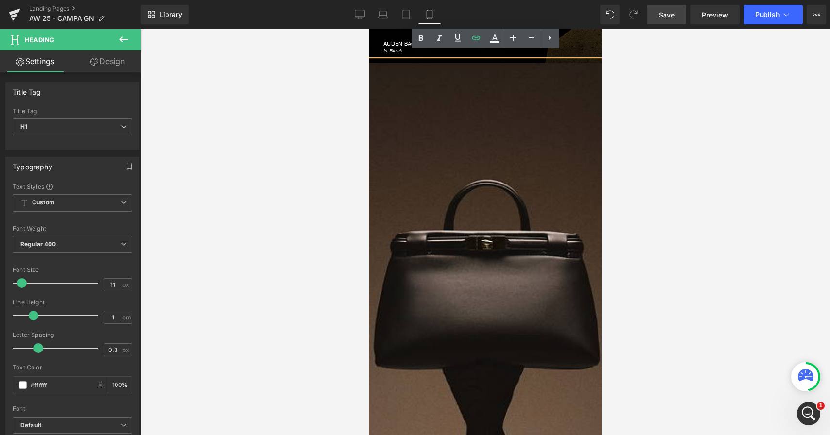
scroll to position [688, 0]
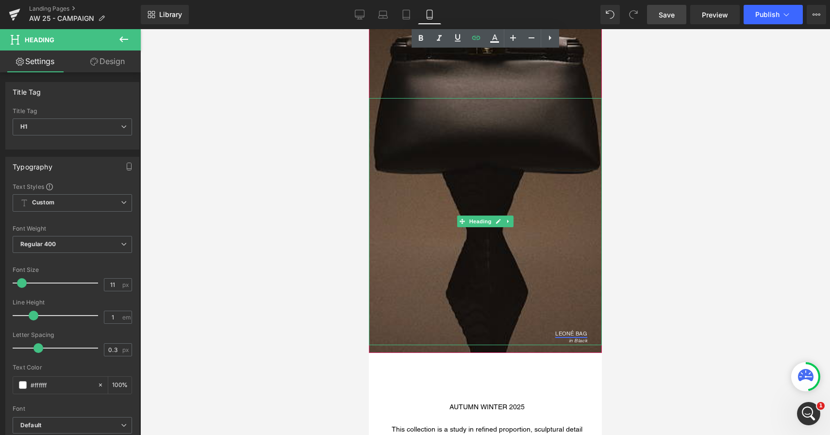
click at [562, 336] on link "LEONÉ BAG" at bounding box center [571, 333] width 32 height 7
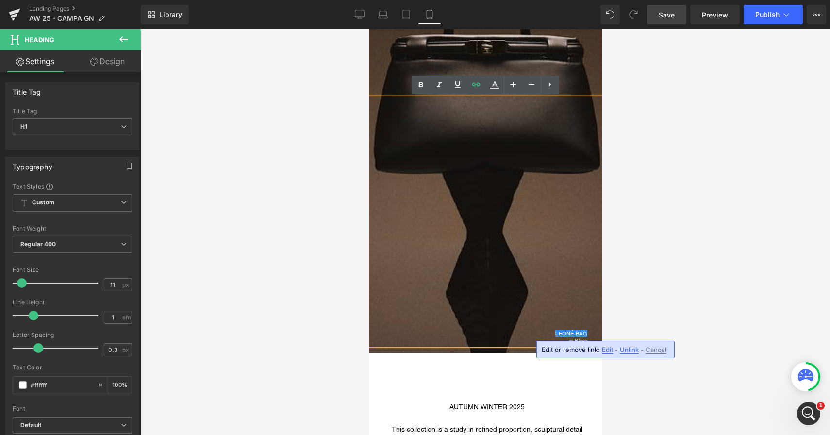
click at [553, 310] on div "LEONÉ BAG in Black" at bounding box center [485, 221] width 233 height 247
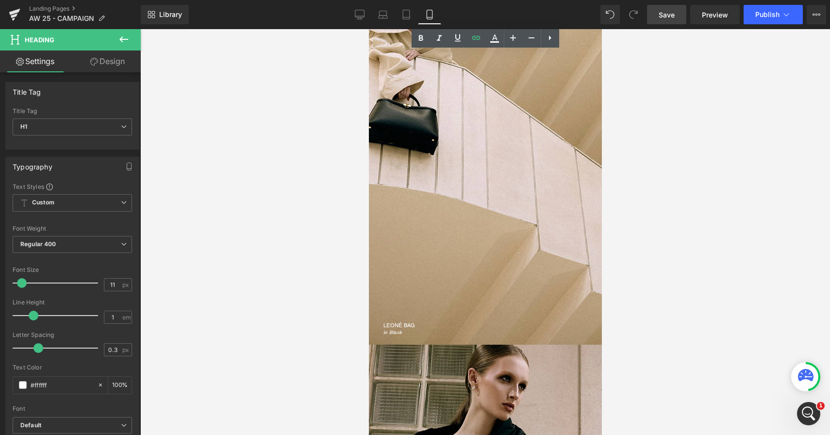
scroll to position [1350, 0]
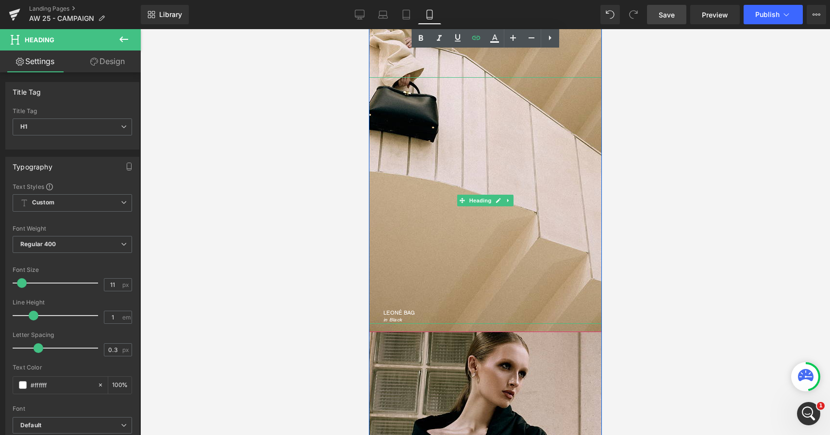
click at [423, 316] on div "in Black" at bounding box center [492, 320] width 218 height 9
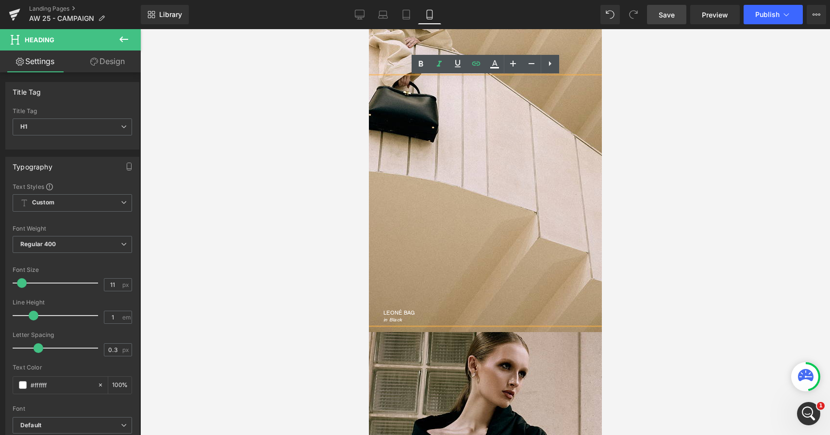
click at [276, 353] on div at bounding box center [485, 232] width 690 height 406
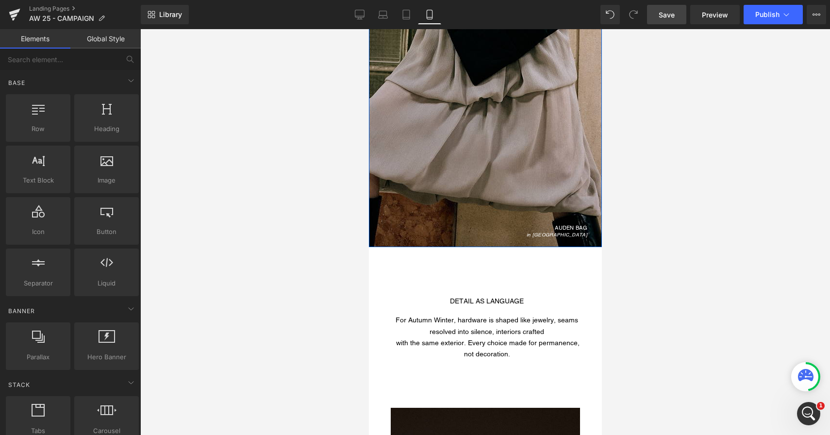
scroll to position [1930, 0]
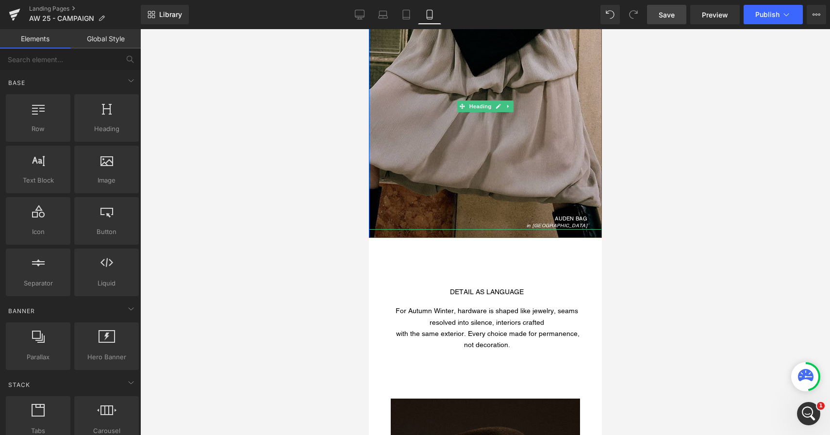
click at [548, 221] on div "in Taupe" at bounding box center [478, 225] width 218 height 9
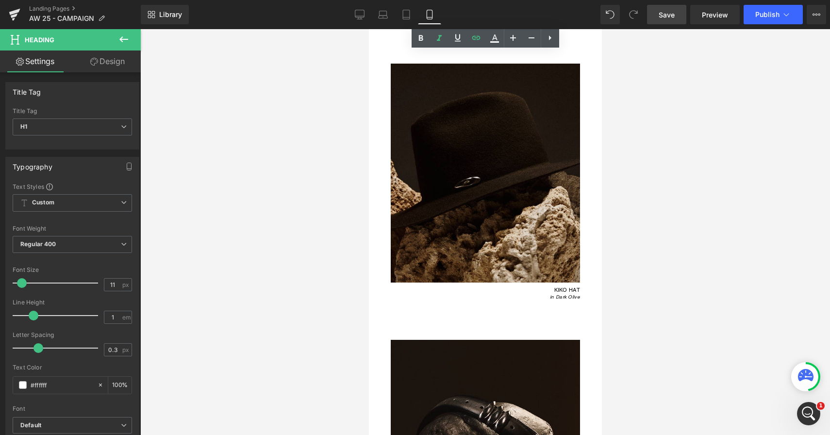
scroll to position [2288, 0]
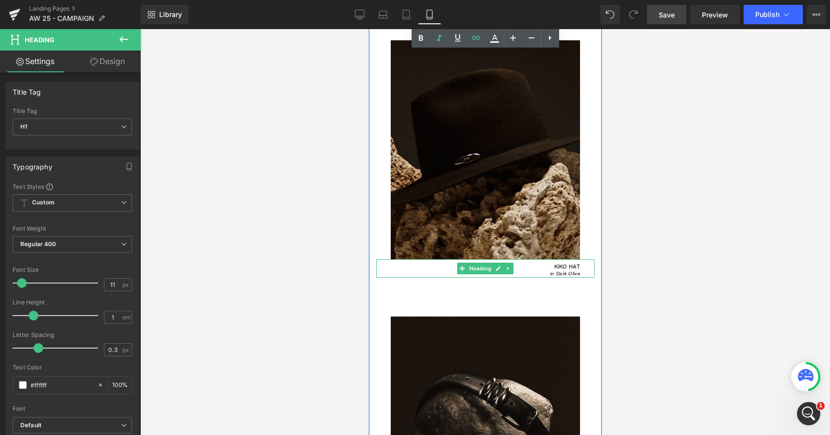
click at [439, 269] on div "KIKO HAT in Dark Olive" at bounding box center [485, 268] width 218 height 19
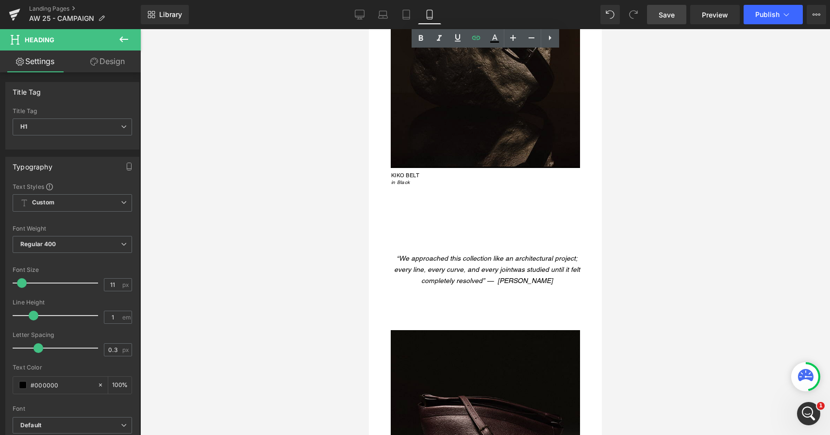
scroll to position [2648, 0]
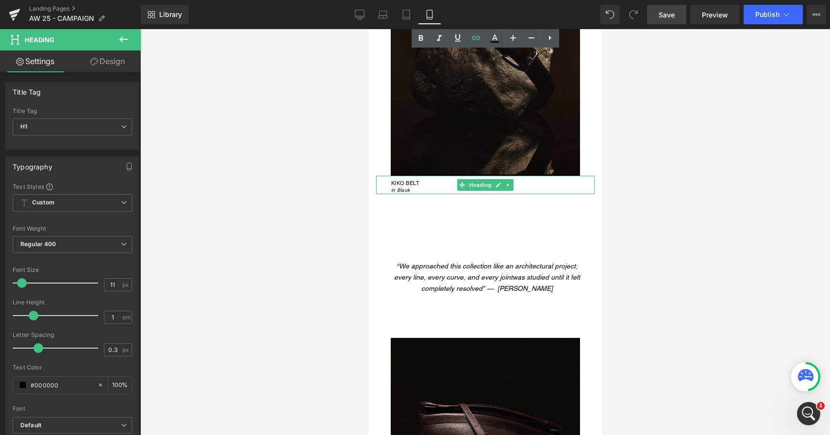
click at [443, 187] on div "in Black" at bounding box center [458, 190] width 135 height 9
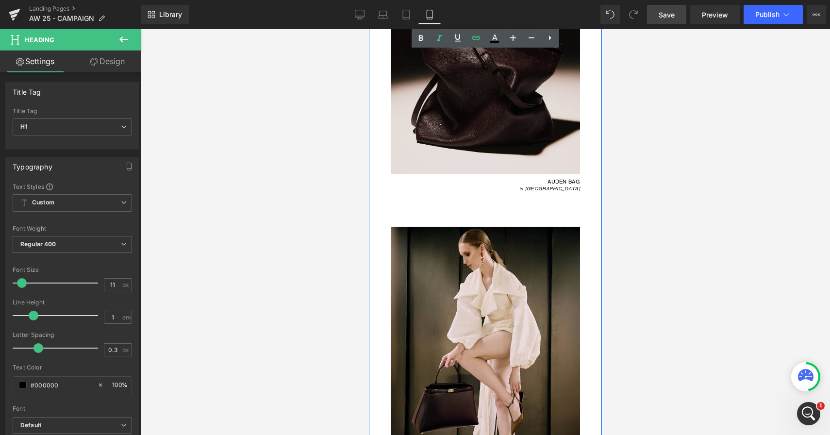
scroll to position [3057, 0]
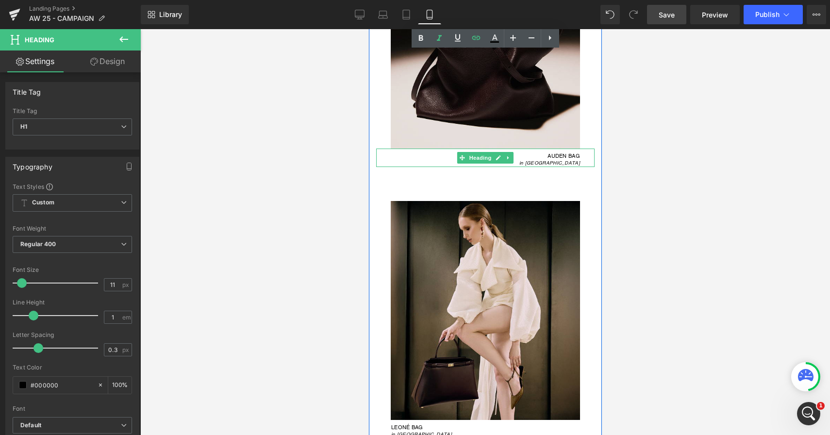
click at [468, 160] on span "Heading" at bounding box center [480, 158] width 26 height 12
click at [563, 155] on link "AUDEN BAG" at bounding box center [563, 155] width 33 height 7
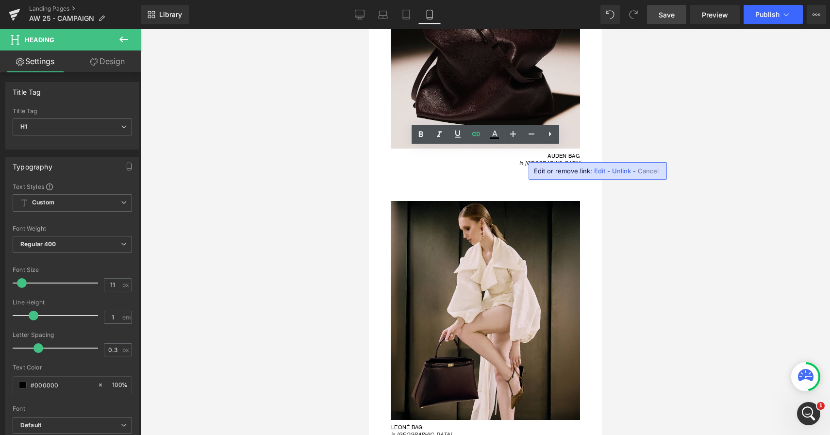
click at [620, 202] on div at bounding box center [485, 232] width 690 height 406
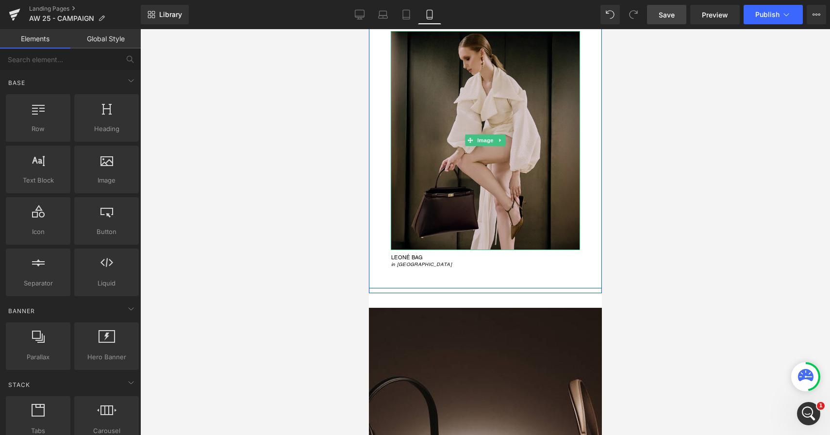
scroll to position [3343, 0]
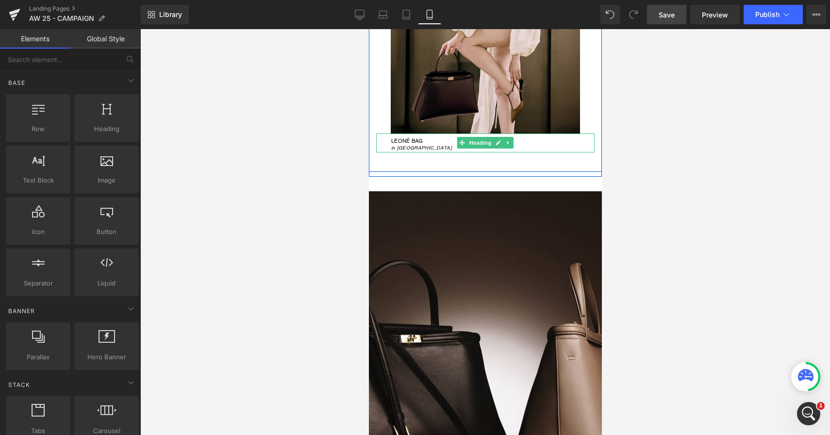
click at [420, 147] on div "in Merlot" at bounding box center [458, 148] width 135 height 9
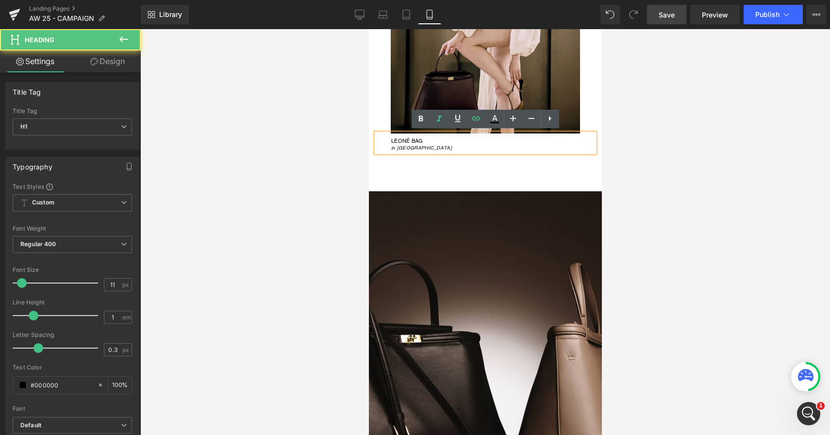
click at [656, 132] on div at bounding box center [485, 232] width 690 height 406
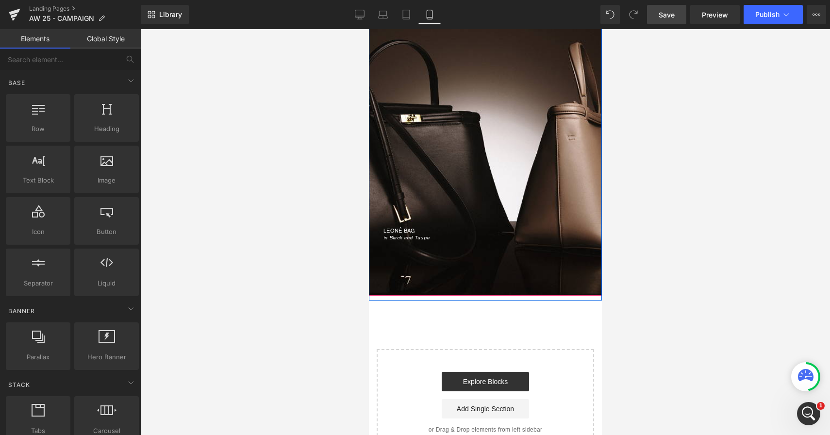
scroll to position [3587, 0]
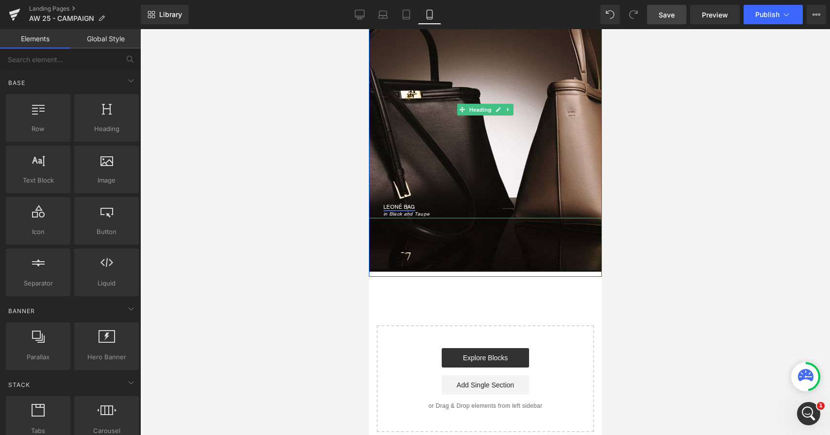
click at [410, 207] on link "LEONÉ BAG" at bounding box center [399, 206] width 32 height 7
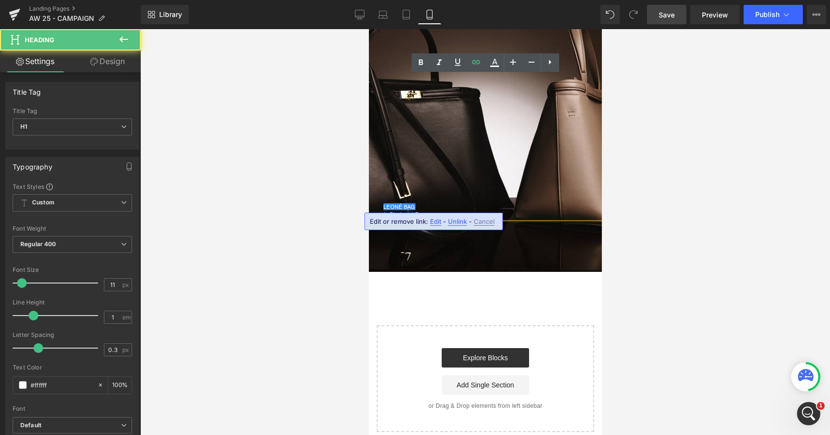
click at [679, 179] on div at bounding box center [485, 232] width 690 height 406
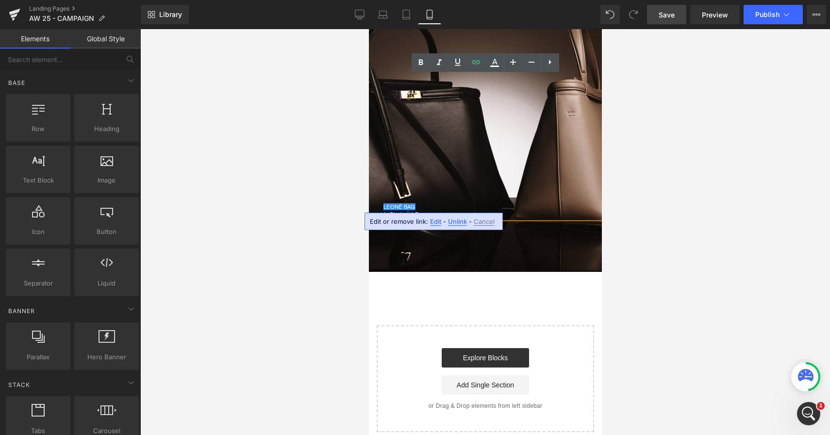
click at [632, 298] on div at bounding box center [485, 232] width 690 height 406
click at [704, 192] on div at bounding box center [485, 232] width 690 height 406
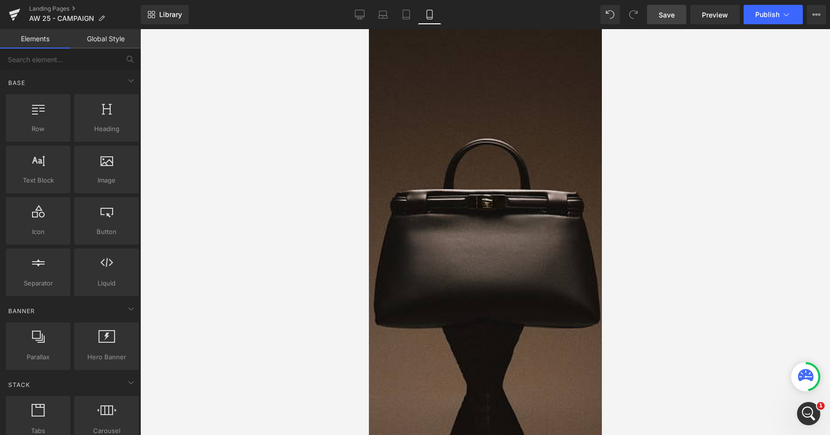
scroll to position [0, 0]
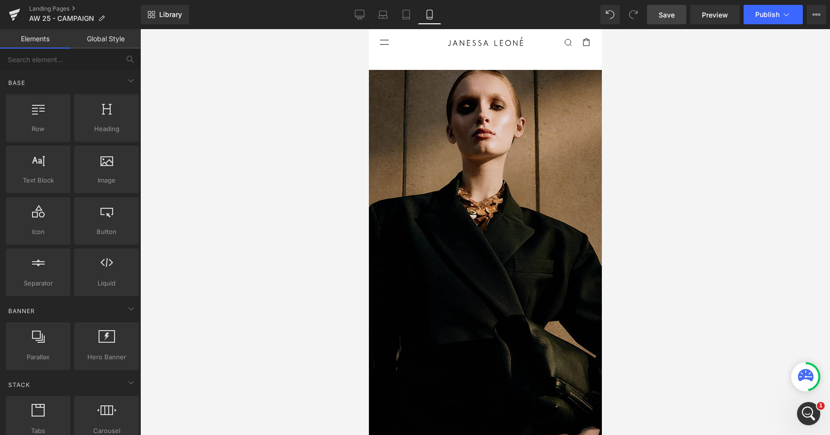
click at [666, 17] on span "Save" at bounding box center [667, 15] width 16 height 10
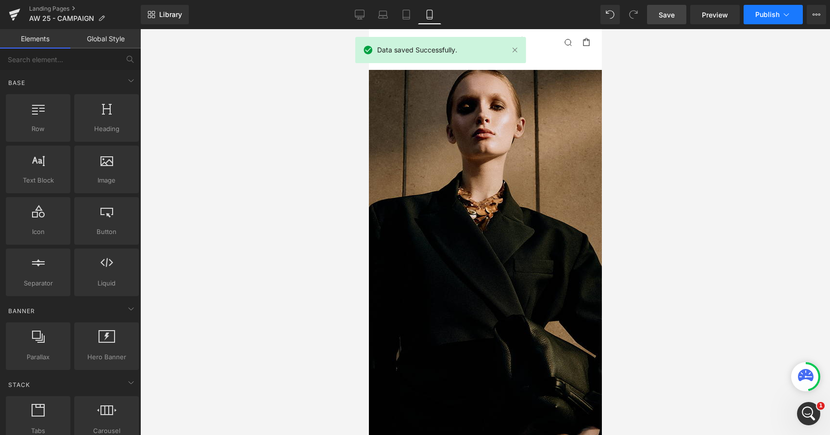
click at [756, 16] on span "Publish" at bounding box center [768, 15] width 24 height 8
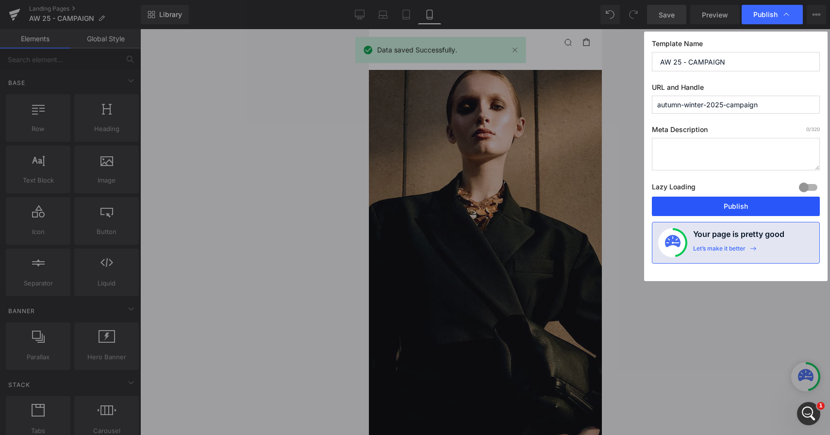
click at [736, 208] on button "Publish" at bounding box center [736, 206] width 168 height 19
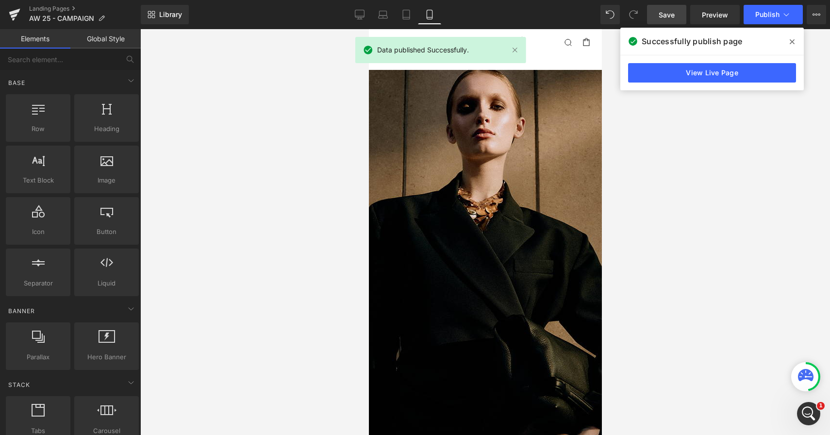
click at [795, 39] on span at bounding box center [793, 42] width 16 height 16
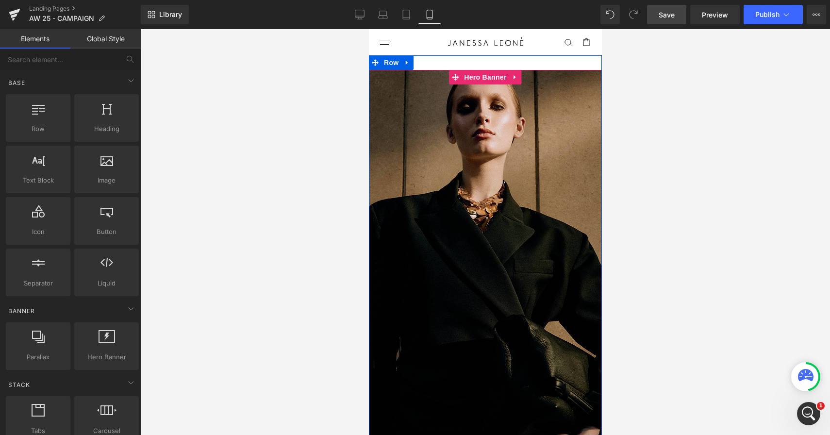
scroll to position [120, 0]
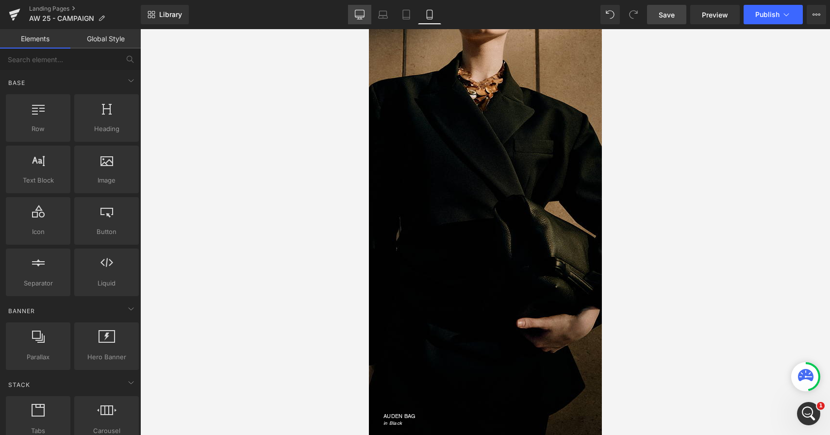
click at [360, 7] on link "Desktop" at bounding box center [359, 14] width 23 height 19
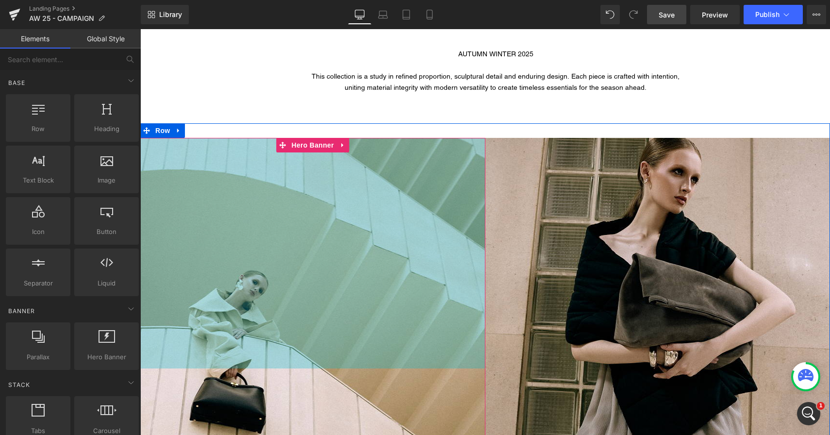
scroll to position [0, 0]
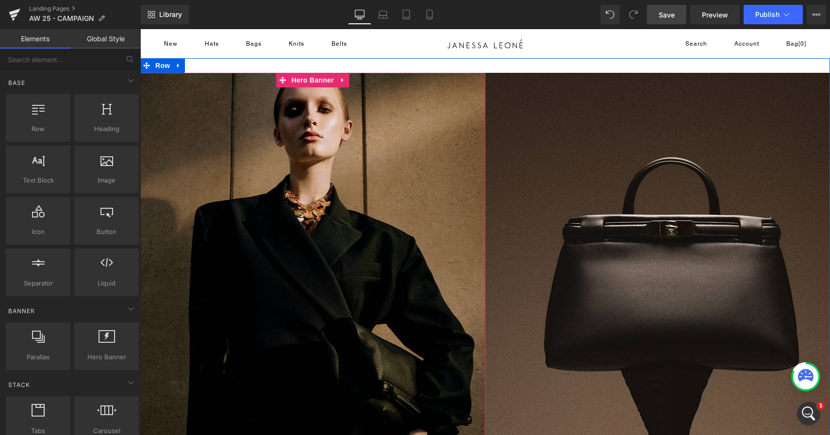
click at [355, 214] on div at bounding box center [312, 316] width 345 height 486
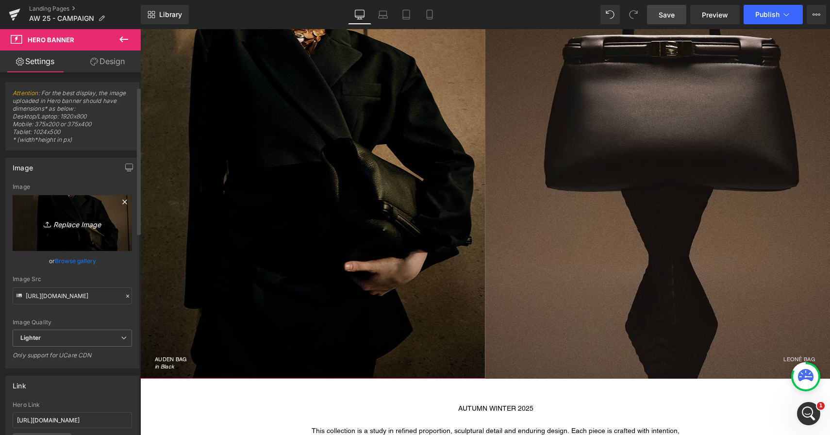
scroll to position [59, 0]
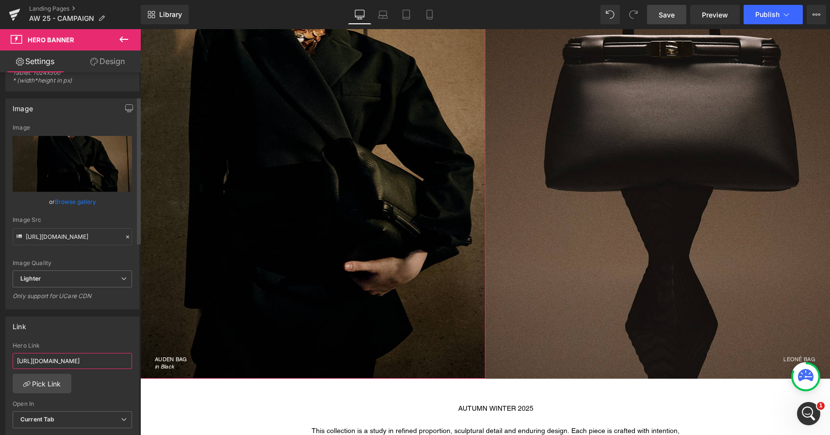
click at [90, 362] on input "https://janessaleone.com/products/leone-bag" at bounding box center [72, 361] width 119 height 16
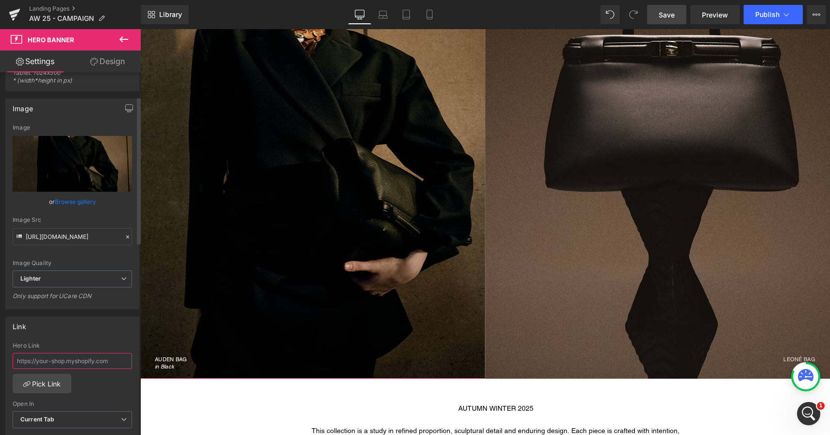
click at [79, 363] on input "text" at bounding box center [72, 361] width 119 height 16
paste input "https://janessaleone.com/collections/bags/products/auden-bag?variant=4199253639…"
type input "https://janessaleone.com/collections/bags/products/auden-bag?variant=4199253639…"
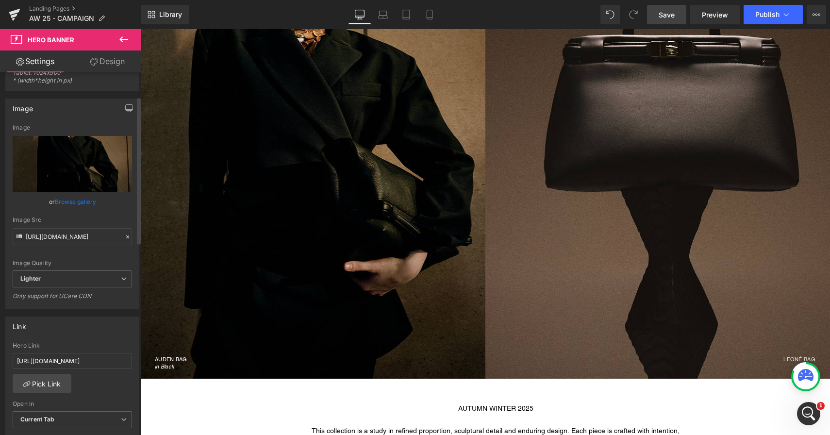
click at [107, 390] on div "https://janessaleone.com/collections/bags/products/auden-bag?variant=4199253639…" at bounding box center [72, 392] width 133 height 100
click at [660, 12] on span "Save" at bounding box center [667, 15] width 16 height 10
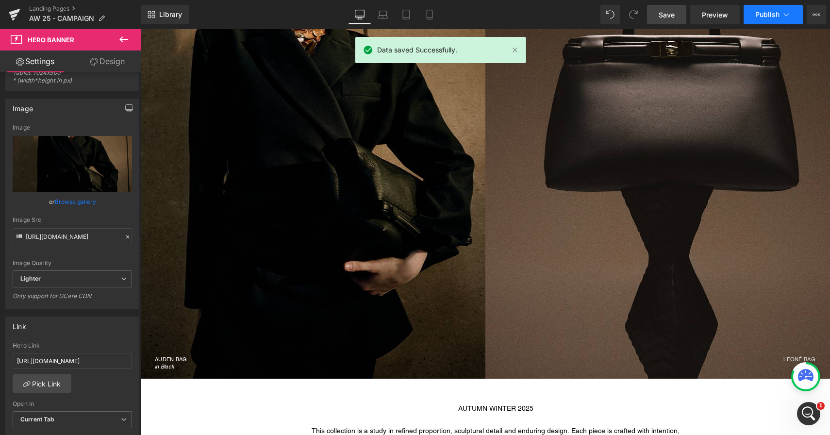
click at [756, 15] on span "Publish" at bounding box center [768, 15] width 24 height 8
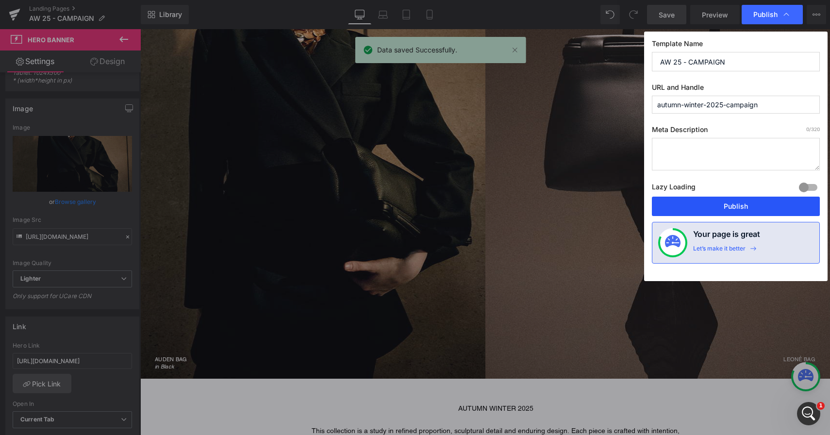
click at [701, 202] on button "Publish" at bounding box center [736, 206] width 168 height 19
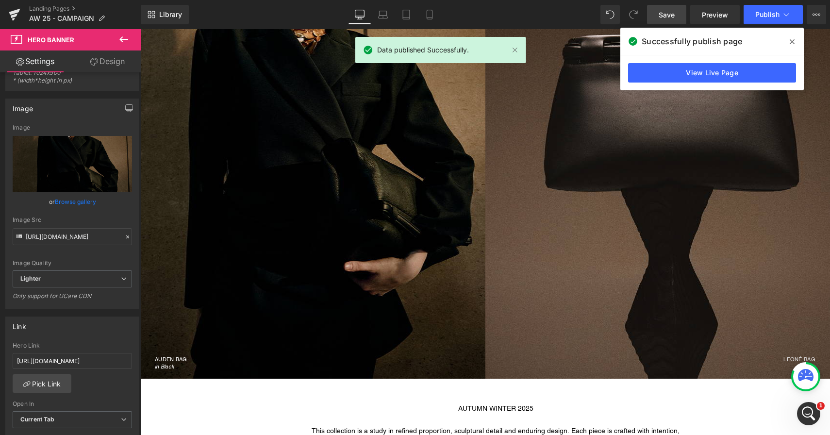
click at [790, 38] on icon at bounding box center [792, 42] width 5 height 8
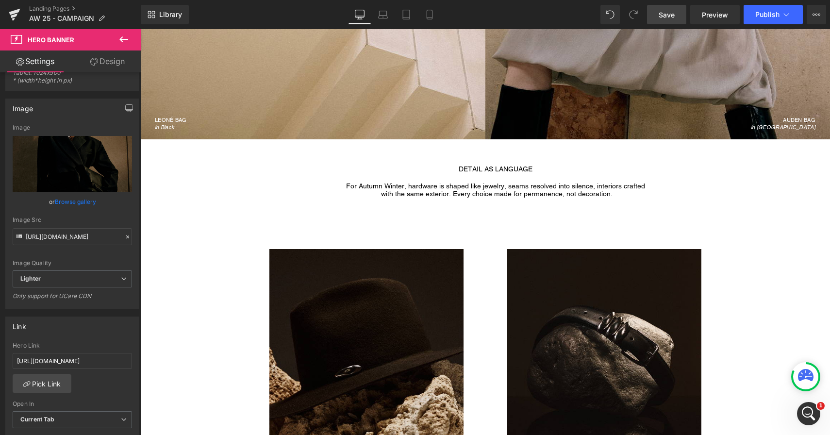
scroll to position [1241, 0]
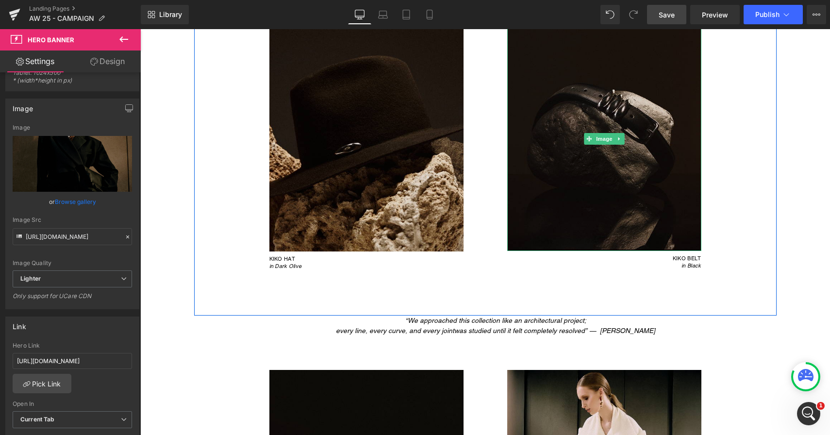
click at [564, 141] on img at bounding box center [604, 139] width 194 height 224
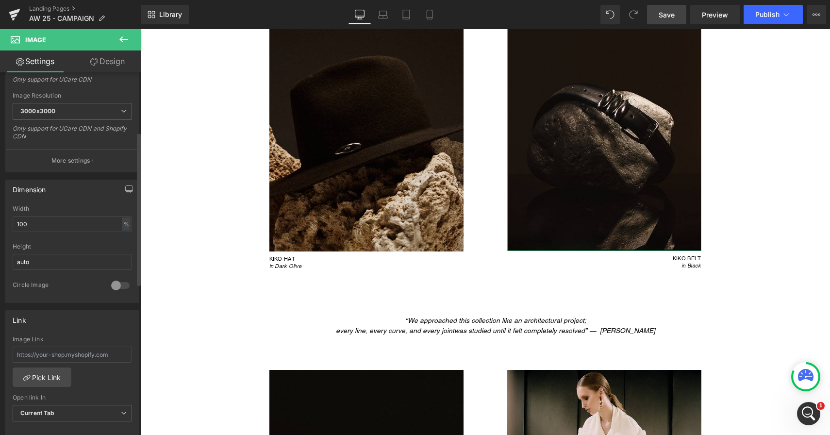
scroll to position [230, 0]
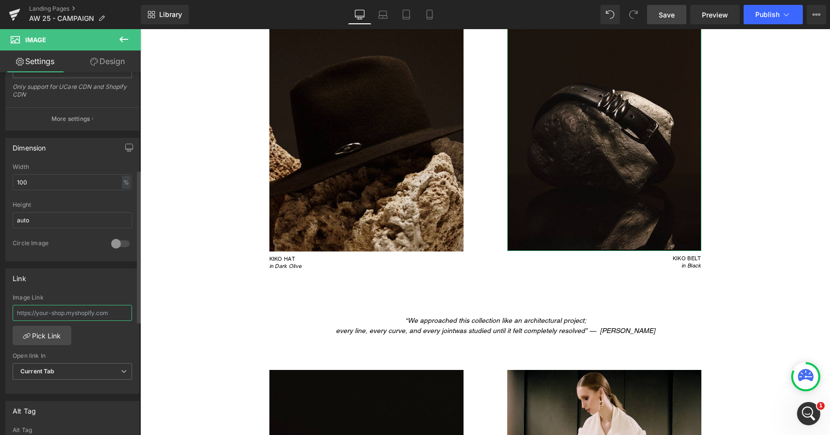
click at [79, 313] on input "text" at bounding box center [72, 313] width 119 height 16
paste input "https://janessaleone.com/products/kiko-belt?_pos=2&_sid=66b30c5ed&_ss=r"
type input "https://janessaleone.com/products/kiko-belt?_pos=2&_sid=66b30c5ed&_ss=r"
click at [674, 19] on span "Save" at bounding box center [667, 15] width 16 height 10
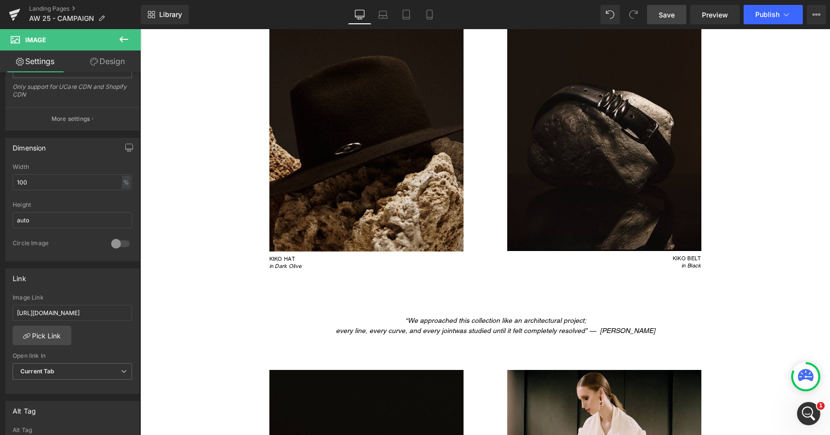
scroll to position [0, 0]
click at [759, 18] on span "Publish" at bounding box center [768, 15] width 24 height 8
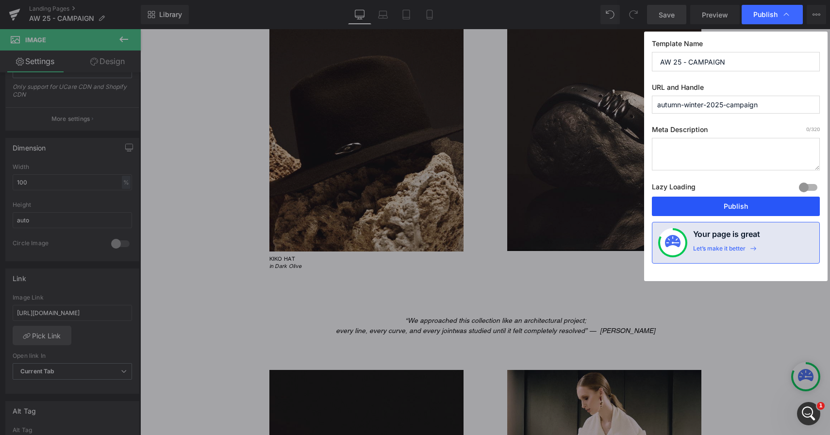
click at [718, 206] on button "Publish" at bounding box center [736, 206] width 168 height 19
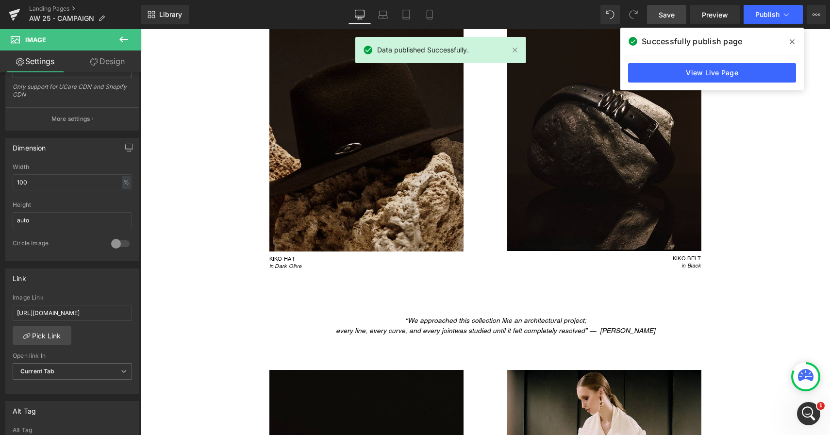
click at [791, 41] on icon at bounding box center [792, 42] width 5 height 8
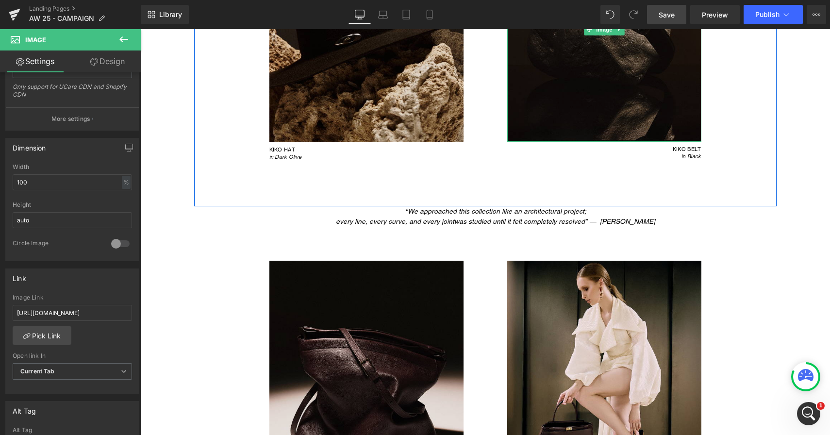
scroll to position [1534, 0]
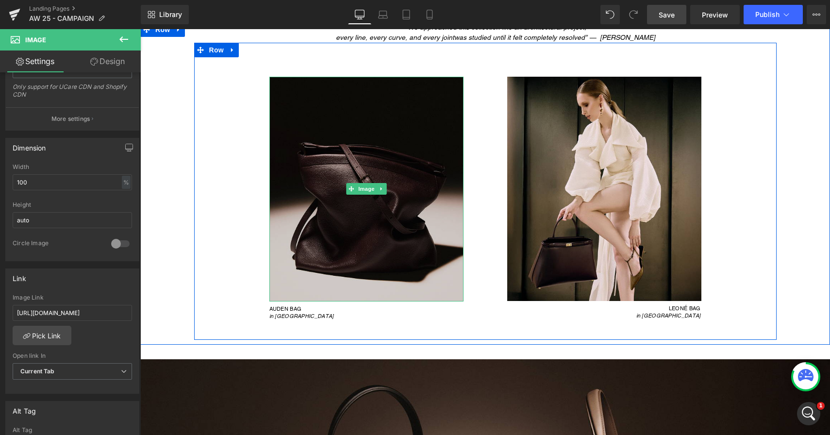
click at [370, 158] on img at bounding box center [366, 189] width 194 height 225
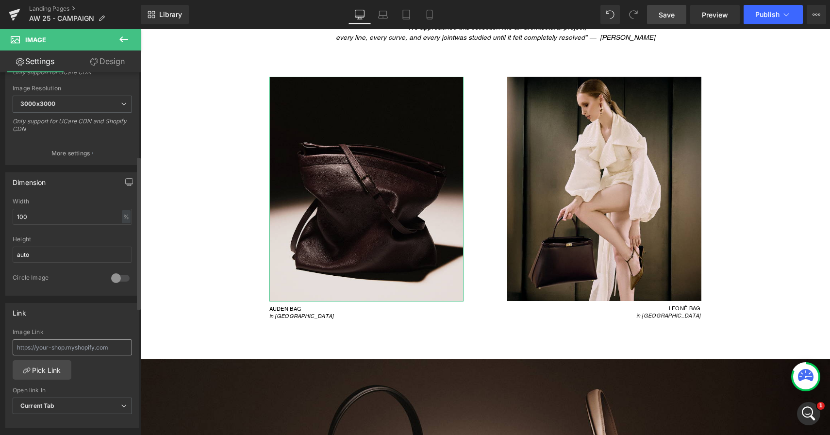
scroll to position [198, 0]
click at [95, 345] on input "text" at bounding box center [72, 345] width 119 height 16
paste input "https://janessaleone.com/products/auden-bag?variant=41992536424510"
type input "https://janessaleone.com/products/auden-bag?variant=41992536424510"
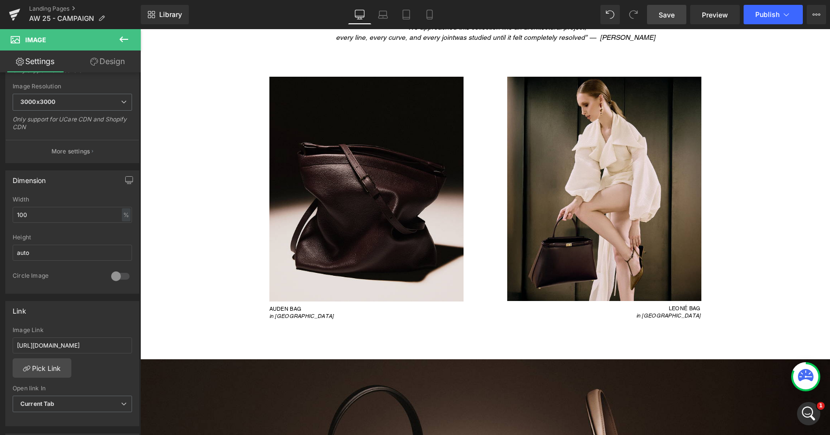
click at [660, 17] on span "Save" at bounding box center [667, 15] width 16 height 10
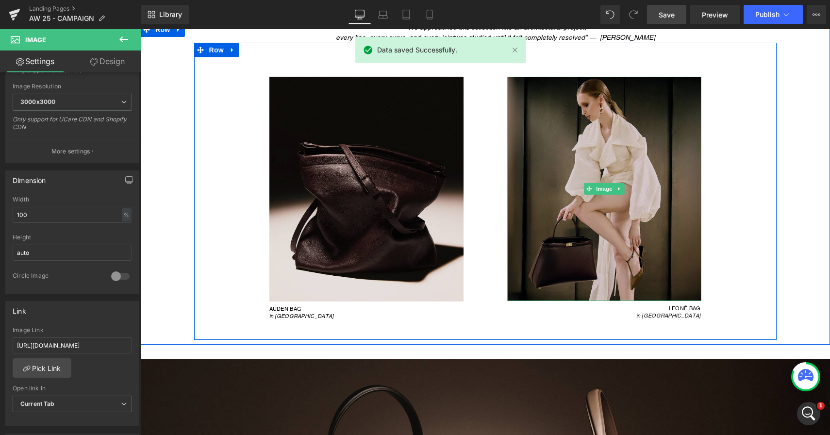
click at [637, 269] on img at bounding box center [604, 189] width 194 height 224
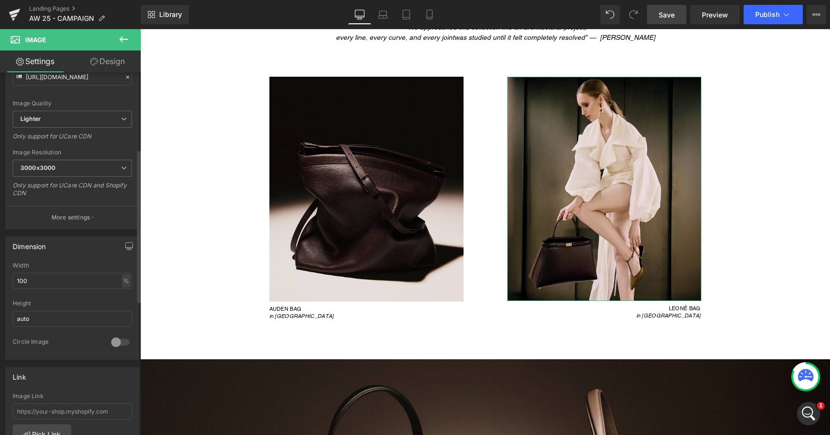
scroll to position [194, 0]
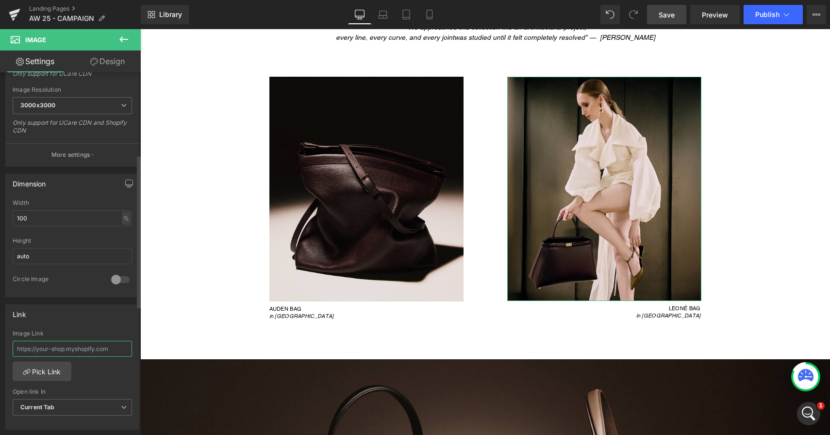
click at [74, 347] on input "text" at bounding box center [72, 349] width 119 height 16
paste input "https://janessaleone.com/products/leone-bag?variant=41992583872574"
type input "https://janessaleone.com/products/leone-bag?variant=41992583872574"
click at [672, 19] on span "Save" at bounding box center [667, 15] width 16 height 10
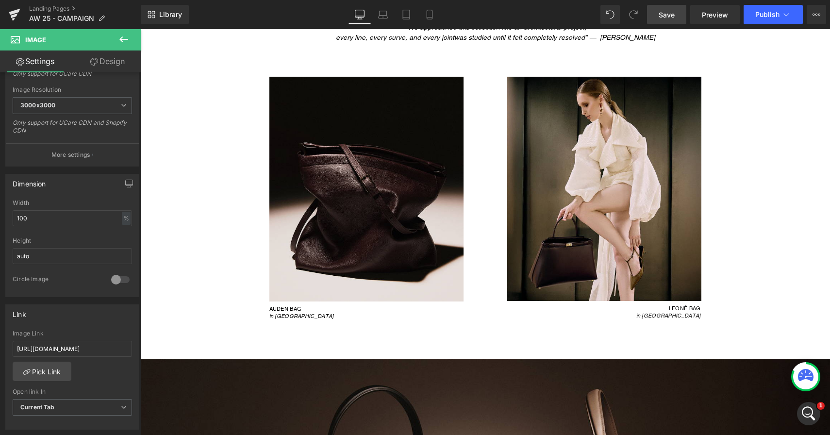
scroll to position [0, 0]
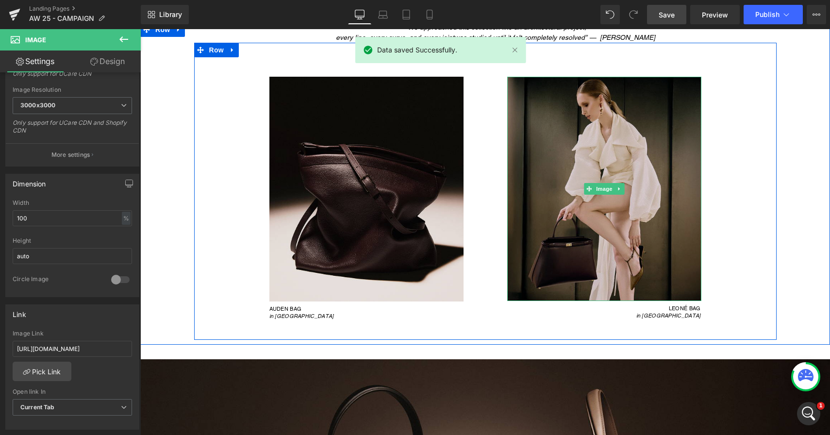
click at [664, 204] on img at bounding box center [604, 189] width 194 height 224
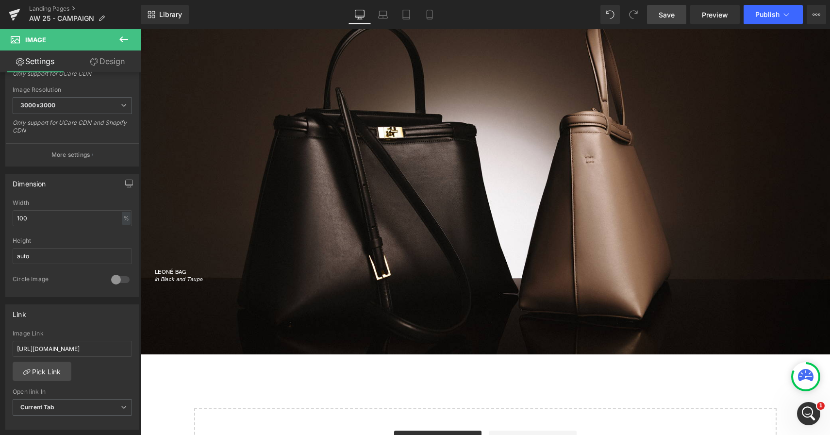
scroll to position [1918, 0]
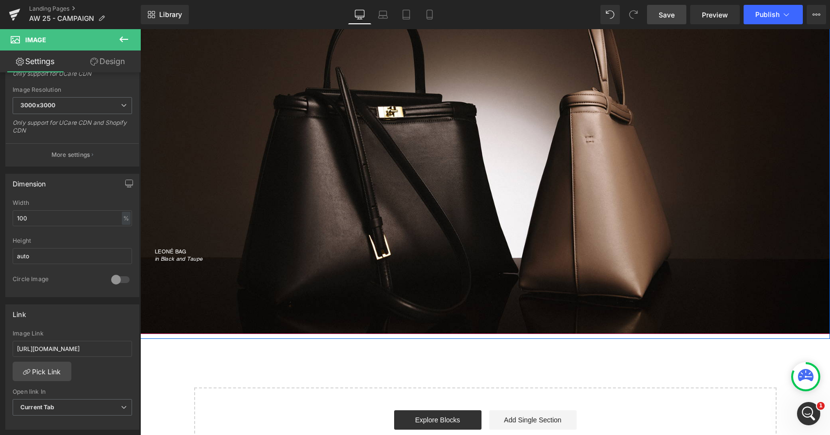
click at [349, 286] on div "LEONÉ BAG in Black and Taupe Heading" at bounding box center [485, 154] width 690 height 359
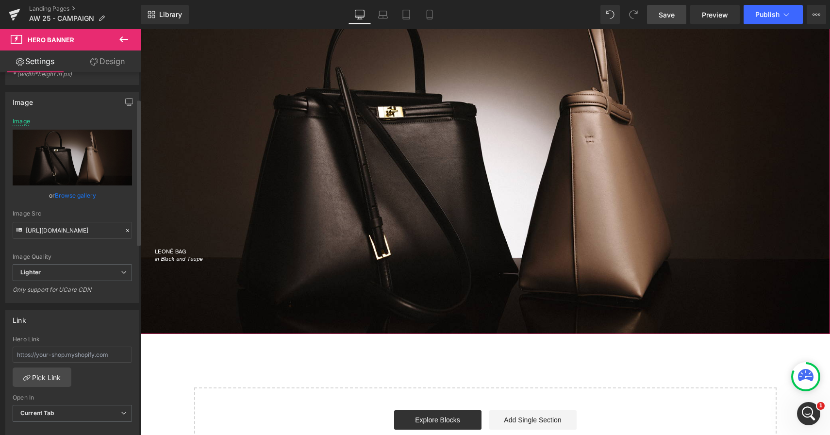
scroll to position [67, 0]
click at [65, 355] on input "text" at bounding box center [72, 353] width 119 height 16
paste input "https://janessaleone.com/products/leone-bag?_pos=4&_sid=c76e9e651&_ss=r"
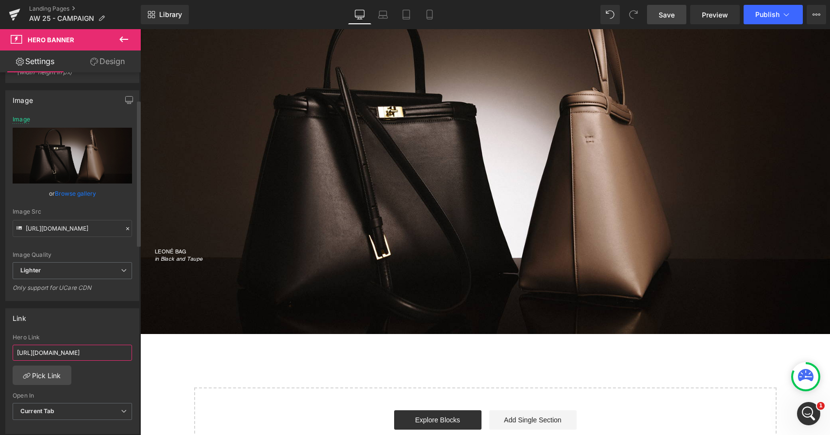
scroll to position [0, 110]
type input "https://janessaleone.com/products/leone-bag?_pos=4&_sid=c76e9e651&_ss=r"
click at [667, 18] on span "Save" at bounding box center [667, 15] width 16 height 10
click at [669, 16] on span "Save" at bounding box center [667, 15] width 16 height 10
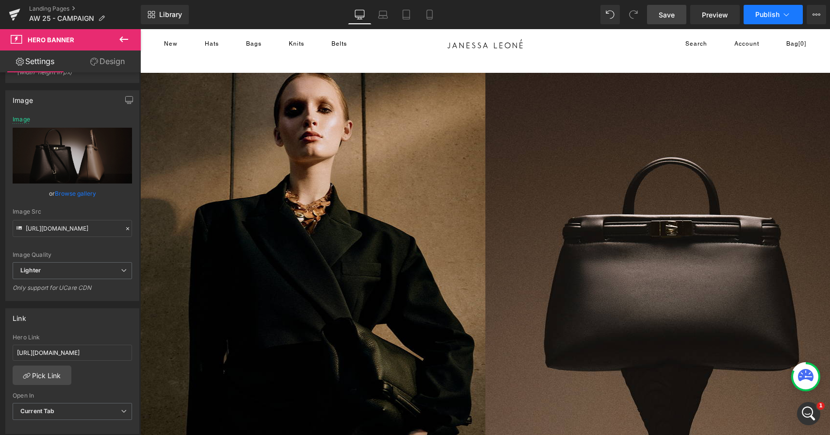
click at [760, 15] on span "Publish" at bounding box center [768, 15] width 24 height 8
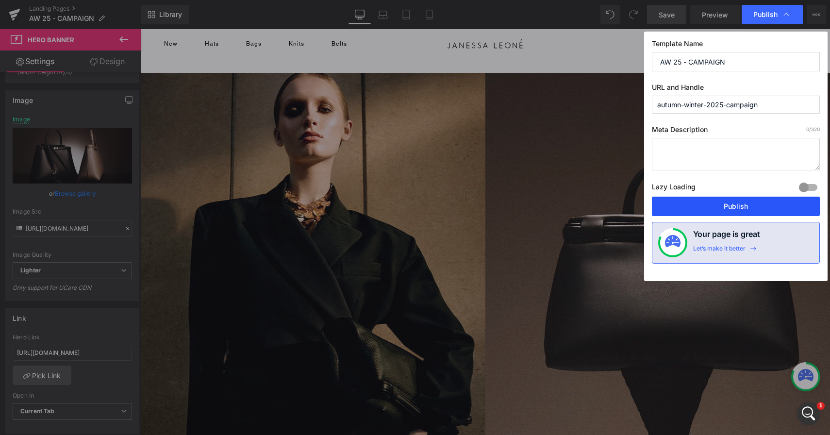
click at [707, 205] on button "Publish" at bounding box center [736, 206] width 168 height 19
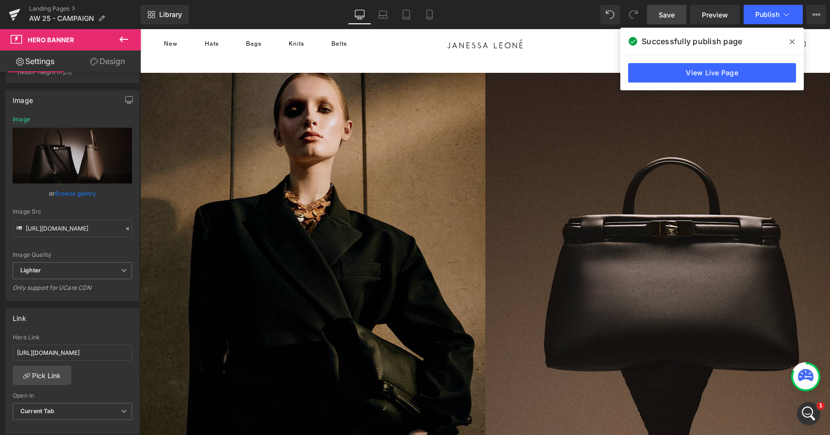
click at [792, 40] on icon at bounding box center [792, 42] width 5 height 8
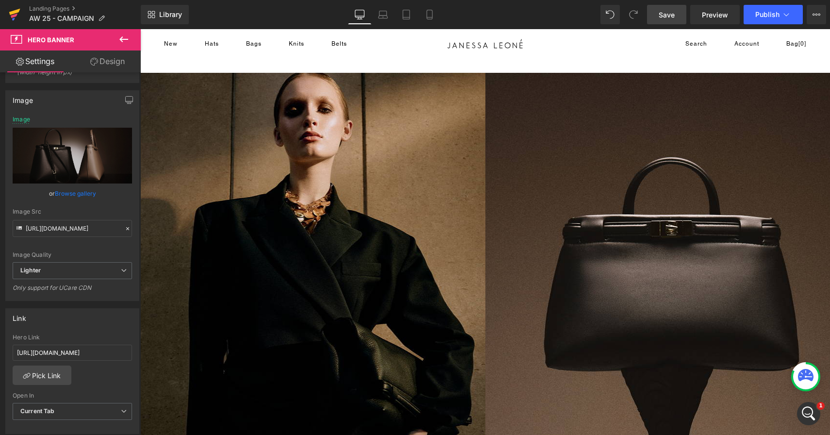
click at [10, 14] on icon at bounding box center [14, 12] width 11 height 6
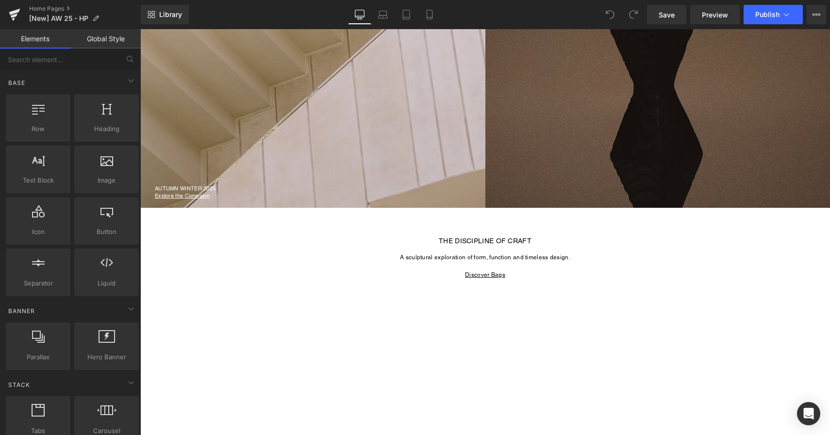
scroll to position [796, 0]
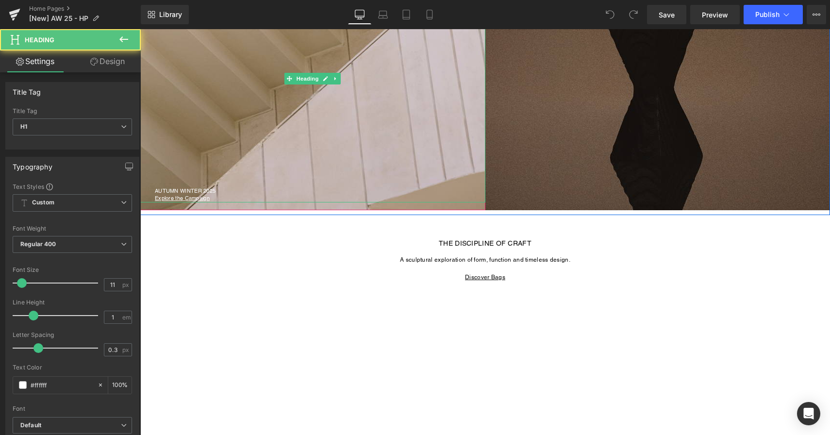
click at [230, 194] on div "Explore the Campaign" at bounding box center [320, 198] width 331 height 9
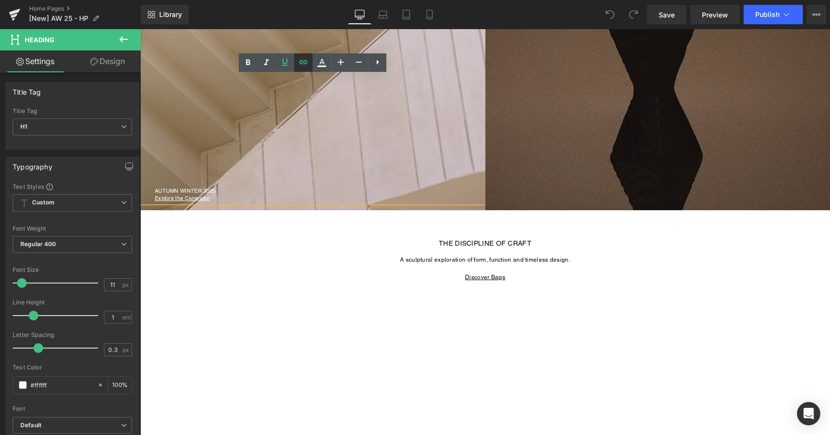
click at [304, 63] on icon at bounding box center [304, 62] width 8 height 4
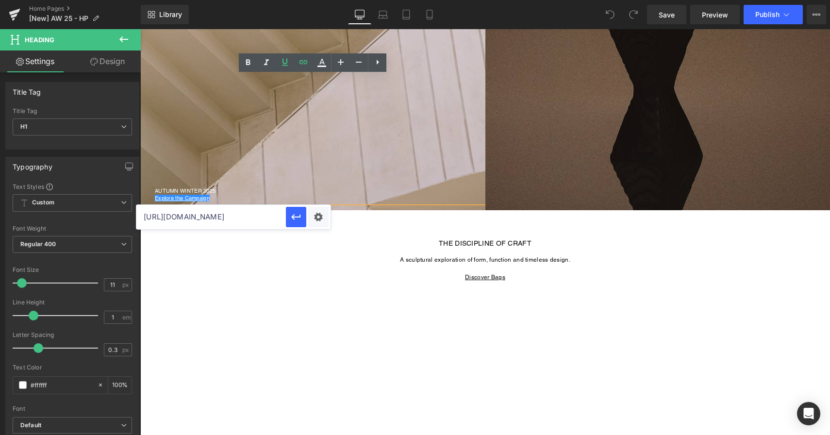
scroll to position [0, 0]
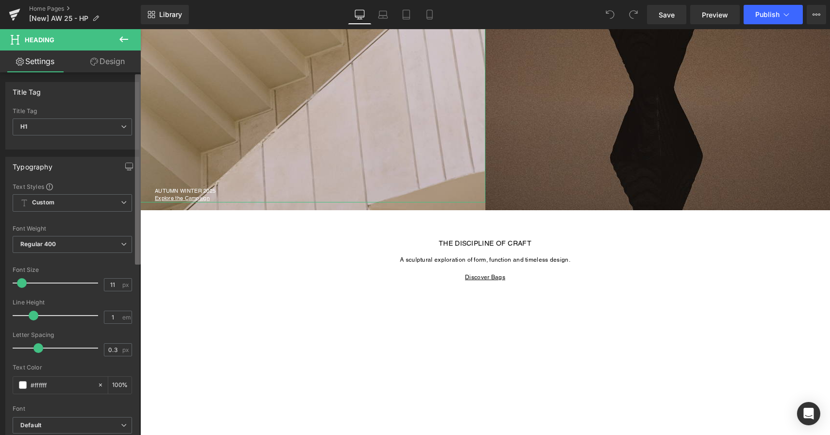
drag, startPoint x: 281, startPoint y: 217, endPoint x: 139, endPoint y: 216, distance: 141.8
click at [135, 0] on div "You are previewing how the will restyle your page. You can not edit Elements in…" at bounding box center [415, 0] width 830 height 0
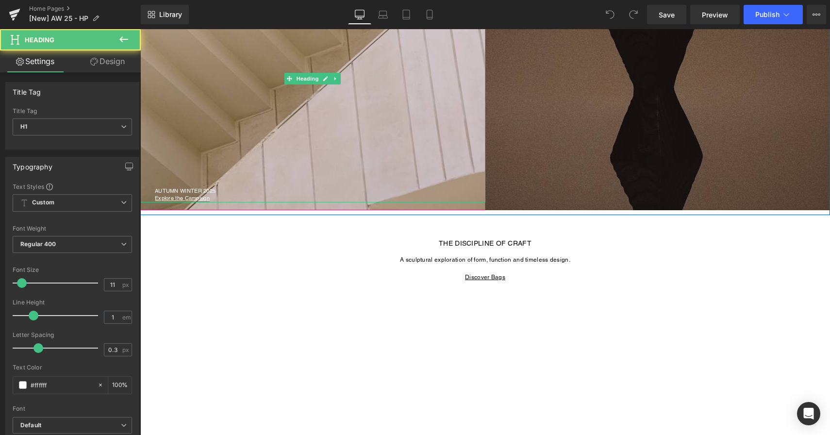
click at [199, 197] on u "Explore the Campaign" at bounding box center [182, 198] width 55 height 7
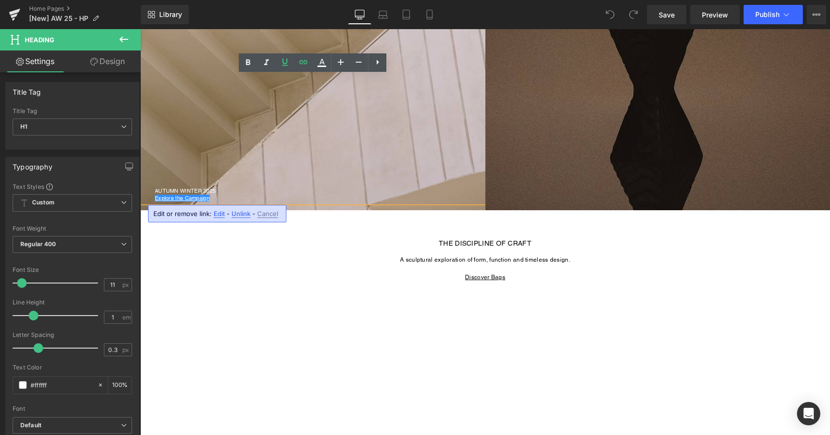
click at [216, 214] on span "Edit" at bounding box center [219, 214] width 11 height 8
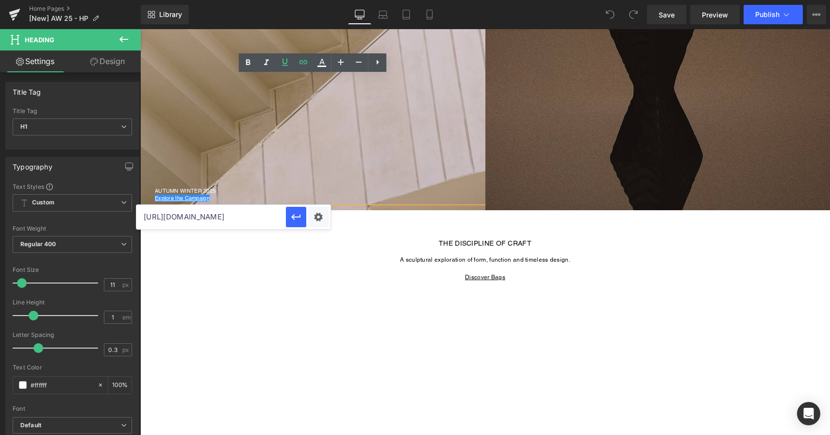
click at [253, 217] on input "[URL][DOMAIN_NAME]" at bounding box center [211, 217] width 150 height 24
paste input "[URL][DOMAIN_NAME]"
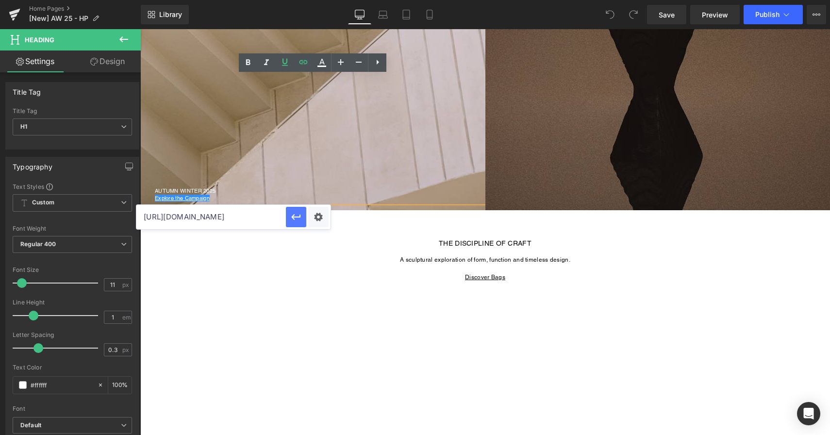
type input "[URL][DOMAIN_NAME]"
click at [295, 221] on icon "button" at bounding box center [296, 217] width 12 height 12
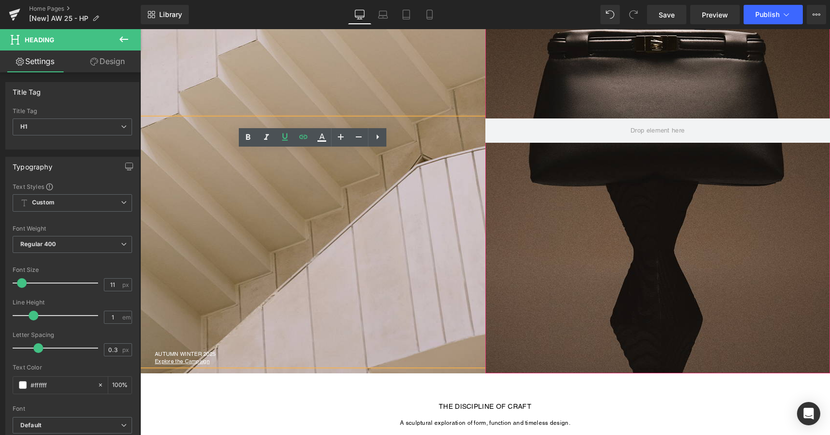
scroll to position [601, 0]
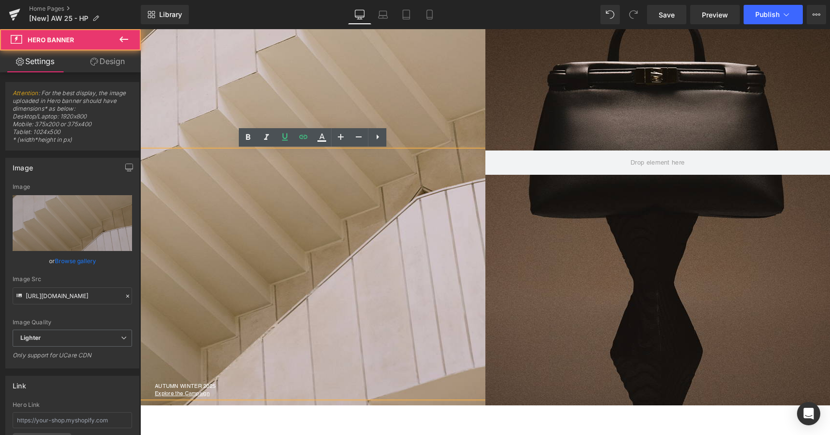
click at [426, 114] on div at bounding box center [312, 163] width 345 height 486
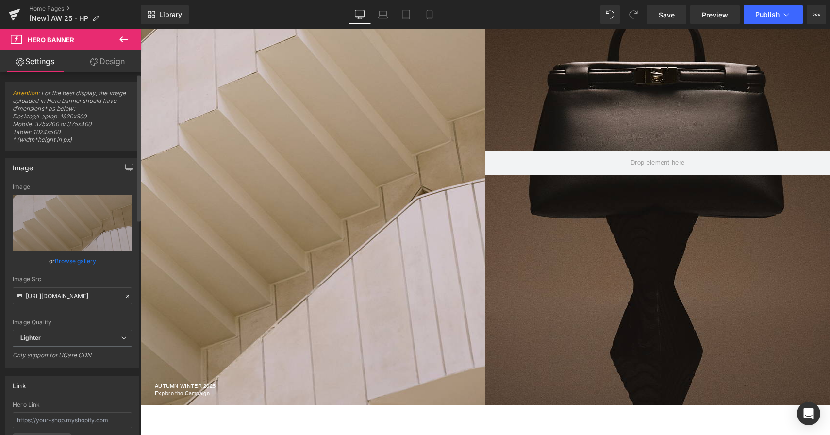
scroll to position [85, 0]
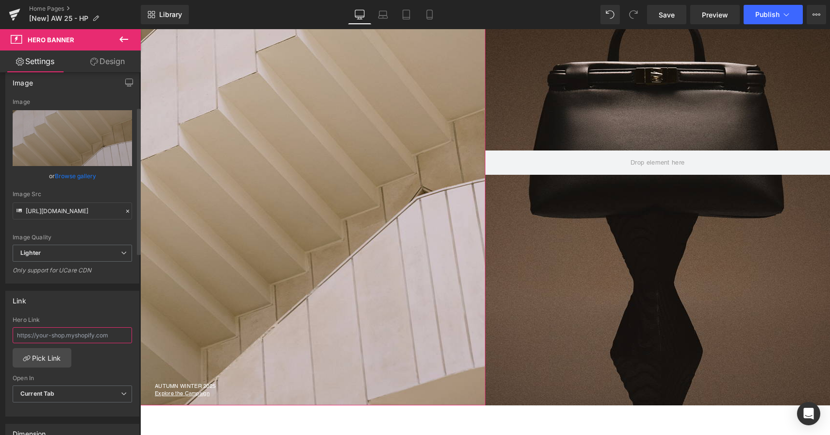
click at [84, 331] on input "text" at bounding box center [72, 335] width 119 height 16
paste input "[URL][DOMAIN_NAME]"
type input "[URL][DOMAIN_NAME]"
click at [661, 17] on span "Save" at bounding box center [667, 15] width 16 height 10
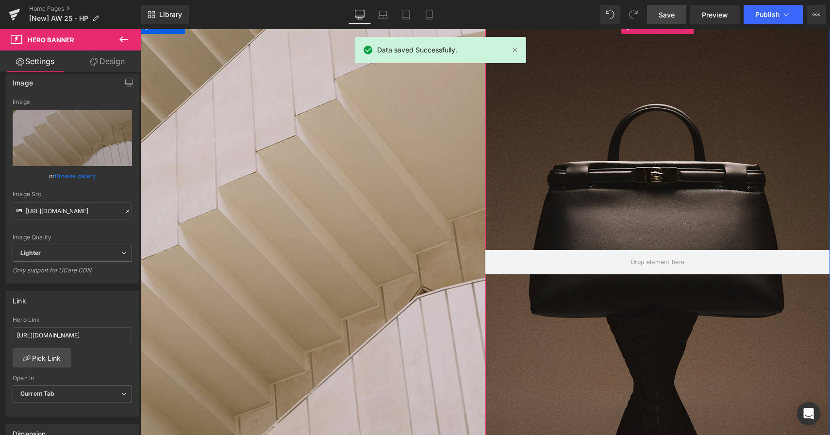
scroll to position [501, 0]
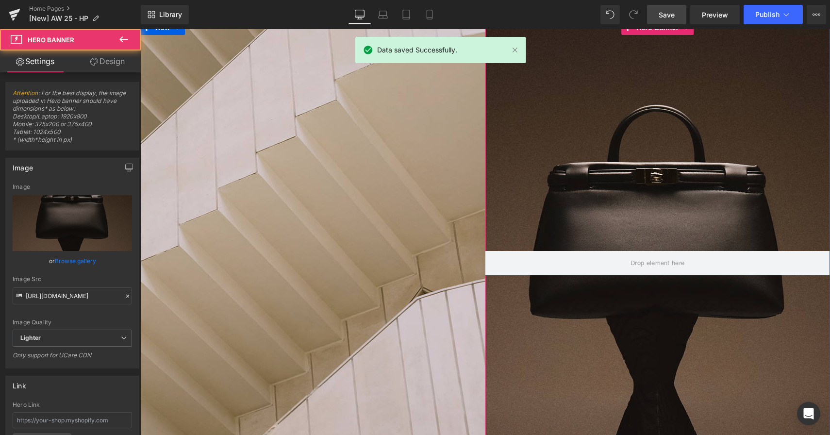
click at [645, 133] on div at bounding box center [658, 263] width 345 height 486
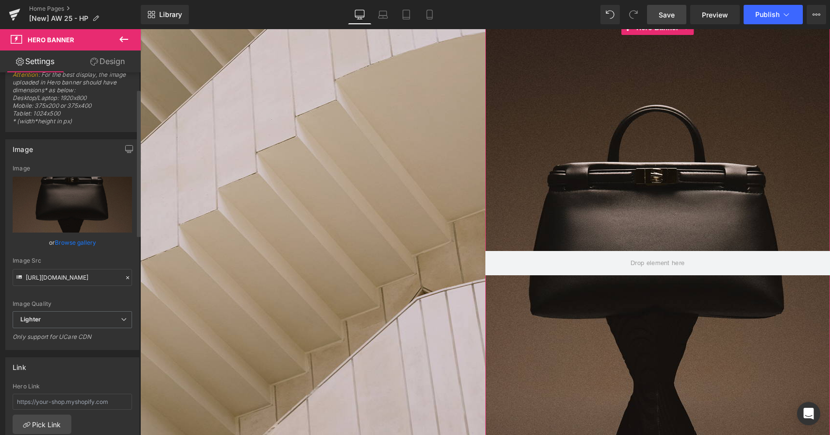
scroll to position [60, 0]
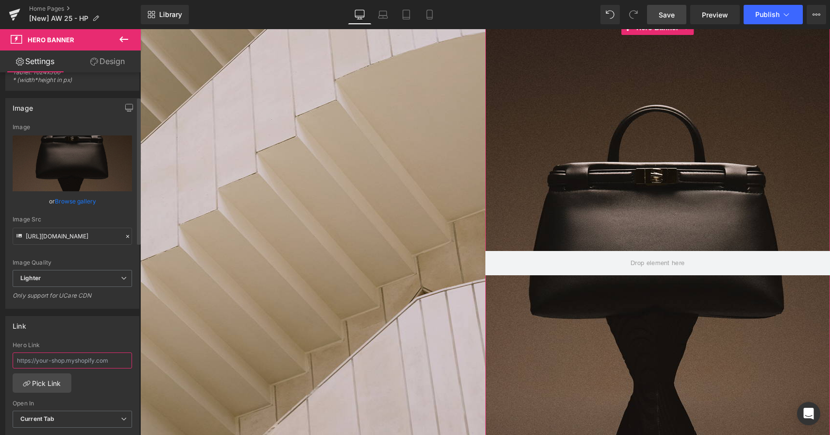
click at [53, 365] on input "text" at bounding box center [72, 361] width 119 height 16
paste input "[URL][DOMAIN_NAME]"
type input "[URL][DOMAIN_NAME]"
click at [659, 14] on link "Save" at bounding box center [666, 14] width 39 height 19
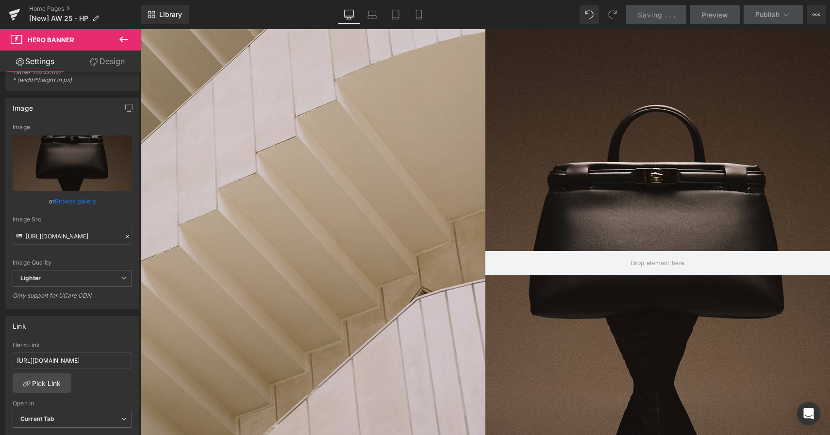
scroll to position [0, 0]
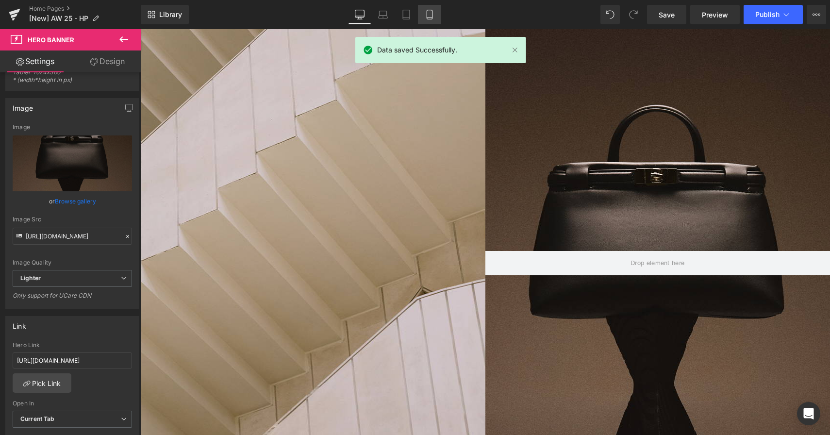
click at [429, 16] on icon at bounding box center [430, 15] width 10 height 10
type input "600"
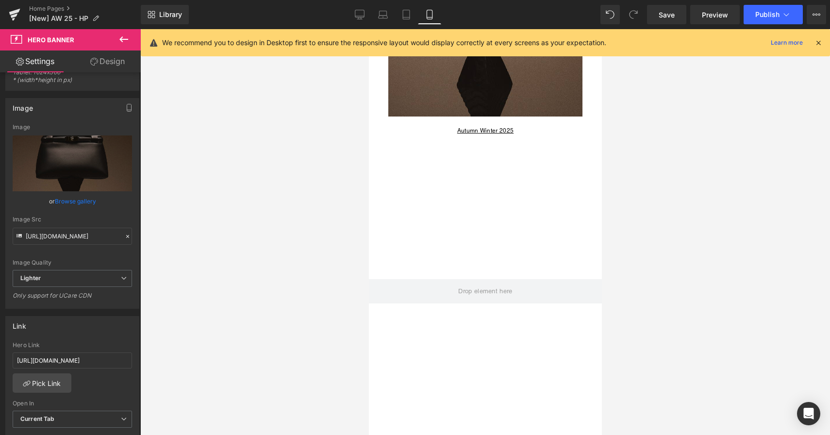
scroll to position [520, 0]
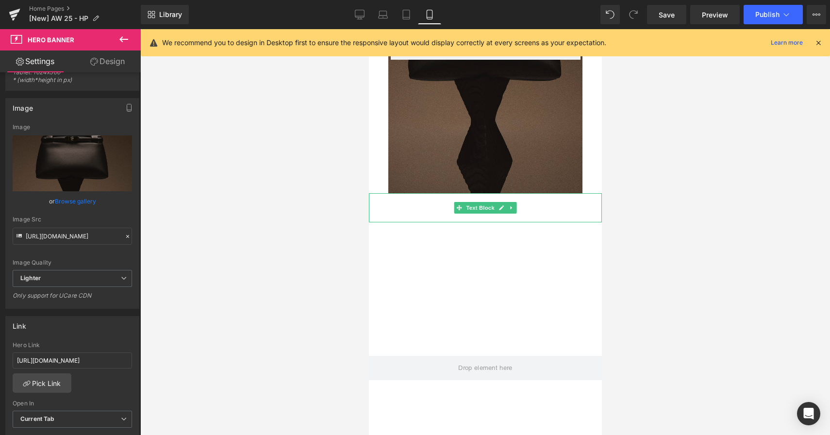
click at [536, 209] on p "Autumn Winter 2025" at bounding box center [485, 208] width 233 height 10
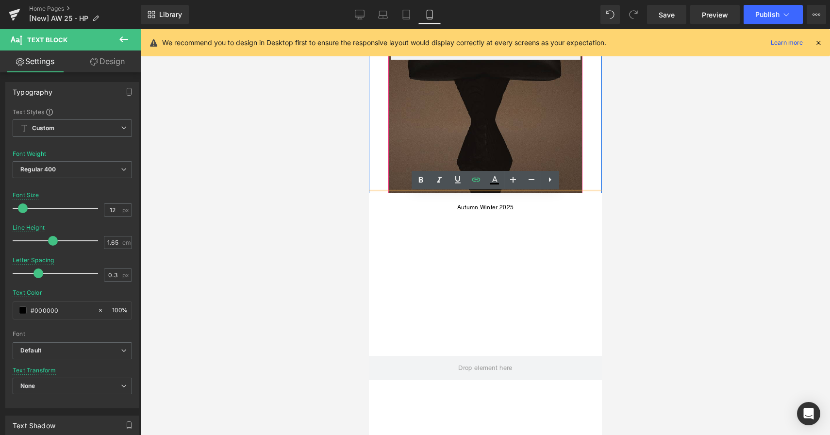
click at [534, 139] on div at bounding box center [485, 47] width 194 height 291
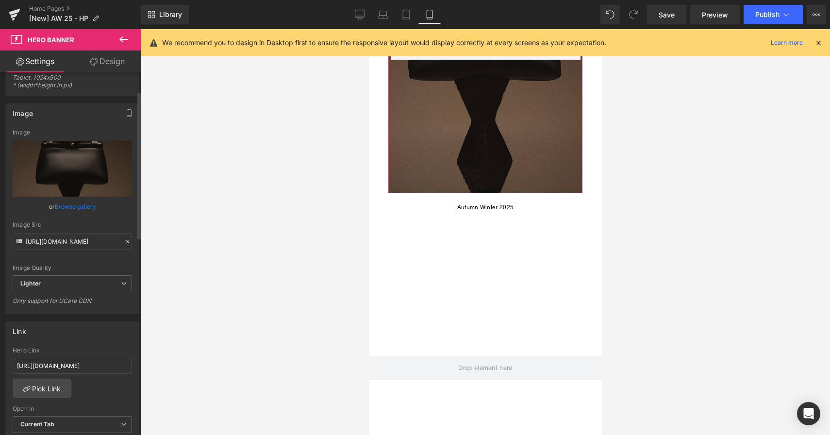
scroll to position [55, 0]
click at [757, 12] on span "Publish" at bounding box center [768, 15] width 24 height 8
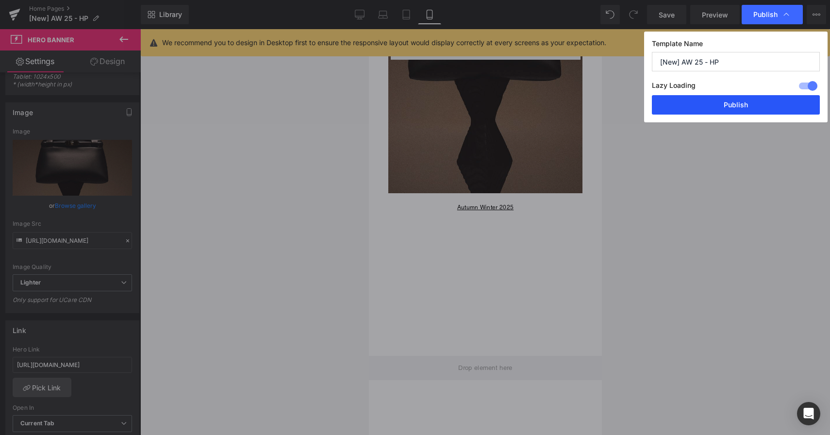
click at [739, 104] on button "Publish" at bounding box center [736, 104] width 168 height 19
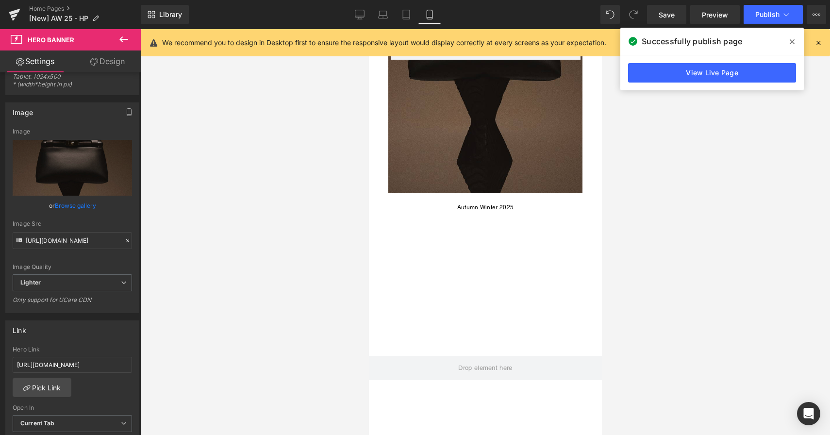
click at [791, 41] on icon at bounding box center [792, 41] width 5 height 5
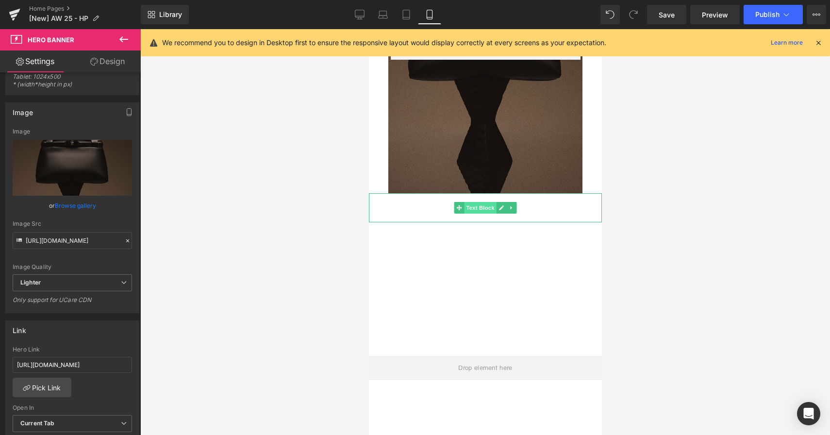
click at [482, 210] on span "Text Block" at bounding box center [480, 208] width 32 height 12
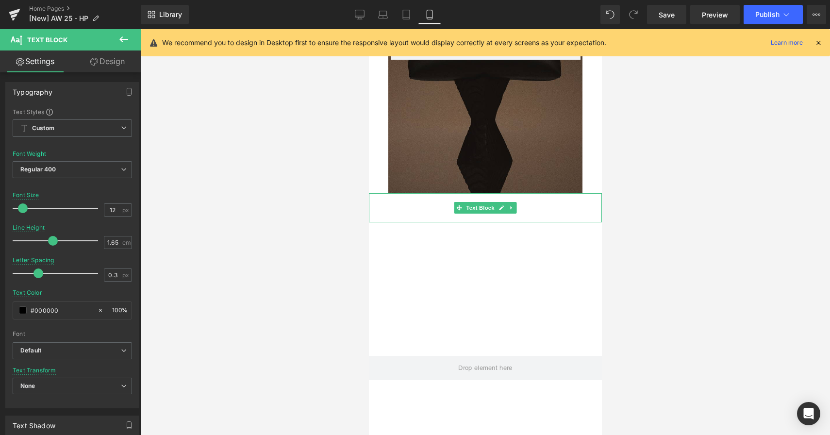
click at [528, 205] on p "Autumn Winter 2025" at bounding box center [485, 208] width 233 height 10
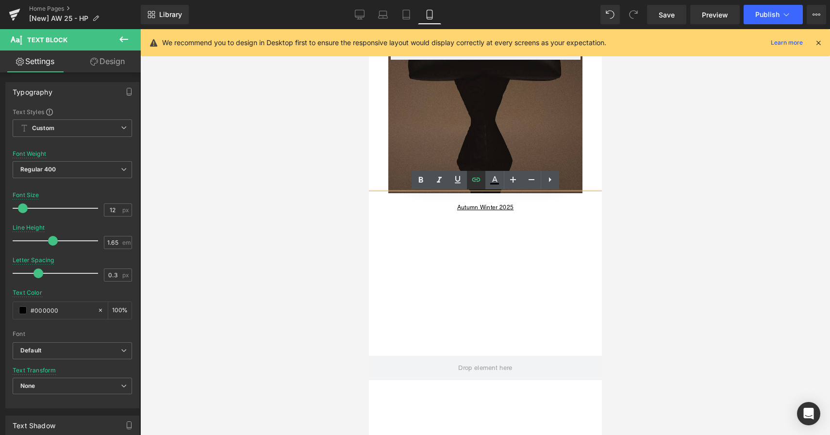
click at [477, 181] on icon at bounding box center [477, 180] width 12 height 12
type input "[URL][DOMAIN_NAME]"
click at [493, 225] on input "[URL][DOMAIN_NAME]" at bounding box center [483, 227] width 150 height 24
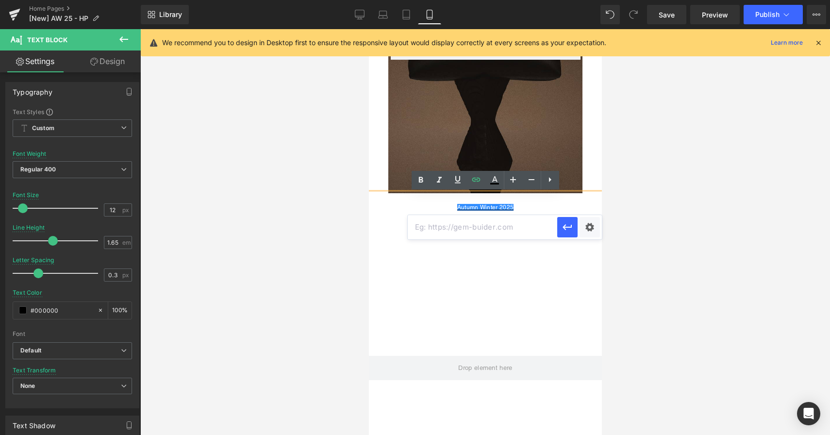
paste input "[URL][DOMAIN_NAME]"
type input "[URL][DOMAIN_NAME]"
click at [567, 226] on icon "button" at bounding box center [568, 227] width 12 height 12
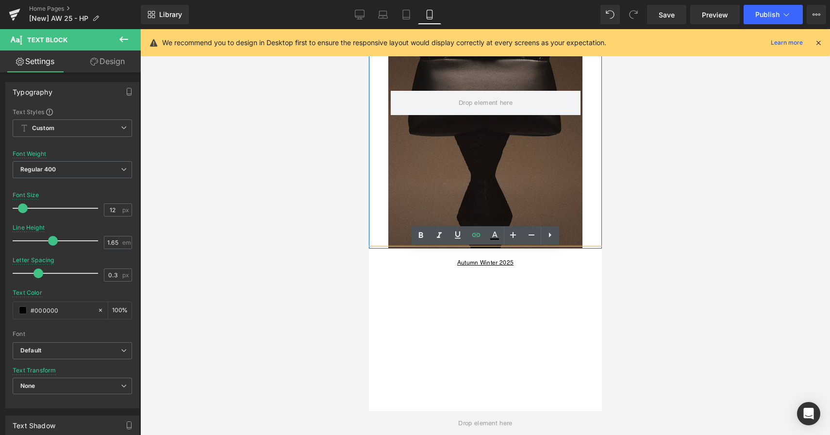
click at [550, 166] on div at bounding box center [485, 102] width 194 height 291
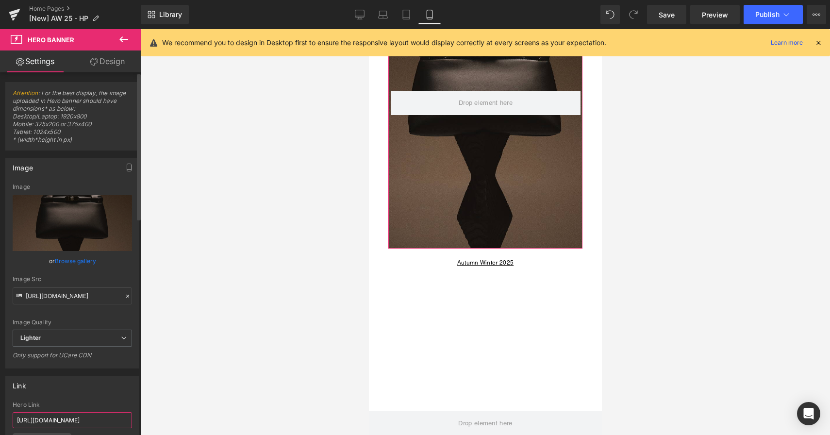
click at [72, 419] on input "[URL][DOMAIN_NAME]" at bounding box center [72, 420] width 119 height 16
paste input "[URL][DOMAIN_NAME]"
type input "[URL][DOMAIN_NAME]"
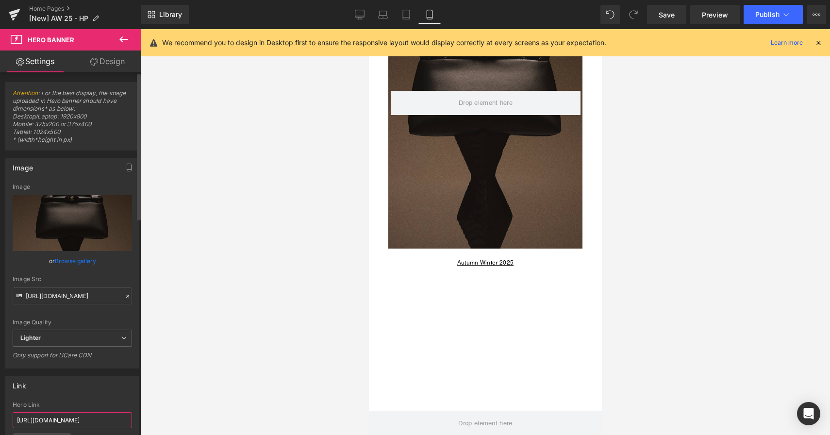
scroll to position [0, 70]
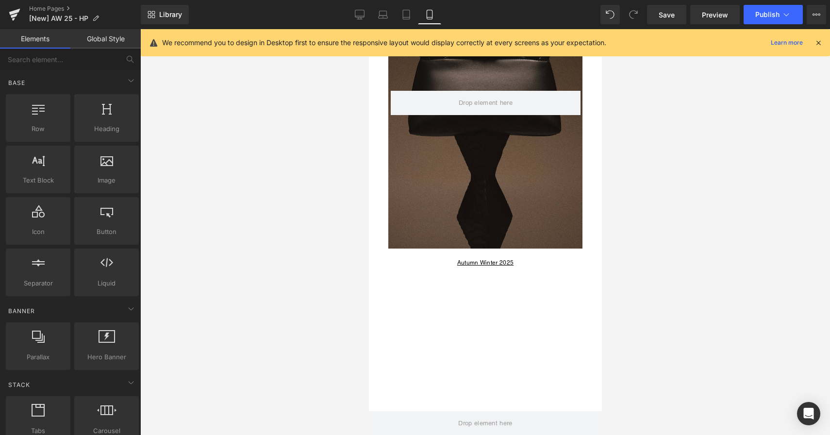
click at [271, 336] on div at bounding box center [485, 232] width 690 height 406
click at [667, 16] on span "Save" at bounding box center [667, 15] width 16 height 10
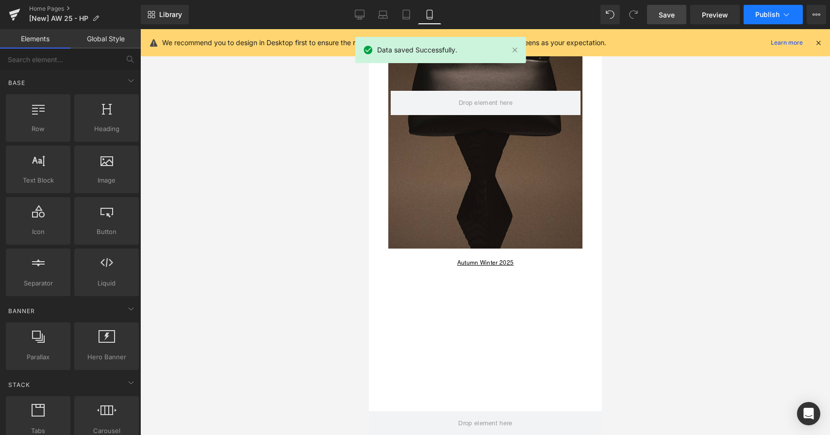
click at [767, 16] on span "Publish" at bounding box center [768, 15] width 24 height 8
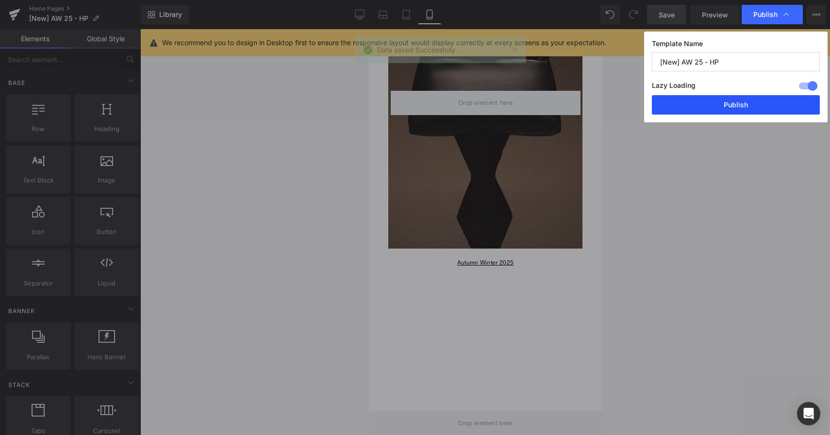
click at [734, 101] on button "Publish" at bounding box center [736, 104] width 168 height 19
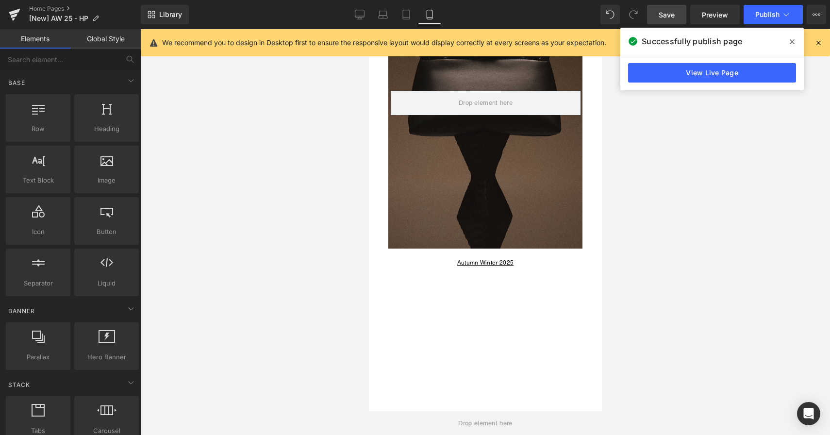
click at [791, 44] on icon at bounding box center [792, 42] width 5 height 8
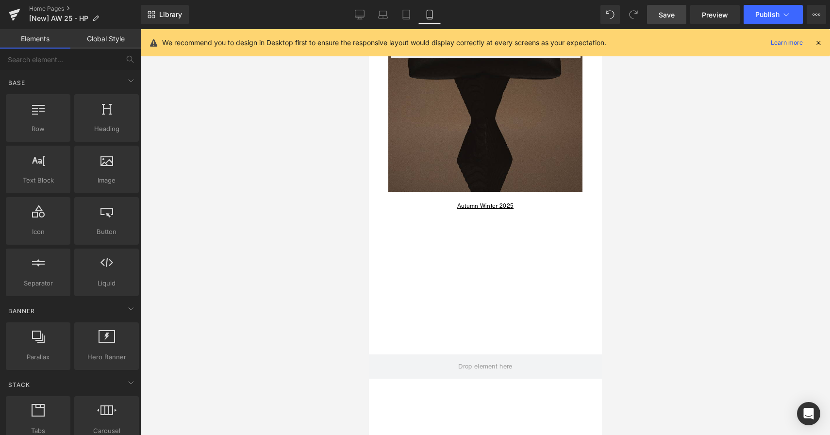
scroll to position [369, 0]
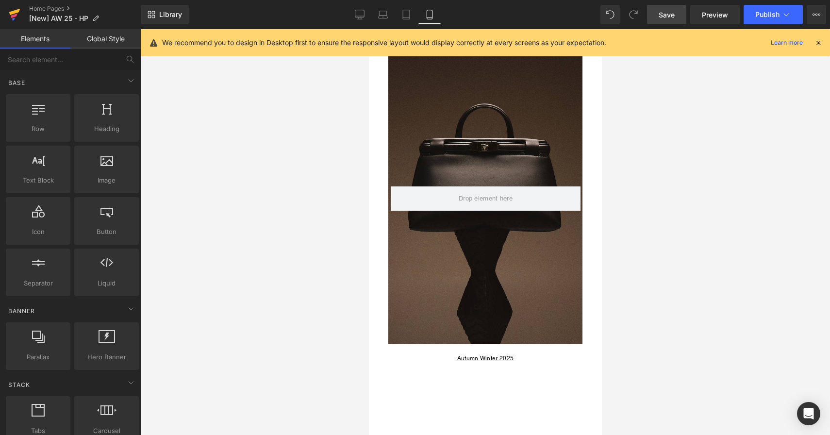
click at [11, 15] on icon at bounding box center [15, 14] width 12 height 24
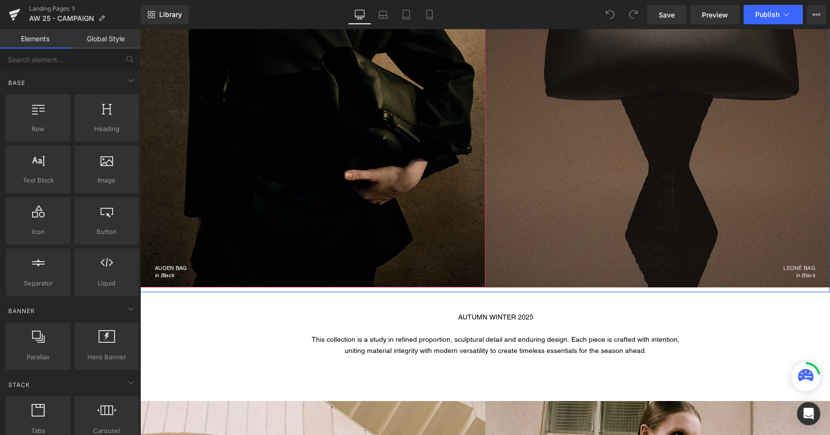
scroll to position [292, 0]
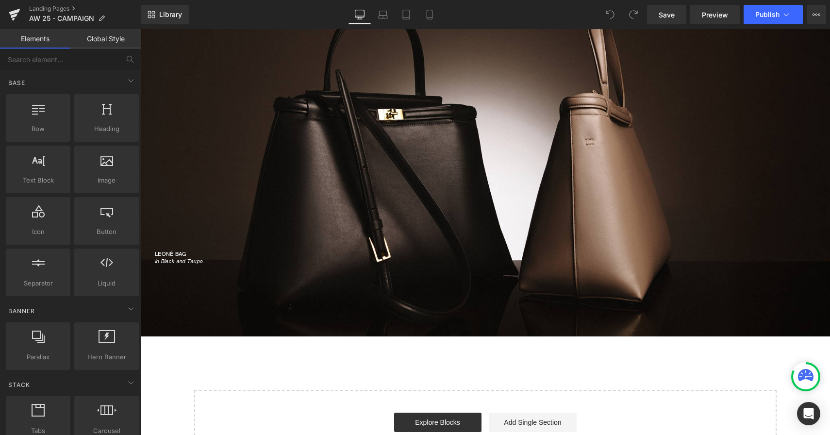
click at [432, 179] on div "LEONÉ BAG in Black and Taupe" at bounding box center [485, 157] width 690 height 218
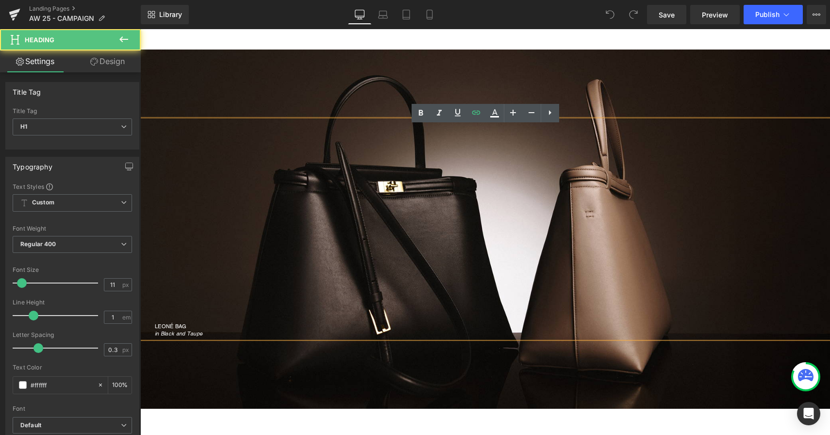
scroll to position [1832, 0]
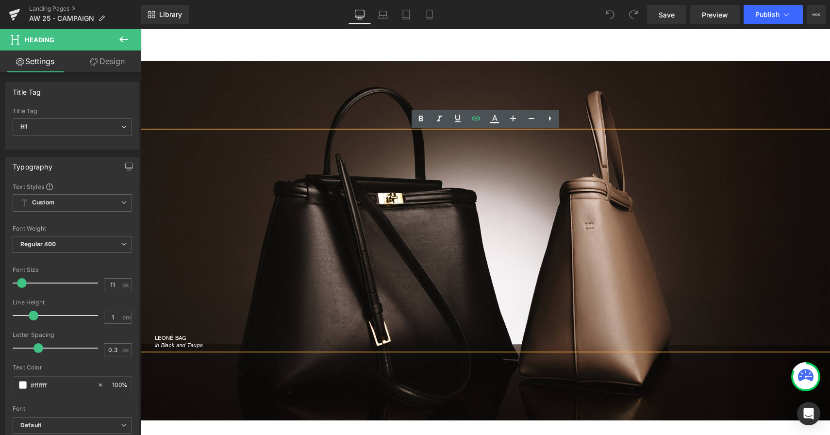
click at [374, 101] on div "LEONÉ BAG in Black and Taupe Heading" at bounding box center [485, 240] width 690 height 359
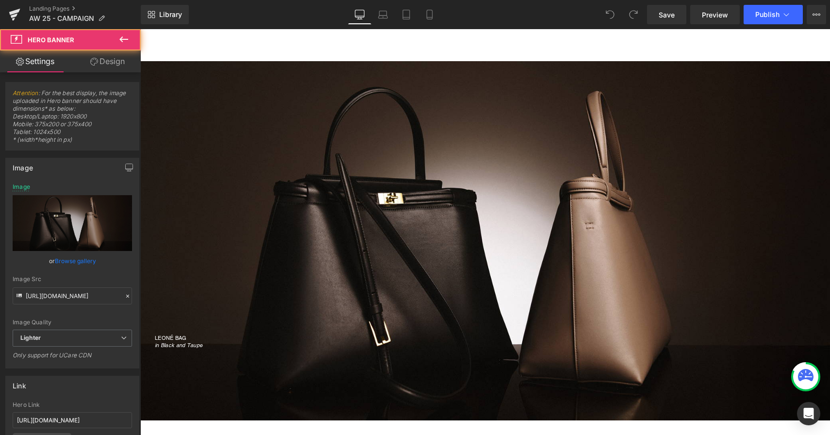
click at [459, 65] on div "LEONÉ BAG in Black and Taupe Heading Hero Banner" at bounding box center [485, 240] width 690 height 359
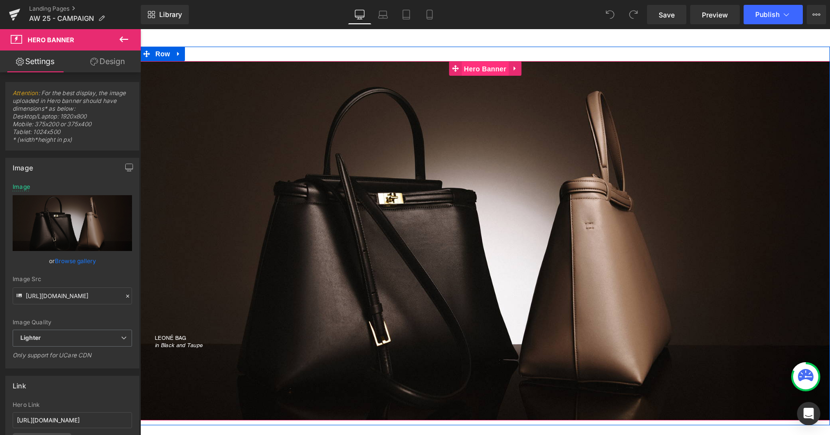
click at [480, 67] on span "Hero Banner" at bounding box center [485, 69] width 47 height 15
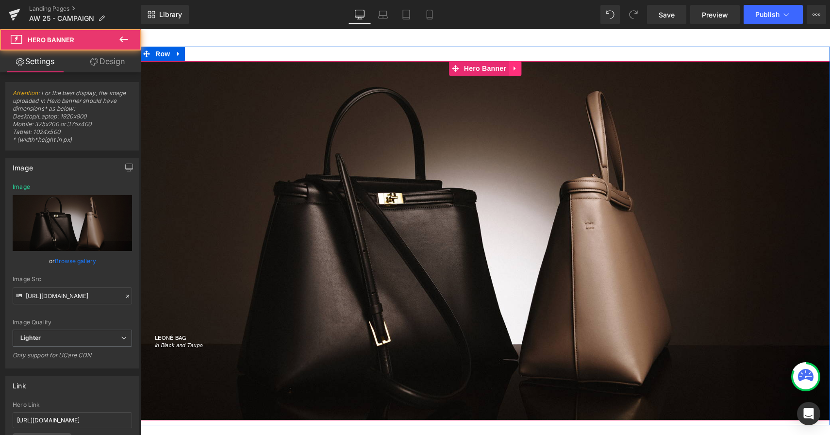
click at [512, 70] on icon at bounding box center [515, 68] width 7 height 7
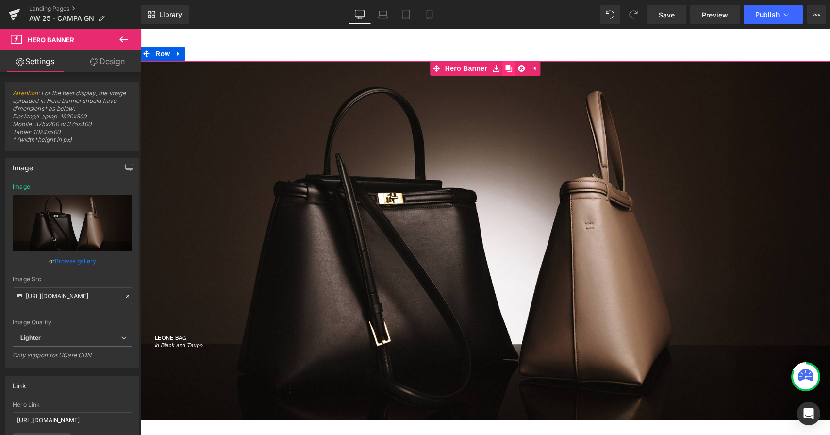
click at [510, 70] on icon at bounding box center [508, 68] width 7 height 7
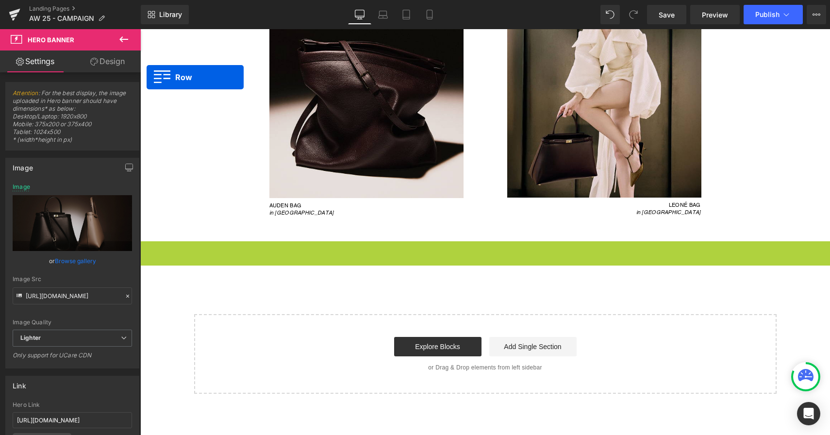
scroll to position [1589, 0]
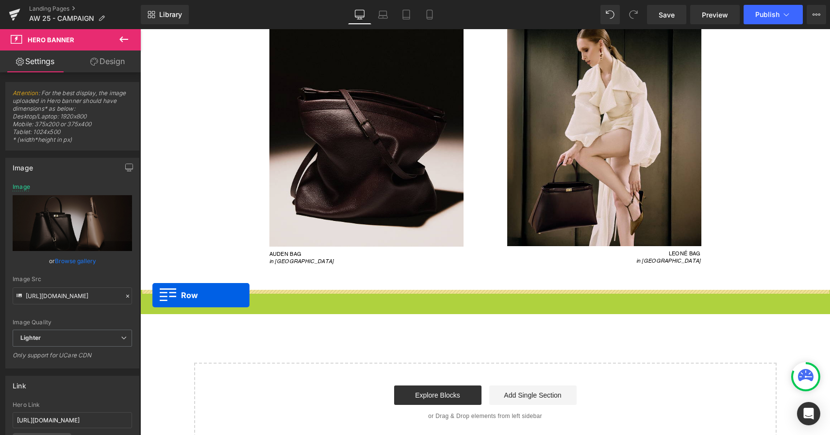
drag, startPoint x: 147, startPoint y: 132, endPoint x: 152, endPoint y: 295, distance: 163.7
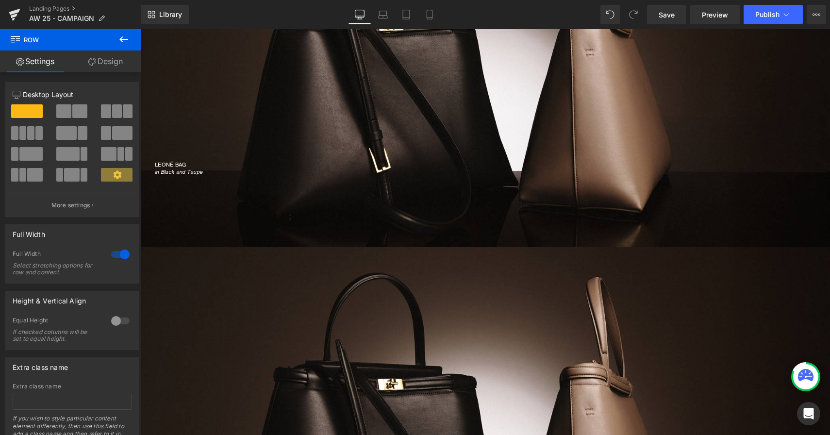
scroll to position [2009, 0]
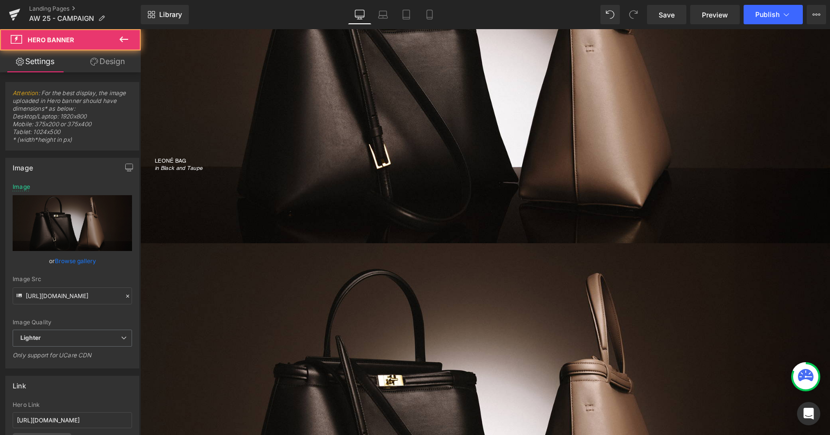
click at [184, 265] on div "LEONÉ BAG in Black and Taupe Heading" at bounding box center [485, 422] width 690 height 359
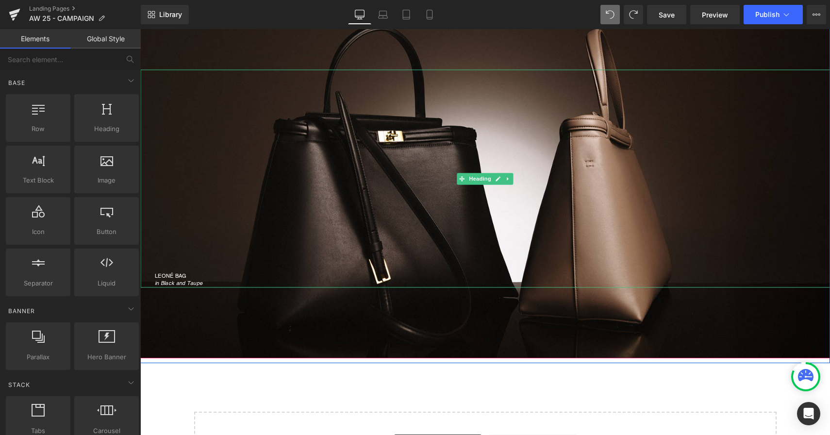
scroll to position [1655, 0]
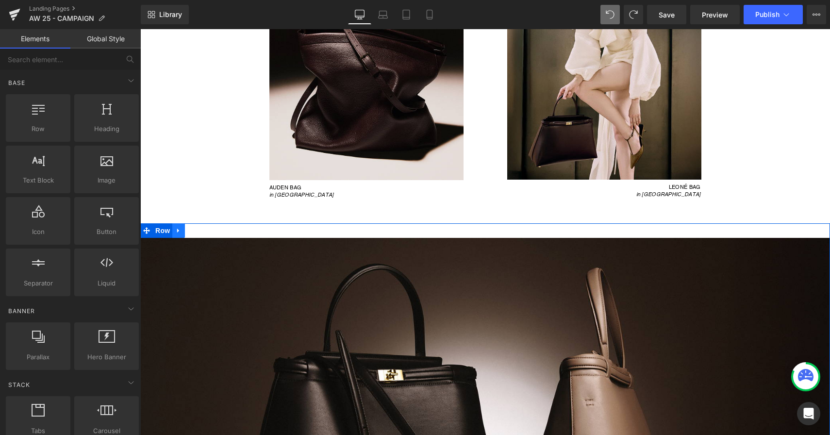
click at [180, 230] on icon at bounding box center [178, 230] width 7 height 7
click at [189, 229] on icon at bounding box center [191, 230] width 7 height 7
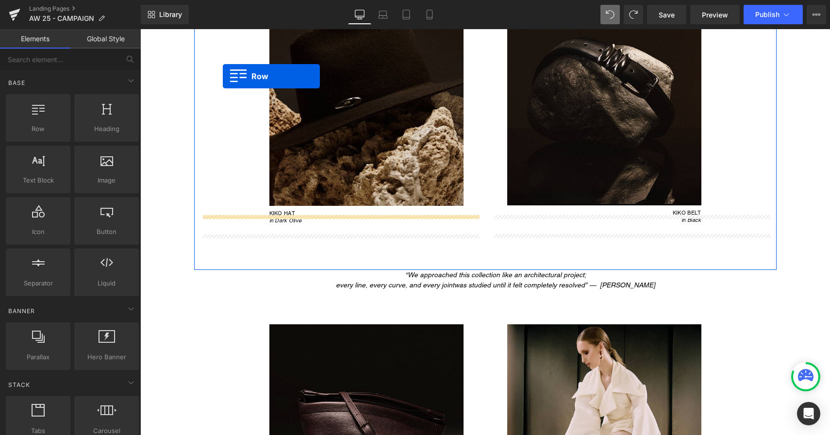
scroll to position [1277, 0]
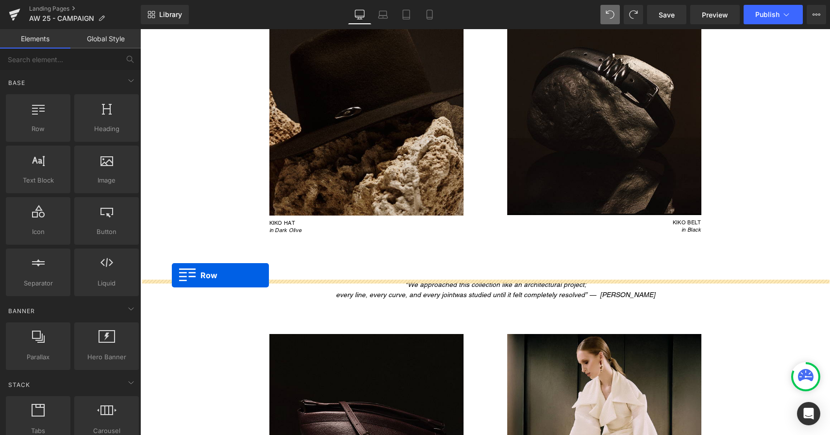
drag, startPoint x: 147, startPoint y: 75, endPoint x: 172, endPoint y: 275, distance: 202.1
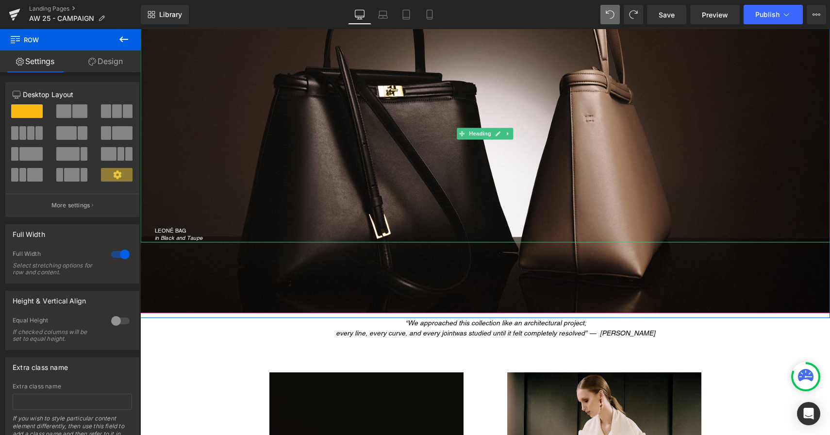
scroll to position [1577, 0]
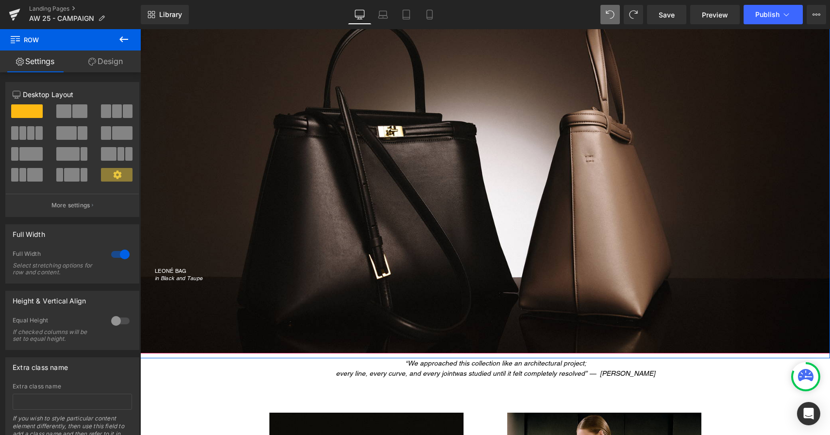
click at [218, 311] on div "LEONÉ BAG in Black and Taupe Heading" at bounding box center [485, 173] width 690 height 359
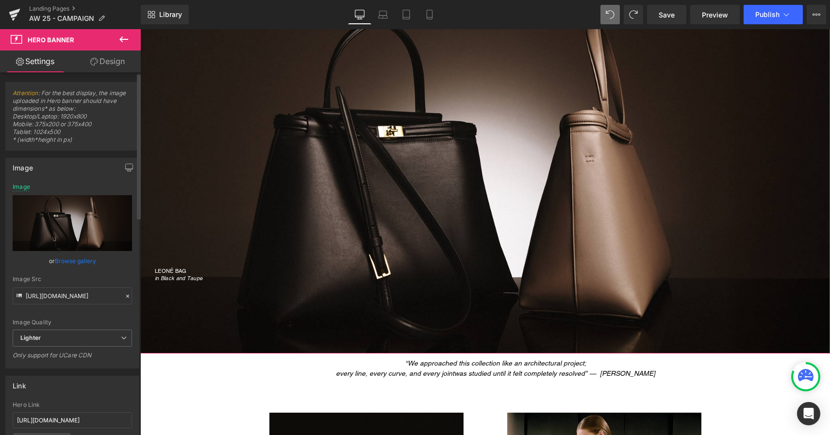
click at [84, 259] on link "Browse gallery" at bounding box center [75, 260] width 41 height 17
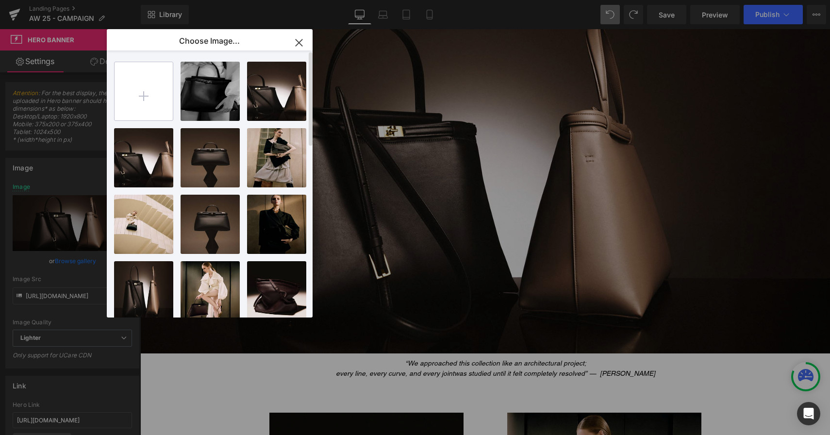
click at [154, 100] on input "file" at bounding box center [144, 91] width 58 height 58
type input "C:\fakepath\Leone_Taupe_HP.png"
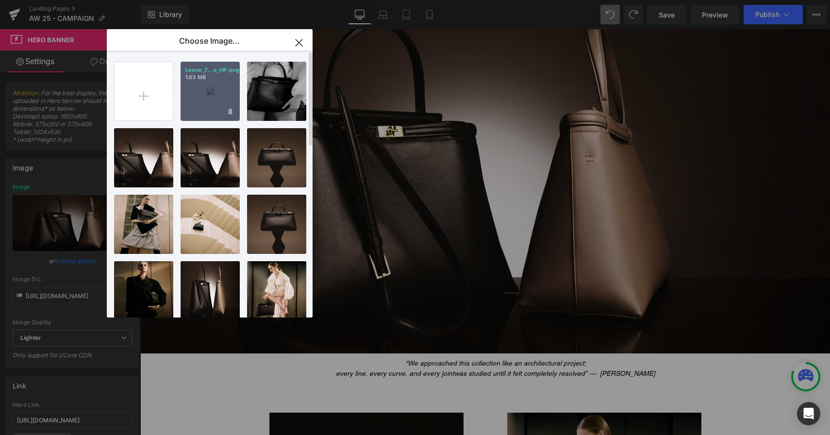
click at [205, 95] on div "Leone_T...e_HP.png 1.63 MB" at bounding box center [210, 91] width 59 height 59
type input "[URL][DOMAIN_NAME]"
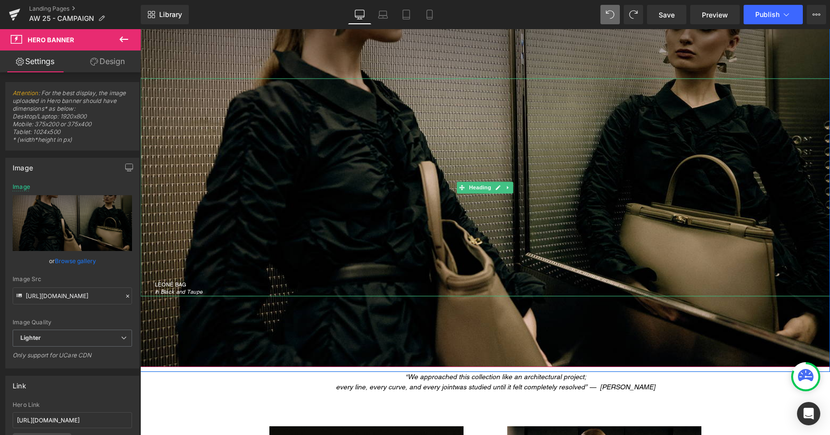
scroll to position [1561, 0]
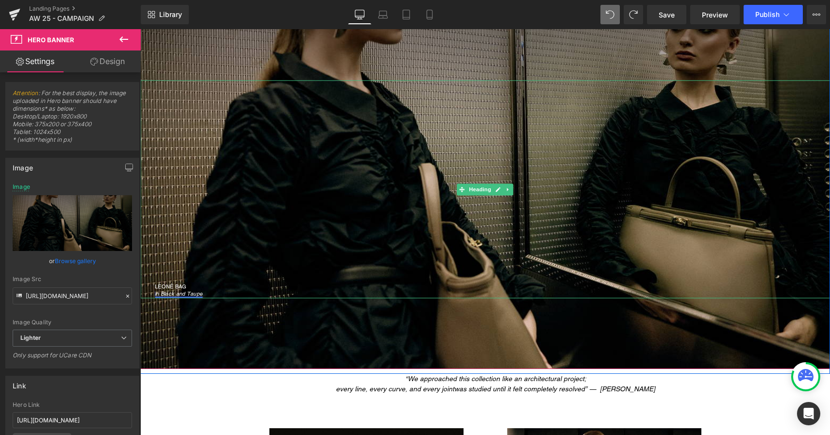
click at [179, 293] on link "in Black and Taupe" at bounding box center [179, 293] width 48 height 6
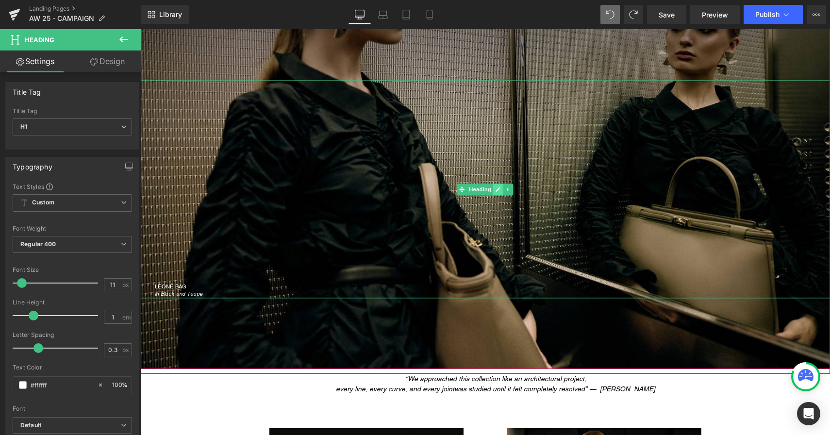
click at [496, 188] on icon at bounding box center [498, 189] width 5 height 6
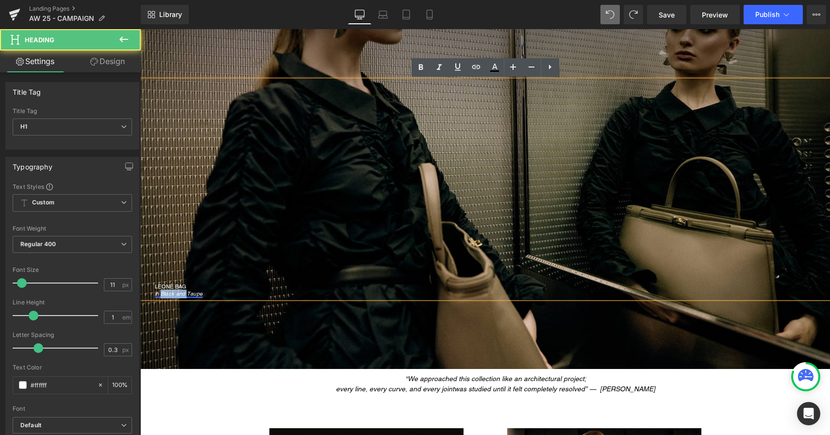
drag, startPoint x: 187, startPoint y: 293, endPoint x: 163, endPoint y: 294, distance: 24.3
click at [163, 294] on link "in Black and Taupe" at bounding box center [179, 293] width 48 height 6
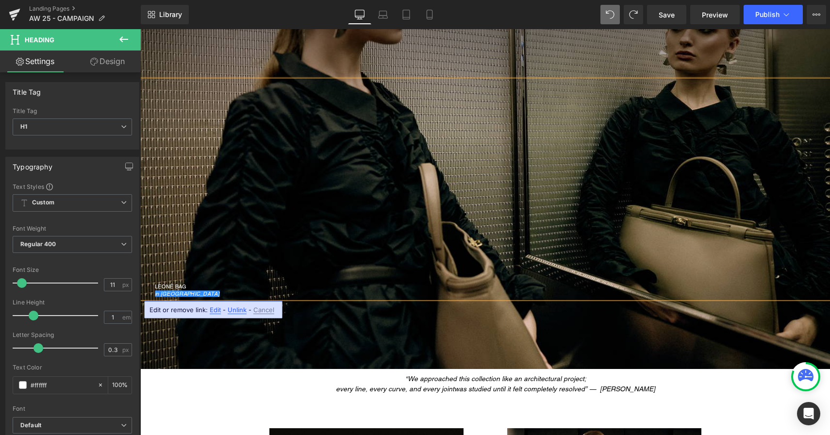
click at [214, 310] on span "Edit" at bounding box center [215, 310] width 11 height 8
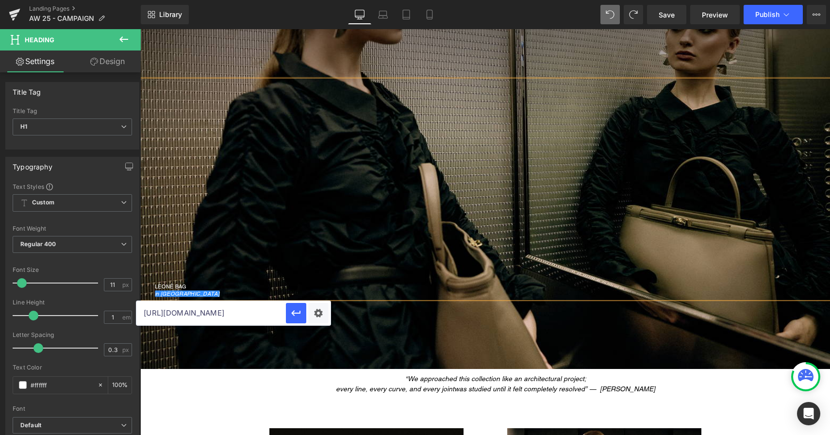
click at [227, 319] on input "[URL][DOMAIN_NAME]" at bounding box center [211, 313] width 150 height 24
paste input "https://janessaleone.com/collections/bags/products/leone-bag?variant=4199258390…"
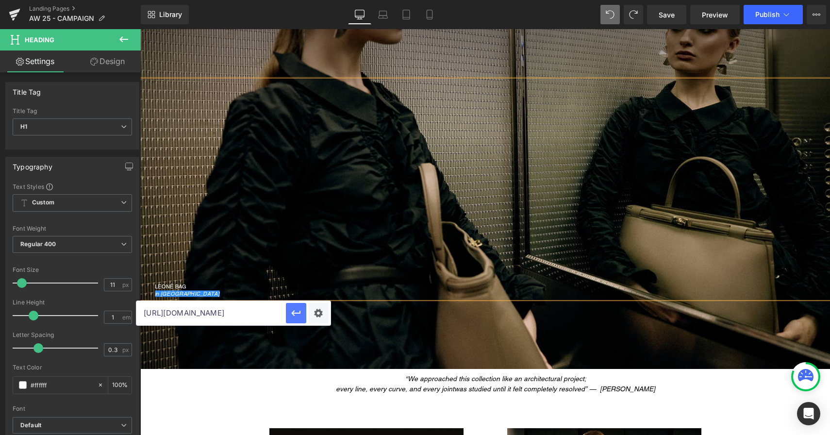
type input "https://janessaleone.com/collections/bags/products/leone-bag?variant=4199258390…"
click at [297, 313] on icon "button" at bounding box center [295, 313] width 9 height 6
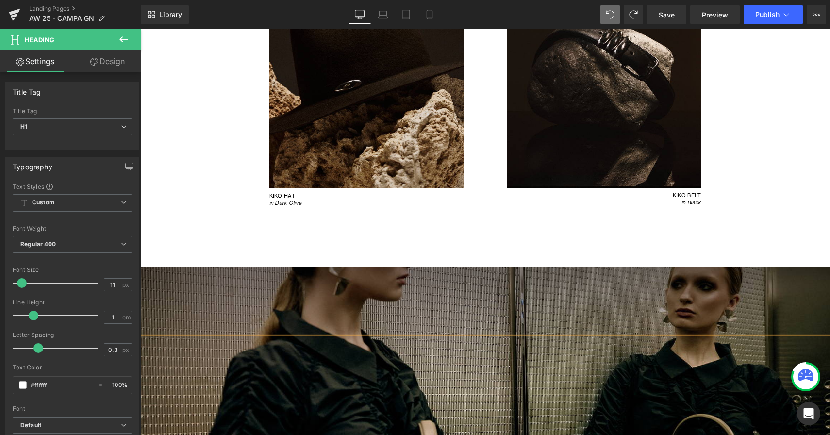
scroll to position [1297, 0]
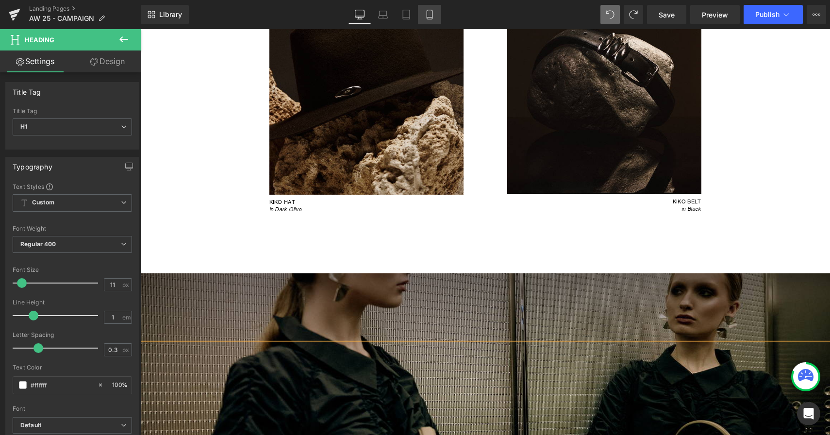
click at [430, 20] on link "Mobile" at bounding box center [429, 14] width 23 height 19
type input "100"
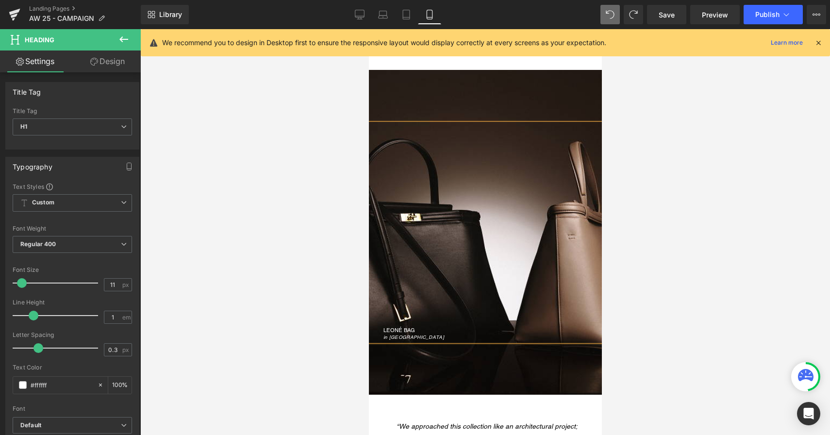
scroll to position [2800, 0]
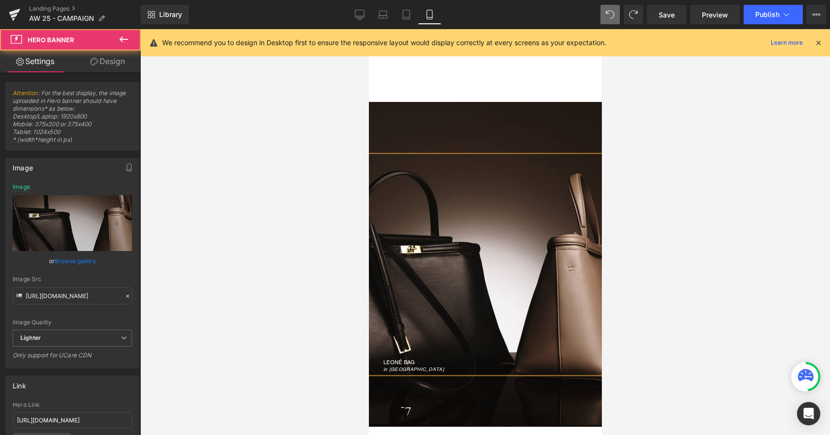
click at [417, 131] on div "LEONÉ BAG in [GEOGRAPHIC_DATA] Heading" at bounding box center [485, 264] width 233 height 325
click at [440, 140] on div "LEONÉ BAG in [GEOGRAPHIC_DATA] Heading" at bounding box center [485, 264] width 233 height 325
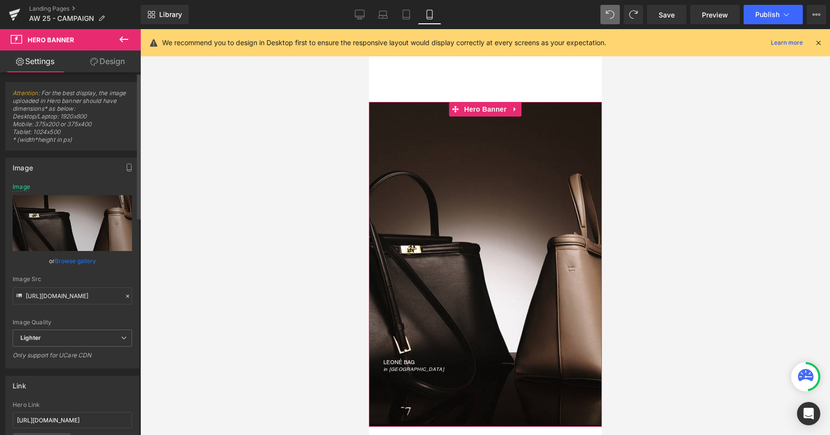
click at [73, 260] on link "Browse gallery" at bounding box center [75, 260] width 41 height 17
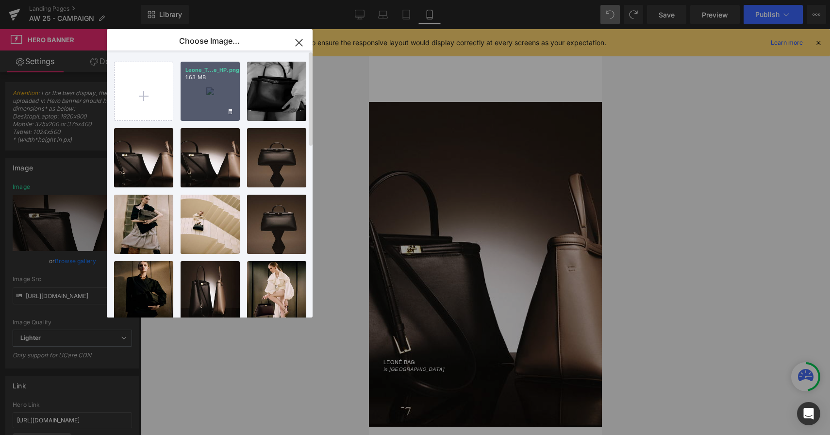
click at [202, 98] on div "Leone_T...e_HP.png 1.63 MB" at bounding box center [210, 91] width 59 height 59
type input "[URL][DOMAIN_NAME]"
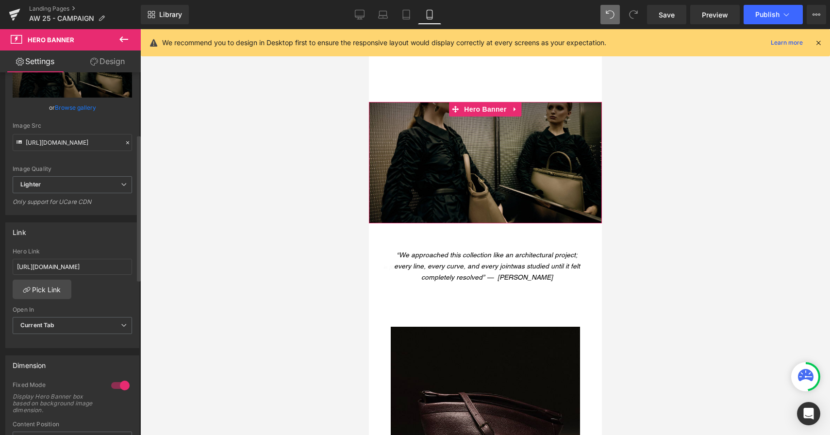
scroll to position [155, 0]
click at [112, 385] on div at bounding box center [120, 384] width 23 height 16
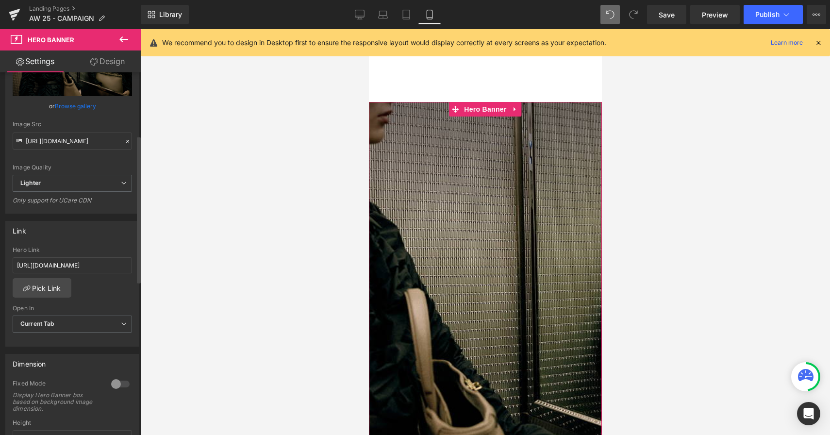
click at [116, 388] on div at bounding box center [120, 384] width 23 height 16
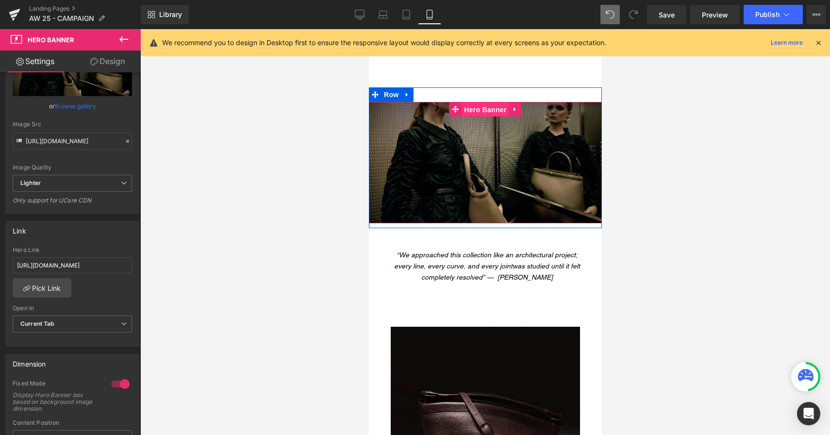
click at [478, 111] on span "Hero Banner" at bounding box center [484, 109] width 47 height 15
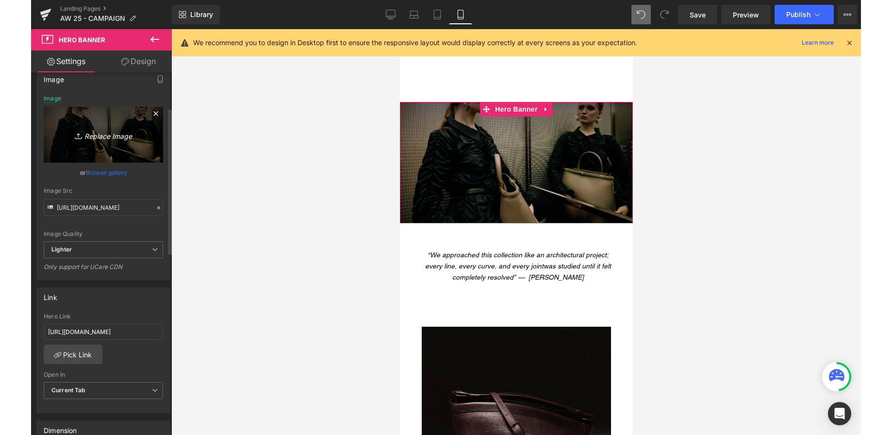
scroll to position [87, 0]
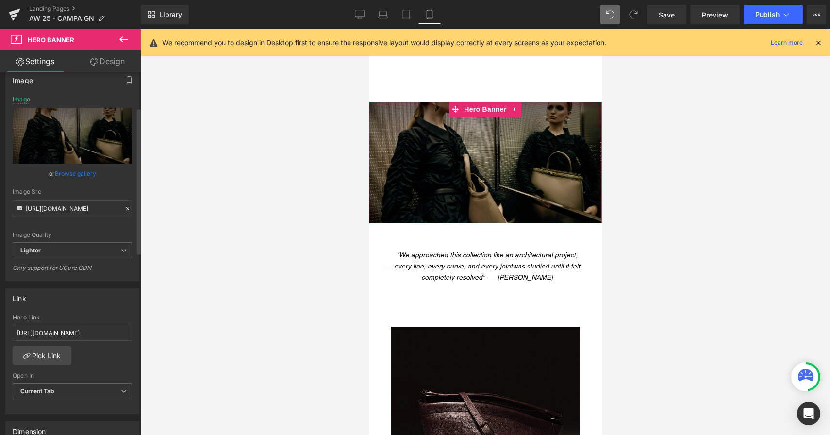
click at [69, 173] on link "Browse gallery" at bounding box center [75, 173] width 41 height 17
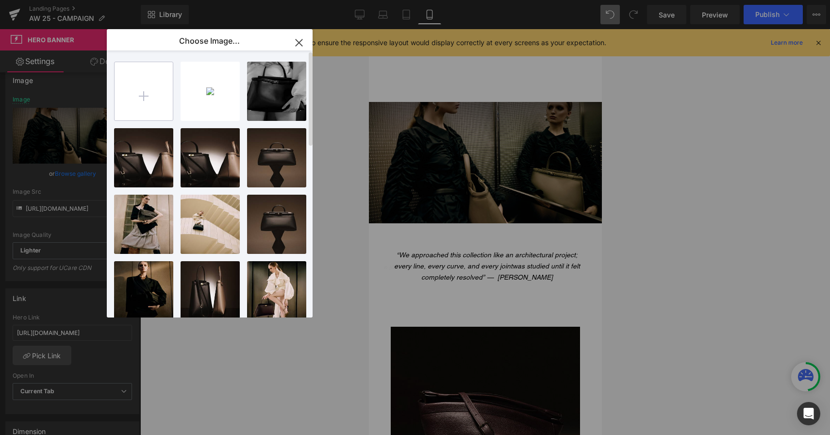
click at [139, 98] on input "file" at bounding box center [144, 91] width 58 height 58
type input "C:\fakepath\Leone_Taupe_mobile.png"
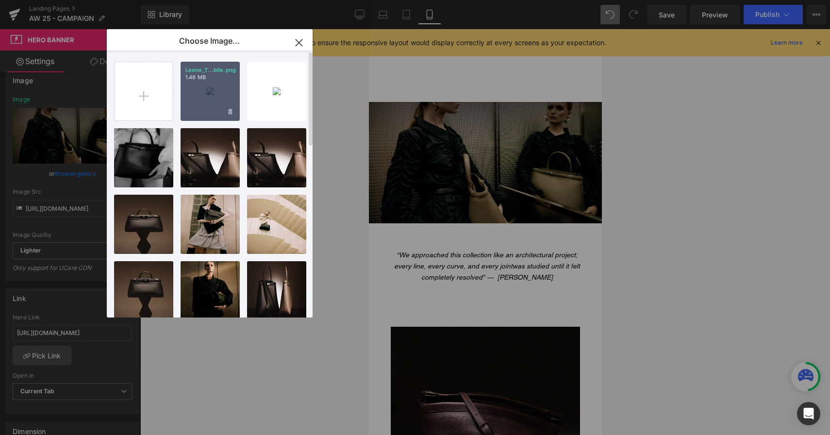
click at [213, 107] on div "Leone_T...bile.png 1.48 MB" at bounding box center [210, 91] width 59 height 59
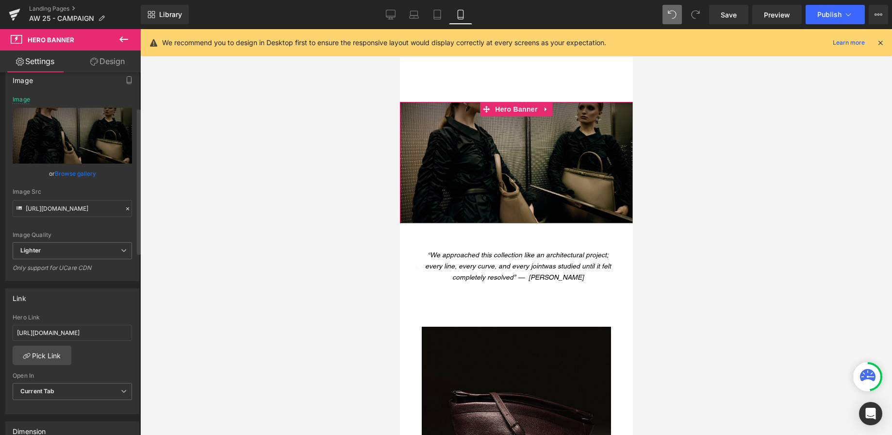
click at [77, 173] on link "Browse gallery" at bounding box center [75, 173] width 41 height 17
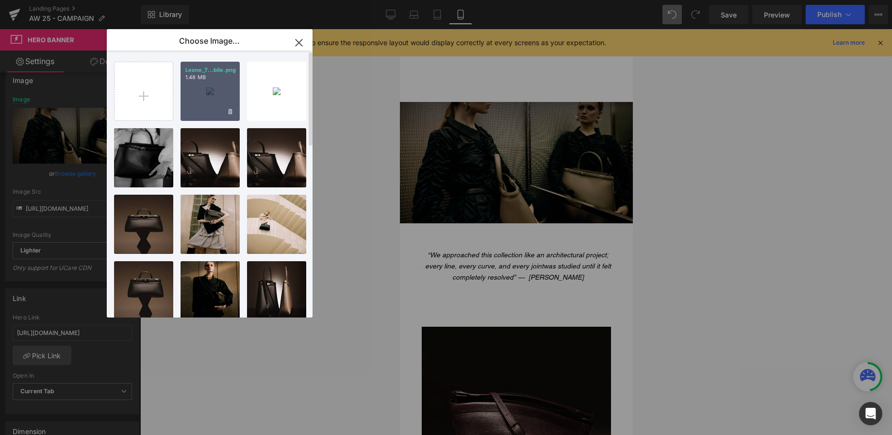
click at [214, 101] on div "Leone_T...bile.png 1.48 MB" at bounding box center [210, 91] width 59 height 59
type input "[URL][DOMAIN_NAME]"
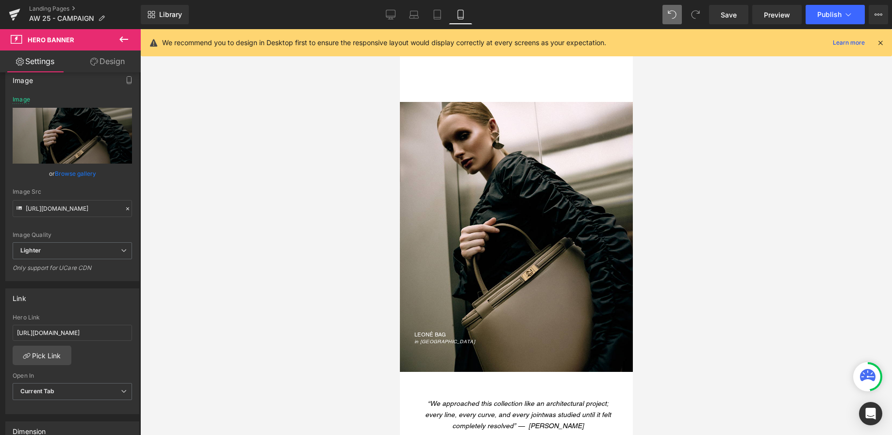
click at [335, 141] on div at bounding box center [516, 232] width 752 height 406
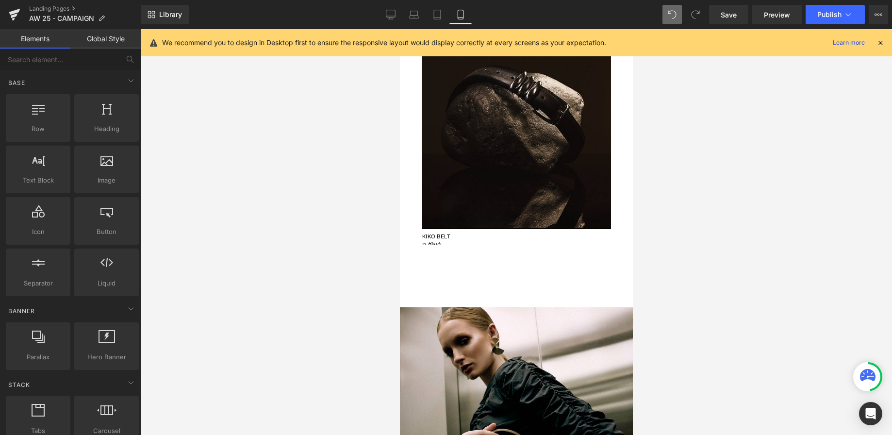
scroll to position [2604, 0]
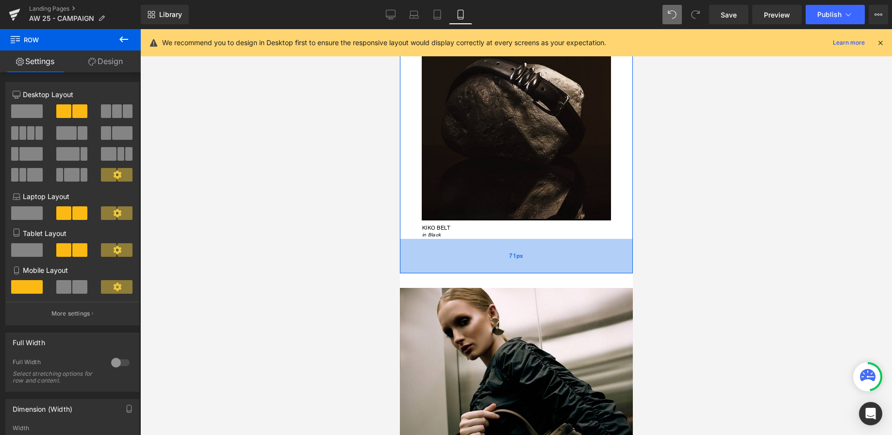
drag, startPoint x: 517, startPoint y: 279, endPoint x: 516, endPoint y: 267, distance: 11.7
click at [516, 267] on div "71px" at bounding box center [516, 256] width 233 height 34
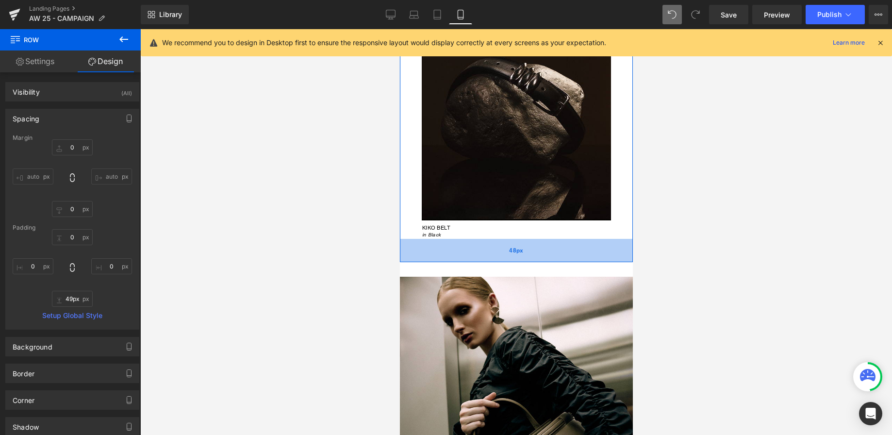
type input "50px"
drag, startPoint x: 515, startPoint y: 269, endPoint x: 514, endPoint y: 260, distance: 9.3
click at [514, 260] on div "50px" at bounding box center [516, 251] width 233 height 24
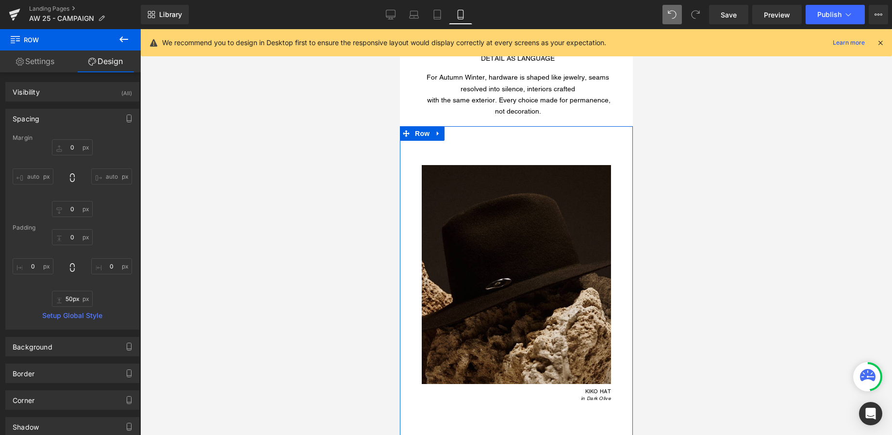
scroll to position [2144, 0]
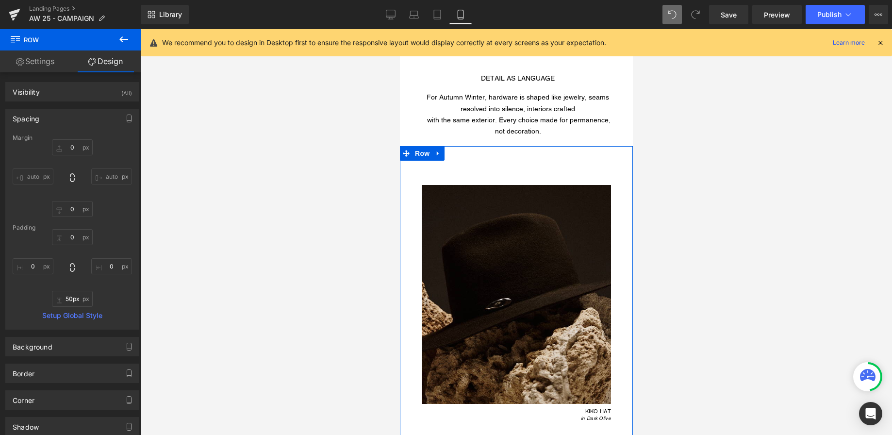
click at [505, 158] on div "Image KIKO HAT in Dark Olive Heading" at bounding box center [516, 284] width 233 height 277
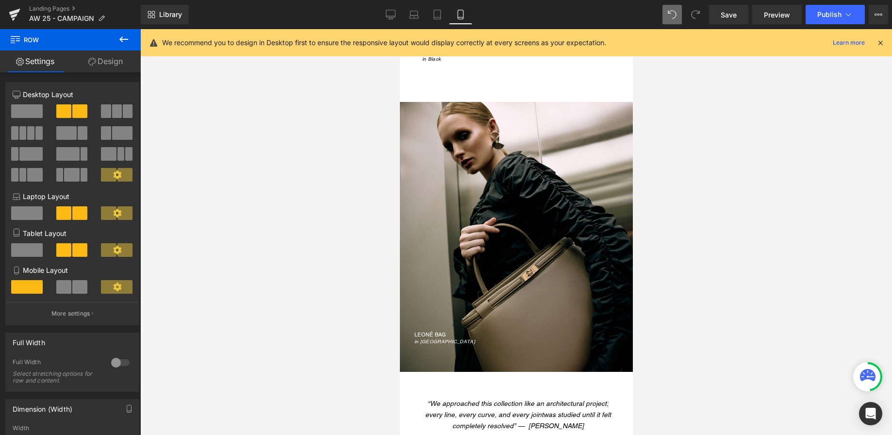
scroll to position [2868, 0]
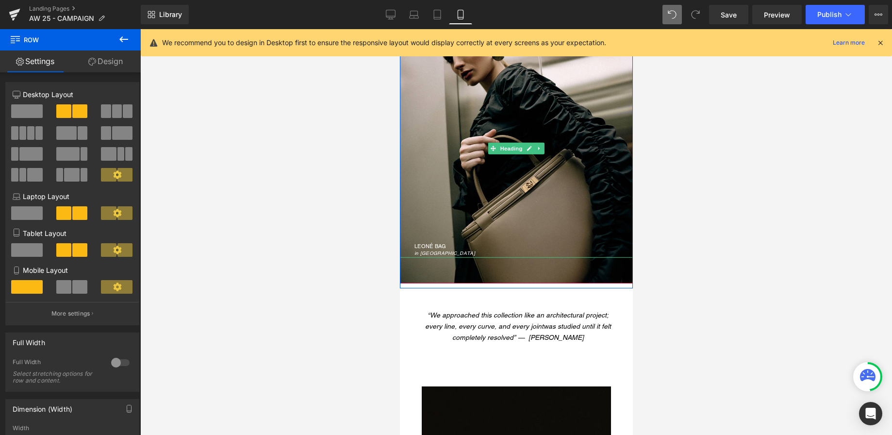
click at [472, 217] on div "LEONÉ BAG in [GEOGRAPHIC_DATA]" at bounding box center [516, 149] width 233 height 218
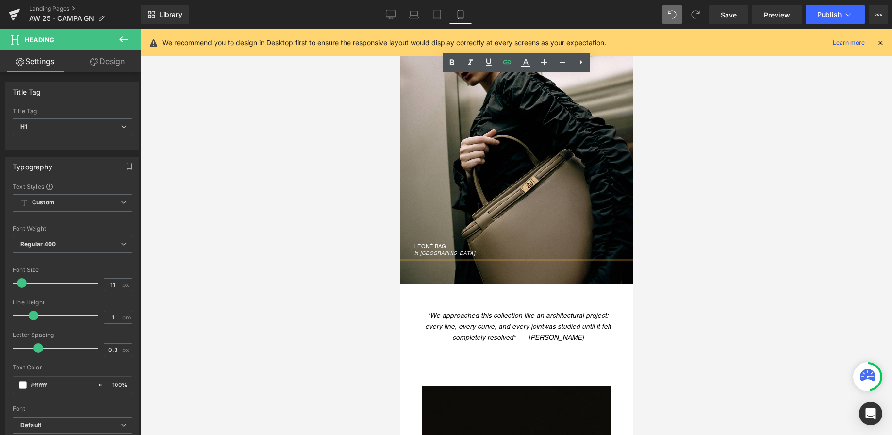
click at [486, 158] on div "LEONÉ BAG in Taupe" at bounding box center [516, 149] width 233 height 218
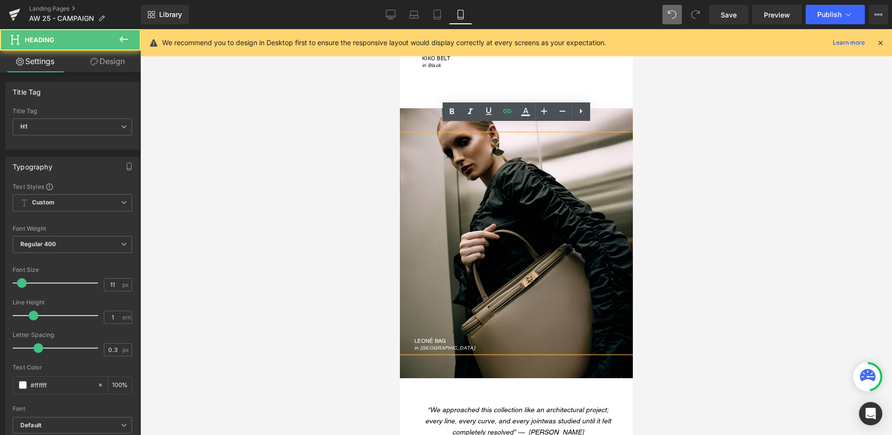
scroll to position [2723, 0]
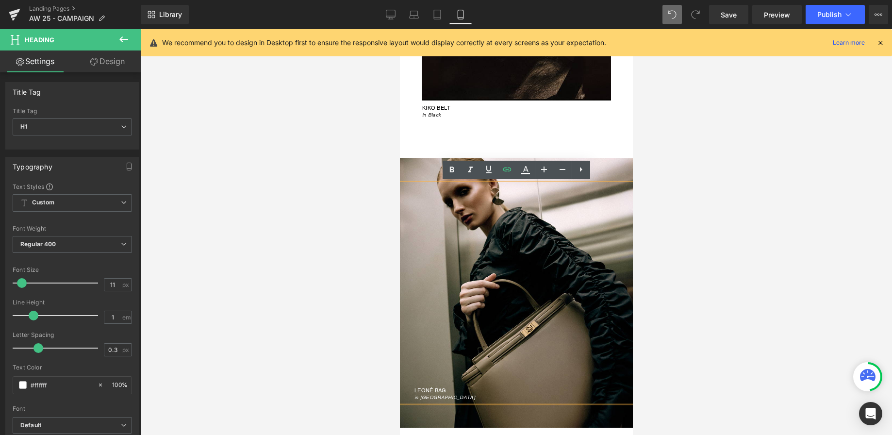
click at [414, 172] on div "LEONÉ BAG in Taupe Heading" at bounding box center [516, 293] width 233 height 270
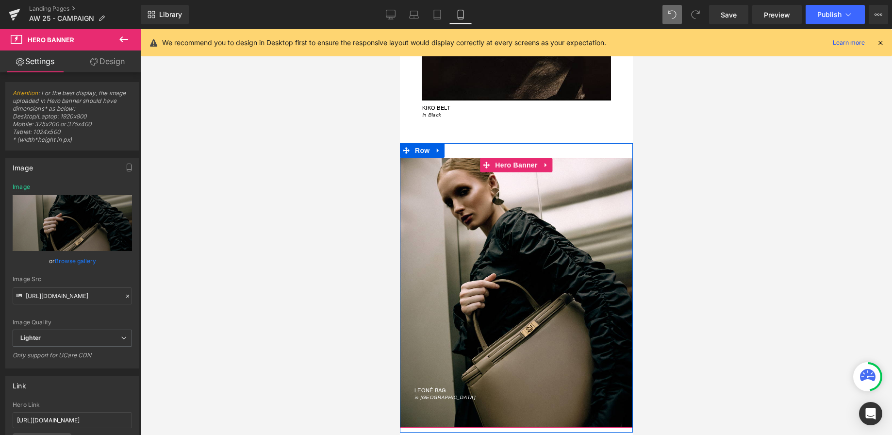
click at [521, 166] on div "LEONÉ BAG in Taupe Heading Hero Banner" at bounding box center [516, 293] width 233 height 270
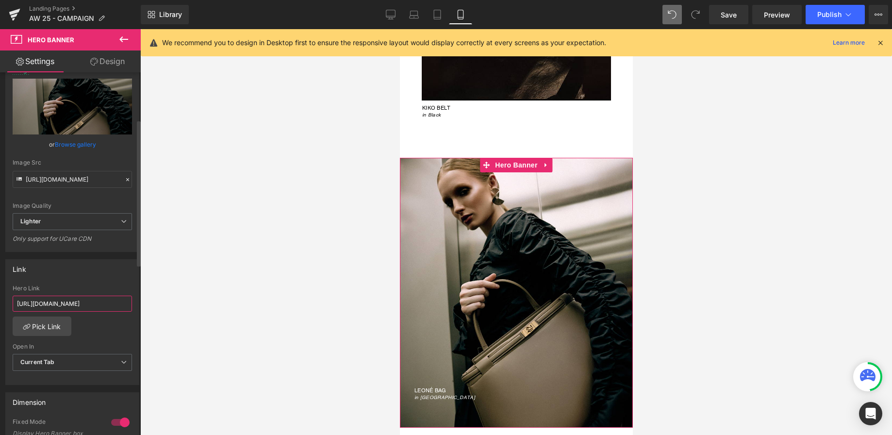
click at [98, 306] on input "https://janessaleone.com/products/leone-bag?_pos=4&_sid=c76e9e651&_ss=r" at bounding box center [72, 304] width 119 height 16
click at [174, 276] on div at bounding box center [516, 232] width 752 height 406
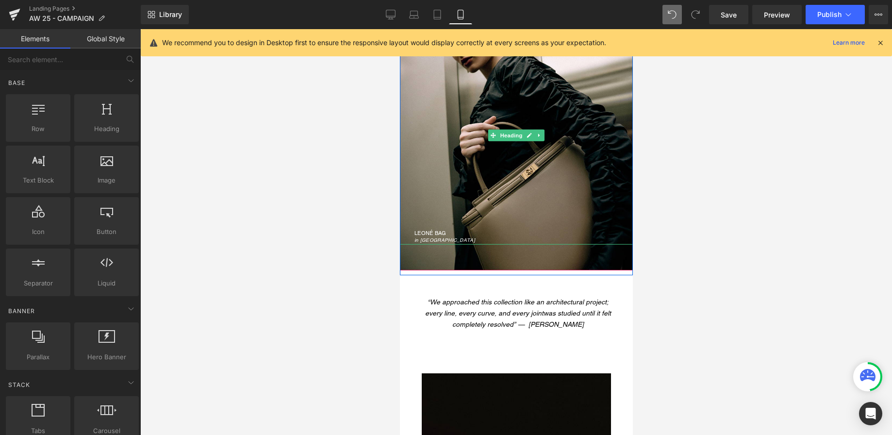
scroll to position [2911, 0]
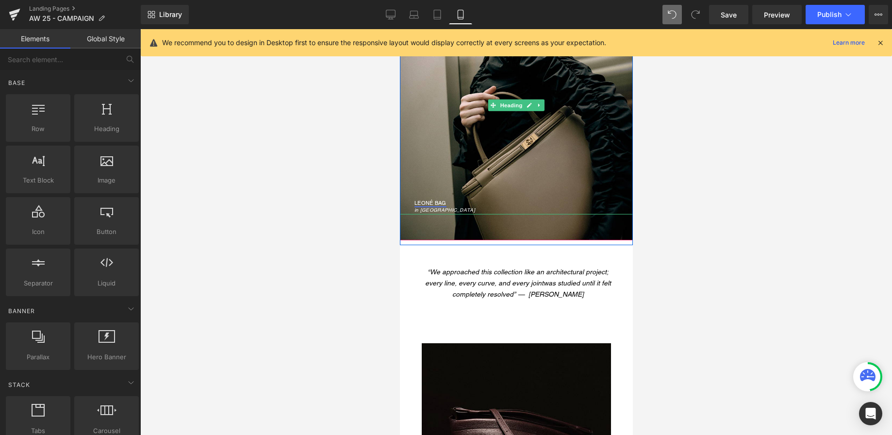
click at [429, 201] on link "LEONÉ BAG" at bounding box center [430, 203] width 32 height 7
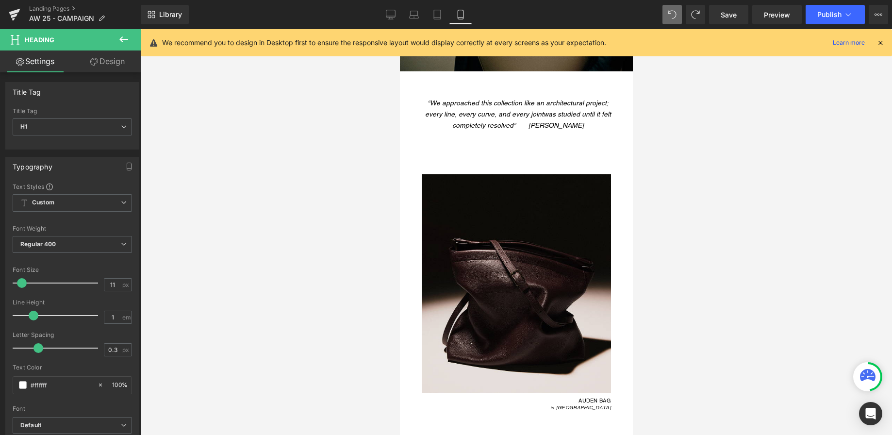
scroll to position [3081, 0]
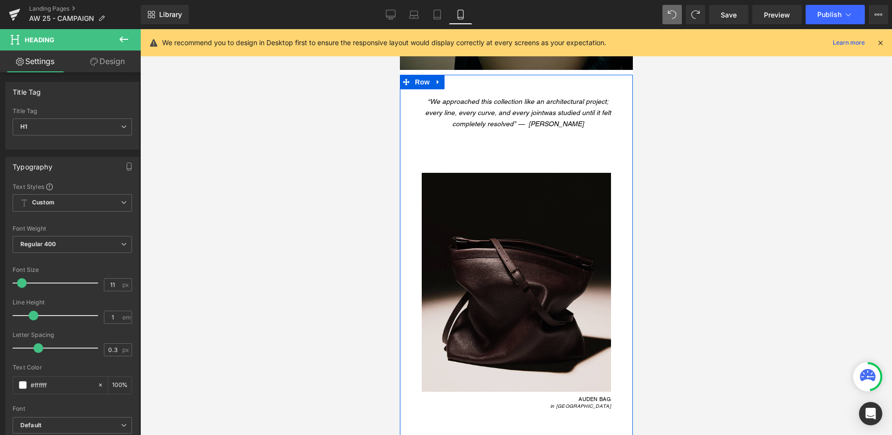
click at [537, 118] on h1 "every line, every curve, and every joint was studied until it felt completely r…" at bounding box center [517, 118] width 194 height 22
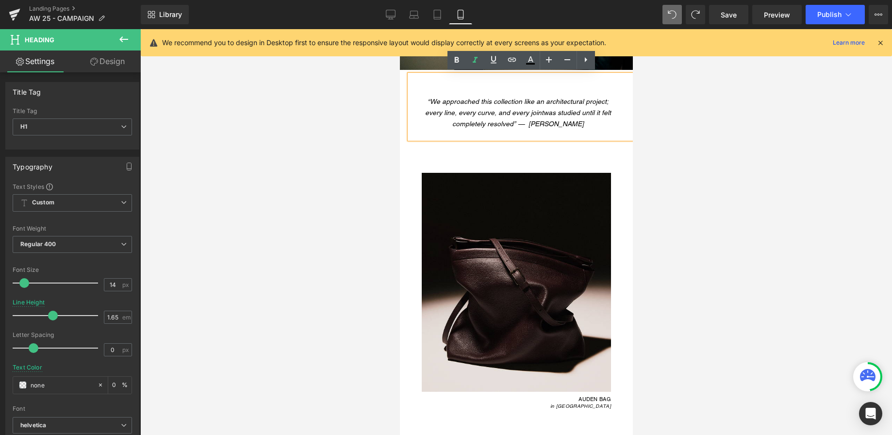
click at [439, 101] on span "“We approached this collection like an architectural project;" at bounding box center [517, 102] width 181 height 8
click at [432, 101] on span "“We approached this collection like an architectural project;" at bounding box center [517, 102] width 181 height 8
paste div
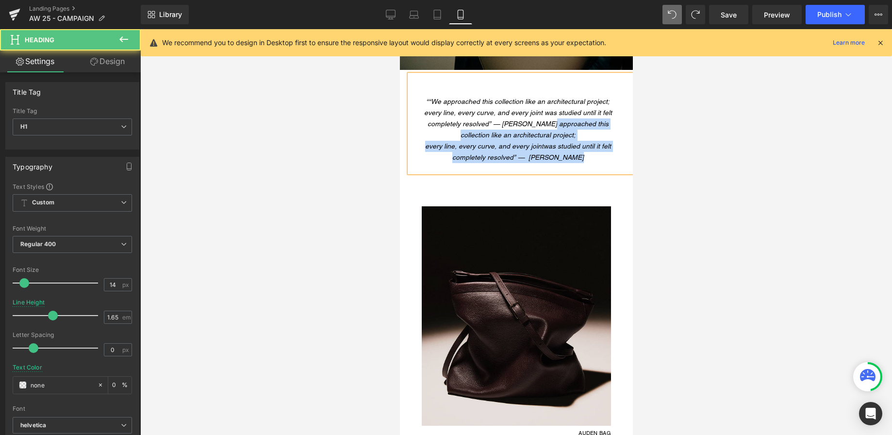
drag, startPoint x: 552, startPoint y: 124, endPoint x: 586, endPoint y: 162, distance: 50.9
click at [586, 162] on div "““We approached this collection like an architectural project; every line, ever…" at bounding box center [520, 124] width 223 height 98
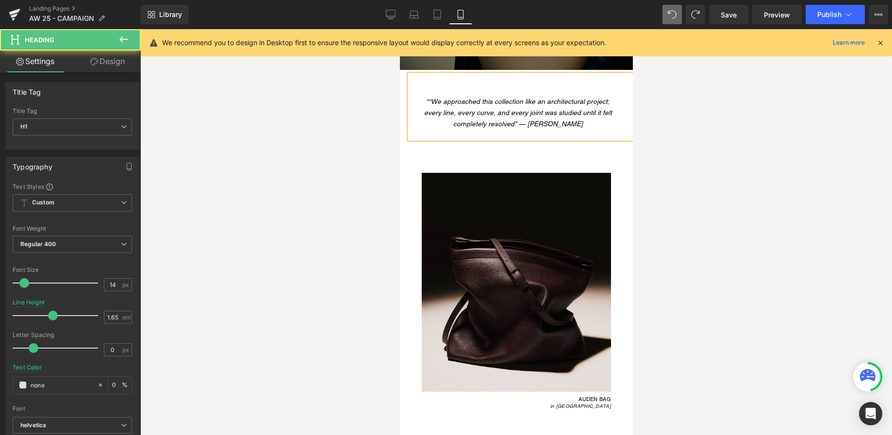
click at [431, 99] on span "““We approached this collection like an architectural project; every line, ever…" at bounding box center [518, 113] width 188 height 30
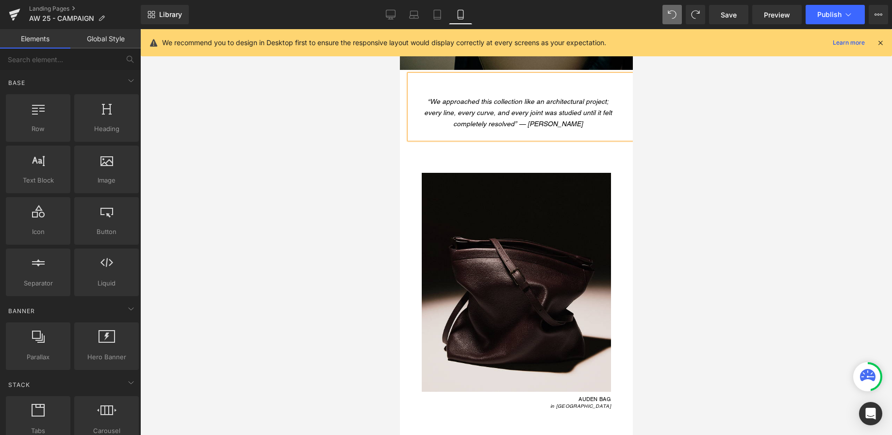
click at [353, 181] on div at bounding box center [516, 232] width 752 height 406
click at [725, 18] on span "Save" at bounding box center [729, 15] width 16 height 10
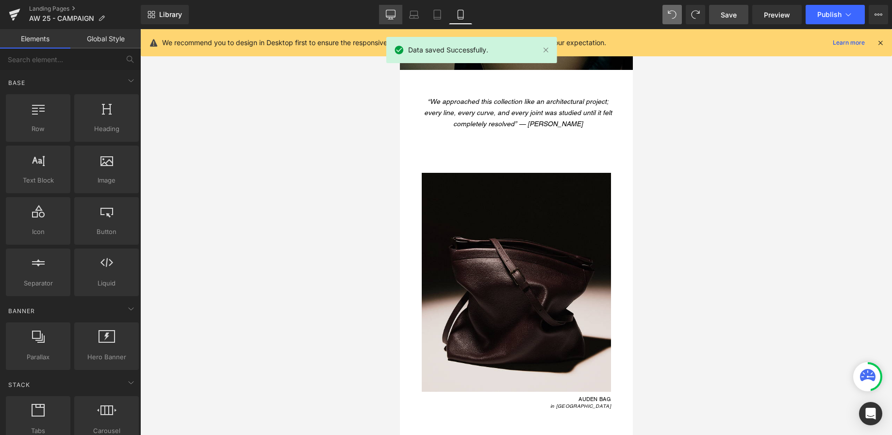
click at [387, 18] on icon at bounding box center [391, 15] width 10 height 10
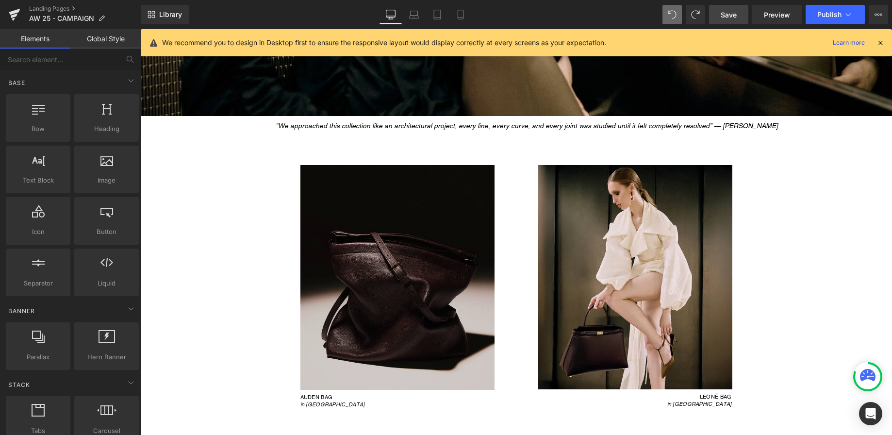
scroll to position [1846, 0]
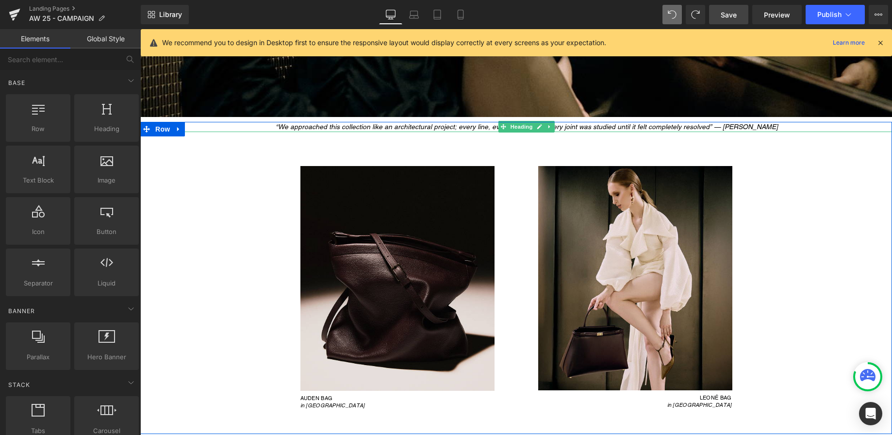
click at [449, 127] on span "“We approached this collection like an architectural project; every line, every…" at bounding box center [527, 127] width 503 height 8
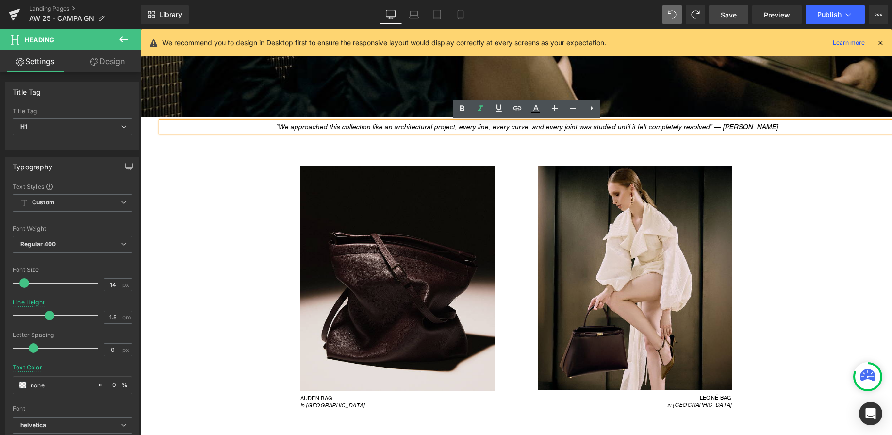
click at [449, 127] on span "“We approached this collection like an architectural project; every line, every…" at bounding box center [527, 127] width 503 height 8
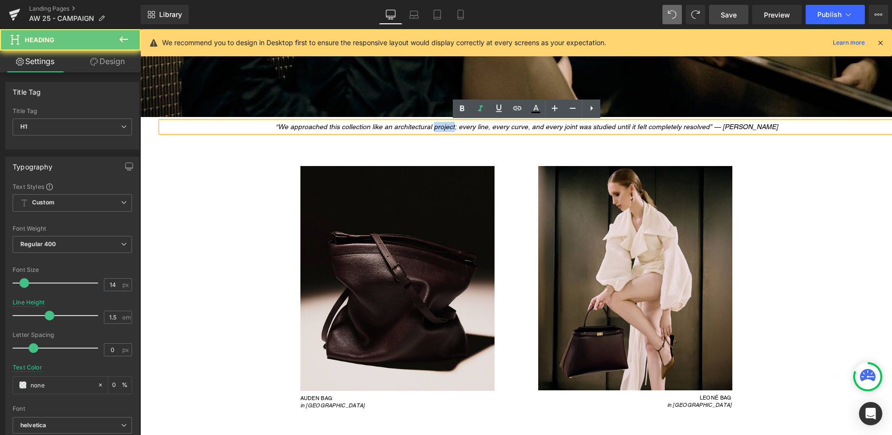
click at [449, 127] on span "“We approached this collection like an architectural project; every line, every…" at bounding box center [527, 127] width 503 height 8
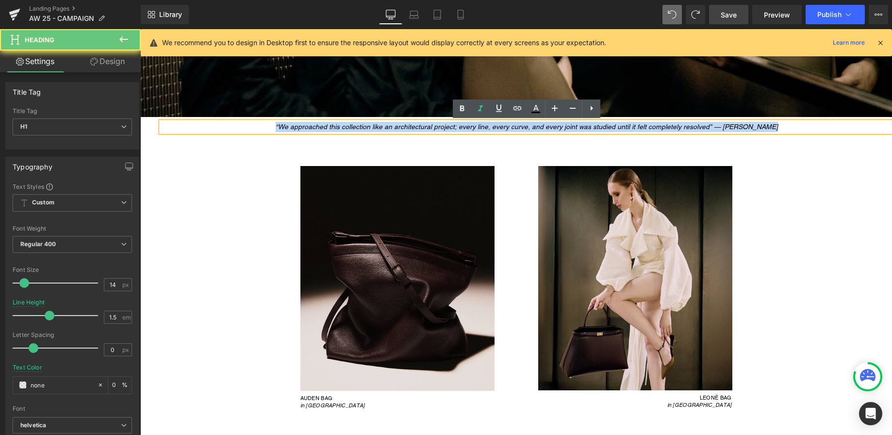
click at [449, 127] on span "“We approached this collection like an architectural project; every line, every…" at bounding box center [527, 127] width 503 height 8
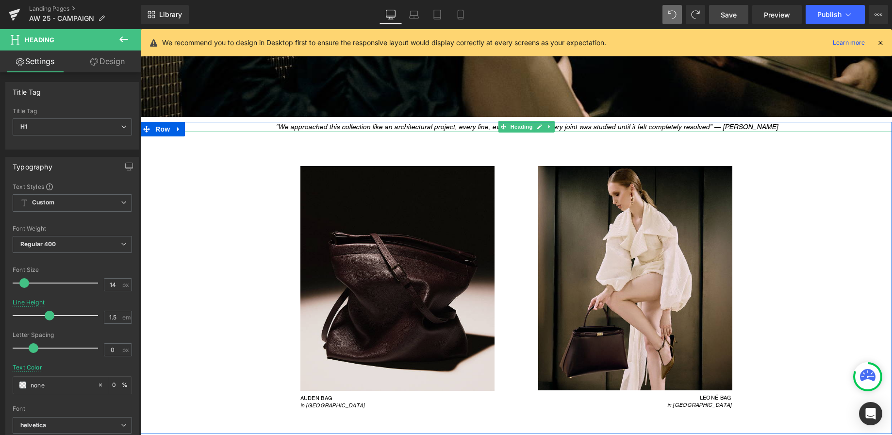
click at [575, 127] on icon "“We approached this collection like an architectural project; every line, every…" at bounding box center [527, 127] width 503 height 8
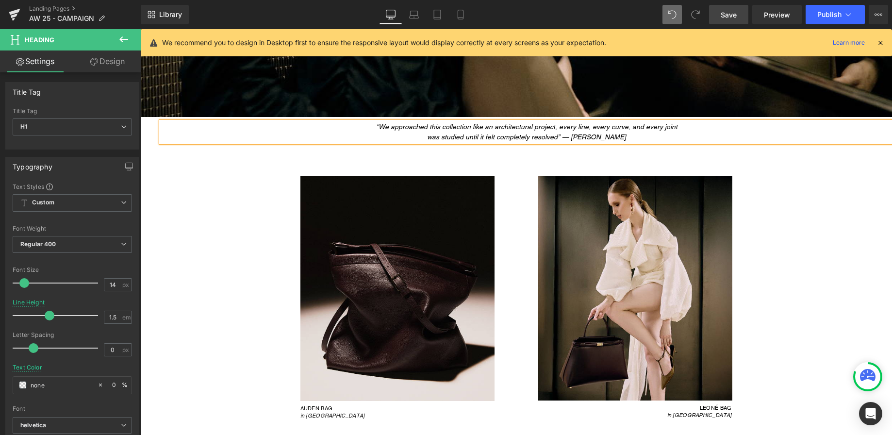
click at [379, 124] on icon "“We approached this collection like an architectural project; every line, every…" at bounding box center [527, 127] width 302 height 8
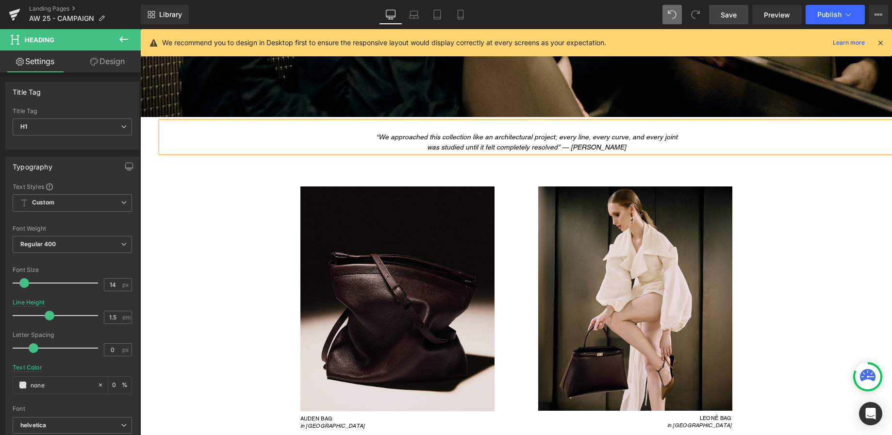
click at [186, 265] on div "“We approached this collection like an architectural project; every line, every…" at bounding box center [516, 286] width 752 height 328
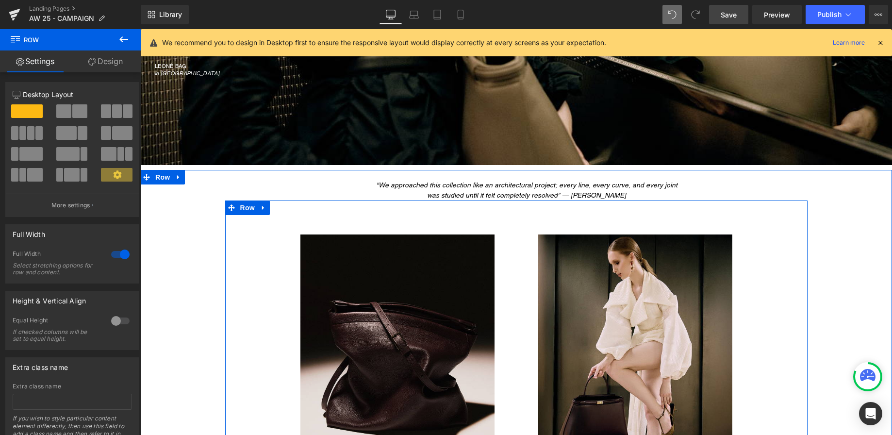
scroll to position [1775, 0]
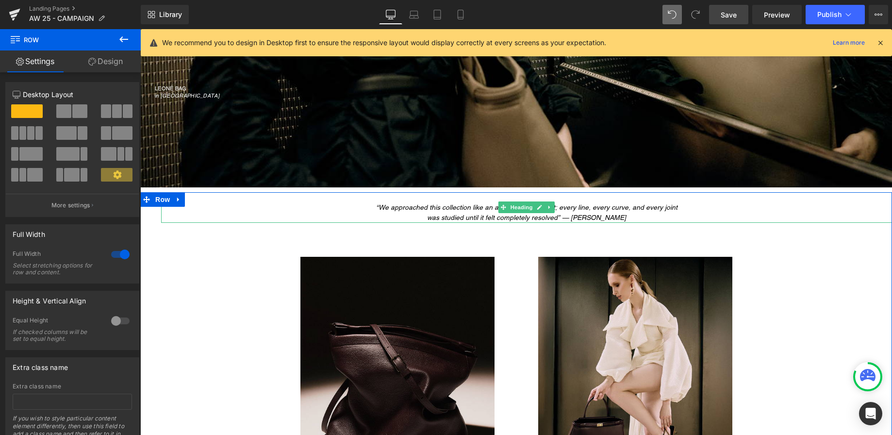
click at [372, 206] on h1 "“We approached this collection like an architectural project; every line, every…" at bounding box center [526, 207] width 731 height 10
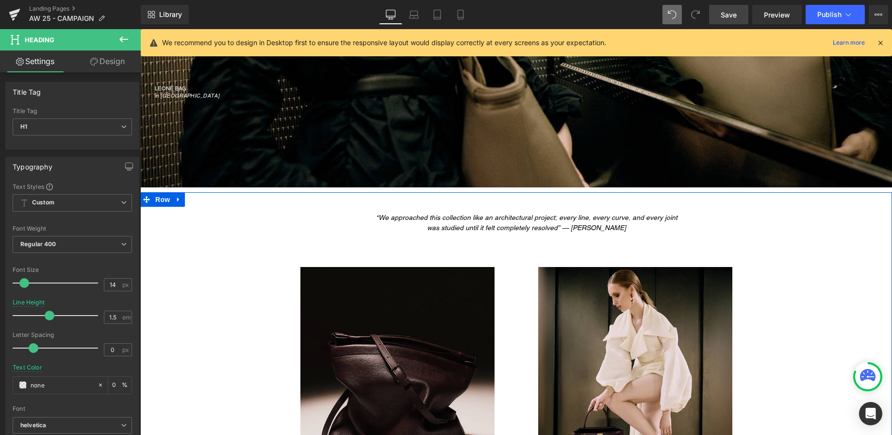
click at [151, 360] on div "“We approached this collection like an architectural project; every line, every…" at bounding box center [516, 361] width 752 height 338
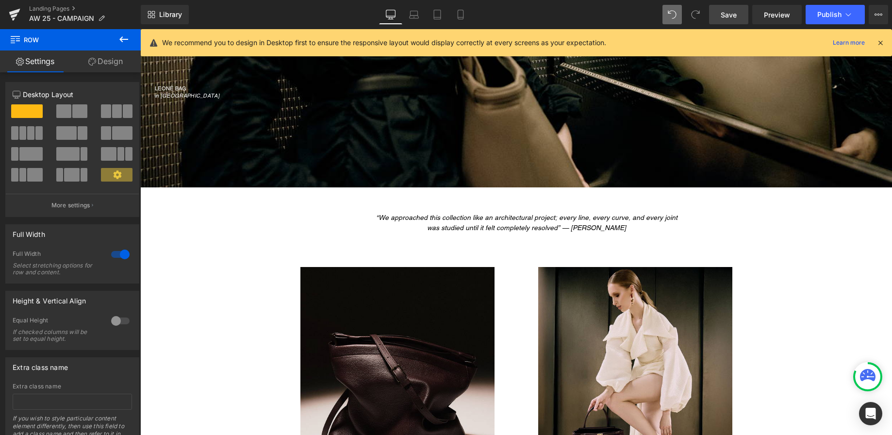
click at [722, 18] on span "Save" at bounding box center [729, 15] width 16 height 10
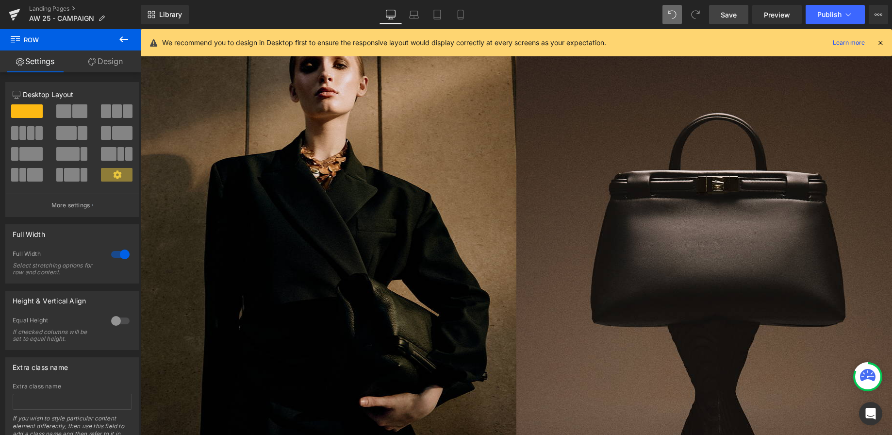
scroll to position [0, 0]
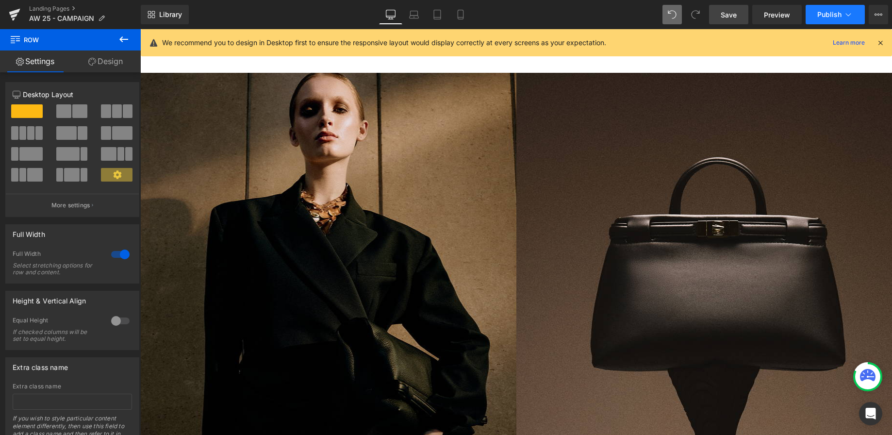
click at [820, 16] on span "Publish" at bounding box center [830, 15] width 24 height 8
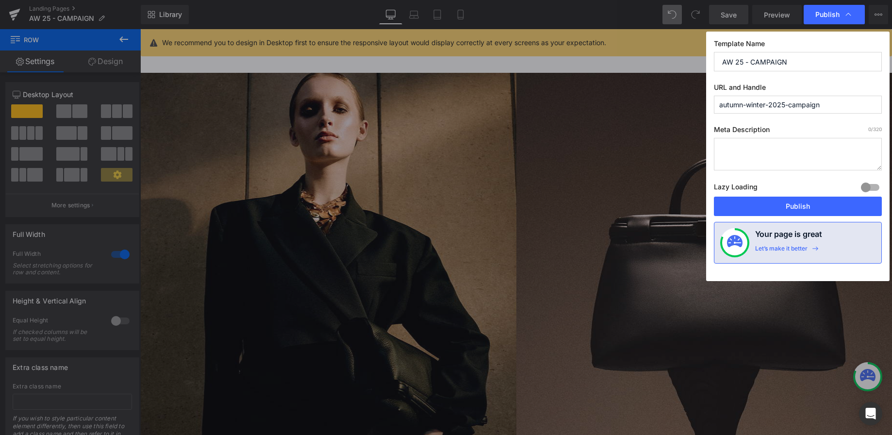
click at [787, 103] on input "autumn-winter-2025-campaign" at bounding box center [798, 105] width 168 height 18
click at [783, 62] on input "AW 25 - CAMPAIGN" at bounding box center [798, 61] width 168 height 19
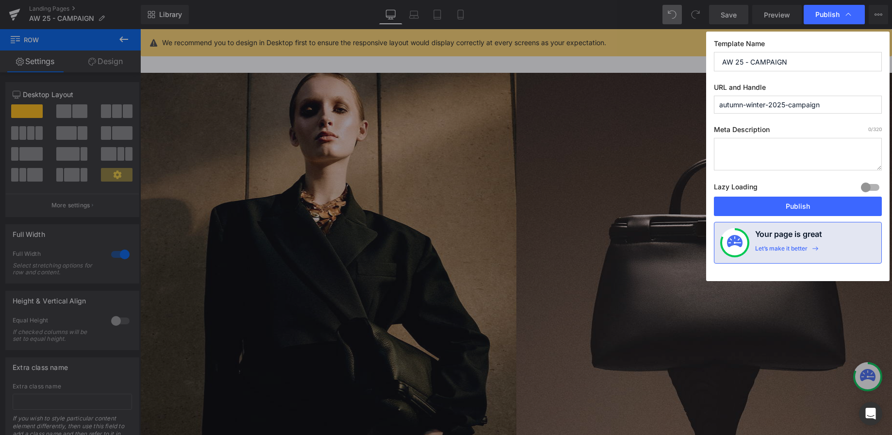
click at [783, 62] on input "AW 25 - CAMPAIGN" at bounding box center [798, 61] width 168 height 19
paste input "autumn-winter-2025-campaign"
drag, startPoint x: 826, startPoint y: 61, endPoint x: 715, endPoint y: 61, distance: 111.7
click at [715, 61] on input "autumn-winter-2025-campaign" at bounding box center [798, 61] width 168 height 19
type input "Autumn Winter 2025 Campaign"
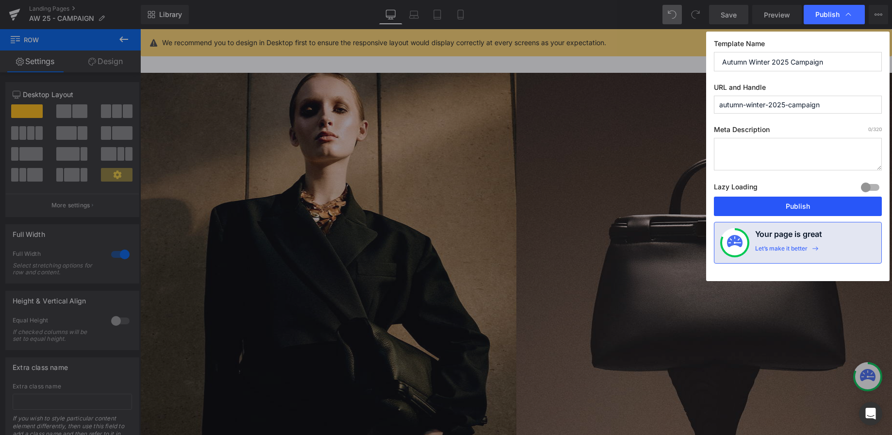
click at [781, 207] on button "Publish" at bounding box center [798, 206] width 168 height 19
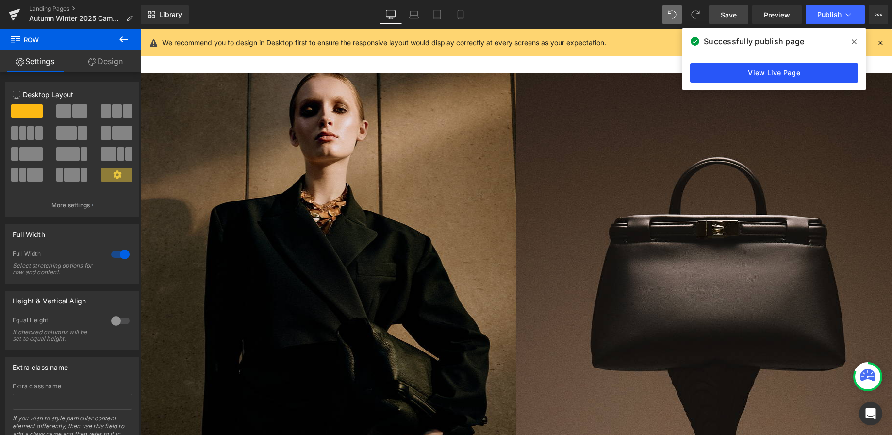
click at [728, 73] on link "View Live Page" at bounding box center [774, 72] width 168 height 19
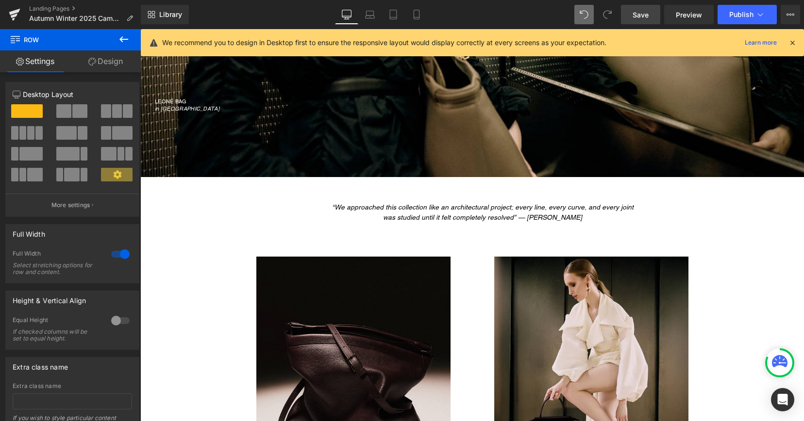
scroll to position [1742, 0]
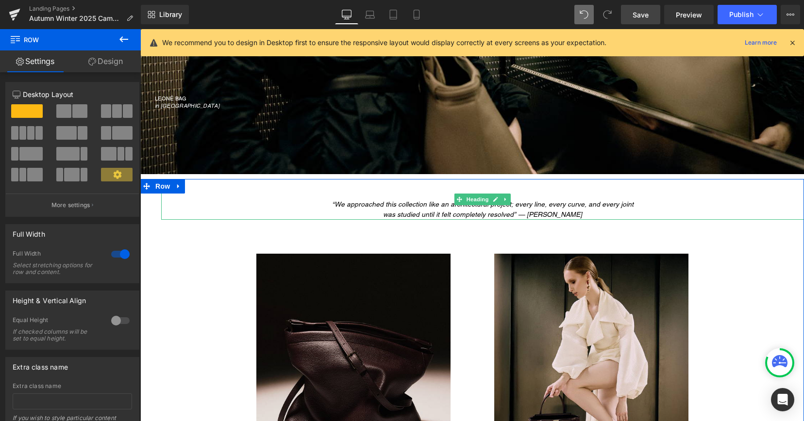
click at [513, 215] on icon "was studied until it felt completely resolved” — JANESSA LEONE" at bounding box center [482, 215] width 199 height 8
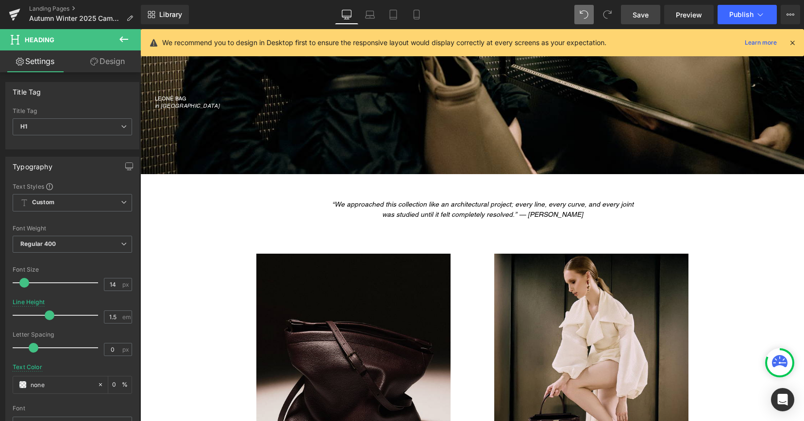
click at [649, 14] on span "Save" at bounding box center [641, 15] width 16 height 10
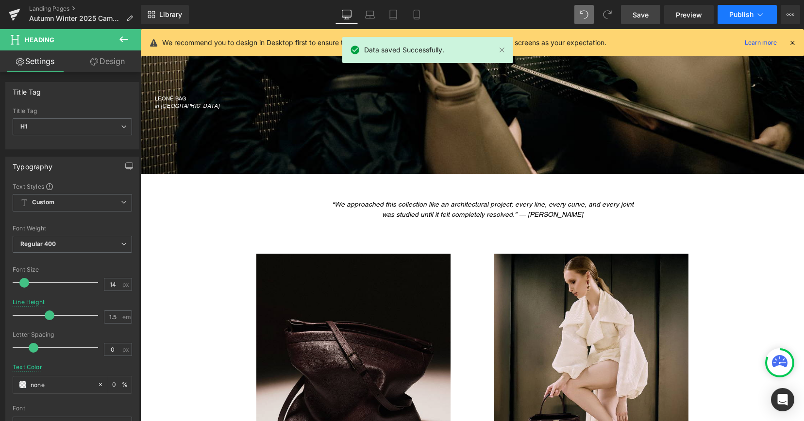
click at [738, 19] on button "Publish" at bounding box center [747, 14] width 59 height 19
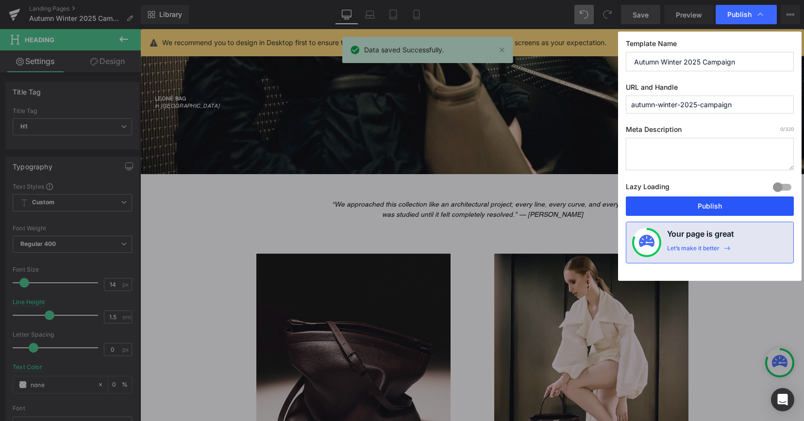
click at [683, 202] on button "Publish" at bounding box center [710, 206] width 168 height 19
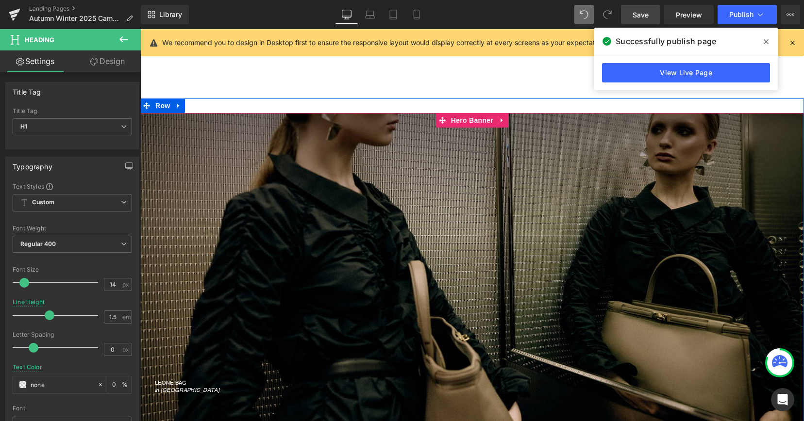
scroll to position [1431, 0]
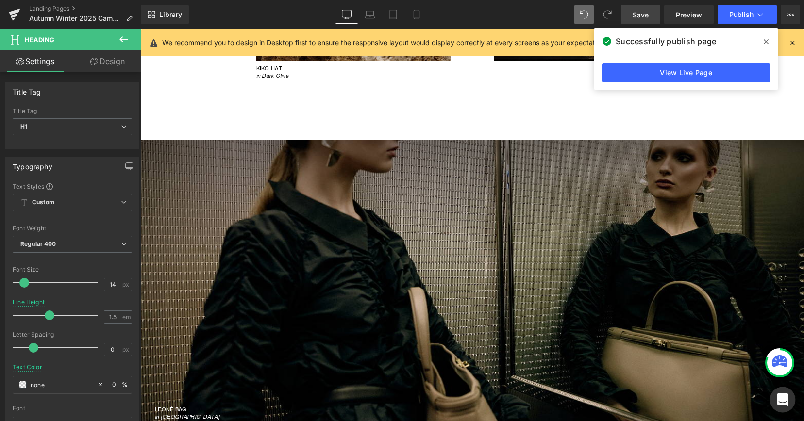
click at [785, 397] on icon "Open Intercom Messenger" at bounding box center [782, 400] width 11 height 13
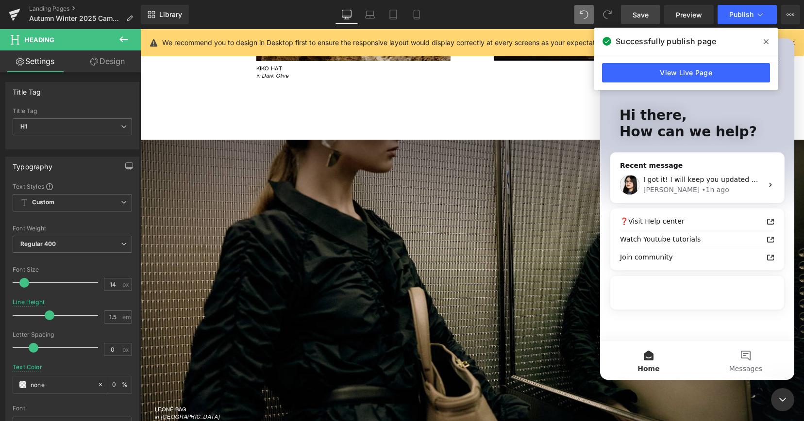
scroll to position [0, 0]
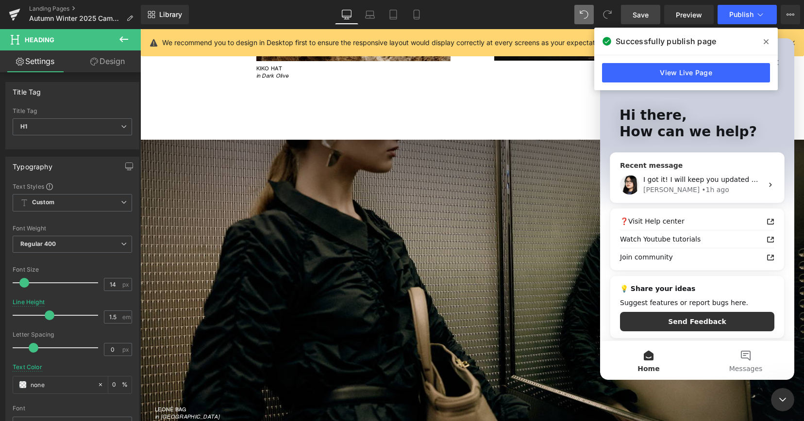
click at [680, 181] on span "I got it! I will keep you updated within 24 hours along with the other 3 issues…" at bounding box center [813, 180] width 341 height 8
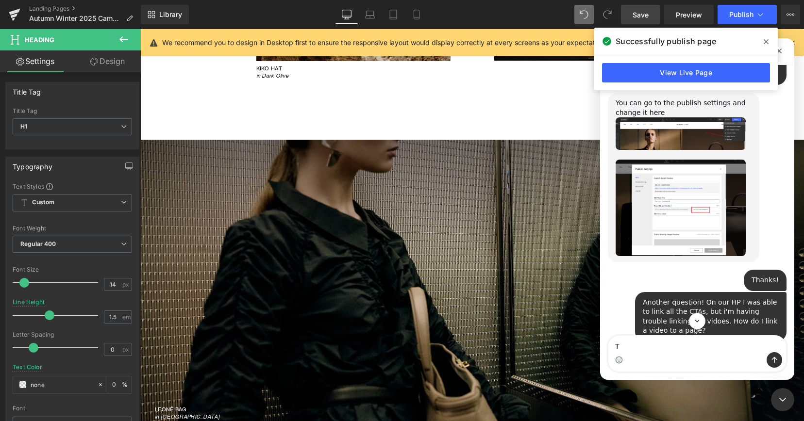
scroll to position [13595, 0]
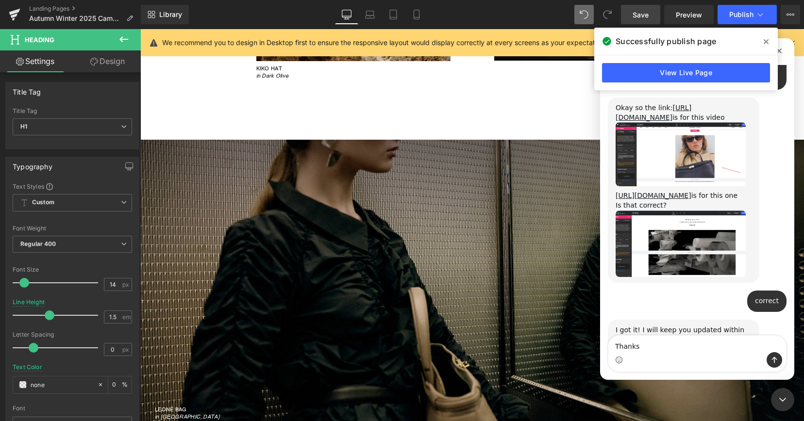
type textarea "Thanks!"
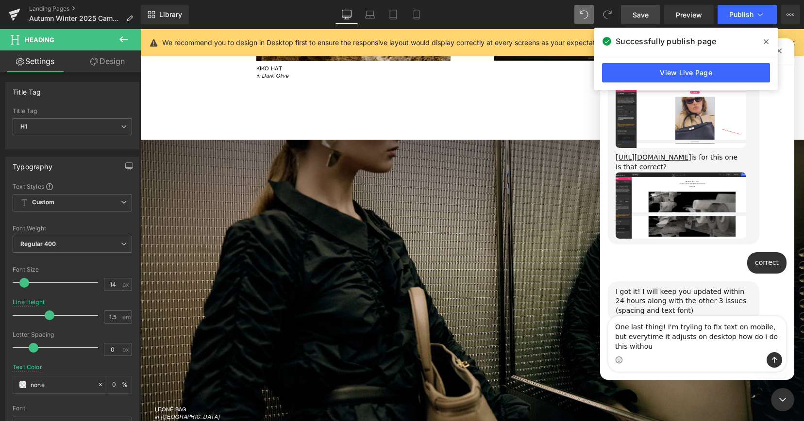
scroll to position [13643, 0]
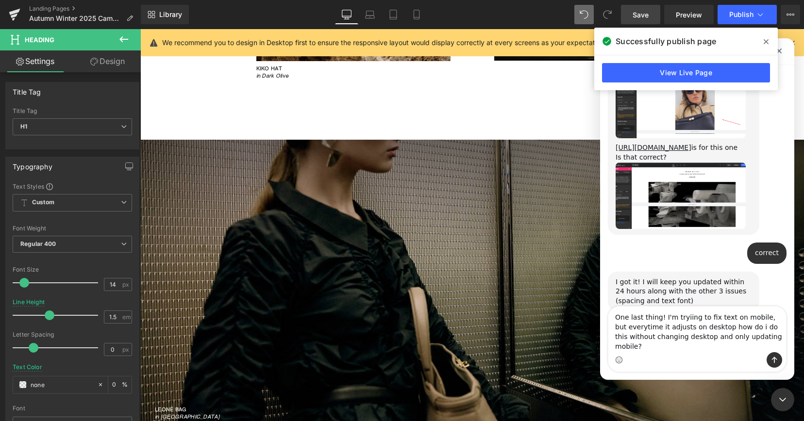
click at [684, 330] on textarea "One last thing! I'm tryiing to fix text on mobile, but everytime it adjusts on …" at bounding box center [697, 330] width 178 height 46
type textarea "One last thing! I'm trying to fix text on mobile, but everytime it adjusts on d…"
click at [772, 360] on icon "Send a message…" at bounding box center [774, 360] width 5 height 6
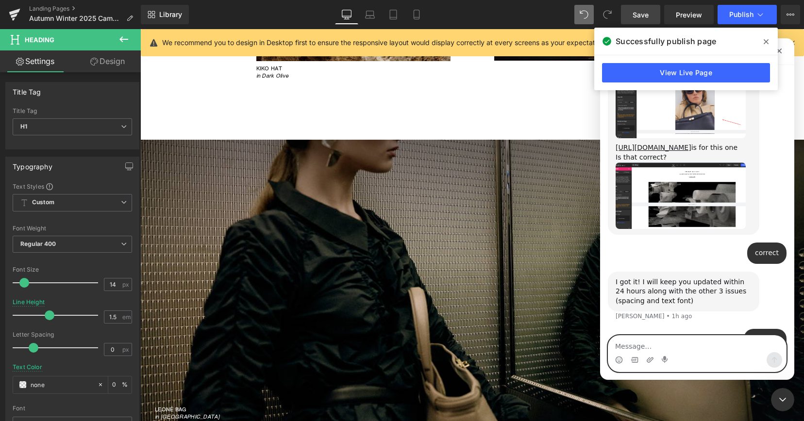
scroll to position [13675, 0]
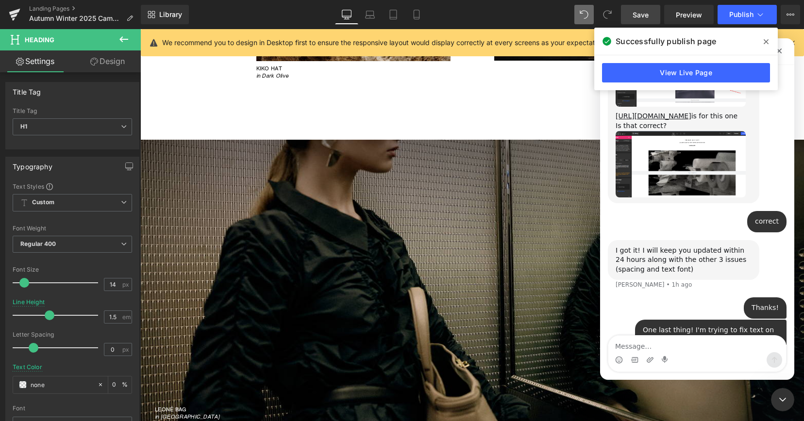
click at [768, 40] on icon at bounding box center [766, 41] width 5 height 5
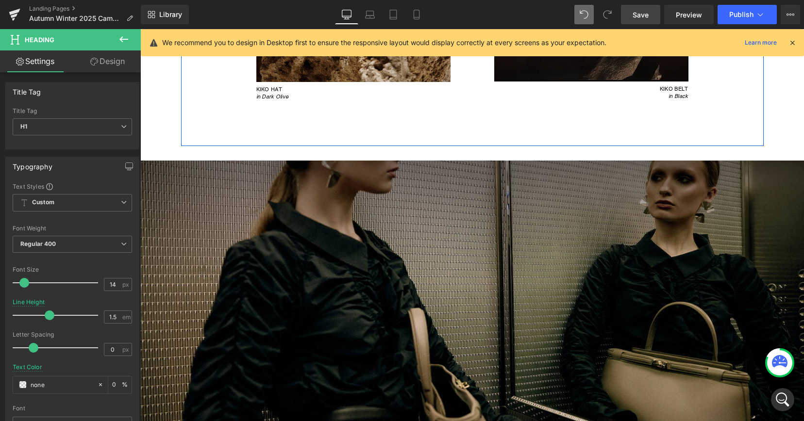
scroll to position [1391, 0]
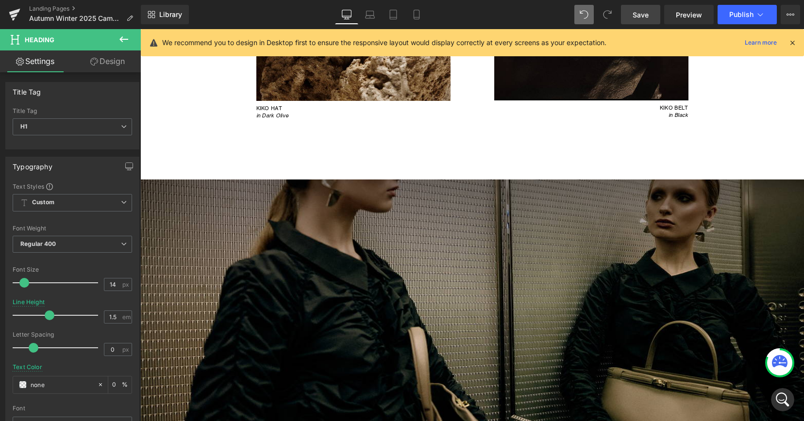
click at [791, 43] on icon at bounding box center [792, 42] width 9 height 9
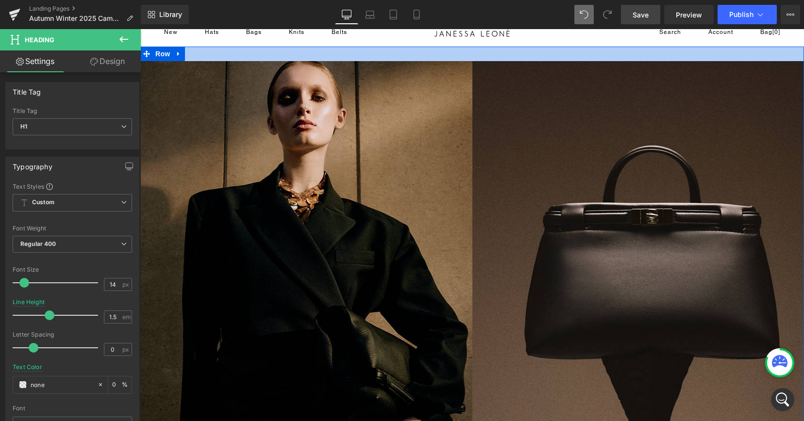
scroll to position [0, 0]
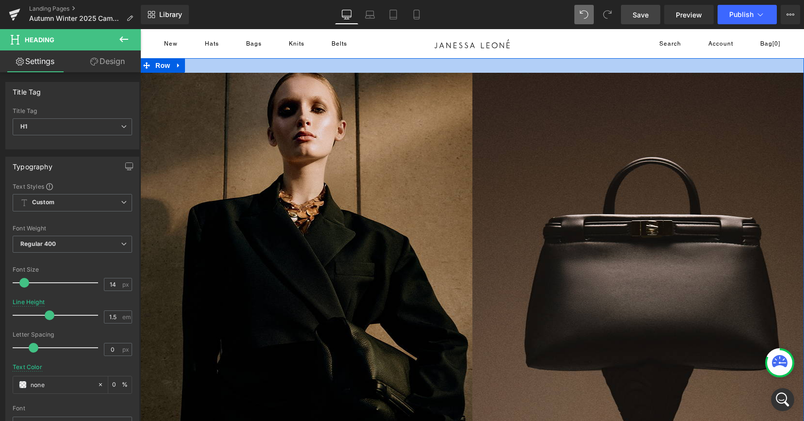
click at [442, 67] on div at bounding box center [472, 65] width 664 height 15
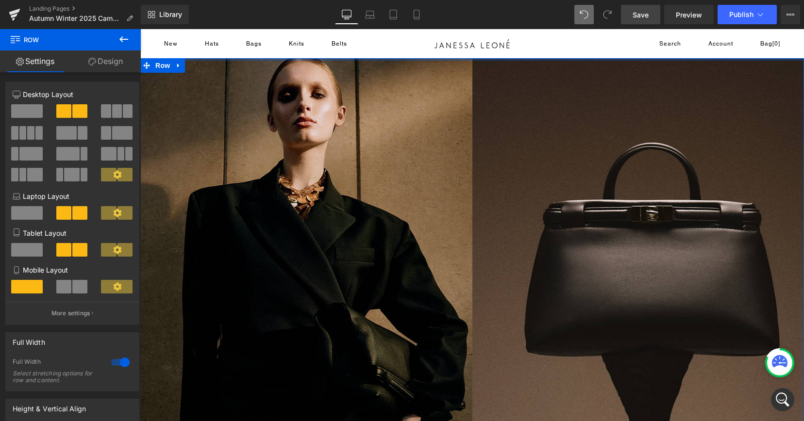
drag, startPoint x: 444, startPoint y: 72, endPoint x: 443, endPoint y: 57, distance: 15.1
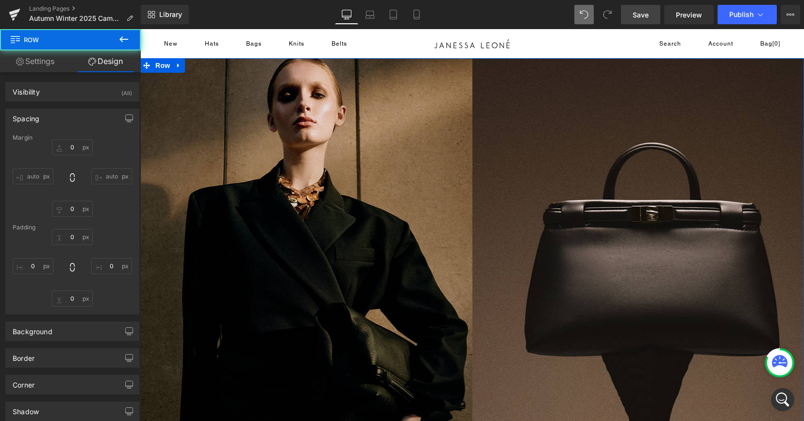
type input "0"
type input "10"
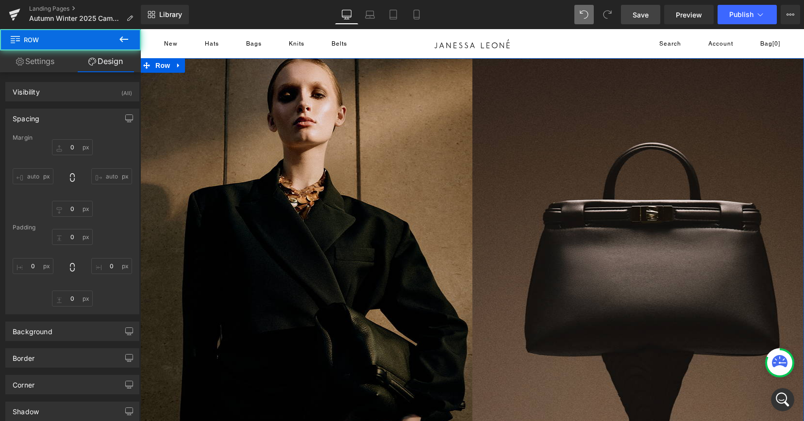
type input "0"
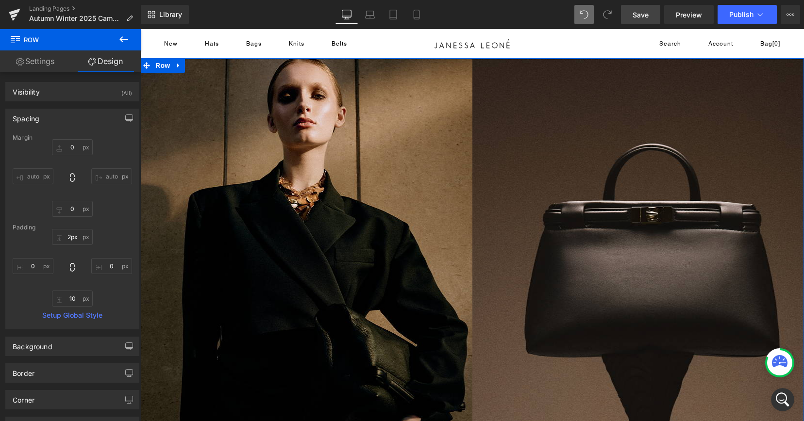
type input "1px"
click at [443, 59] on div "AUDEN BAG in Black Heading Hero Banner 475px LEONÉ BAG in Black Heading Hero Ba…" at bounding box center [472, 303] width 664 height 491
click at [648, 15] on span "Save" at bounding box center [641, 15] width 16 height 10
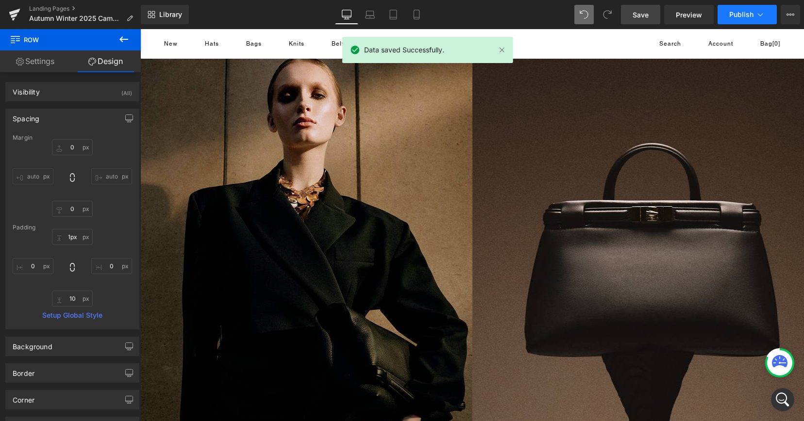
click at [740, 16] on span "Publish" at bounding box center [741, 15] width 24 height 8
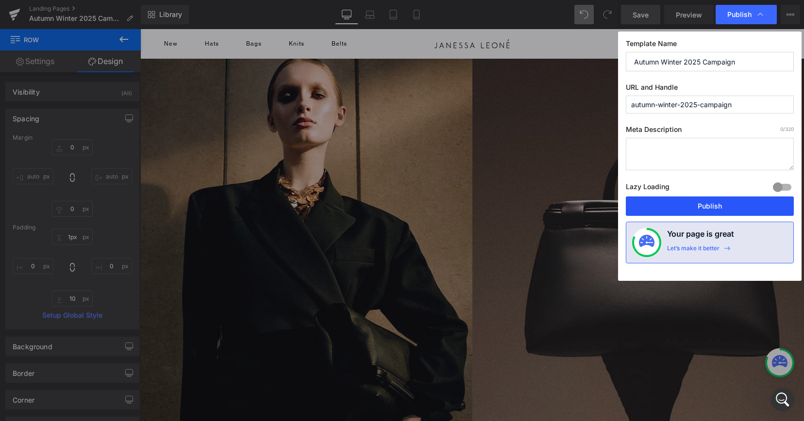
click at [701, 204] on button "Publish" at bounding box center [710, 206] width 168 height 19
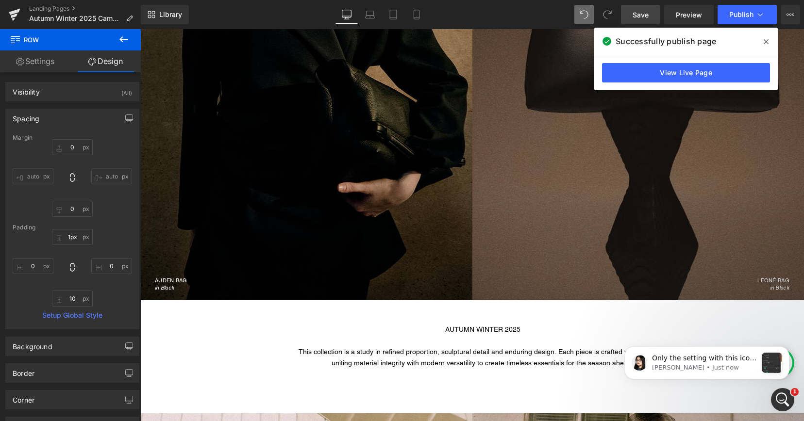
scroll to position [362, 0]
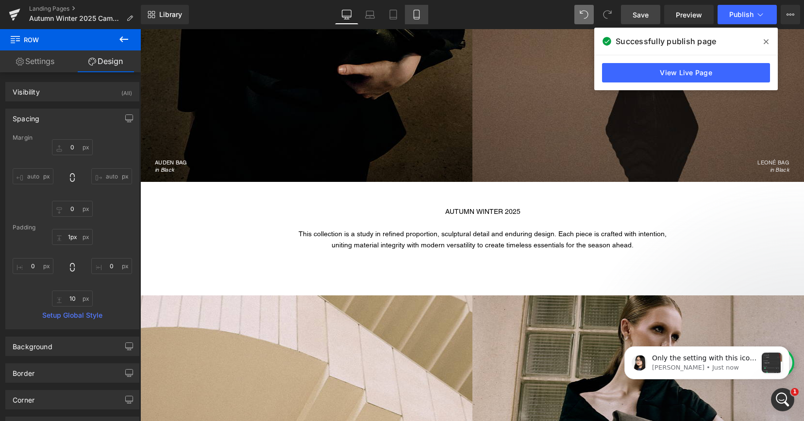
click at [416, 15] on icon at bounding box center [417, 15] width 10 height 10
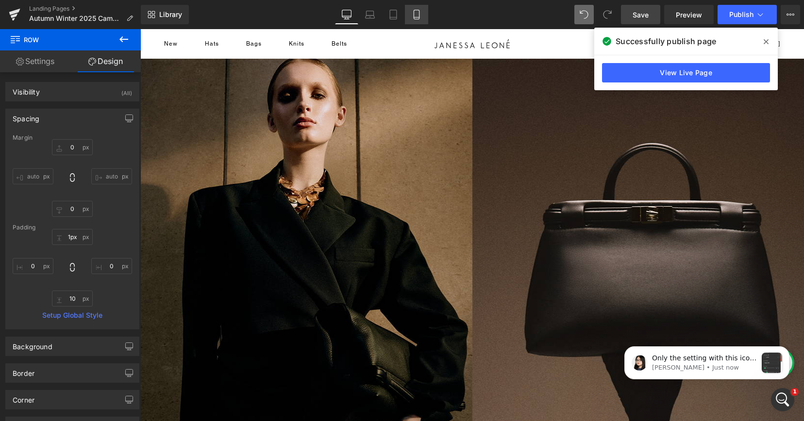
type input "0"
type input "1"
type input "0"
type input "10"
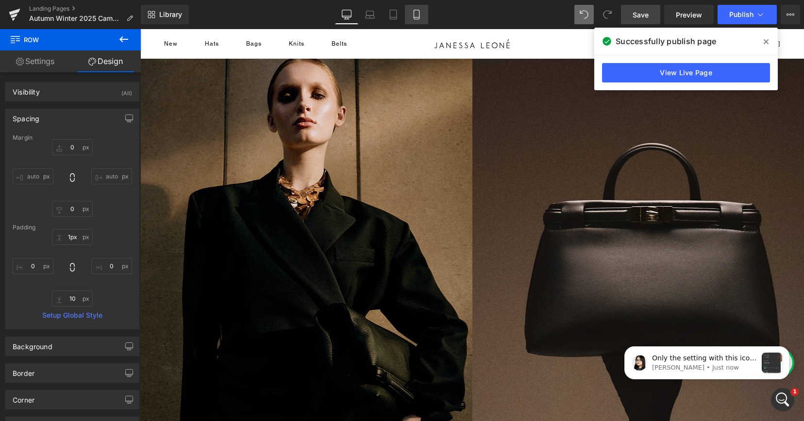
type input "0"
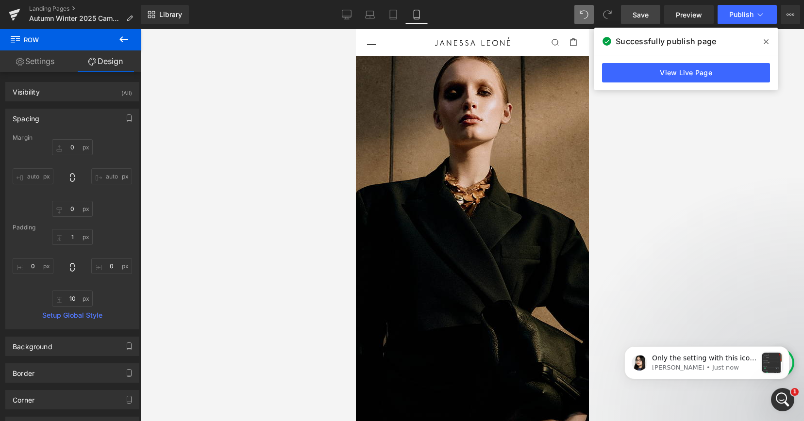
click at [766, 42] on icon at bounding box center [766, 41] width 5 height 5
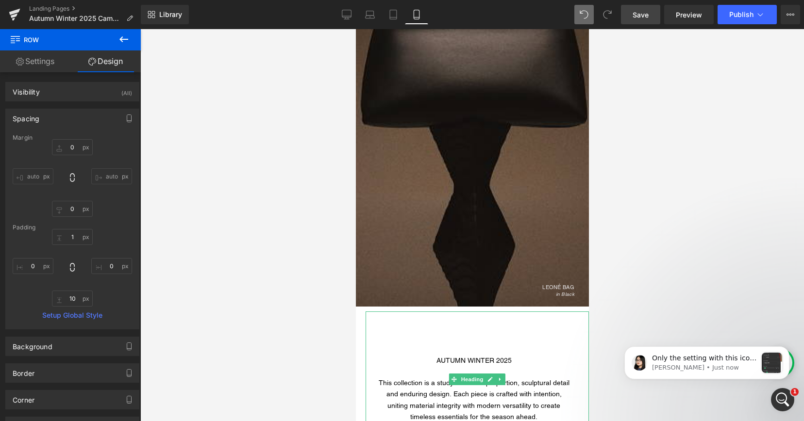
scroll to position [784, 0]
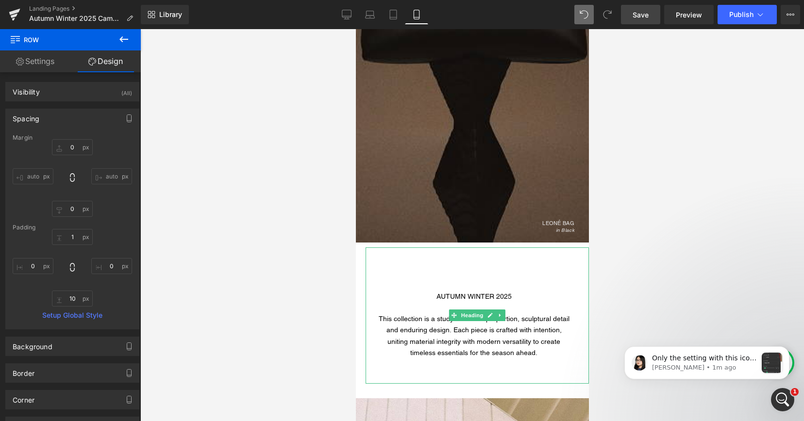
click at [509, 341] on span "uniting material integrity with modern versatility to create timeless essential…" at bounding box center [473, 347] width 173 height 19
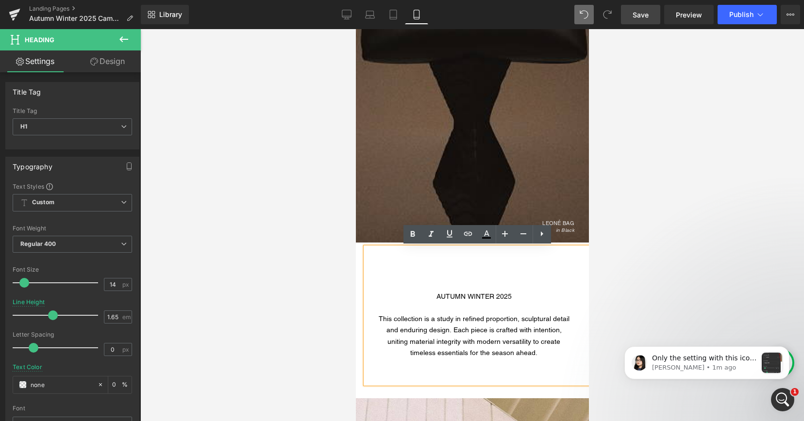
click at [387, 345] on div "uniting material integrity with modern versatility to create timeless essential…" at bounding box center [473, 347] width 194 height 22
click at [387, 330] on span "This collection is a study in refined proportion, sculptural detail and endurin…" at bounding box center [473, 324] width 191 height 19
click at [388, 343] on div "uniting material integrity with modern versatility to create timeless essential…" at bounding box center [473, 347] width 194 height 22
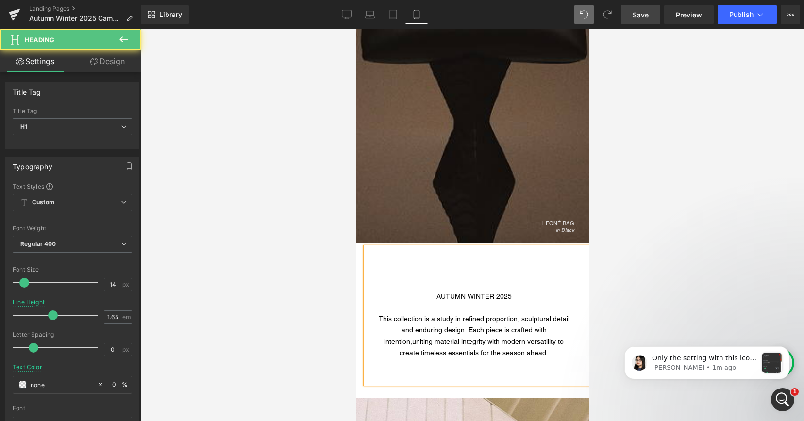
click at [420, 353] on div "This collection is a study in refined proportion, sculptural detail and endurin…" at bounding box center [473, 336] width 194 height 45
click at [648, 17] on span "Save" at bounding box center [641, 15] width 16 height 10
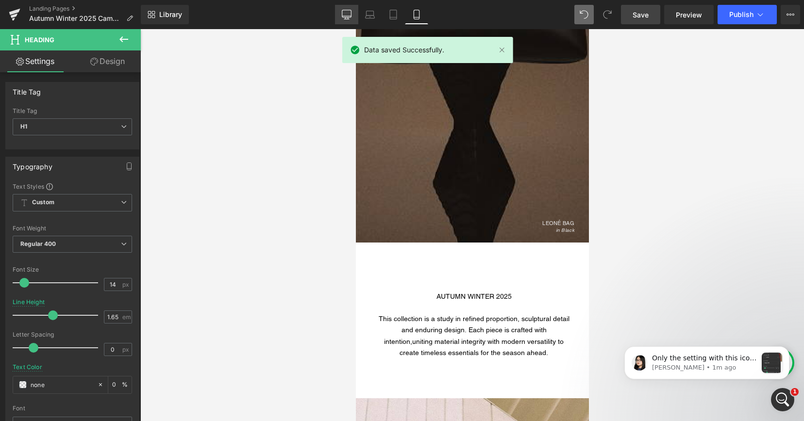
click at [340, 18] on link "Desktop" at bounding box center [346, 14] width 23 height 19
type input "1.2"
type input "0"
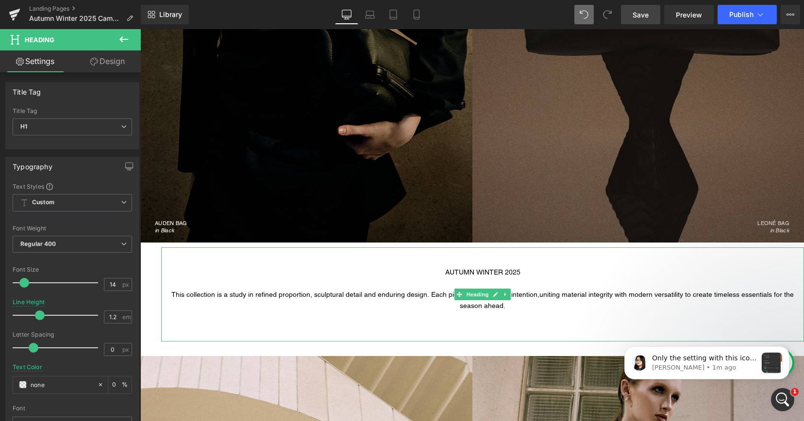
click at [434, 293] on span "This collection is a study in refined proportion, sculptural detail and endurin…" at bounding box center [355, 295] width 368 height 8
click at [358, 296] on span "This collection is a study in refined proportion, sculptural detail and endurin…" at bounding box center [355, 295] width 368 height 8
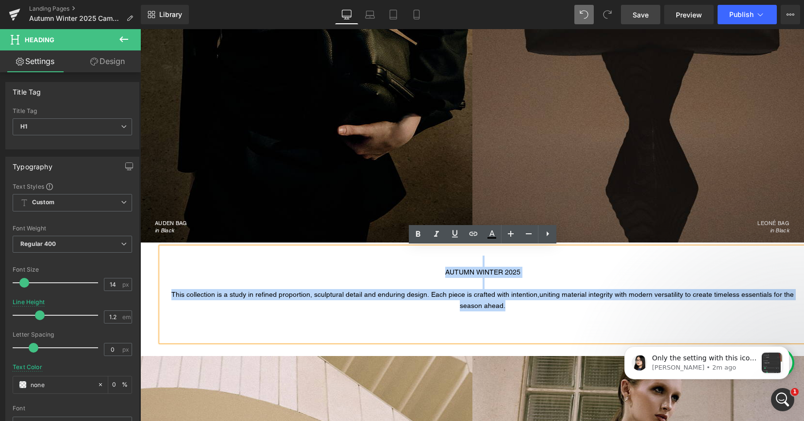
drag, startPoint x: 495, startPoint y: 309, endPoint x: 444, endPoint y: 265, distance: 67.5
click at [444, 265] on div "AUTUMN WINTER 2025 This collection is a study in refined proportion, sculptural…" at bounding box center [482, 295] width 643 height 94
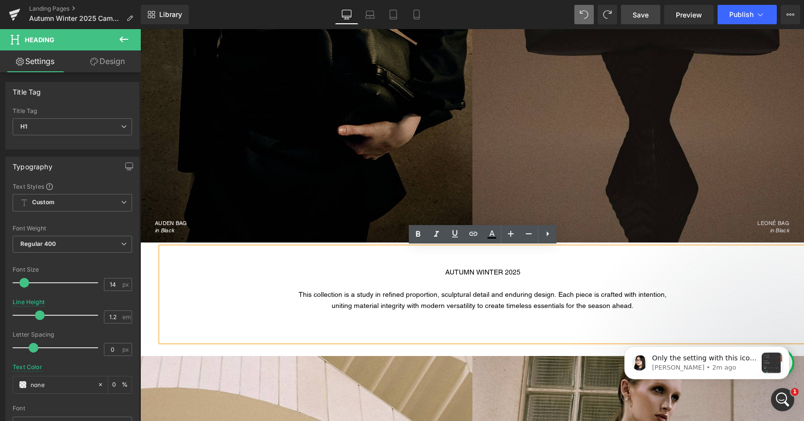
click at [630, 16] on link "Save" at bounding box center [640, 14] width 39 height 19
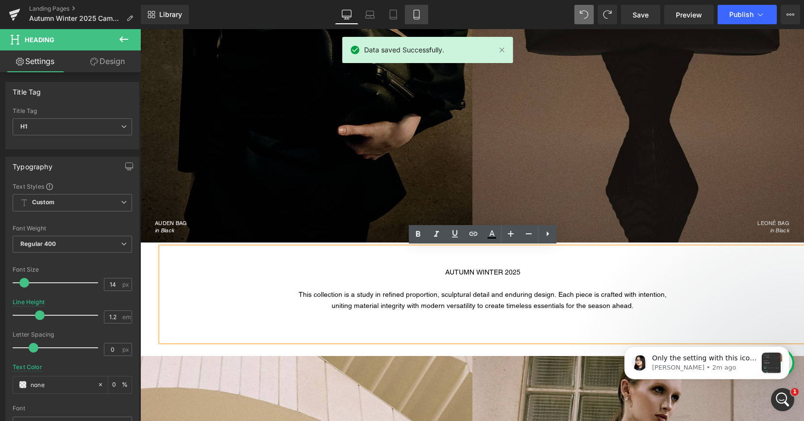
click at [419, 14] on icon at bounding box center [417, 15] width 10 height 10
type input "1.65"
type input "0"
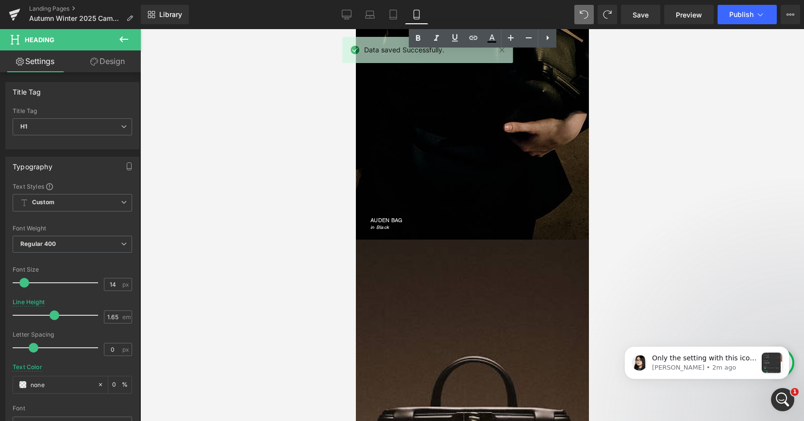
scroll to position [784, 0]
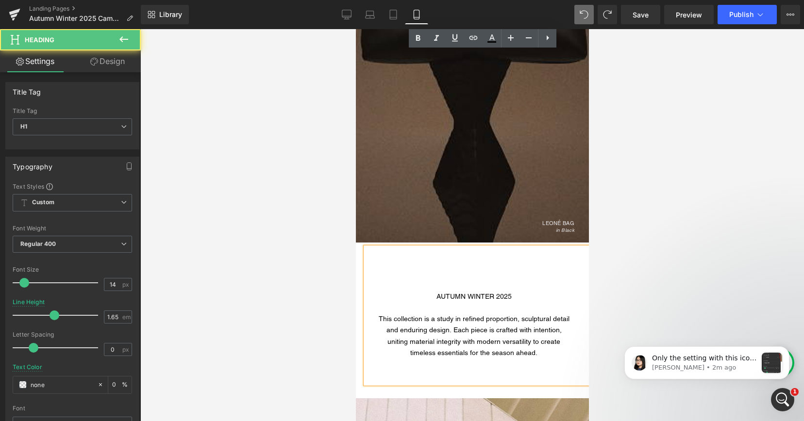
click at [373, 298] on div "AUTUMN WINTER 2025 This collection is a study in refined proportion, sculptural…" at bounding box center [476, 316] width 223 height 136
click at [365, 255] on div "AUTUMN WINTER 2025 This collection is a study in refined proportion, sculptural…" at bounding box center [476, 316] width 223 height 136
drag, startPoint x: 384, startPoint y: 272, endPoint x: 374, endPoint y: 273, distance: 9.7
click at [374, 273] on div "AUTUMN WINTER 2025 This collection is a study in refined proportion, sculptural…" at bounding box center [476, 316] width 223 height 136
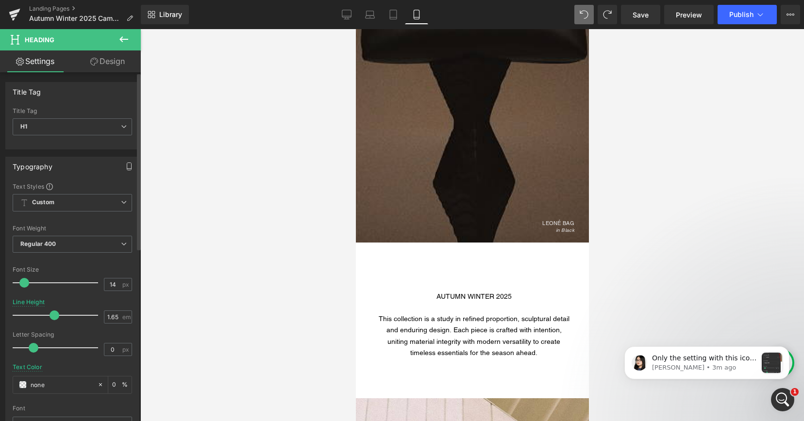
click at [127, 166] on icon "button" at bounding box center [129, 167] width 8 height 8
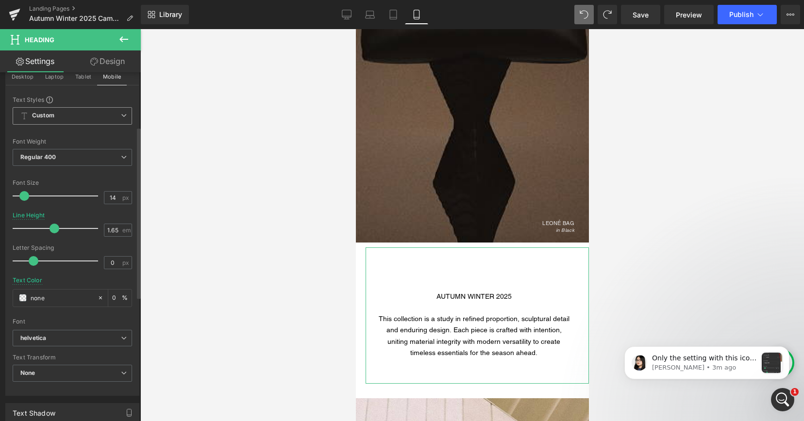
scroll to position [0, 0]
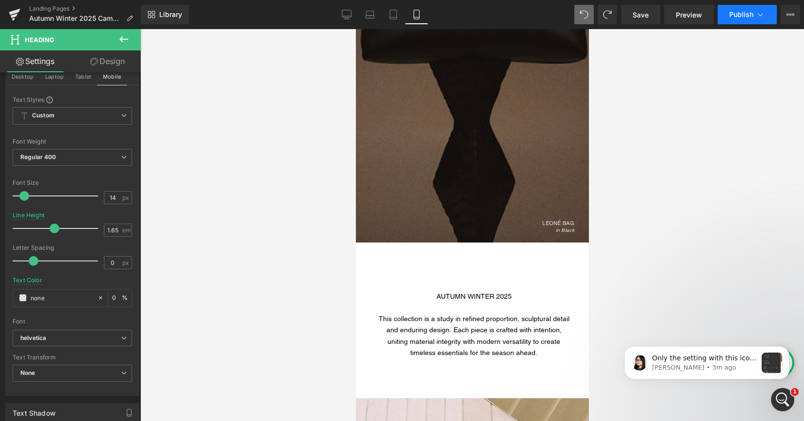
click at [726, 15] on button "Publish" at bounding box center [747, 14] width 59 height 19
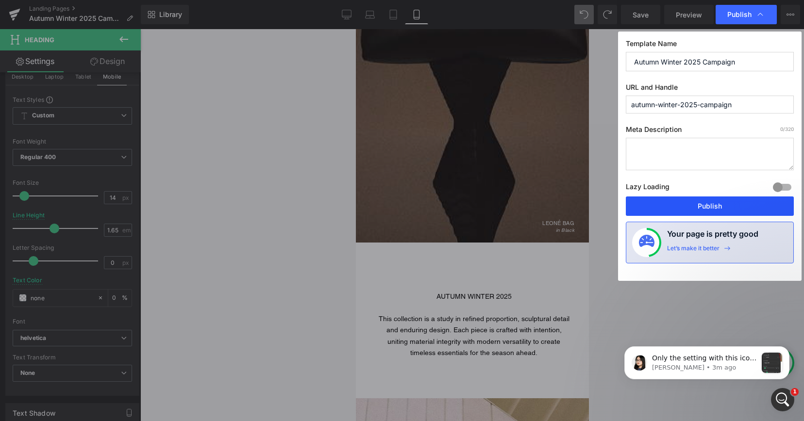
click at [659, 213] on button "Publish" at bounding box center [710, 206] width 168 height 19
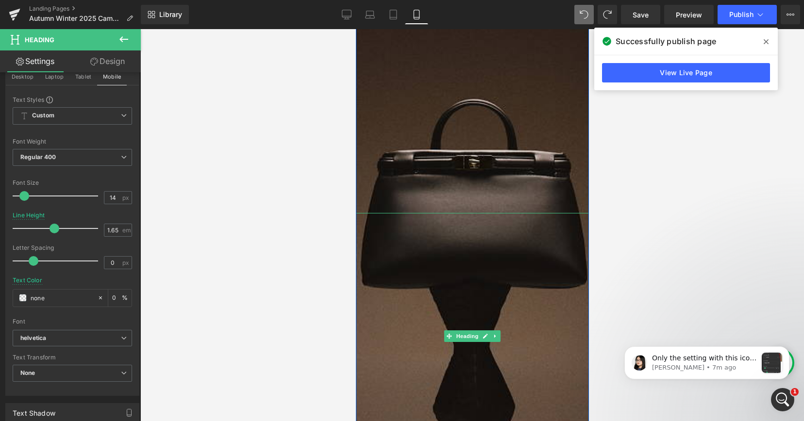
scroll to position [493, 0]
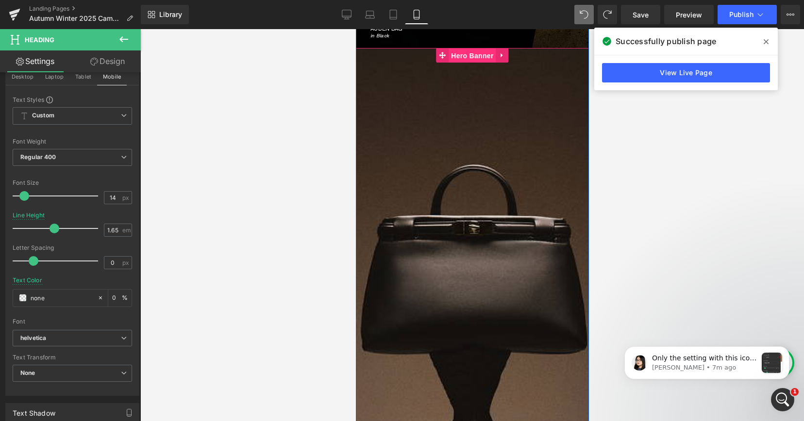
click at [463, 54] on span "Hero Banner" at bounding box center [471, 56] width 47 height 15
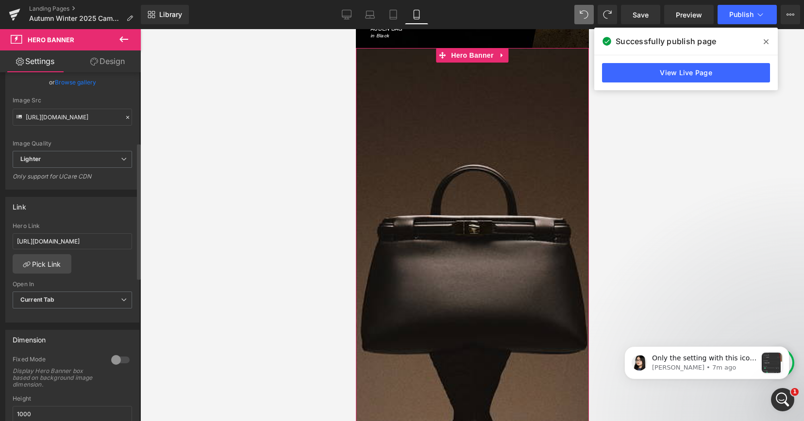
scroll to position [215, 0]
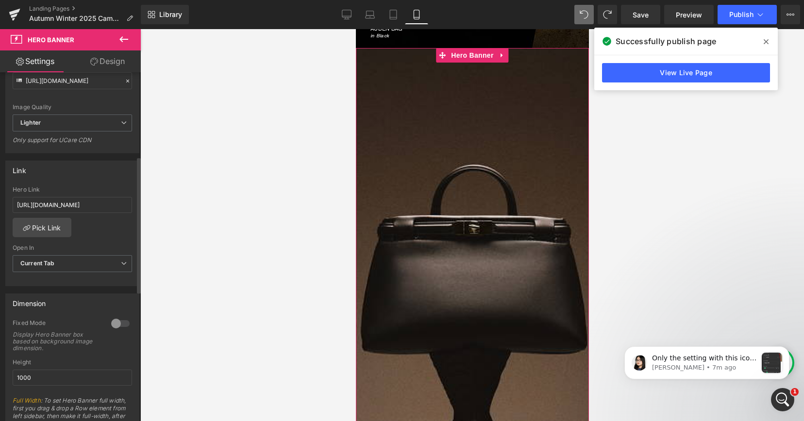
click at [112, 325] on div at bounding box center [120, 324] width 23 height 16
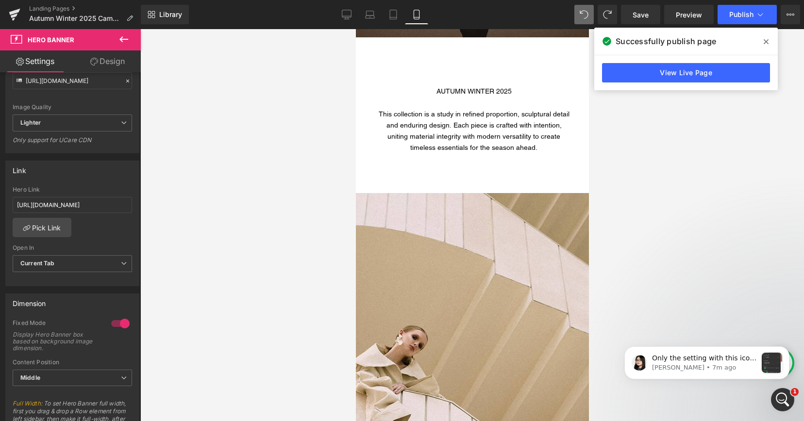
scroll to position [773, 0]
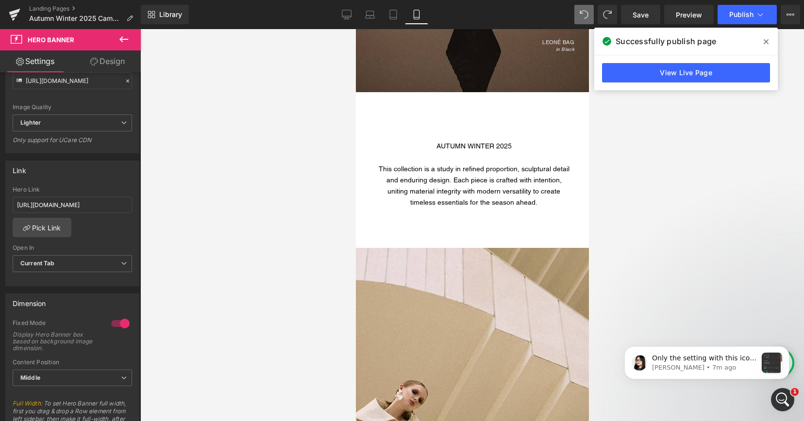
click at [459, 121] on h1 at bounding box center [473, 123] width 194 height 11
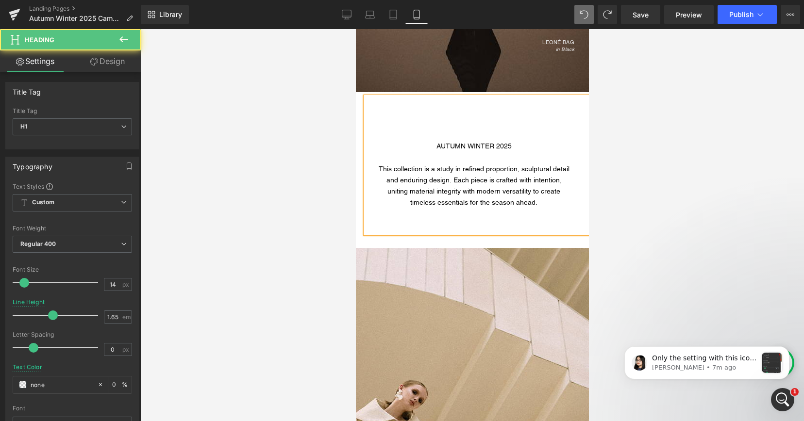
click at [471, 135] on div at bounding box center [473, 135] width 194 height 11
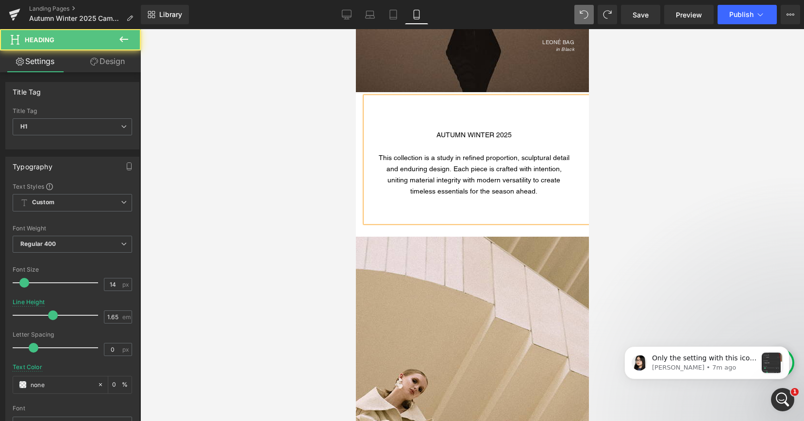
click at [428, 138] on div "AUTUMN WINTER 2025" at bounding box center [473, 135] width 194 height 11
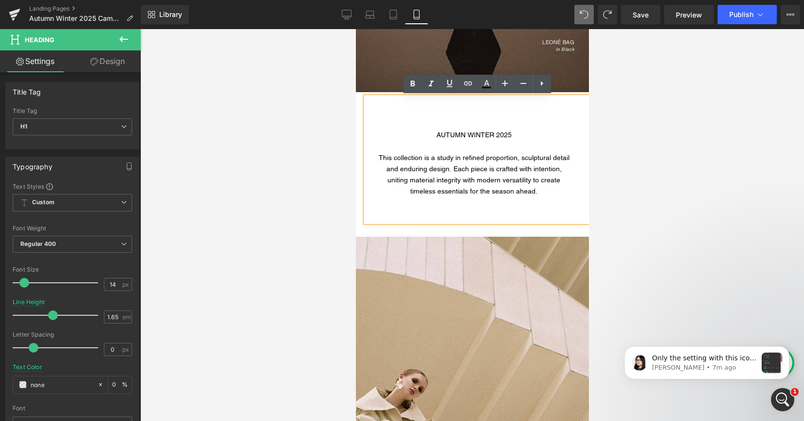
click at [456, 120] on h1 at bounding box center [473, 123] width 194 height 11
click at [433, 136] on div "AUTUMN WINTER 2025" at bounding box center [473, 135] width 194 height 11
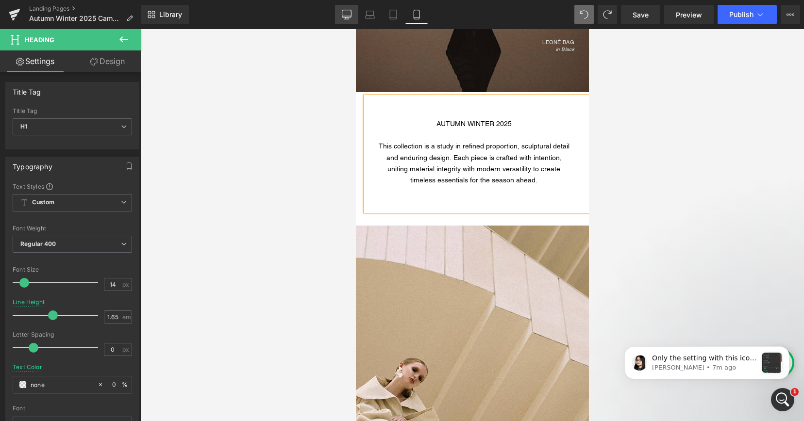
click at [351, 13] on icon at bounding box center [346, 13] width 9 height 7
type input "1.2"
type input "0"
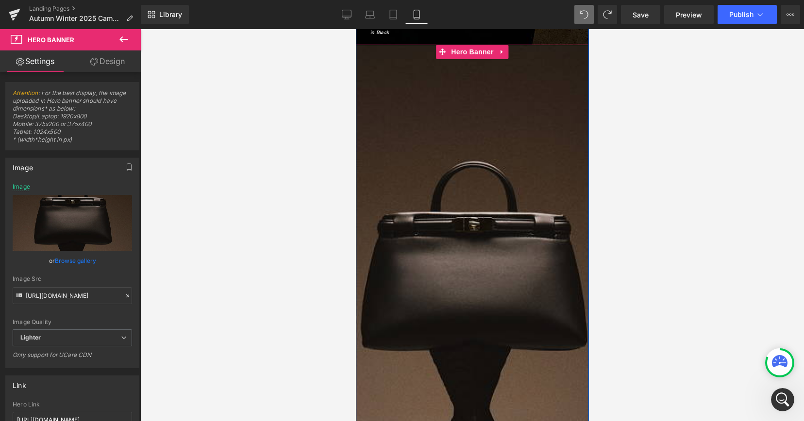
scroll to position [313, 0]
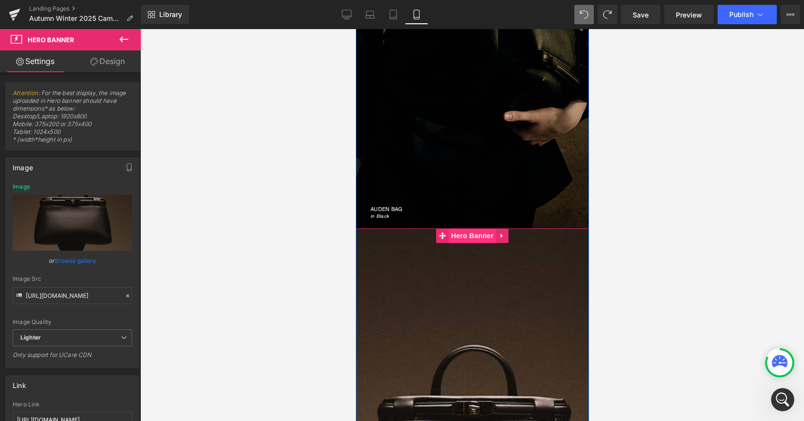
click at [474, 237] on span "Hero Banner" at bounding box center [471, 236] width 47 height 15
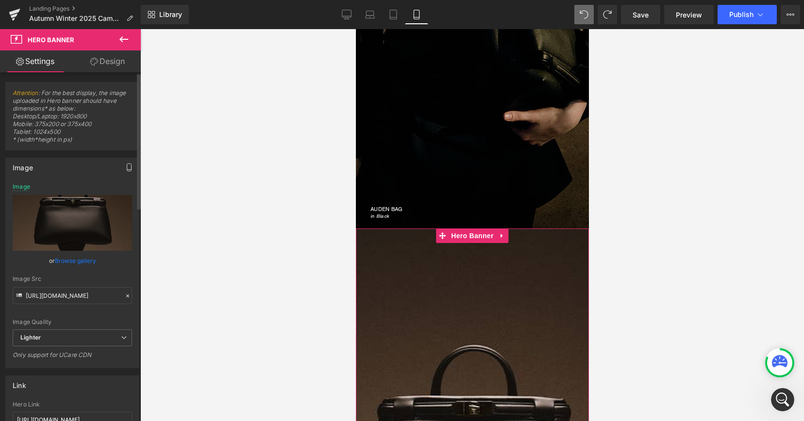
click at [125, 169] on icon "button" at bounding box center [129, 168] width 8 height 8
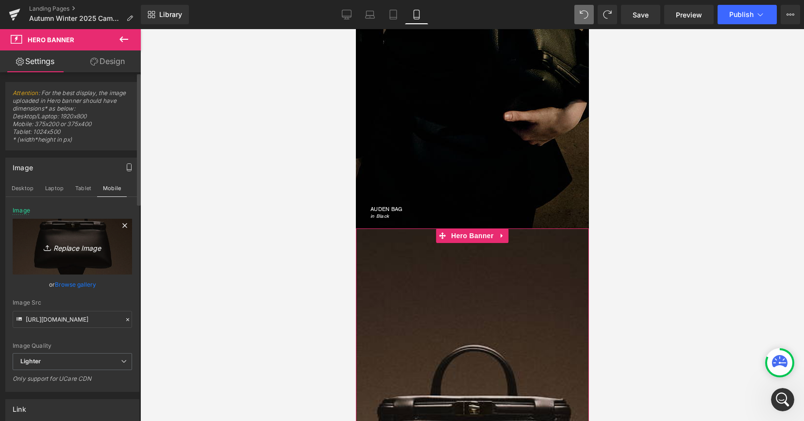
click at [84, 247] on icon "Replace Image" at bounding box center [73, 247] width 78 height 12
type input "C:\fakepath\AW25_leone_ mobile web 6.png"
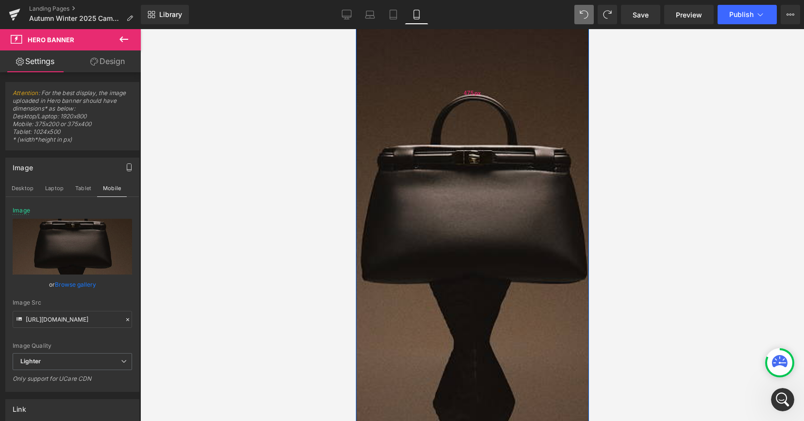
scroll to position [558, 0]
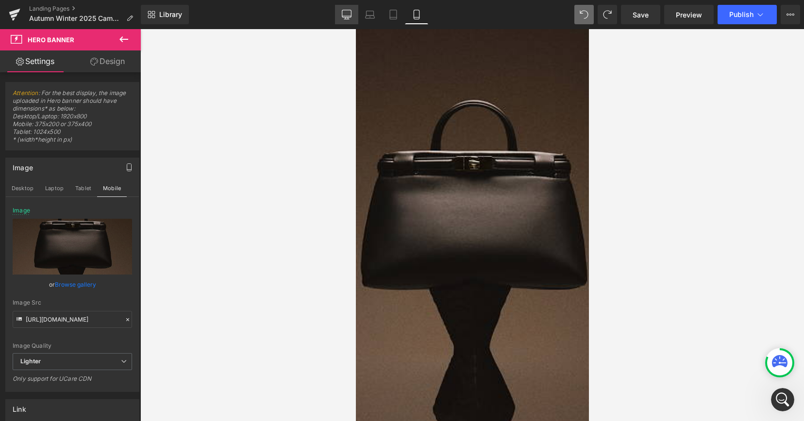
click at [346, 17] on icon at bounding box center [346, 13] width 9 height 7
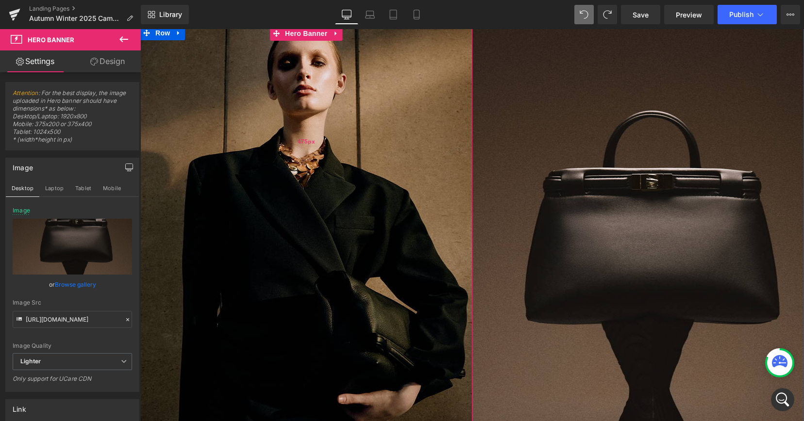
scroll to position [0, 0]
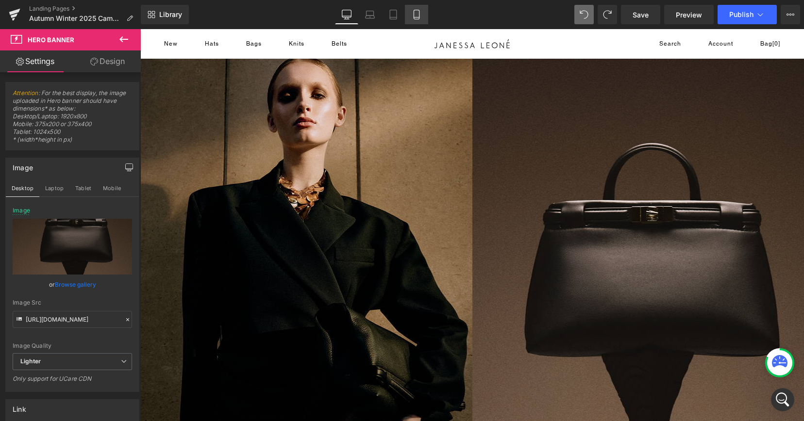
click at [416, 16] on icon at bounding box center [417, 15] width 10 height 10
type input "https://ucarecdn.com/07b12e7e-491e-477d-b79f-4568a1af5566/-/format/auto/-/previ…"
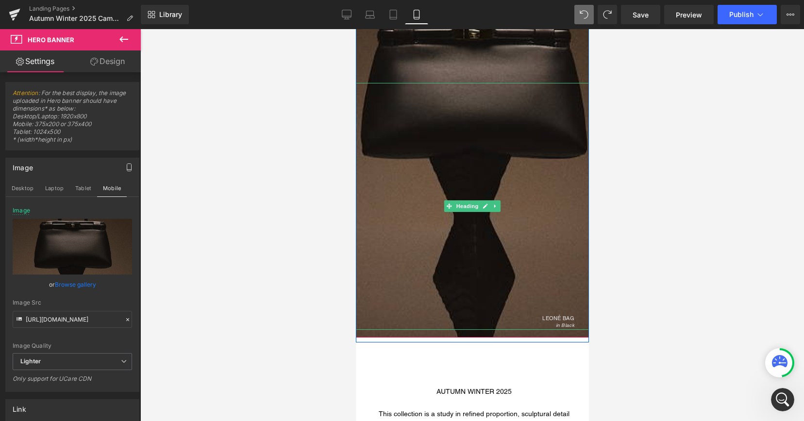
scroll to position [713, 0]
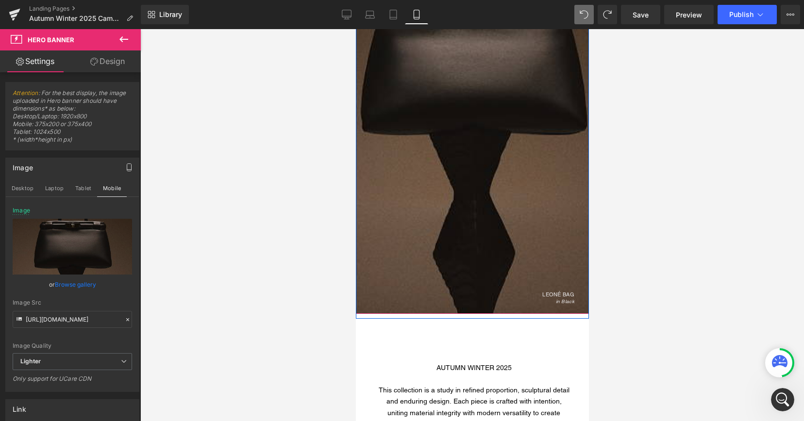
click at [382, 76] on div "LEONÉ BAG in Black" at bounding box center [471, 182] width 233 height 247
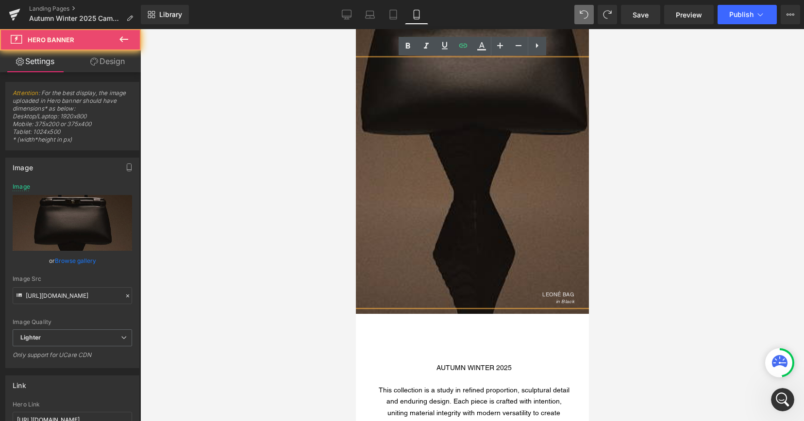
click at [373, 47] on div at bounding box center [471, 72] width 233 height 486
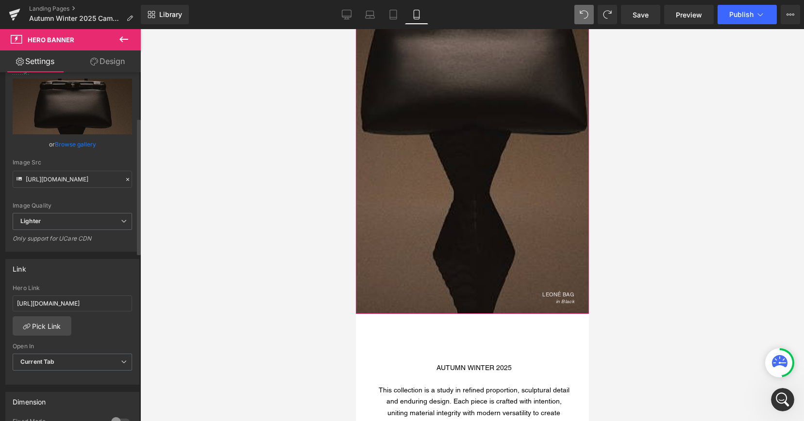
scroll to position [244, 0]
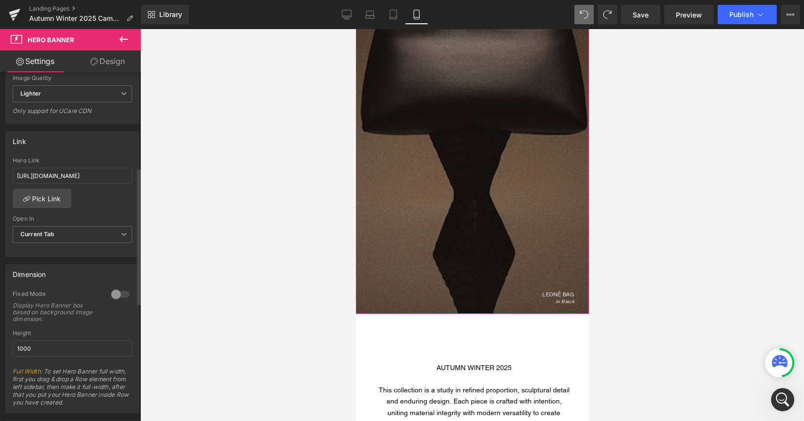
click at [110, 294] on div at bounding box center [120, 295] width 23 height 16
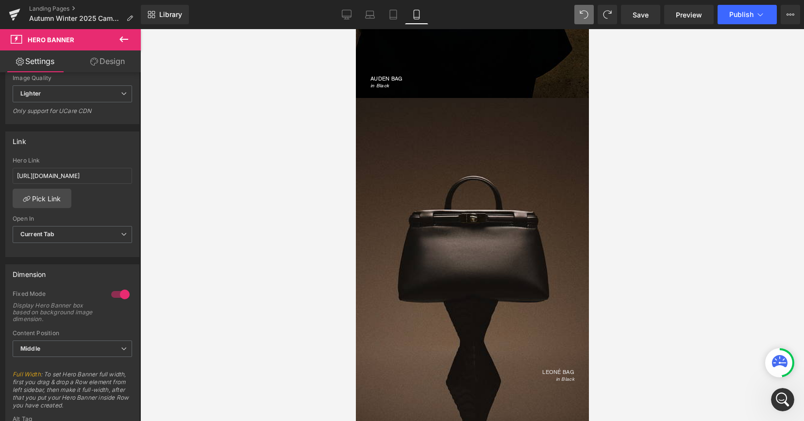
scroll to position [405, 0]
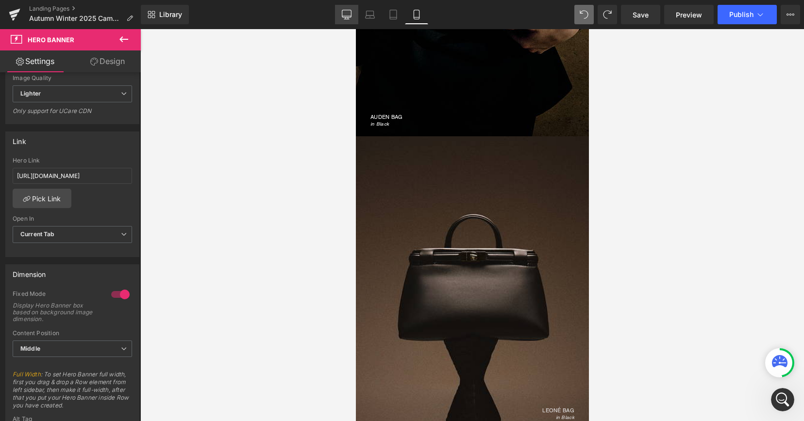
click at [346, 15] on icon at bounding box center [347, 15] width 10 height 10
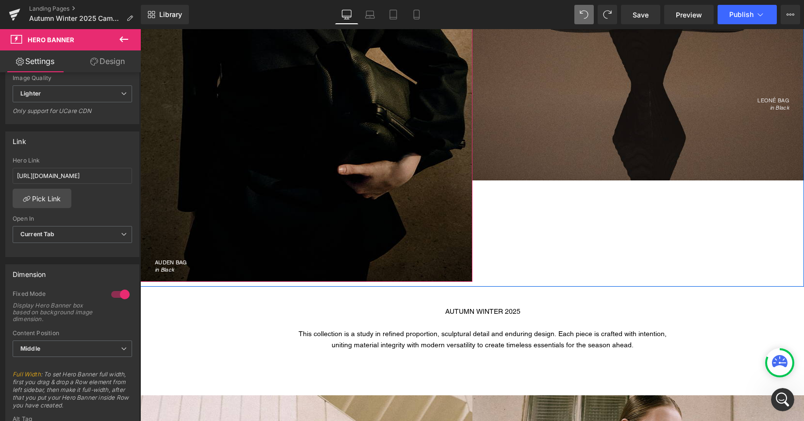
scroll to position [195, 0]
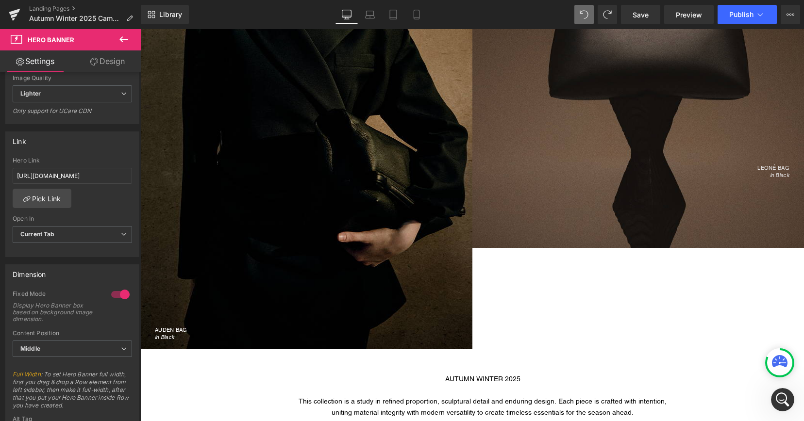
type input "https://ucarecdn.com/07b12e7e-491e-477d-b79f-4568a1af5566/-/format/auto/-/previ…"
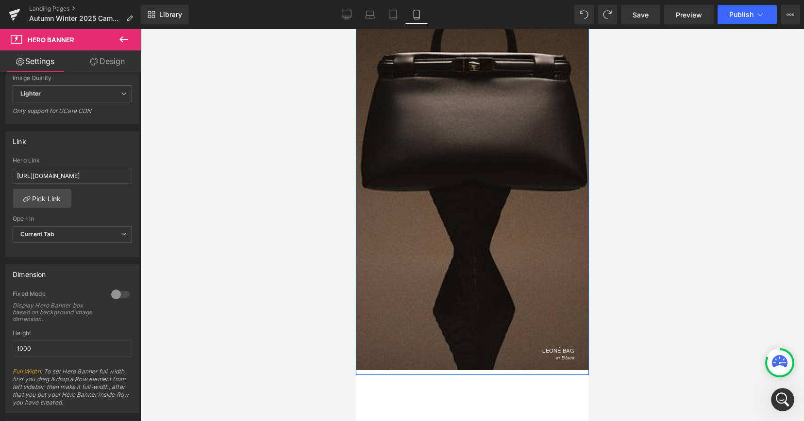
scroll to position [714, 0]
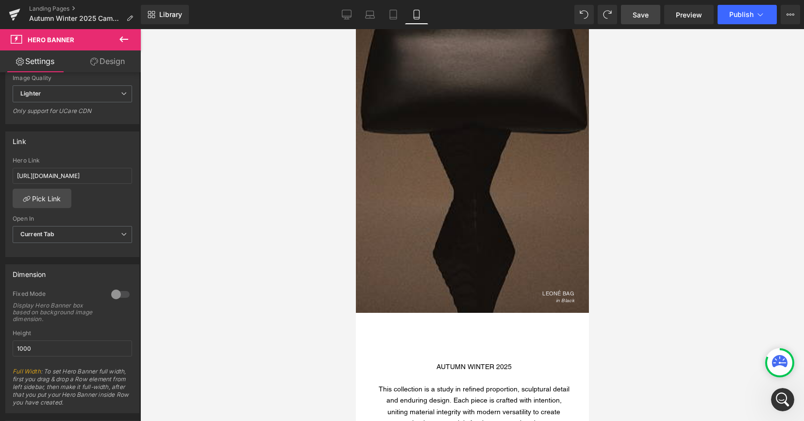
click at [638, 19] on span "Save" at bounding box center [641, 15] width 16 height 10
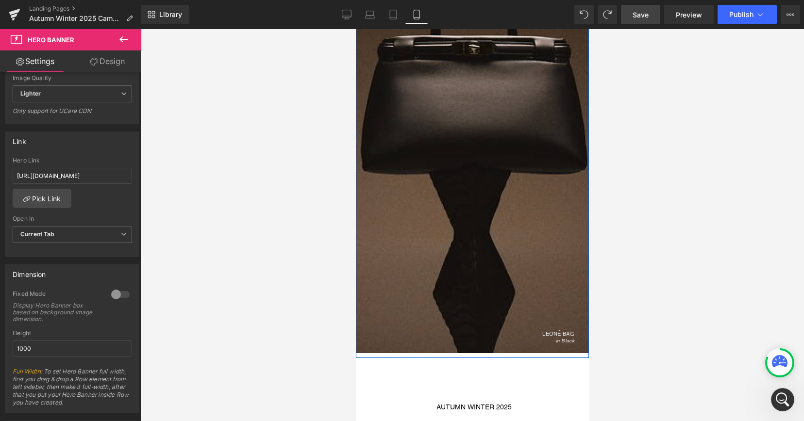
scroll to position [721, 0]
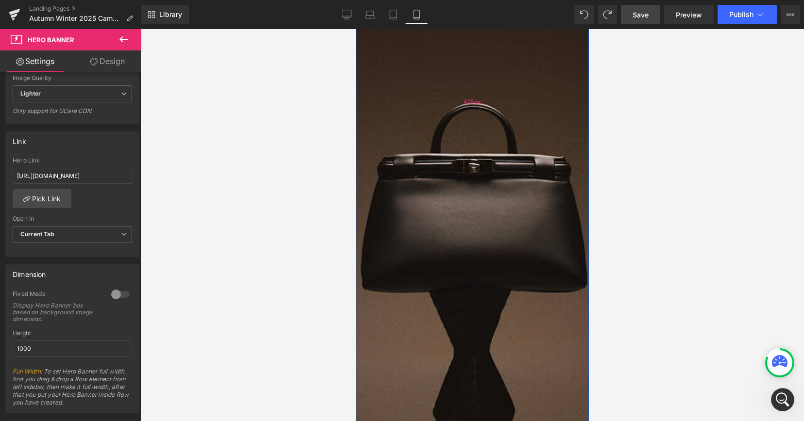
click at [469, 76] on div "475px" at bounding box center [471, 101] width 233 height 231
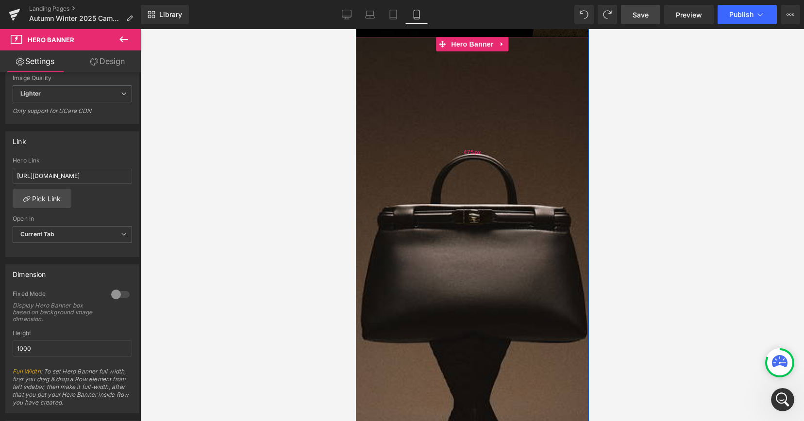
scroll to position [488, 0]
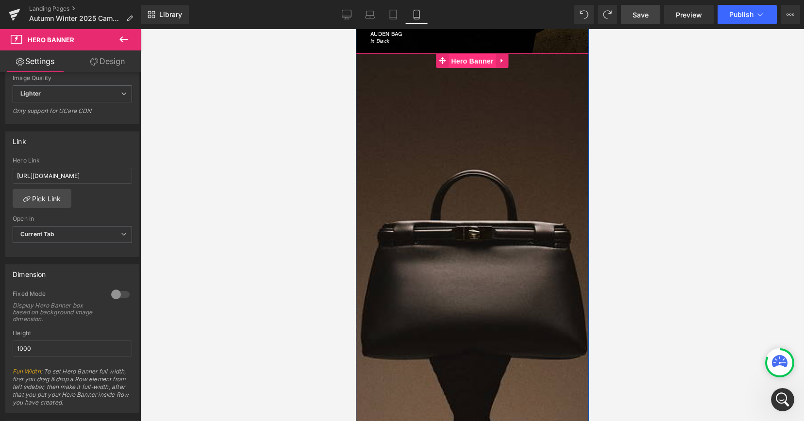
click at [466, 65] on span "Hero Banner" at bounding box center [471, 61] width 47 height 15
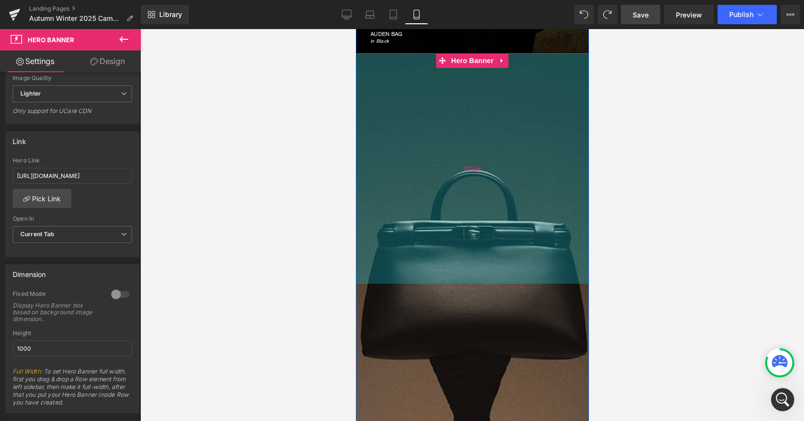
click at [485, 92] on div "475px" at bounding box center [471, 168] width 233 height 231
click at [445, 268] on div "475px" at bounding box center [471, 168] width 233 height 231
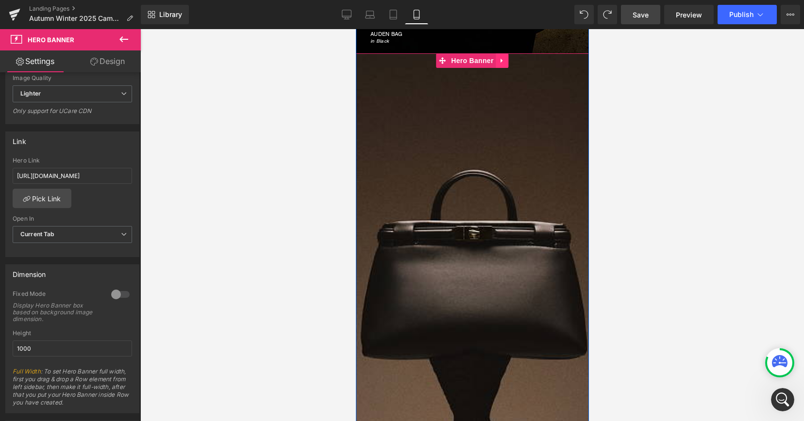
click at [504, 60] on icon at bounding box center [502, 60] width 7 height 7
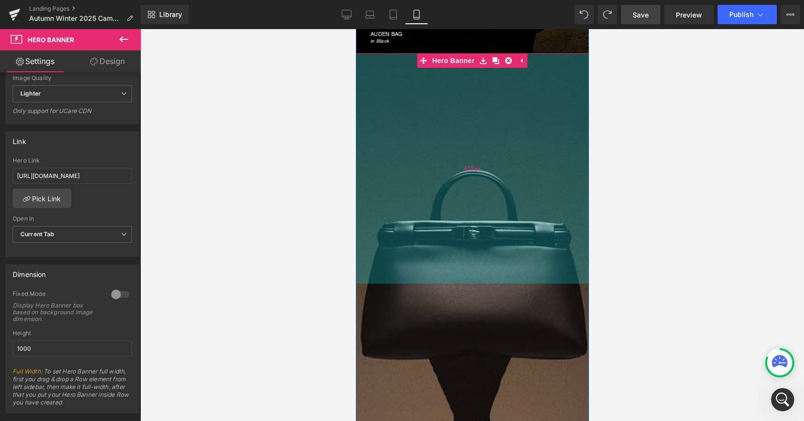
click at [471, 161] on div "475px" at bounding box center [471, 168] width 233 height 231
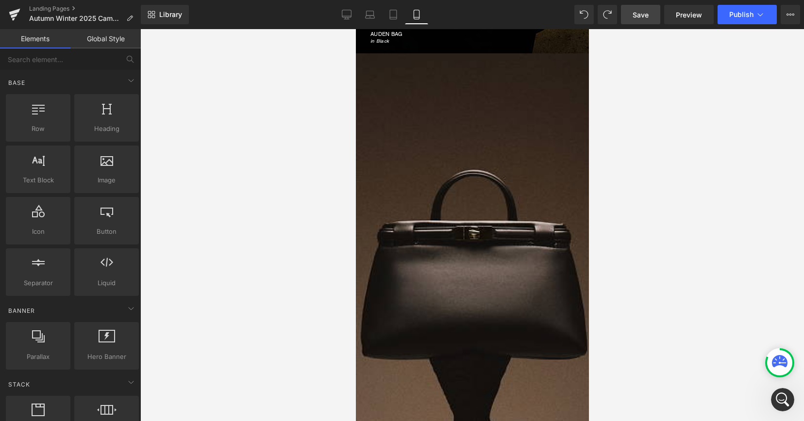
click at [279, 252] on div at bounding box center [472, 225] width 664 height 392
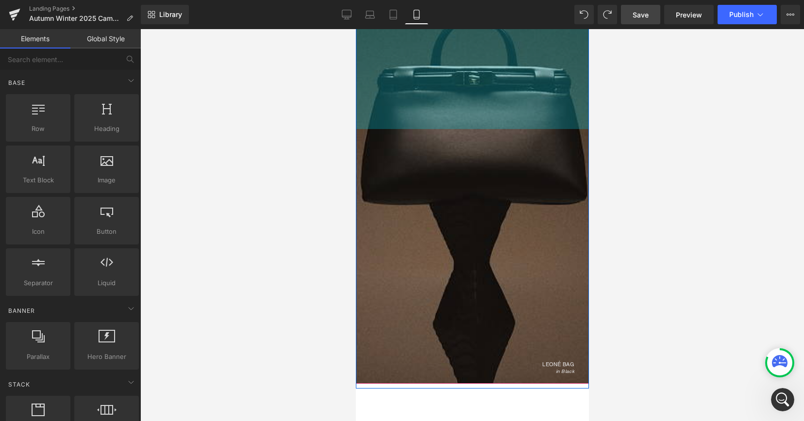
scroll to position [706, 0]
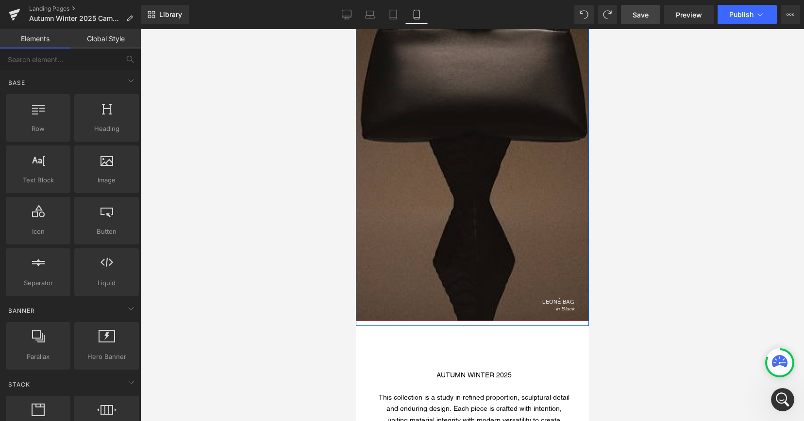
click at [403, 164] on div "LEONÉ BAG in Black" at bounding box center [471, 190] width 233 height 247
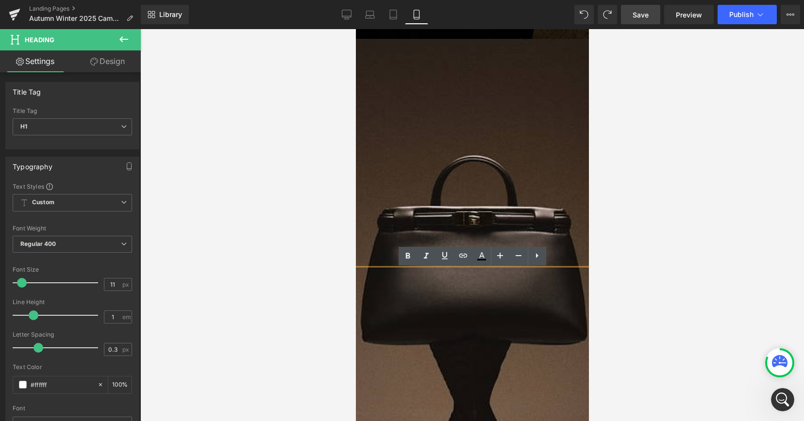
scroll to position [481, 0]
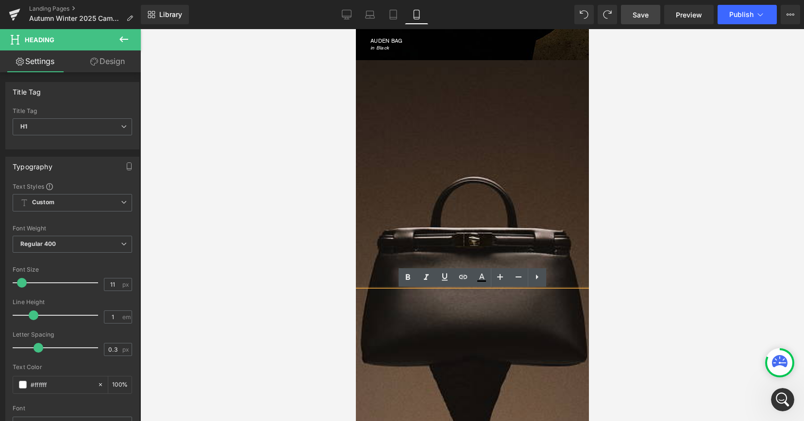
click at [404, 139] on div at bounding box center [471, 303] width 233 height 486
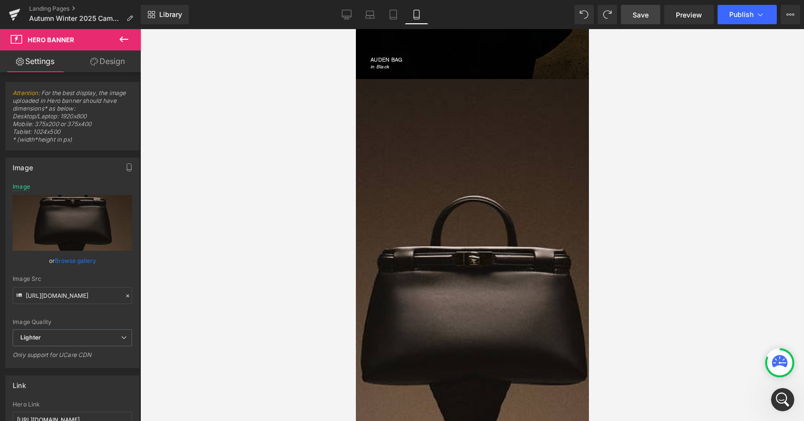
scroll to position [462, 0]
click at [460, 98] on div "LEONÉ BAG in Black Heading Hero Banner 475px" at bounding box center [471, 323] width 233 height 486
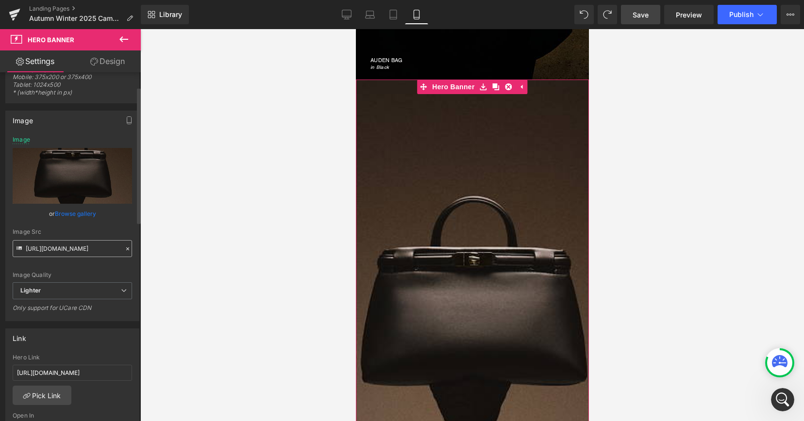
scroll to position [29, 0]
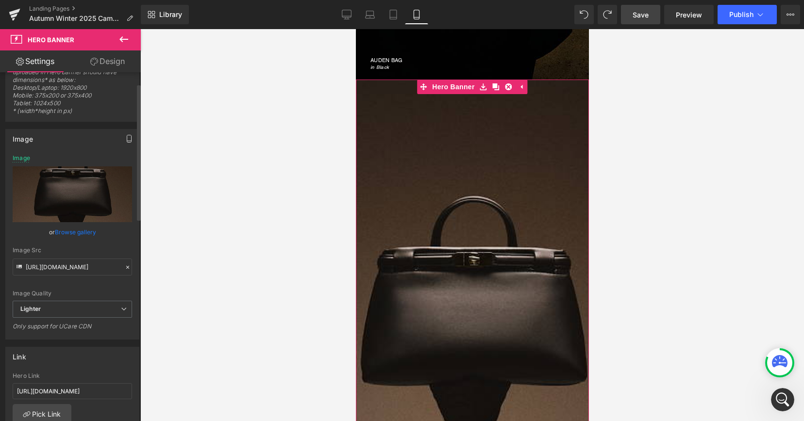
click at [127, 141] on icon "button" at bounding box center [129, 141] width 4 height 0
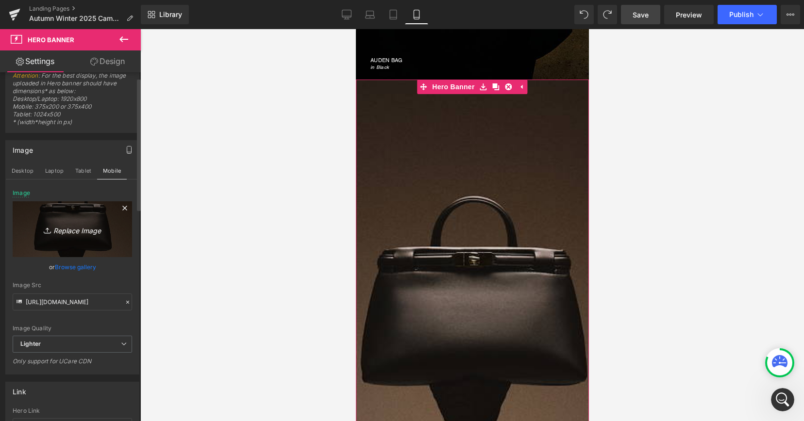
scroll to position [20, 0]
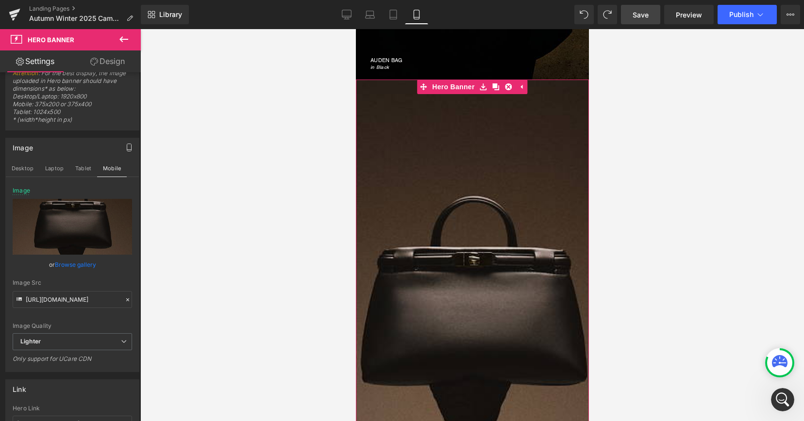
click at [116, 62] on link "Design" at bounding box center [107, 61] width 70 height 22
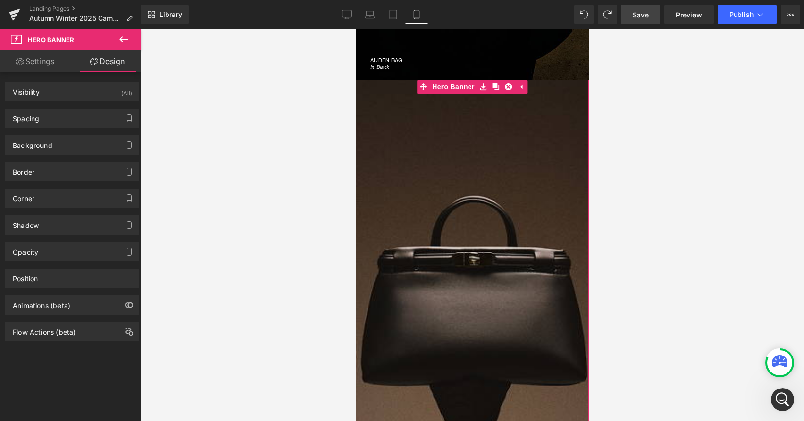
click at [45, 66] on link "Settings" at bounding box center [35, 61] width 70 height 22
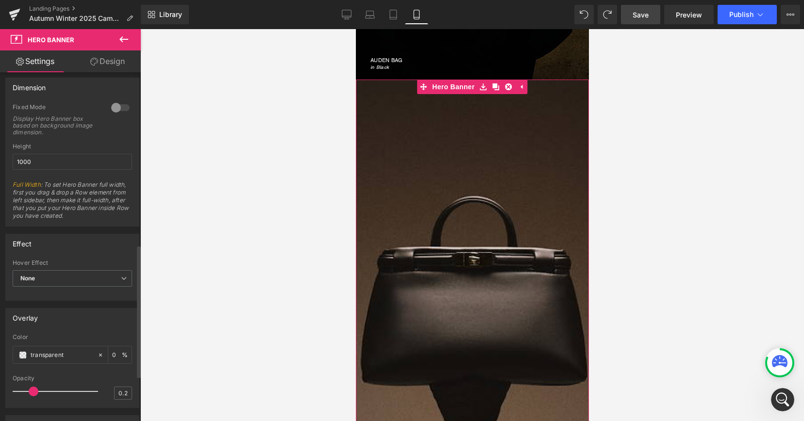
scroll to position [452, 0]
drag, startPoint x: 69, startPoint y: 166, endPoint x: 12, endPoint y: 164, distance: 56.8
click at [13, 164] on input "1000" at bounding box center [72, 165] width 119 height 16
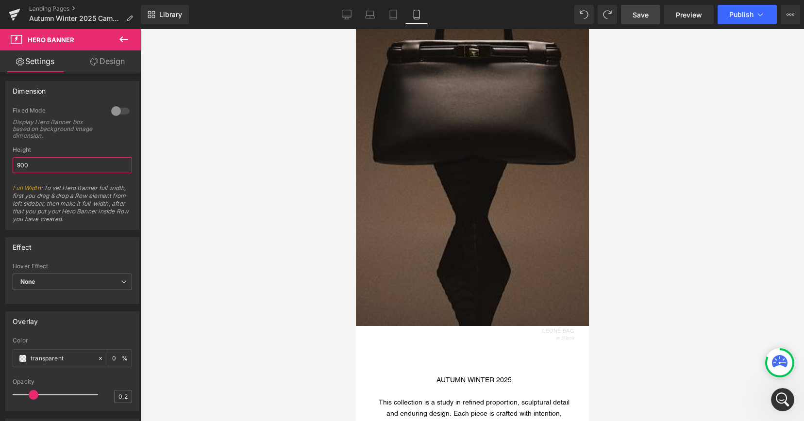
scroll to position [646, 0]
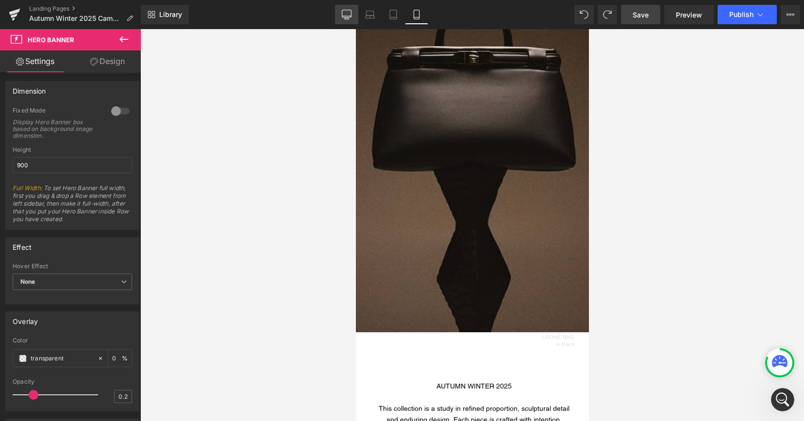
click at [347, 12] on icon at bounding box center [347, 15] width 10 height 10
type input "1000"
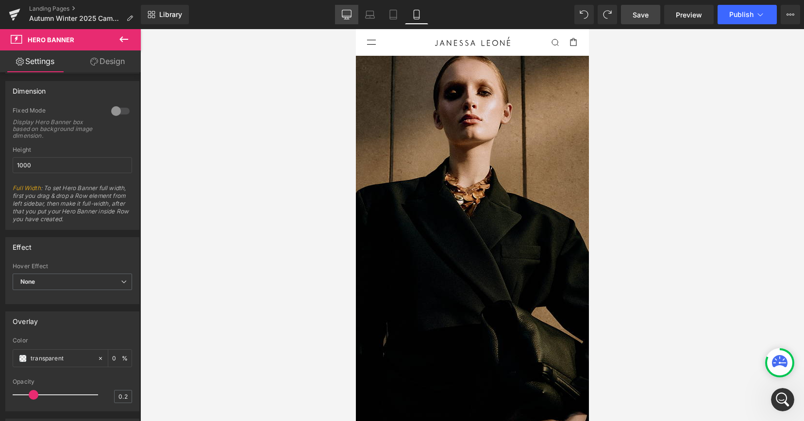
type input "https://ucarecdn.com/99cedc47-4fa2-404b-9007-2e66853ce47e/-/format/auto/-/previ…"
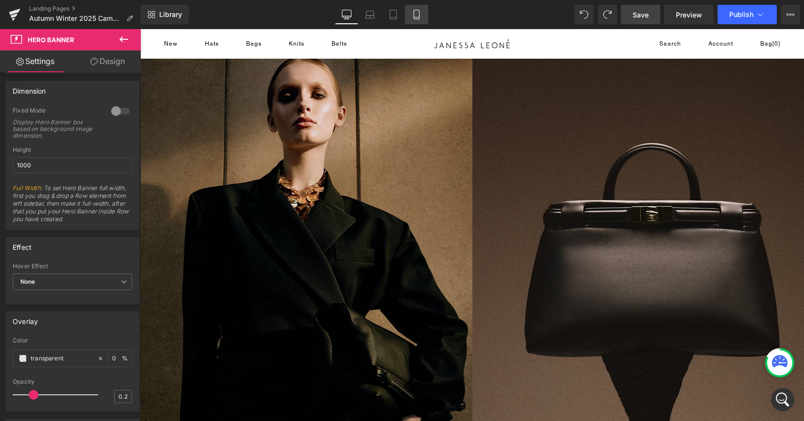
click at [421, 16] on icon at bounding box center [417, 15] width 10 height 10
type input "900"
type input "https://ucarecdn.com/07b12e7e-491e-477d-b79f-4568a1af5566/-/format/auto/-/previ…"
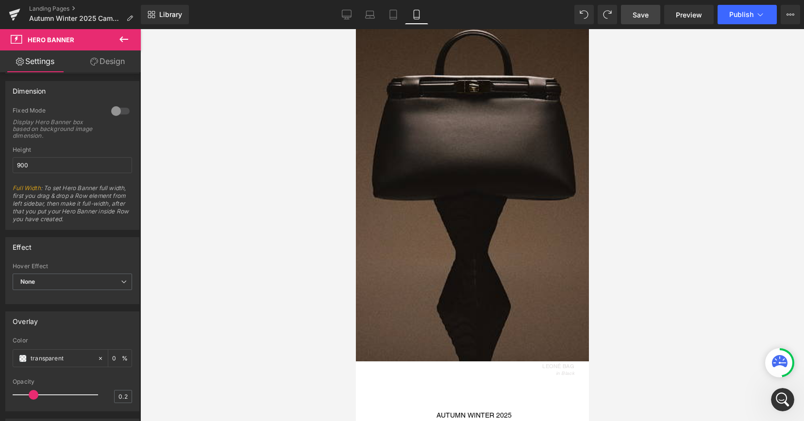
scroll to position [616, 0]
click at [438, 180] on div "LEONÉ BAG in Black" at bounding box center [471, 255] width 233 height 247
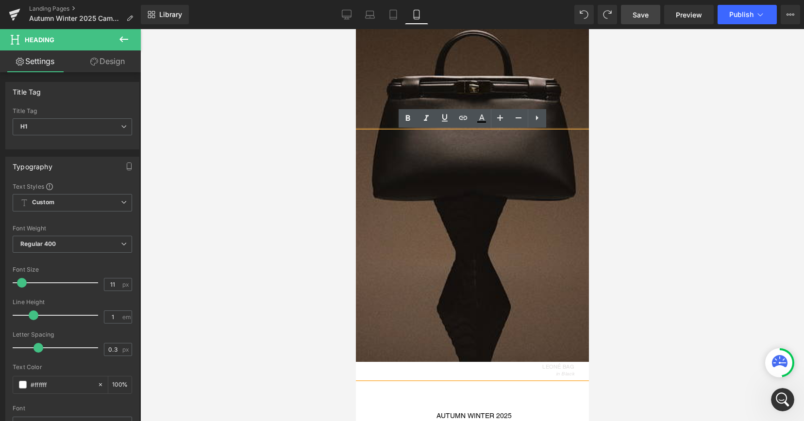
click at [406, 85] on div at bounding box center [471, 143] width 233 height 437
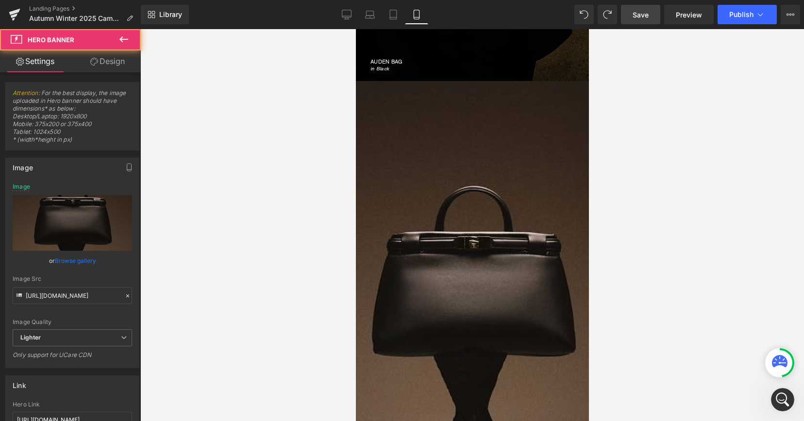
scroll to position [436, 0]
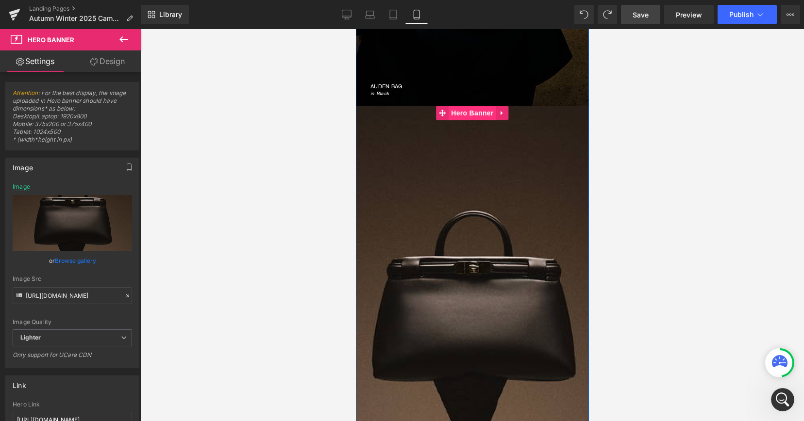
click at [462, 116] on span "Hero Banner" at bounding box center [471, 113] width 47 height 15
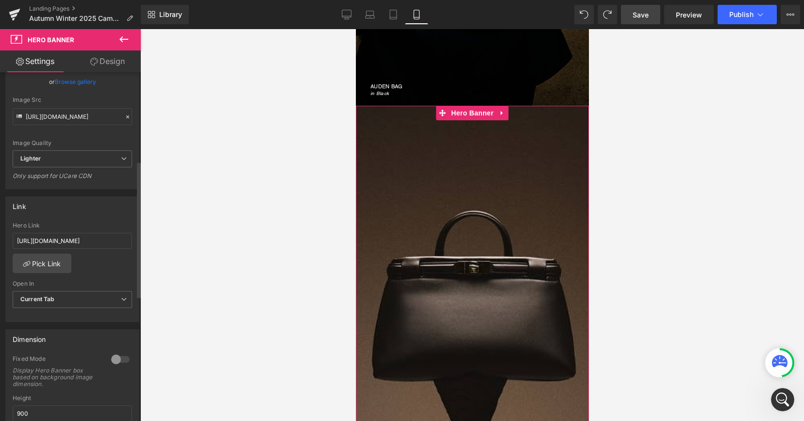
scroll to position [227, 0]
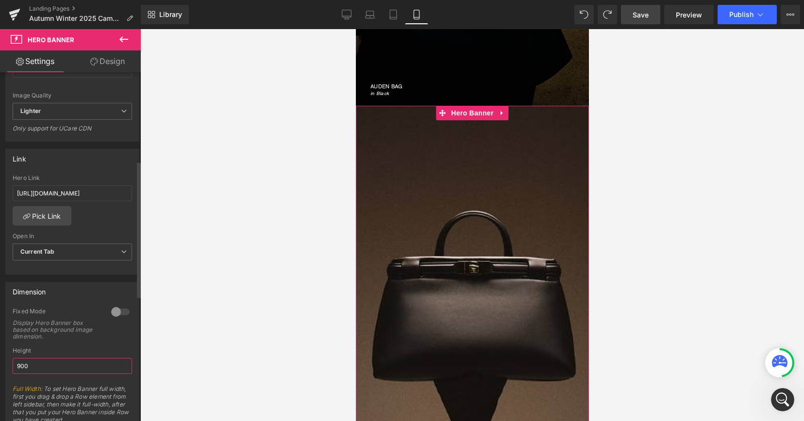
click at [20, 364] on input "900" at bounding box center [72, 366] width 119 height 16
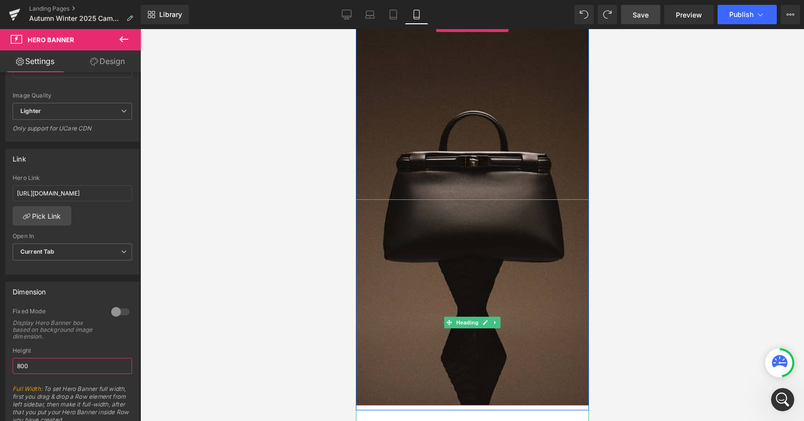
scroll to position [435, 0]
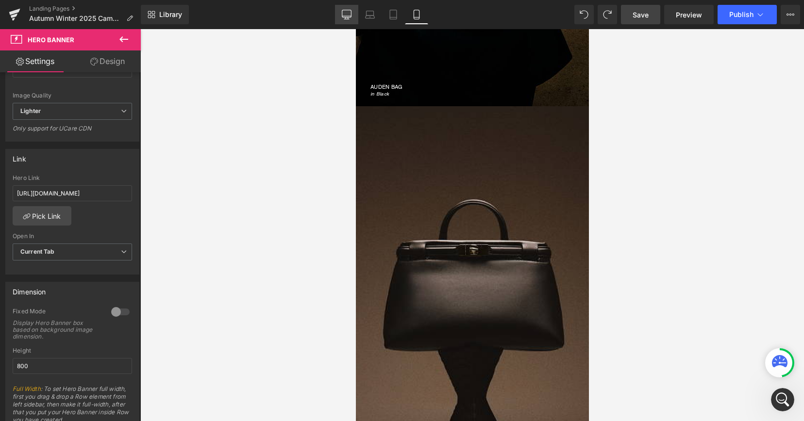
click at [345, 16] on icon at bounding box center [347, 15] width 10 height 10
type input "1000"
type input "https://ucarecdn.com/99cedc47-4fa2-404b-9007-2e66853ce47e/-/format/auto/-/previ…"
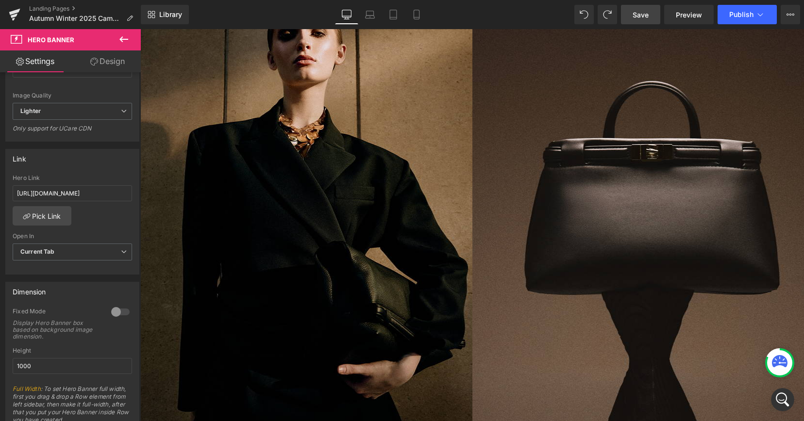
scroll to position [0, 0]
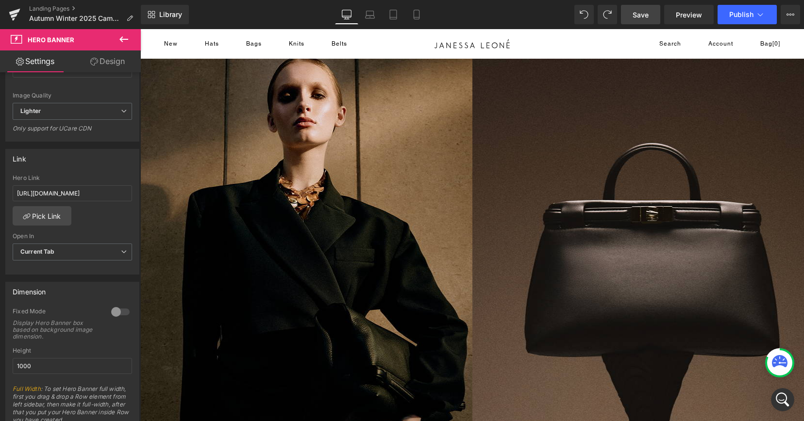
click at [636, 24] on link "Save" at bounding box center [640, 14] width 39 height 19
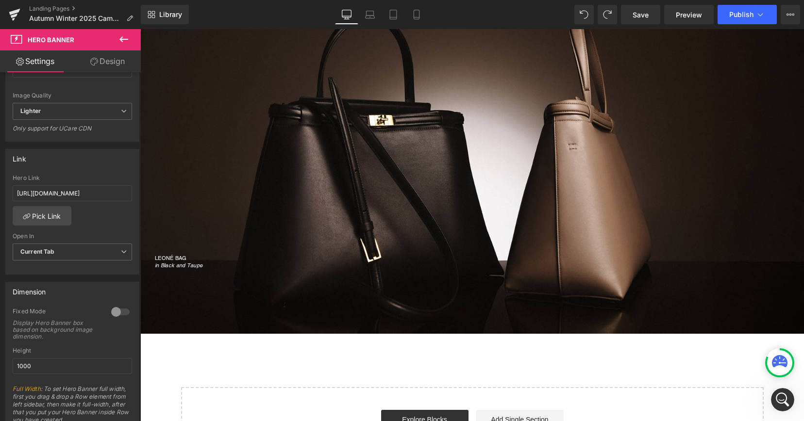
scroll to position [2542, 0]
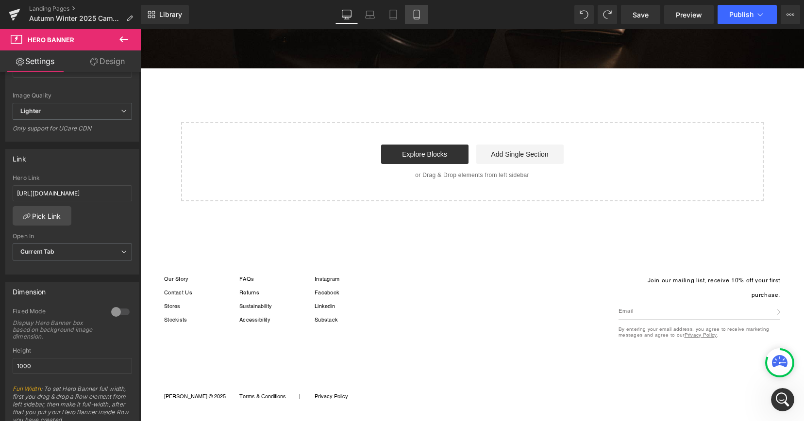
click at [417, 16] on icon at bounding box center [417, 15] width 10 height 10
type input "800"
type input "https://ucarecdn.com/07b12e7e-491e-477d-b79f-4568a1af5566/-/format/auto/-/previ…"
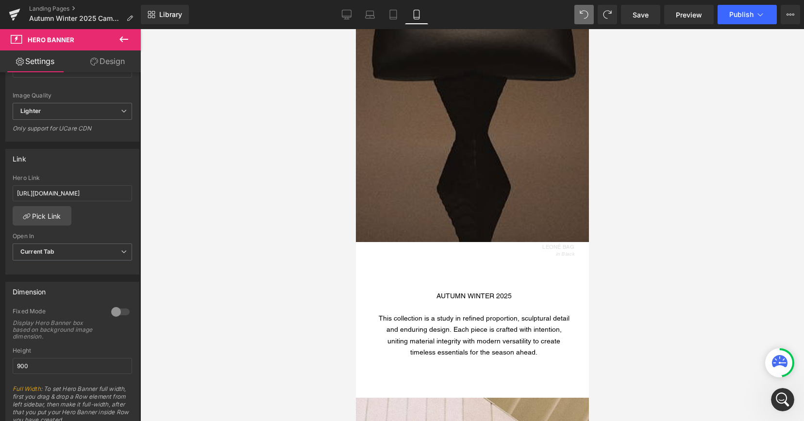
scroll to position [694, 0]
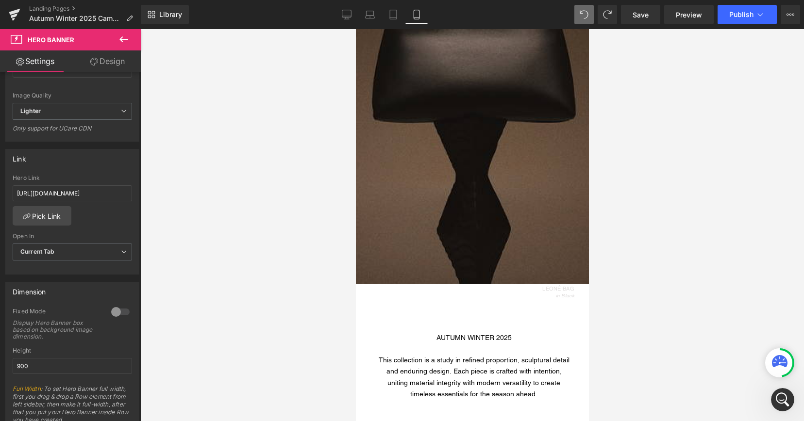
type input "1000"
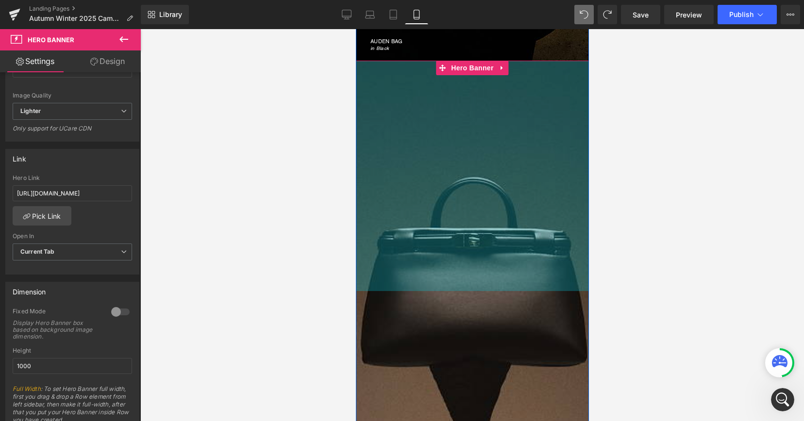
scroll to position [631, 0]
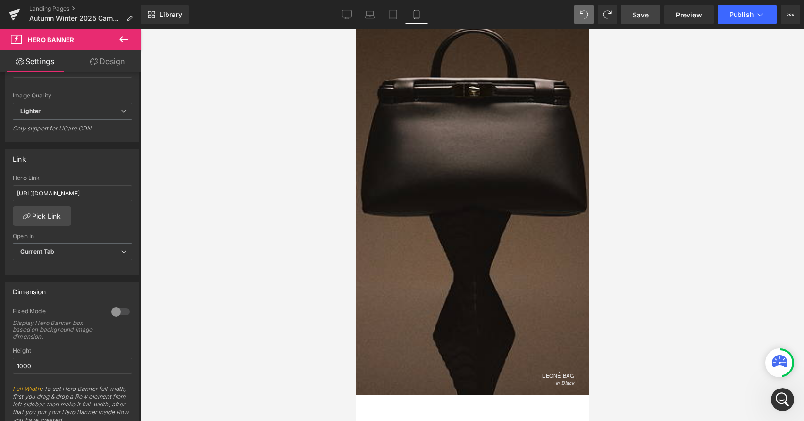
click at [639, 19] on span "Save" at bounding box center [641, 15] width 16 height 10
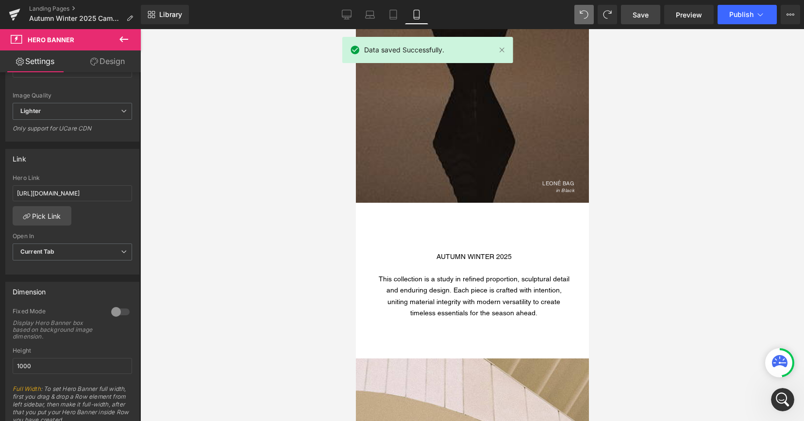
scroll to position [893, 0]
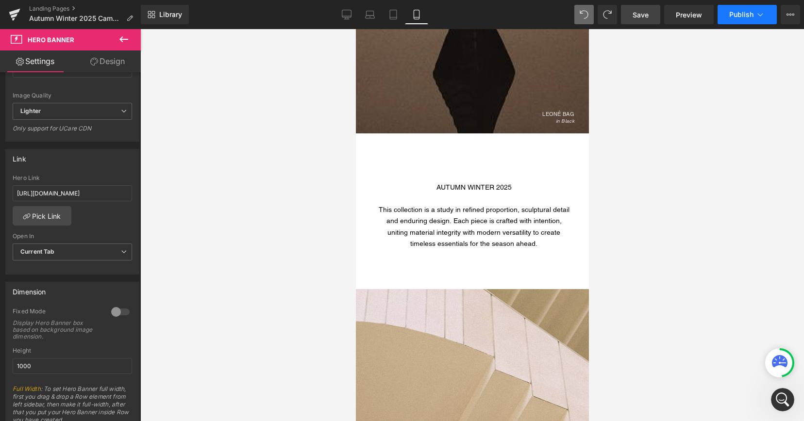
click at [734, 18] on span "Publish" at bounding box center [741, 15] width 24 height 8
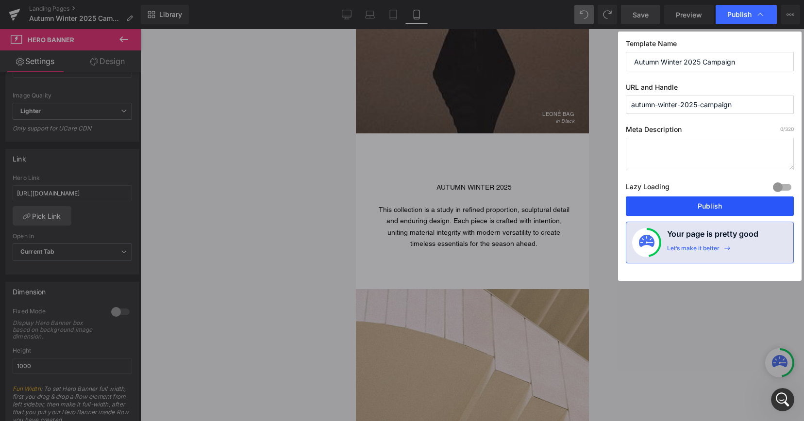
click at [689, 209] on button "Publish" at bounding box center [710, 206] width 168 height 19
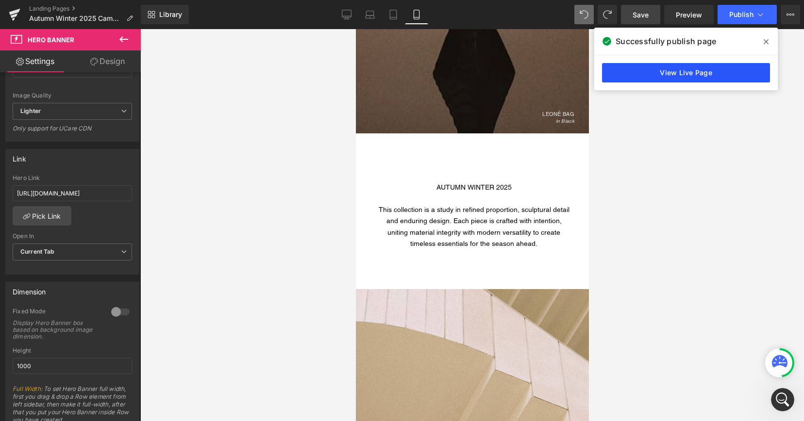
click at [703, 80] on link "View Live Page" at bounding box center [686, 72] width 168 height 19
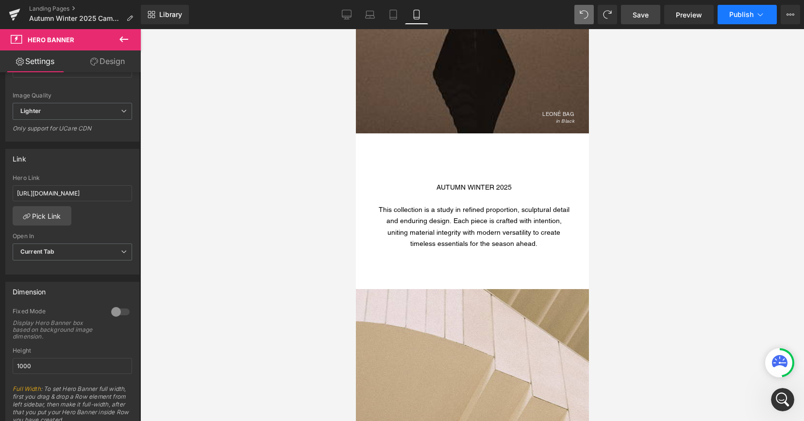
click at [737, 16] on span "Publish" at bounding box center [741, 15] width 24 height 8
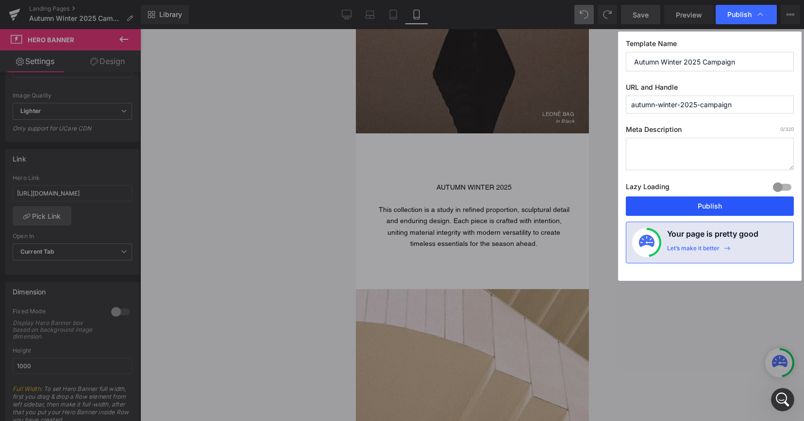
click at [709, 202] on button "Publish" at bounding box center [710, 206] width 168 height 19
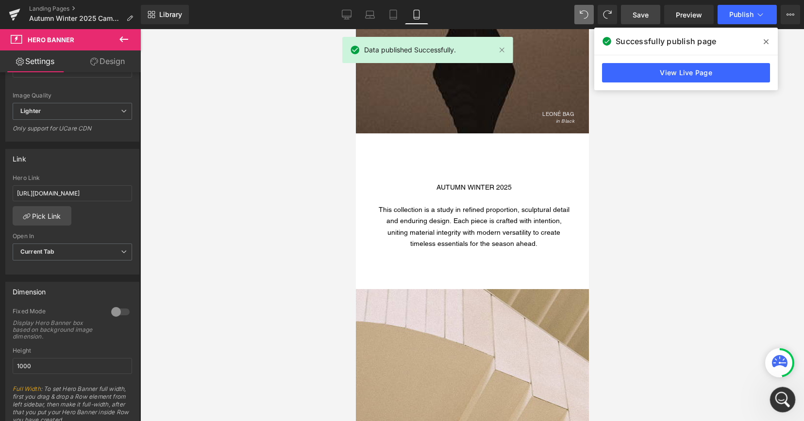
click at [778, 399] on icon "Open Intercom Messenger" at bounding box center [781, 399] width 16 height 16
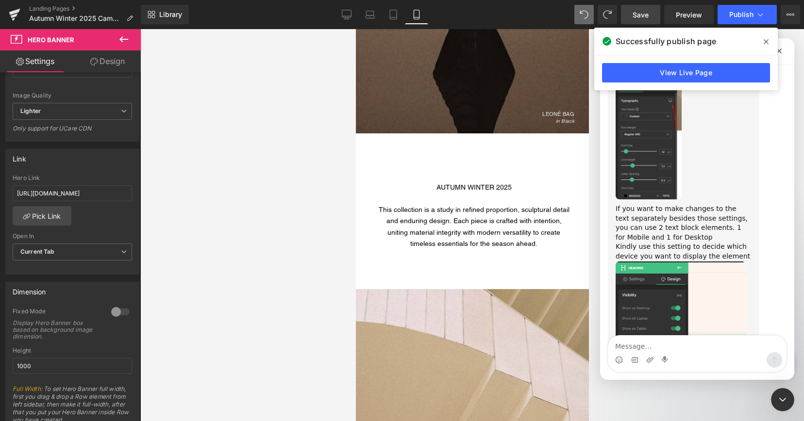
scroll to position [14019, 0]
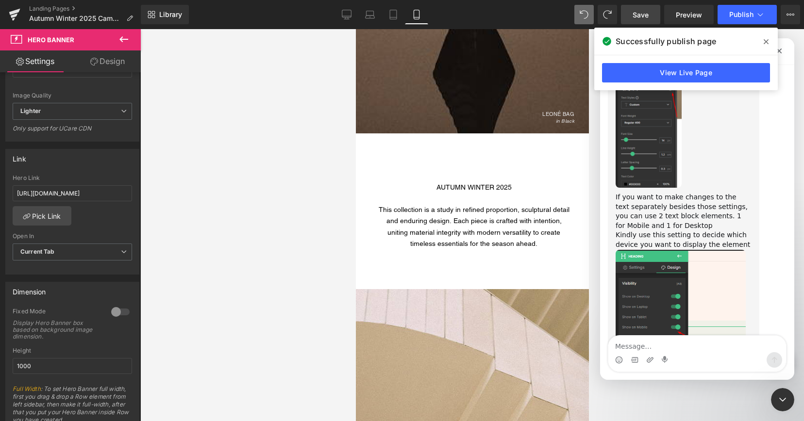
click at [411, 198] on div at bounding box center [402, 196] width 804 height 392
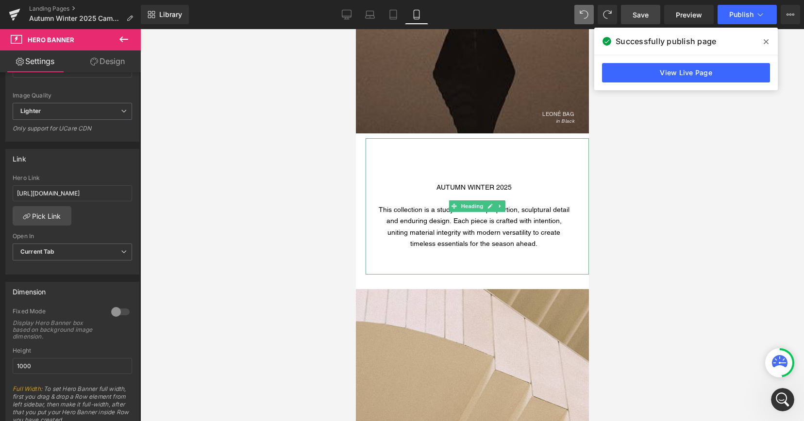
click at [396, 190] on div "AUTUMN WINTER 2025" at bounding box center [473, 187] width 194 height 11
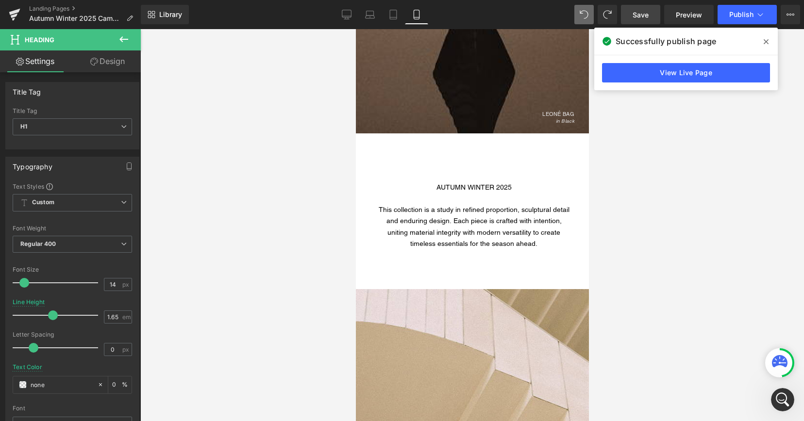
click at [108, 59] on link "Design" at bounding box center [107, 61] width 70 height 22
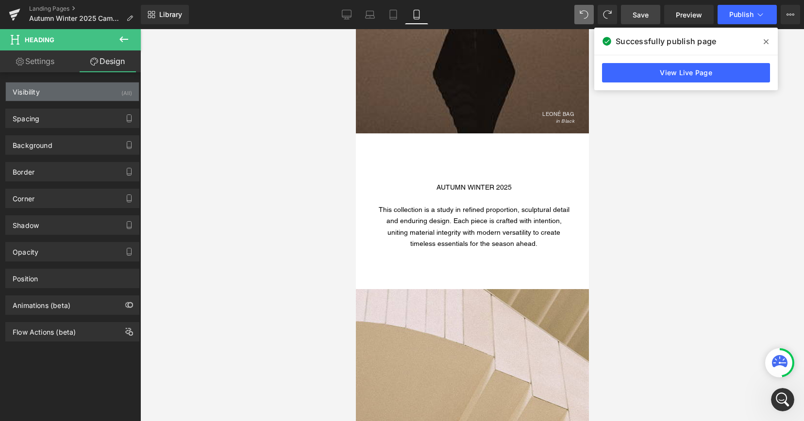
click at [77, 96] on div "Visibility (All)" at bounding box center [72, 92] width 133 height 18
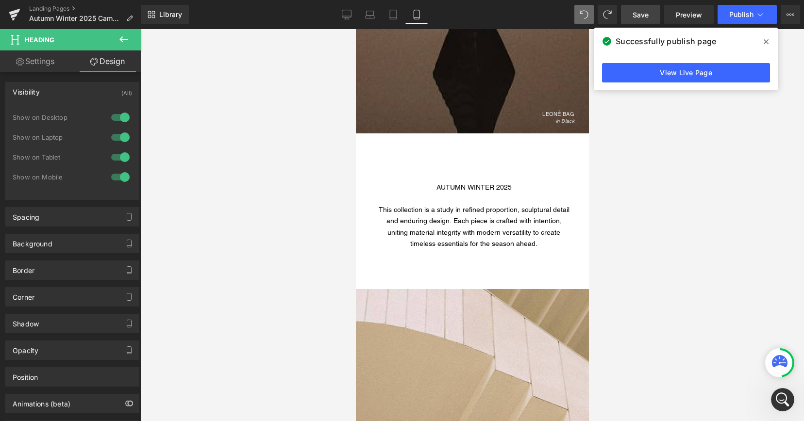
click at [120, 155] on div at bounding box center [120, 158] width 23 height 16
click at [120, 138] on div at bounding box center [120, 138] width 23 height 16
click at [120, 112] on div at bounding box center [120, 118] width 23 height 16
click at [643, 22] on link "Save" at bounding box center [640, 14] width 39 height 19
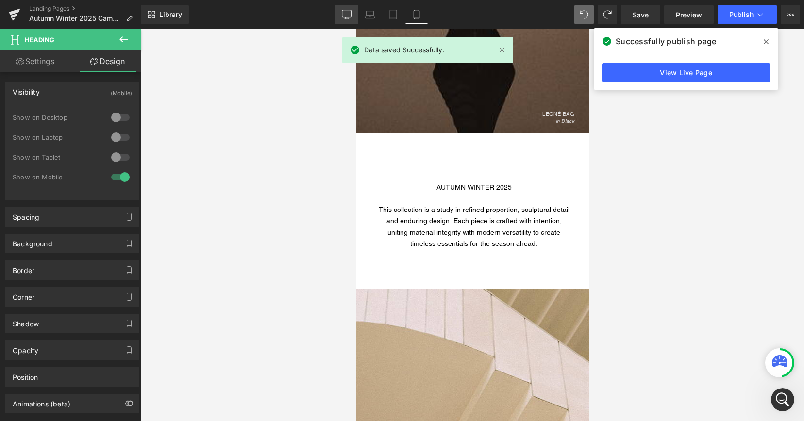
click at [350, 14] on icon at bounding box center [347, 15] width 10 height 10
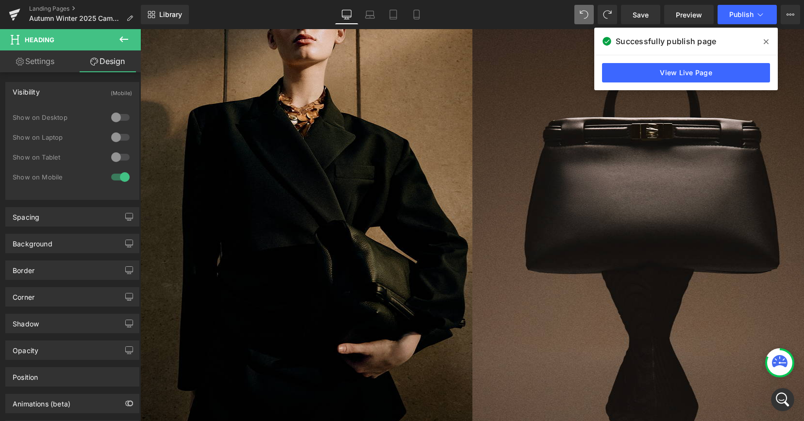
scroll to position [0, 0]
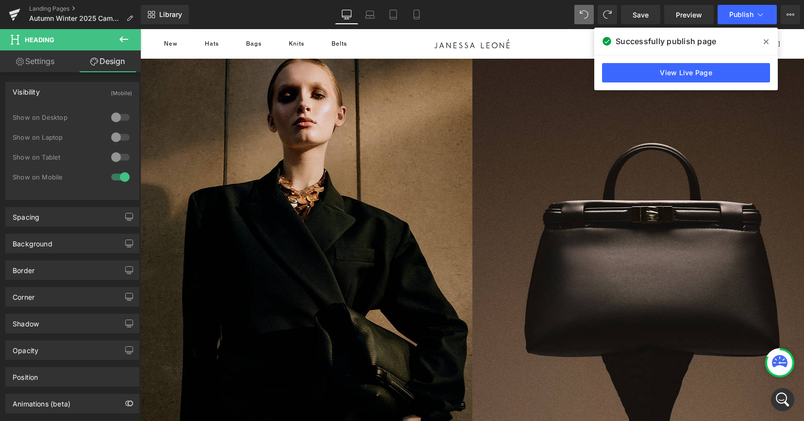
click at [110, 118] on div at bounding box center [120, 118] width 23 height 16
click at [113, 137] on div at bounding box center [120, 138] width 23 height 16
click at [113, 154] on div at bounding box center [120, 158] width 23 height 16
click at [642, 16] on span "Save" at bounding box center [641, 15] width 16 height 10
click at [781, 400] on icon "Open Intercom Messenger" at bounding box center [781, 399] width 7 height 8
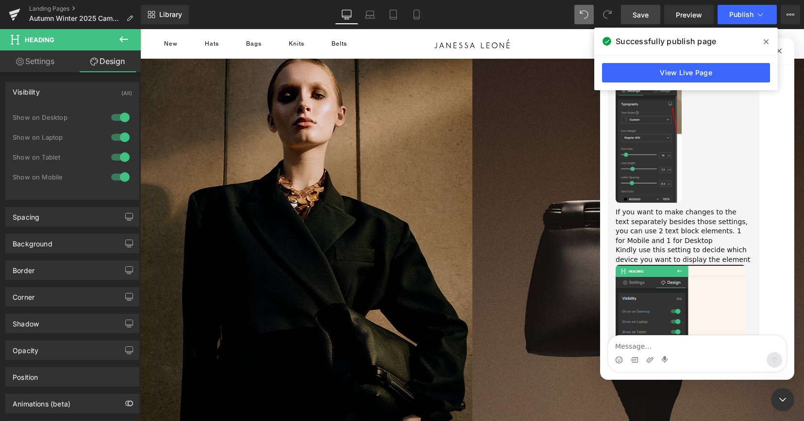
scroll to position [13981, 0]
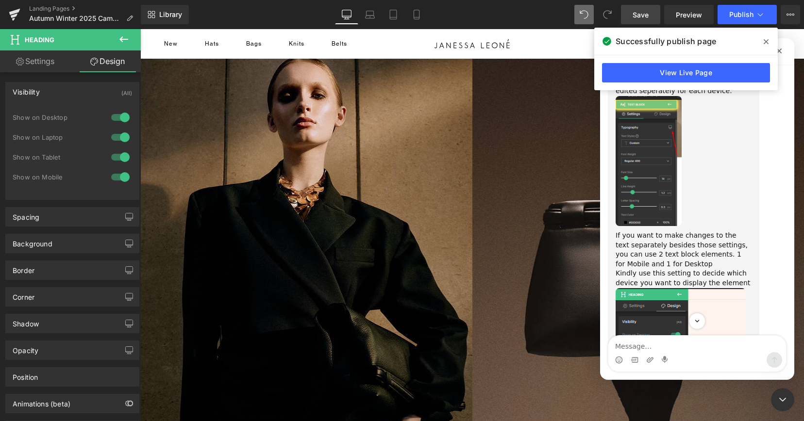
click at [569, 46] on div at bounding box center [402, 196] width 804 height 392
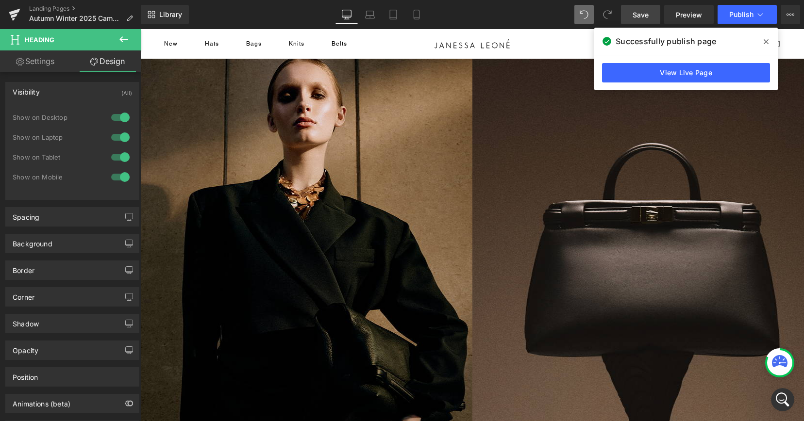
click at [767, 40] on icon at bounding box center [766, 41] width 5 height 5
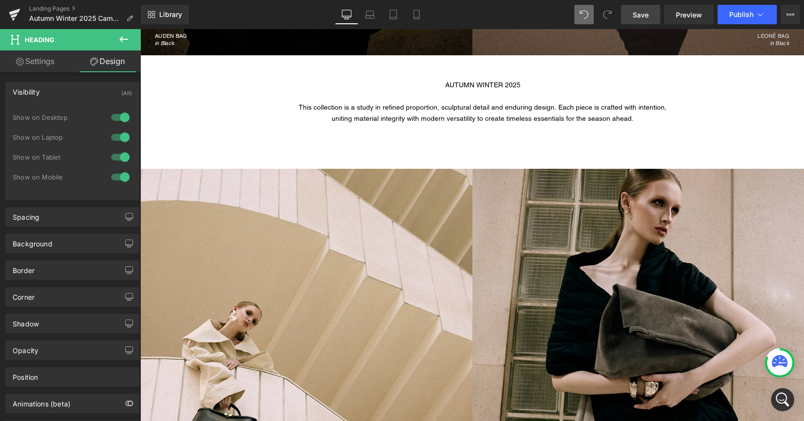
scroll to position [473, 0]
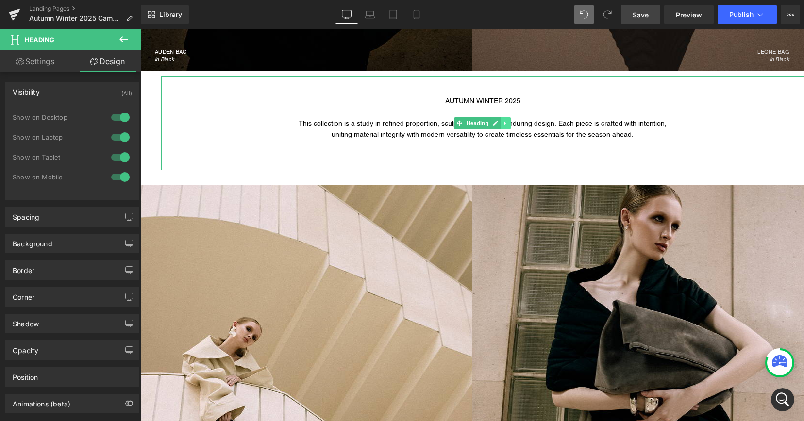
click at [505, 122] on icon at bounding box center [504, 122] width 1 height 3
click at [500, 124] on icon at bounding box center [500, 122] width 5 height 5
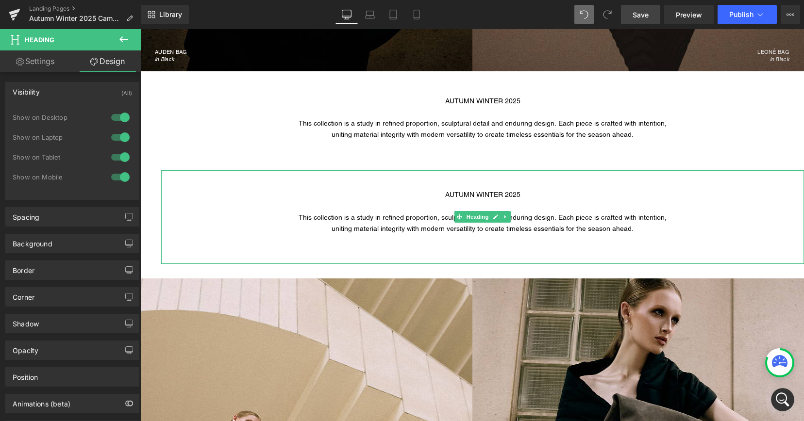
click at [414, 155] on div at bounding box center [482, 153] width 643 height 9
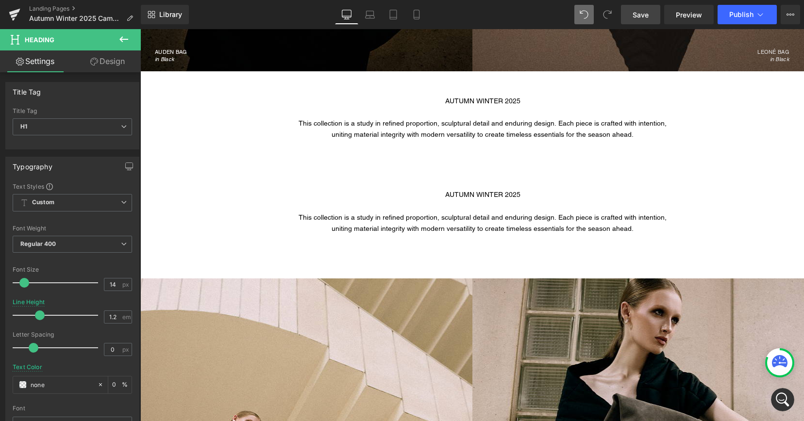
click at [108, 64] on link "Design" at bounding box center [107, 61] width 70 height 22
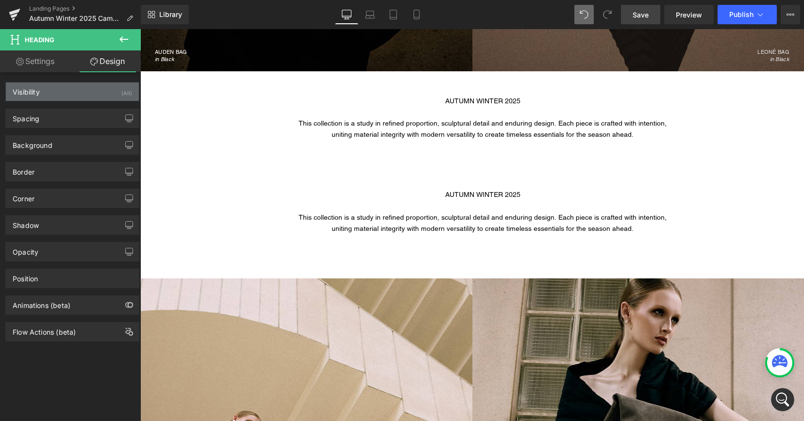
click at [84, 90] on div "Visibility (All)" at bounding box center [72, 92] width 133 height 18
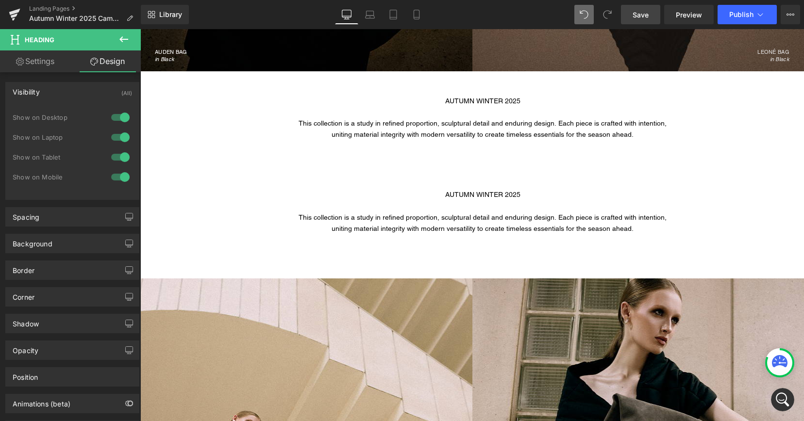
click at [118, 177] on div at bounding box center [120, 177] width 23 height 16
click at [436, 210] on div at bounding box center [482, 206] width 643 height 11
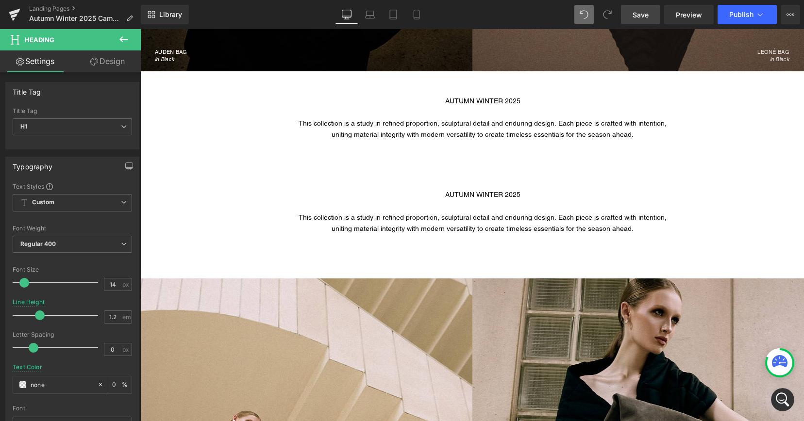
click at [121, 64] on link "Design" at bounding box center [107, 61] width 70 height 22
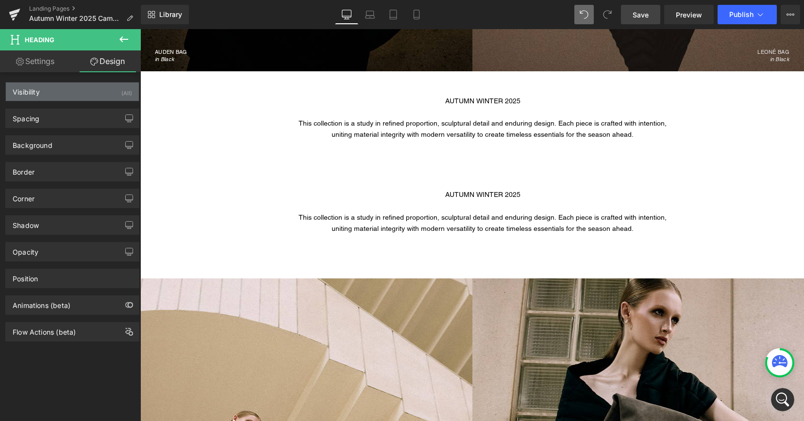
click at [93, 91] on div "Visibility (All)" at bounding box center [72, 92] width 133 height 18
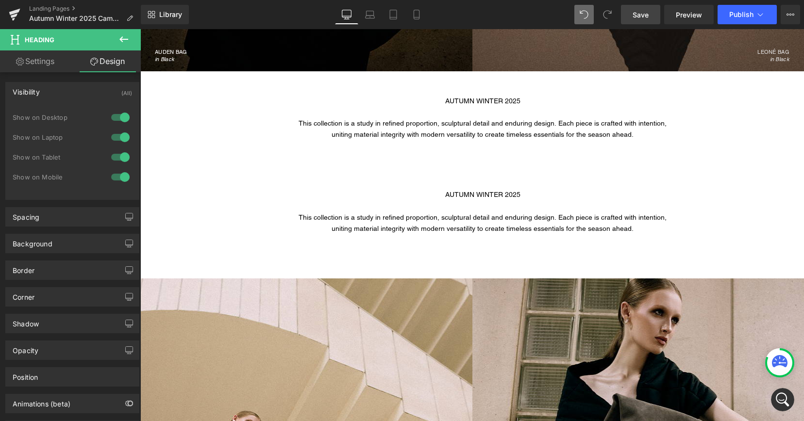
click at [116, 115] on div at bounding box center [120, 118] width 23 height 16
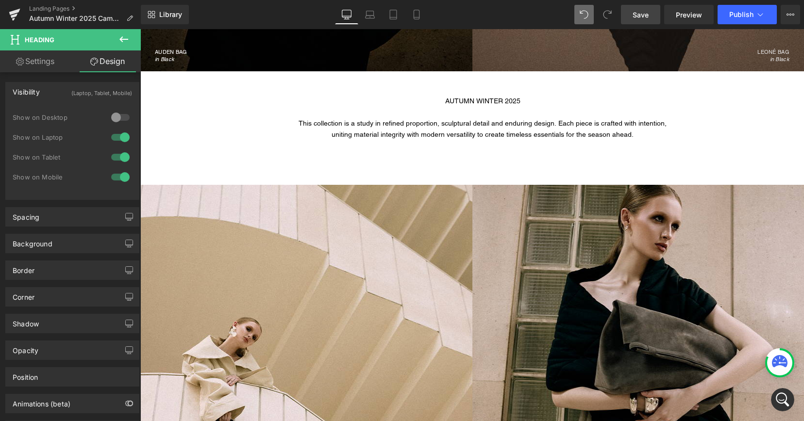
click at [117, 137] on div at bounding box center [120, 138] width 23 height 16
click at [117, 154] on div at bounding box center [120, 158] width 23 height 16
click at [416, 17] on icon at bounding box center [417, 15] width 10 height 10
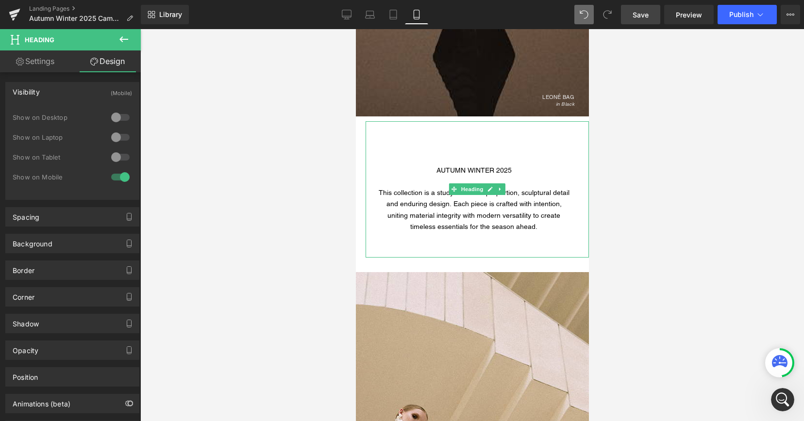
scroll to position [911, 0]
click at [446, 227] on span "uniting material integrity with modern versatility to create timeless essential…" at bounding box center [473, 220] width 173 height 19
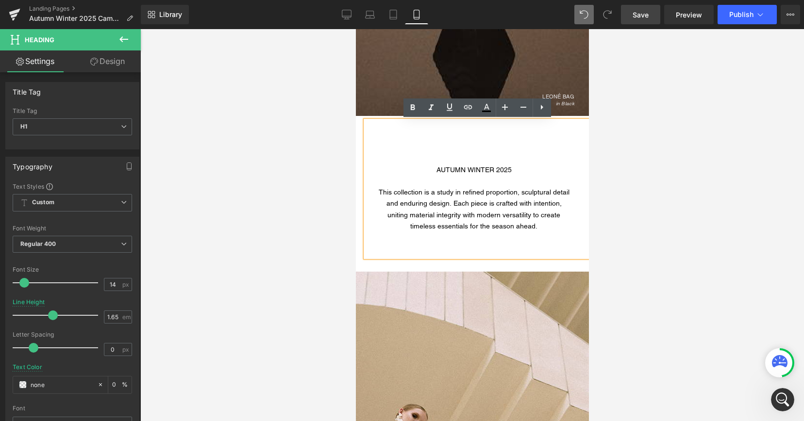
click at [387, 203] on div "This collection is a study in refined proportion, sculptural detail and endurin…" at bounding box center [473, 198] width 194 height 22
click at [387, 213] on div "uniting material integrity with modern versatility to create timeless essential…" at bounding box center [473, 221] width 194 height 22
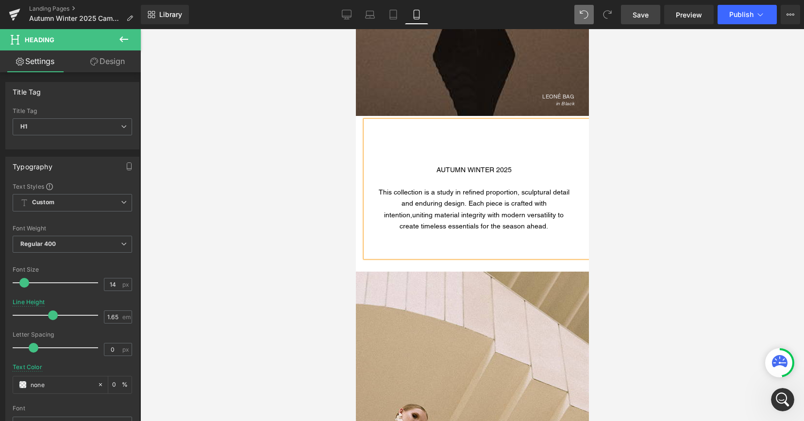
click at [425, 228] on span "uniting material integrity with modern versatility to create timeless essential…" at bounding box center [481, 220] width 164 height 19
click at [642, 18] on span "Save" at bounding box center [641, 15] width 16 height 10
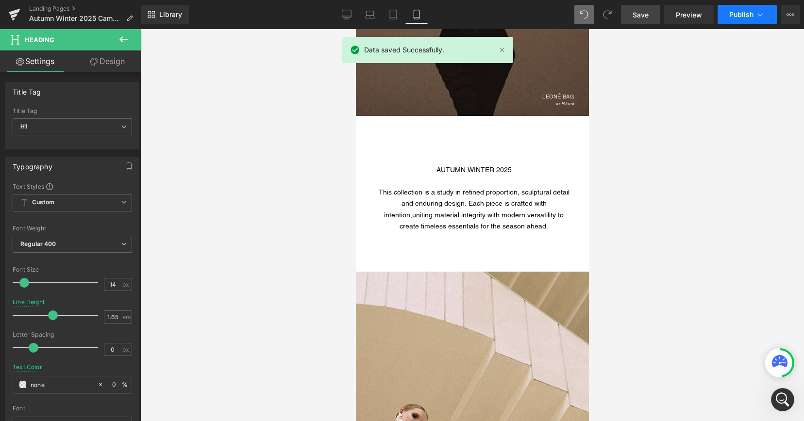
click at [742, 17] on span "Publish" at bounding box center [741, 15] width 24 height 8
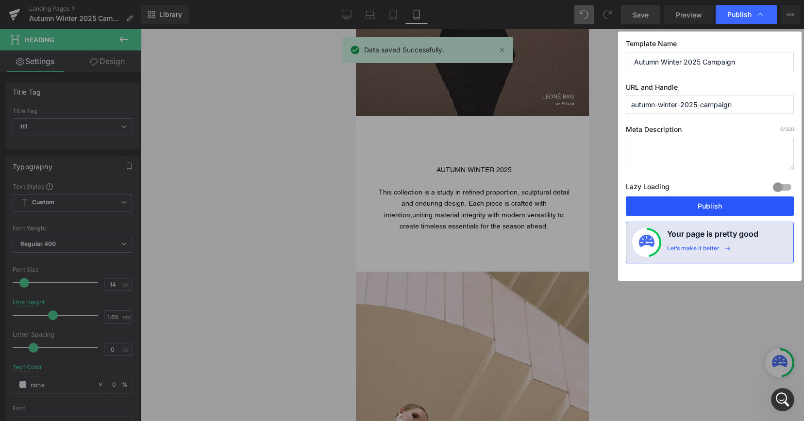
click at [714, 206] on button "Publish" at bounding box center [710, 206] width 168 height 19
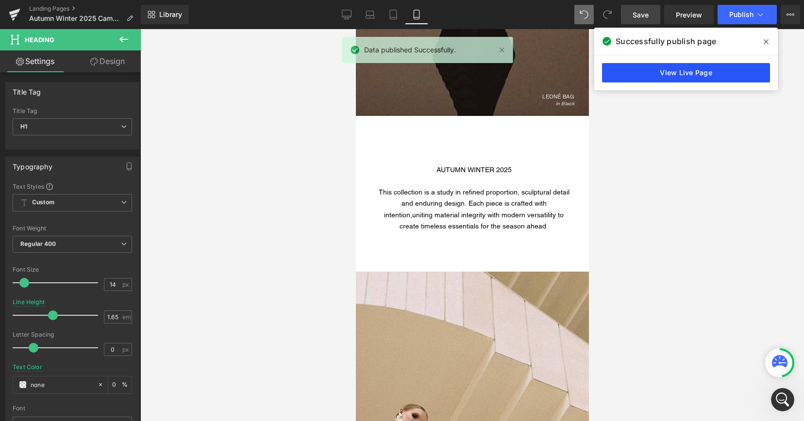
click at [713, 71] on link "View Live Page" at bounding box center [686, 72] width 168 height 19
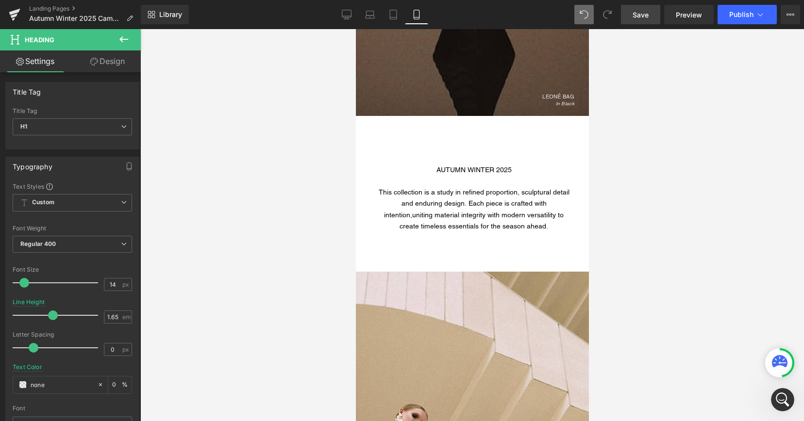
click at [306, 239] on div at bounding box center [472, 225] width 664 height 392
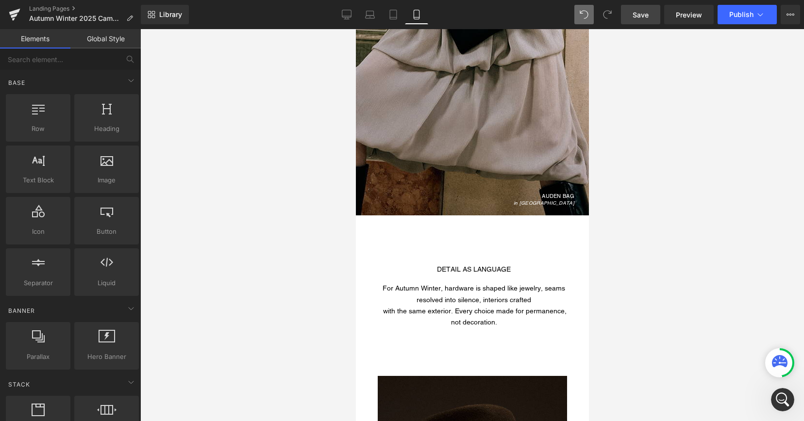
scroll to position [2093, 0]
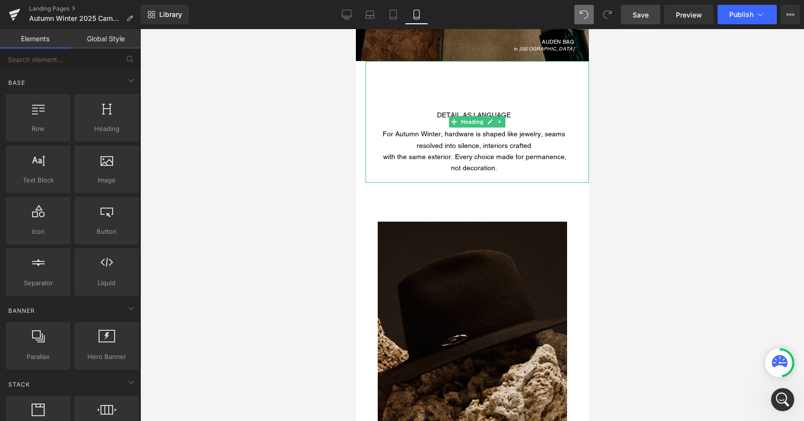
click at [450, 151] on h1 "For Autumn Winter, hardware is shaped like jewelry, seams resolved into silence…" at bounding box center [473, 140] width 194 height 22
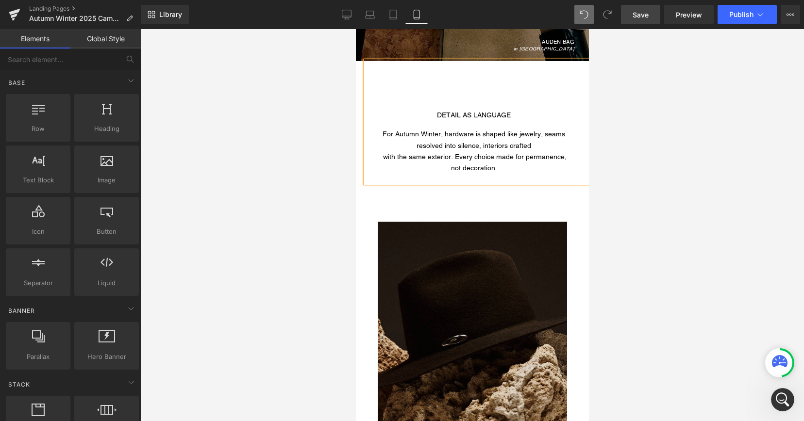
click at [620, 125] on div at bounding box center [472, 225] width 664 height 392
click at [545, 161] on h1 "with the same exterior. Every choice made for permanence, not decoration." at bounding box center [473, 162] width 194 height 22
click at [643, 130] on div at bounding box center [472, 225] width 664 height 392
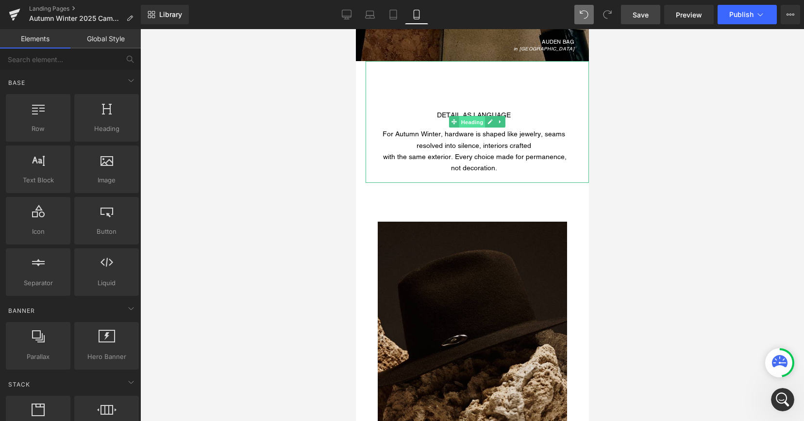
click at [478, 123] on span "Heading" at bounding box center [472, 123] width 26 height 12
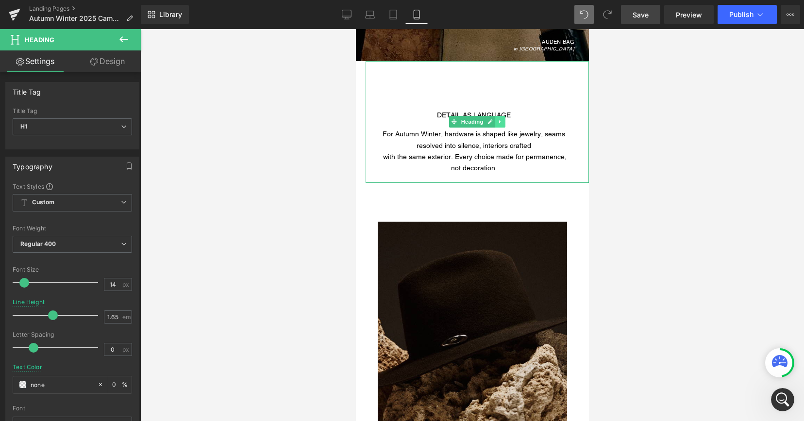
click at [498, 123] on icon at bounding box center [499, 122] width 5 height 6
click at [493, 122] on icon at bounding box center [494, 121] width 5 height 5
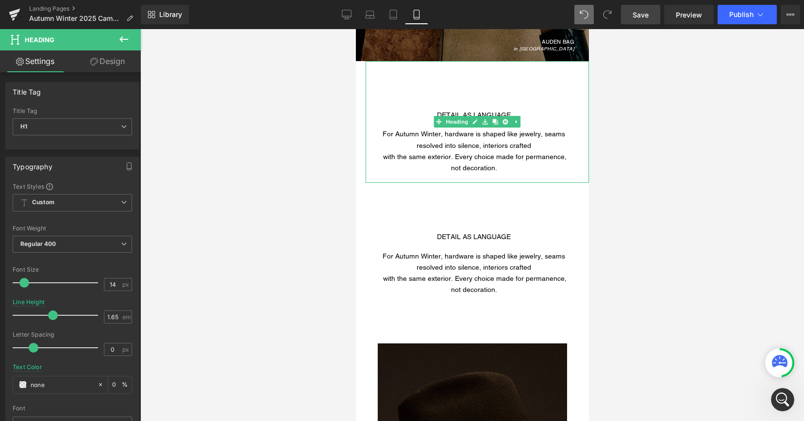
click at [480, 147] on h1 "For Autumn Winter, hardware is shaped like jewelry, seams resolved into silence…" at bounding box center [473, 140] width 194 height 22
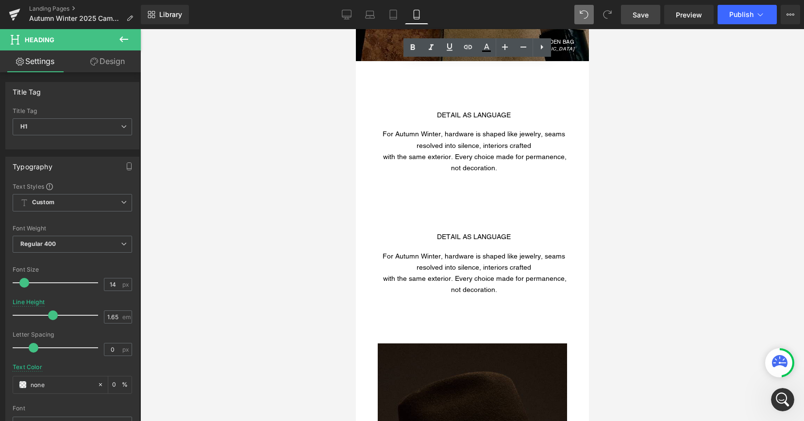
click at [117, 57] on link "Design" at bounding box center [107, 61] width 70 height 22
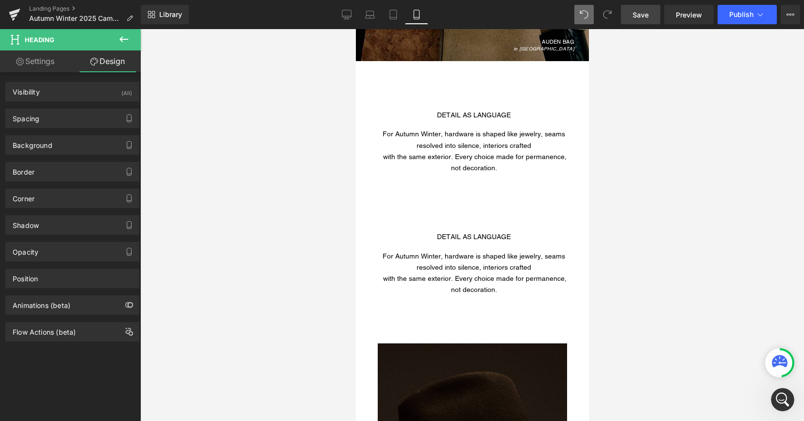
click at [422, 134] on h1 "For Autumn Winter, hardware is shaped like jewelry, seams resolved into silence…" at bounding box center [473, 140] width 194 height 22
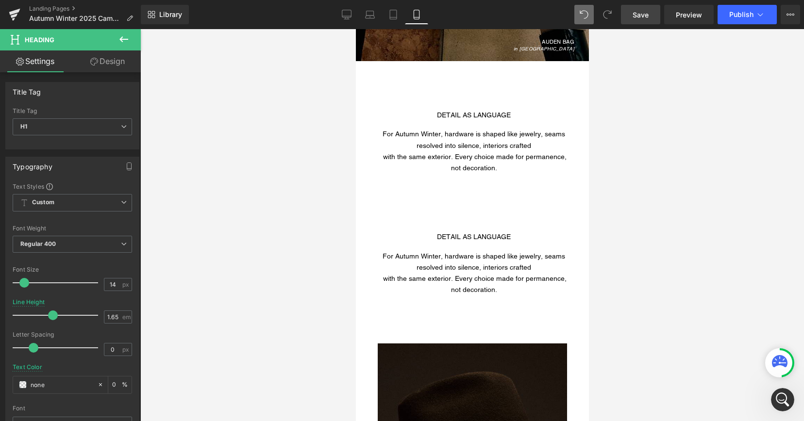
click at [116, 61] on link "Design" at bounding box center [107, 61] width 70 height 22
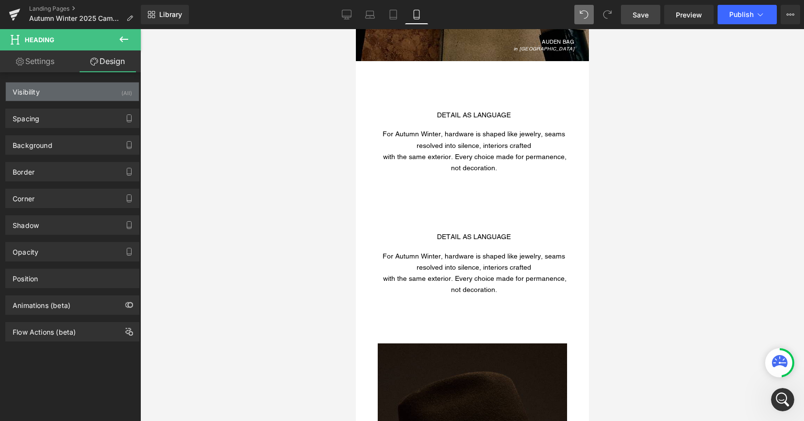
click at [109, 86] on div "Visibility (All)" at bounding box center [72, 92] width 133 height 18
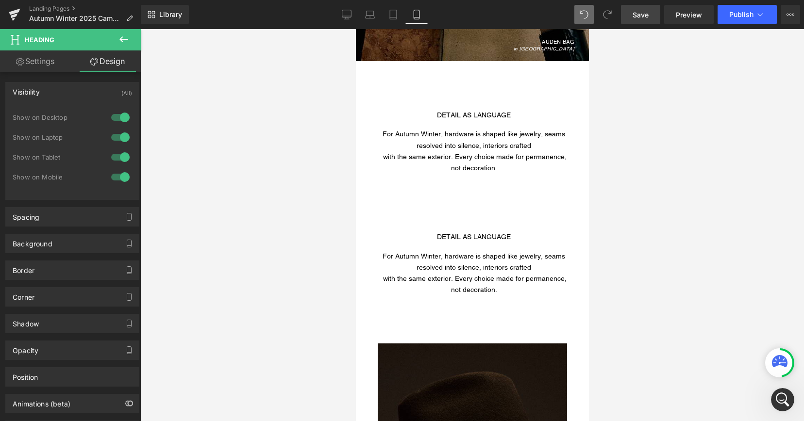
click at [119, 178] on div at bounding box center [120, 177] width 23 height 16
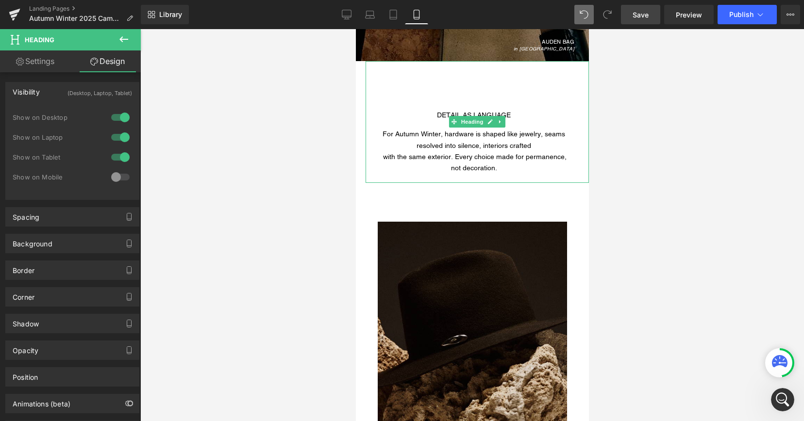
click at [465, 136] on h1 "For Autumn Winter, hardware is shaped like jewelry, seams resolved into silence…" at bounding box center [473, 140] width 194 height 22
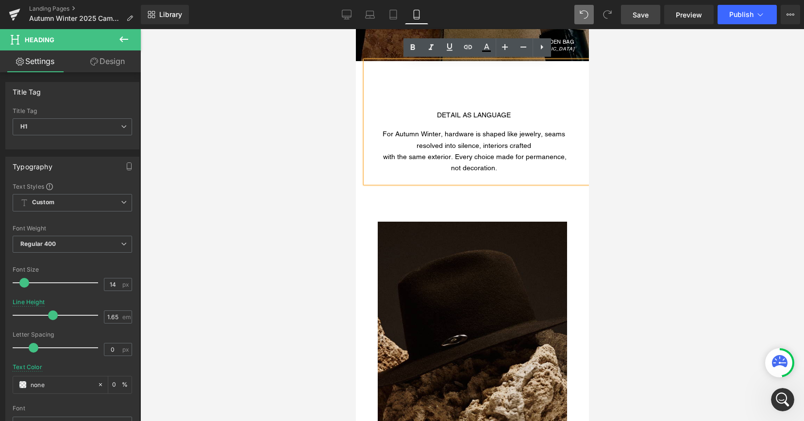
click at [116, 57] on link "Design" at bounding box center [107, 61] width 70 height 22
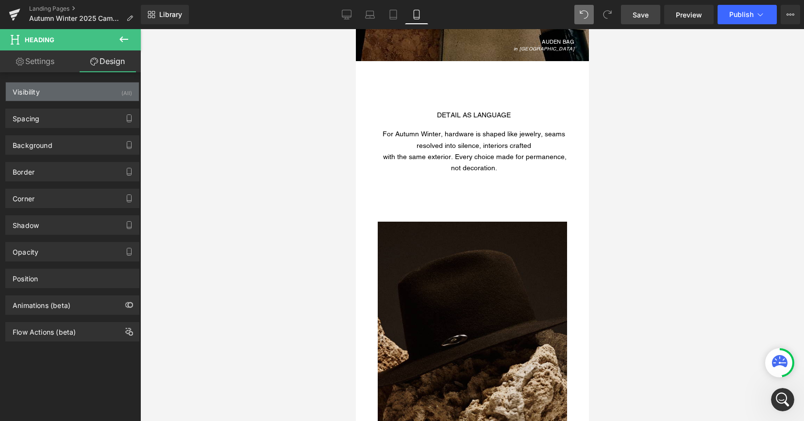
click at [91, 93] on div "Visibility (All)" at bounding box center [72, 92] width 133 height 18
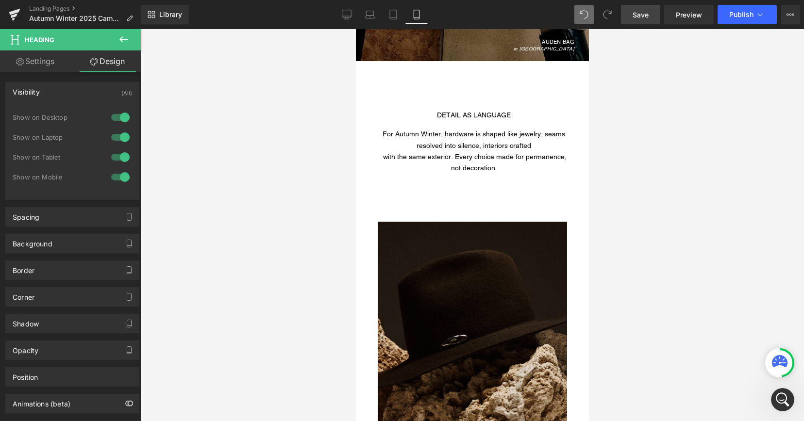
click at [119, 156] on div at bounding box center [120, 158] width 23 height 16
click at [119, 132] on div at bounding box center [120, 138] width 23 height 16
click at [119, 118] on div at bounding box center [120, 118] width 23 height 16
click at [434, 155] on span "with the same exterior. Every choice made for permanence, not decoration." at bounding box center [475, 162] width 184 height 19
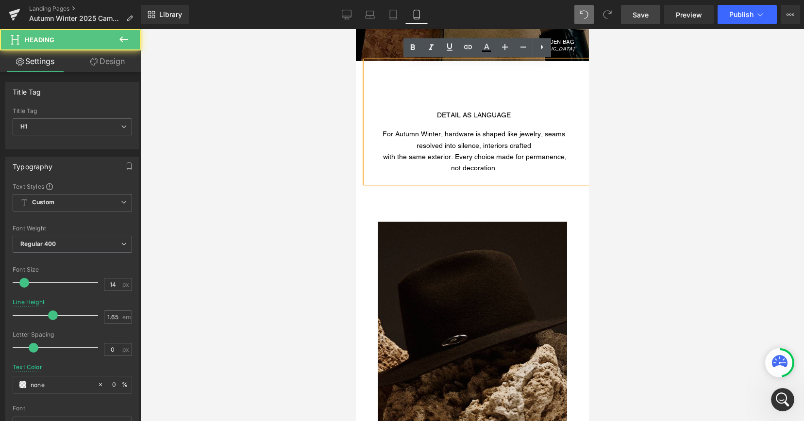
click at [418, 146] on h1 "For Autumn Winter, hardware is shaped like jewelry, seams resolved into silence…" at bounding box center [473, 140] width 194 height 22
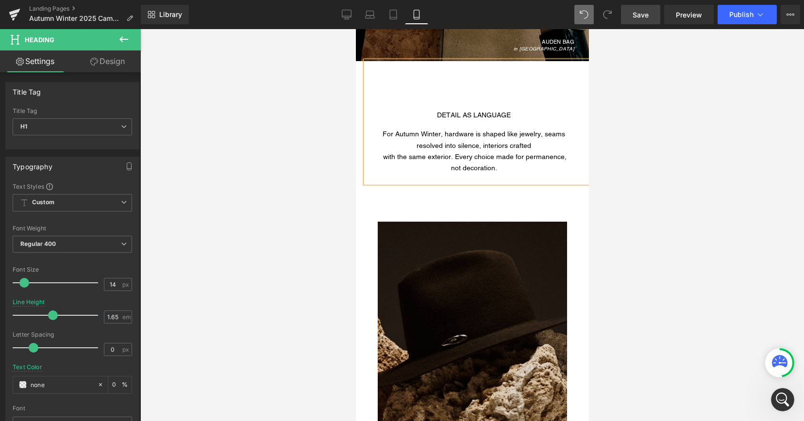
click at [383, 160] on span "with the same exterior. Every choice made for permanence, not decoration." at bounding box center [475, 162] width 184 height 19
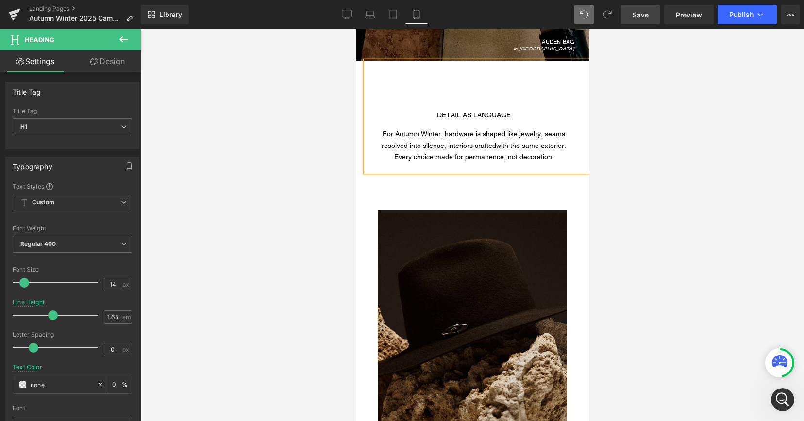
click at [437, 112] on h1 "DETAIL AS LANGUAGE" at bounding box center [473, 115] width 194 height 11
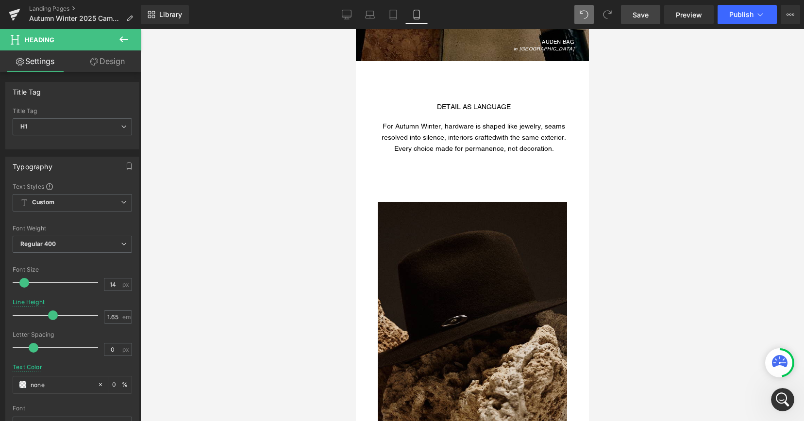
click at [637, 17] on span "Save" at bounding box center [641, 15] width 16 height 10
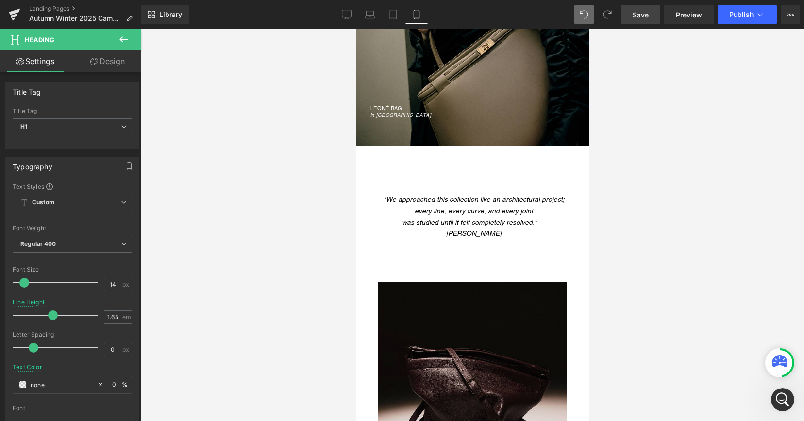
scroll to position [2975, 0]
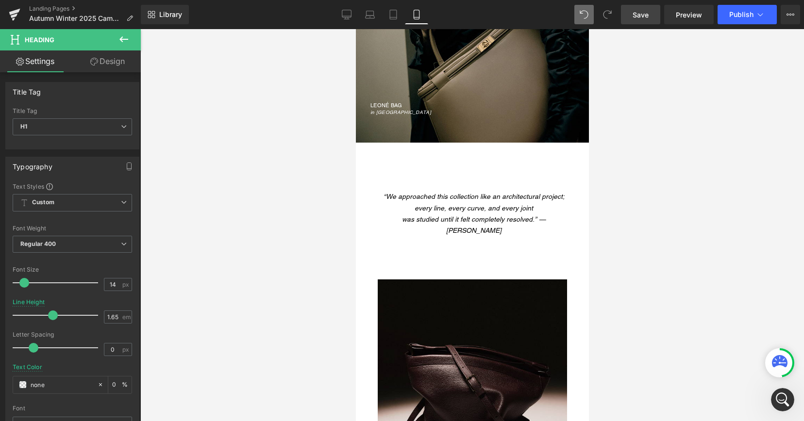
click at [504, 205] on icon "“We approached this collection like an architectural project; every line, every…" at bounding box center [473, 202] width 181 height 19
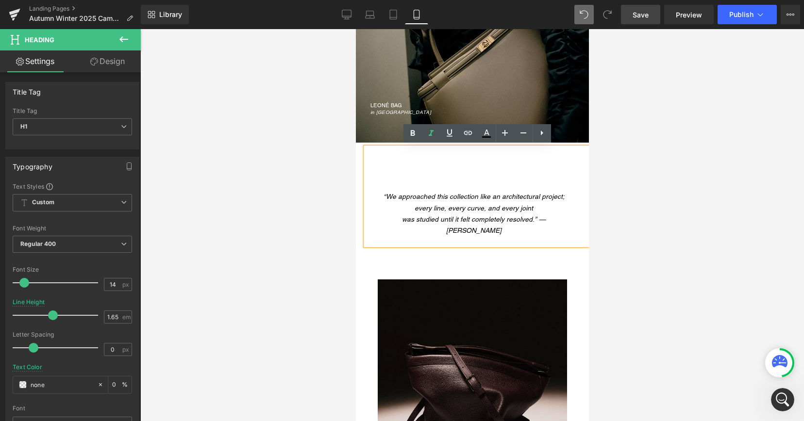
click at [607, 221] on div at bounding box center [472, 225] width 664 height 392
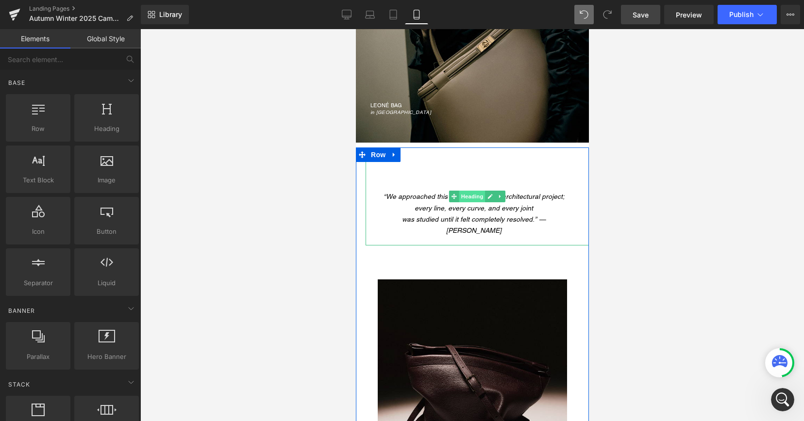
click at [478, 197] on span "Heading" at bounding box center [472, 197] width 26 height 12
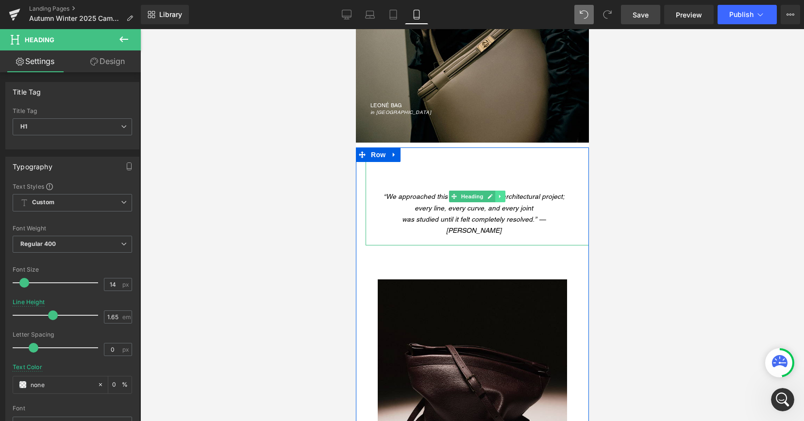
click at [500, 197] on icon at bounding box center [499, 197] width 5 height 6
click at [494, 198] on icon at bounding box center [494, 196] width 5 height 5
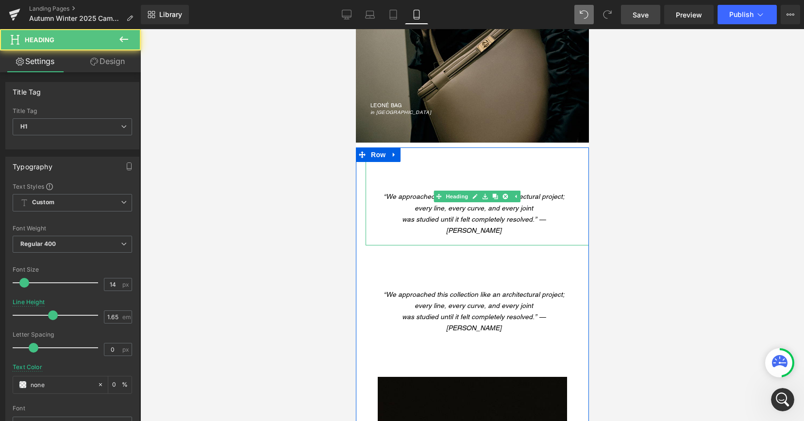
click at [458, 221] on icon "was studied until it felt completely resolved.” — JANESSA LEONE" at bounding box center [474, 225] width 144 height 19
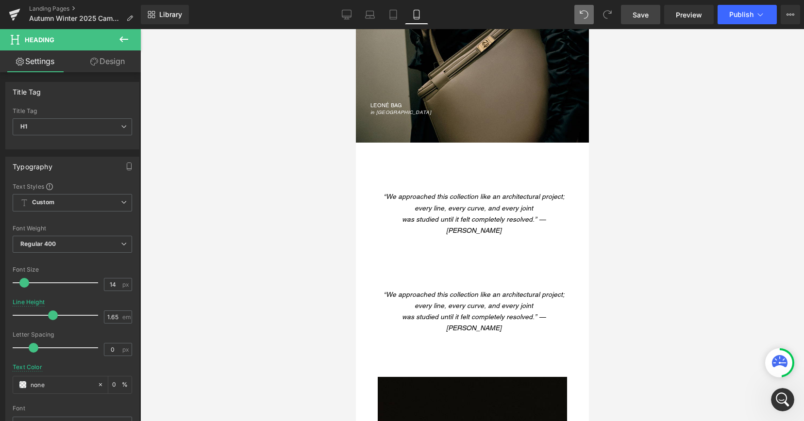
click at [113, 66] on link "Design" at bounding box center [107, 61] width 70 height 22
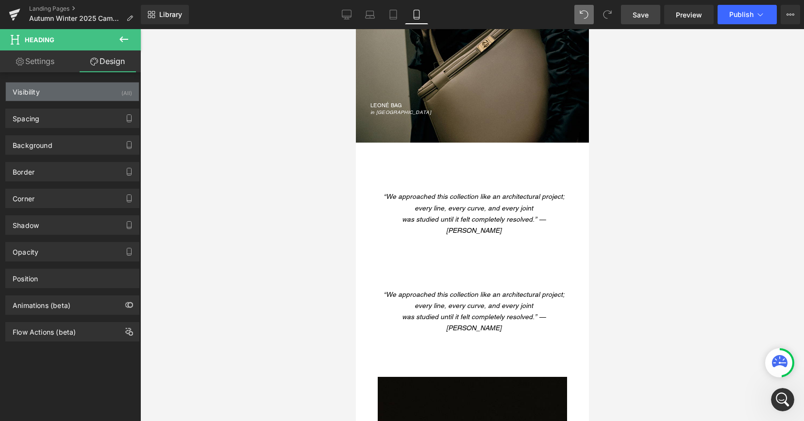
click at [97, 96] on div "Visibility (All)" at bounding box center [72, 92] width 133 height 18
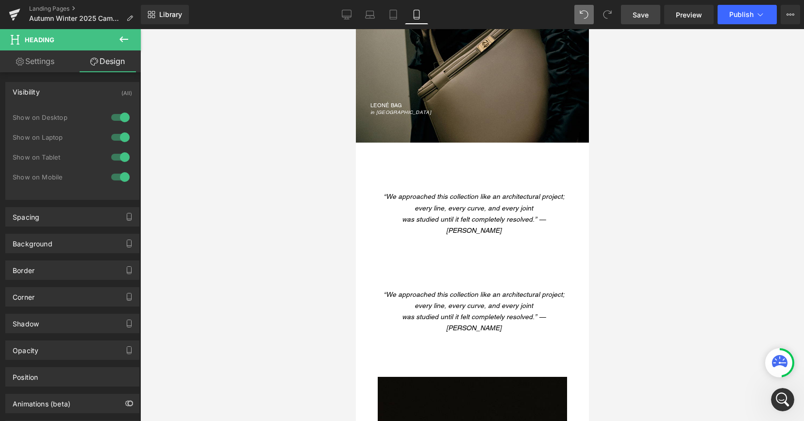
click at [119, 178] on div at bounding box center [120, 177] width 23 height 16
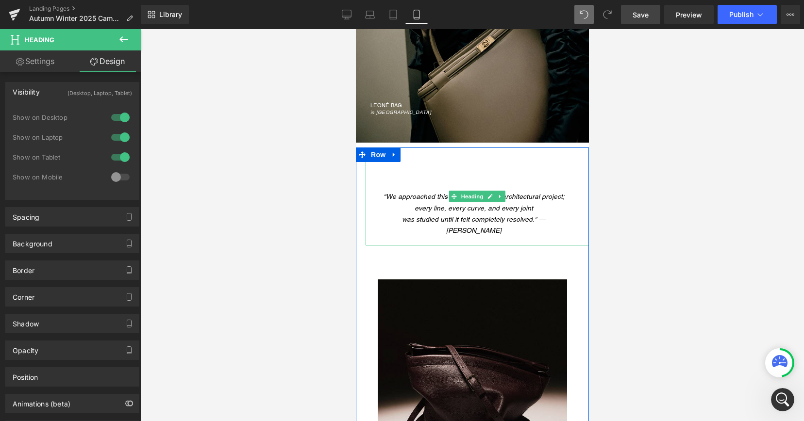
click at [466, 214] on h1 "was studied until it felt completely resolved.” — JANESSA LEONE" at bounding box center [473, 225] width 194 height 22
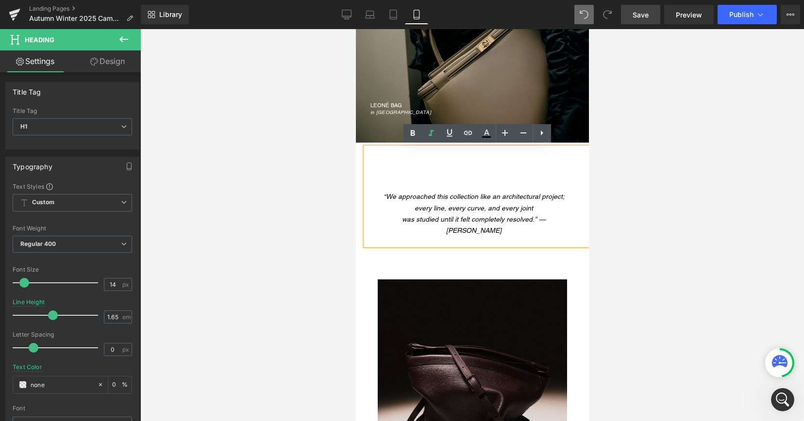
click at [119, 65] on link "Design" at bounding box center [107, 61] width 70 height 22
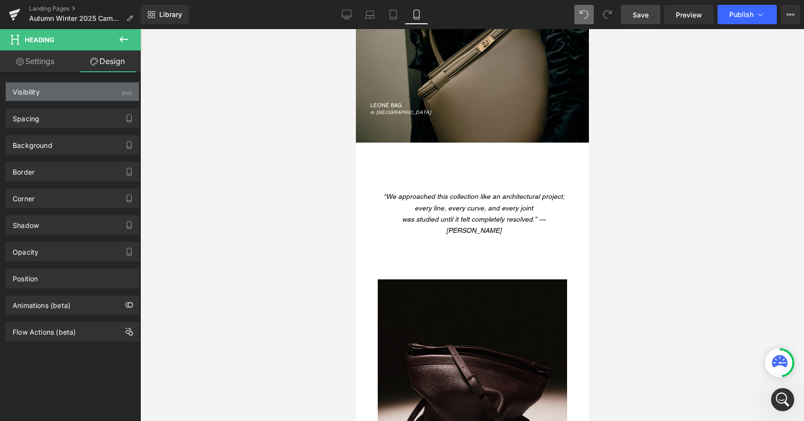
click at [96, 96] on div "Visibility (All)" at bounding box center [72, 92] width 133 height 18
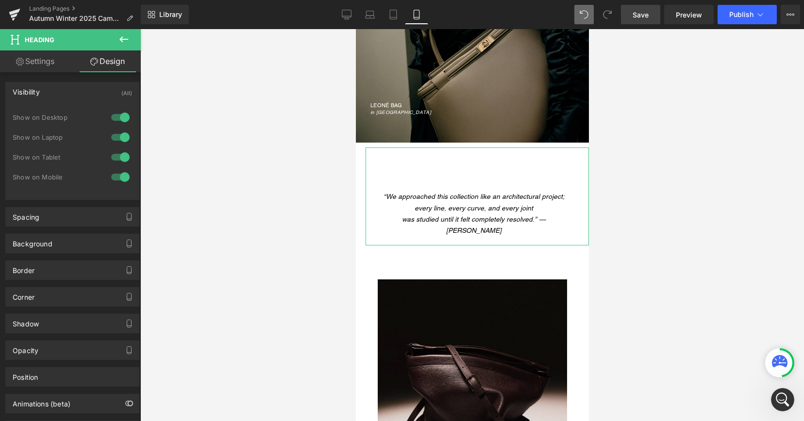
click at [124, 117] on div at bounding box center [120, 118] width 23 height 16
click at [123, 138] on div at bounding box center [120, 138] width 23 height 16
click at [123, 158] on div at bounding box center [120, 158] width 23 height 16
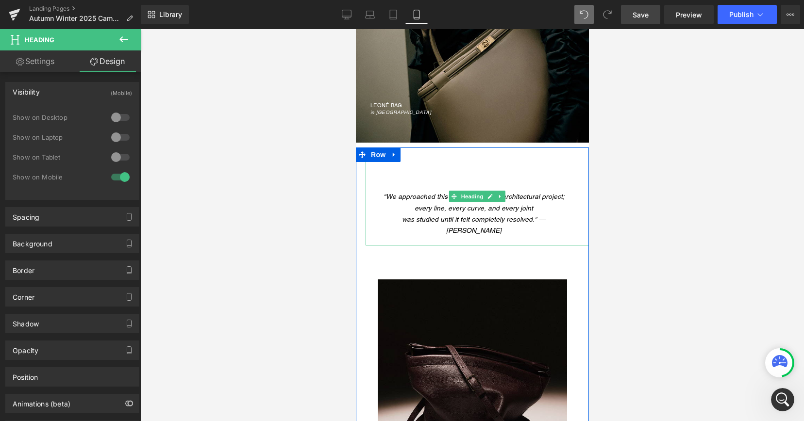
click at [406, 218] on icon "was studied until it felt completely resolved.” — JANESSA LEONE" at bounding box center [474, 225] width 144 height 19
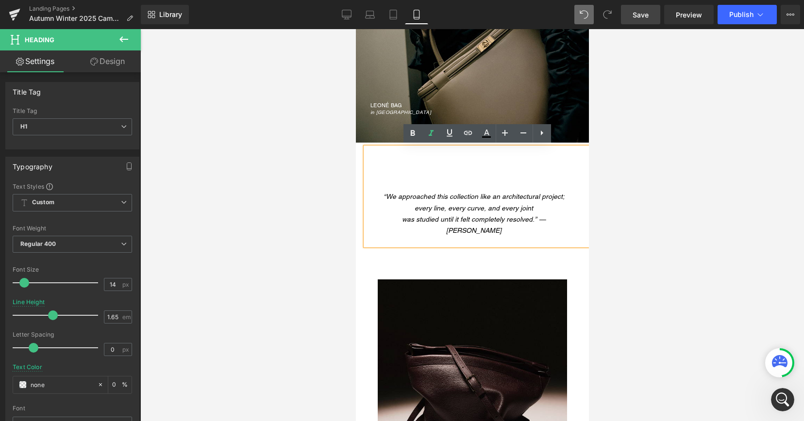
click at [415, 207] on icon "“We approached this collection like an architectural project; every line, every…" at bounding box center [473, 202] width 181 height 19
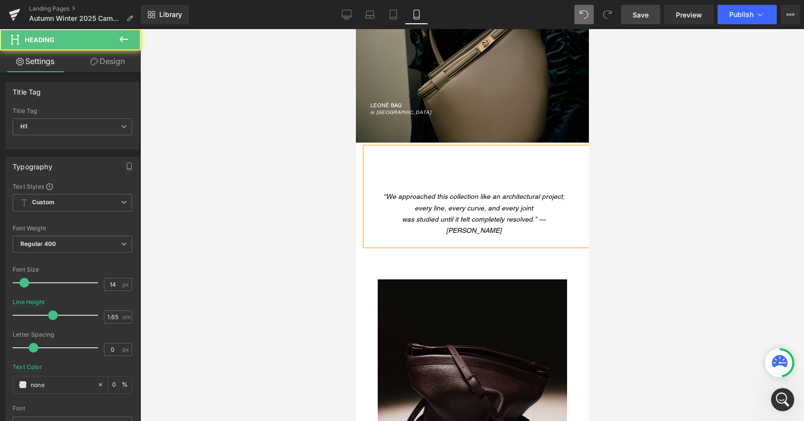
click at [402, 221] on icon "was studied until it felt completely resolved.” — JANESSA LEONE" at bounding box center [474, 225] width 144 height 19
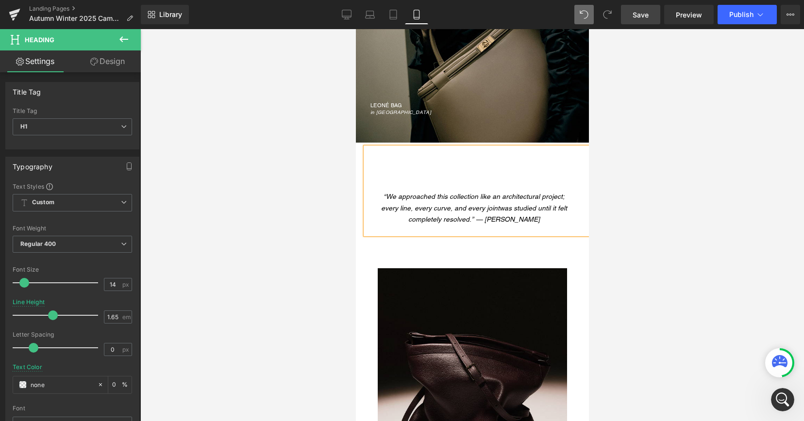
click at [627, 181] on div at bounding box center [472, 225] width 664 height 392
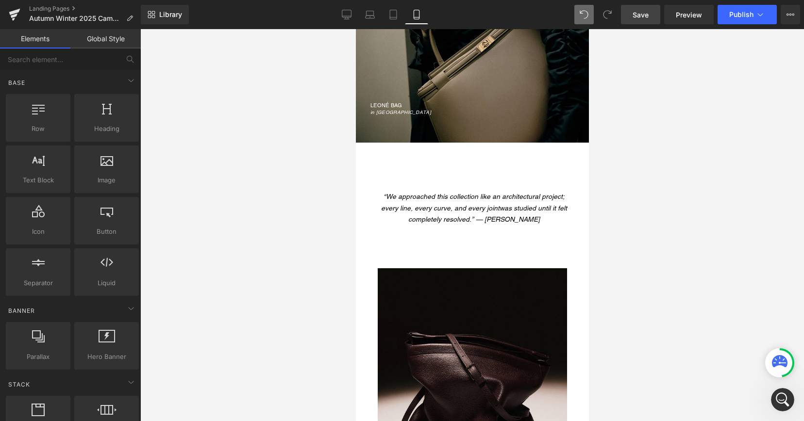
click at [648, 14] on span "Save" at bounding box center [641, 15] width 16 height 10
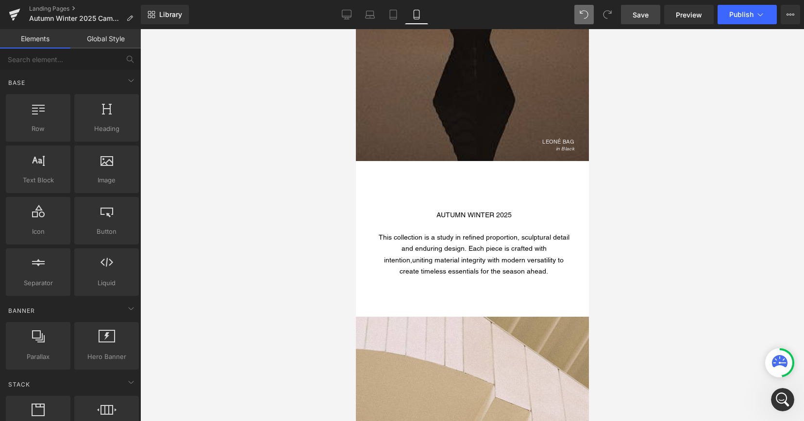
scroll to position [891, 0]
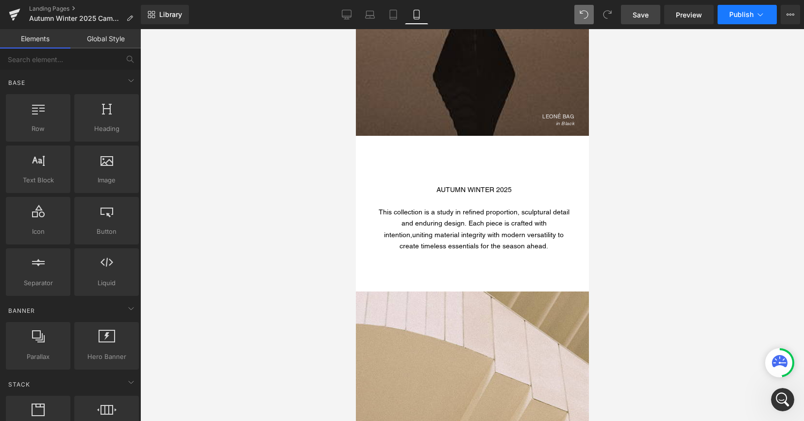
click at [731, 15] on span "Publish" at bounding box center [741, 15] width 24 height 8
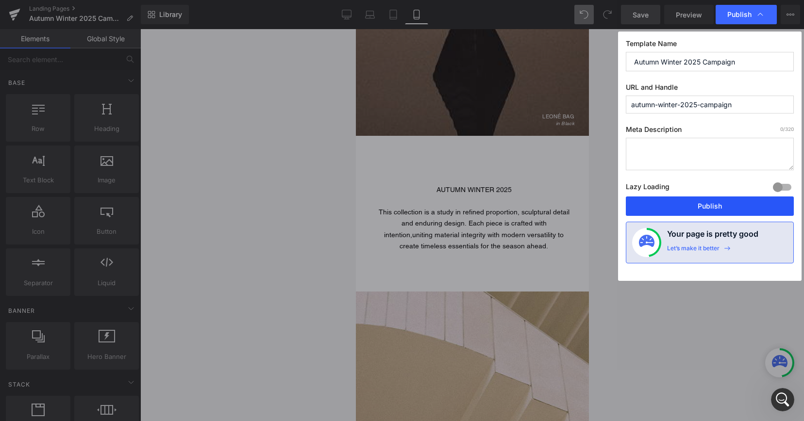
click at [691, 204] on button "Publish" at bounding box center [710, 206] width 168 height 19
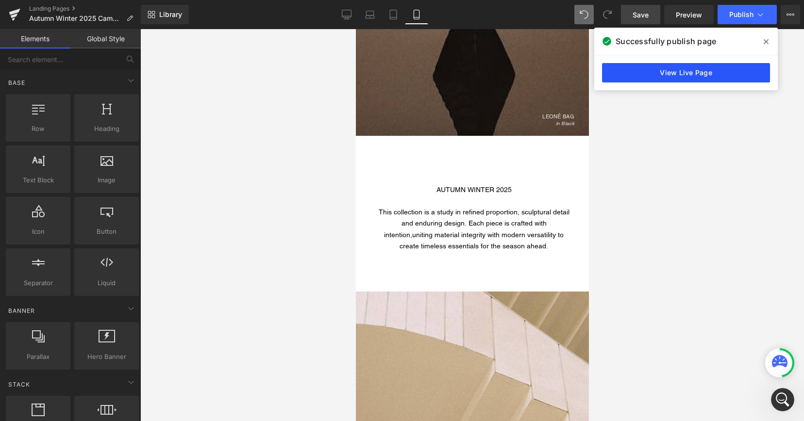
click at [673, 77] on link "View Live Page" at bounding box center [686, 72] width 168 height 19
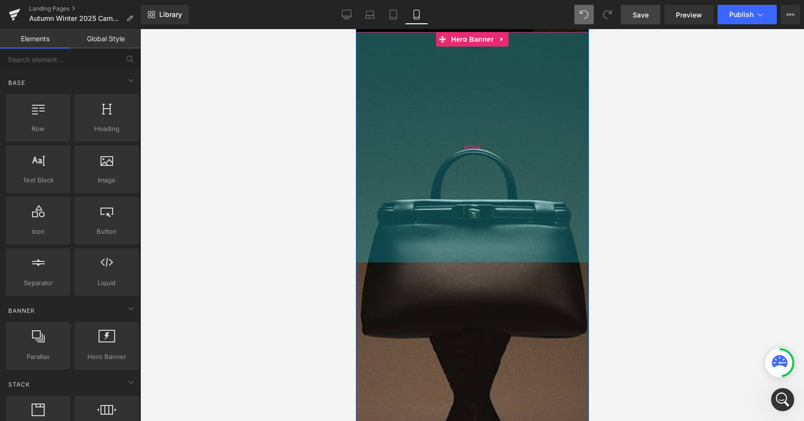
scroll to position [487, 0]
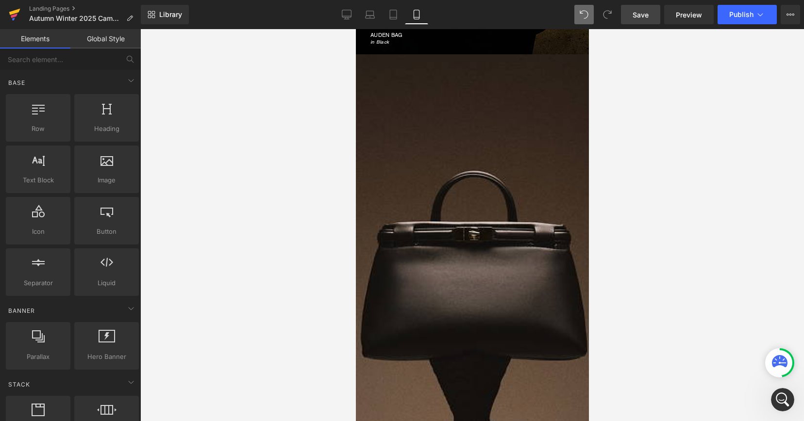
click at [13, 15] on icon at bounding box center [14, 16] width 7 height 4
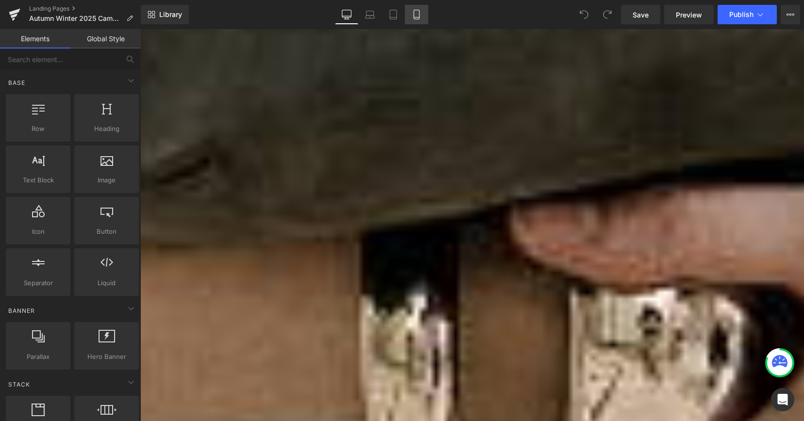
click at [418, 17] on icon at bounding box center [416, 17] width 5 height 0
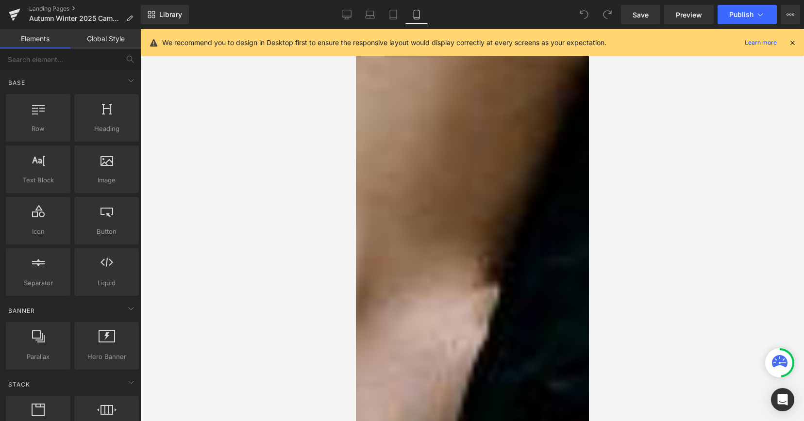
scroll to position [798, 0]
click at [428, 94] on div "LEONÉ BAG in Black" at bounding box center [355, 97] width 233 height 247
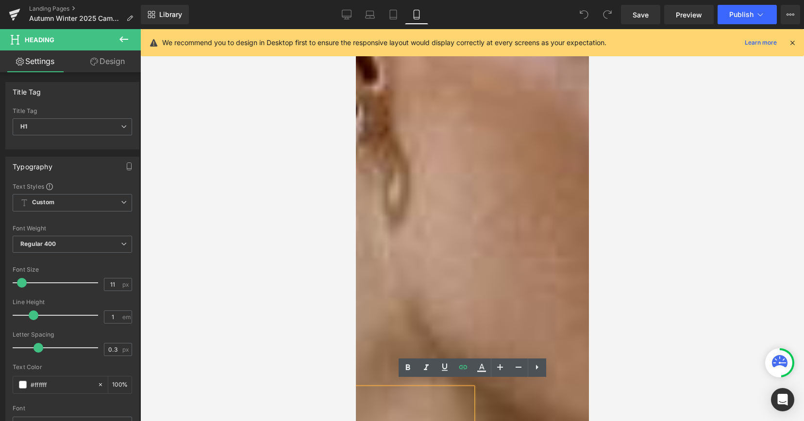
scroll to position [378, 0]
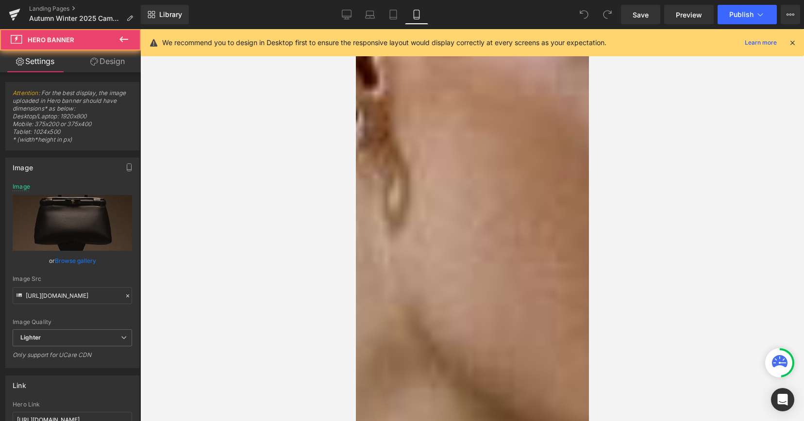
click at [117, 61] on link "Design" at bounding box center [107, 61] width 70 height 22
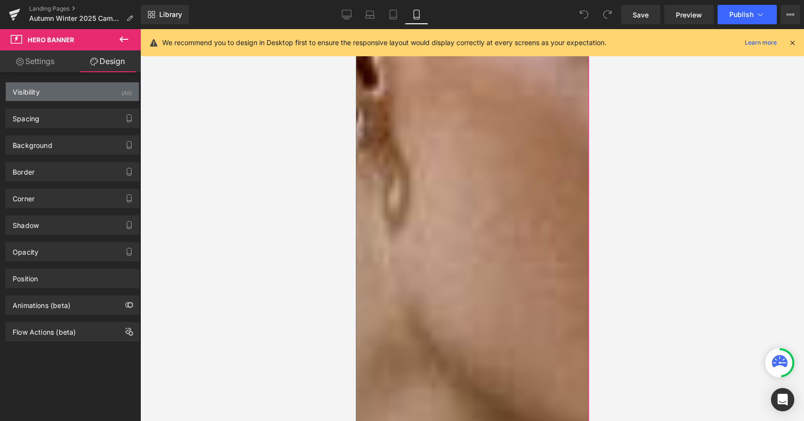
click at [111, 95] on div "Visibility (All)" at bounding box center [72, 92] width 133 height 18
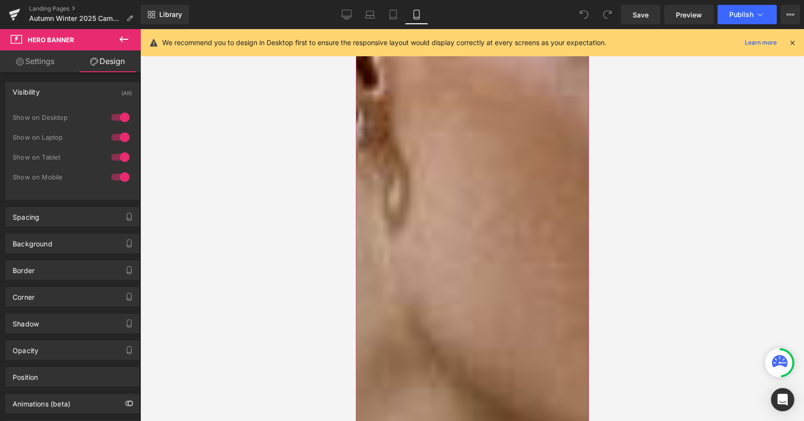
click at [120, 179] on div at bounding box center [120, 177] width 23 height 16
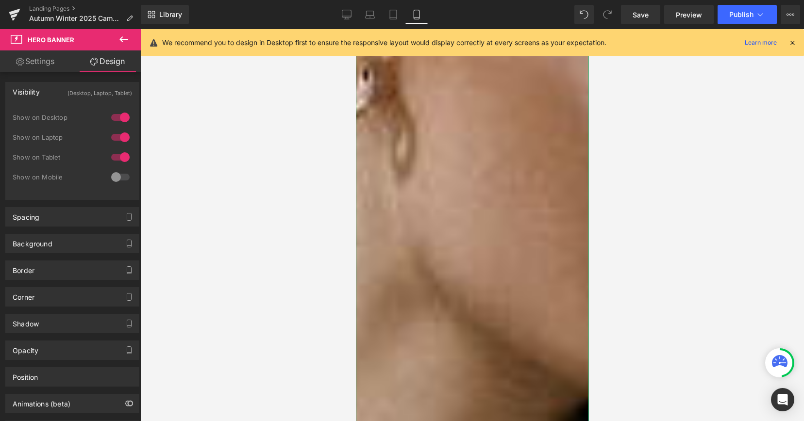
click at [429, 210] on div at bounding box center [473, 206] width 194 height 11
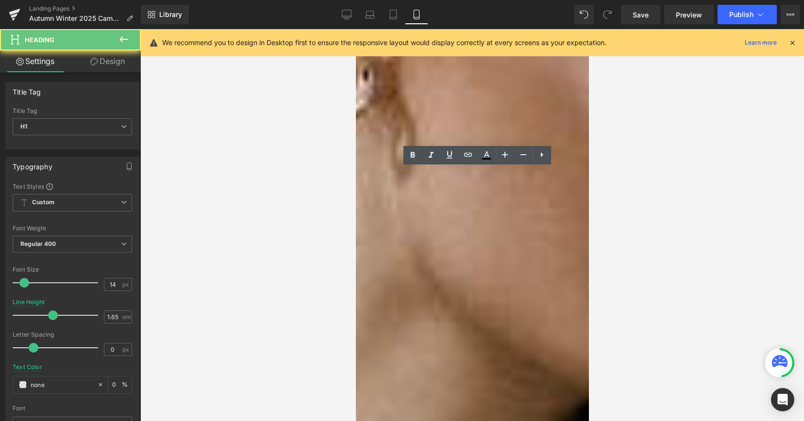
click at [435, 217] on div "AUTUMN WINTER 2025" at bounding box center [473, 217] width 194 height 11
click at [455, 192] on h1 at bounding box center [473, 195] width 194 height 11
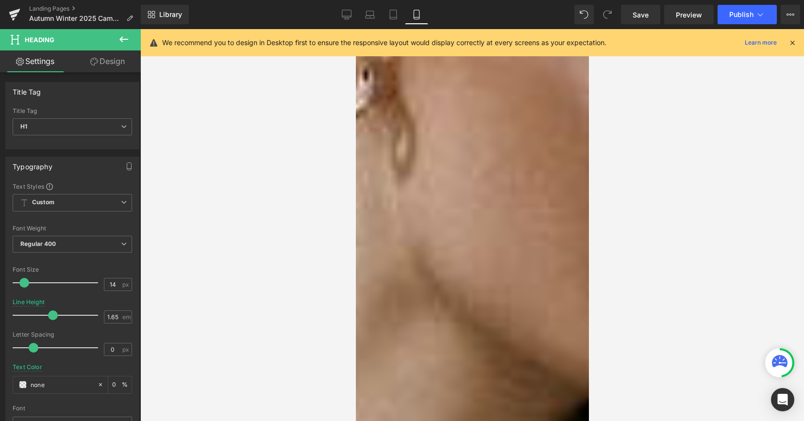
click at [450, 207] on div at bounding box center [473, 206] width 194 height 11
click at [433, 208] on div "AUTUMN WINTER 2025" at bounding box center [473, 206] width 194 height 11
click at [299, 249] on div at bounding box center [472, 225] width 664 height 392
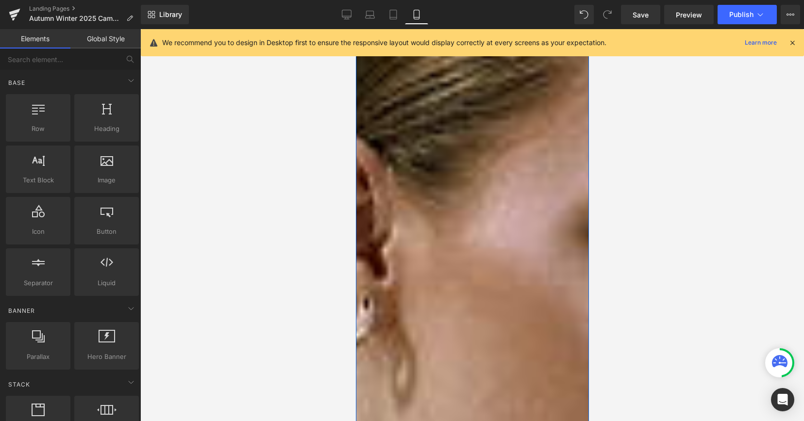
scroll to position [240, 0]
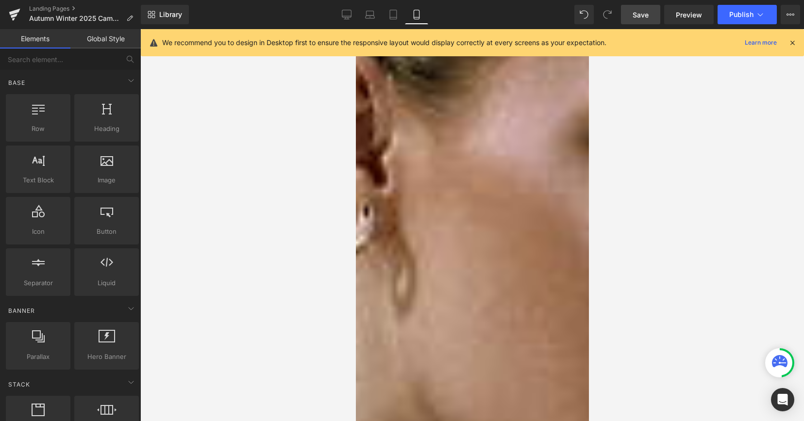
click at [639, 17] on span "Save" at bounding box center [641, 15] width 16 height 10
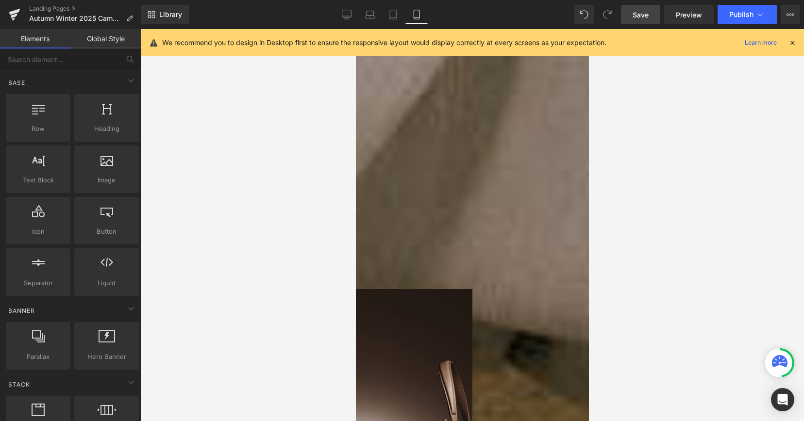
scroll to position [3810, 0]
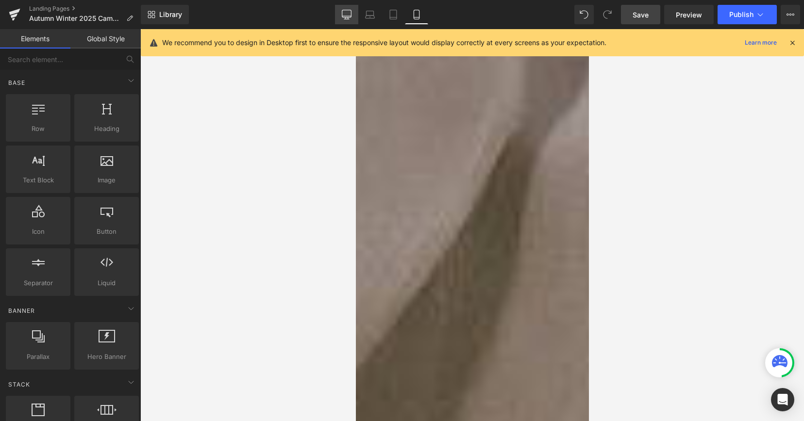
click at [350, 14] on icon at bounding box center [347, 15] width 10 height 10
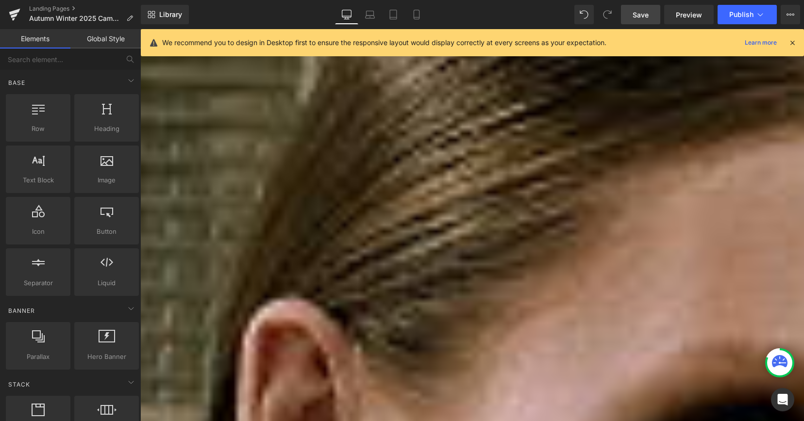
scroll to position [0, 0]
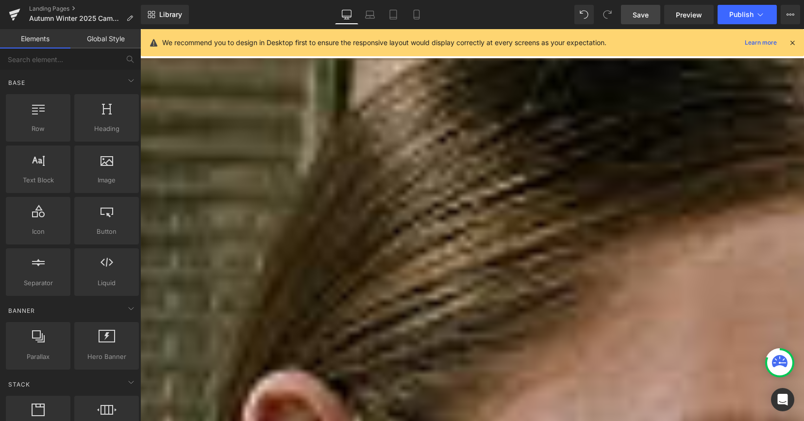
click at [647, 12] on span "Save" at bounding box center [641, 15] width 16 height 10
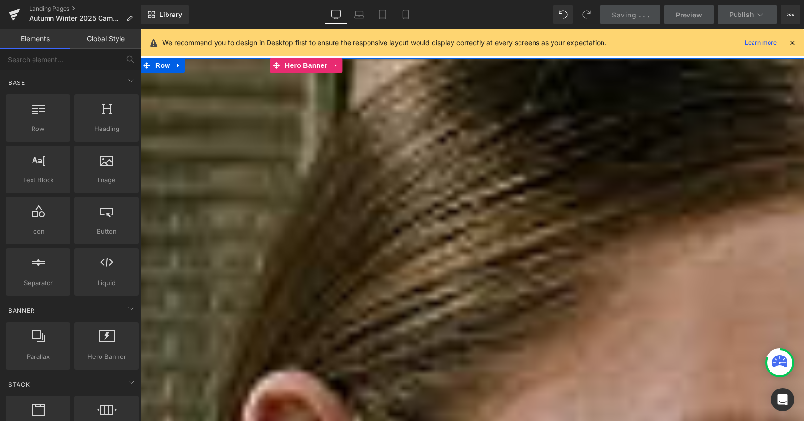
scroll to position [0, 0]
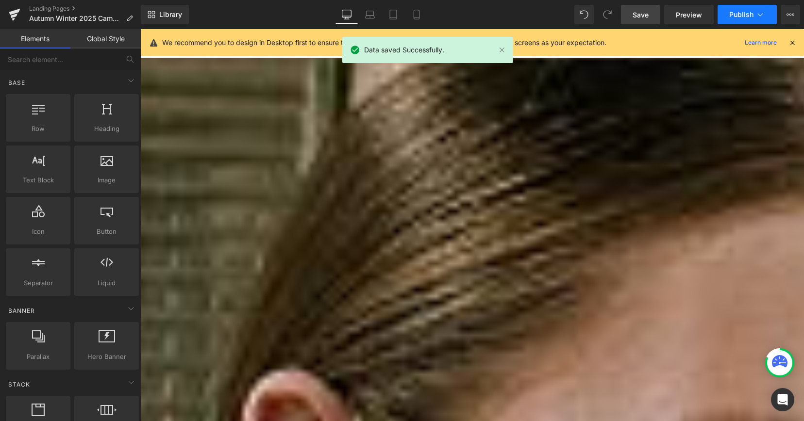
click at [737, 17] on span "Publish" at bounding box center [741, 15] width 24 height 8
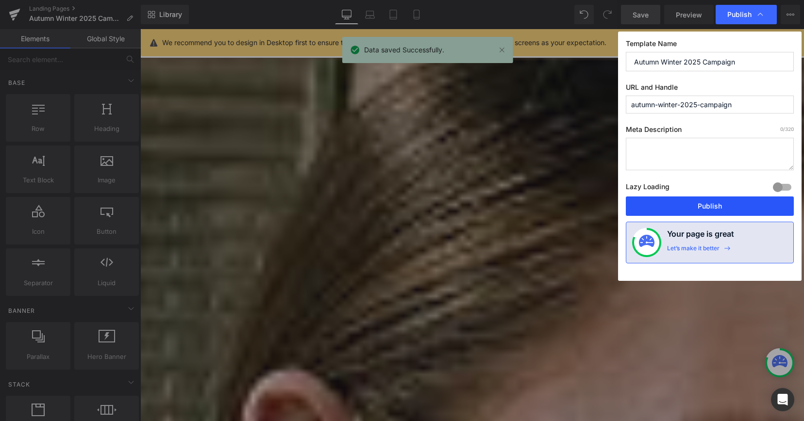
click at [696, 205] on button "Publish" at bounding box center [710, 206] width 168 height 19
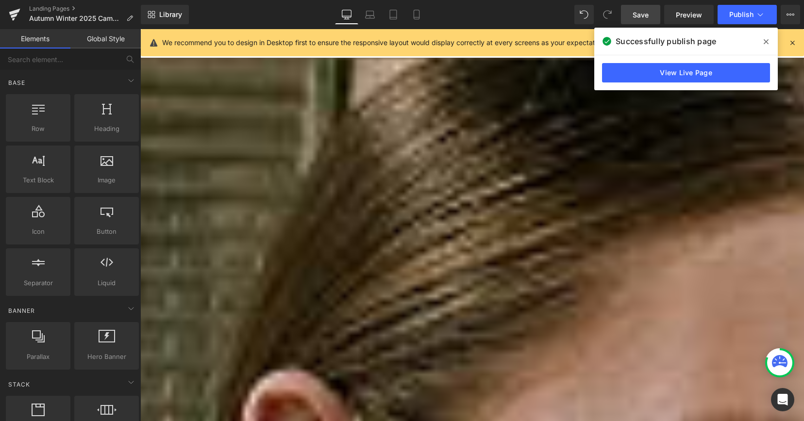
click at [766, 38] on icon at bounding box center [766, 42] width 5 height 8
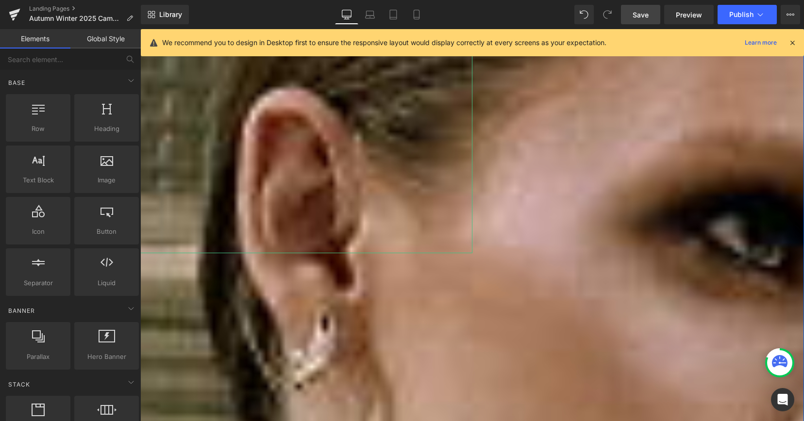
scroll to position [315, 0]
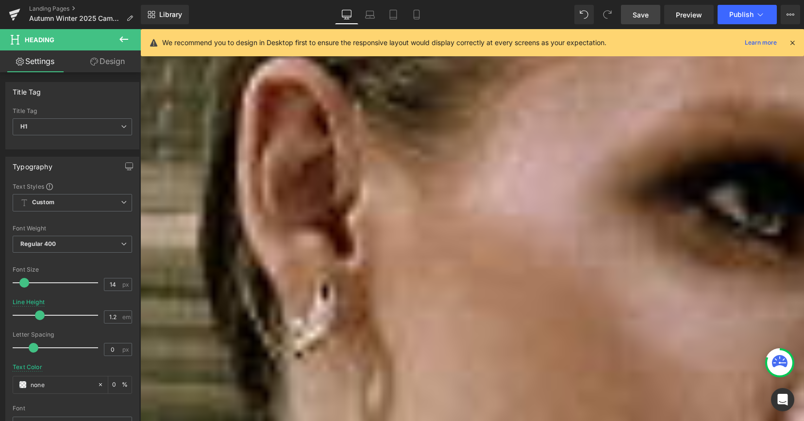
click at [120, 65] on link "Design" at bounding box center [107, 61] width 70 height 22
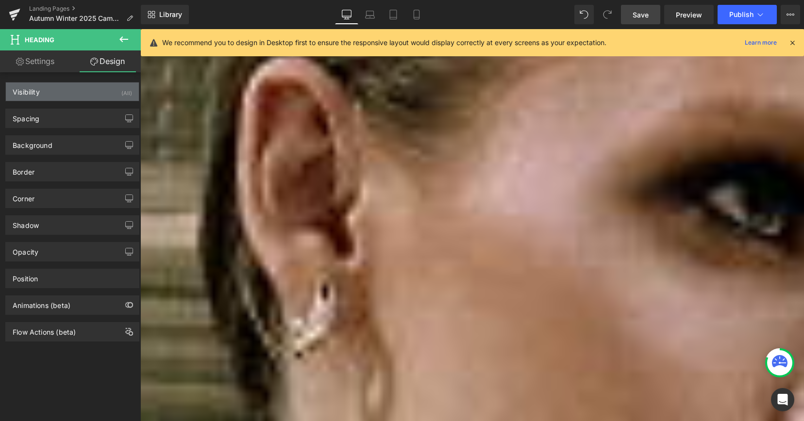
click at [104, 88] on div "Visibility (All)" at bounding box center [72, 92] width 133 height 18
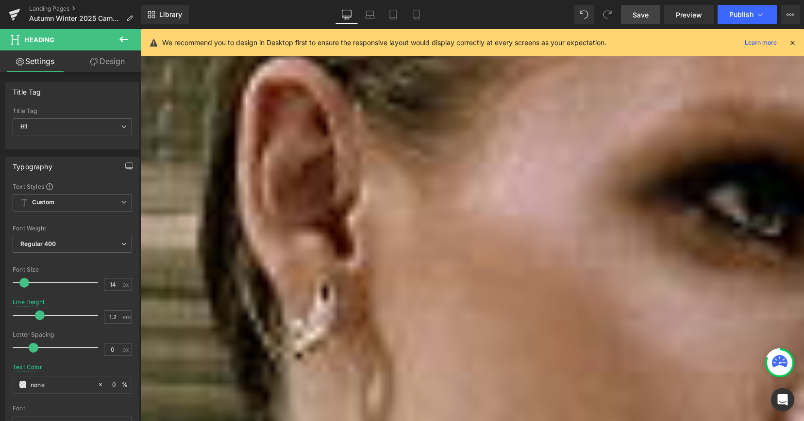
click at [103, 63] on link "Design" at bounding box center [107, 61] width 70 height 22
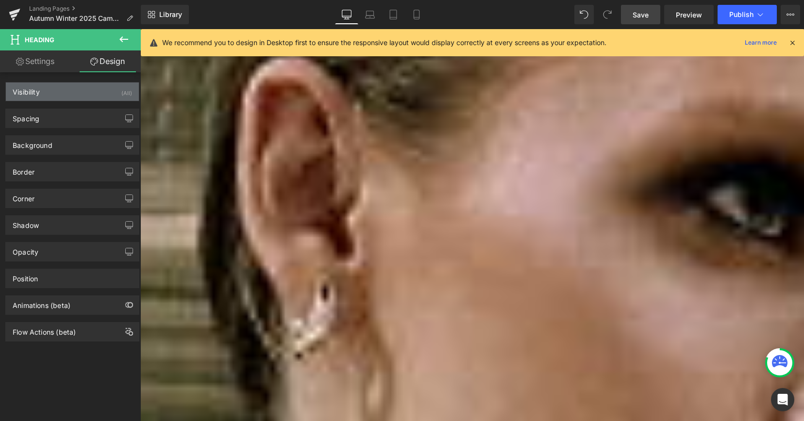
click at [105, 84] on div "Visibility (All)" at bounding box center [72, 92] width 133 height 18
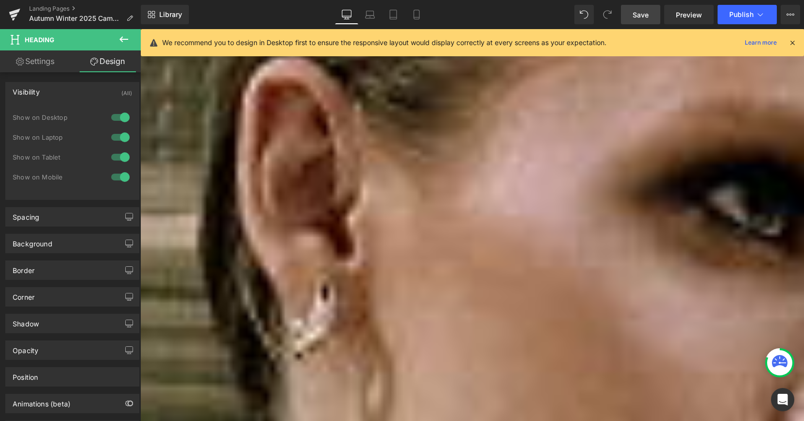
click at [119, 179] on div at bounding box center [120, 177] width 23 height 16
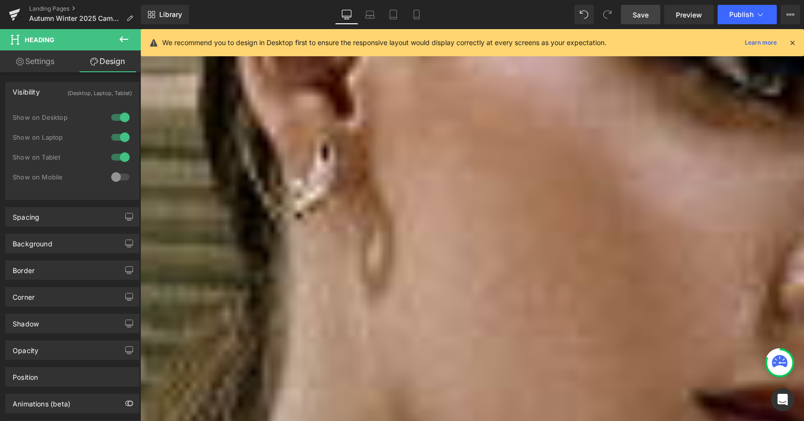
scroll to position [417, 0]
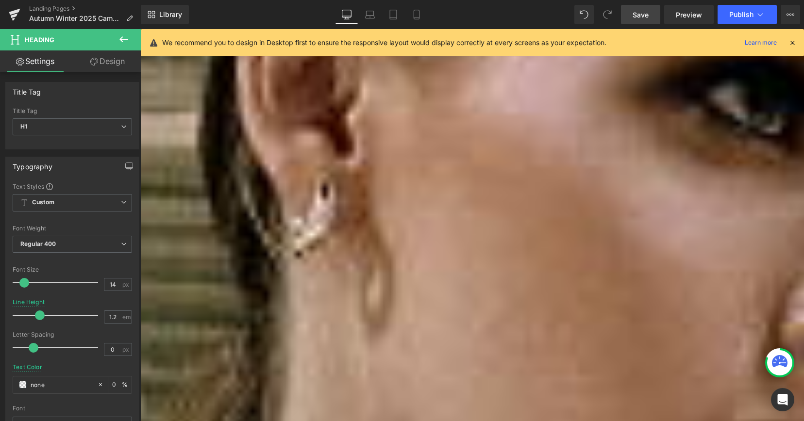
click at [641, 16] on span "Save" at bounding box center [641, 15] width 16 height 10
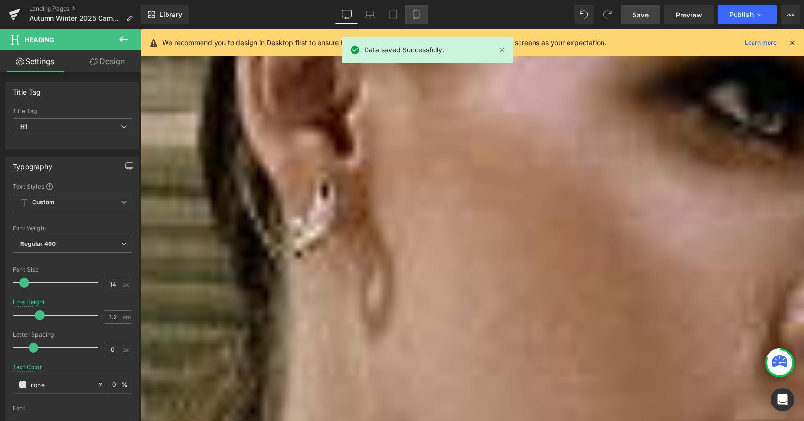
click at [413, 17] on icon at bounding box center [417, 15] width 10 height 10
type input "1.65"
type input "0"
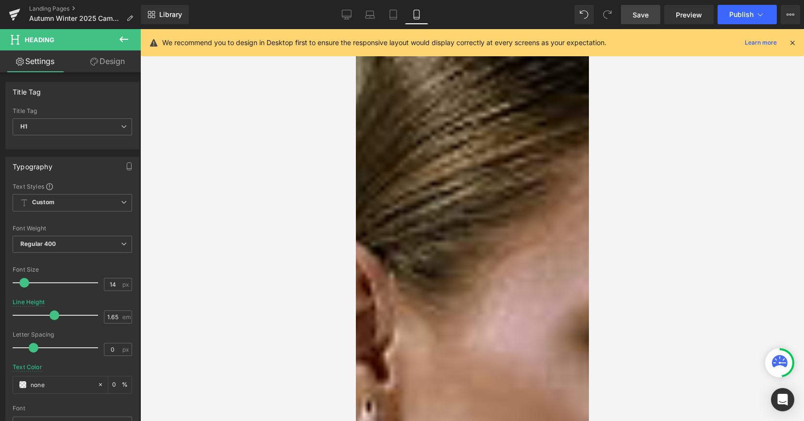
scroll to position [0, 0]
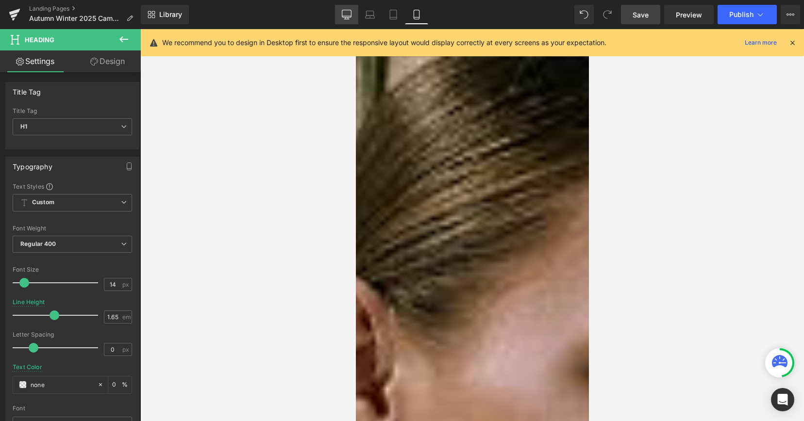
click at [343, 11] on icon at bounding box center [347, 15] width 10 height 10
type input "1.2"
type input "0"
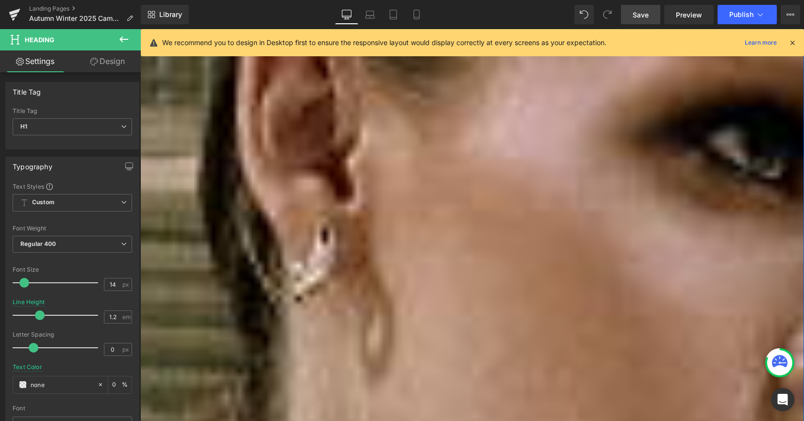
scroll to position [370, 0]
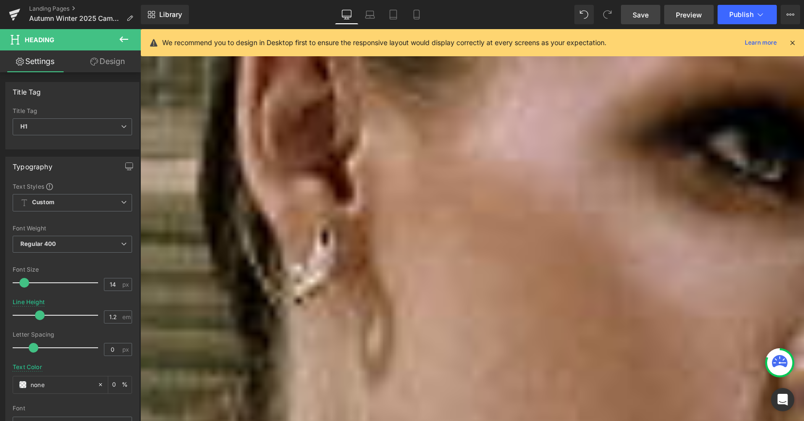
click at [675, 12] on link "Preview" at bounding box center [689, 14] width 50 height 19
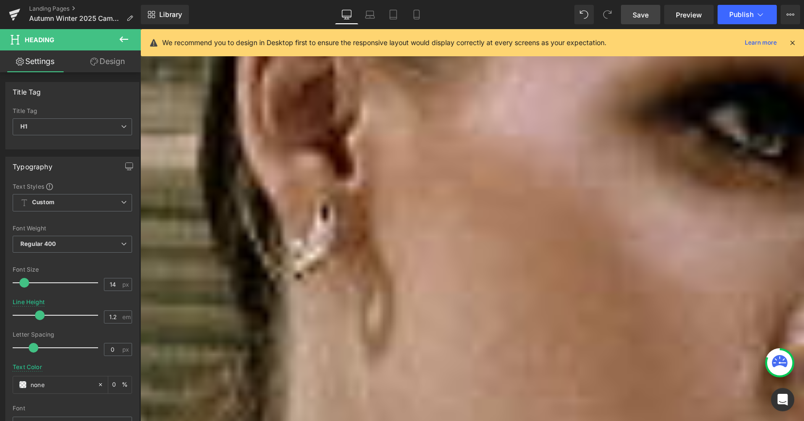
scroll to position [396, 0]
click at [121, 66] on link "Design" at bounding box center [107, 61] width 70 height 22
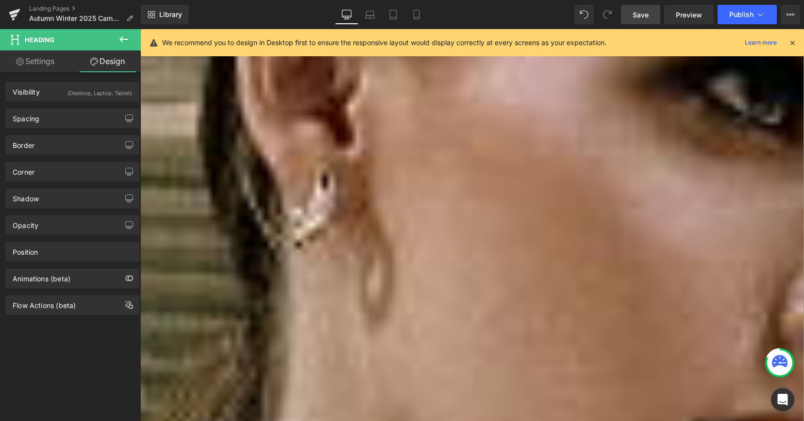
scroll to position [430, 0]
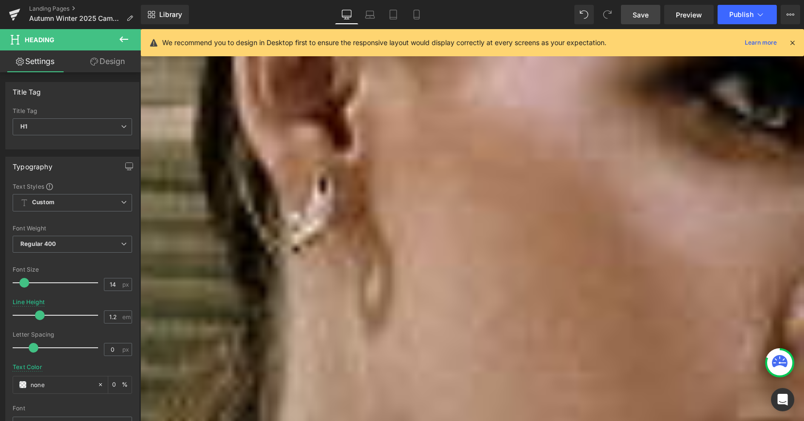
click at [102, 66] on link "Design" at bounding box center [107, 61] width 70 height 22
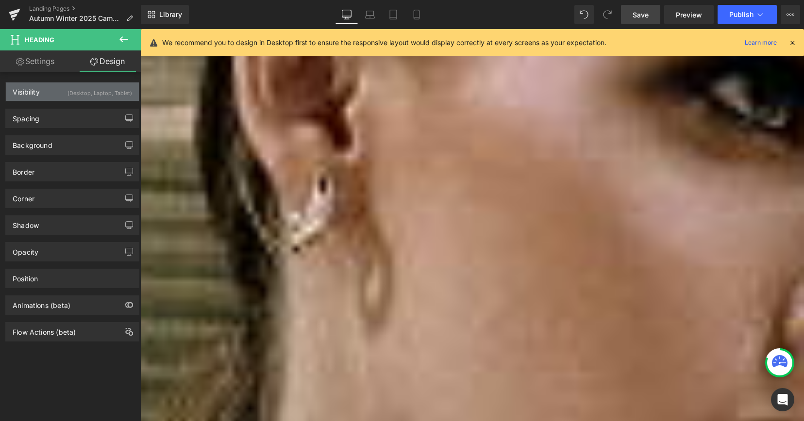
click at [103, 90] on div "(Desktop, Laptop, Tablet)" at bounding box center [99, 91] width 65 height 16
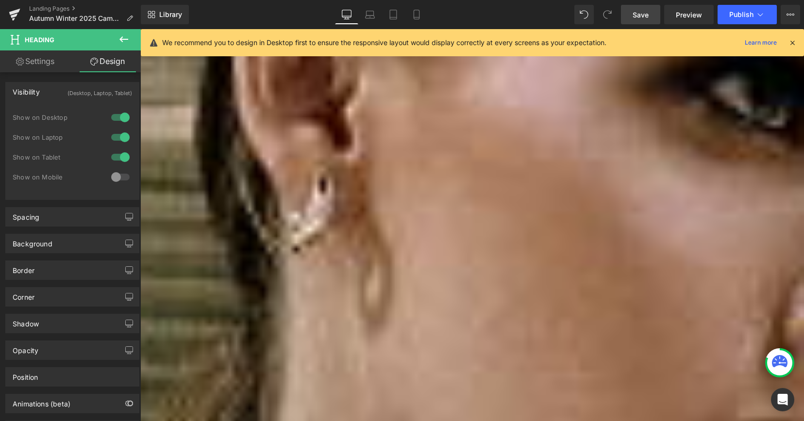
click at [115, 175] on div at bounding box center [120, 177] width 23 height 16
click at [118, 158] on div at bounding box center [120, 158] width 23 height 16
click at [118, 137] on div at bounding box center [120, 138] width 23 height 16
click at [118, 119] on div at bounding box center [120, 118] width 23 height 16
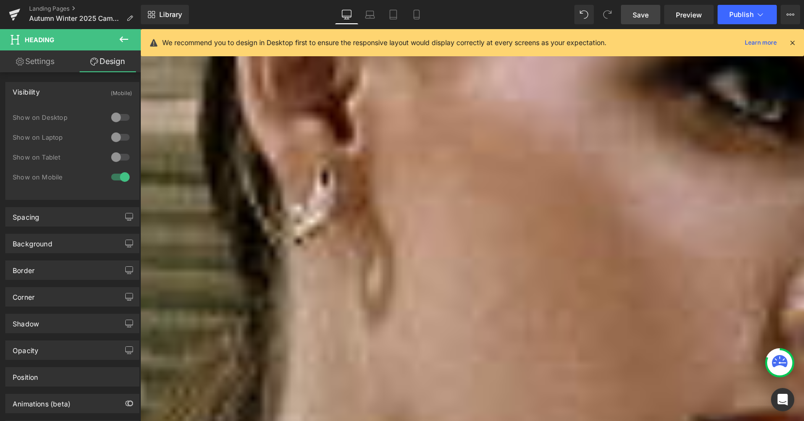
click at [637, 16] on span "Save" at bounding box center [641, 15] width 16 height 10
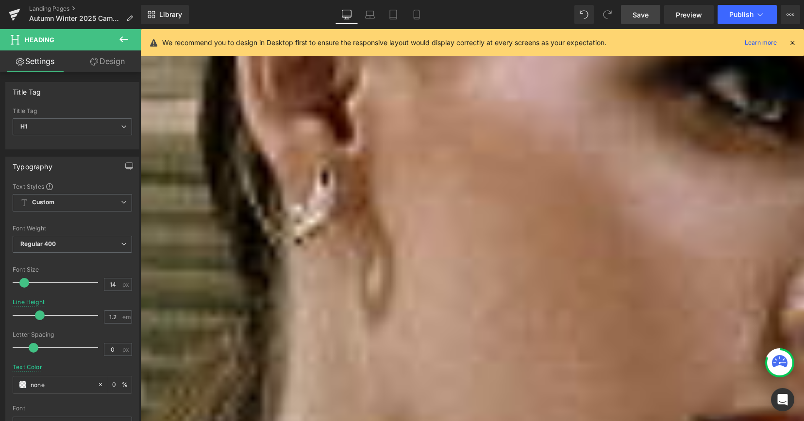
click at [638, 13] on span "Save" at bounding box center [641, 15] width 16 height 10
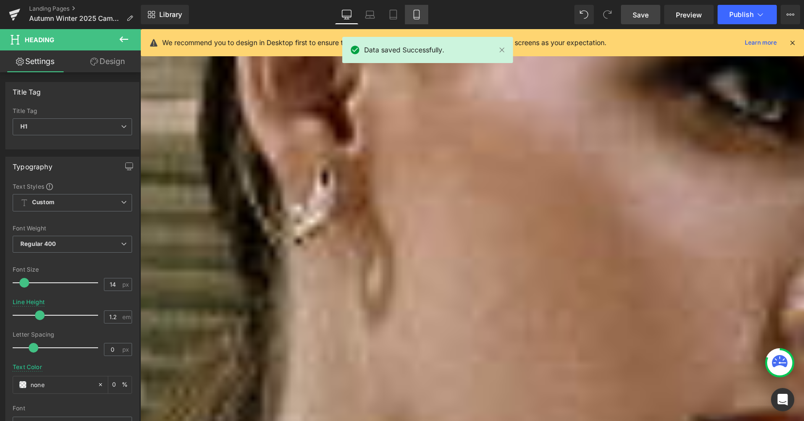
click at [421, 19] on icon at bounding box center [417, 15] width 10 height 10
type input "1.65"
type input "0"
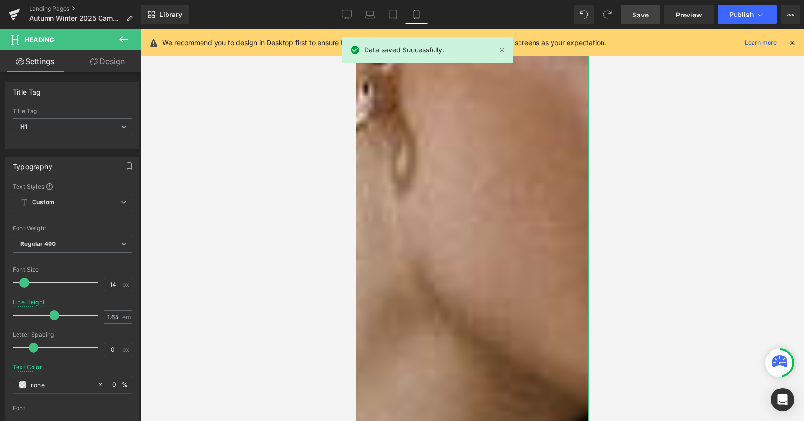
scroll to position [396, 0]
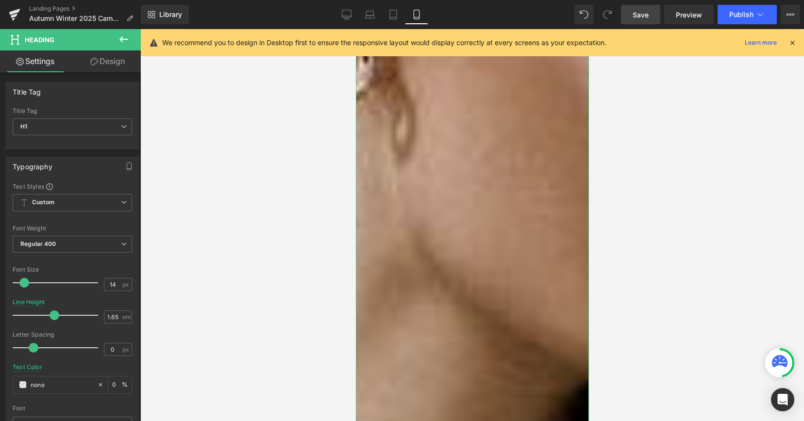
click at [479, 251] on div "This collection is a study in refined proportion, sculptural detail and endurin…" at bounding box center [473, 239] width 194 height 45
click at [384, 242] on div "This collection is a study in refined proportion, sculptural detail and endurin…" at bounding box center [473, 239] width 194 height 45
click at [376, 238] on div "AUTUMN WINTER 2025 This collection is a study in refined proportion, sculptural…" at bounding box center [476, 219] width 223 height 136
click at [384, 249] on div "This collection is a study in refined proportion, sculptural detail and endurin…" at bounding box center [473, 239] width 194 height 45
click at [421, 256] on div "This collection is a study in refined proportion, sculptural detail and endurin…" at bounding box center [473, 239] width 194 height 45
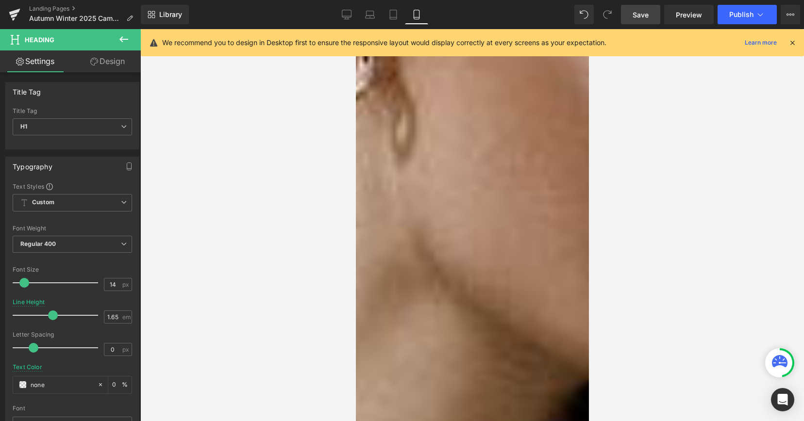
click at [437, 200] on span "AUTUMN WINTER 2025" at bounding box center [413, 200] width 75 height 8
click at [636, 17] on span "Save" at bounding box center [641, 15] width 16 height 10
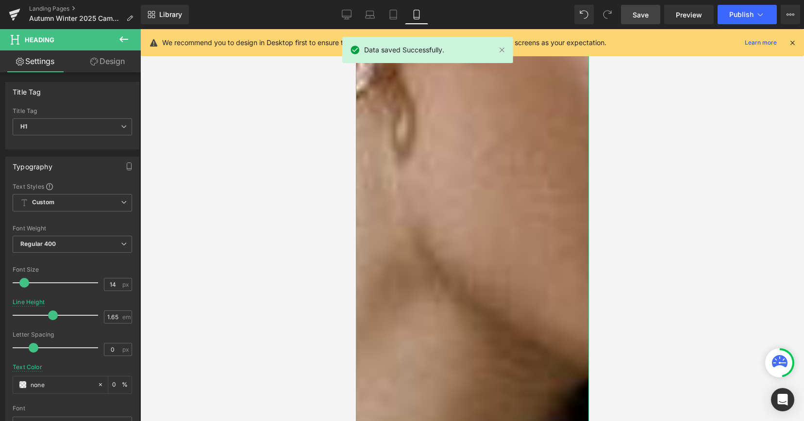
click at [417, 193] on h1 "AUTUMN WINTER 2025" at bounding box center [473, 188] width 194 height 11
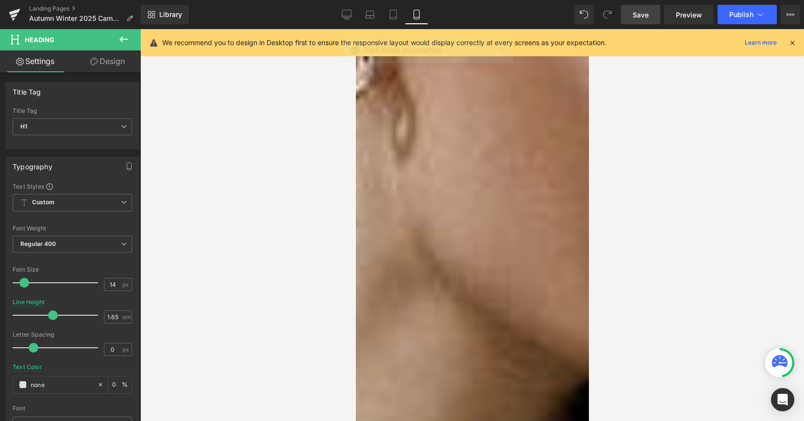
click at [118, 66] on link "Design" at bounding box center [107, 61] width 70 height 22
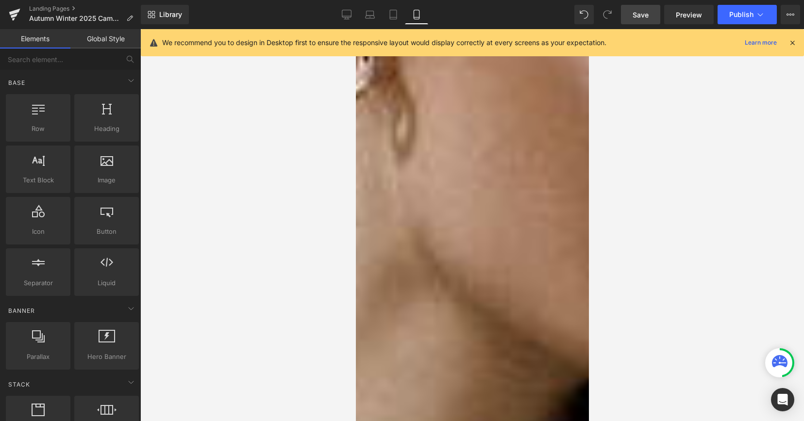
click at [328, 120] on div at bounding box center [472, 225] width 664 height 392
click at [346, 14] on icon at bounding box center [347, 15] width 10 height 10
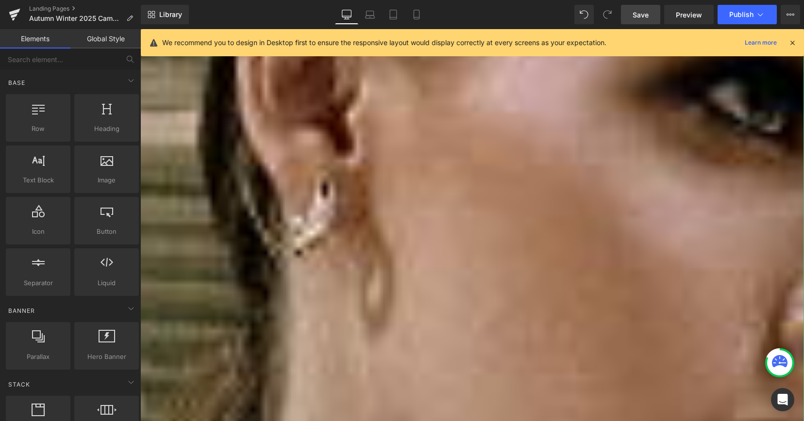
scroll to position [335, 0]
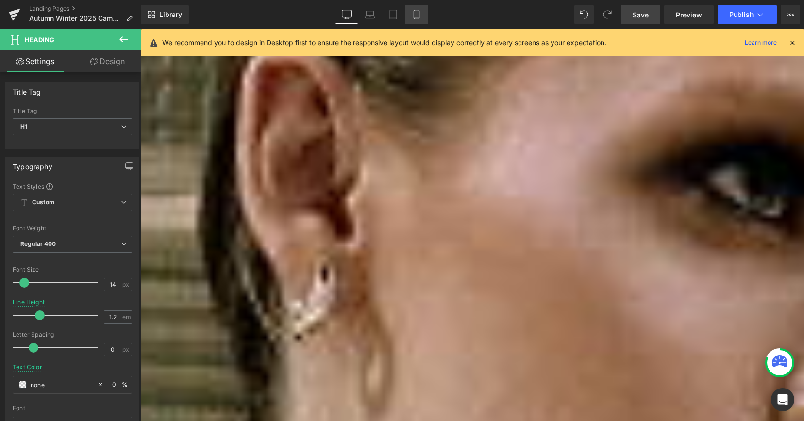
click at [410, 18] on link "Mobile" at bounding box center [416, 14] width 23 height 19
type input "1.65"
type input "0"
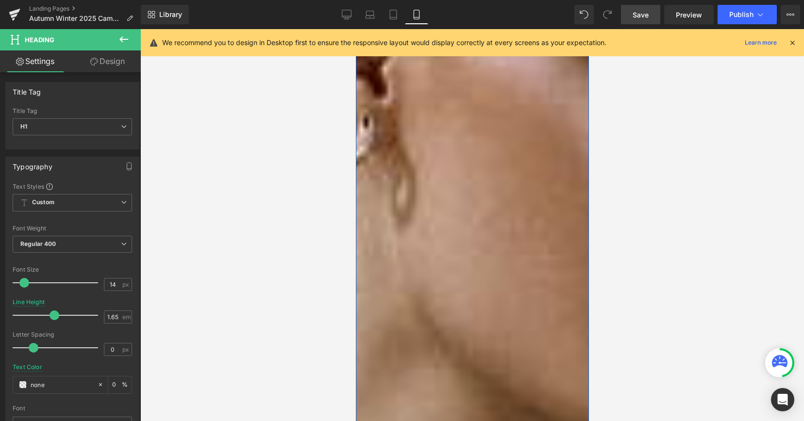
scroll to position [392, 0]
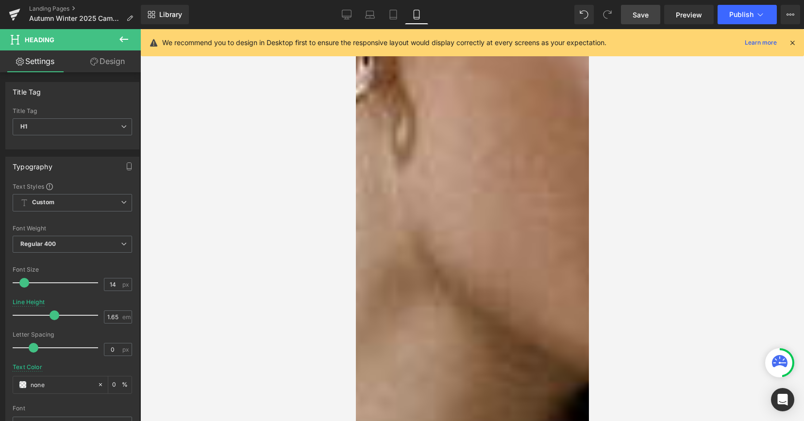
click at [635, 14] on span "Save" at bounding box center [641, 15] width 16 height 10
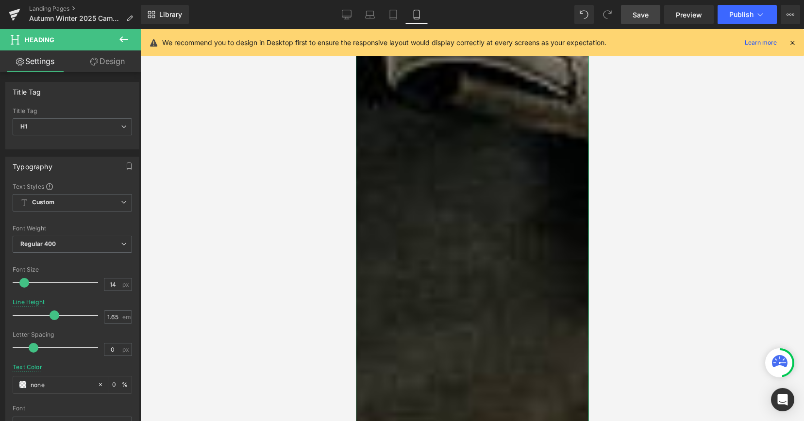
scroll to position [1559, 0]
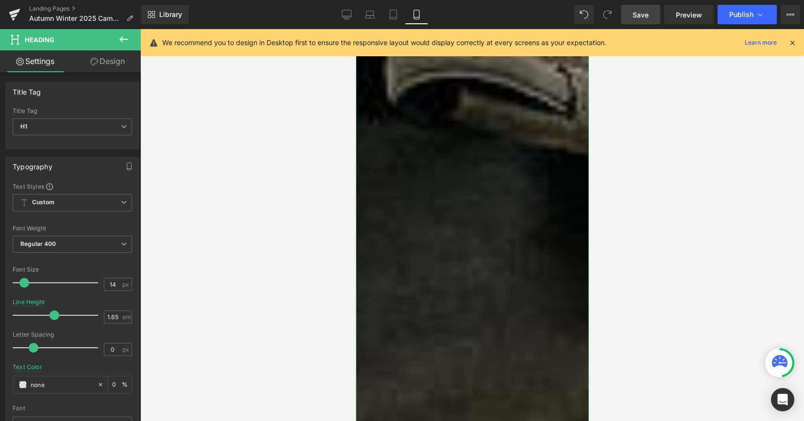
click at [467, 179] on h1 "For Autumn Winter, hardware is shaped like jewelry, seams resolved into silence…" at bounding box center [473, 168] width 194 height 22
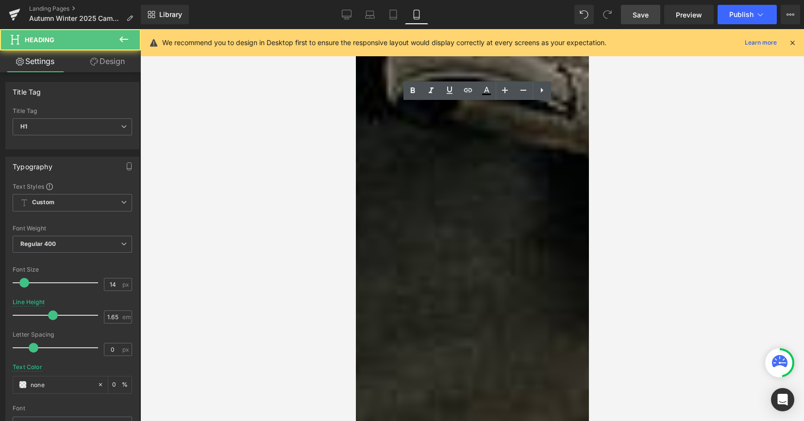
click at [481, 149] on h1 "DETAIL AS LANGUAGE" at bounding box center [473, 143] width 194 height 11
click at [483, 179] on h1 "For Autumn Winter, hardware is shaped like jewelry, seams resolved into silence…" at bounding box center [473, 168] width 194 height 22
click at [632, 182] on div at bounding box center [472, 225] width 664 height 392
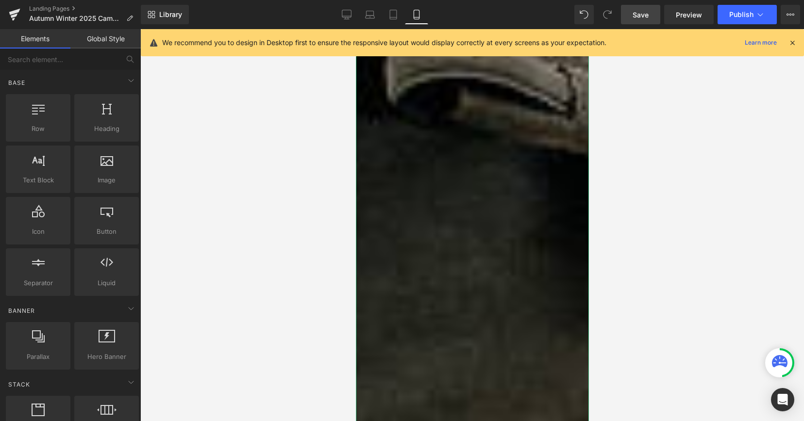
click at [512, 179] on h1 "For Autumn Winter, hardware is shaped like jewelry, seams resolved into silence…" at bounding box center [473, 168] width 194 height 22
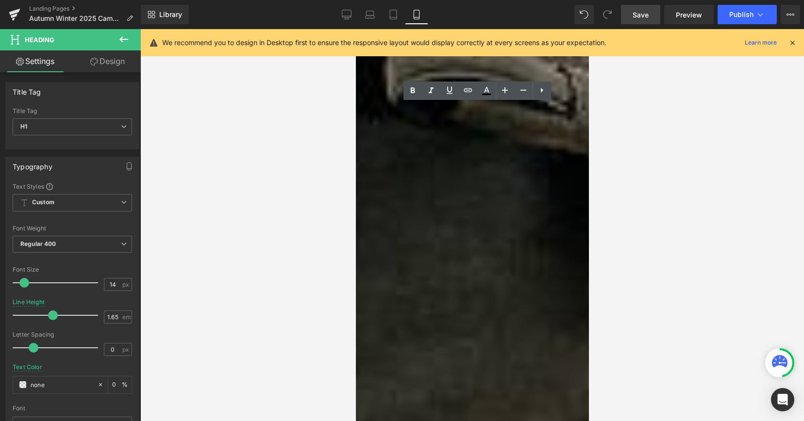
click at [529, 130] on div at bounding box center [473, 126] width 194 height 8
click at [472, 179] on h1 "For Autumn Winter, hardware is shaped like jewelry, seams resolved into silence…" at bounding box center [473, 168] width 194 height 22
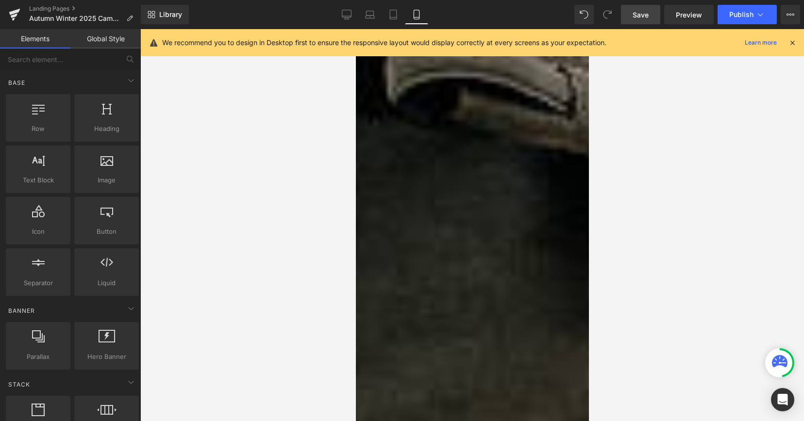
click at [627, 150] on div at bounding box center [472, 225] width 664 height 392
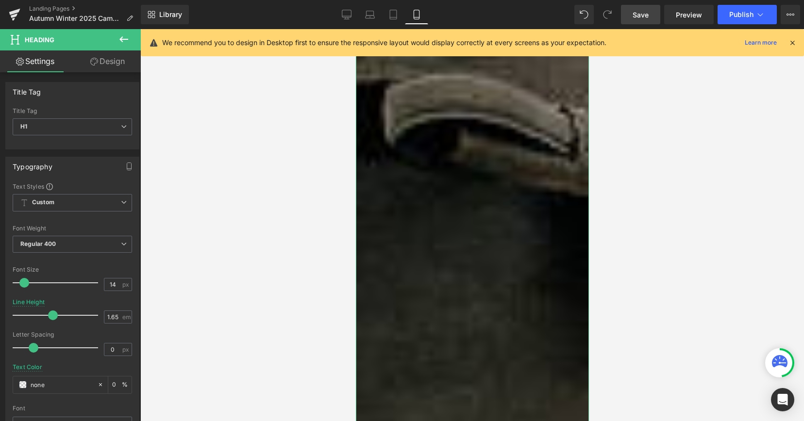
click at [484, 196] on span "with the same exterior. Every choice made for permanence, not decoration." at bounding box center [468, 190] width 185 height 19
click at [106, 66] on link "Design" at bounding box center [107, 61] width 70 height 22
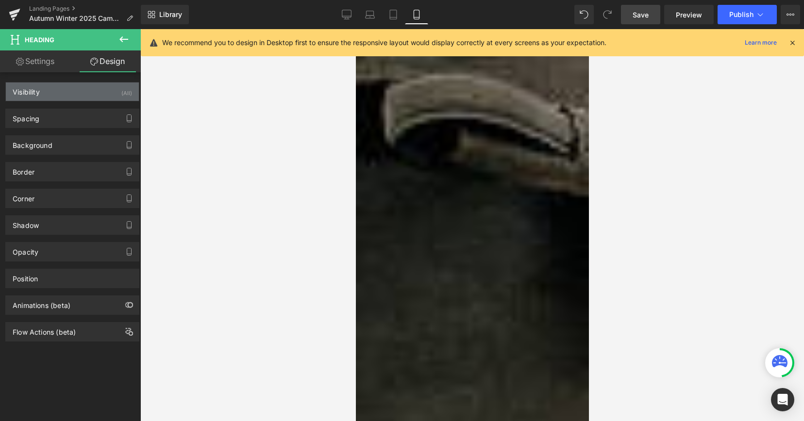
click at [117, 86] on div "Visibility (All)" at bounding box center [72, 92] width 133 height 18
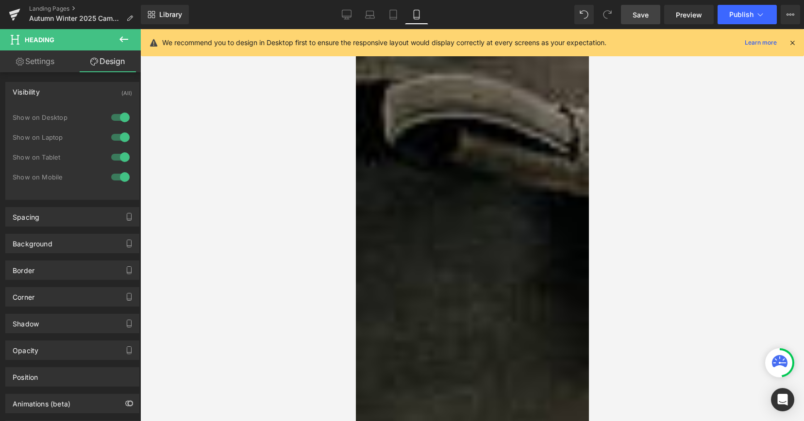
click at [121, 177] on div at bounding box center [120, 177] width 23 height 16
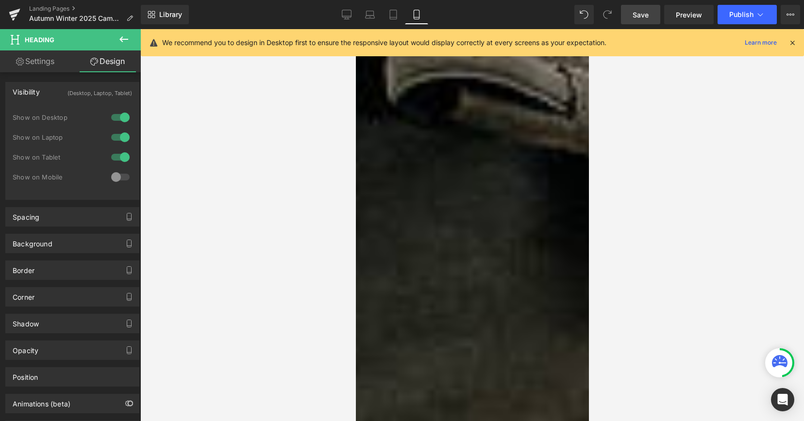
click at [460, 172] on h1 "For Autumn Winter, hardware is shaped like jewelry, seams resolved into silence…" at bounding box center [473, 168] width 194 height 22
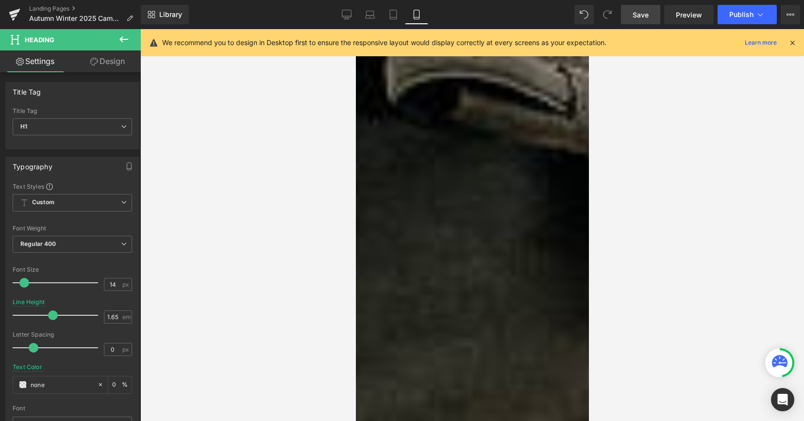
click at [117, 59] on link "Design" at bounding box center [107, 61] width 70 height 22
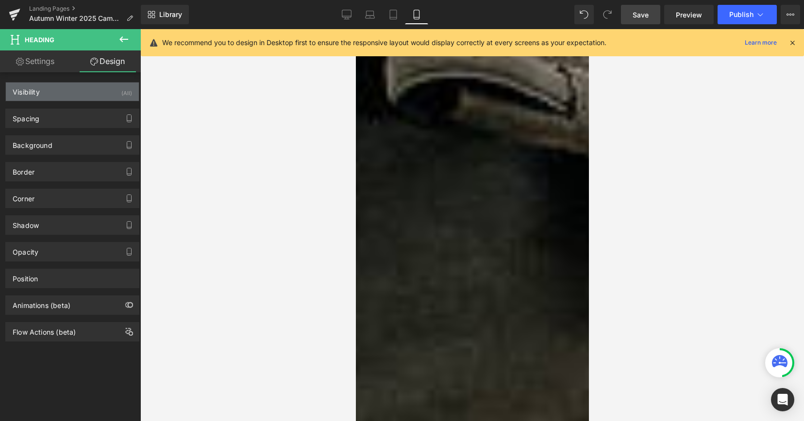
click at [108, 95] on div "Visibility (All)" at bounding box center [72, 92] width 133 height 18
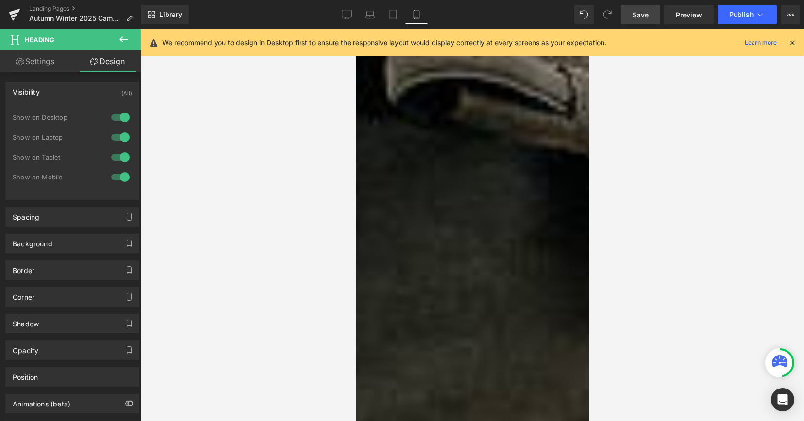
click at [119, 119] on div at bounding box center [120, 118] width 23 height 16
click at [119, 136] on div at bounding box center [120, 138] width 23 height 16
click at [119, 157] on div at bounding box center [120, 158] width 23 height 16
click at [427, 177] on h1 "For Autumn Winter, hardware is shaped like jewelry, seams resolved into silence…" at bounding box center [473, 168] width 194 height 22
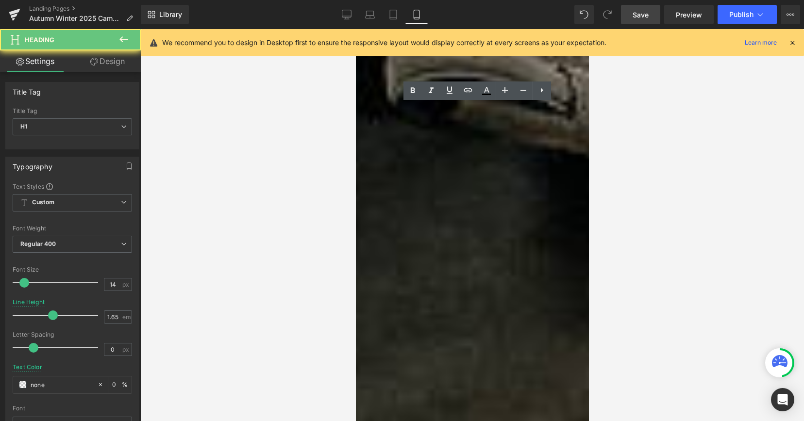
click at [431, 149] on h1 "DETAIL AS LANGUAGE" at bounding box center [473, 143] width 194 height 11
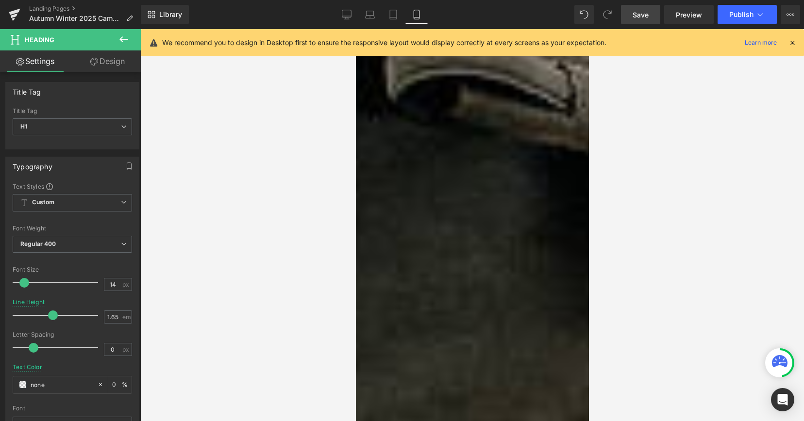
click at [415, 171] on h1 "For Autumn Winter, hardware is shaped like jewelry, seams resolved into silence…" at bounding box center [473, 160] width 194 height 22
click at [379, 192] on span "with the same exterior. Every choice made for permanence, not decoration." at bounding box center [468, 182] width 185 height 19
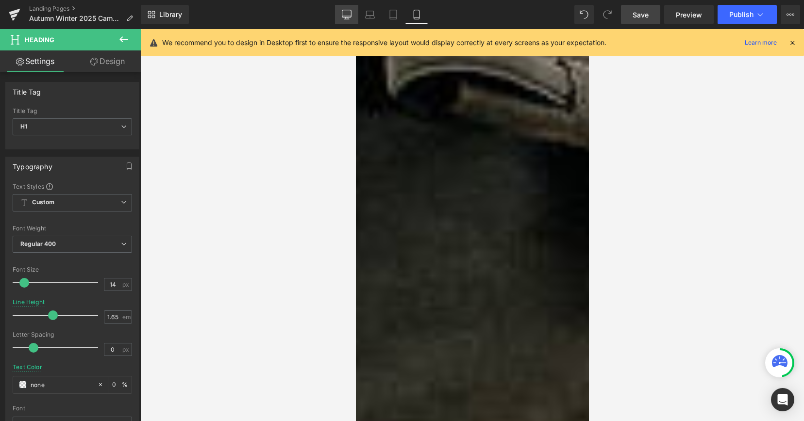
click at [348, 17] on icon at bounding box center [346, 13] width 9 height 7
type input "1.2"
type input "0"
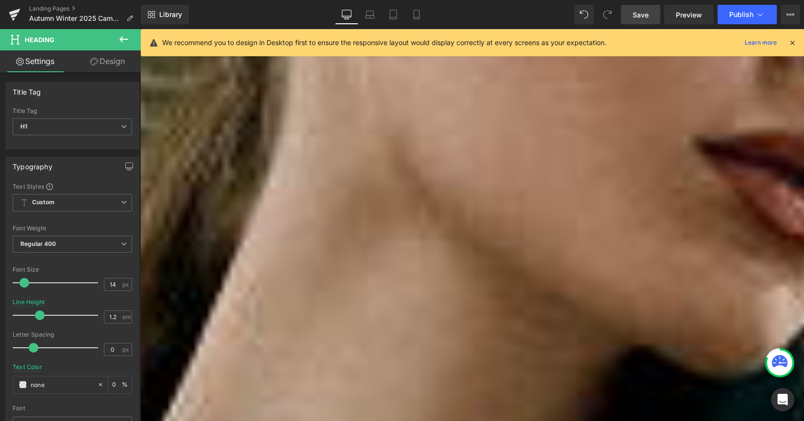
scroll to position [351, 0]
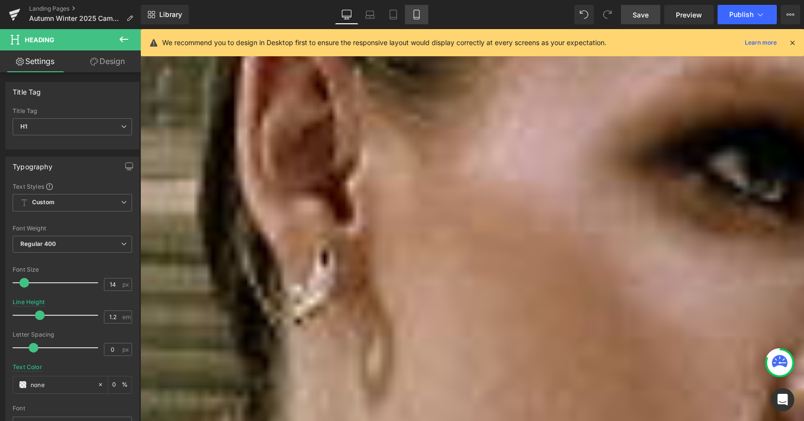
click at [414, 13] on icon at bounding box center [416, 14] width 5 height 9
type input "1.65"
type input "0"
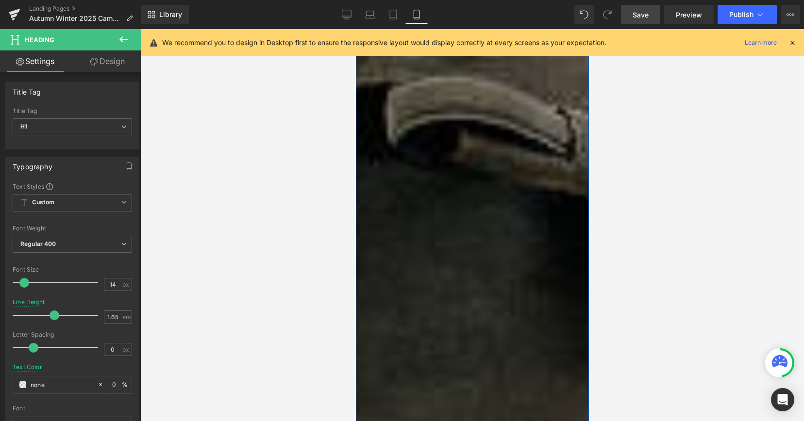
scroll to position [1511, 0]
click at [648, 13] on span "Save" at bounding box center [641, 15] width 16 height 10
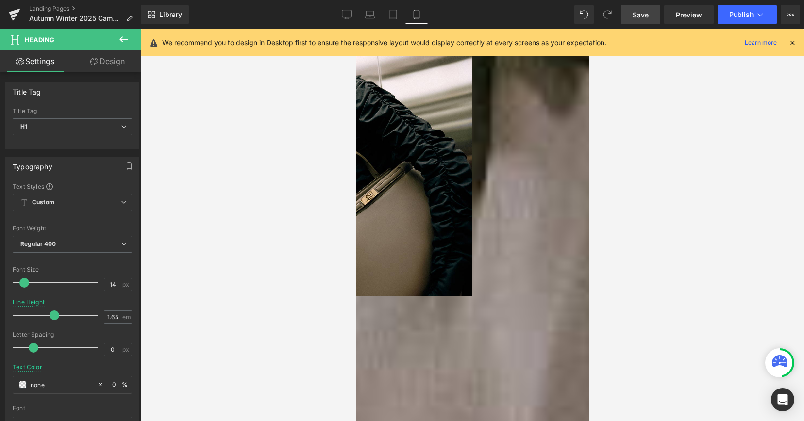
scroll to position [3430, 0]
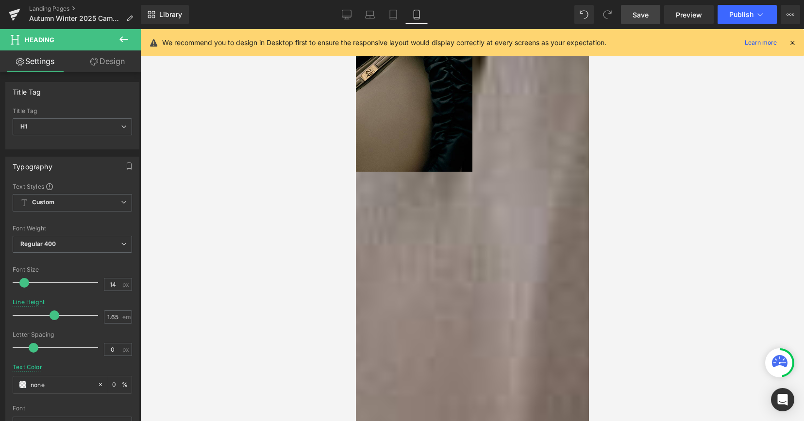
click at [329, 241] on icon "“We approached this collection like an architectural project; every line, every…" at bounding box center [238, 231] width 181 height 19
click at [635, 191] on div at bounding box center [472, 225] width 664 height 392
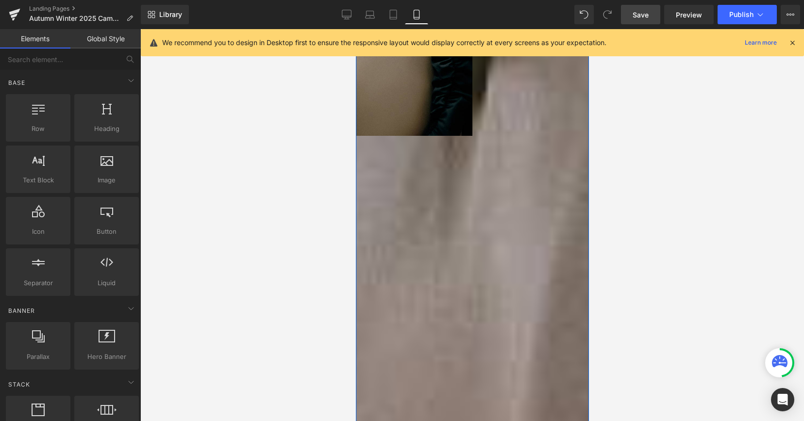
scroll to position [3473, 0]
click at [333, 222] on h1 "was studied until it felt completely resolved.” — JANESSA LEONE" at bounding box center [240, 211] width 185 height 22
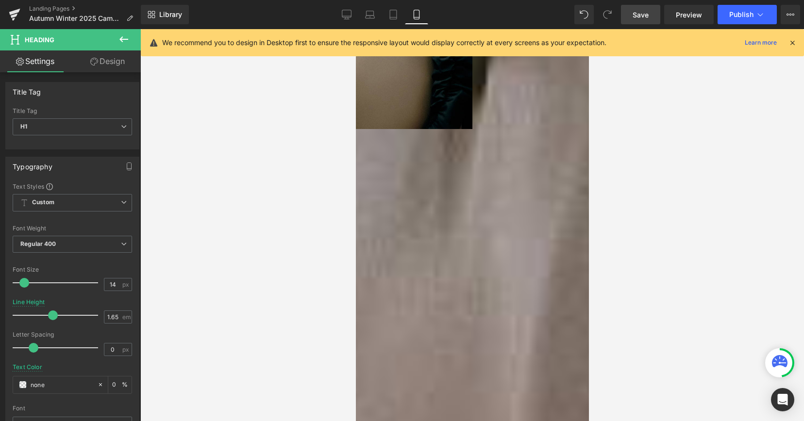
click at [108, 52] on link "Design" at bounding box center [107, 61] width 70 height 22
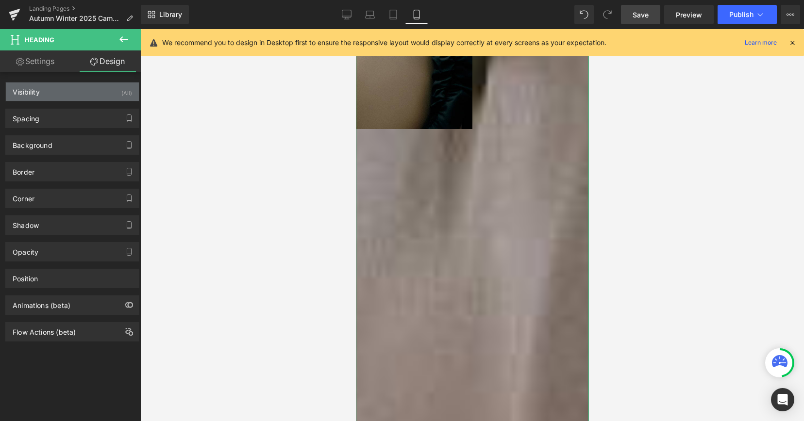
click at [101, 98] on div "Visibility (All)" at bounding box center [72, 92] width 133 height 18
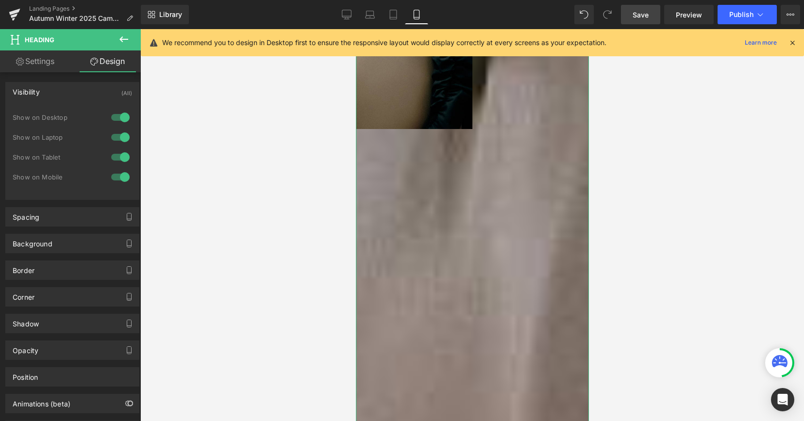
click at [118, 174] on div at bounding box center [120, 177] width 23 height 16
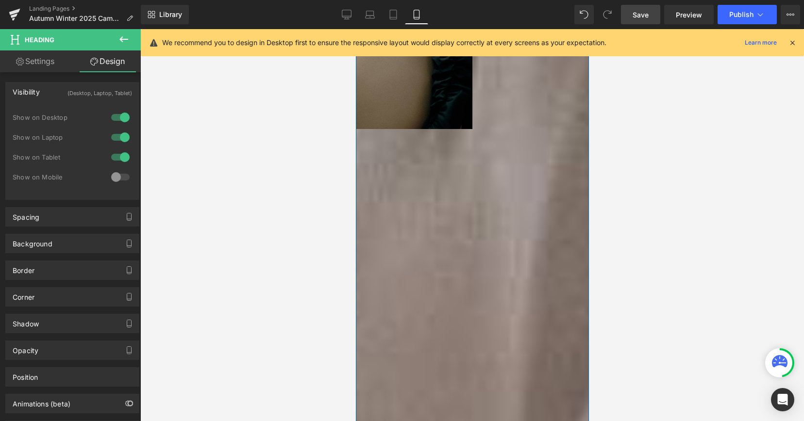
scroll to position [3489, 0]
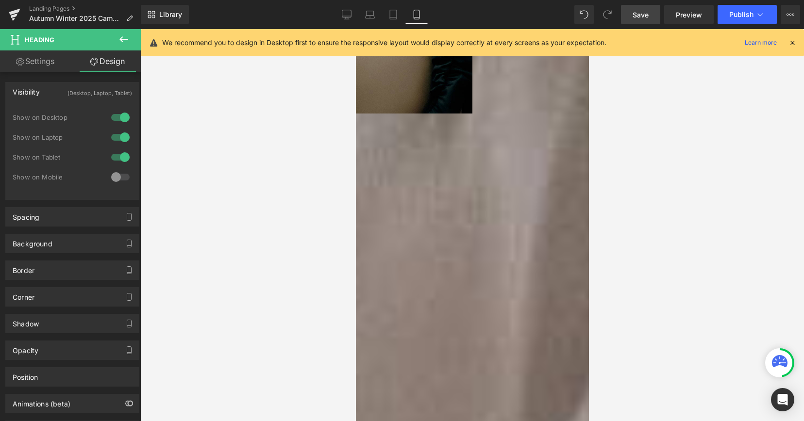
click at [268, 161] on div at bounding box center [472, 225] width 664 height 392
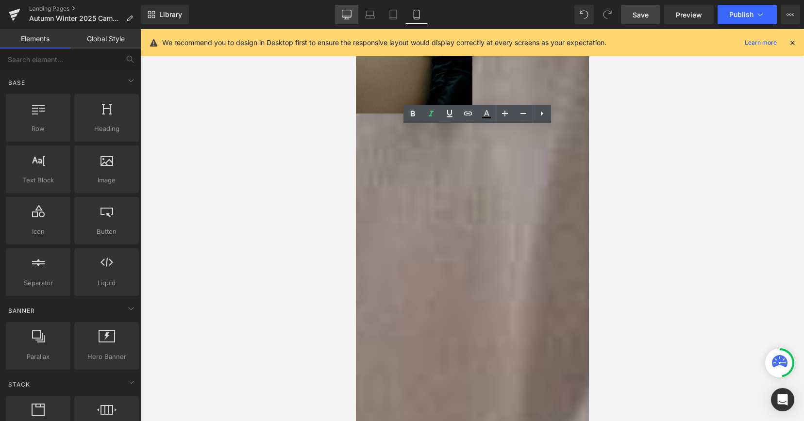
click at [350, 17] on icon at bounding box center [347, 15] width 10 height 10
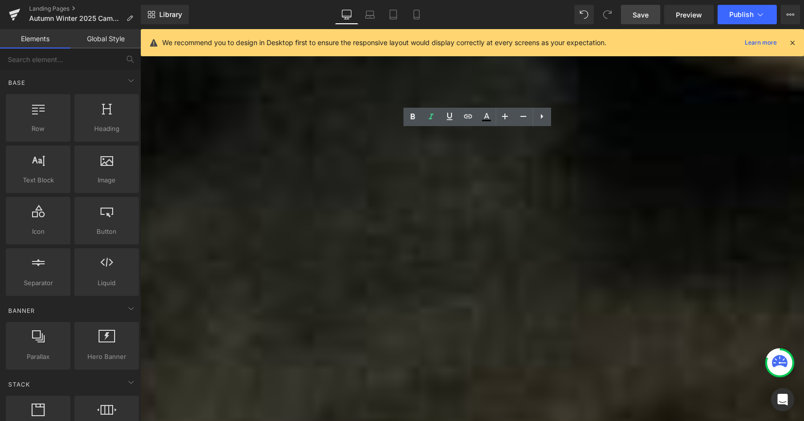
scroll to position [2288, 0]
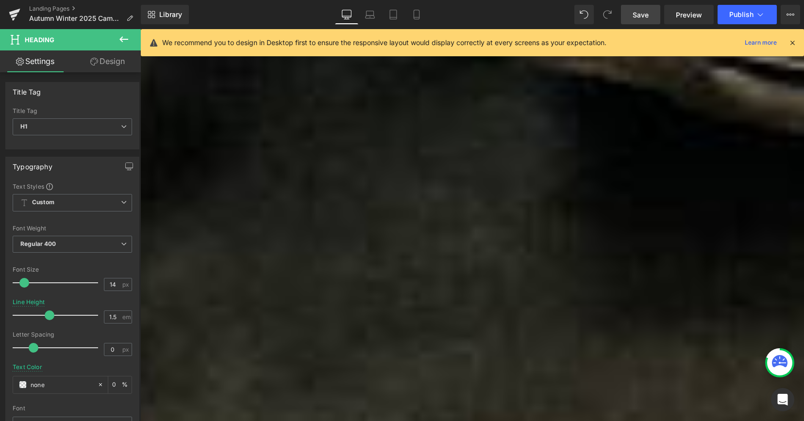
click at [119, 62] on link "Design" at bounding box center [107, 61] width 70 height 22
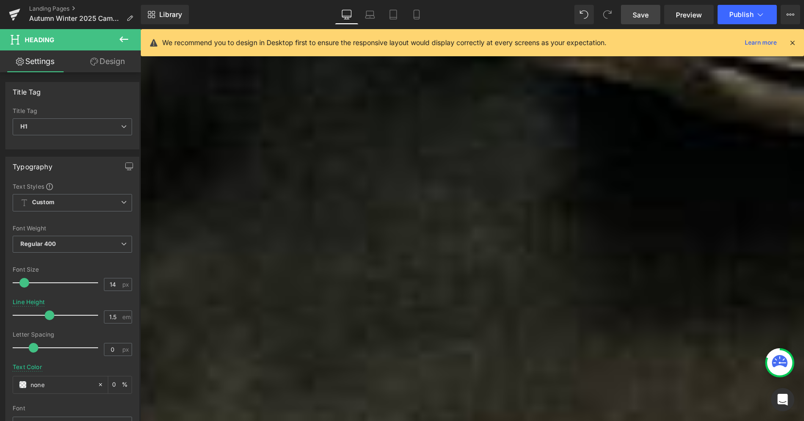
click at [119, 62] on link "Design" at bounding box center [107, 61] width 70 height 22
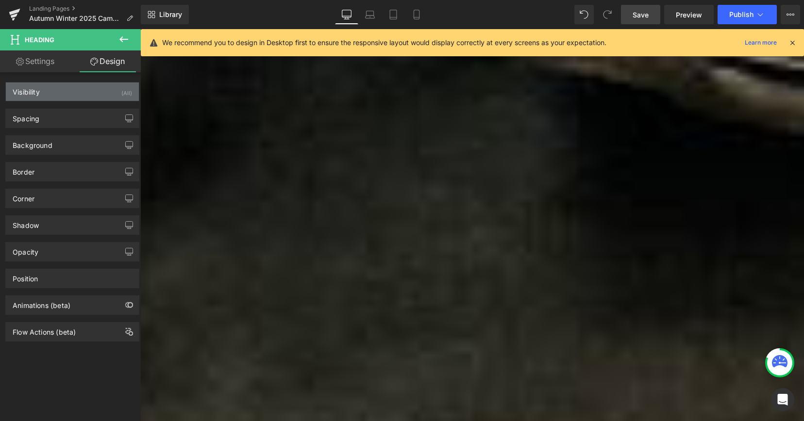
click at [116, 95] on div "Visibility (All)" at bounding box center [72, 92] width 133 height 18
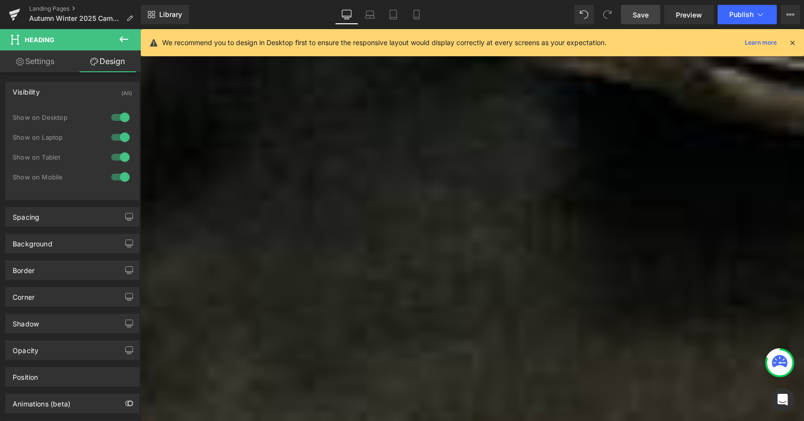
click at [120, 157] on div at bounding box center [120, 158] width 23 height 16
click at [120, 137] on div at bounding box center [120, 138] width 23 height 16
click at [120, 120] on div at bounding box center [120, 118] width 23 height 16
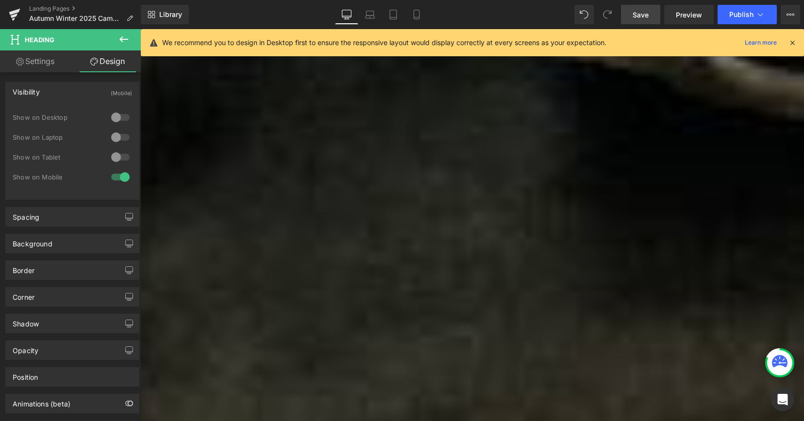
click at [416, 25] on div "Library Desktop Desktop Laptop Tablet Mobile Save Preview Publish Scheduled Vie…" at bounding box center [472, 14] width 663 height 29
click at [416, 15] on icon at bounding box center [417, 15] width 10 height 10
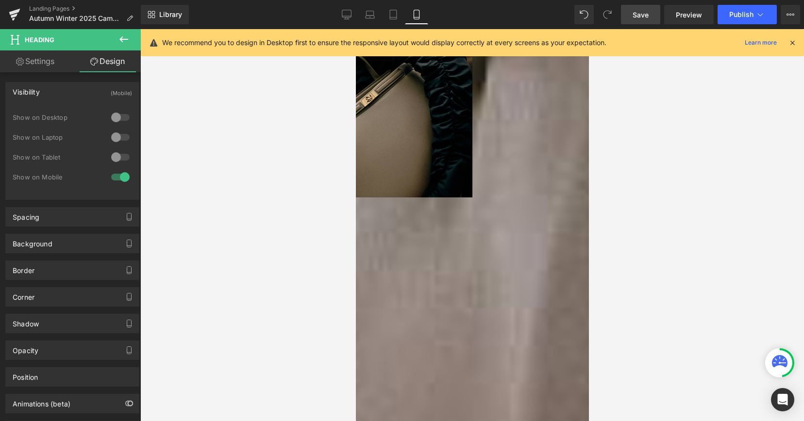
scroll to position [3409, 0]
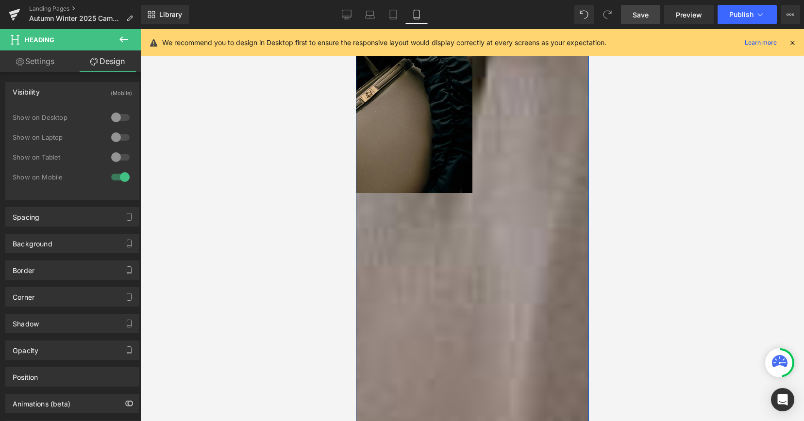
click at [292, 279] on icon "was studied until it felt completely resolved.” — JANESSA LEONE" at bounding box center [220, 275] width 144 height 19
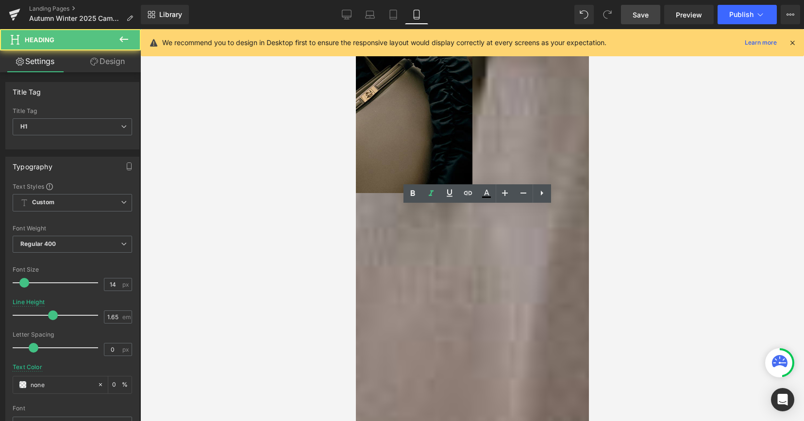
click at [329, 254] on icon "“We approached this collection like an architectural project; every line, every…" at bounding box center [238, 252] width 181 height 19
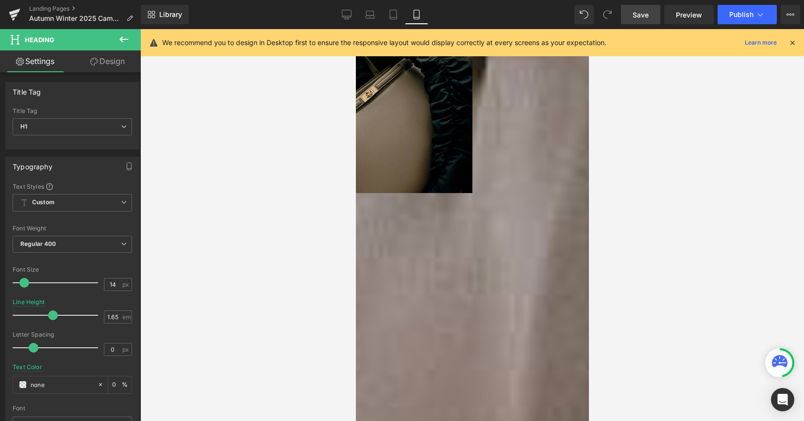
click at [333, 253] on h1 "“We approached this collection like an architectural project; every line, every…" at bounding box center [240, 242] width 185 height 22
click at [292, 268] on icon "was studied until it felt completely resolved.” — JANESSA LEONE" at bounding box center [220, 263] width 144 height 19
click at [345, 15] on icon at bounding box center [347, 15] width 10 height 10
type input "1.5"
type input "0"
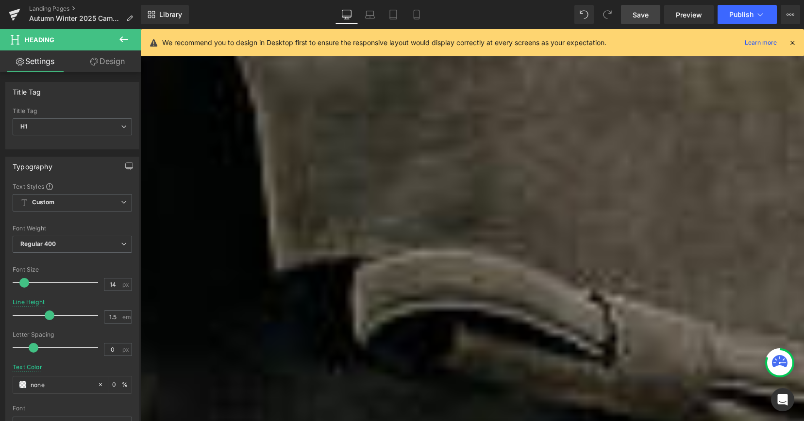
scroll to position [2244, 0]
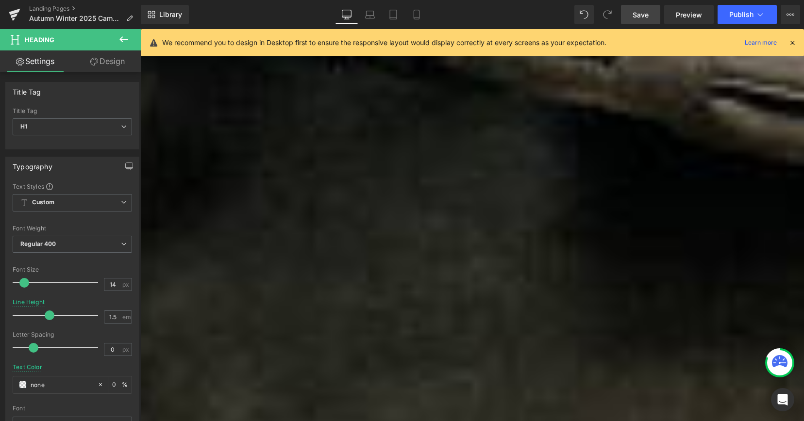
click at [648, 13] on span "Save" at bounding box center [641, 15] width 16 height 10
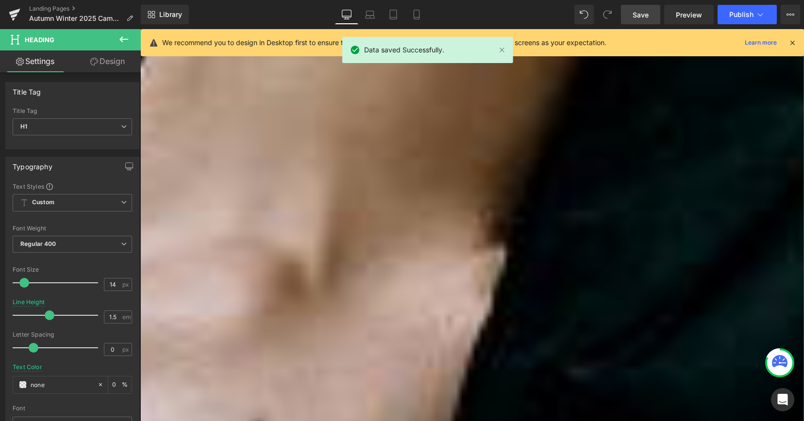
scroll to position [895, 0]
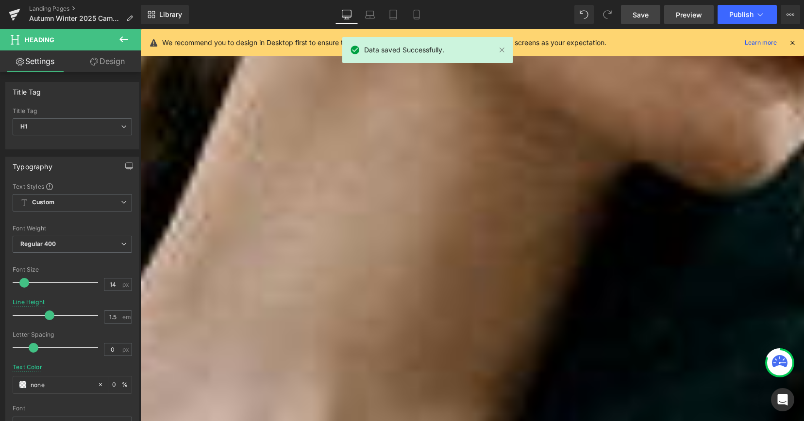
click at [686, 9] on link "Preview" at bounding box center [689, 14] width 50 height 19
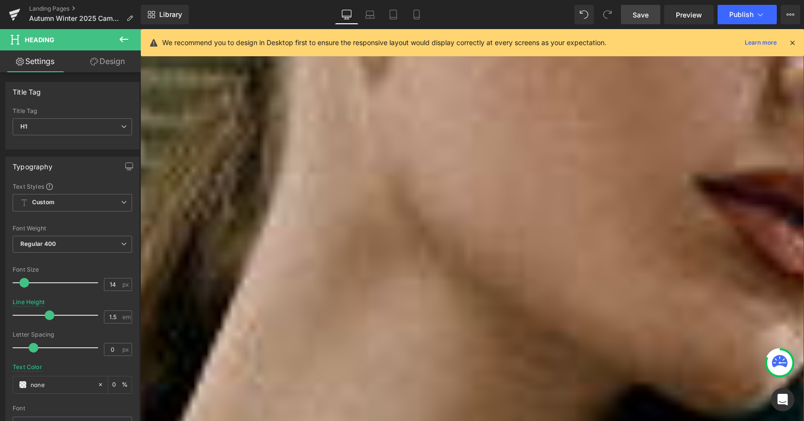
scroll to position [384, 0]
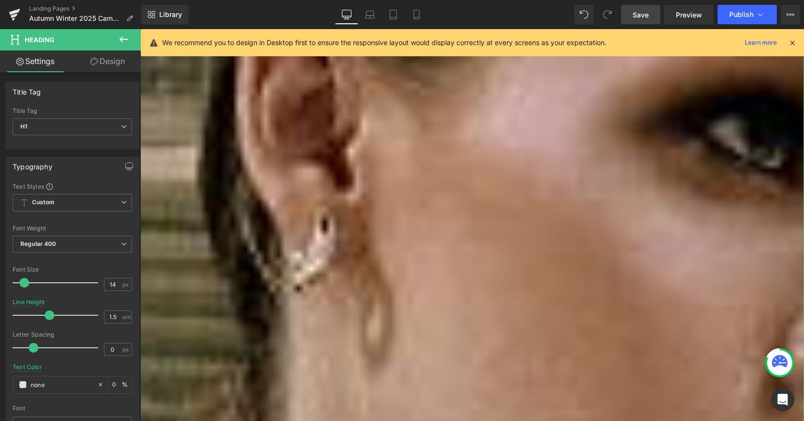
click at [633, 25] on div "Library Desktop Desktop Laptop Tablet Mobile Save Preview Publish Scheduled Vie…" at bounding box center [472, 14] width 663 height 29
click at [635, 13] on span "Save" at bounding box center [641, 15] width 16 height 10
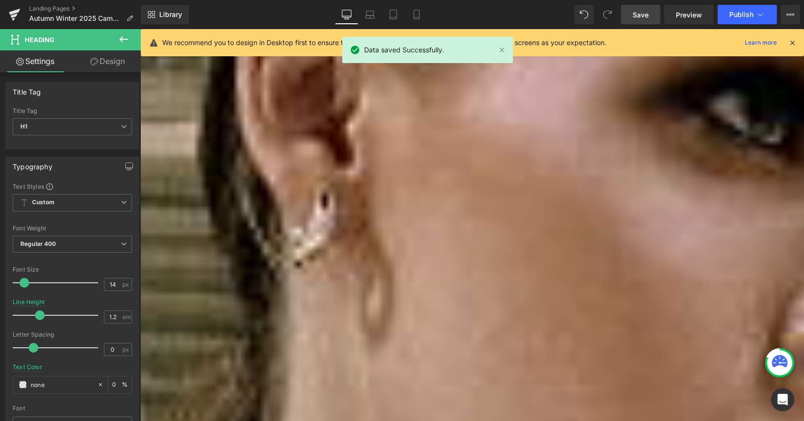
scroll to position [318, 0]
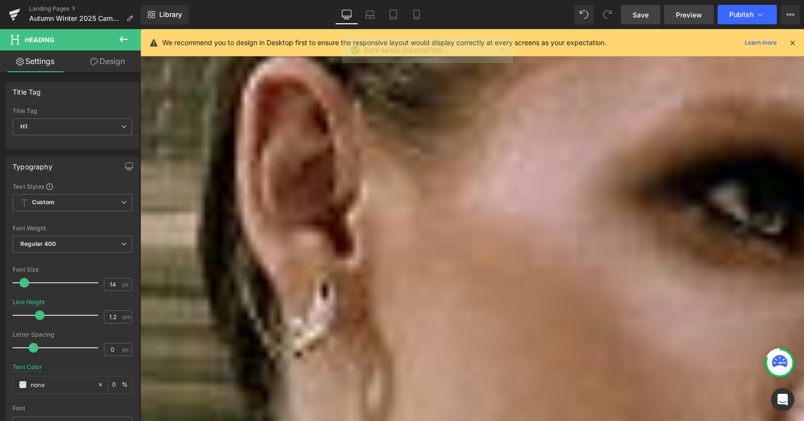
click at [690, 18] on span "Preview" at bounding box center [689, 15] width 26 height 10
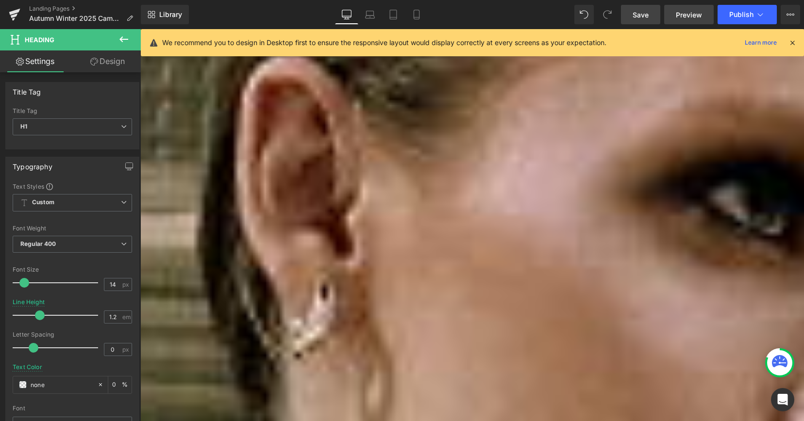
click at [676, 13] on link "Preview" at bounding box center [689, 14] width 50 height 19
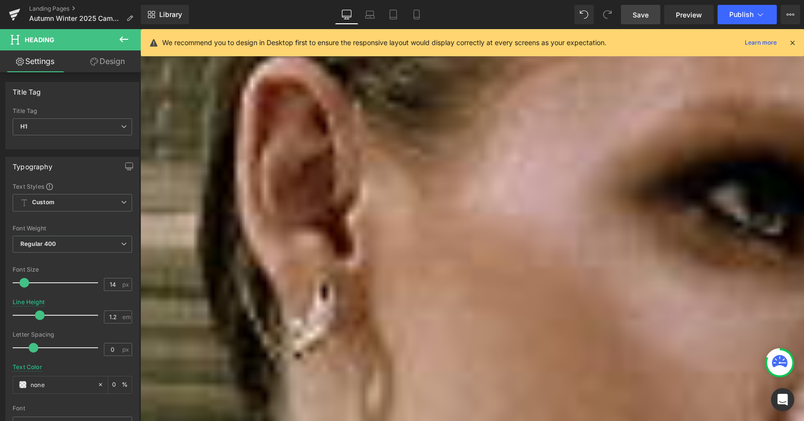
click at [633, 9] on link "Save" at bounding box center [640, 14] width 39 height 19
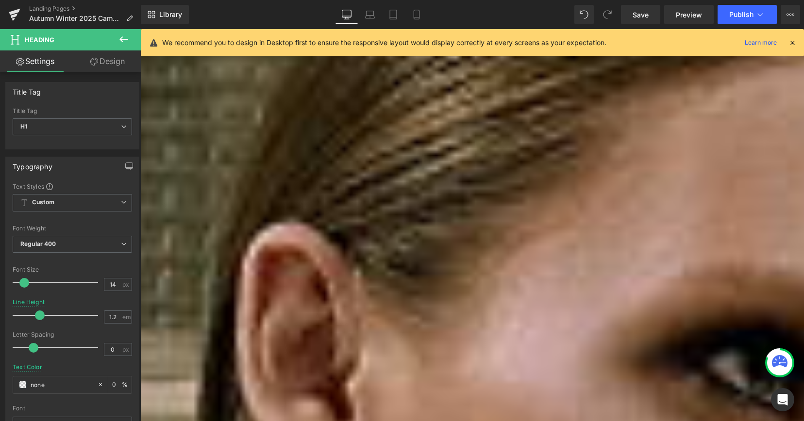
scroll to position [0, 0]
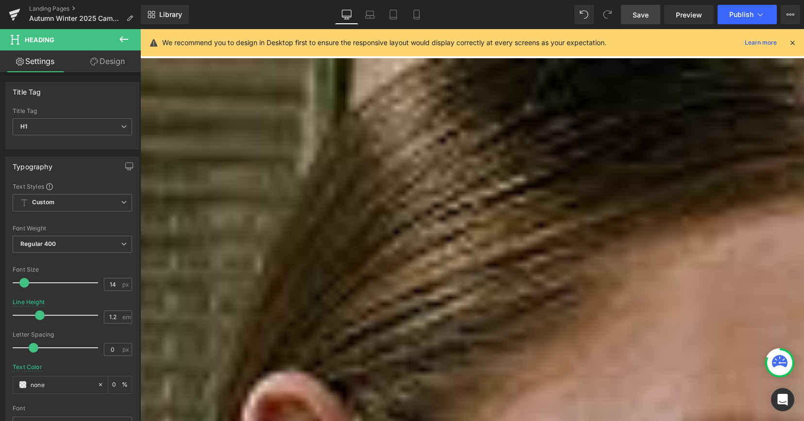
click at [639, 15] on span "Save" at bounding box center [641, 15] width 16 height 10
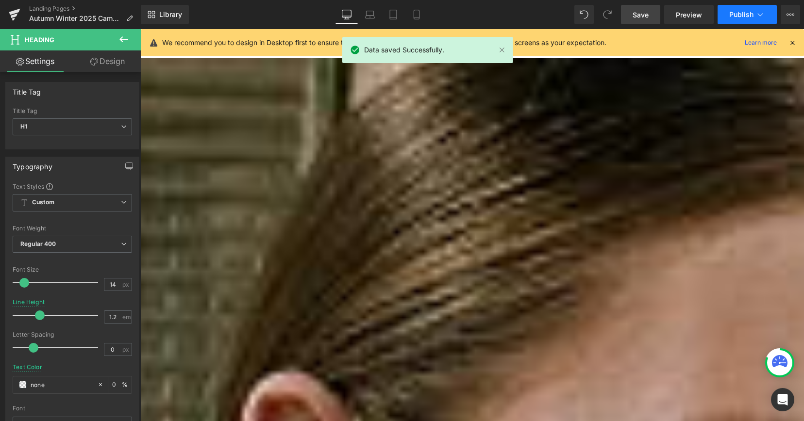
click at [736, 12] on span "Publish" at bounding box center [741, 15] width 24 height 8
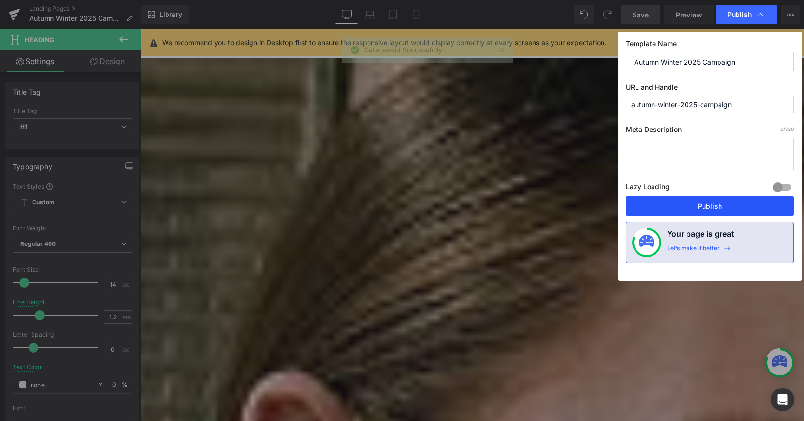
click at [692, 201] on button "Publish" at bounding box center [710, 206] width 168 height 19
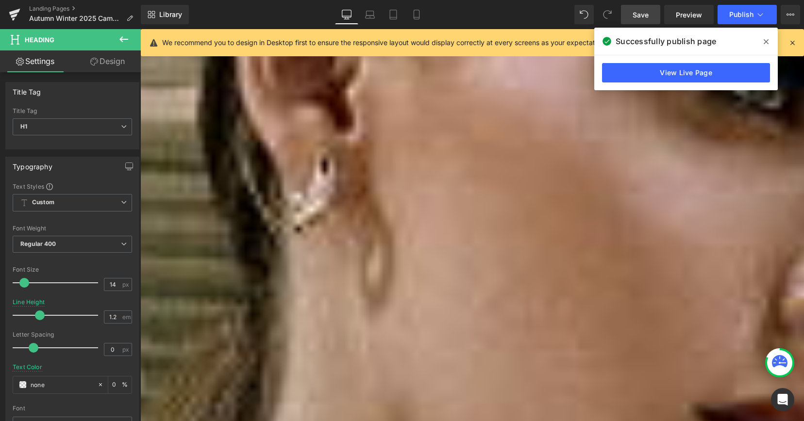
scroll to position [281, 0]
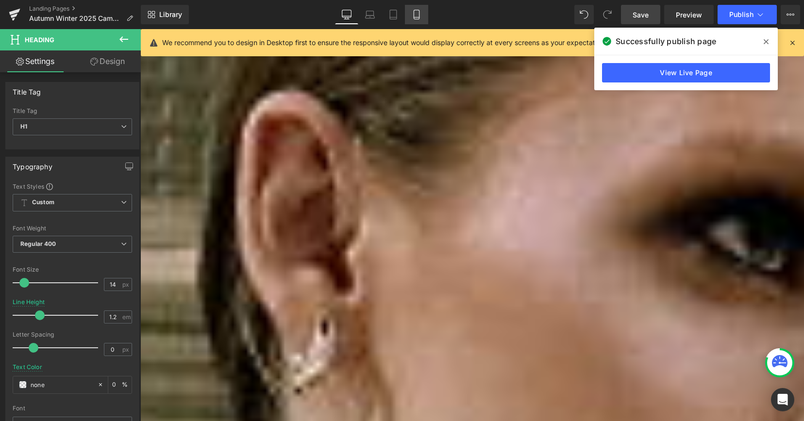
click at [418, 8] on link "Mobile" at bounding box center [416, 14] width 23 height 19
type input "1.65"
type input "0"
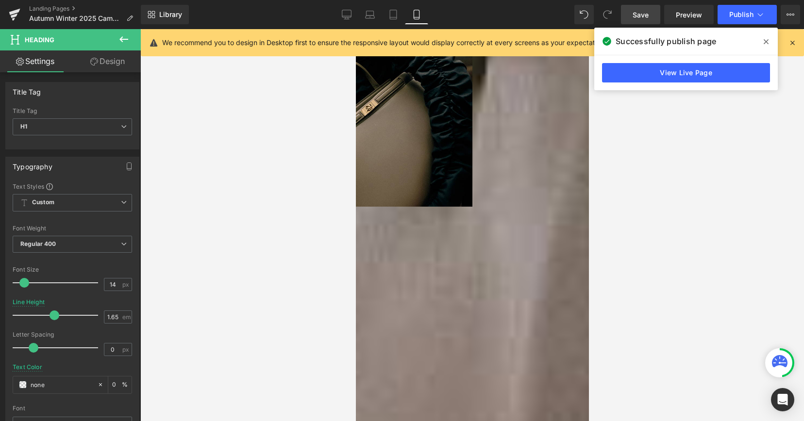
scroll to position [3307, 0]
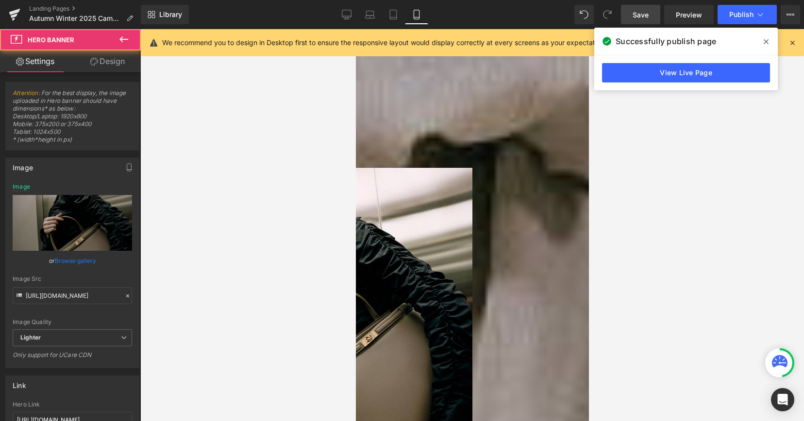
scroll to position [3137, 0]
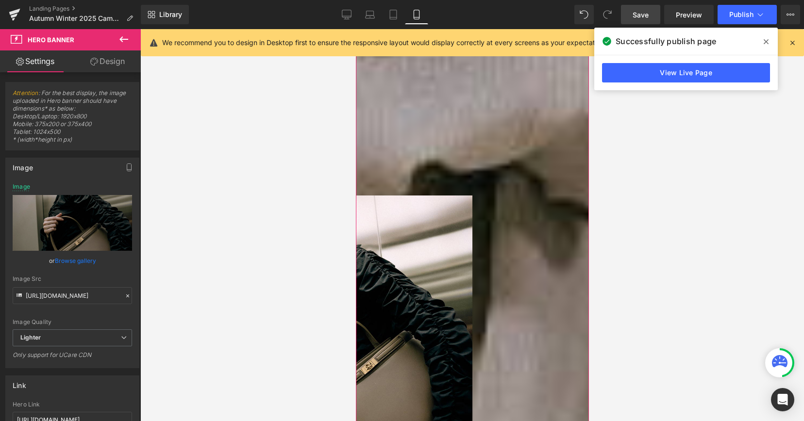
click at [101, 65] on link "Design" at bounding box center [107, 61] width 70 height 22
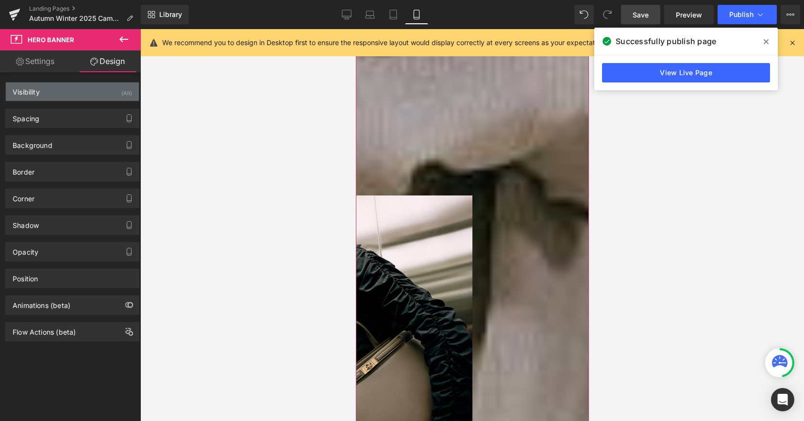
click at [99, 87] on div "Visibility (All)" at bounding box center [72, 92] width 133 height 18
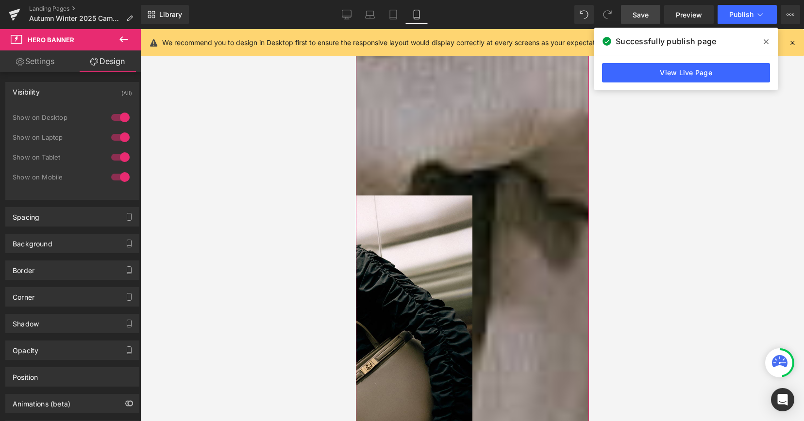
click at [120, 179] on div at bounding box center [120, 177] width 23 height 16
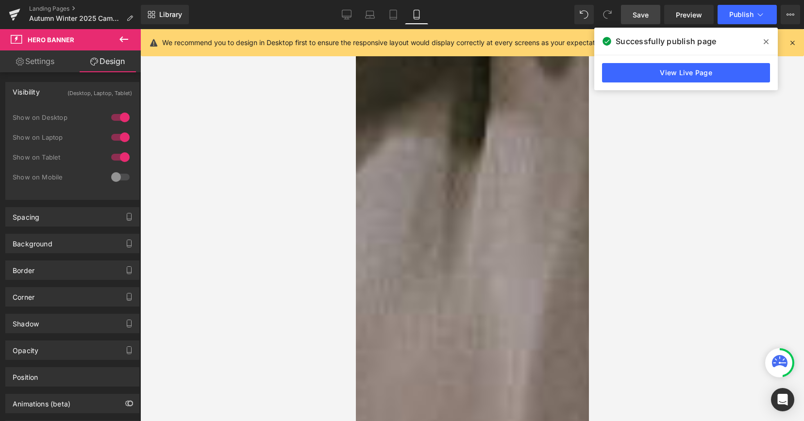
click at [639, 14] on span "Save" at bounding box center [641, 15] width 16 height 10
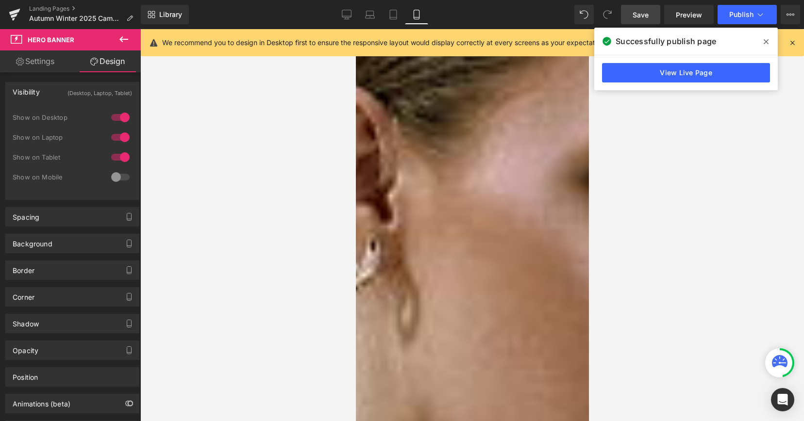
scroll to position [0, 0]
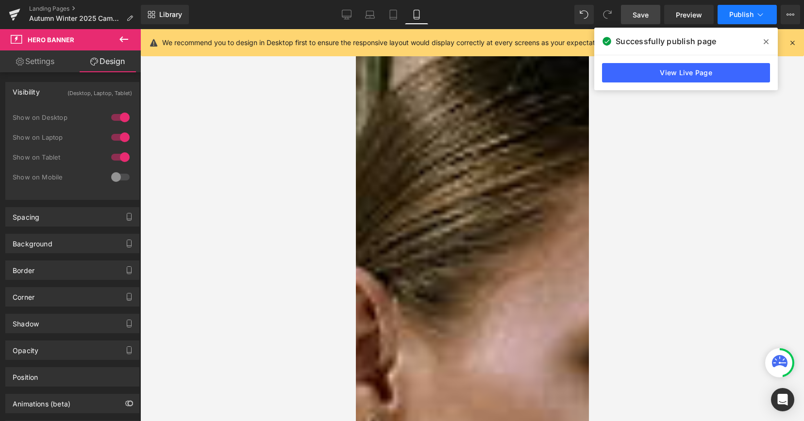
click at [736, 17] on span "Publish" at bounding box center [741, 15] width 24 height 8
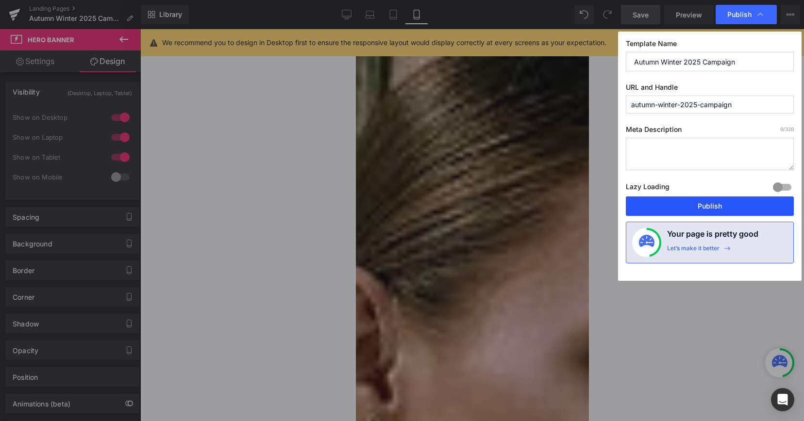
click at [683, 206] on button "Publish" at bounding box center [710, 206] width 168 height 19
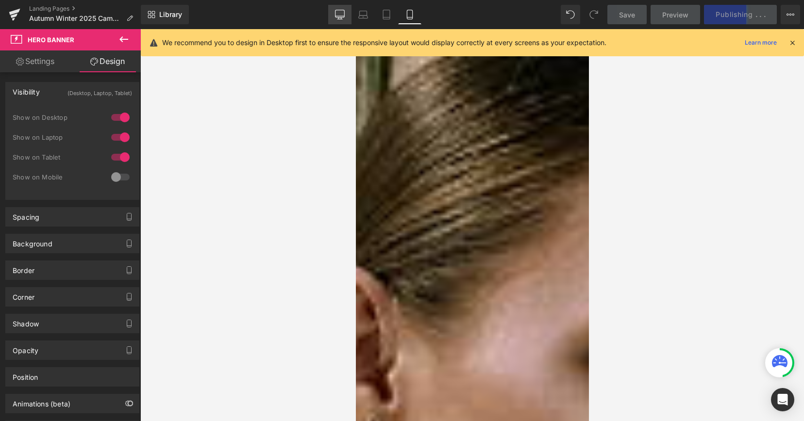
click at [341, 14] on icon at bounding box center [340, 15] width 10 height 10
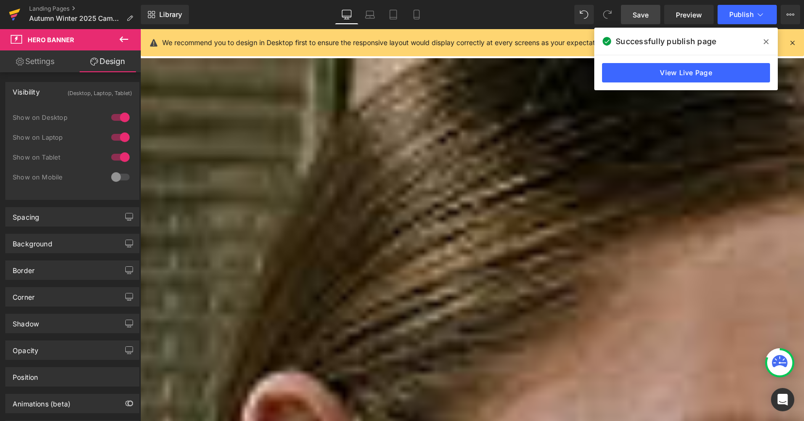
click at [12, 16] on icon at bounding box center [14, 16] width 7 height 4
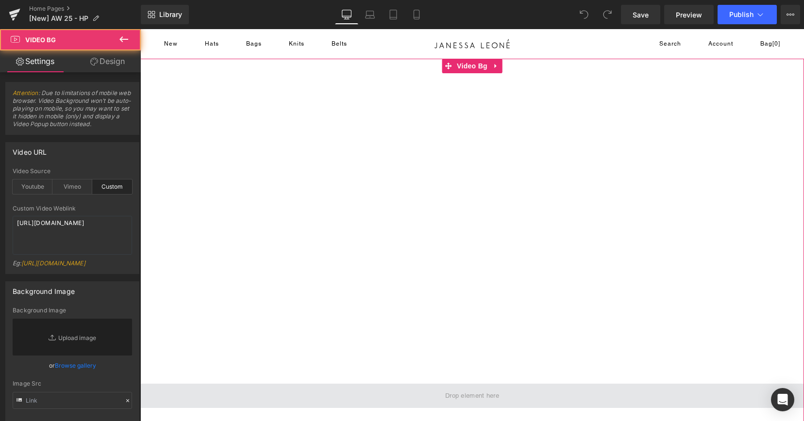
click at [414, 398] on span at bounding box center [472, 396] width 664 height 24
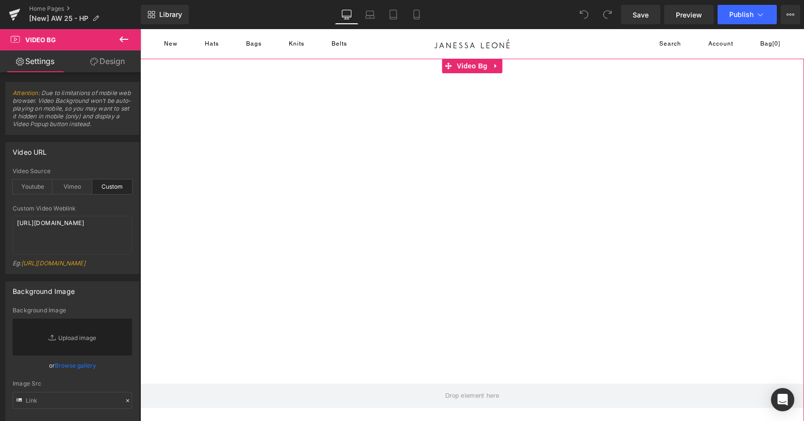
scroll to position [131, 0]
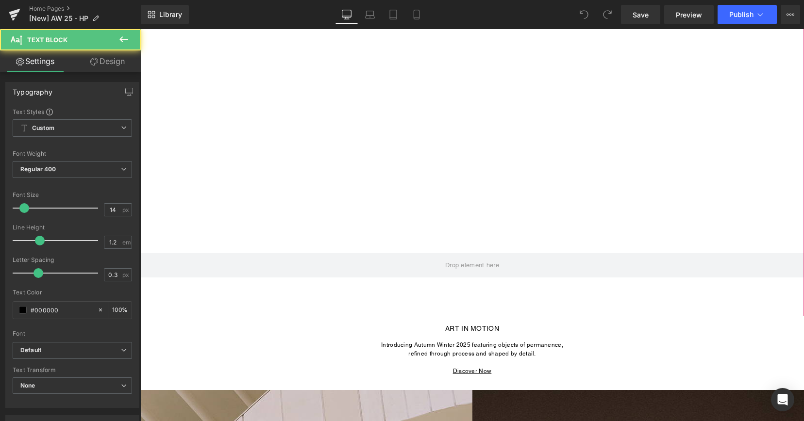
drag, startPoint x: 454, startPoint y: 318, endPoint x: 452, endPoint y: 301, distance: 17.2
drag, startPoint x: 453, startPoint y: 320, endPoint x: 453, endPoint y: 305, distance: 14.6
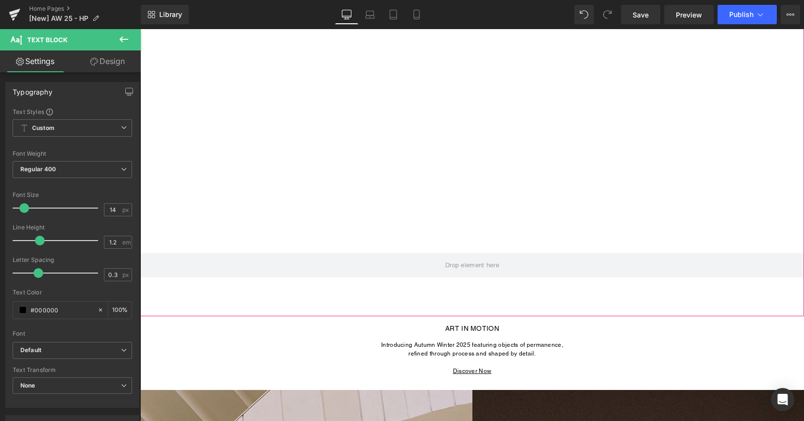
click at [455, 297] on div at bounding box center [472, 122] width 664 height 388
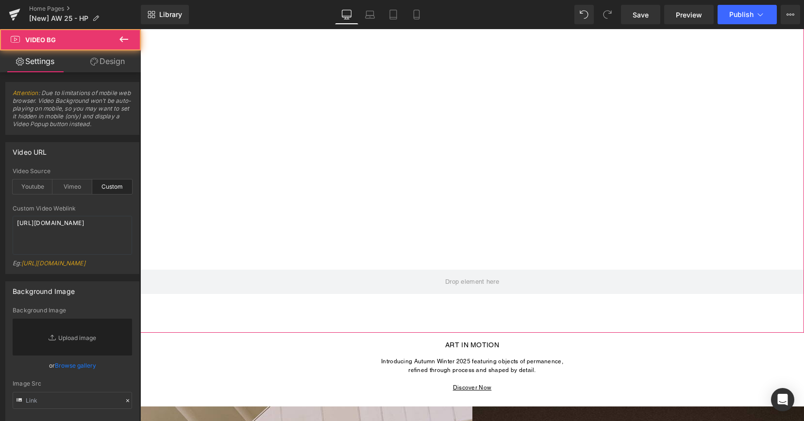
scroll to position [111, 0]
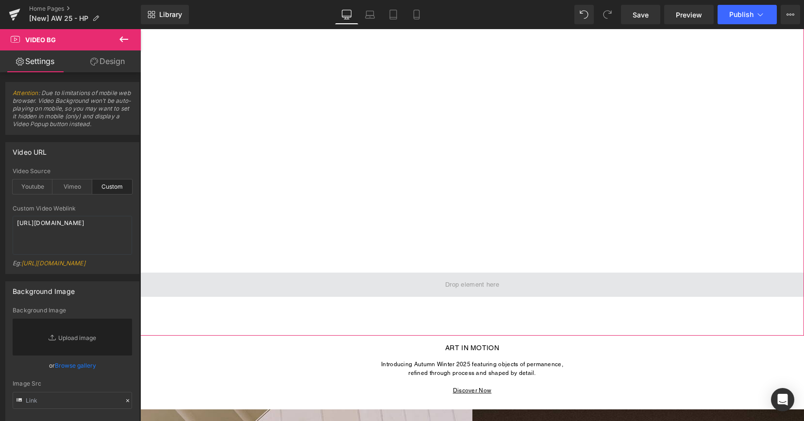
click at [460, 288] on span at bounding box center [472, 284] width 61 height 15
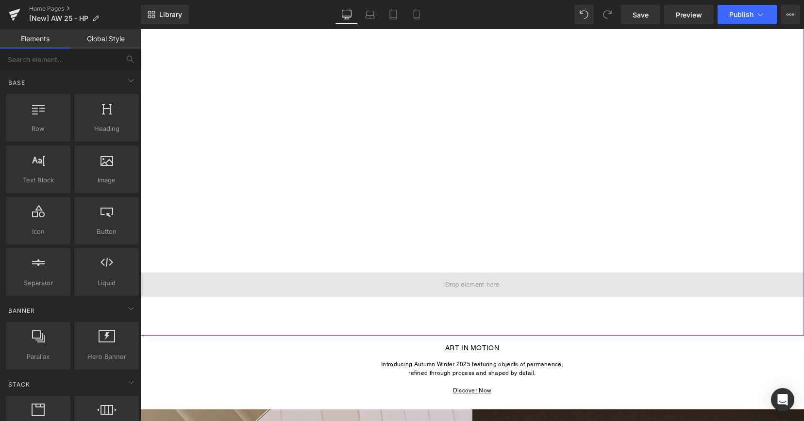
scroll to position [99, 0]
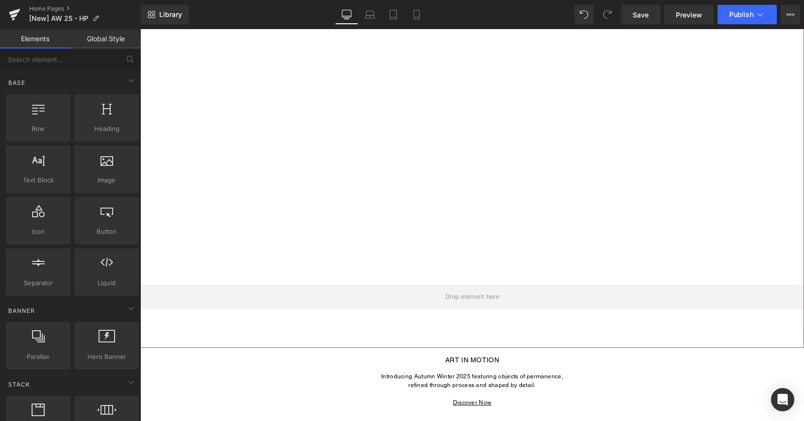
click at [274, 321] on div at bounding box center [472, 154] width 664 height 388
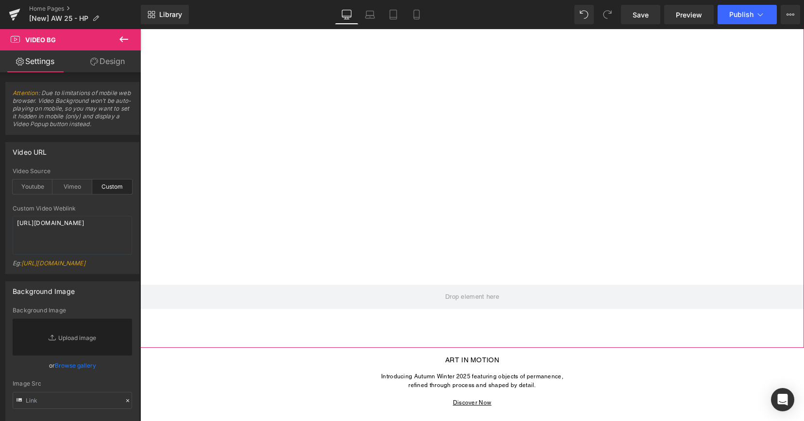
click at [258, 257] on div at bounding box center [472, 154] width 664 height 388
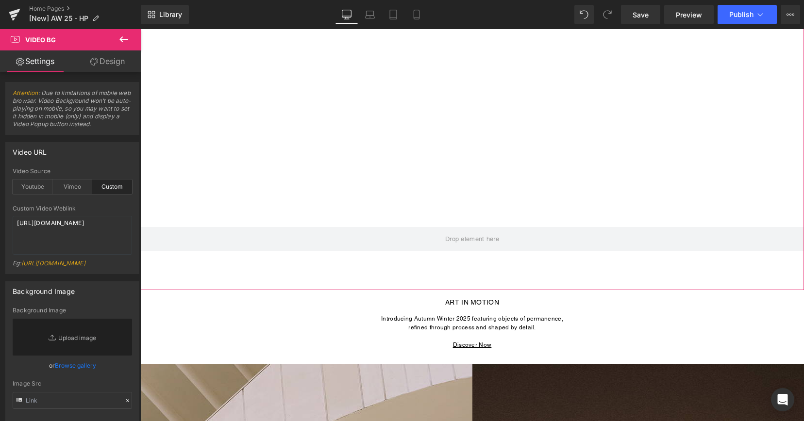
scroll to position [187, 0]
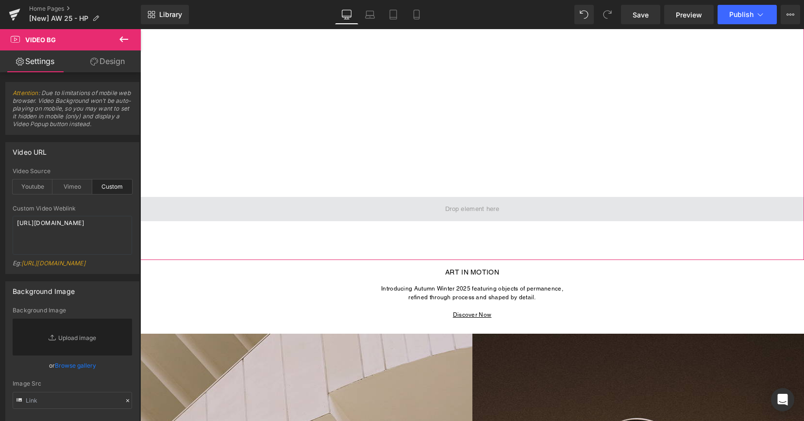
click at [311, 215] on span at bounding box center [472, 209] width 664 height 24
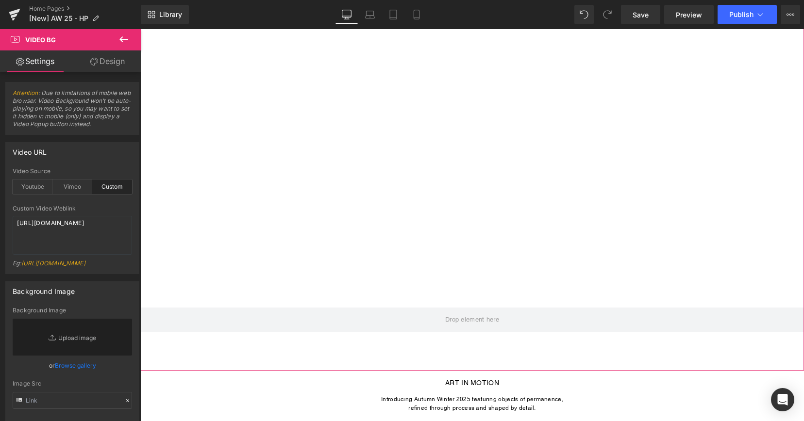
scroll to position [78, 0]
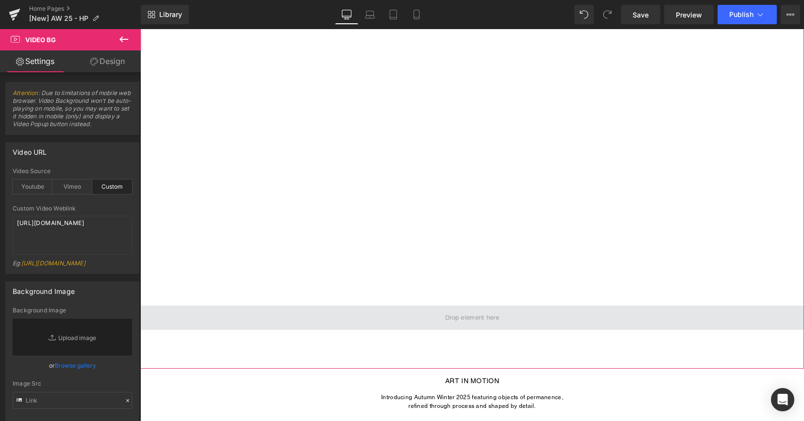
click at [315, 322] on span at bounding box center [472, 318] width 664 height 24
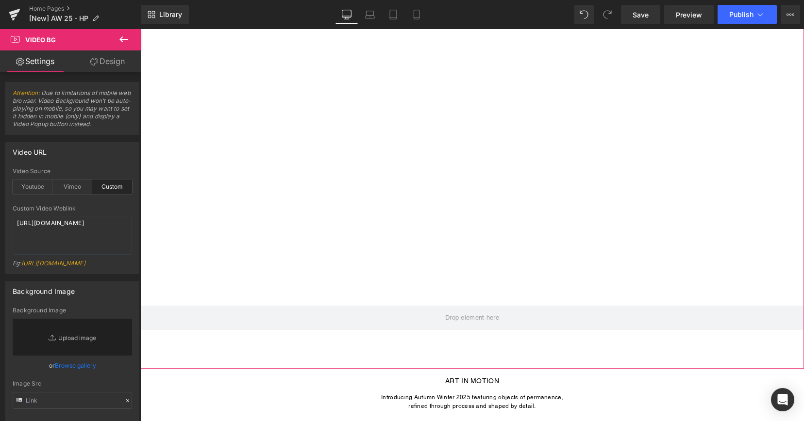
click at [308, 347] on div at bounding box center [472, 175] width 664 height 388
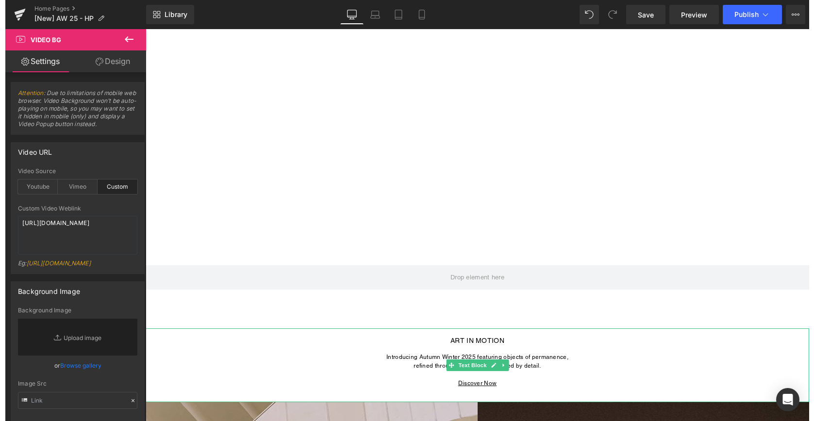
scroll to position [127, 0]
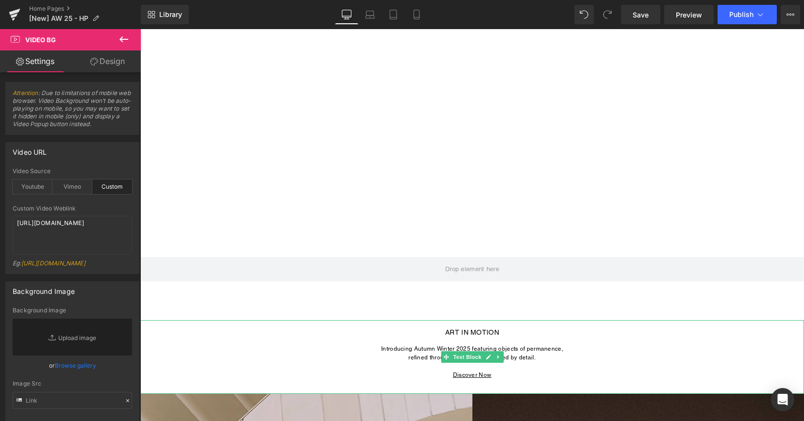
click at [445, 331] on span "ART IN MOTION" at bounding box center [472, 333] width 54 height 8
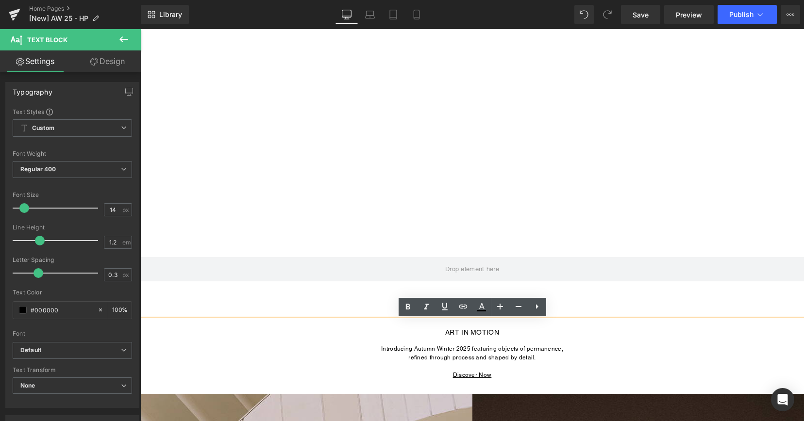
click at [445, 331] on span "ART IN MOTION" at bounding box center [472, 333] width 54 height 8
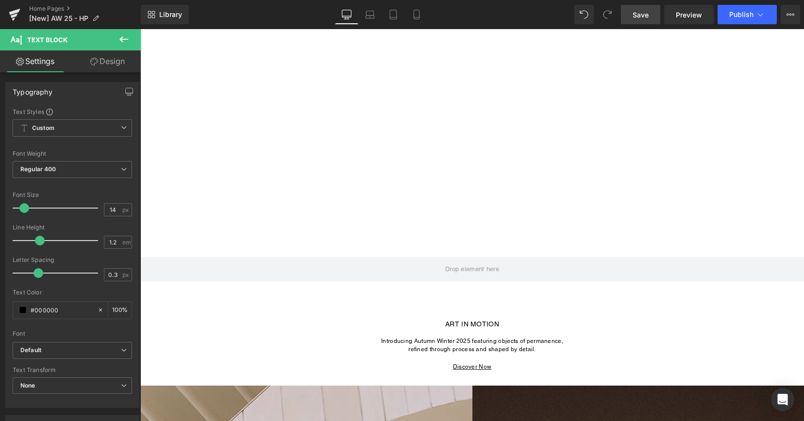
click at [639, 16] on span "Save" at bounding box center [641, 15] width 16 height 10
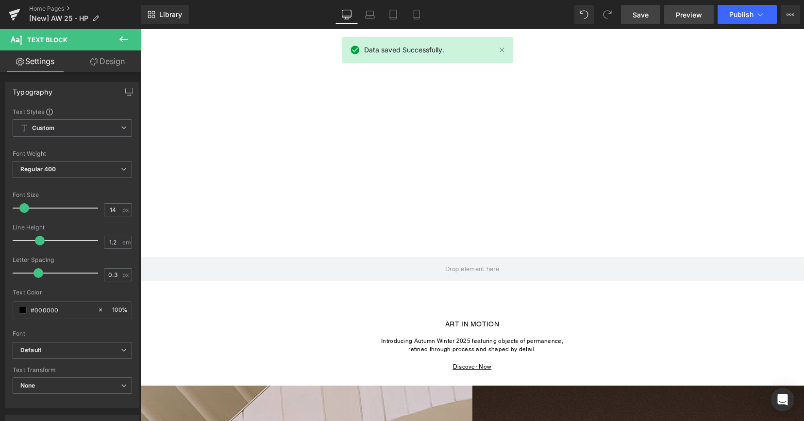
click at [677, 16] on span "Preview" at bounding box center [689, 15] width 26 height 10
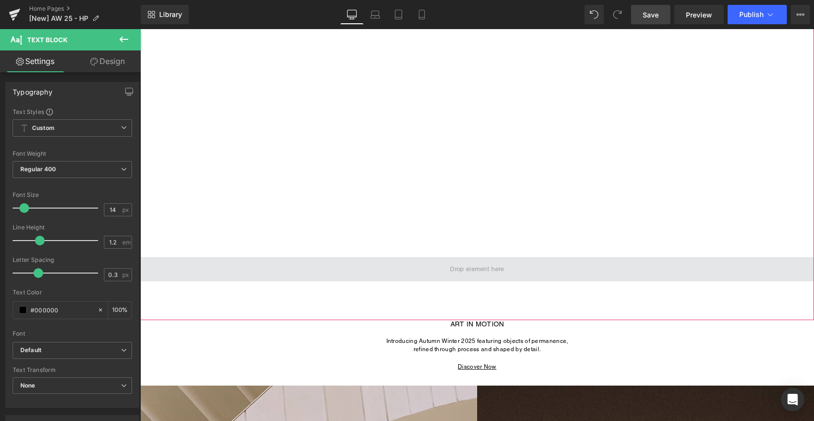
click at [431, 268] on span at bounding box center [477, 269] width 674 height 24
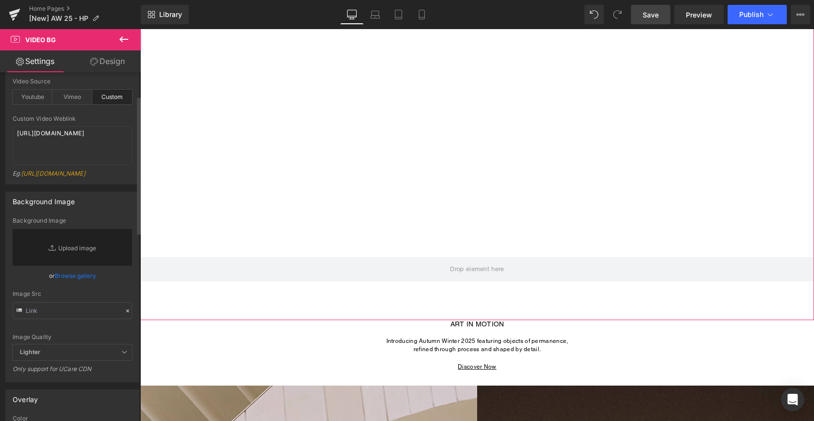
scroll to position [0, 0]
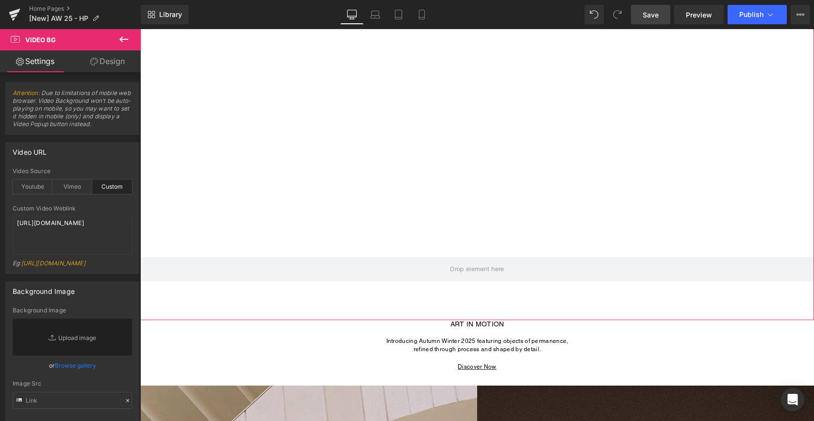
click at [115, 56] on link "Design" at bounding box center [107, 61] width 70 height 22
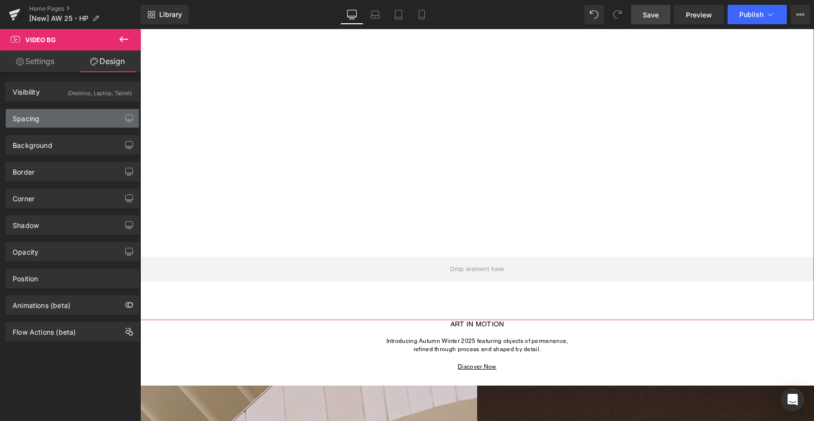
click at [85, 113] on div "Spacing" at bounding box center [72, 118] width 133 height 18
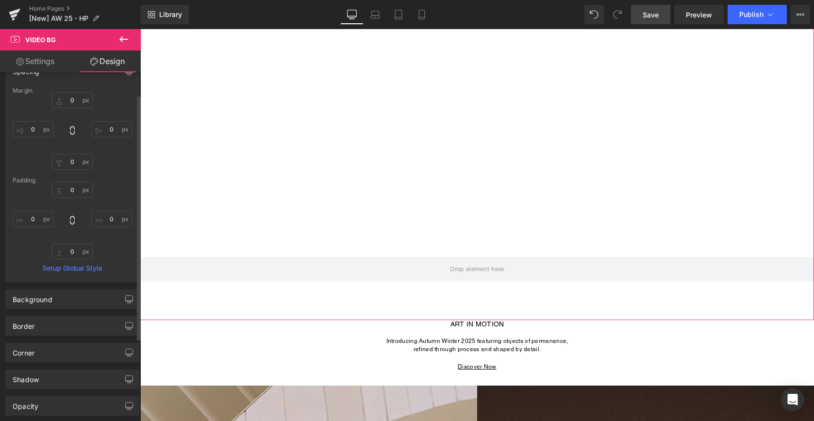
scroll to position [54, 0]
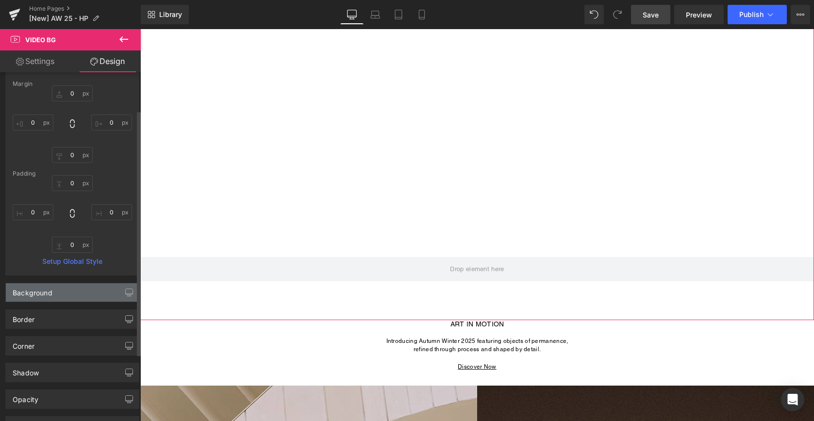
click at [75, 290] on div "Background" at bounding box center [72, 293] width 133 height 18
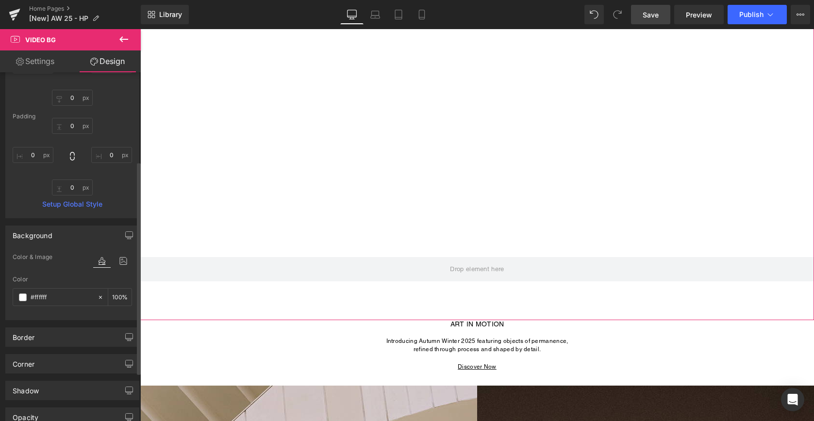
scroll to position [146, 0]
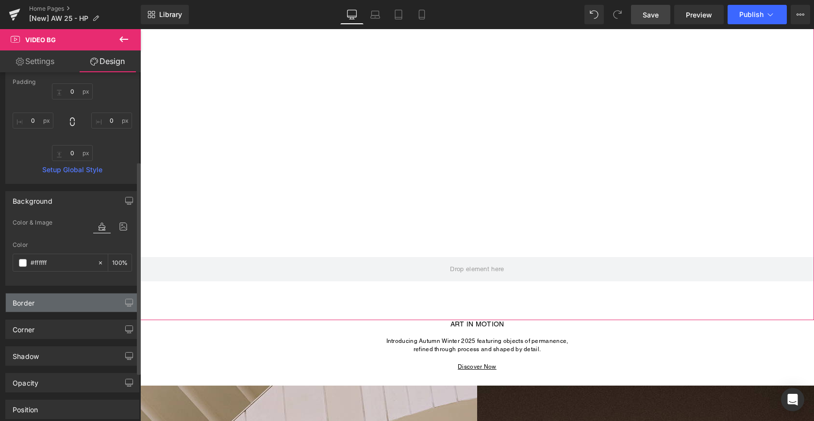
click at [72, 303] on div "Border" at bounding box center [72, 303] width 133 height 18
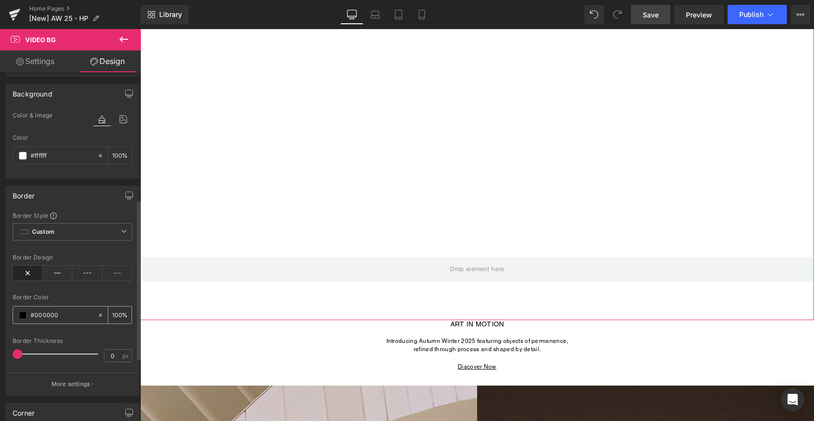
scroll to position [373, 0]
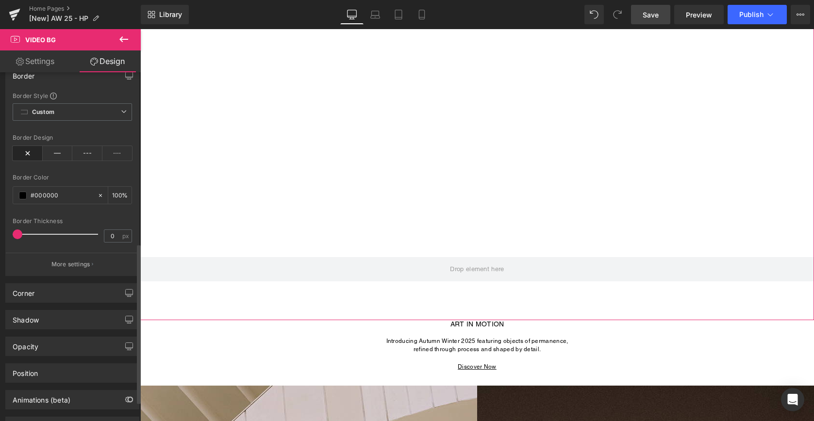
click at [24, 157] on icon at bounding box center [28, 153] width 30 height 15
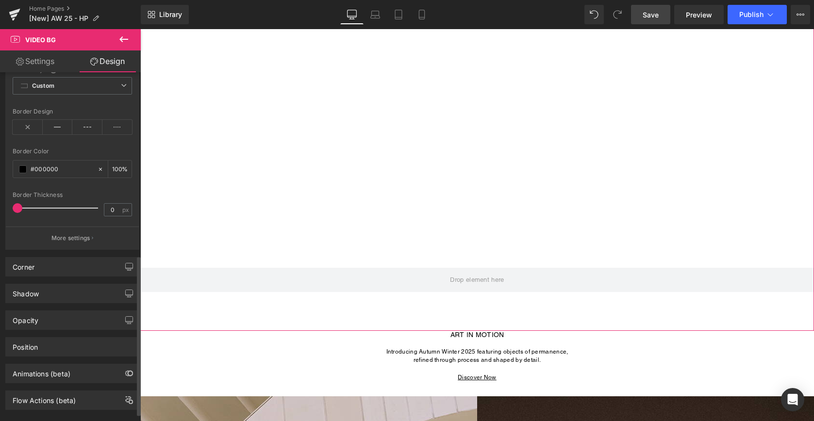
scroll to position [416, 0]
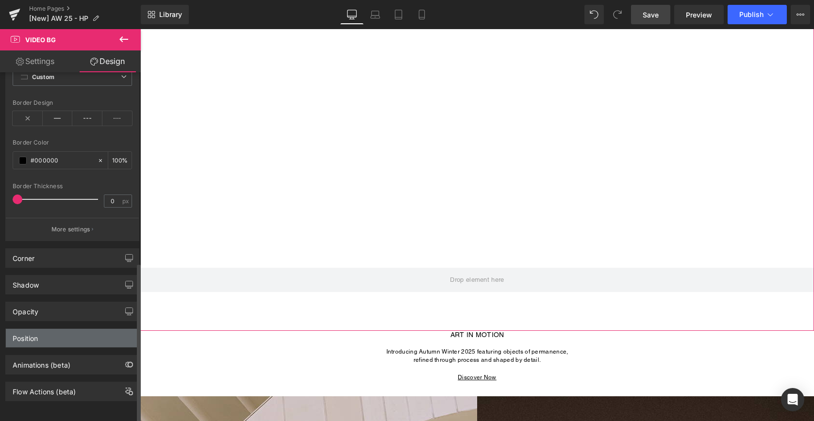
click at [69, 329] on div "Position" at bounding box center [72, 338] width 133 height 18
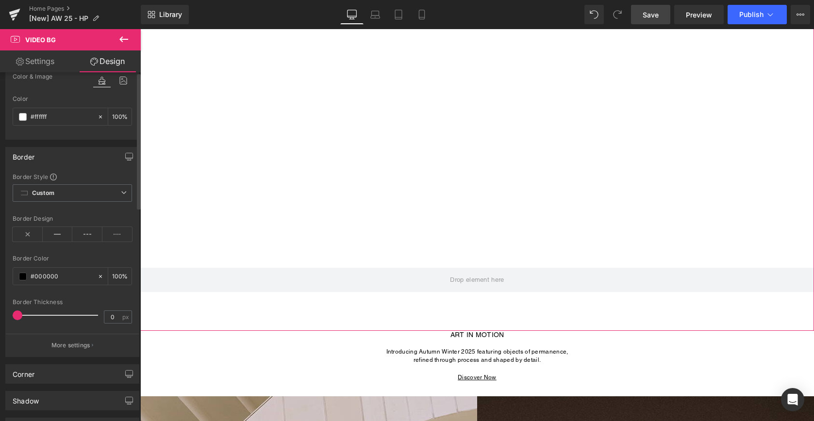
scroll to position [0, 0]
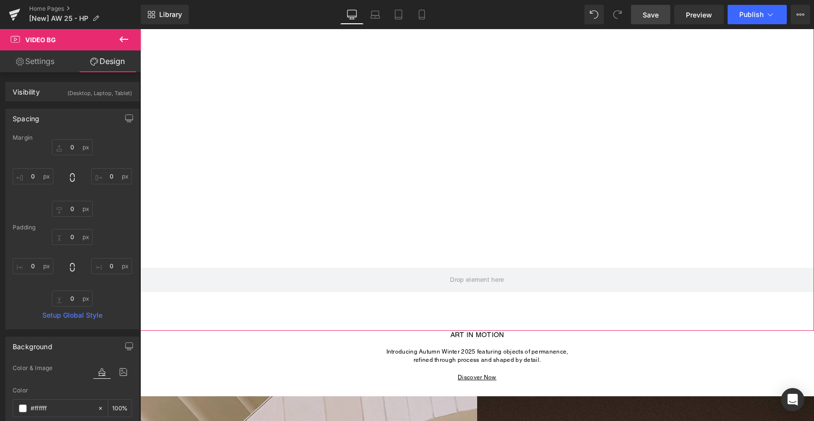
click at [260, 76] on div at bounding box center [477, 137] width 674 height 388
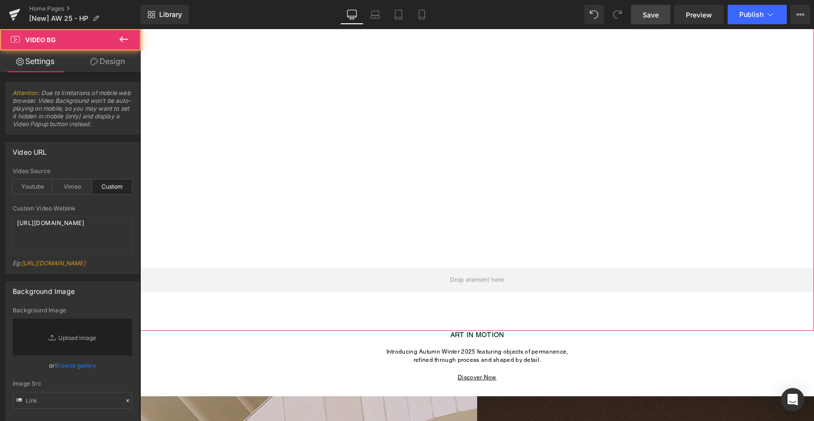
click at [415, 317] on div at bounding box center [477, 137] width 674 height 388
drag, startPoint x: 415, startPoint y: 330, endPoint x: 413, endPoint y: 306, distance: 23.8
click at [413, 306] on div "Video Bg" at bounding box center [477, 137] width 674 height 388
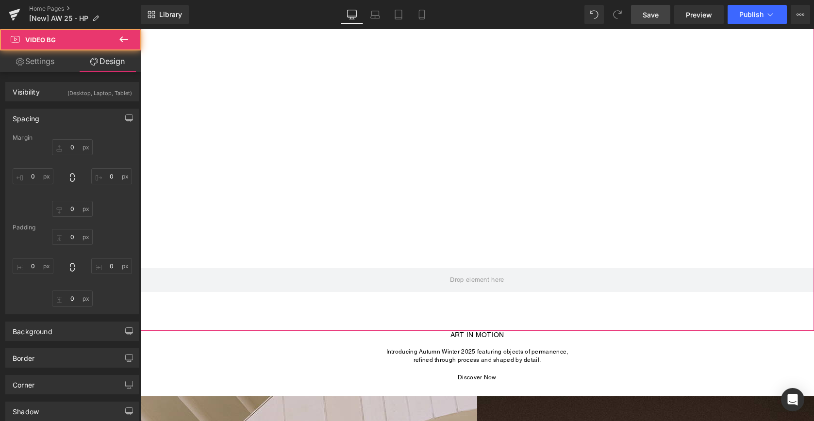
type input "0"
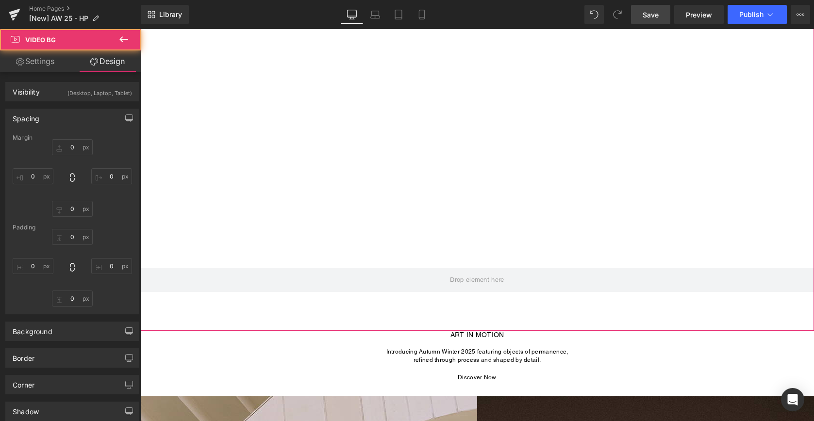
type input "0"
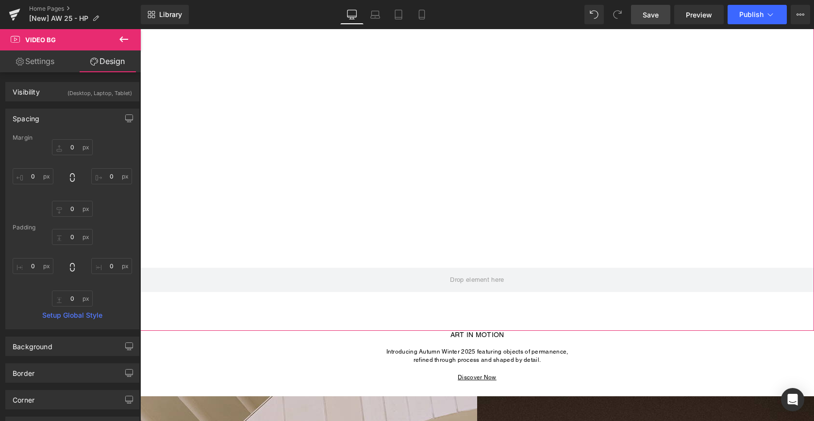
click at [282, 241] on div at bounding box center [477, 137] width 674 height 388
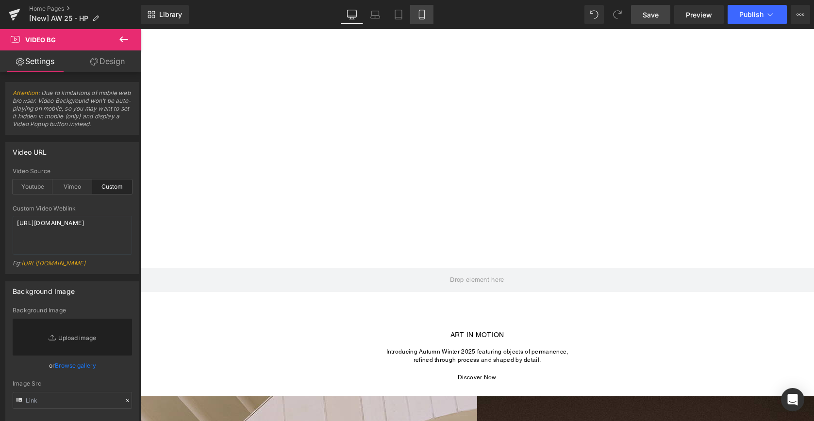
click at [423, 16] on icon at bounding box center [422, 15] width 10 height 10
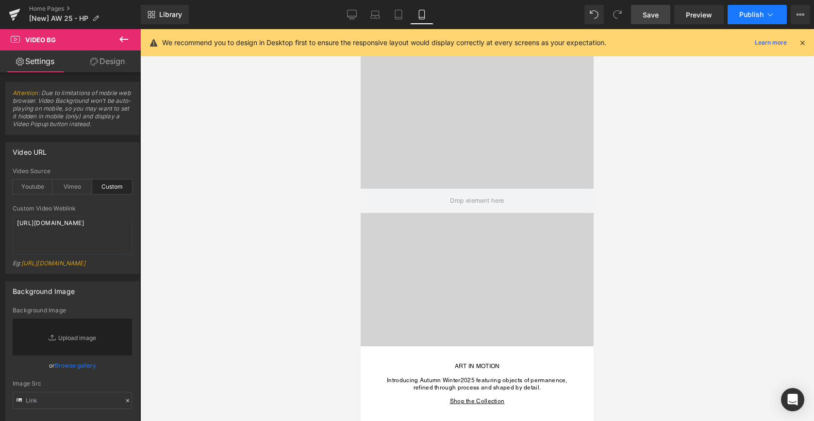
click at [742, 18] on span "Publish" at bounding box center [751, 15] width 24 height 8
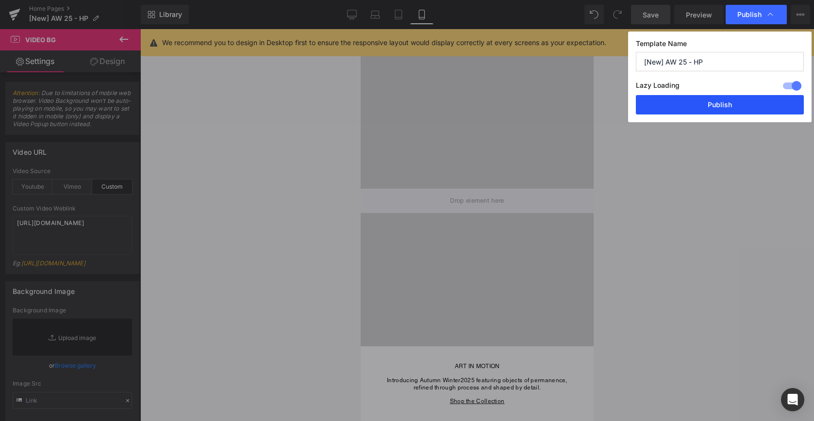
click at [671, 106] on button "Publish" at bounding box center [720, 104] width 168 height 19
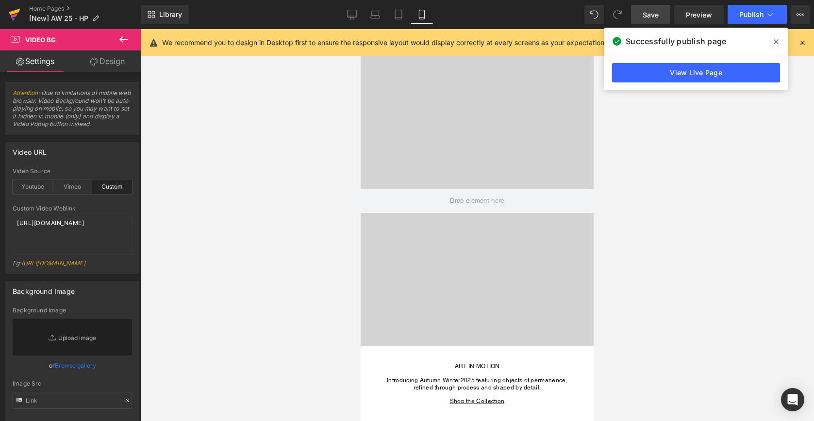
click at [12, 14] on icon at bounding box center [14, 12] width 11 height 6
